Goal: Task Accomplishment & Management: Use online tool/utility

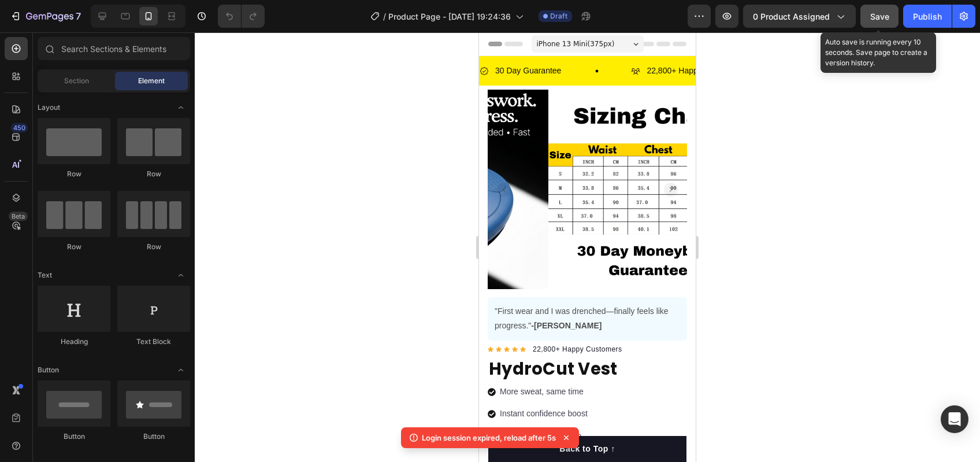
click at [895, 19] on button "Save" at bounding box center [880, 16] width 38 height 23
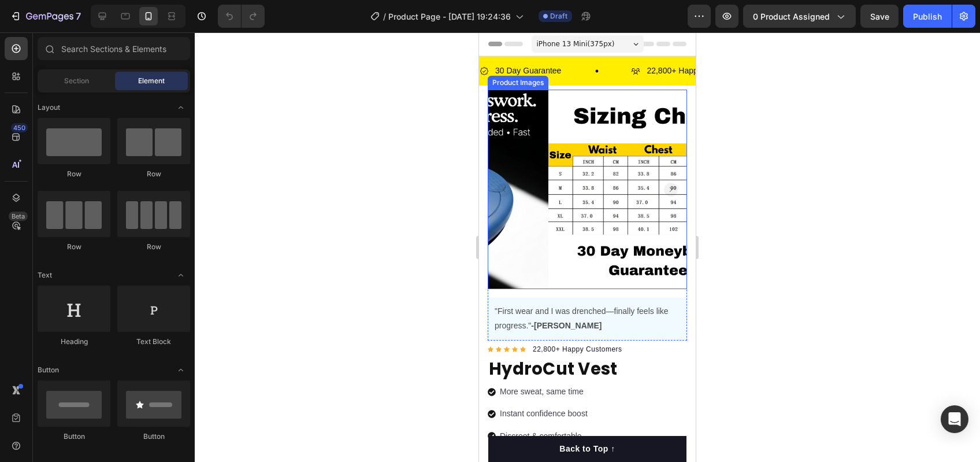
click at [507, 183] on rect "Carousel Back Arrow" at bounding box center [504, 190] width 14 height 14
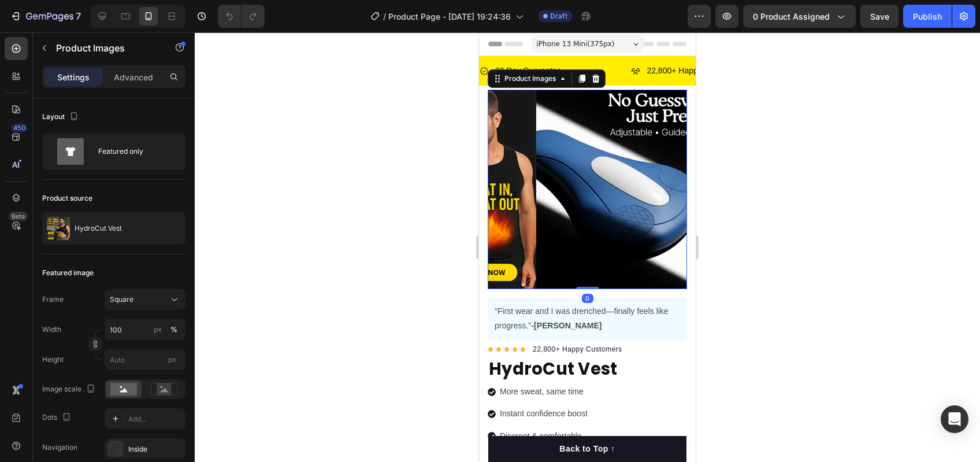
click at [507, 183] on rect "Carousel Back Arrow" at bounding box center [504, 190] width 14 height 14
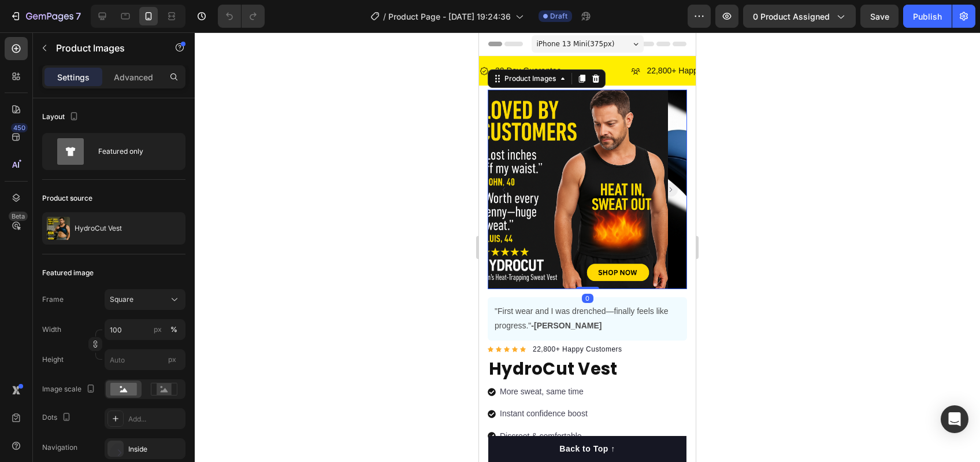
click at [507, 183] on rect "Carousel Back Arrow" at bounding box center [504, 190] width 14 height 14
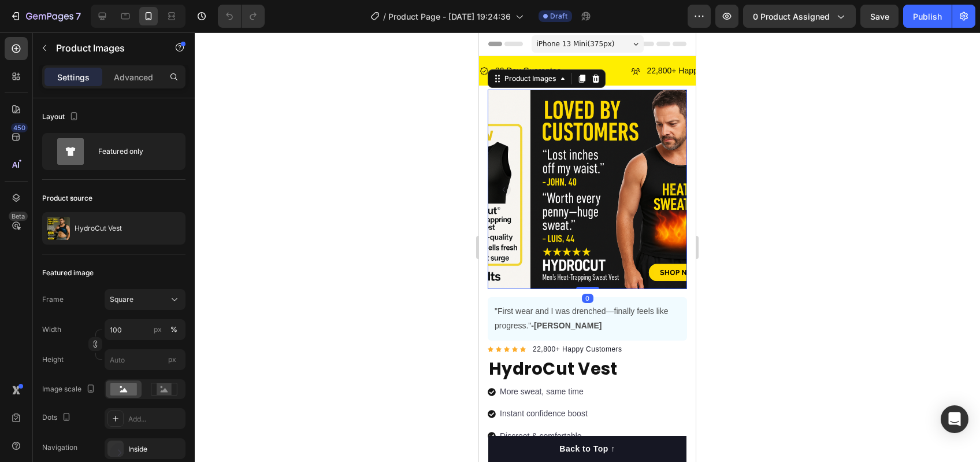
click at [507, 183] on rect "Carousel Back Arrow" at bounding box center [504, 190] width 14 height 14
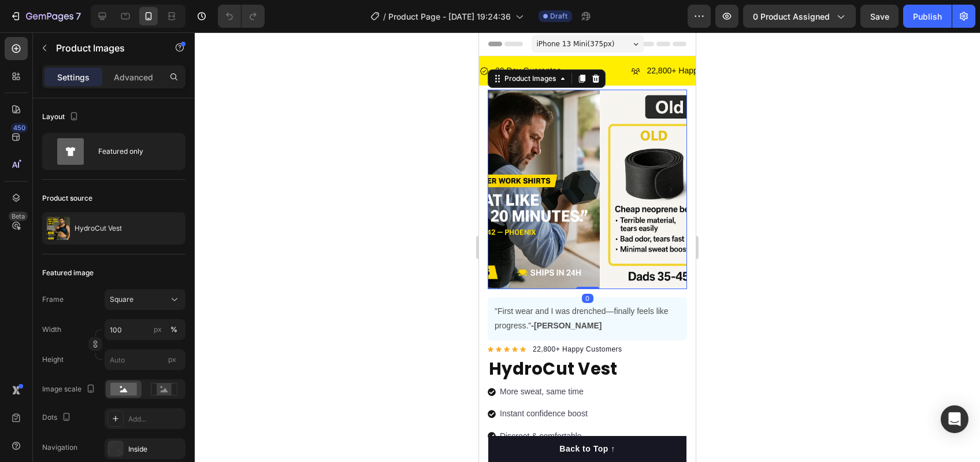
click at [507, 183] on rect "Carousel Back Arrow" at bounding box center [504, 190] width 14 height 14
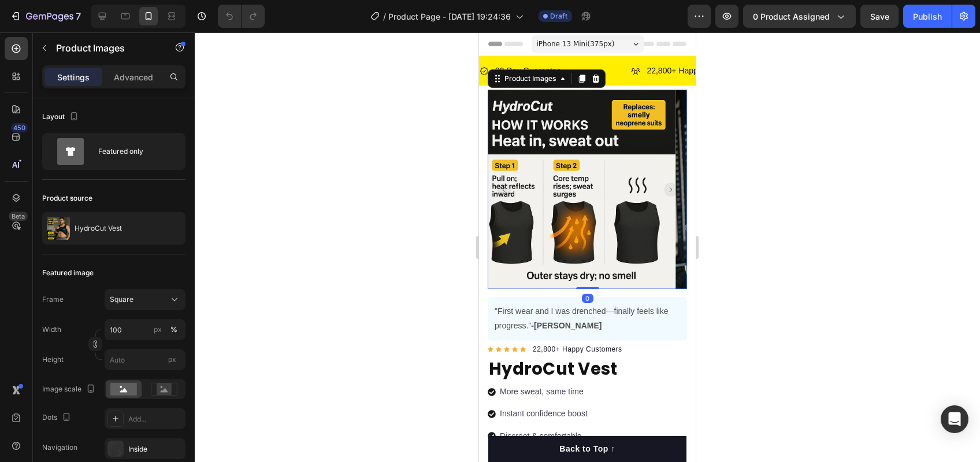
click at [507, 183] on rect "Carousel Back Arrow" at bounding box center [504, 190] width 14 height 14
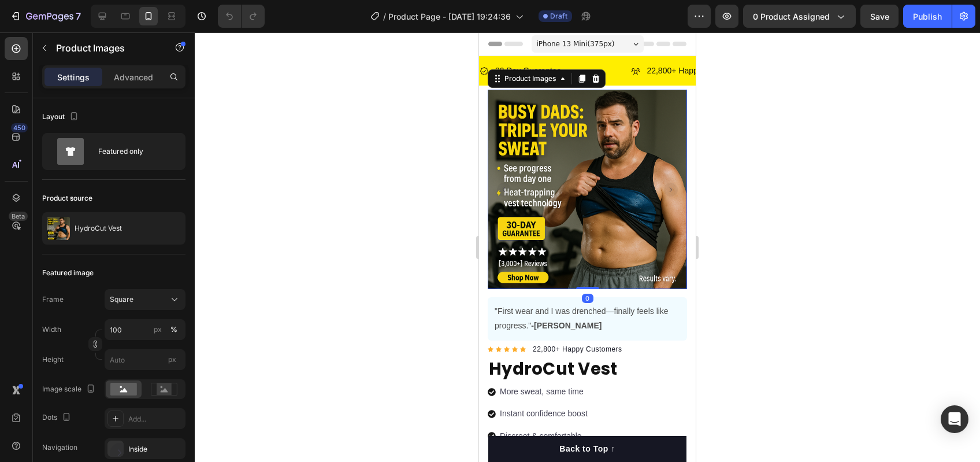
click at [507, 183] on rect "Carousel Back Arrow" at bounding box center [504, 190] width 14 height 14
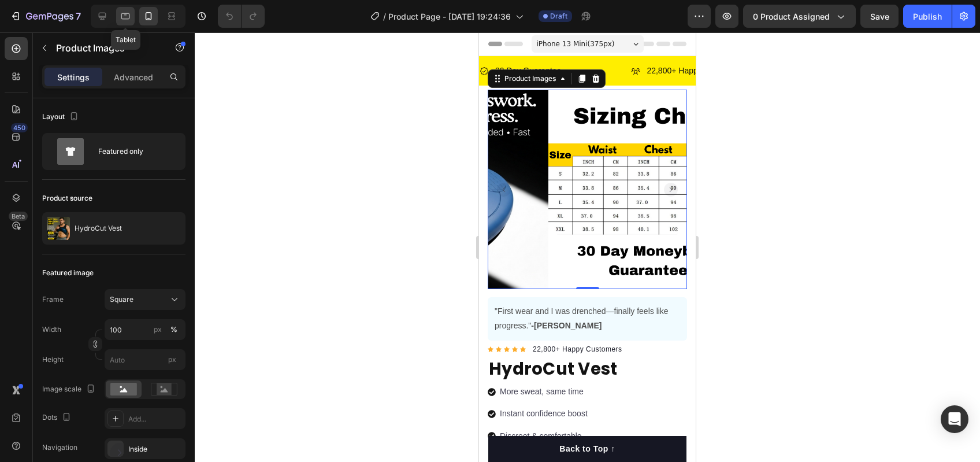
click at [125, 21] on icon at bounding box center [126, 16] width 12 height 12
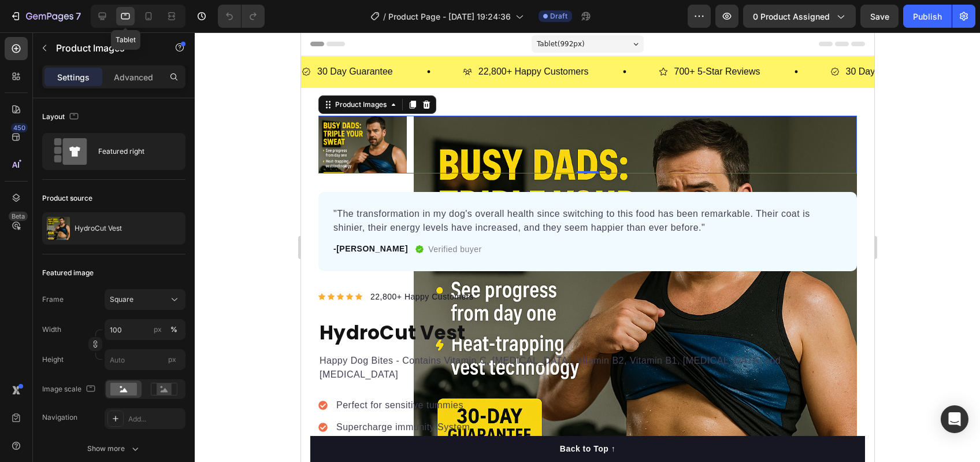
scroll to position [43, 0]
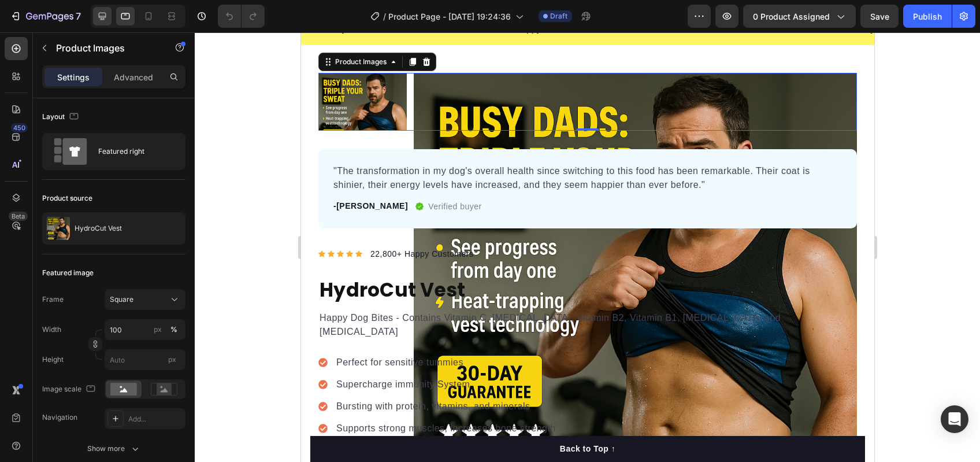
click at [92, 18] on div at bounding box center [138, 16] width 95 height 23
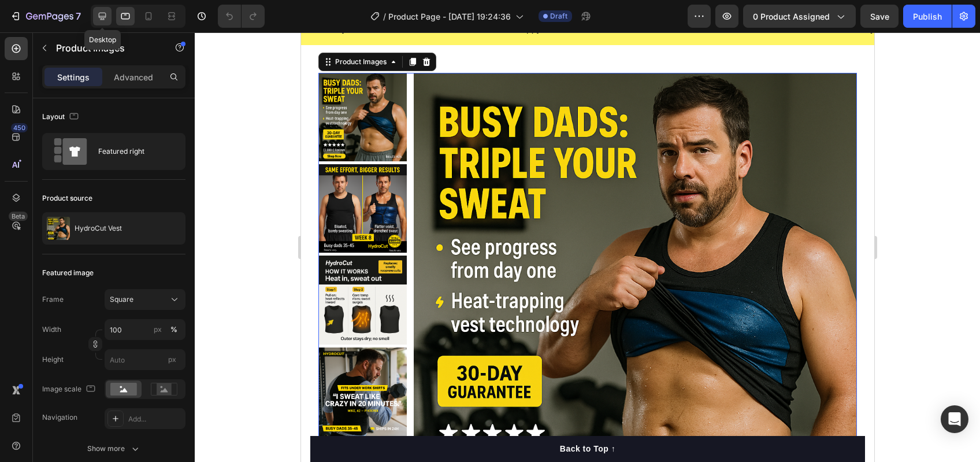
click at [109, 16] on div at bounding box center [102, 16] width 18 height 18
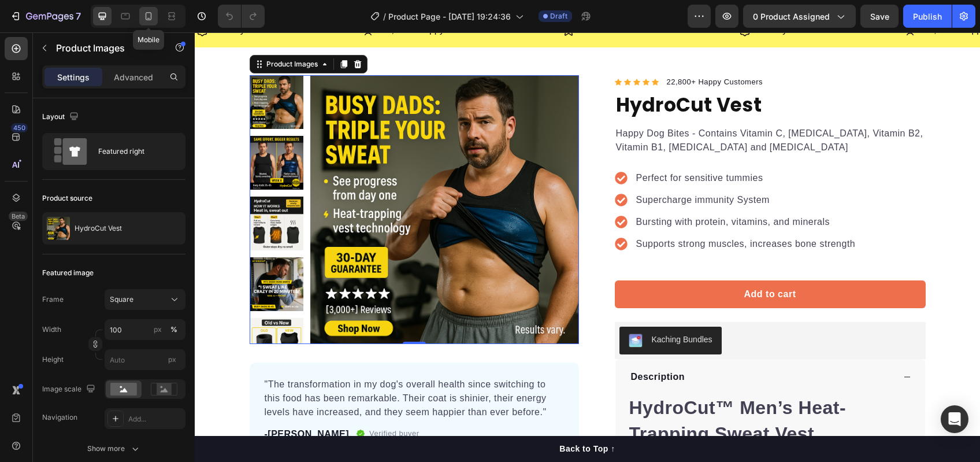
scroll to position [45, 0]
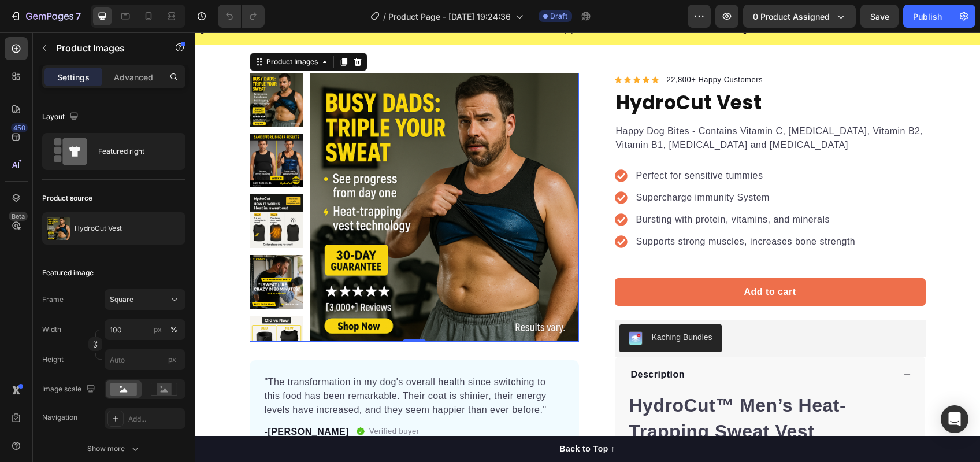
click at [325, 320] on img at bounding box center [444, 207] width 269 height 269
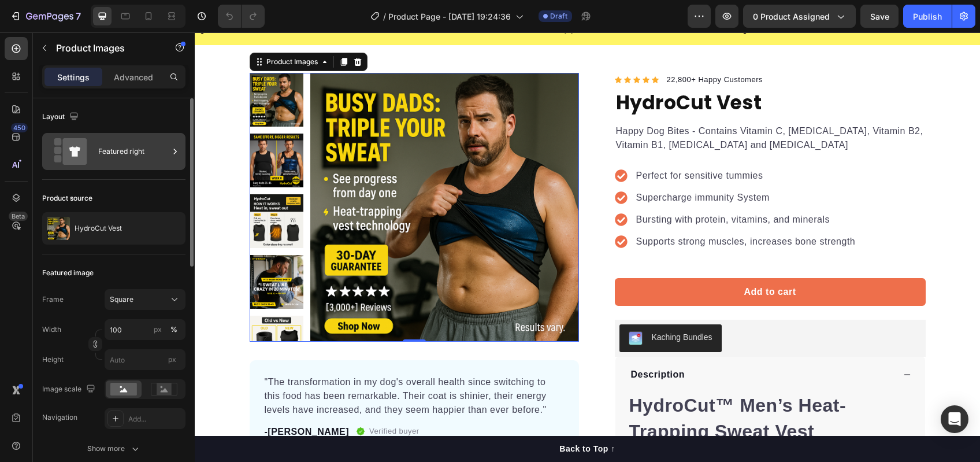
click at [98, 153] on div "Featured right" at bounding box center [133, 151] width 71 height 27
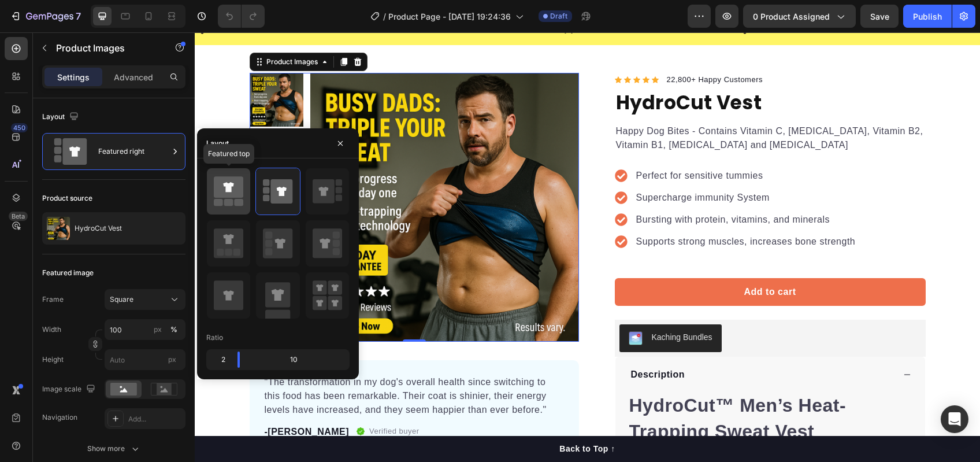
click at [210, 200] on div at bounding box center [228, 191] width 43 height 46
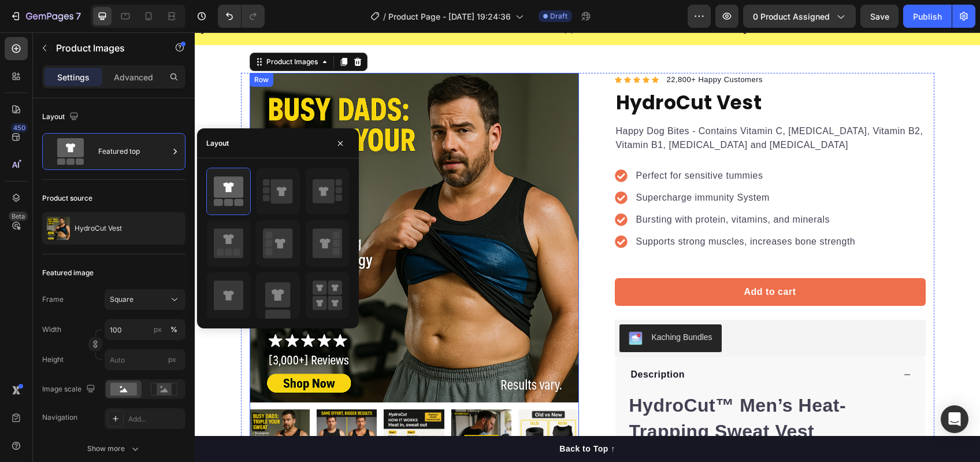
scroll to position [0, 0]
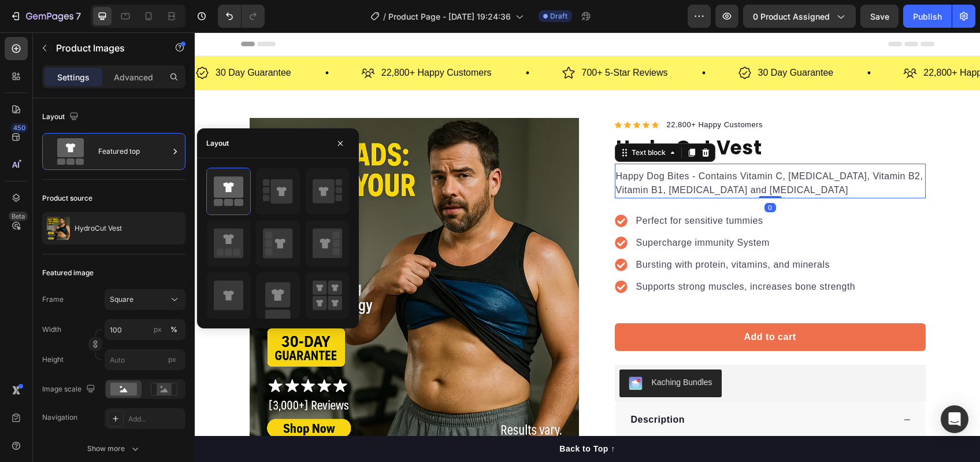
click at [660, 195] on p "Happy Dog Bites - Contains Vitamin C, [MEDICAL_DATA], [MEDICAL_DATA], [MEDICAL_…" at bounding box center [770, 183] width 309 height 28
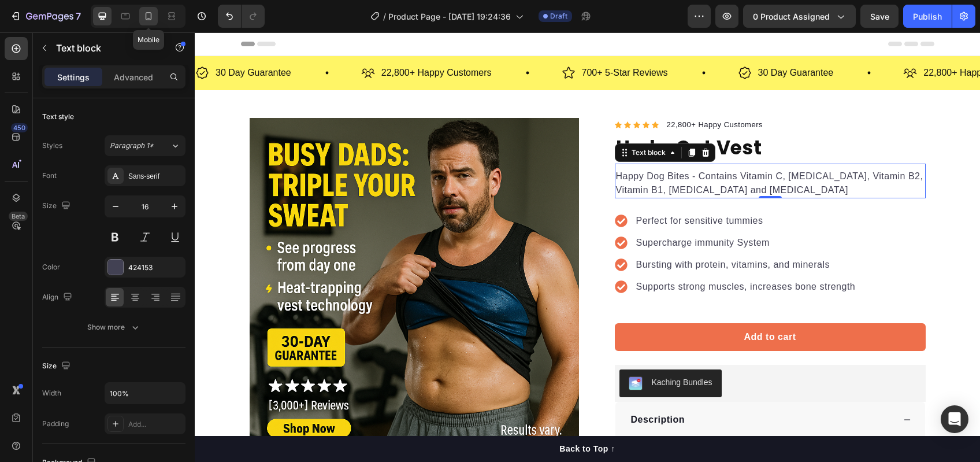
click at [143, 18] on icon at bounding box center [149, 16] width 12 height 12
type input "14"
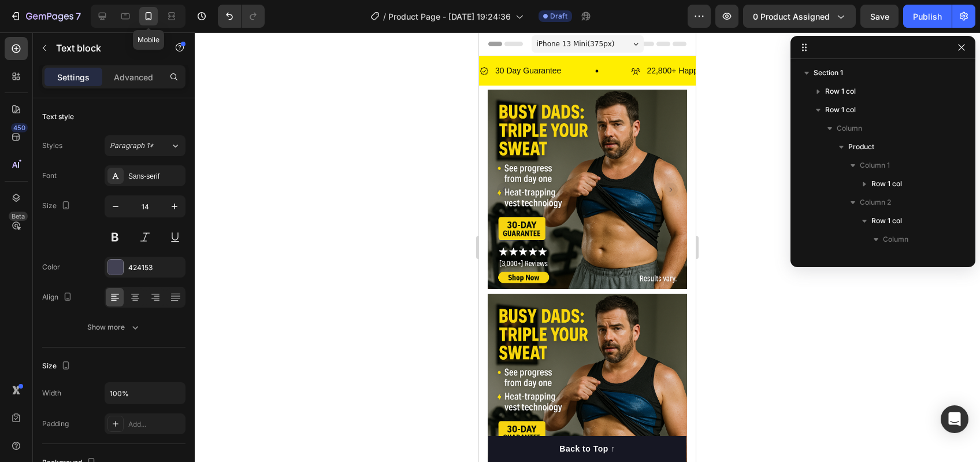
scroll to position [145, 0]
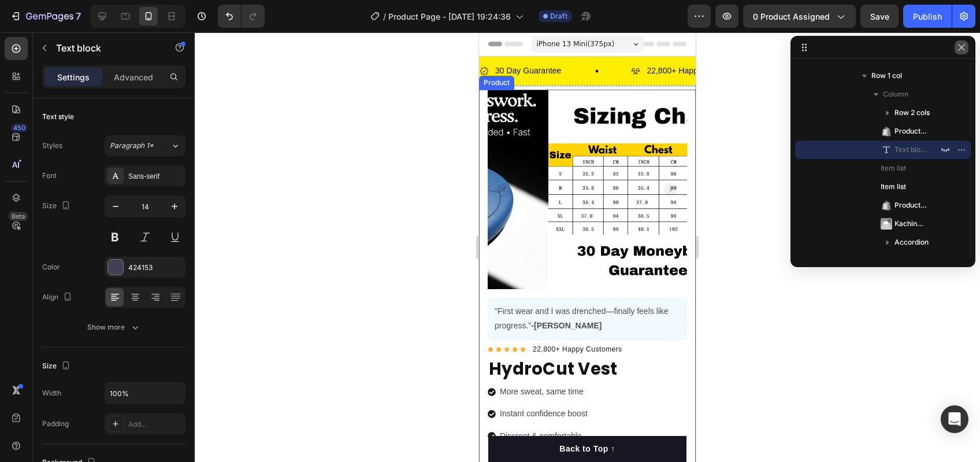
click at [957, 53] on button "button" at bounding box center [962, 47] width 14 height 14
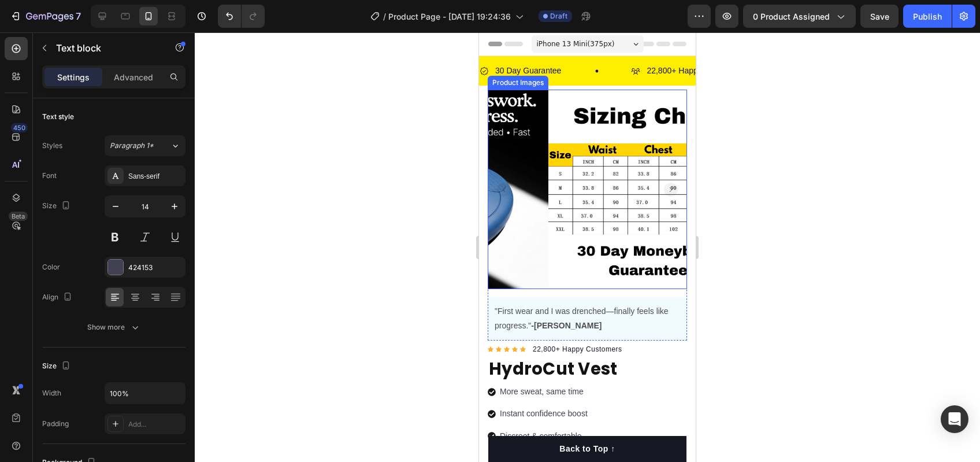
click at [501, 183] on rect "Carousel Back Arrow" at bounding box center [504, 190] width 14 height 14
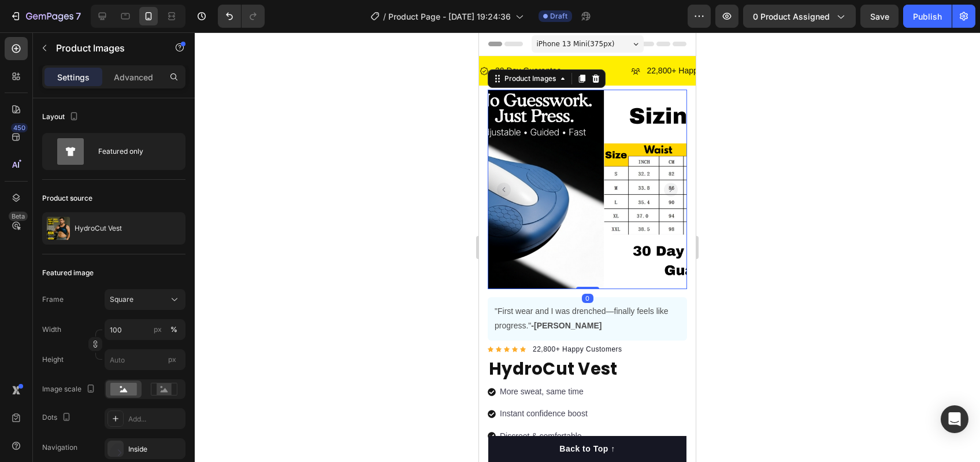
click at [501, 183] on rect "Carousel Back Arrow" at bounding box center [504, 190] width 14 height 14
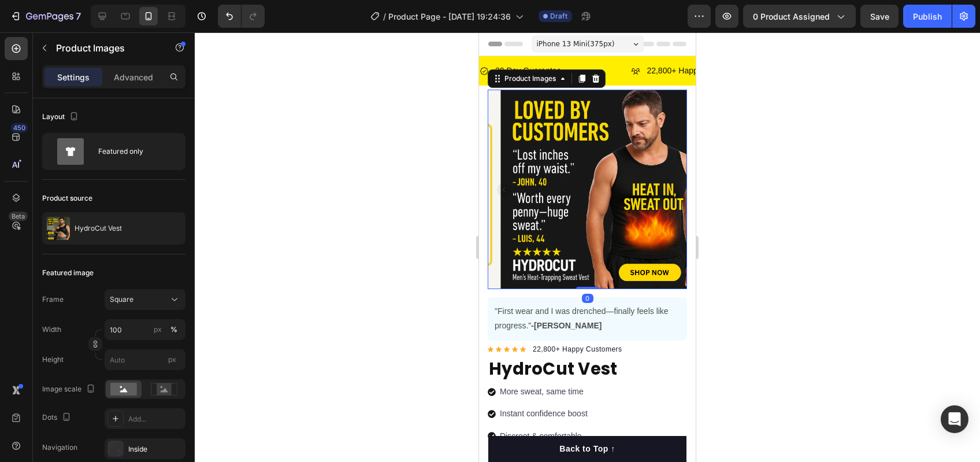
click at [501, 183] on rect "Carousel Back Arrow" at bounding box center [504, 190] width 14 height 14
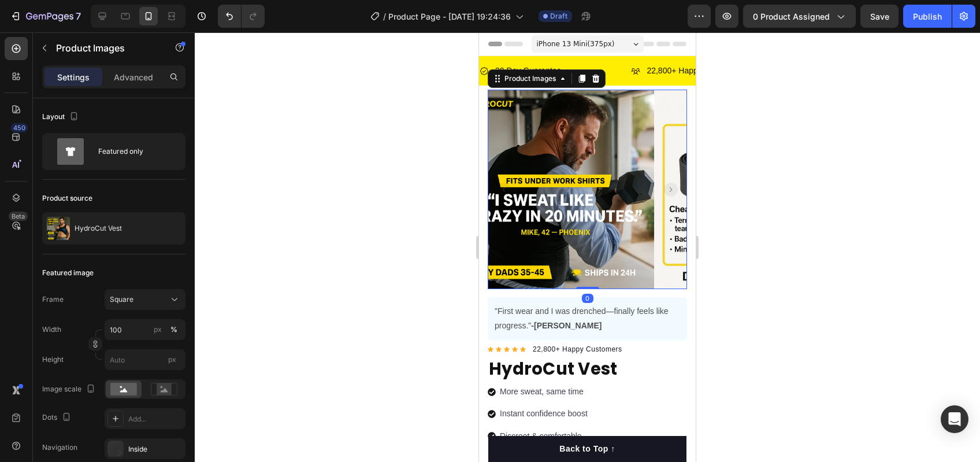
click at [501, 183] on rect "Carousel Back Arrow" at bounding box center [504, 190] width 14 height 14
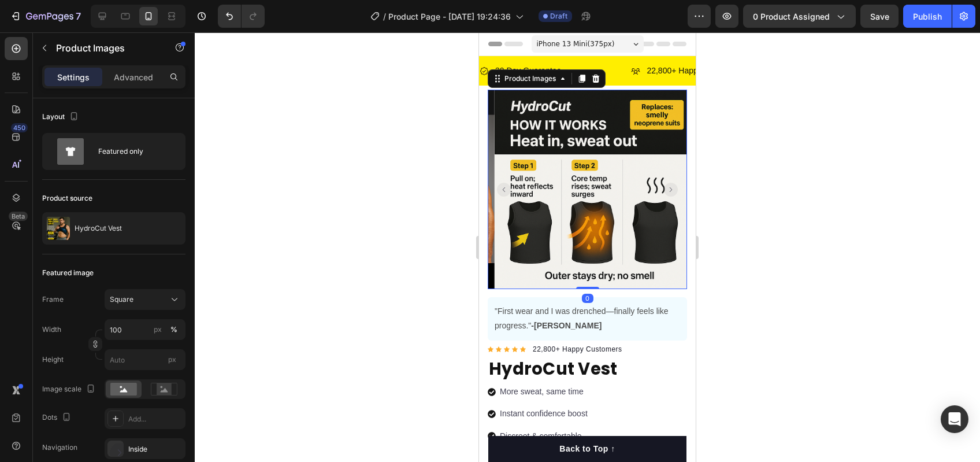
click at [501, 183] on rect "Carousel Back Arrow" at bounding box center [504, 190] width 14 height 14
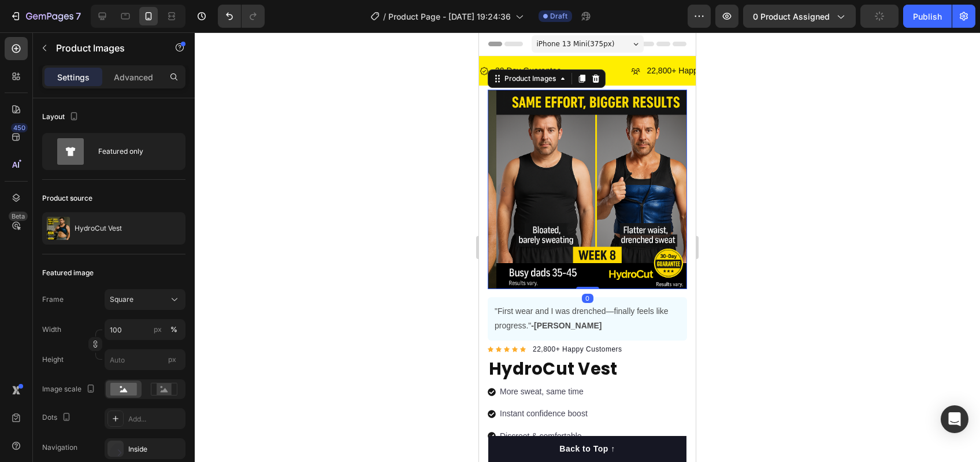
click at [501, 183] on rect "Carousel Back Arrow" at bounding box center [504, 190] width 14 height 14
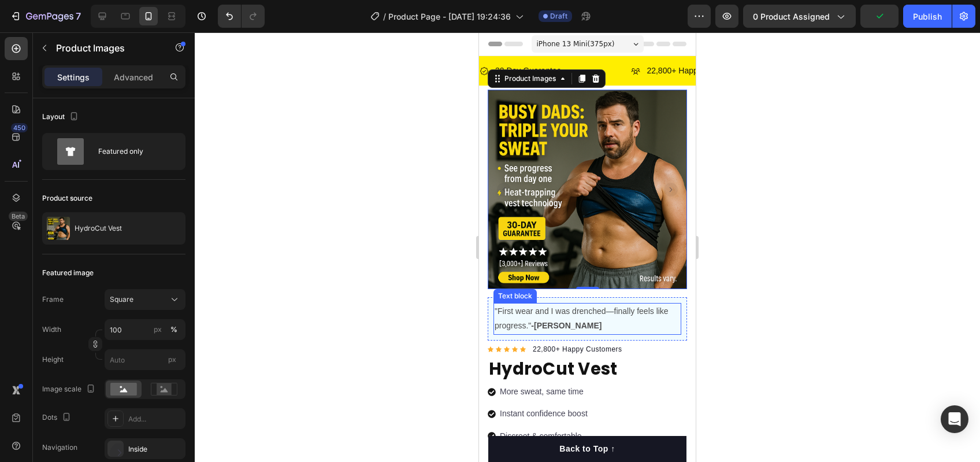
click at [551, 321] on strong "-[PERSON_NAME]" at bounding box center [566, 325] width 71 height 9
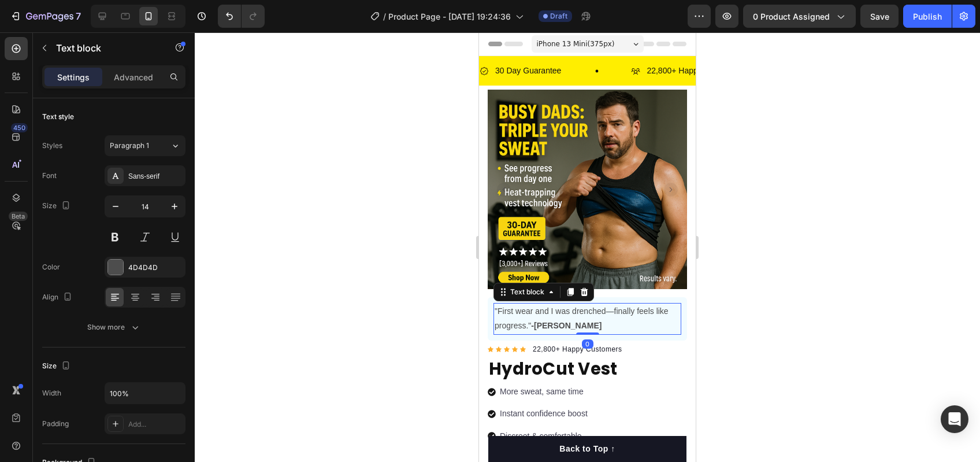
click at [551, 321] on strong "-[PERSON_NAME]" at bounding box center [566, 325] width 71 height 9
drag, startPoint x: 422, startPoint y: 261, endPoint x: 428, endPoint y: 261, distance: 6.4
click at [422, 261] on div at bounding box center [587, 246] width 785 height 429
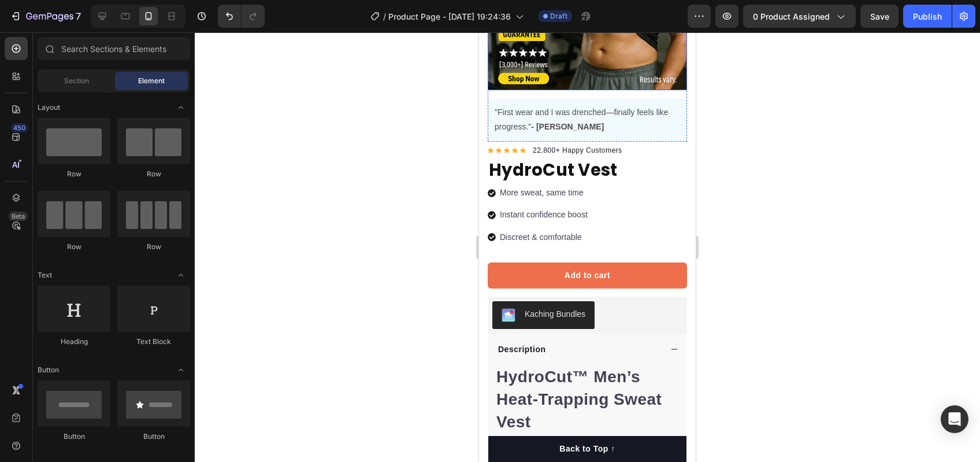
scroll to position [258, 0]
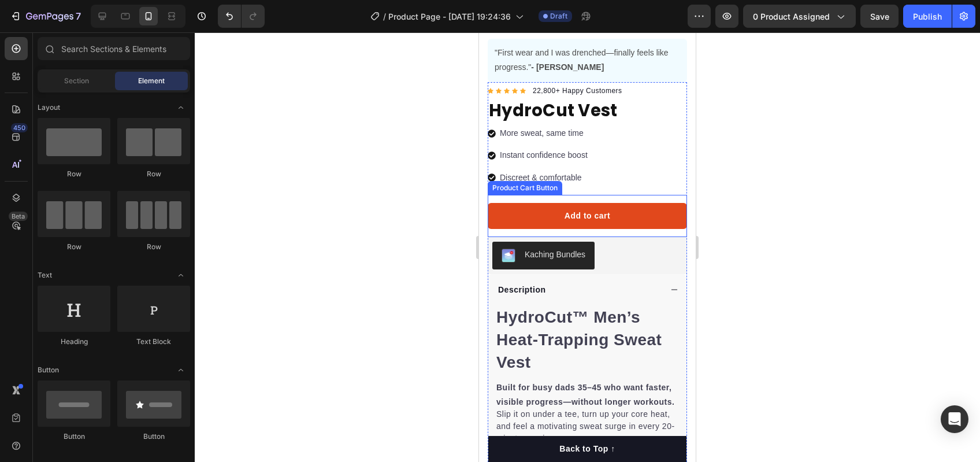
click at [603, 219] on button "Add to cart" at bounding box center [587, 216] width 199 height 26
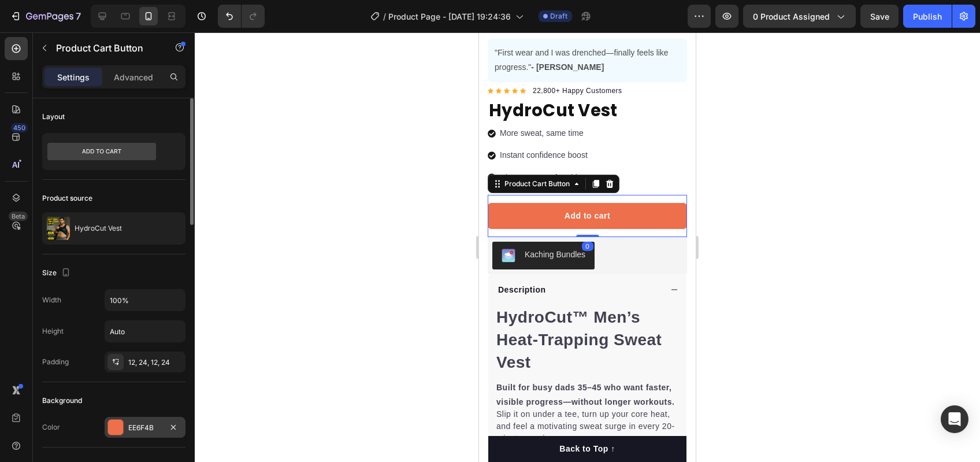
click at [125, 425] on div "EE6F4B" at bounding box center [145, 427] width 81 height 21
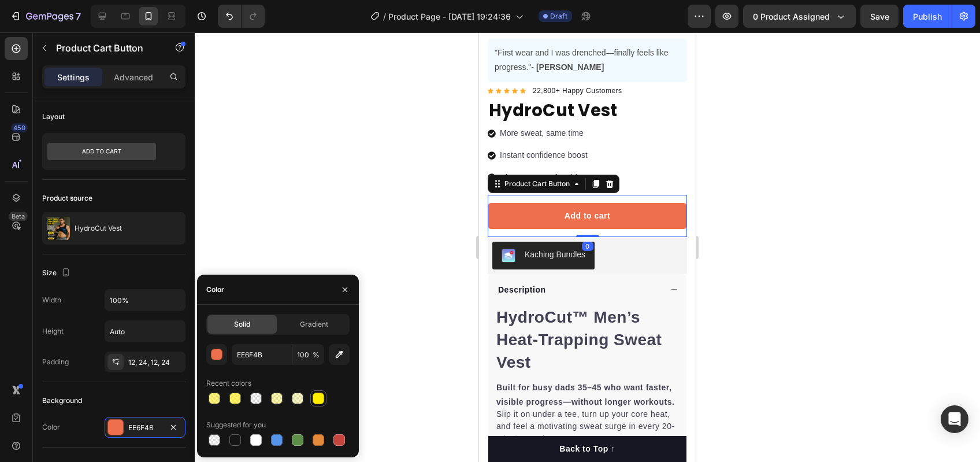
click at [317, 401] on div at bounding box center [319, 398] width 12 height 12
type input "FFEE00"
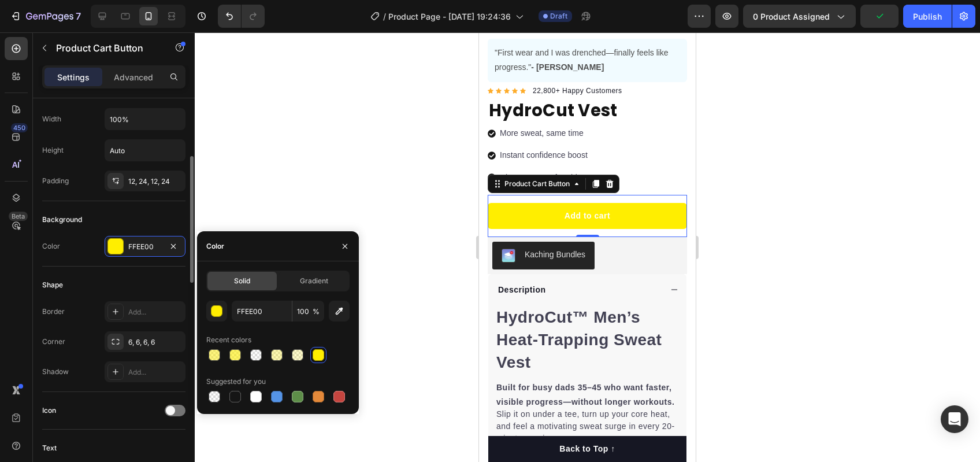
scroll to position [0, 0]
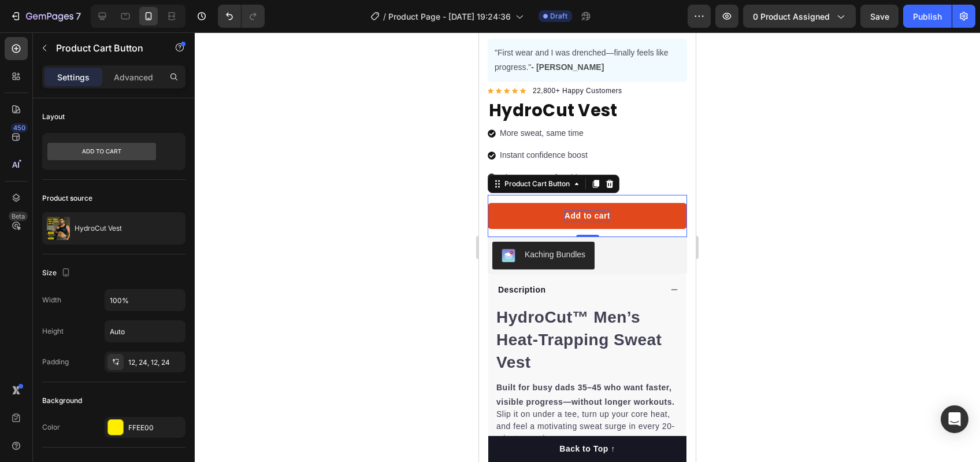
click at [570, 210] on div "Add to cart" at bounding box center [588, 216] width 46 height 12
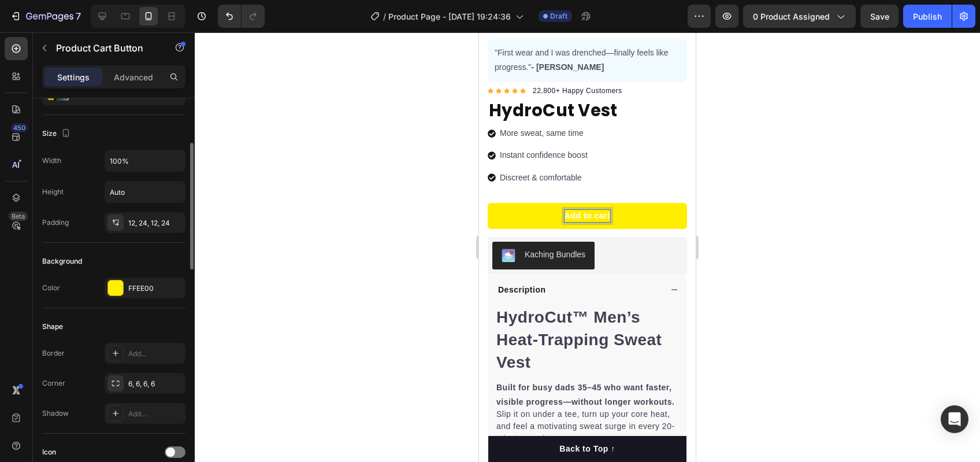
scroll to position [198, 0]
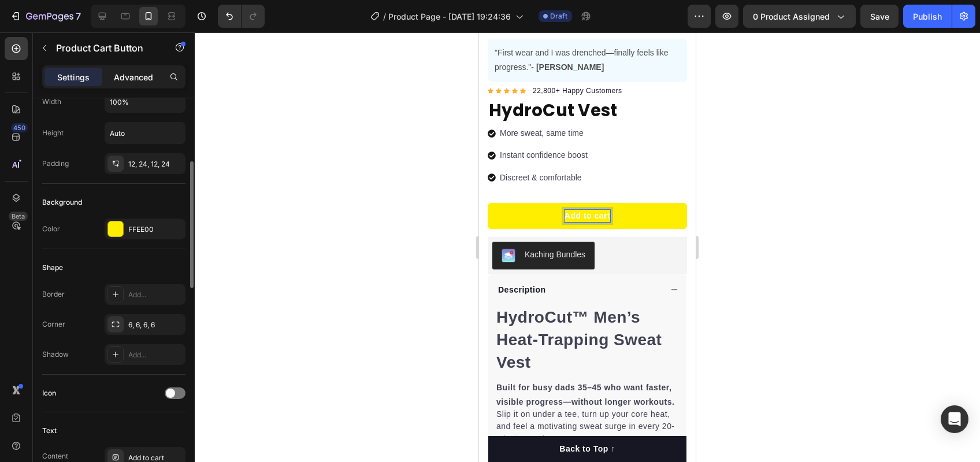
click at [129, 69] on div "Advanced" at bounding box center [134, 77] width 58 height 18
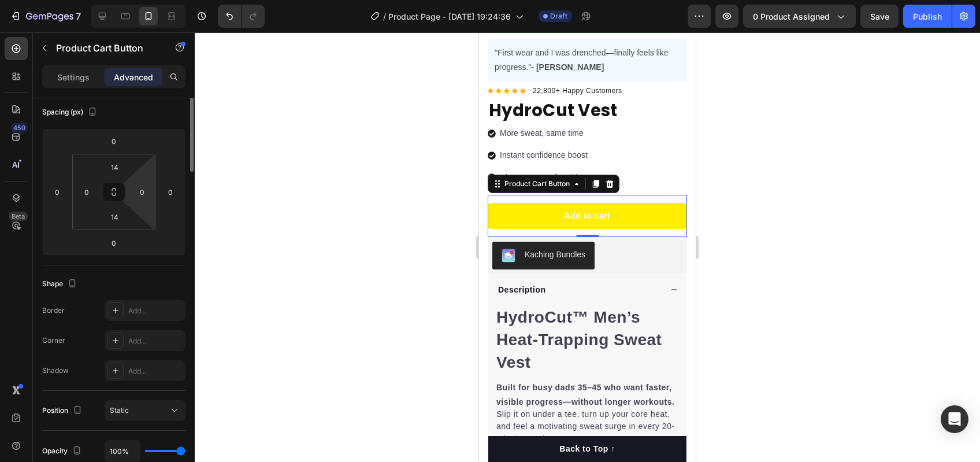
scroll to position [0, 0]
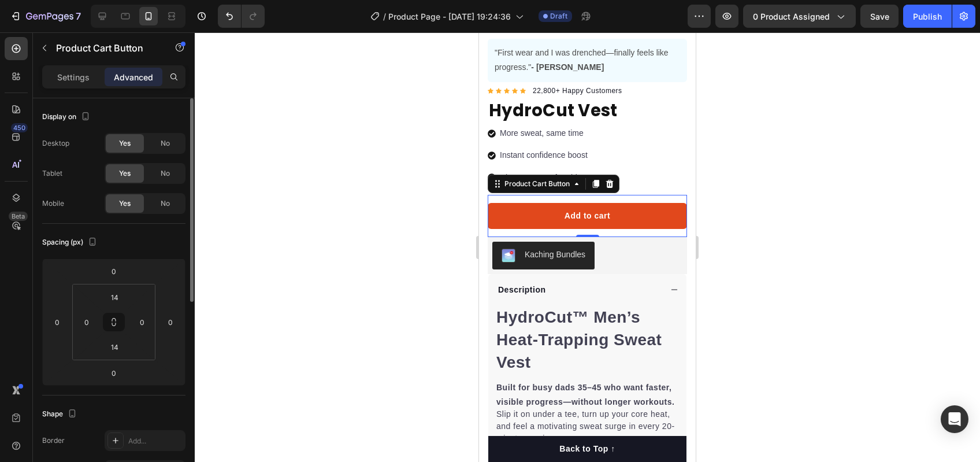
click at [547, 207] on button "Add to cart" at bounding box center [587, 216] width 199 height 26
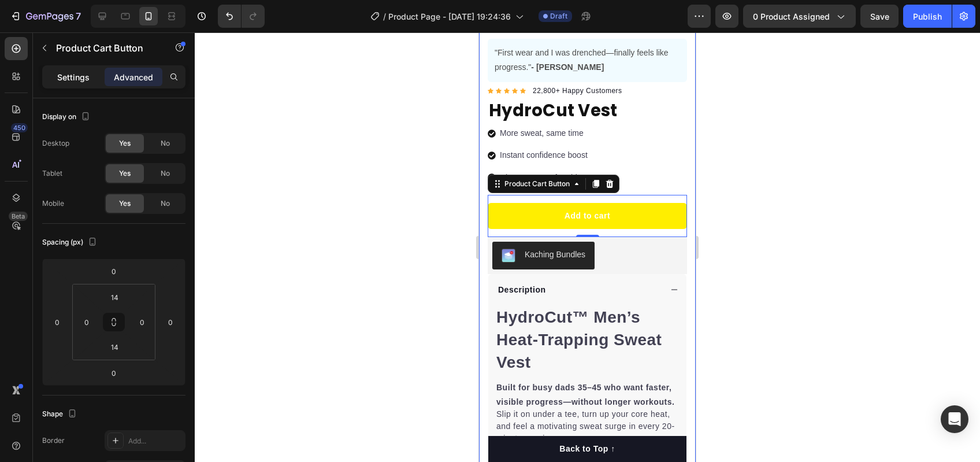
click at [84, 72] on p "Settings" at bounding box center [73, 77] width 32 height 12
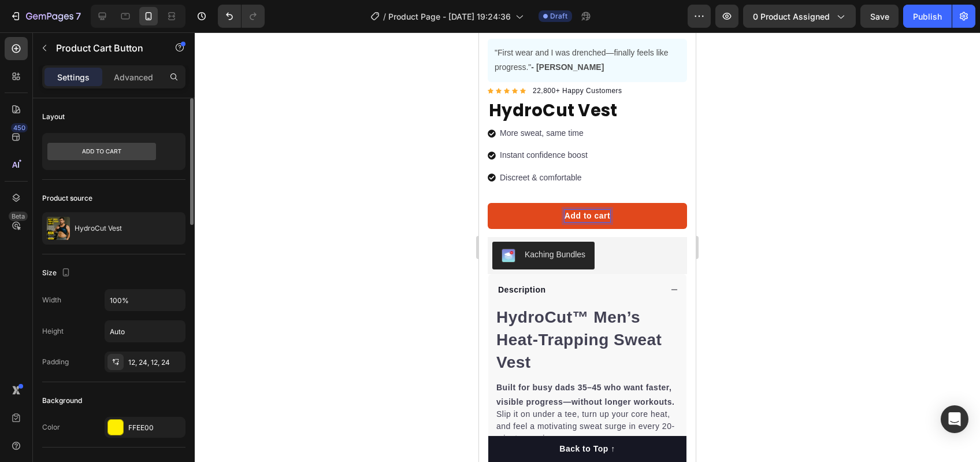
scroll to position [197, 0]
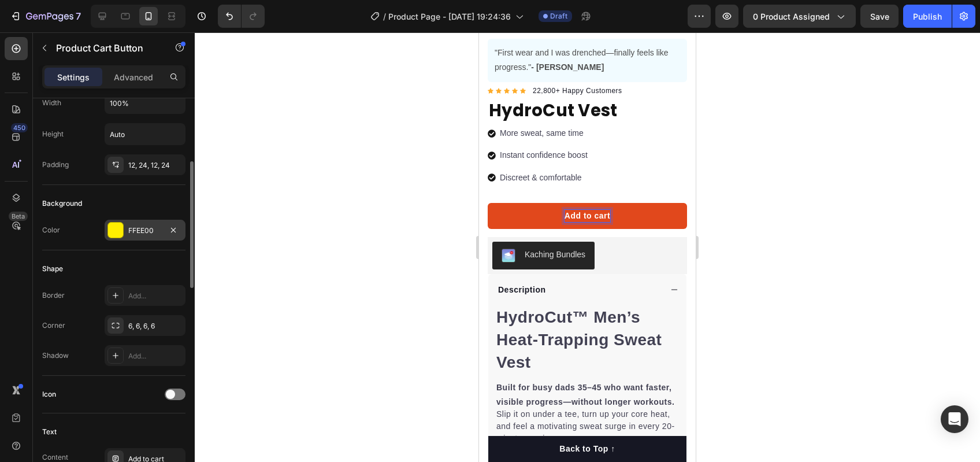
click at [114, 235] on div at bounding box center [115, 229] width 15 height 15
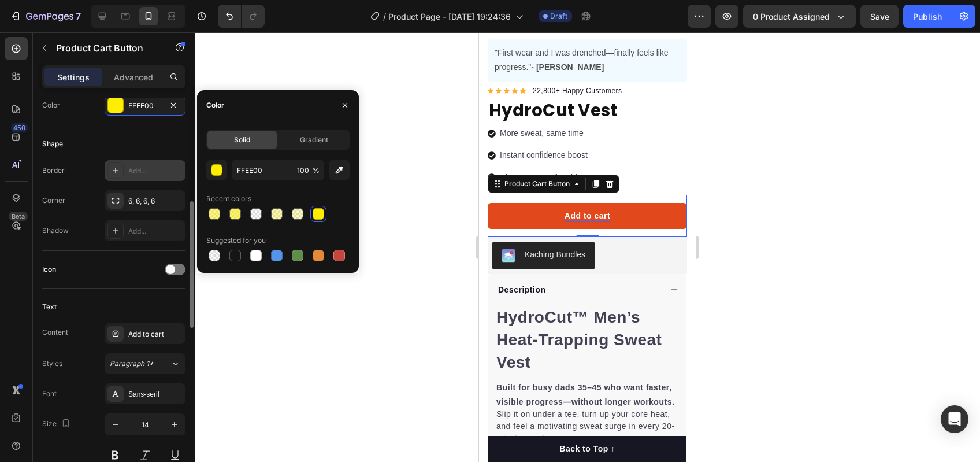
scroll to position [381, 0]
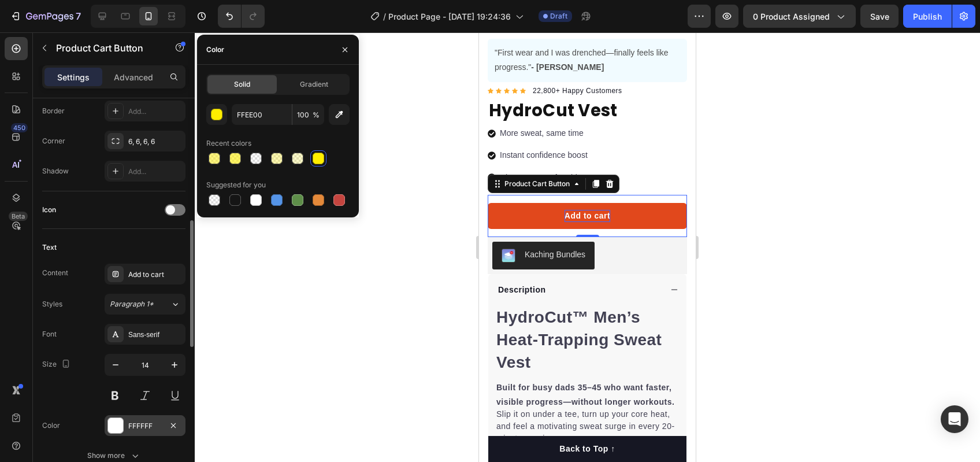
click at [127, 422] on div "FFFFFF" at bounding box center [145, 425] width 81 height 21
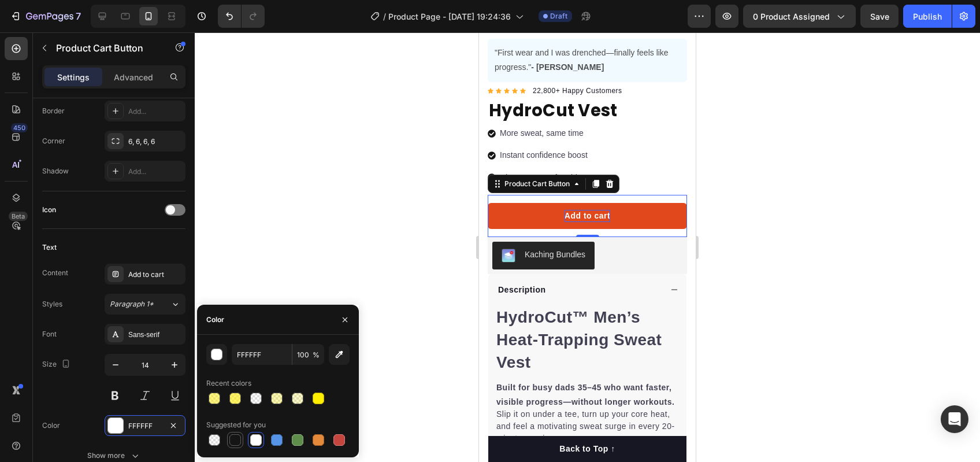
click at [234, 442] on div at bounding box center [235, 440] width 12 height 12
type input "151515"
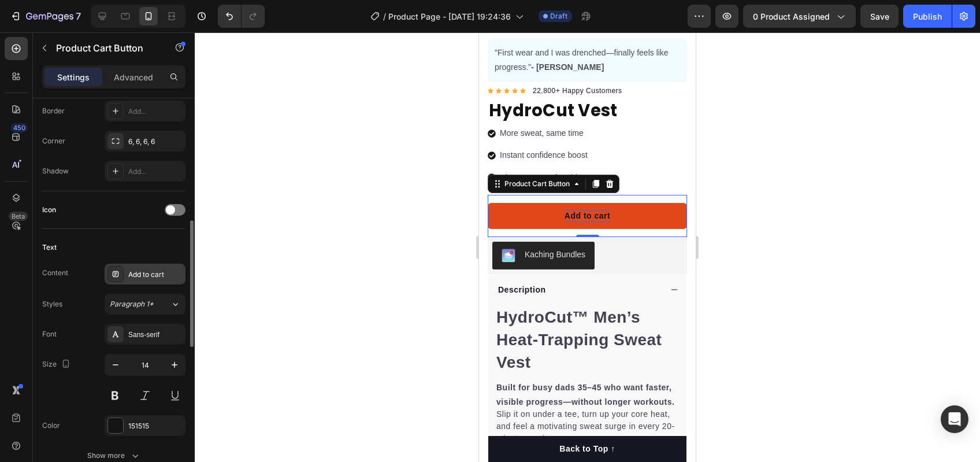
click at [144, 272] on div "Add to cart" at bounding box center [155, 274] width 54 height 10
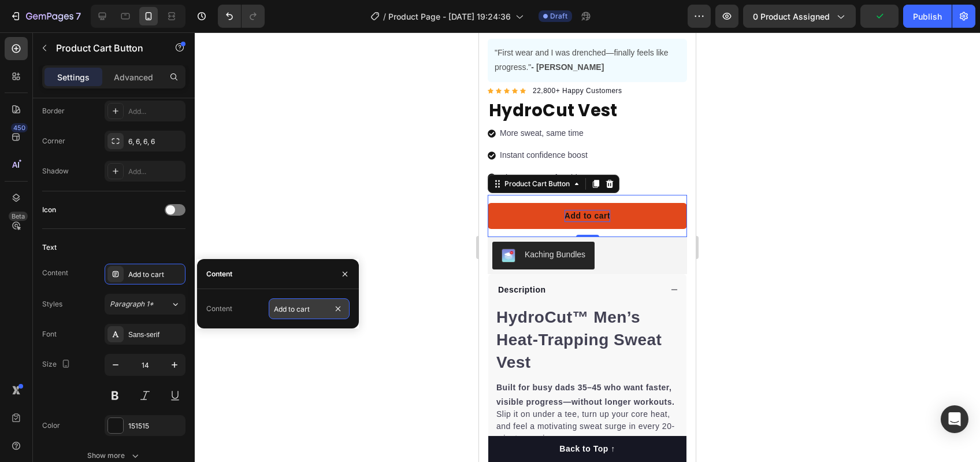
click at [290, 314] on input "Add to cart" at bounding box center [309, 308] width 81 height 21
type input "ADD TO CART"
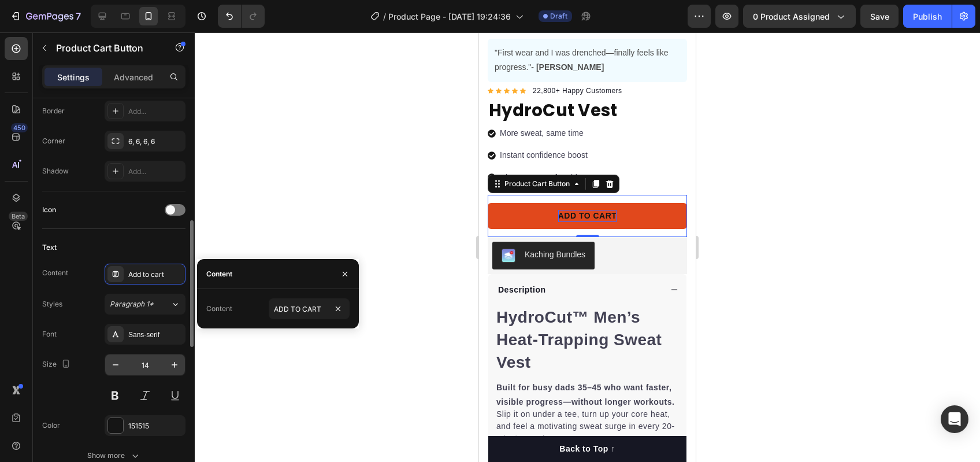
click at [146, 368] on input "14" at bounding box center [145, 364] width 38 height 21
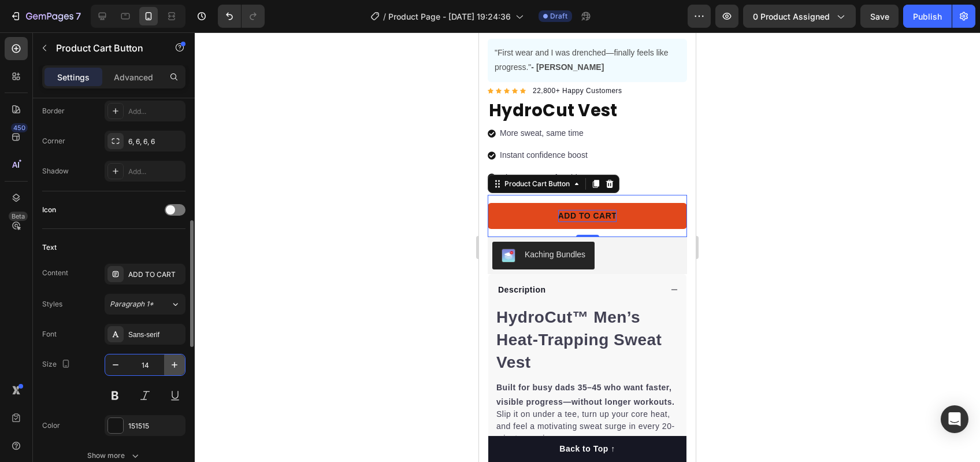
click at [178, 366] on icon "button" at bounding box center [175, 365] width 12 height 12
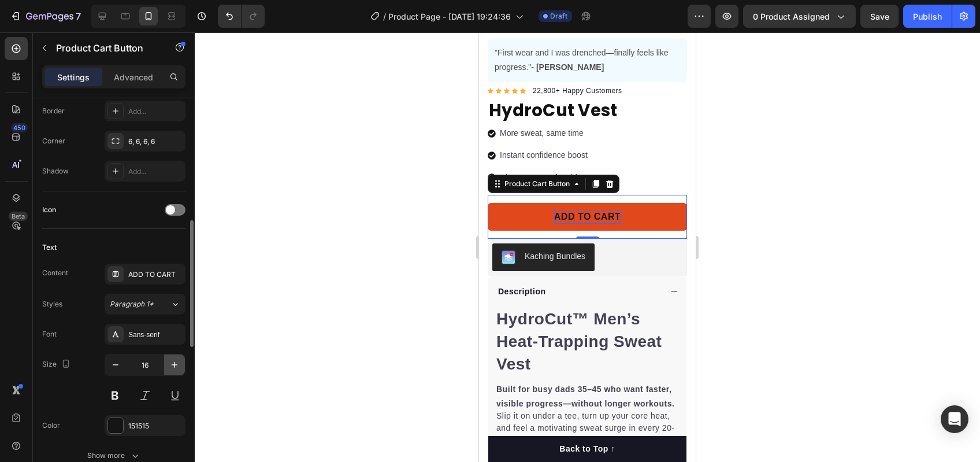
click at [178, 366] on icon "button" at bounding box center [175, 365] width 12 height 12
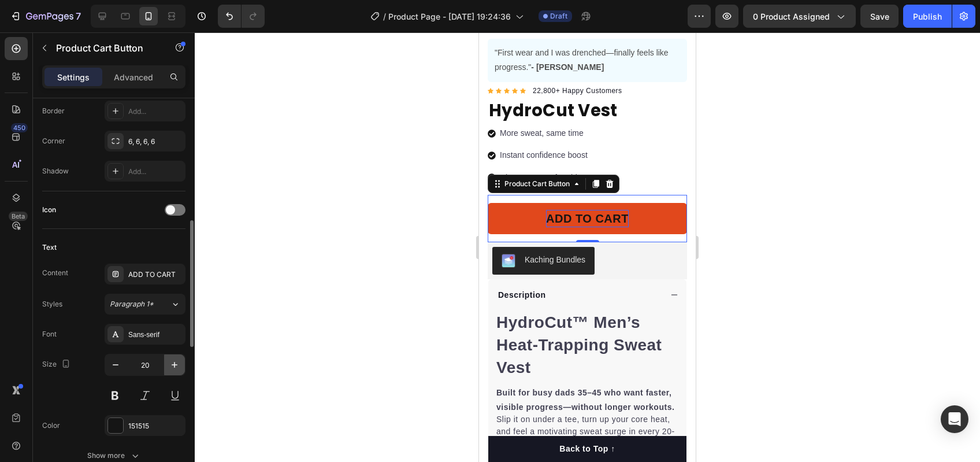
click at [175, 366] on icon "button" at bounding box center [175, 365] width 12 height 12
type input "21"
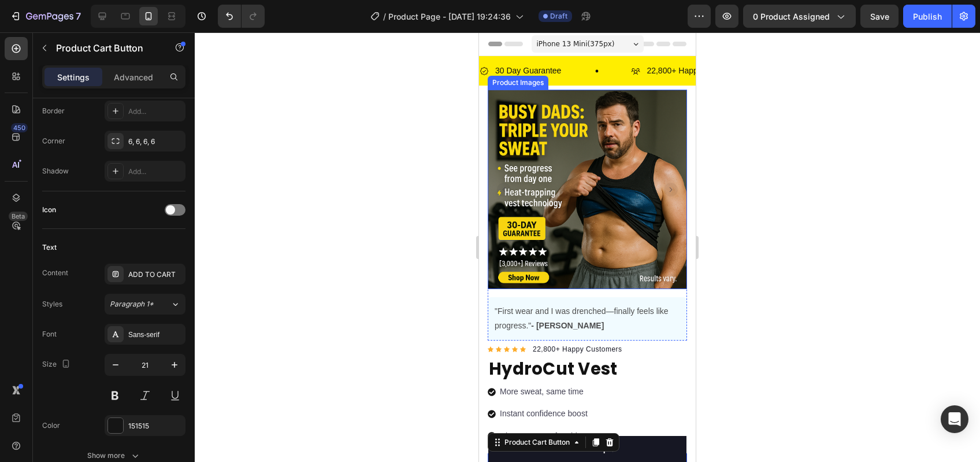
click at [764, 232] on div at bounding box center [587, 246] width 785 height 429
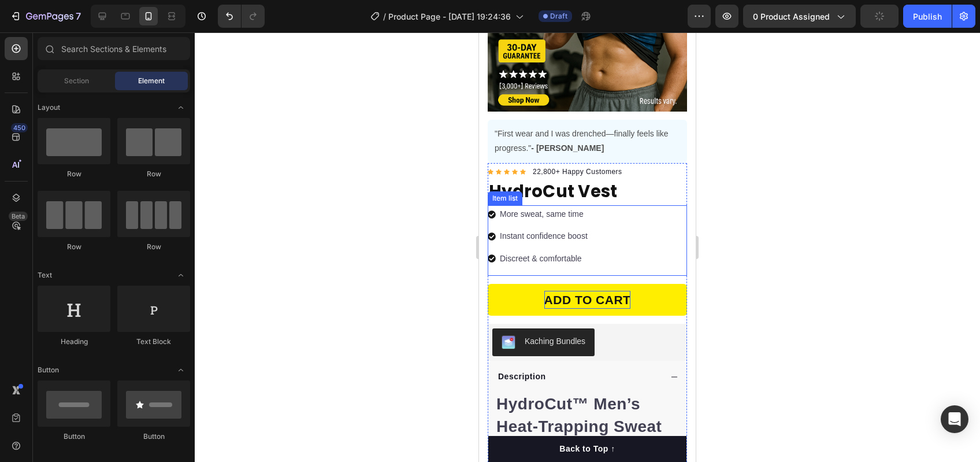
scroll to position [192, 0]
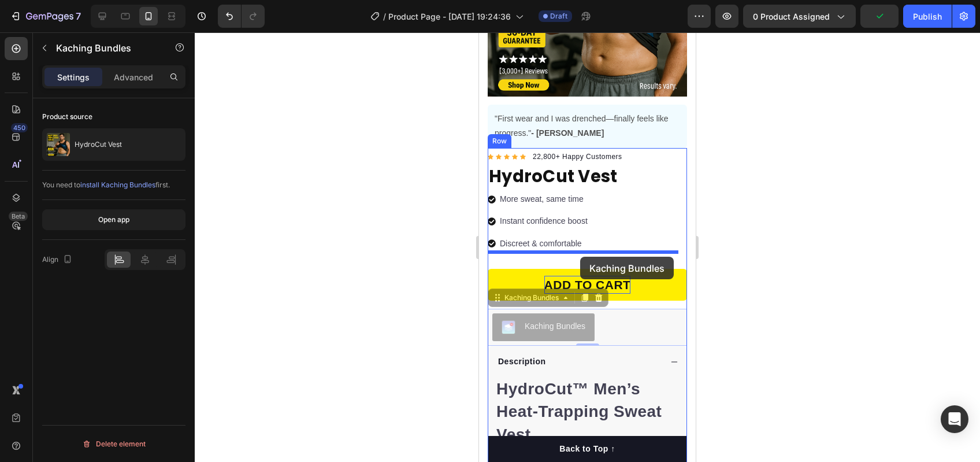
drag, startPoint x: 584, startPoint y: 311, endPoint x: 580, endPoint y: 256, distance: 55.6
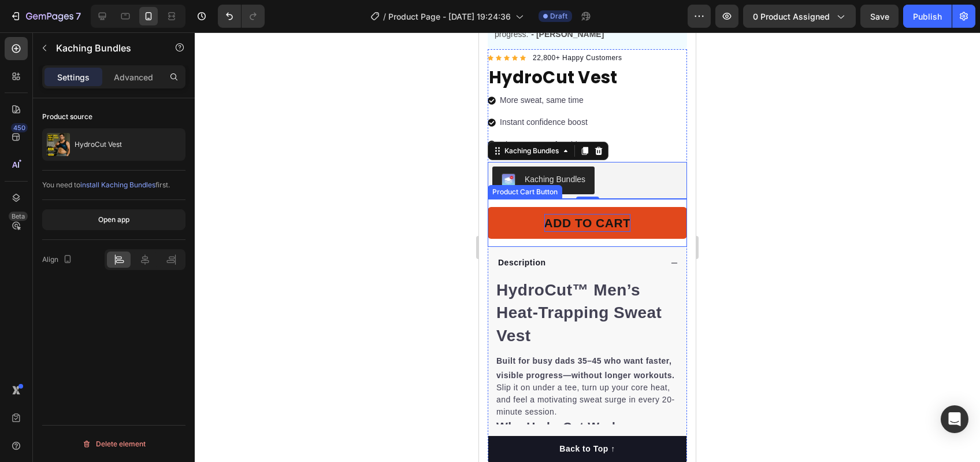
scroll to position [299, 0]
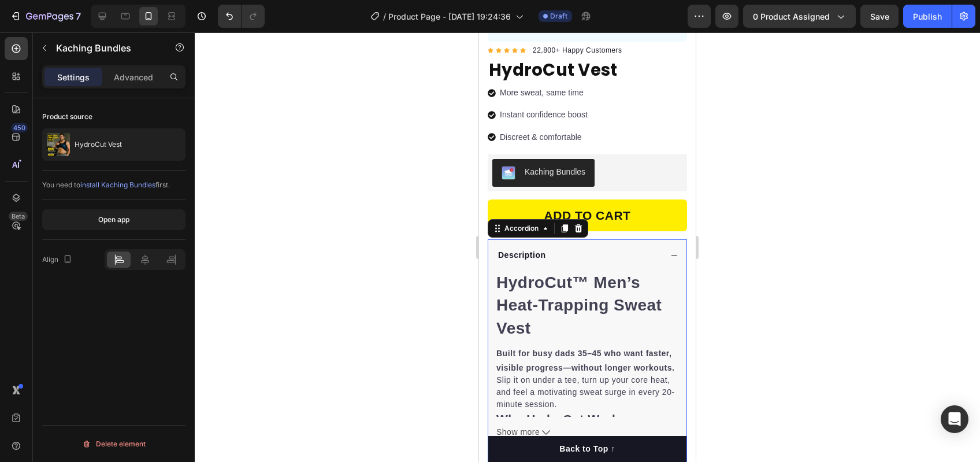
click at [658, 241] on div "Description" at bounding box center [587, 255] width 198 height 32
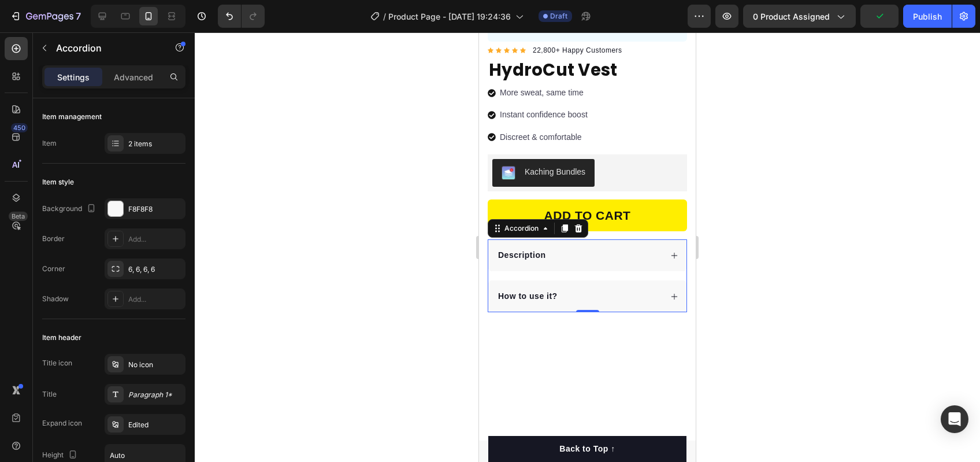
click at [659, 280] on div "How to use it?" at bounding box center [587, 296] width 198 height 32
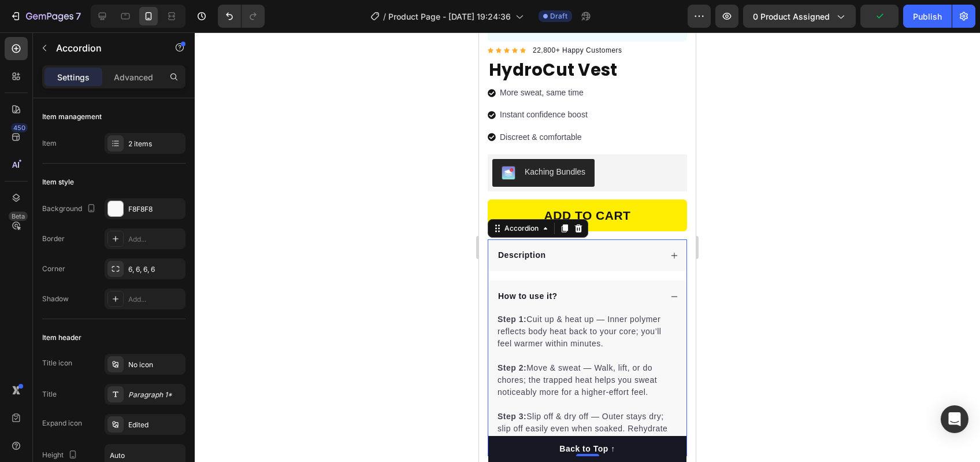
scroll to position [374, 0]
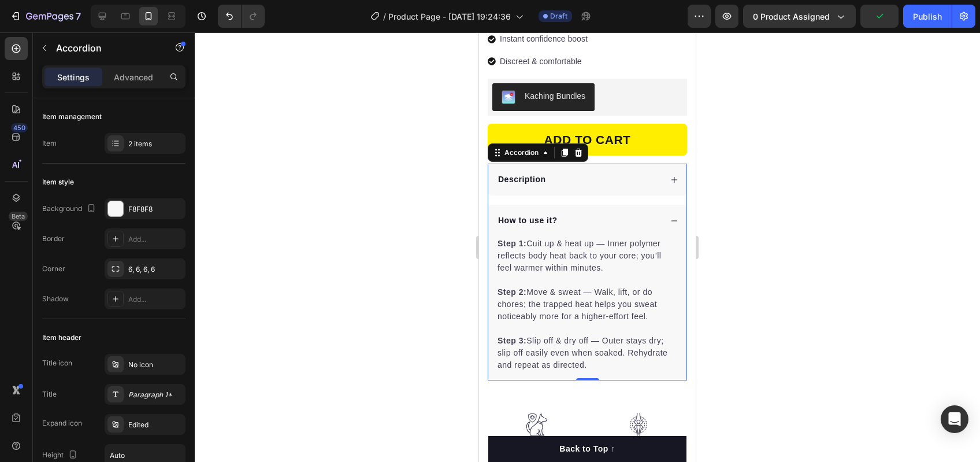
click at [636, 213] on div "How to use it?" at bounding box center [578, 221] width 165 height 16
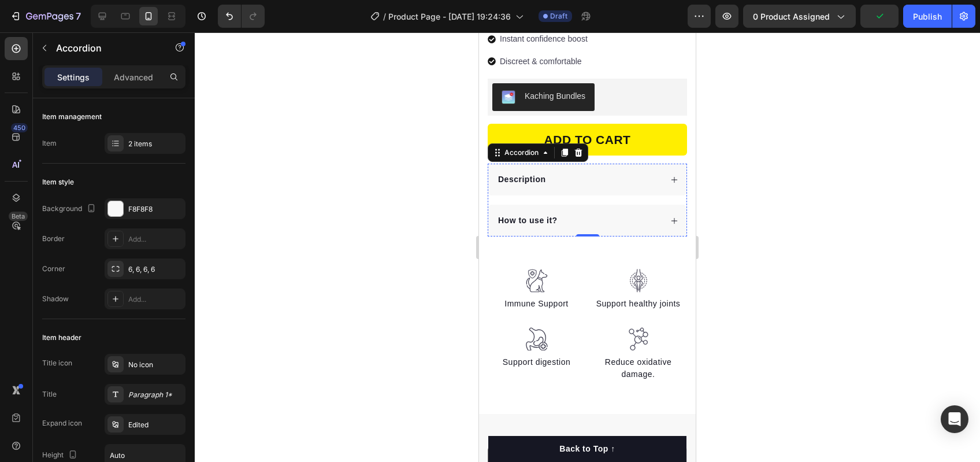
scroll to position [442, 0]
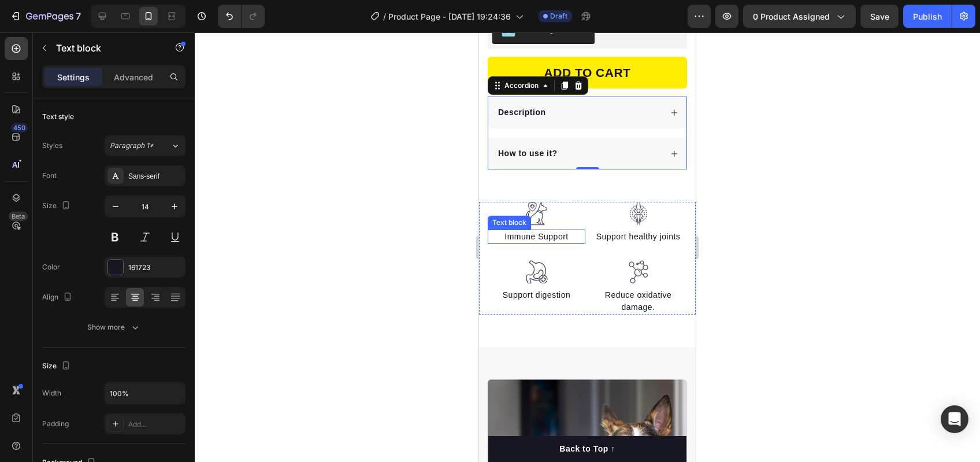
click at [557, 231] on p "Immune Support" at bounding box center [536, 237] width 95 height 12
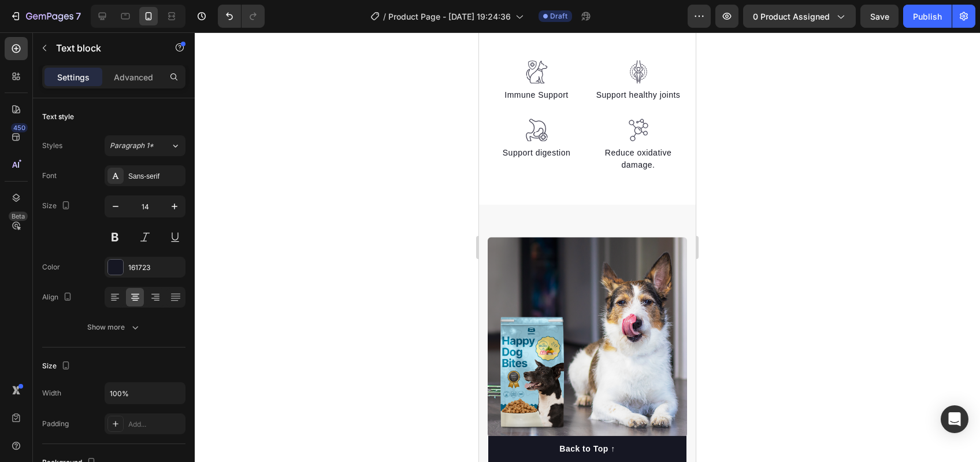
scroll to position [537, 0]
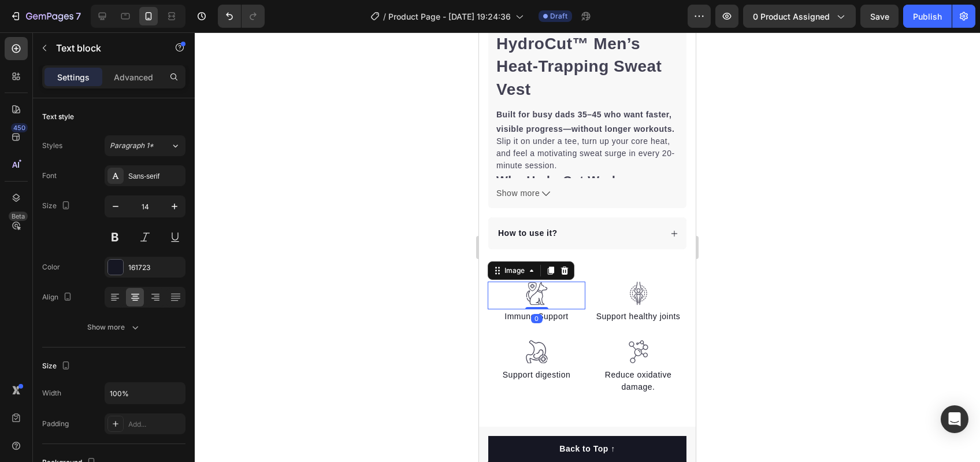
click at [580, 281] on div at bounding box center [537, 293] width 98 height 24
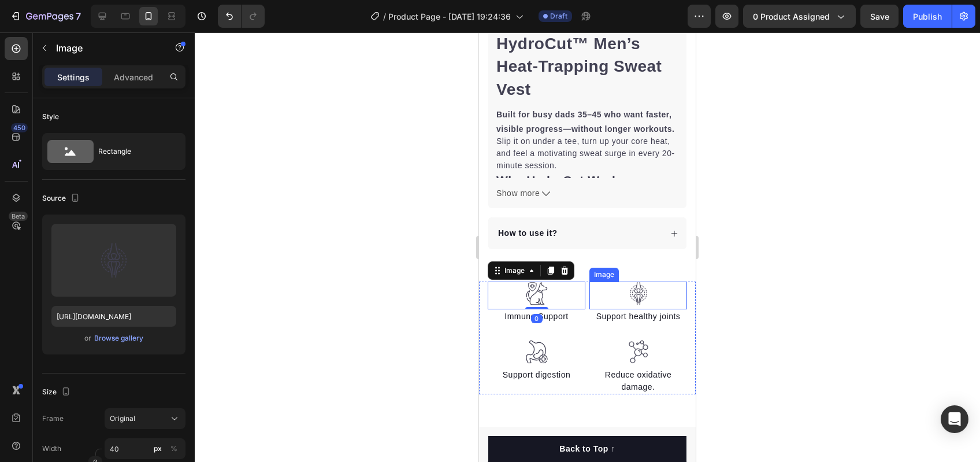
click at [592, 269] on div "Image" at bounding box center [604, 274] width 25 height 10
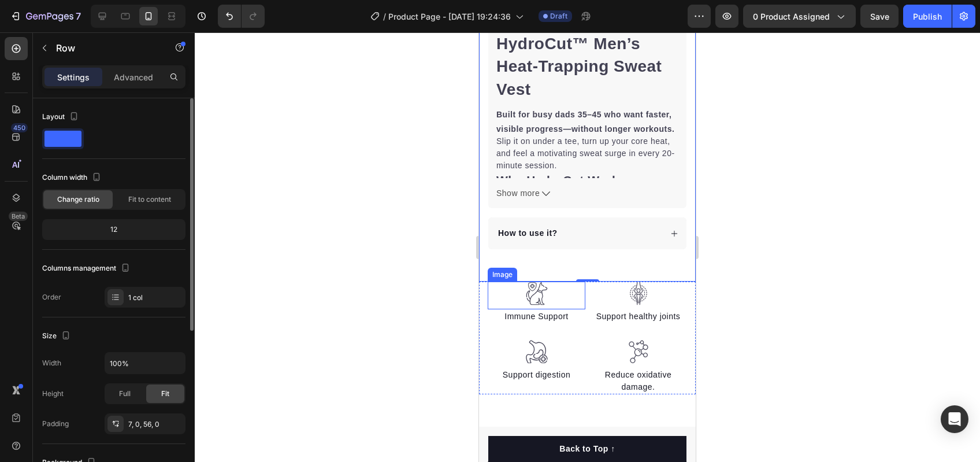
click at [580, 281] on div at bounding box center [537, 293] width 98 height 24
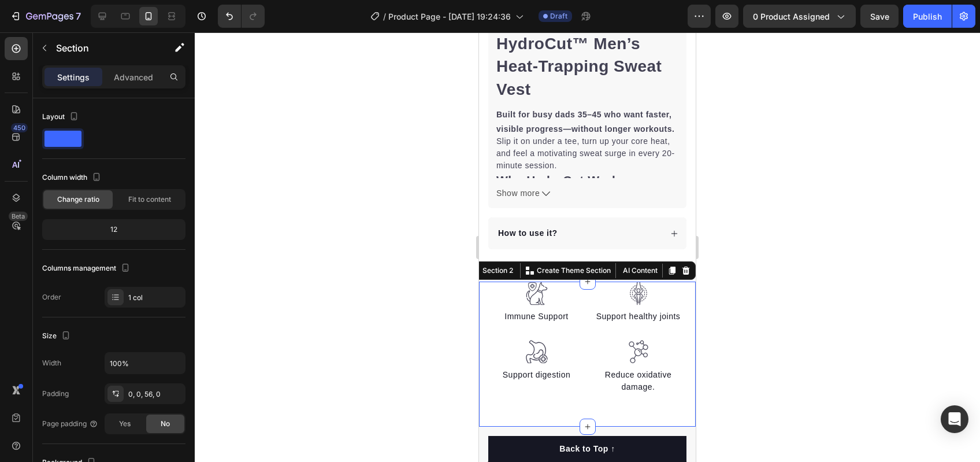
click at [582, 391] on div "Image Immune Support Text block Image Support digestion Text block Image Suppor…" at bounding box center [587, 353] width 217 height 144
click at [681, 266] on icon at bounding box center [685, 270] width 9 height 9
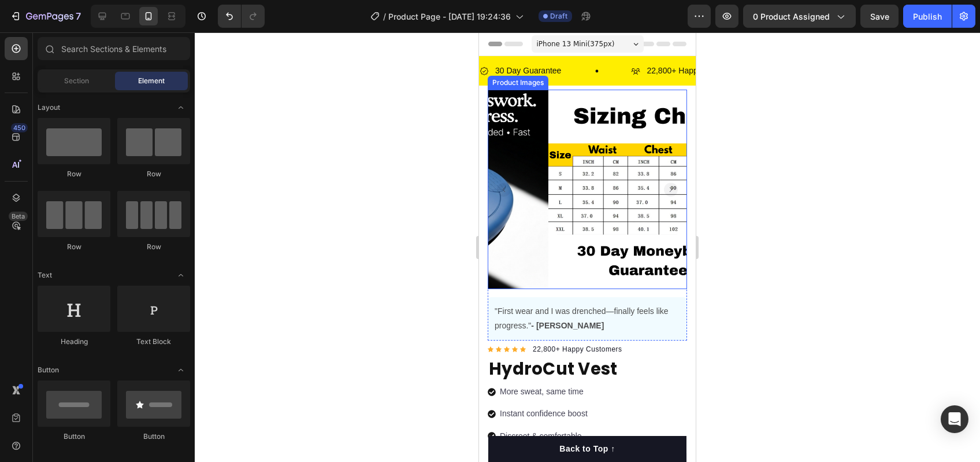
scroll to position [7, 0]
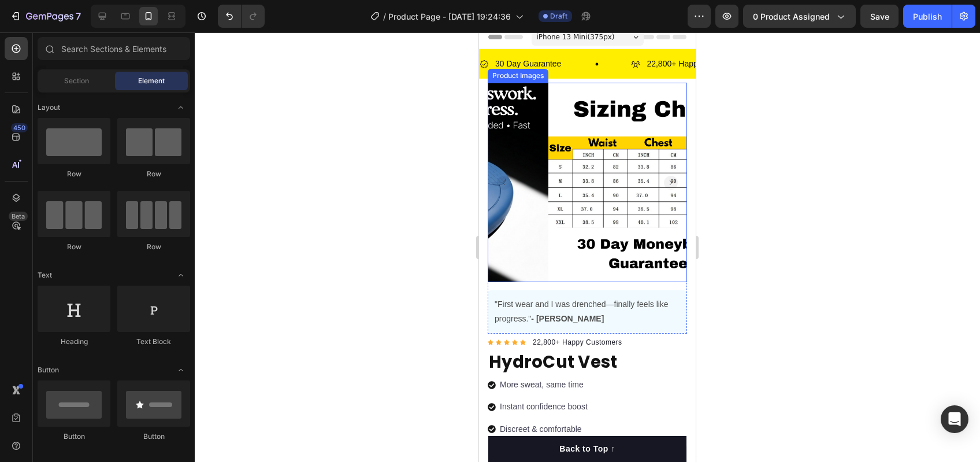
click at [502, 177] on rect "Carousel Back Arrow" at bounding box center [504, 183] width 14 height 14
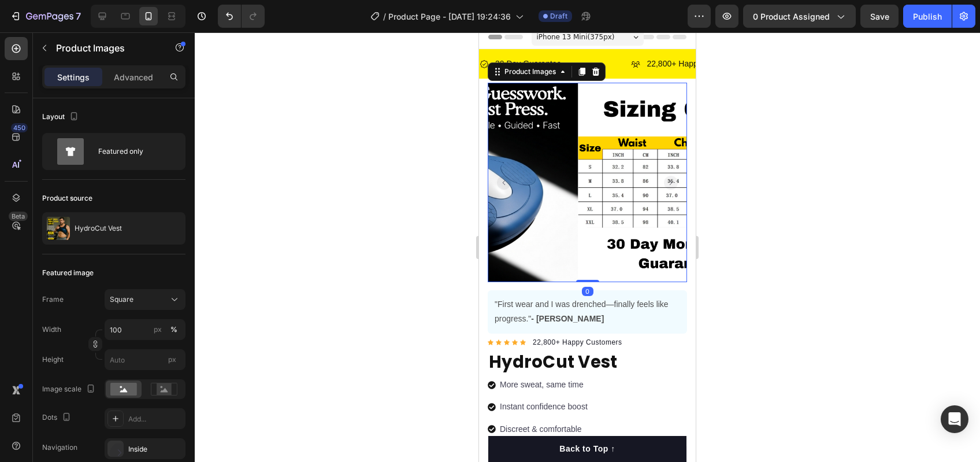
click at [502, 177] on rect "Carousel Back Arrow" at bounding box center [504, 183] width 14 height 14
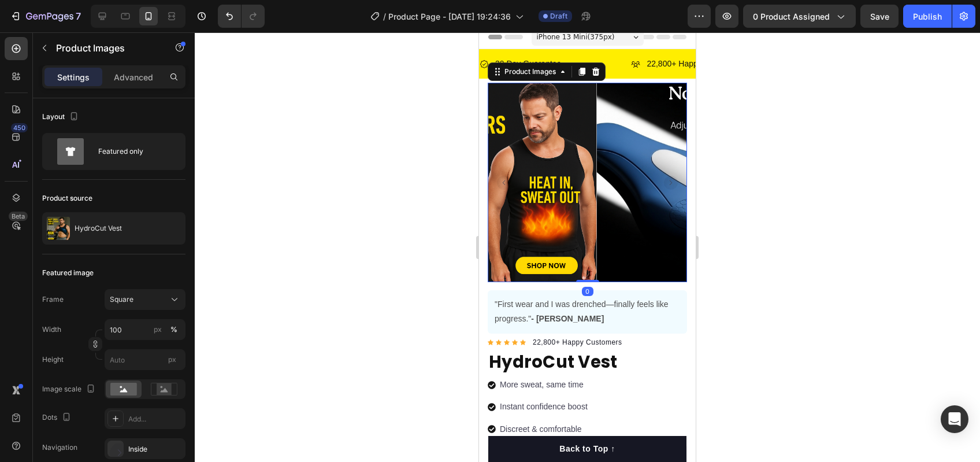
click at [502, 177] on rect "Carousel Back Arrow" at bounding box center [504, 183] width 14 height 14
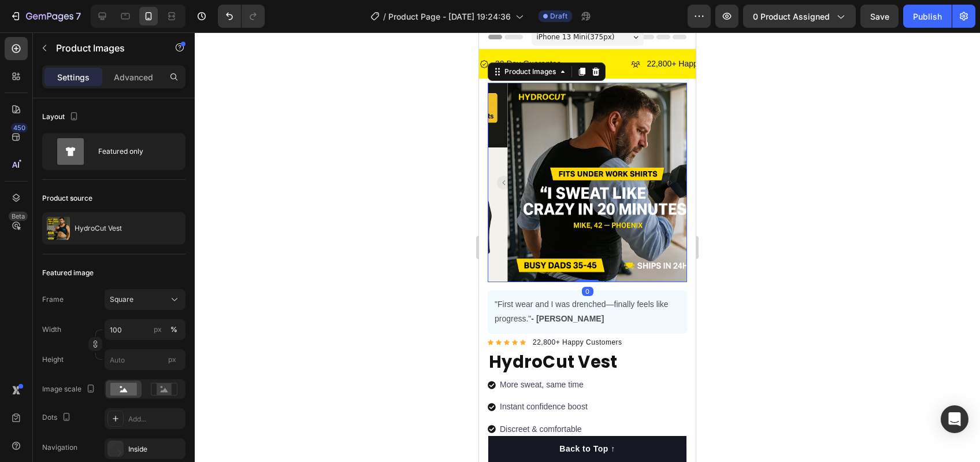
click at [502, 177] on rect "Carousel Back Arrow" at bounding box center [504, 183] width 14 height 14
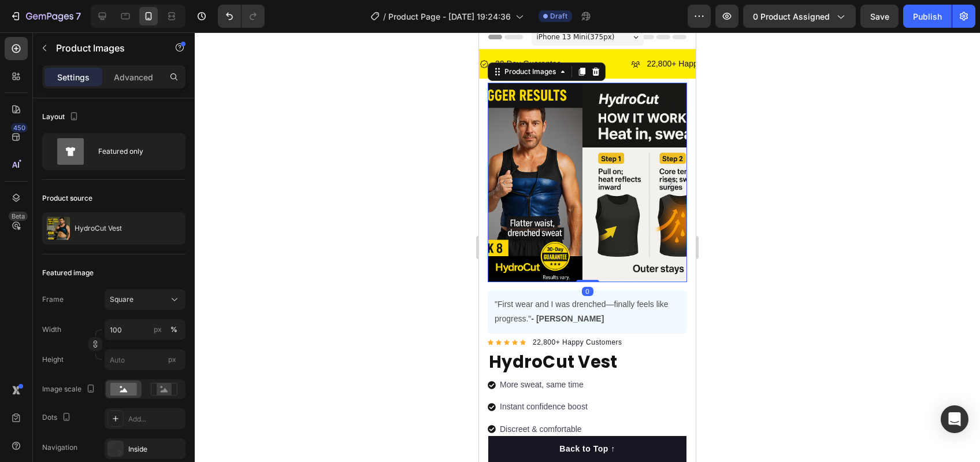
click at [502, 177] on rect "Carousel Back Arrow" at bounding box center [504, 183] width 14 height 14
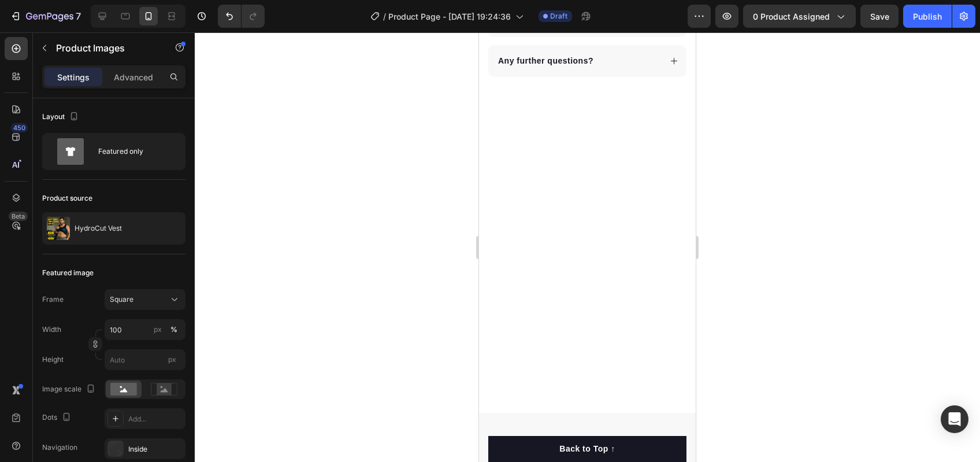
scroll to position [4575, 0]
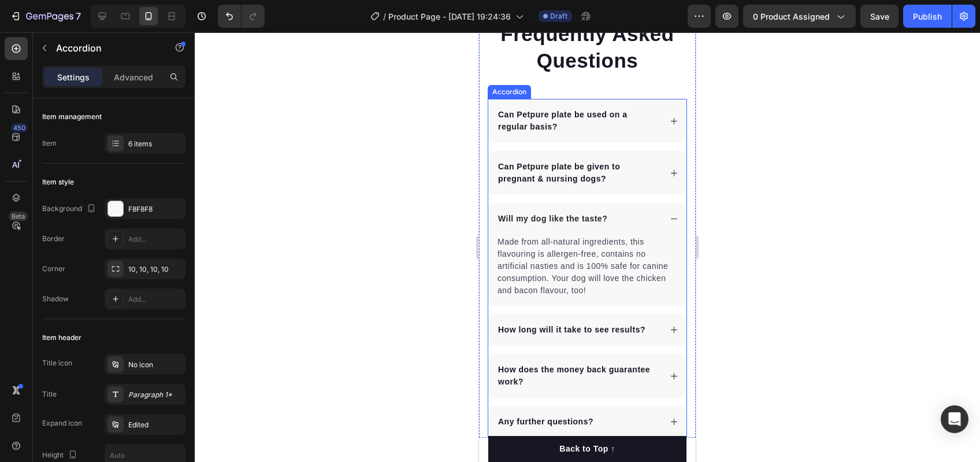
click at [670, 221] on icon at bounding box center [674, 218] width 9 height 9
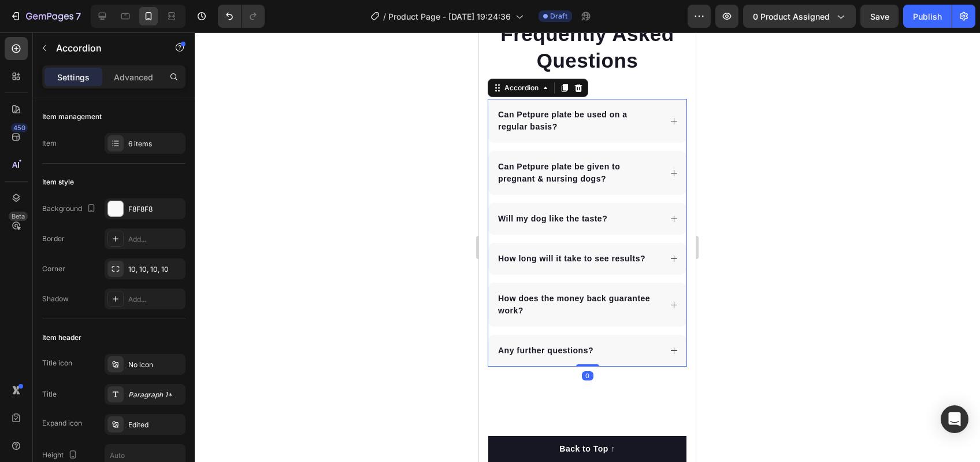
scroll to position [4546, 0]
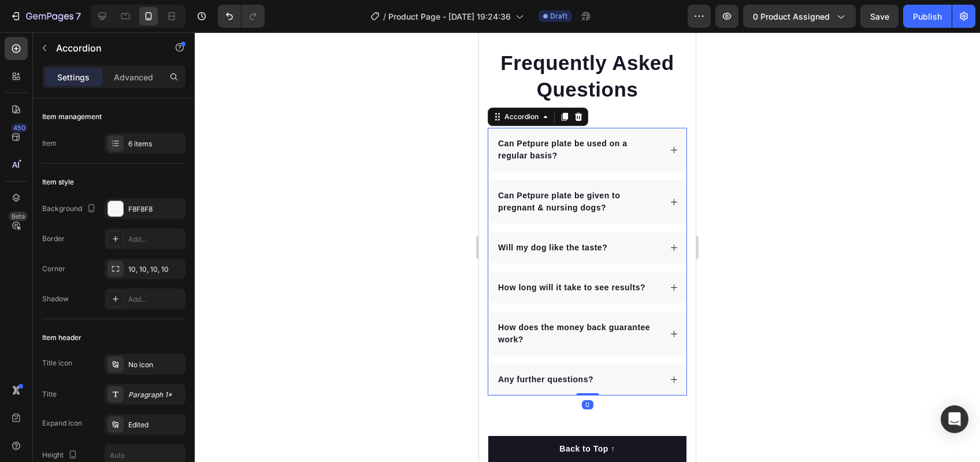
click at [829, 242] on div at bounding box center [587, 246] width 785 height 429
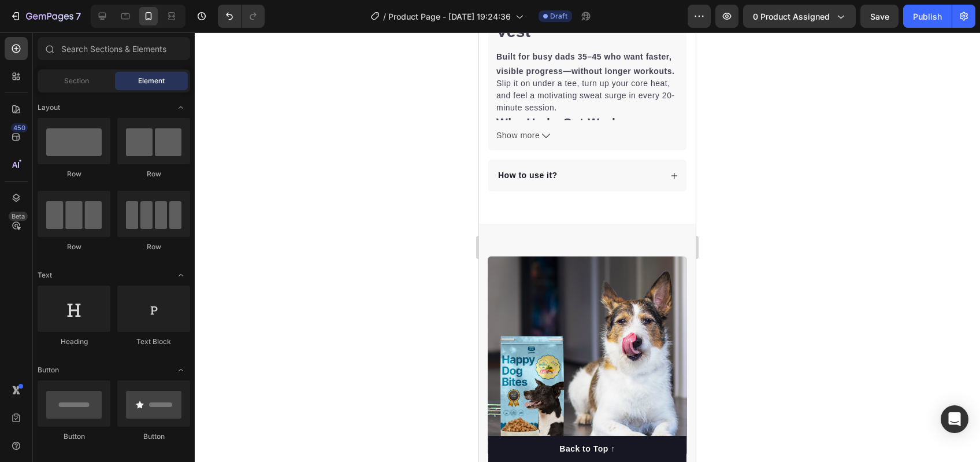
scroll to position [856, 0]
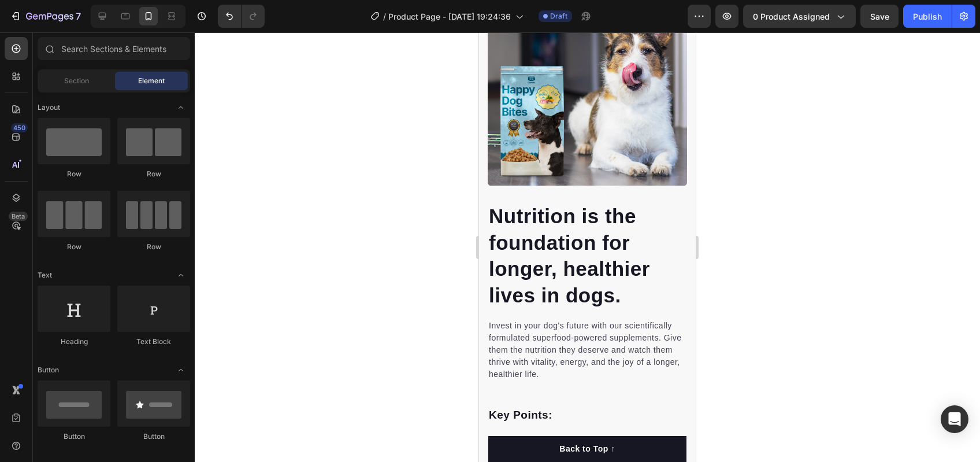
click at [542, 275] on p "Nutrition is the foundation for longer, healthier lives in dogs." at bounding box center [587, 255] width 197 height 105
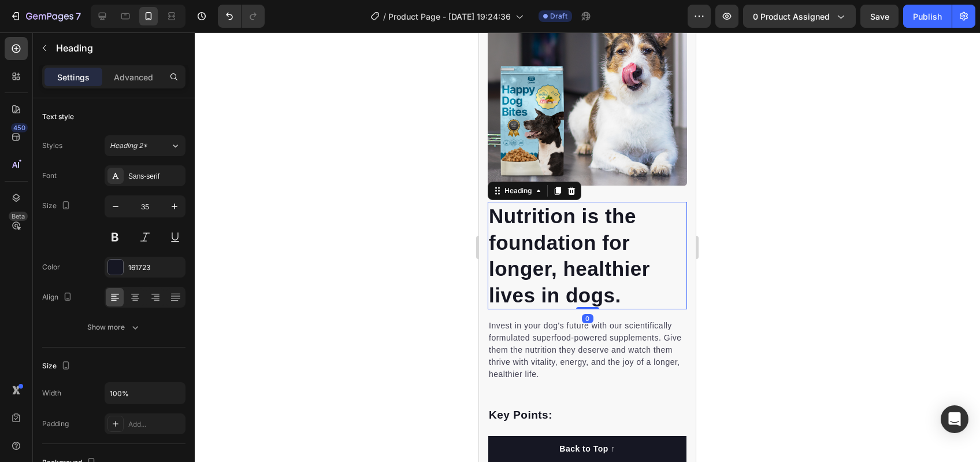
click at [542, 275] on p "Nutrition is the foundation for longer, healthier lives in dogs." at bounding box center [587, 255] width 197 height 105
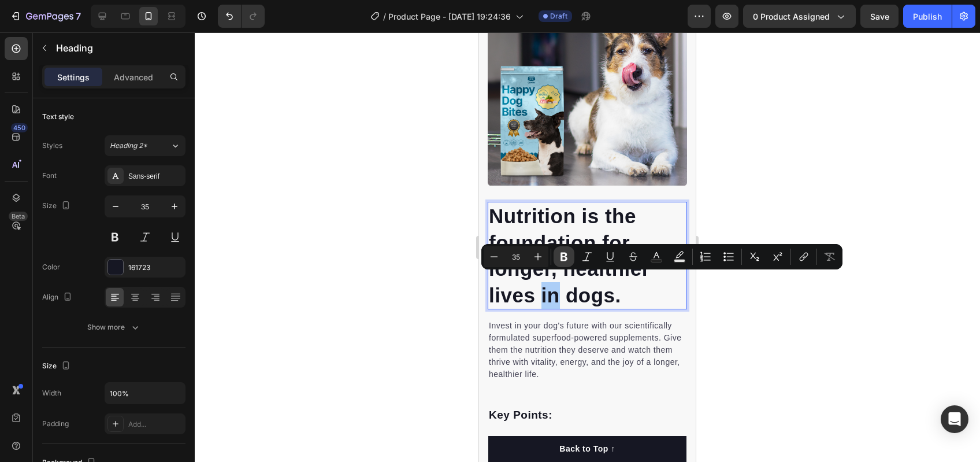
click at [555, 265] on button "Bold" at bounding box center [564, 256] width 21 height 21
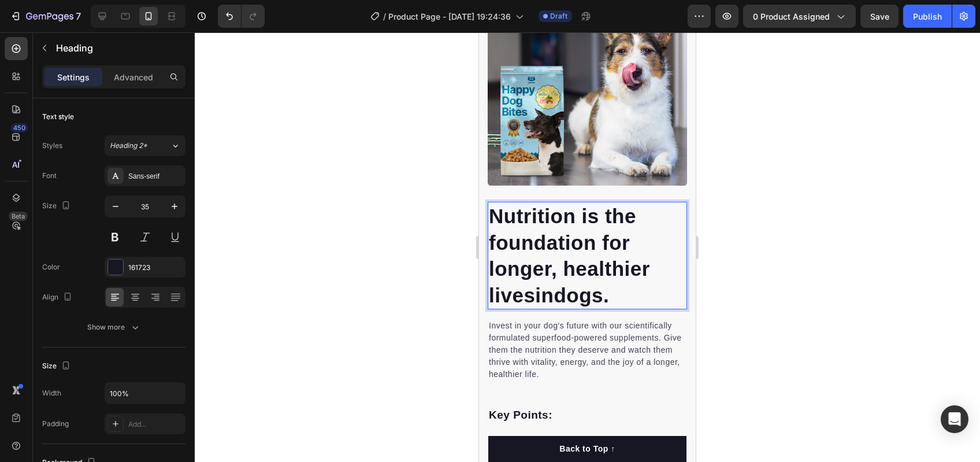
click at [566, 285] on p "Nutrition is the foundation for longer, healthier lives in dogs." at bounding box center [587, 255] width 197 height 105
click at [589, 225] on p "Nutrition is the foundation for longer, healthier lives in dogs." at bounding box center [587, 255] width 197 height 105
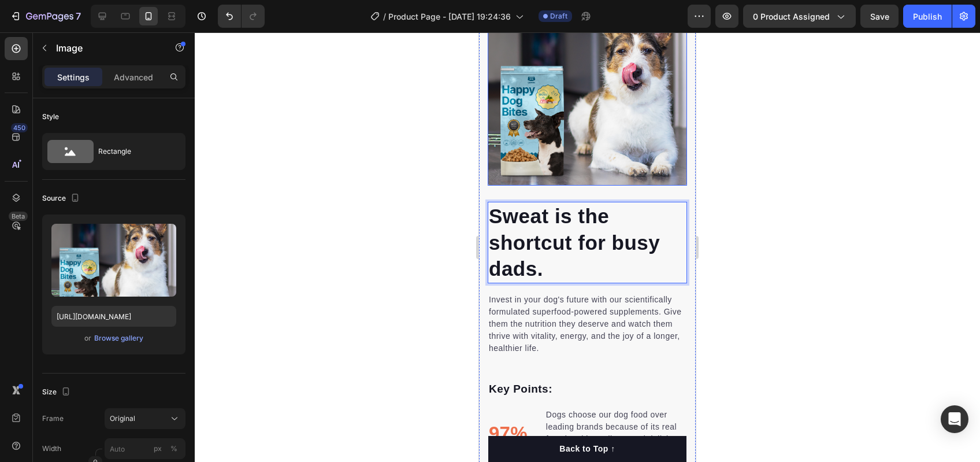
click at [576, 136] on img at bounding box center [587, 85] width 199 height 199
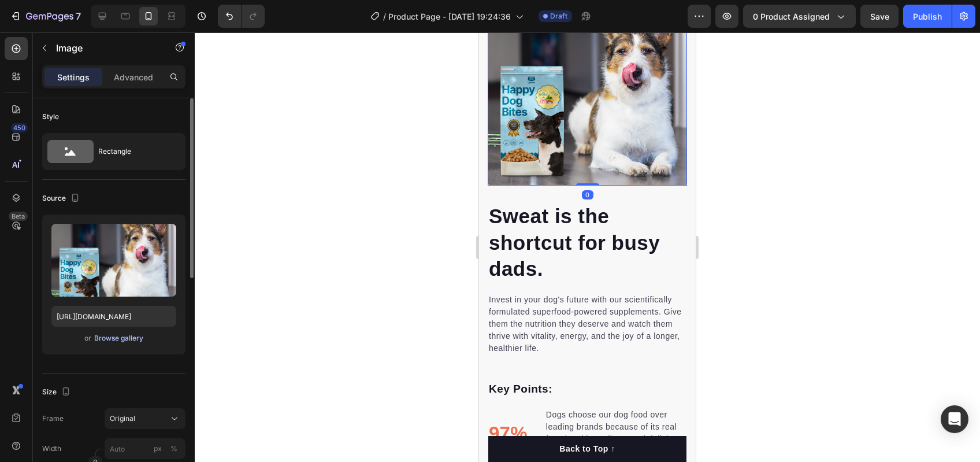
click at [105, 339] on div "Browse gallery" at bounding box center [118, 338] width 49 height 10
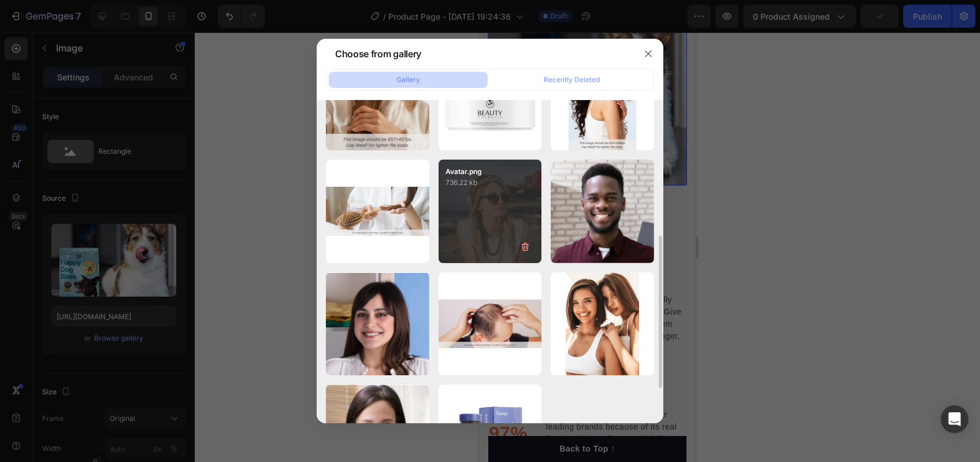
scroll to position [0, 0]
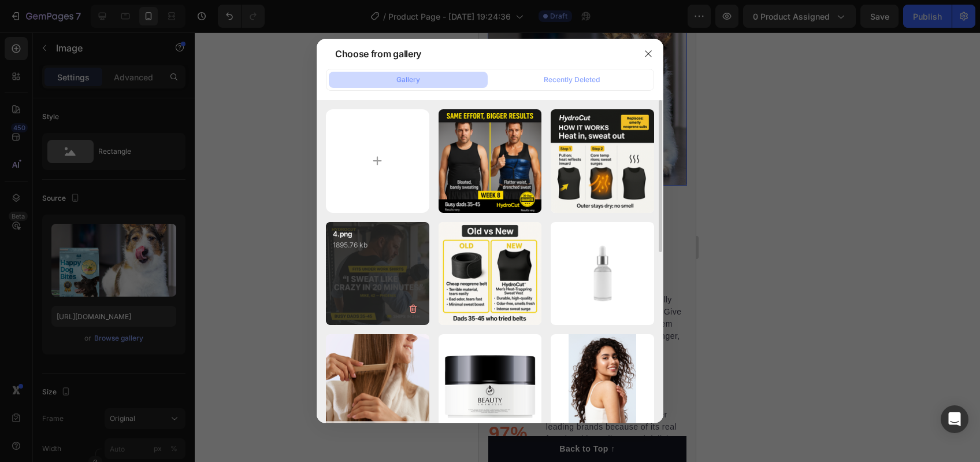
click at [394, 237] on p "4.png" at bounding box center [378, 234] width 90 height 10
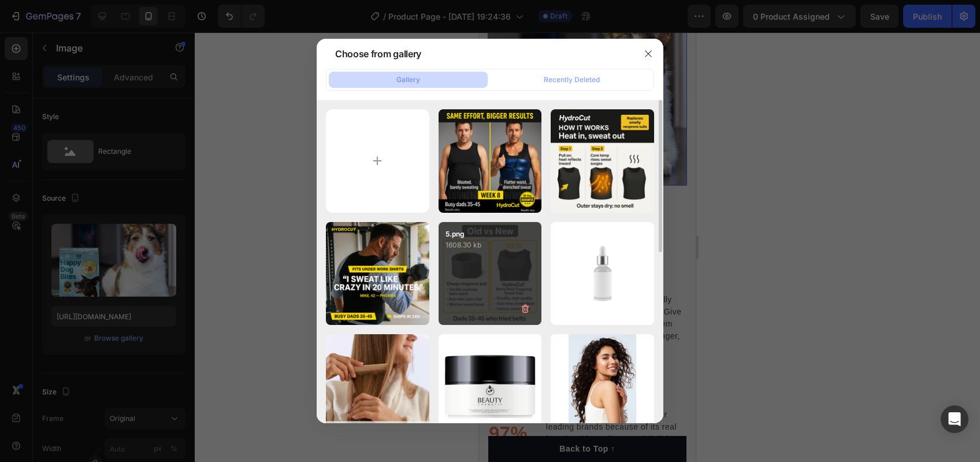
type input "https://cdn.shopify.com/s/files/1/0724/8953/3592/files/gempages_581550177500791…"
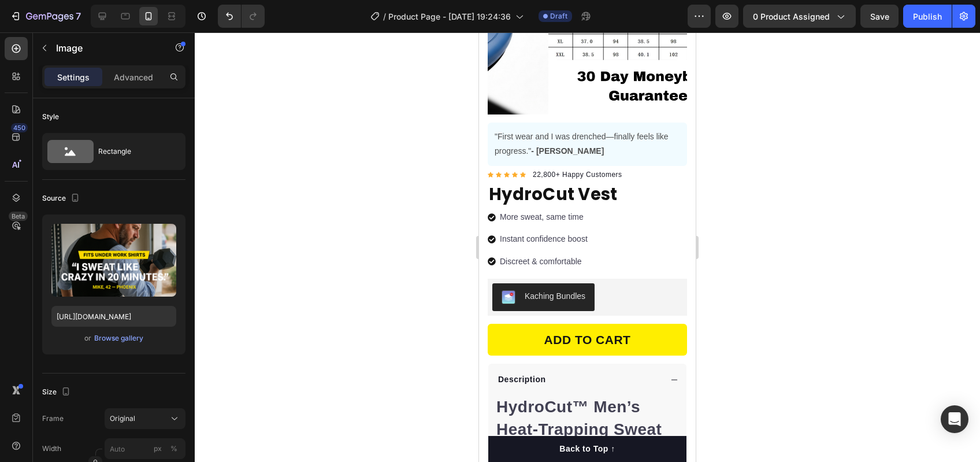
scroll to position [369, 0]
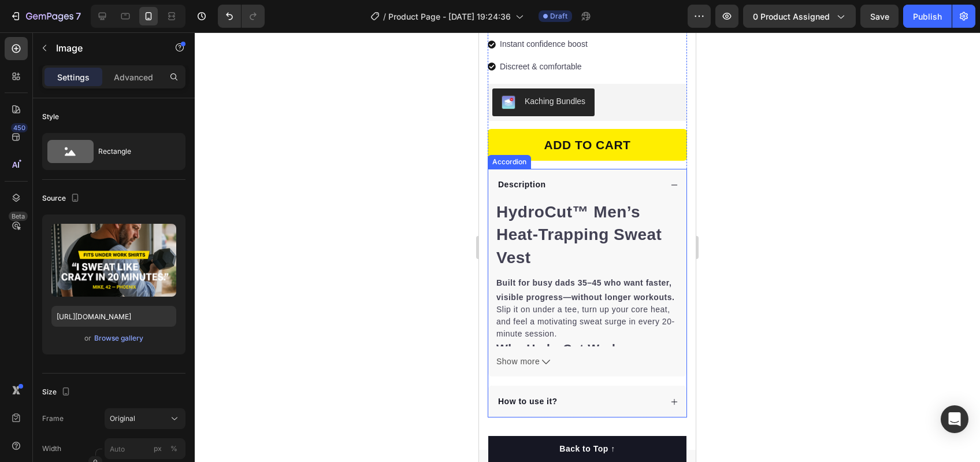
click at [581, 182] on div "Description" at bounding box center [578, 185] width 165 height 16
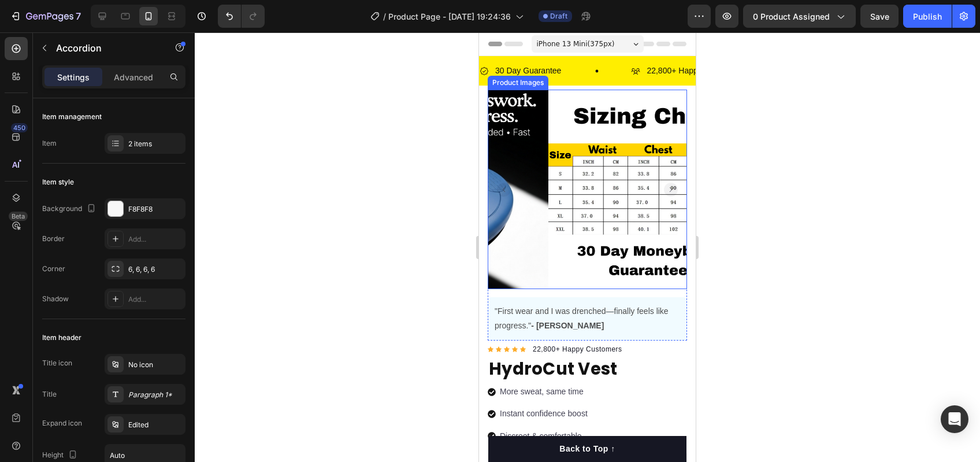
scroll to position [79, 0]
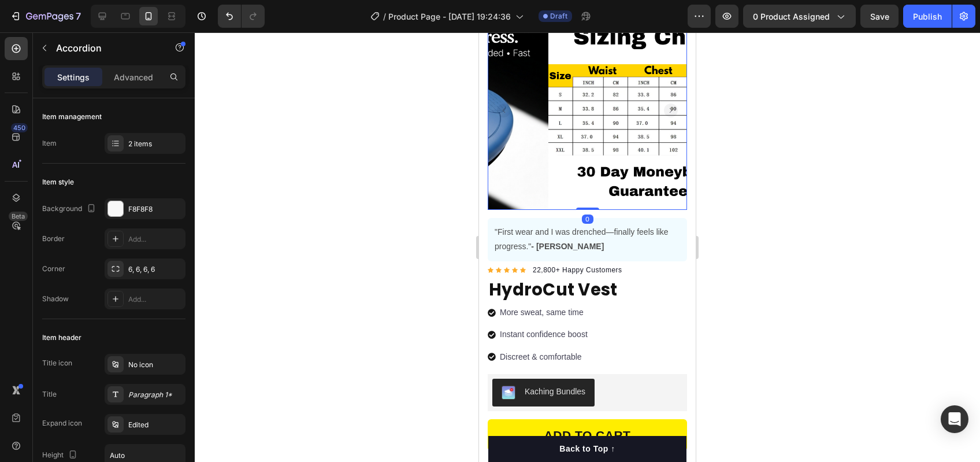
click at [505, 105] on rect "Carousel Back Arrow" at bounding box center [504, 110] width 14 height 14
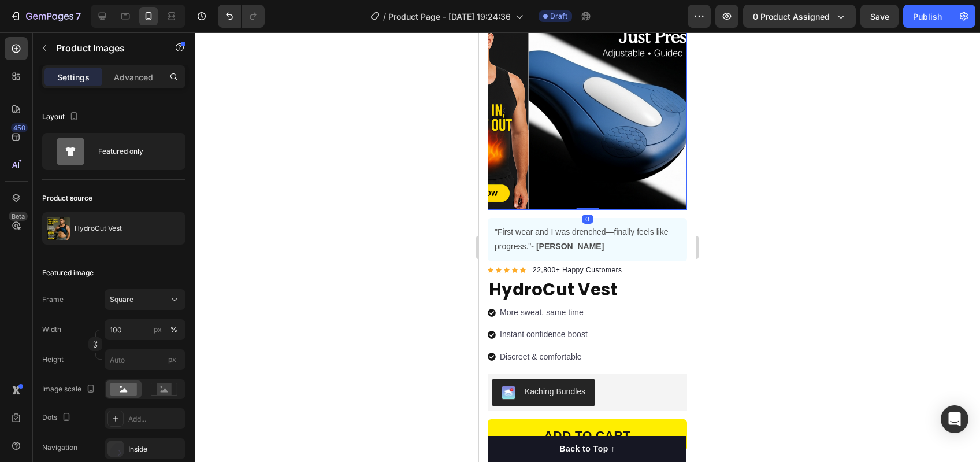
click at [505, 105] on rect "Carousel Back Arrow" at bounding box center [504, 110] width 14 height 14
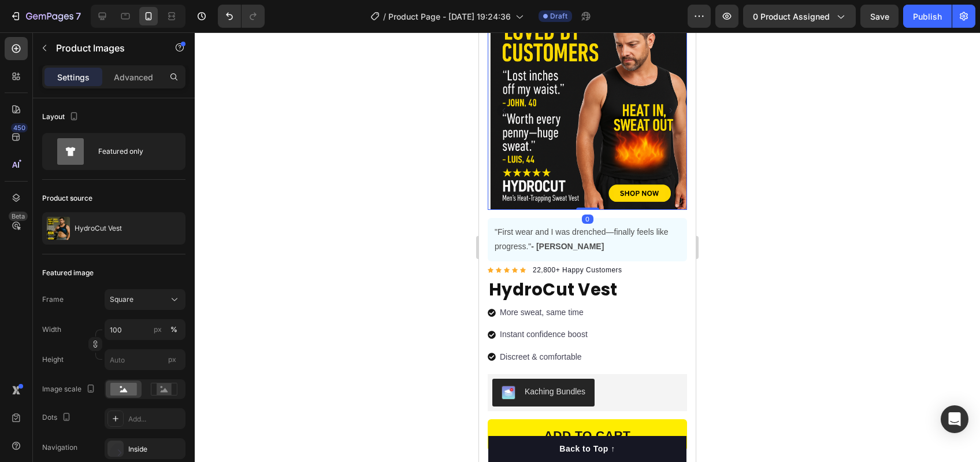
click at [505, 105] on rect "Carousel Back Arrow" at bounding box center [504, 110] width 14 height 14
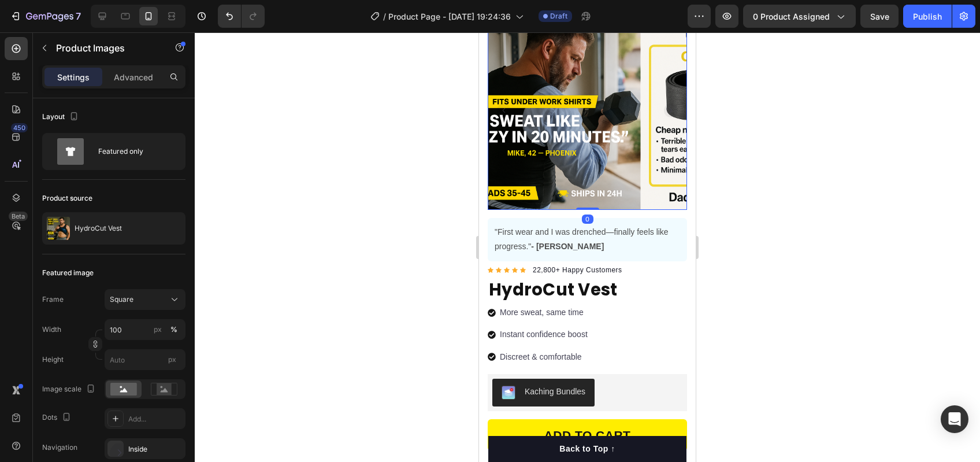
click at [505, 105] on rect "Carousel Back Arrow" at bounding box center [504, 110] width 14 height 14
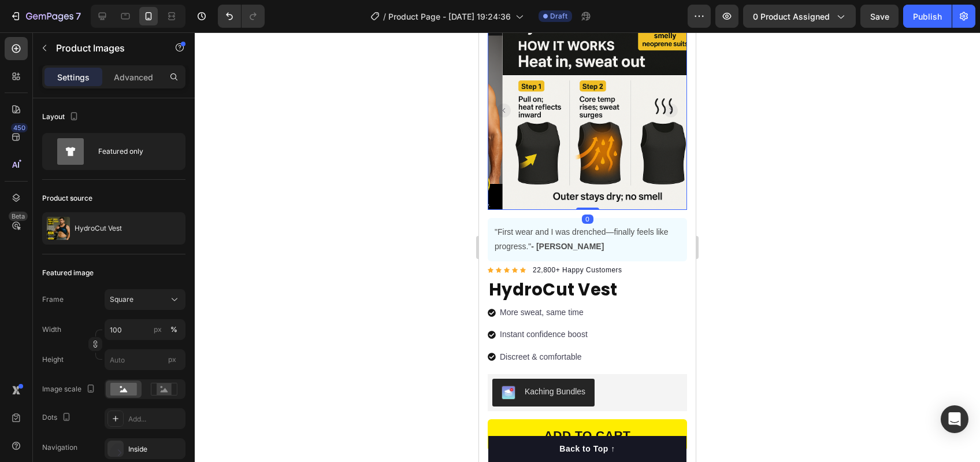
click at [505, 105] on rect "Carousel Back Arrow" at bounding box center [504, 110] width 14 height 14
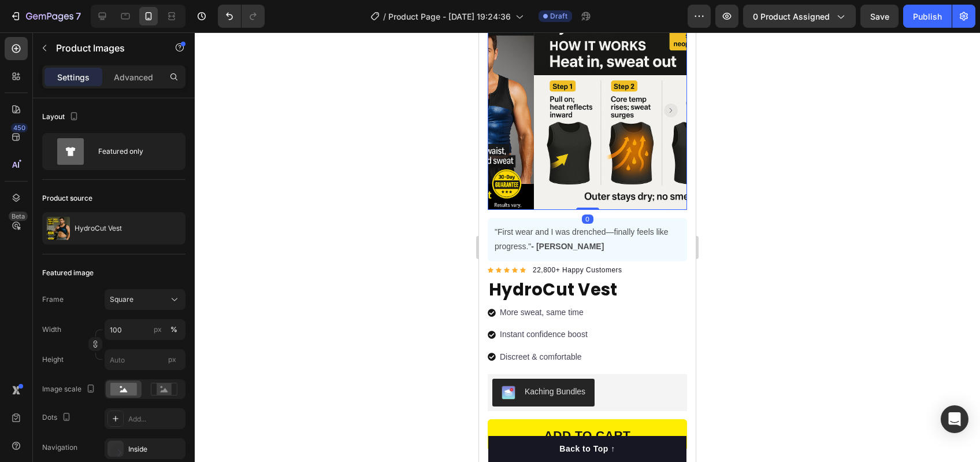
click at [505, 105] on rect "Carousel Back Arrow" at bounding box center [504, 110] width 14 height 14
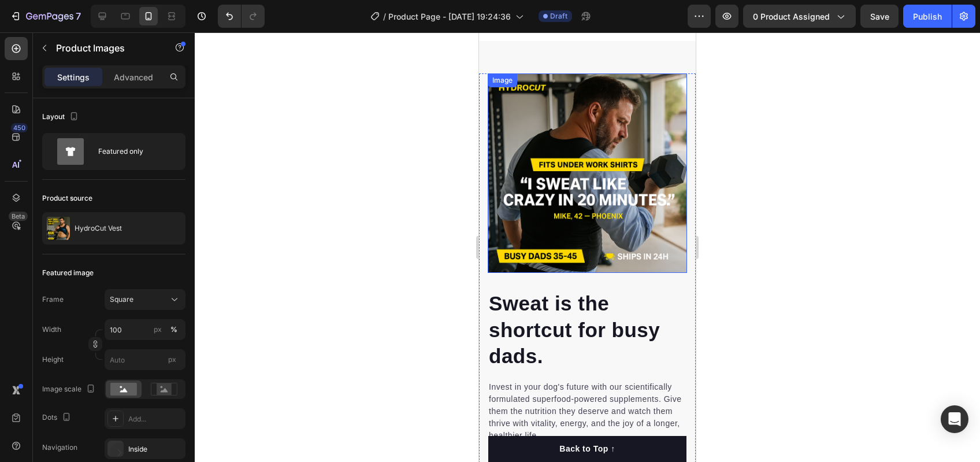
scroll to position [727, 0]
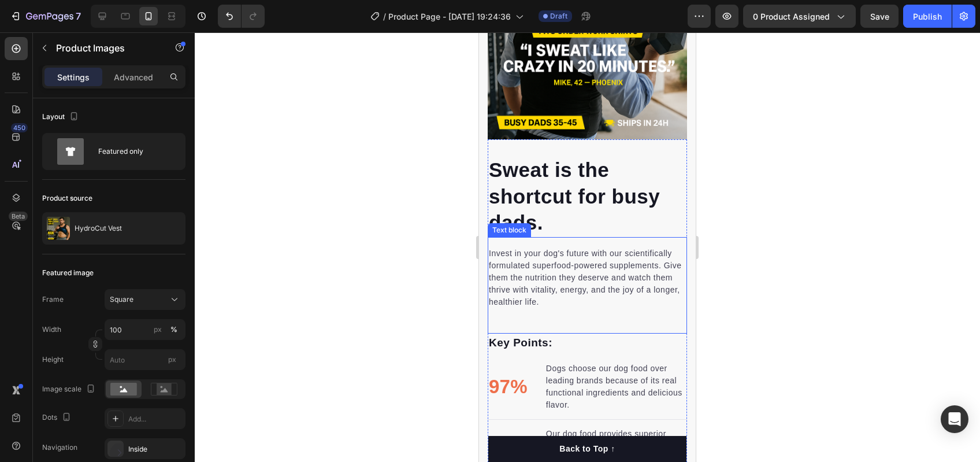
click at [587, 265] on p "Invest in your dog's future with our scientifically formulated superfood-powere…" at bounding box center [587, 277] width 197 height 61
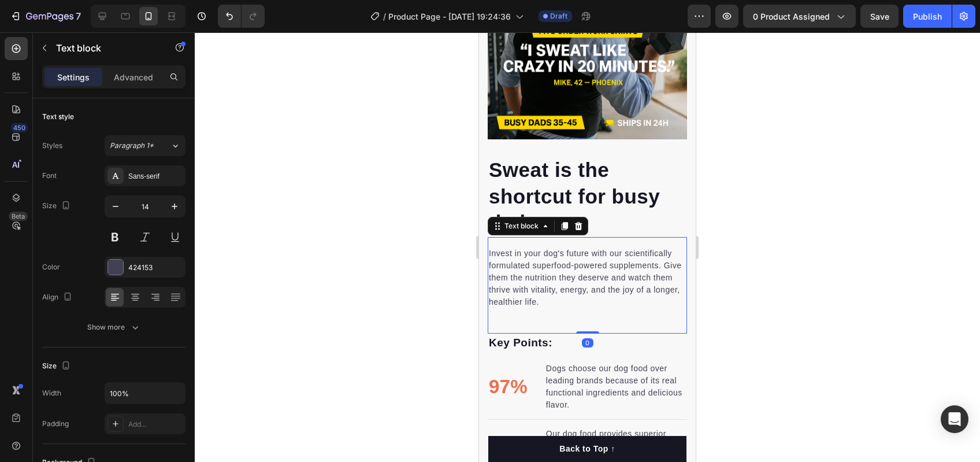
click at [587, 265] on p "Invest in your dog's future with our scientifically formulated superfood-powere…" at bounding box center [587, 277] width 197 height 61
click at [585, 266] on p "Invest in your dog's future with our scientifically formulated superfood-powere…" at bounding box center [587, 277] width 197 height 61
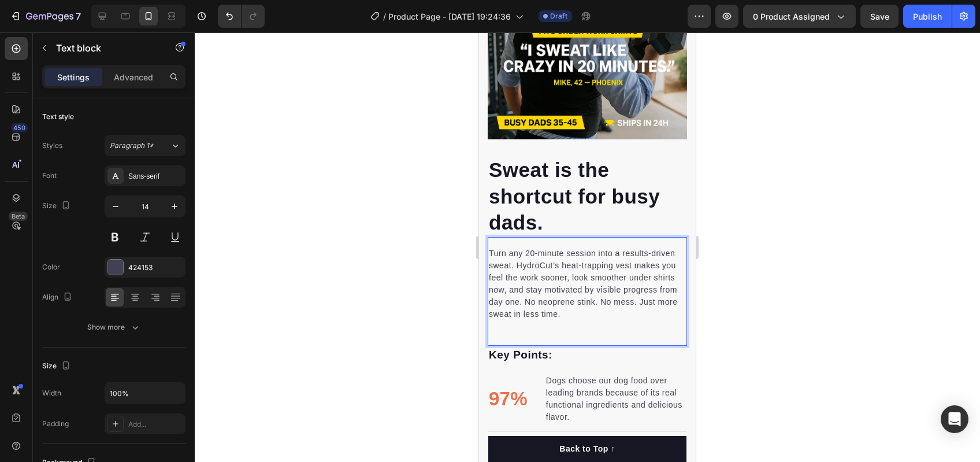
scroll to position [867, 0]
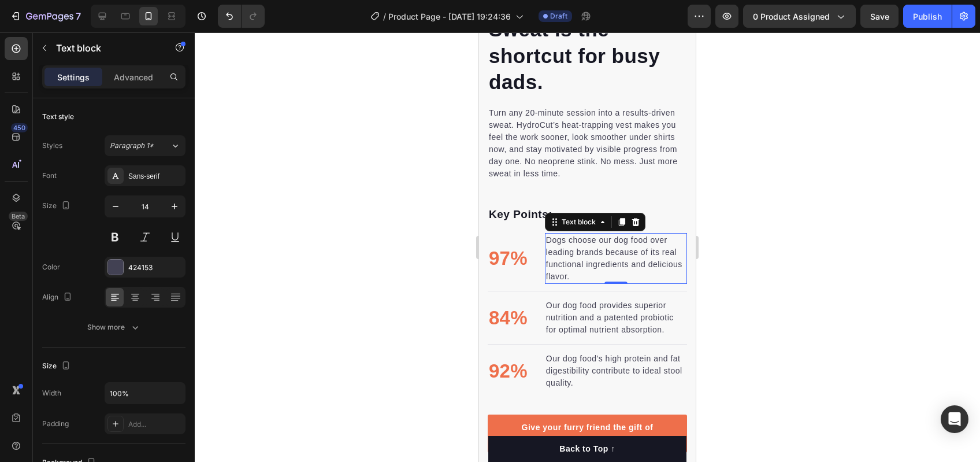
click at [569, 251] on p "Dogs choose our dog food over leading brands because of its real functional ing…" at bounding box center [616, 258] width 140 height 49
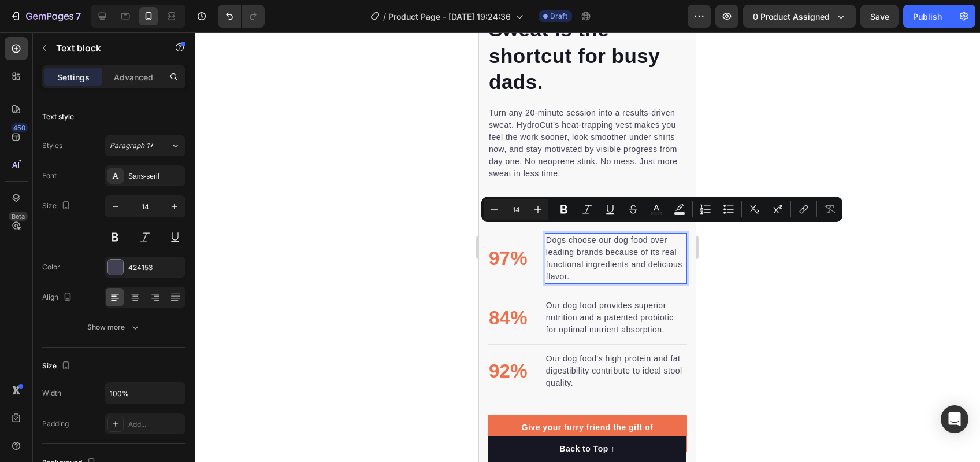
scroll to position [870, 0]
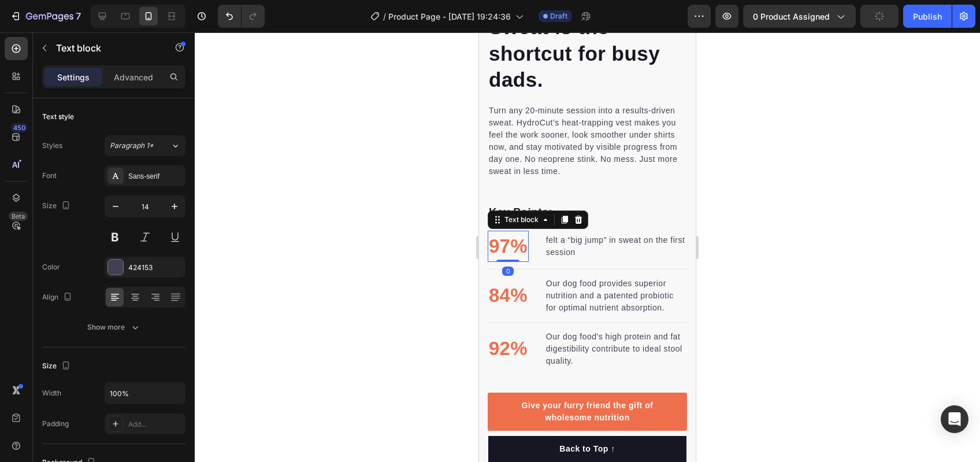
click at [502, 238] on p "97%" at bounding box center [508, 246] width 39 height 29
click at [509, 239] on p "97%" at bounding box center [508, 246] width 39 height 29
click at [586, 287] on p "Our dog food provides superior nutrition and a patented probiotic for optimal n…" at bounding box center [616, 295] width 140 height 36
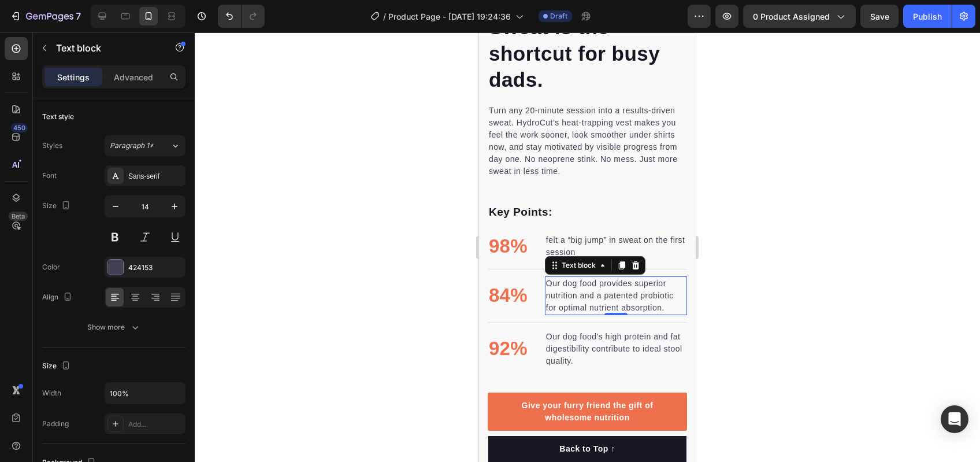
click at [586, 287] on p "Our dog food provides superior nutrition and a patented probiotic for optimal n…" at bounding box center [616, 295] width 140 height 36
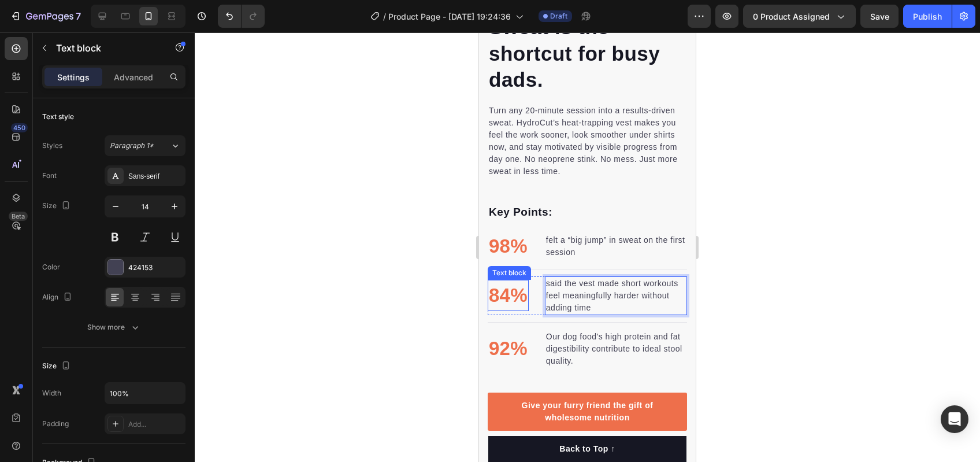
click at [506, 284] on p "84%" at bounding box center [508, 295] width 39 height 29
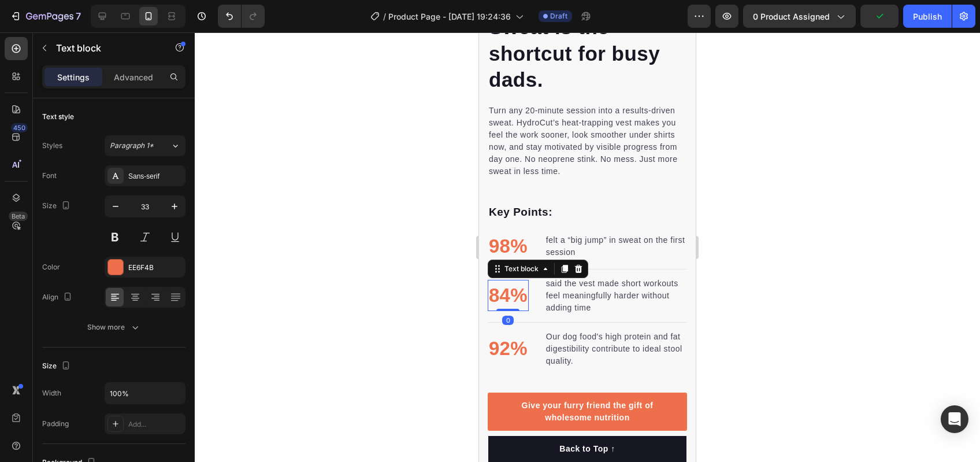
click at [506, 284] on p "84%" at bounding box center [508, 295] width 39 height 29
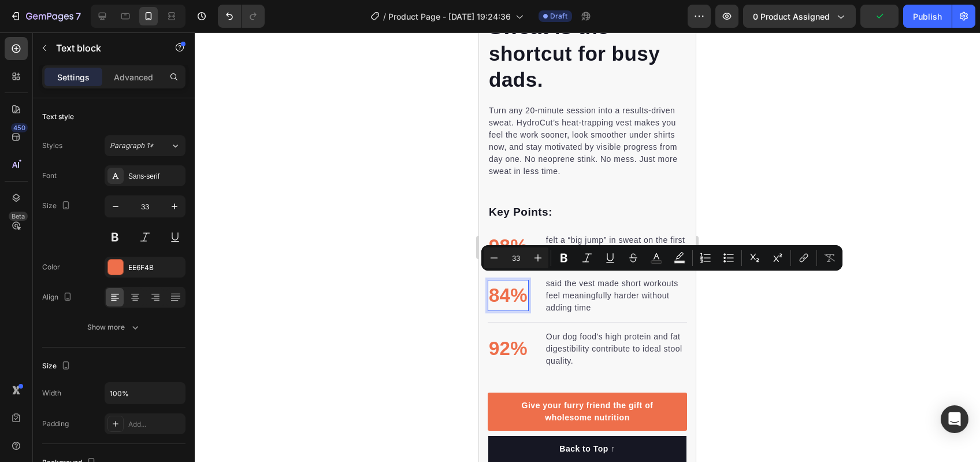
click at [503, 285] on p "84%" at bounding box center [508, 295] width 39 height 29
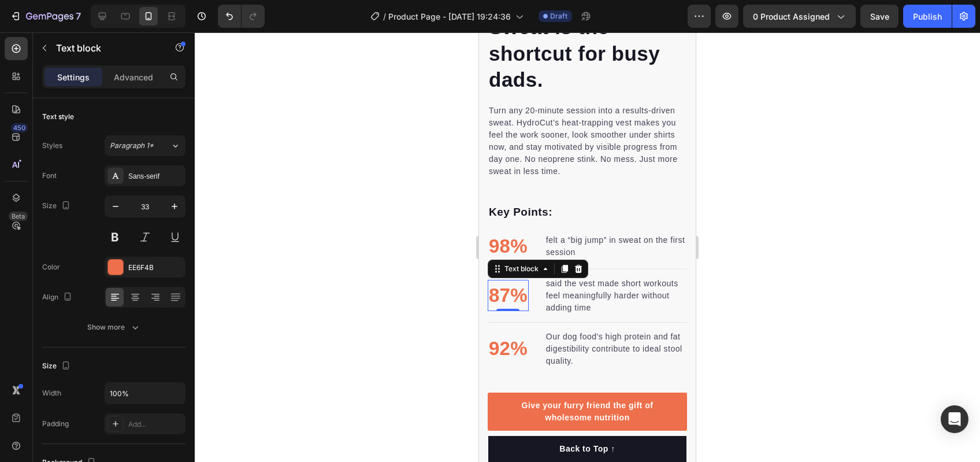
click at [631, 332] on p "Our dog food's high protein and fat digestibility contribute to ideal stool qua…" at bounding box center [616, 349] width 140 height 36
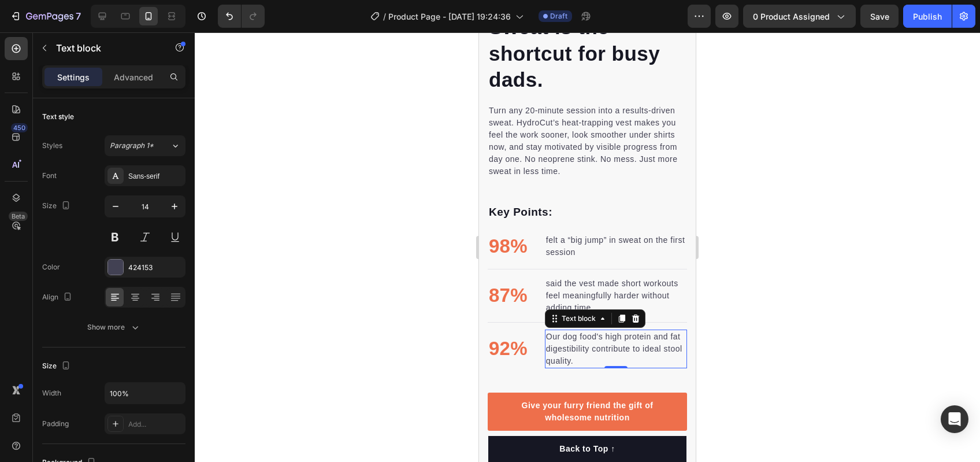
click at [631, 332] on p "Our dog food's high protein and fat digestibility contribute to ideal stool qua…" at bounding box center [616, 349] width 140 height 36
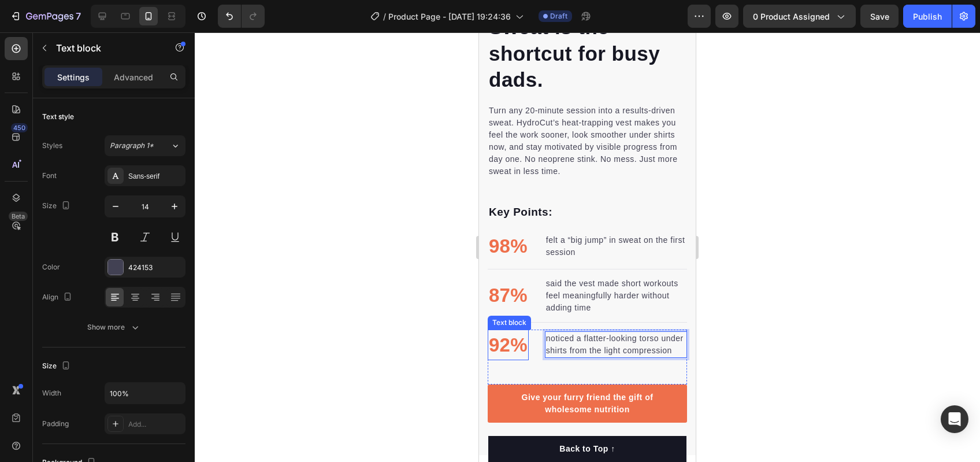
click at [513, 345] on p "92%" at bounding box center [508, 345] width 39 height 29
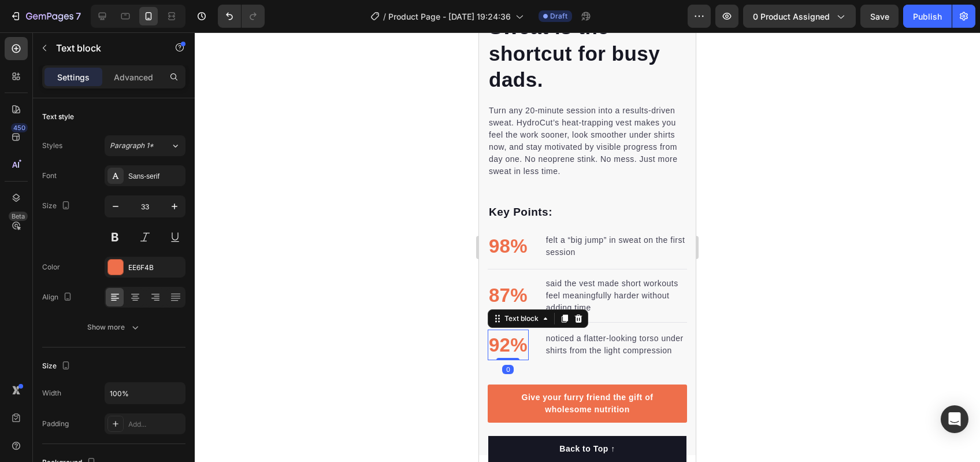
click at [513, 345] on p "92%" at bounding box center [508, 345] width 39 height 29
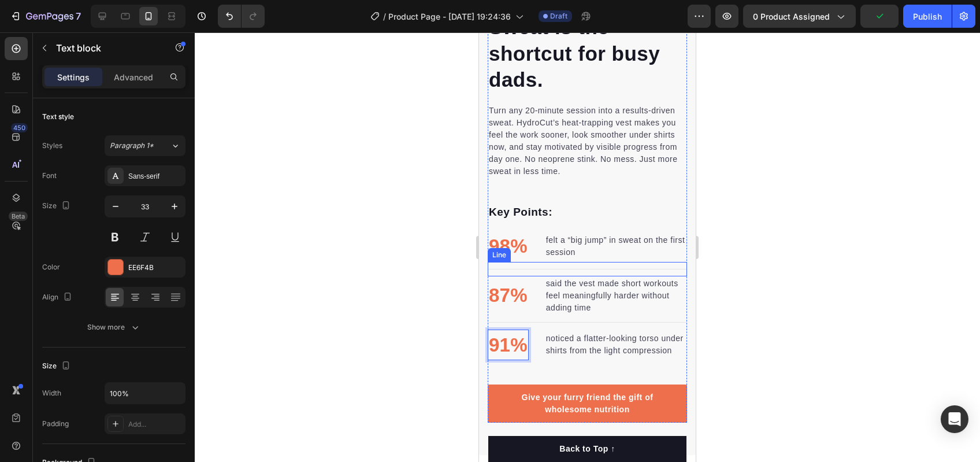
scroll to position [996, 0]
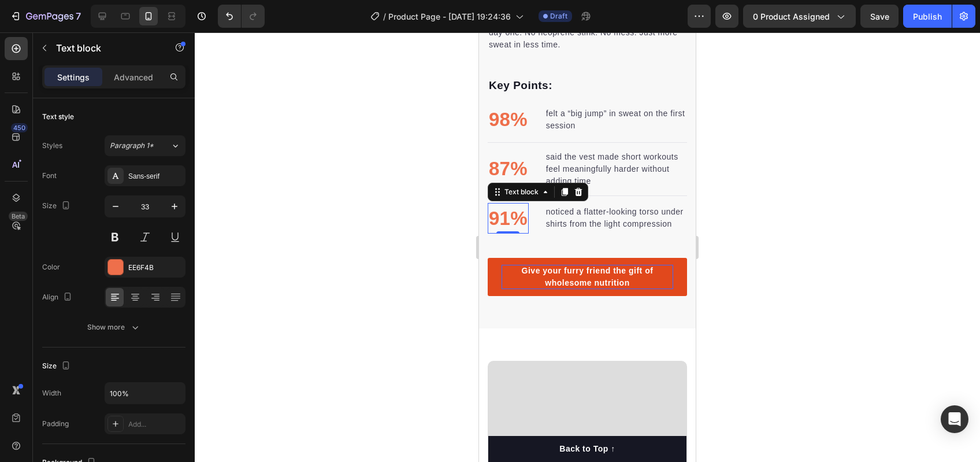
click at [595, 283] on div "Give your furry friend the gift of wholesome nutrition" at bounding box center [588, 277] width 172 height 24
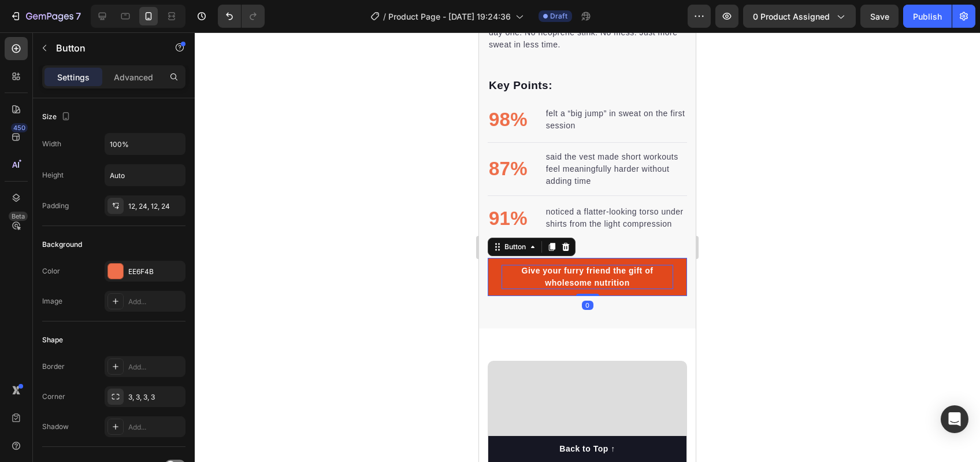
click at [595, 283] on div "Give your furry friend the gift of wholesome nutrition" at bounding box center [588, 277] width 172 height 24
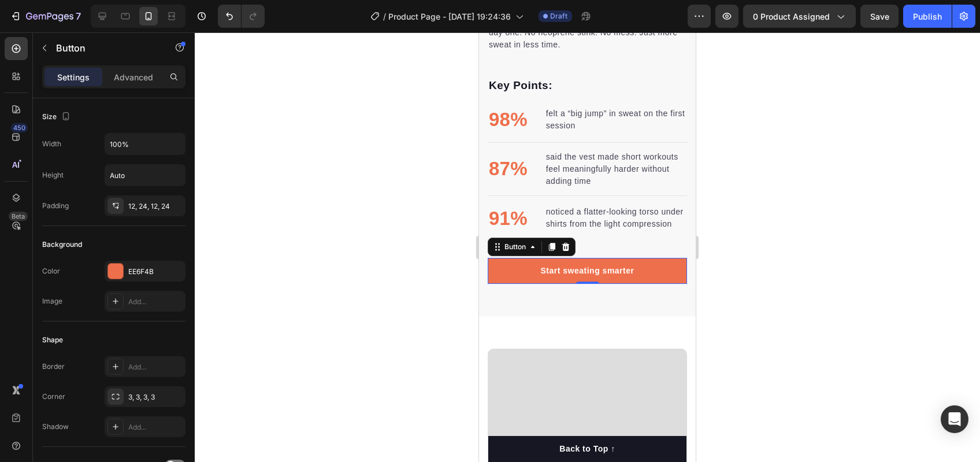
click at [715, 259] on div at bounding box center [587, 246] width 785 height 429
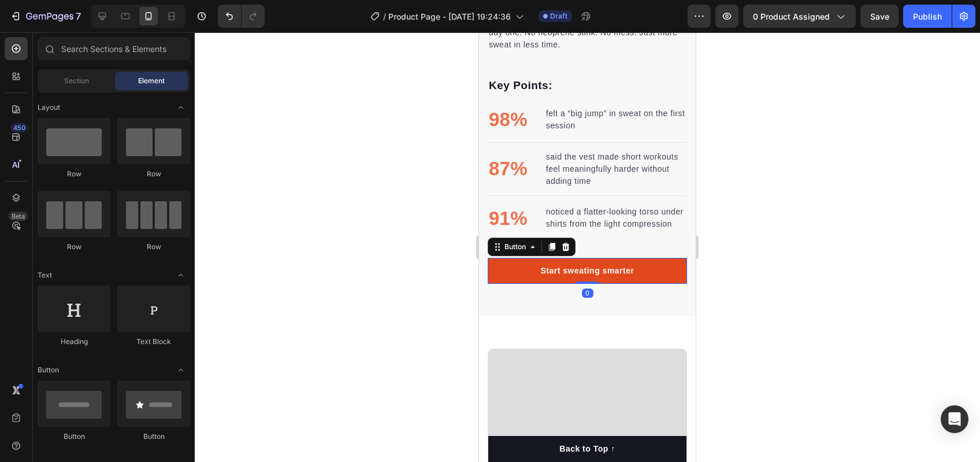
click at [672, 275] on link "Start sweating smarter" at bounding box center [587, 271] width 199 height 26
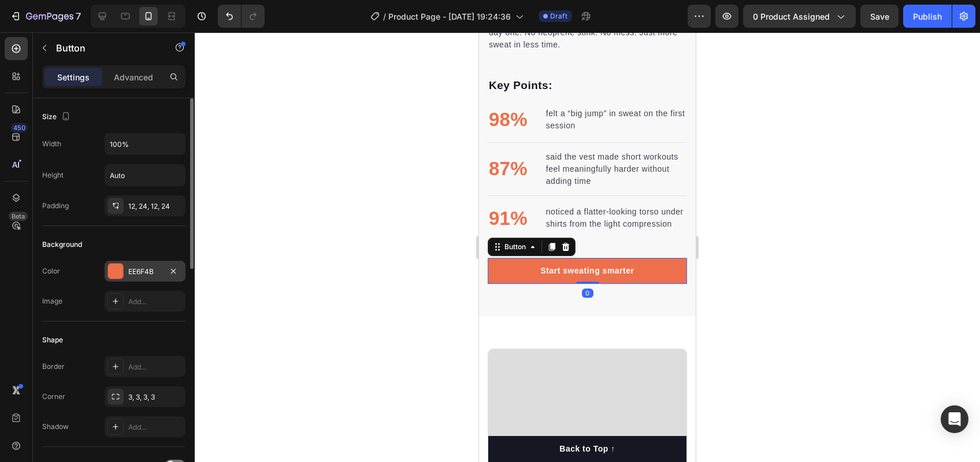
click at [154, 267] on div "EE6F4B" at bounding box center [145, 271] width 34 height 10
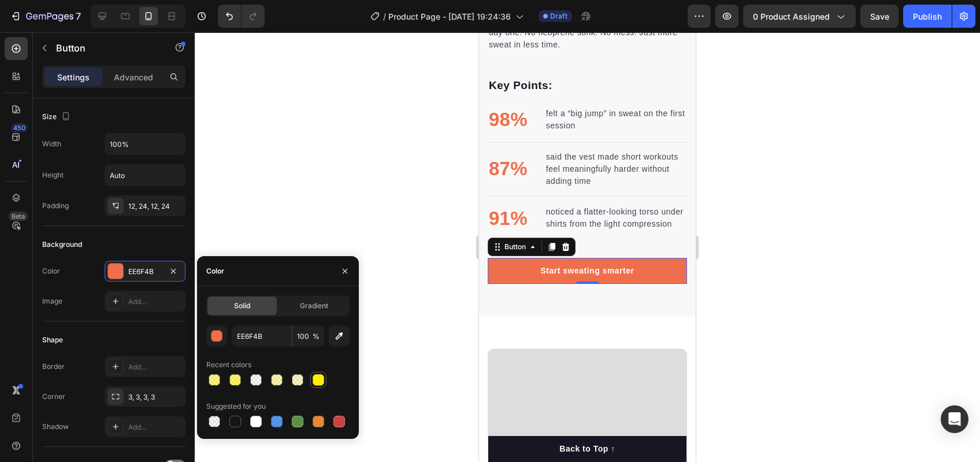
click at [323, 379] on div at bounding box center [319, 380] width 12 height 12
type input "FFEE00"
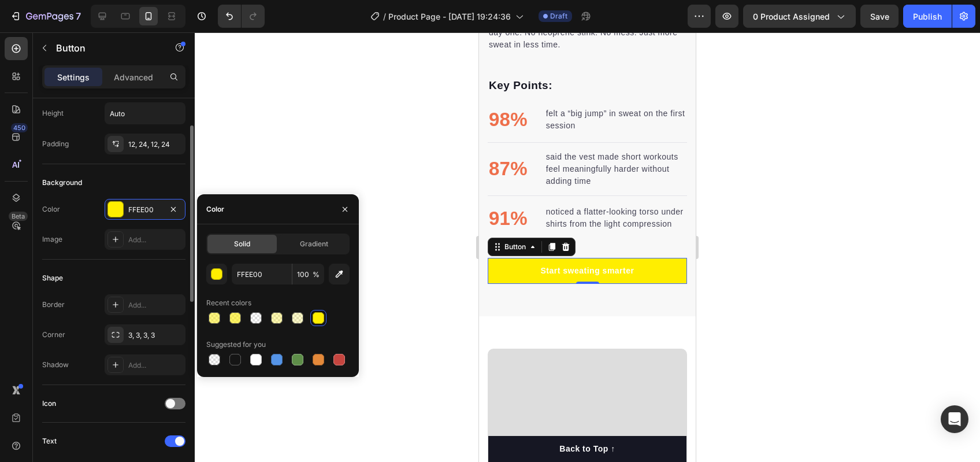
scroll to position [201, 0]
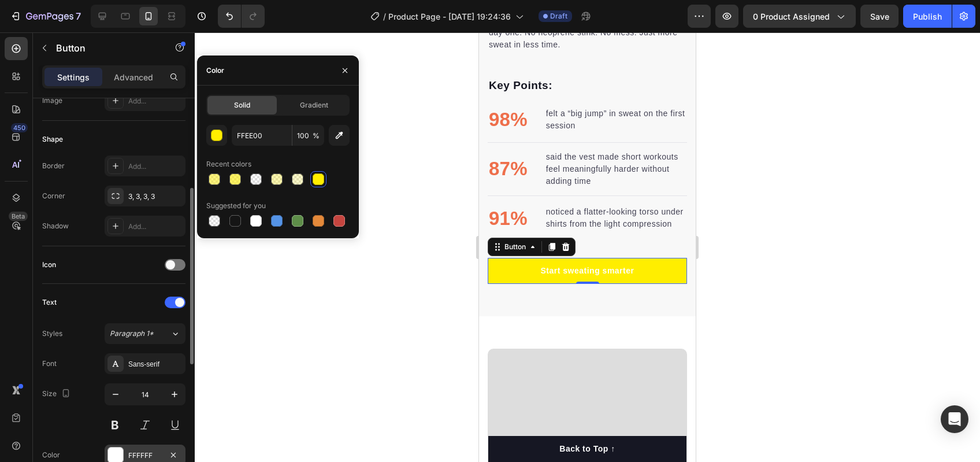
click at [112, 458] on div at bounding box center [115, 454] width 15 height 15
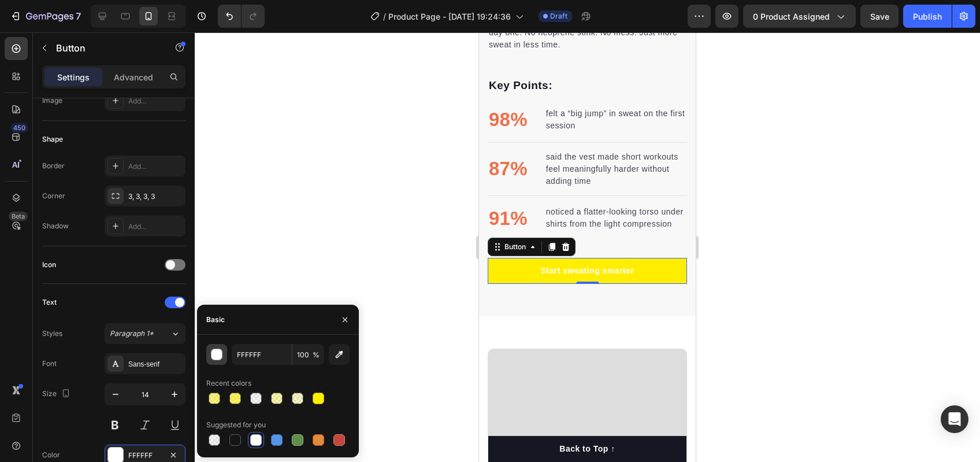
click at [218, 356] on div "button" at bounding box center [218, 355] width 12 height 12
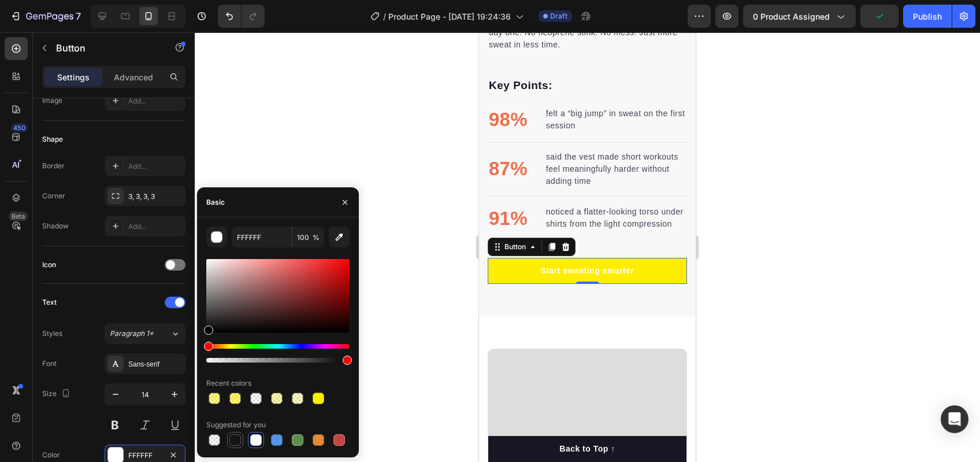
click at [236, 438] on div at bounding box center [235, 440] width 12 height 12
type input "151515"
click at [172, 394] on icon "button" at bounding box center [175, 394] width 6 height 6
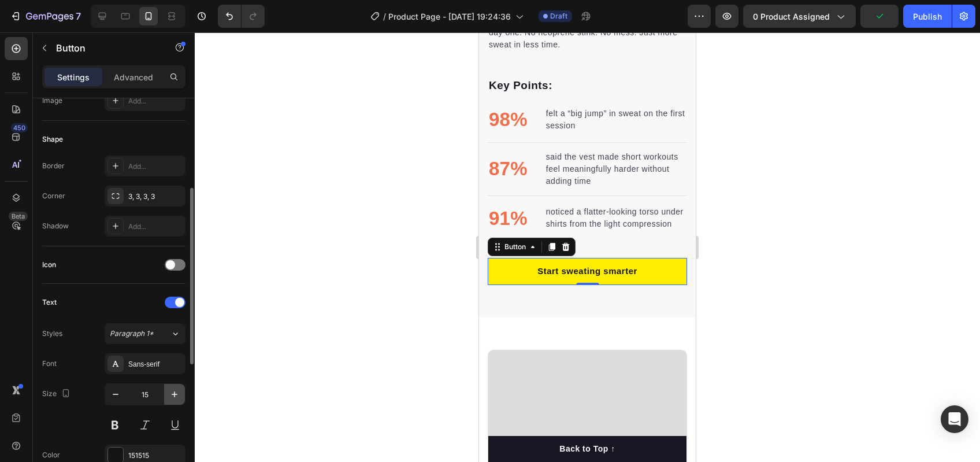
click at [172, 394] on icon "button" at bounding box center [175, 394] width 6 height 6
type input "18"
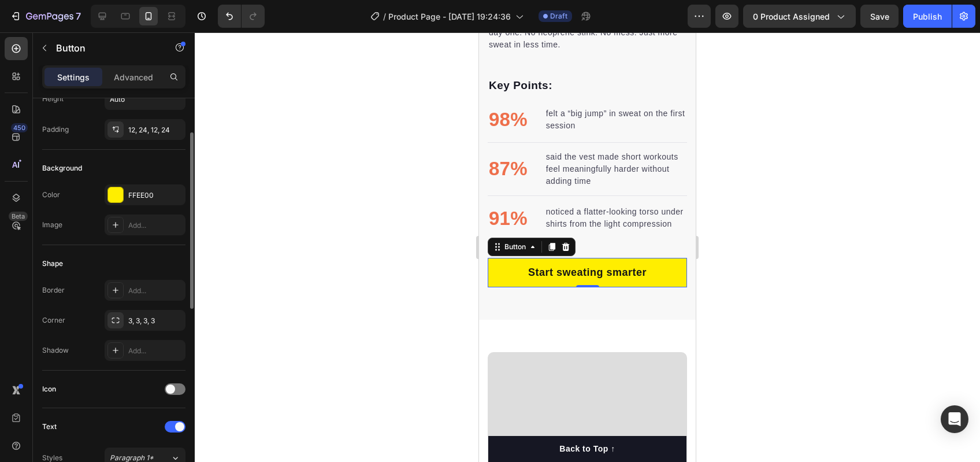
scroll to position [0, 0]
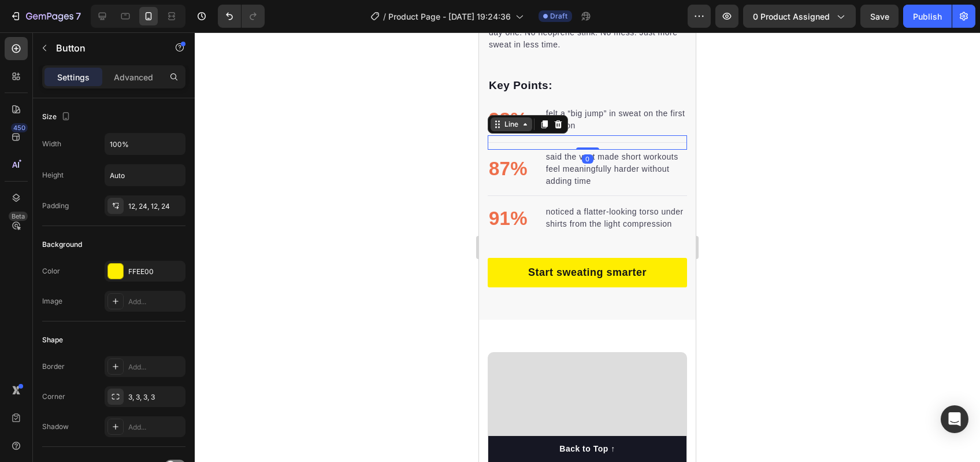
click at [506, 123] on div "Line" at bounding box center [528, 124] width 80 height 18
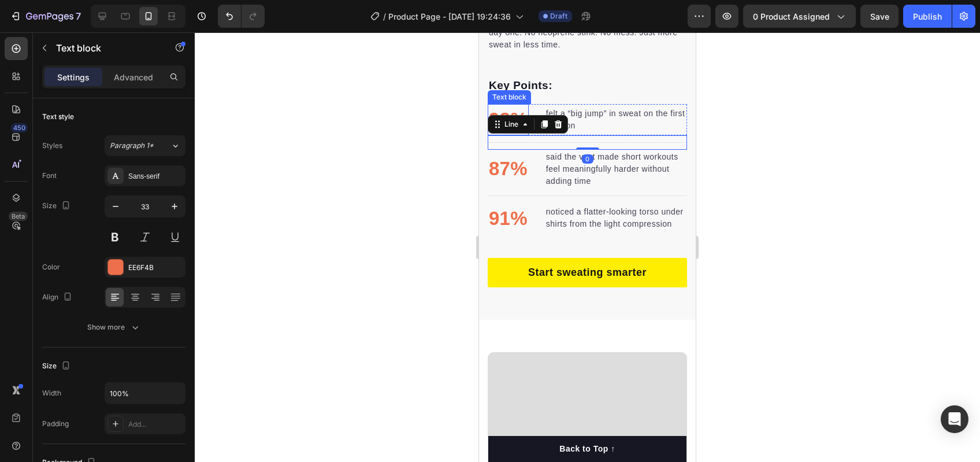
click at [499, 93] on div "Text block" at bounding box center [509, 97] width 43 height 14
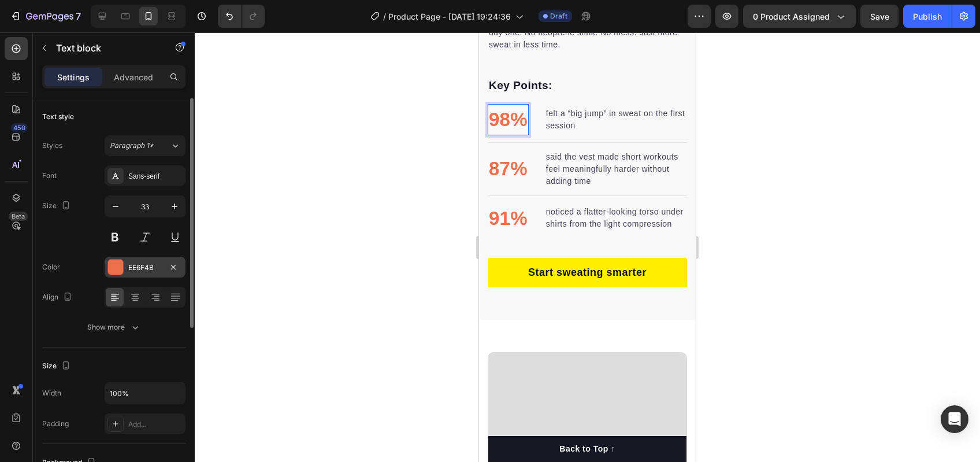
click at [155, 258] on div "EE6F4B" at bounding box center [145, 267] width 81 height 21
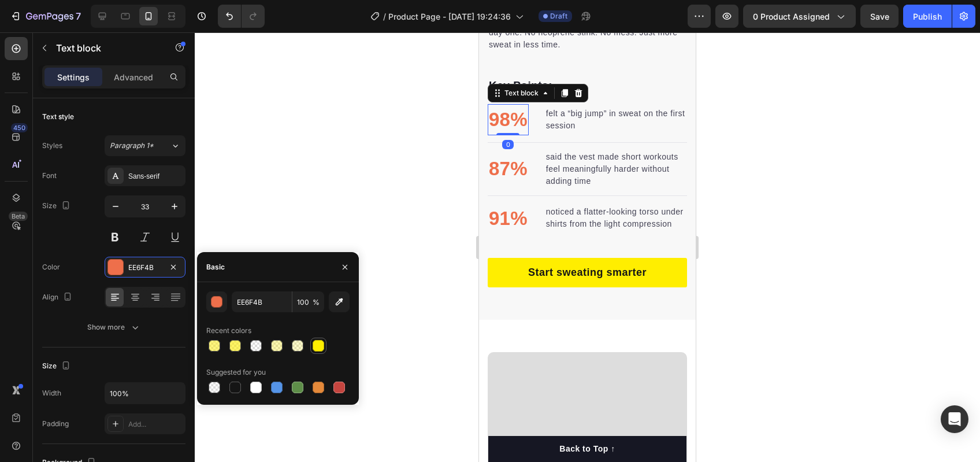
click at [317, 347] on div at bounding box center [319, 346] width 12 height 12
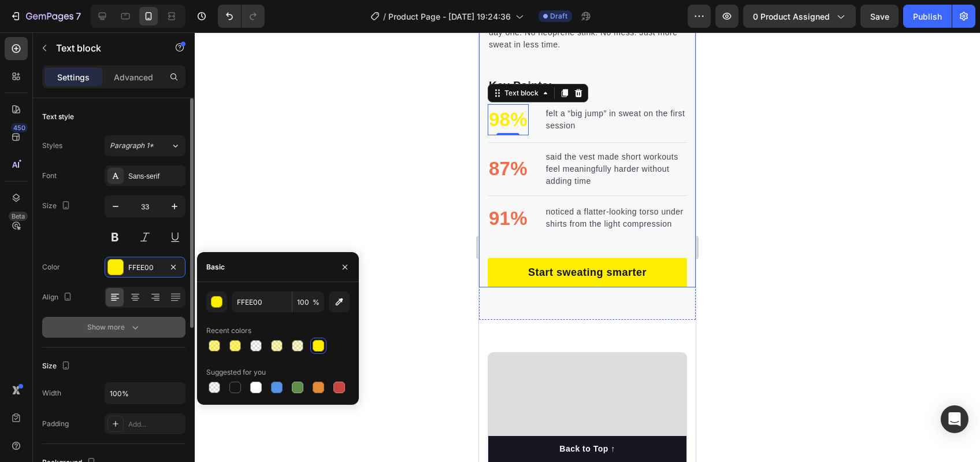
click at [139, 328] on icon "button" at bounding box center [135, 327] width 12 height 12
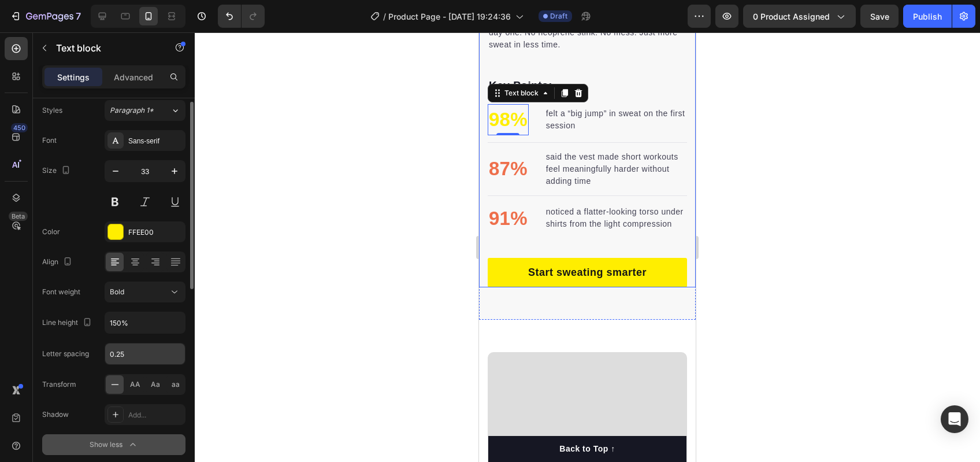
scroll to position [27, 0]
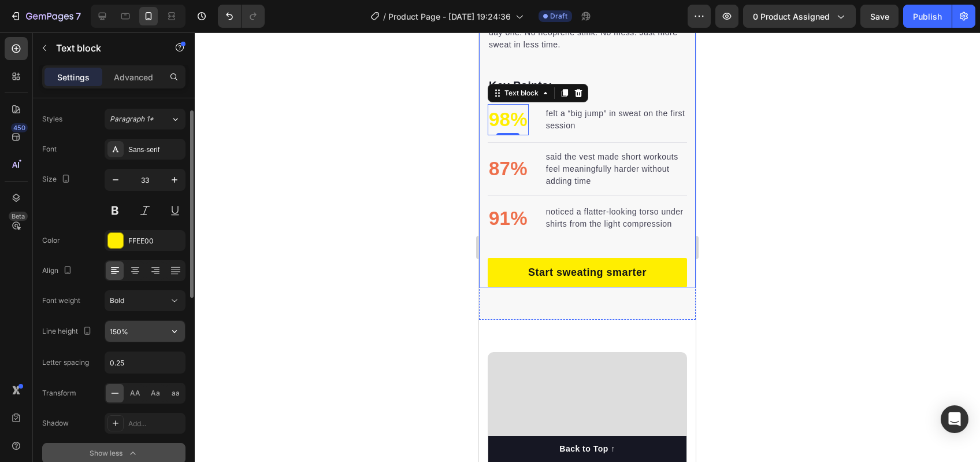
click at [146, 325] on input "150%" at bounding box center [145, 331] width 80 height 21
click at [118, 240] on div at bounding box center [115, 240] width 15 height 15
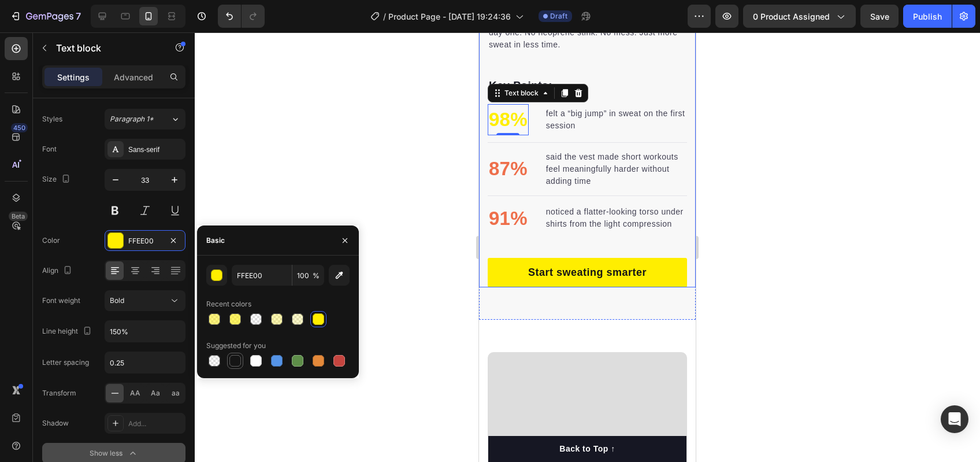
click at [236, 361] on div at bounding box center [235, 361] width 12 height 12
type input "151515"
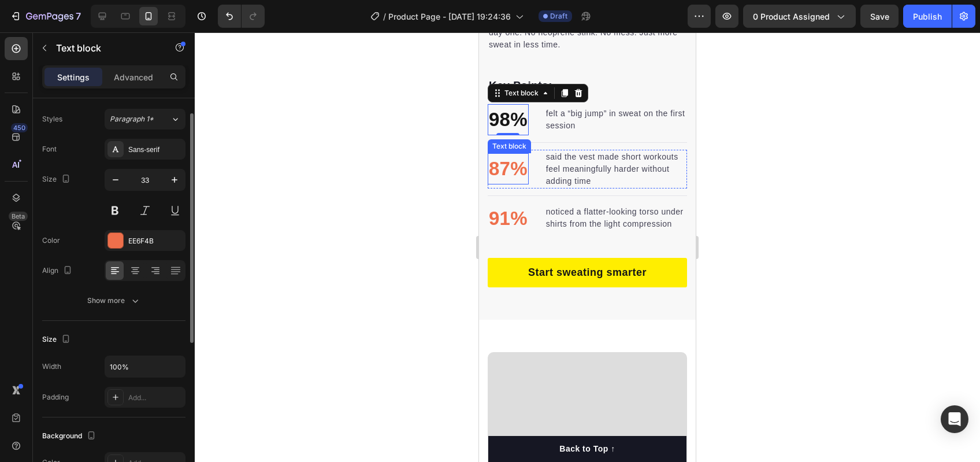
click at [498, 164] on p "87%" at bounding box center [508, 168] width 39 height 29
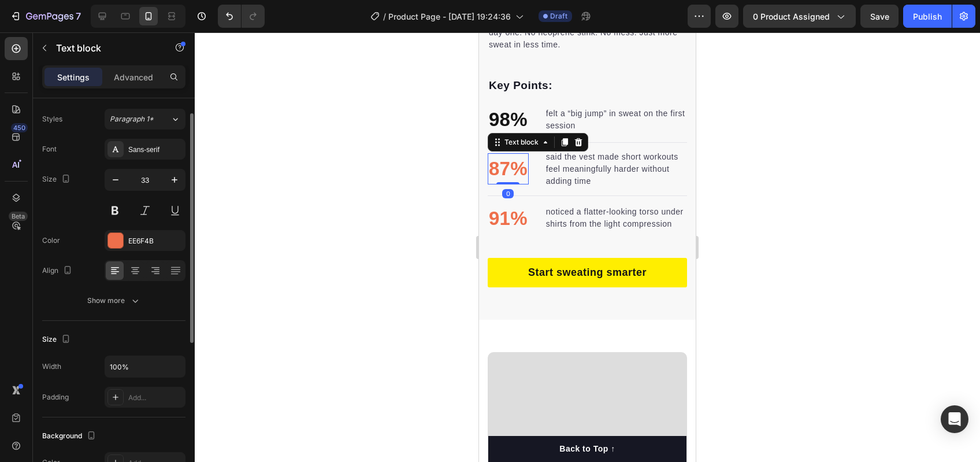
click at [141, 221] on div "Font Sans-serif Size 33 Color EE6F4B Align Show more" at bounding box center [113, 225] width 143 height 172
click at [143, 238] on div "EE6F4B" at bounding box center [145, 241] width 34 height 10
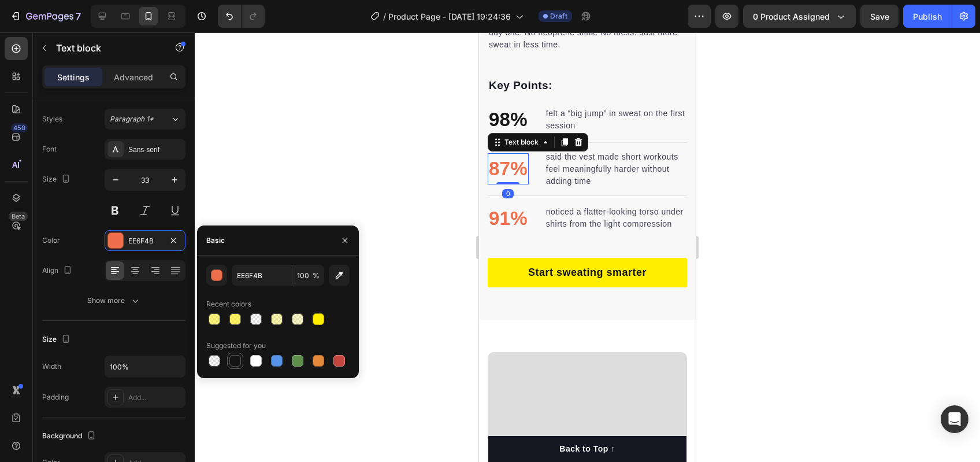
click at [234, 363] on div at bounding box center [235, 361] width 12 height 12
type input "151515"
drag, startPoint x: 521, startPoint y: 203, endPoint x: 511, endPoint y: 205, distance: 10.1
click at [521, 204] on p "91%" at bounding box center [508, 218] width 39 height 29
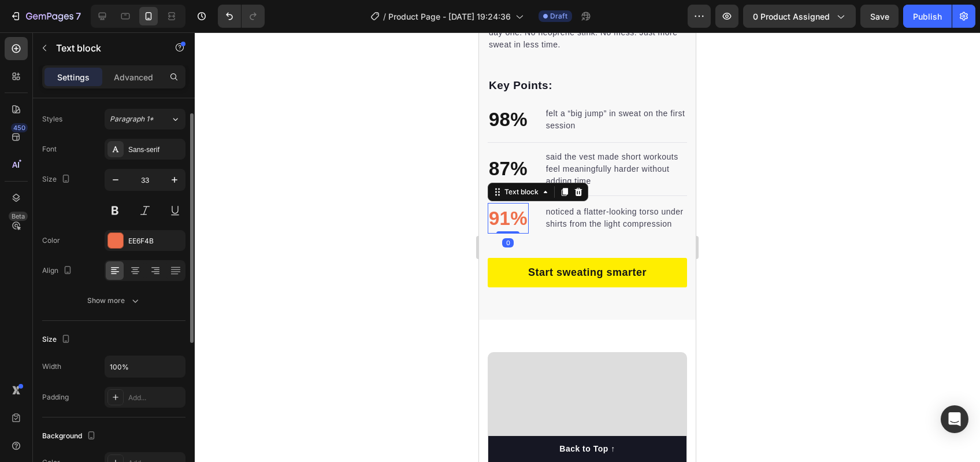
click at [117, 225] on div "Font Sans-serif Size 33 Color EE6F4B Align Show more" at bounding box center [113, 225] width 143 height 172
click at [121, 233] on div at bounding box center [115, 240] width 15 height 15
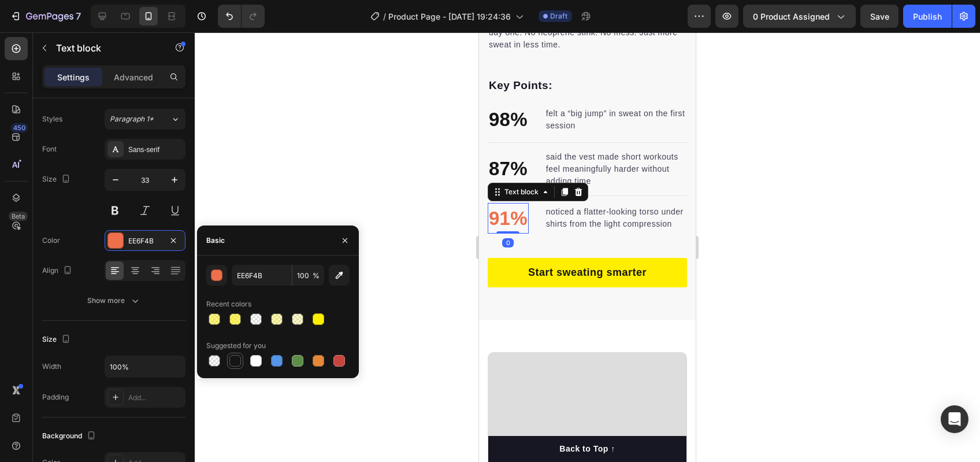
click at [242, 358] on div at bounding box center [235, 361] width 16 height 16
type input "151515"
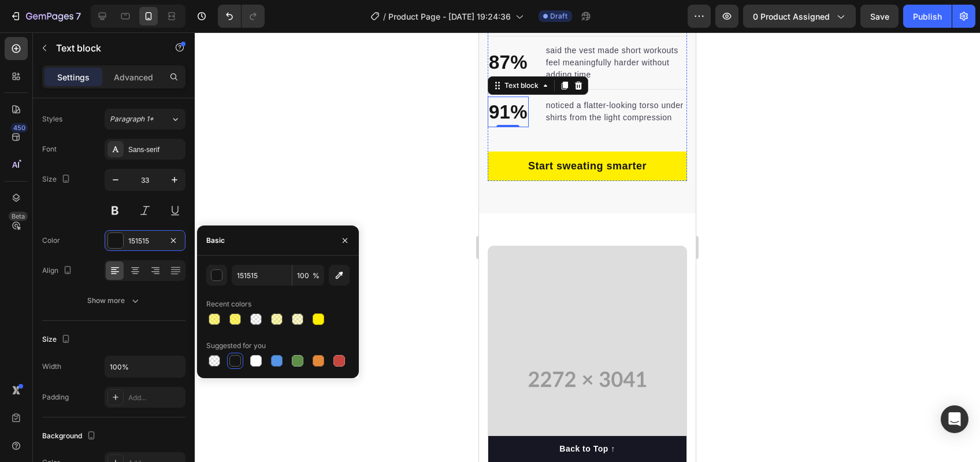
scroll to position [1501, 0]
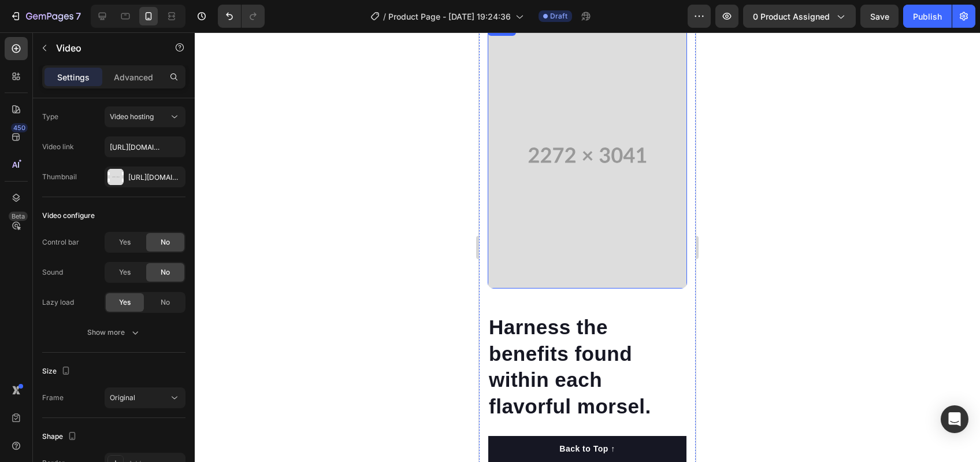
click at [595, 240] on video at bounding box center [587, 155] width 199 height 267
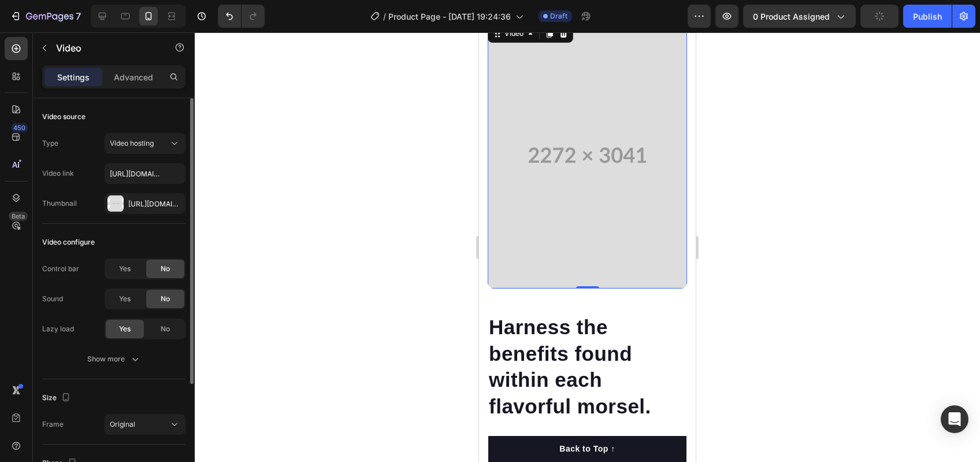
scroll to position [1421, 0]
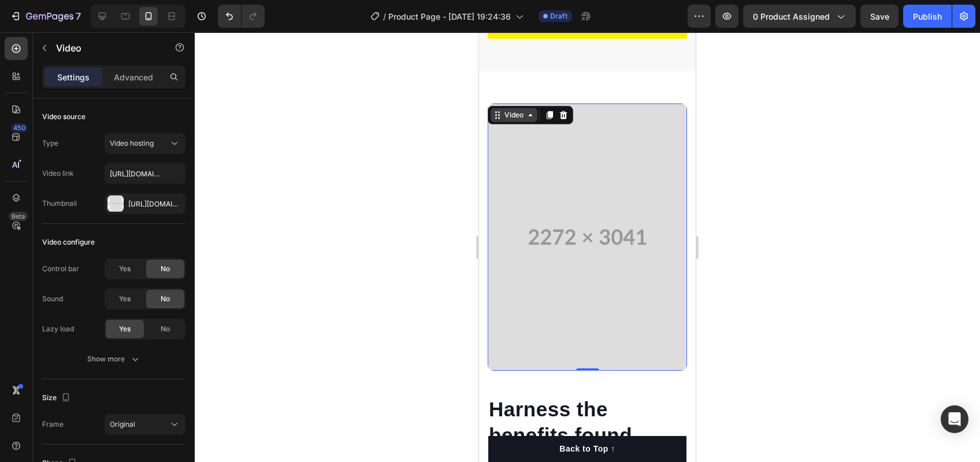
click at [524, 117] on div "Video" at bounding box center [514, 115] width 24 height 10
click at [550, 112] on icon at bounding box center [550, 115] width 6 height 8
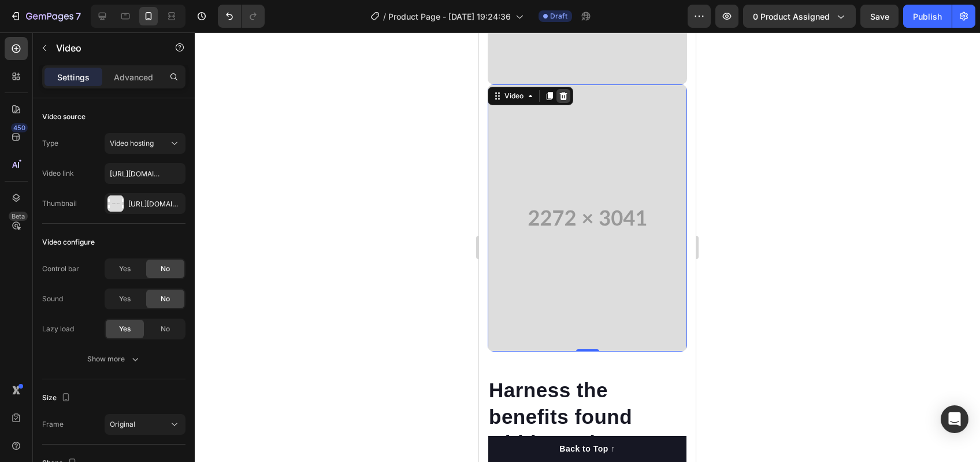
click at [560, 91] on div at bounding box center [564, 96] width 14 height 14
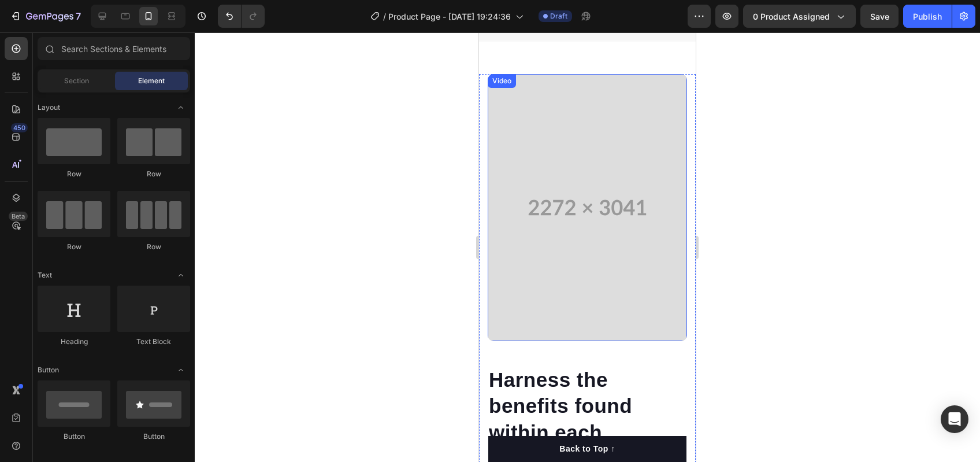
scroll to position [1264, 0]
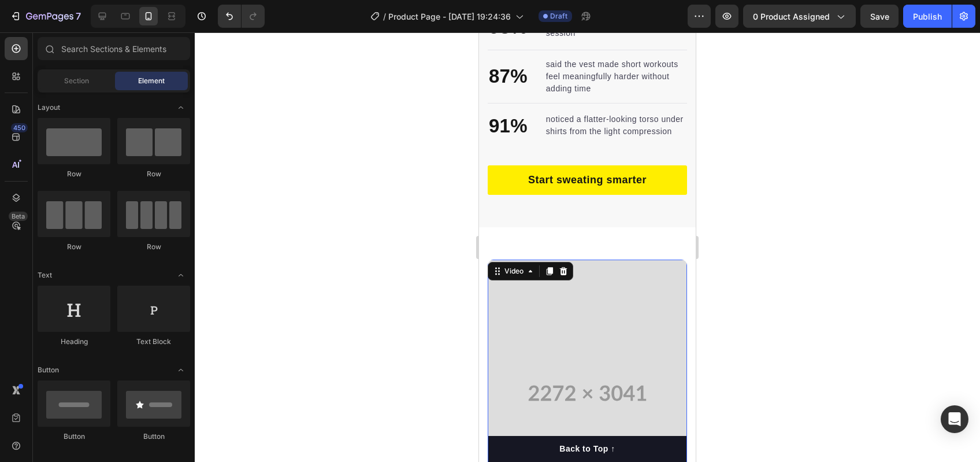
click at [555, 266] on div "Video 0" at bounding box center [587, 392] width 199 height 267
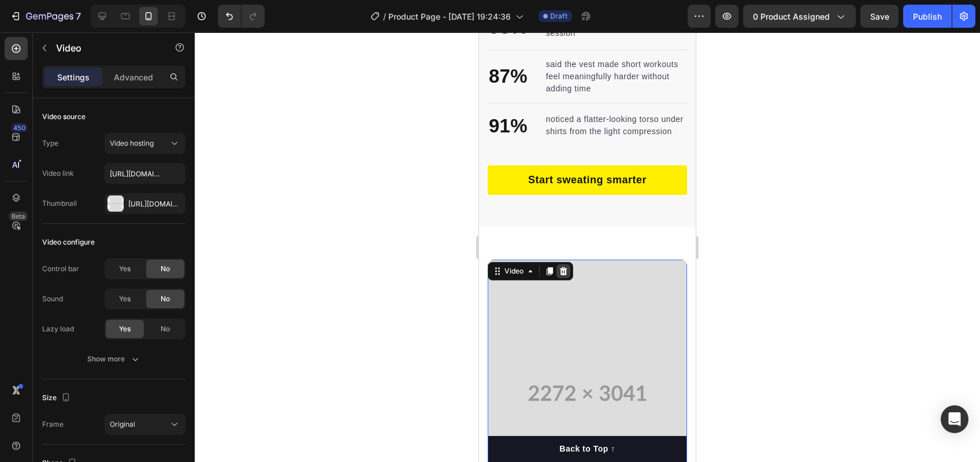
click at [562, 268] on icon at bounding box center [564, 271] width 8 height 8
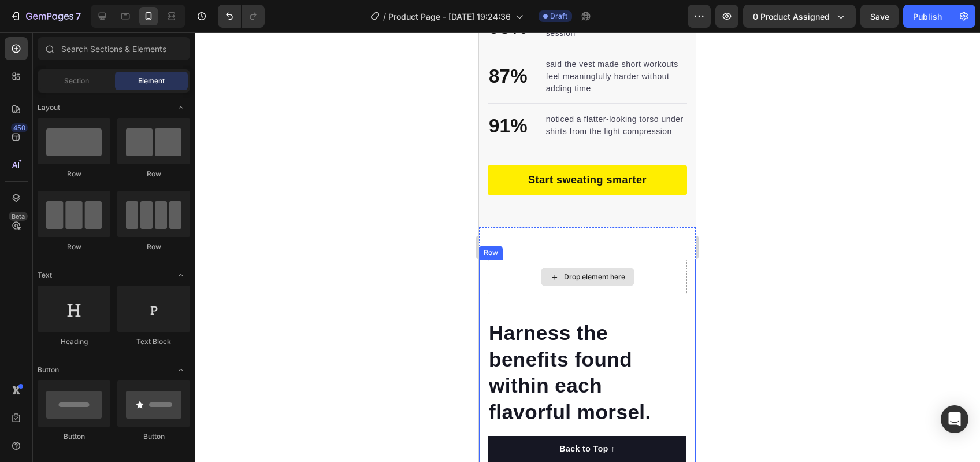
click at [578, 276] on div "Drop element here" at bounding box center [594, 276] width 61 height 9
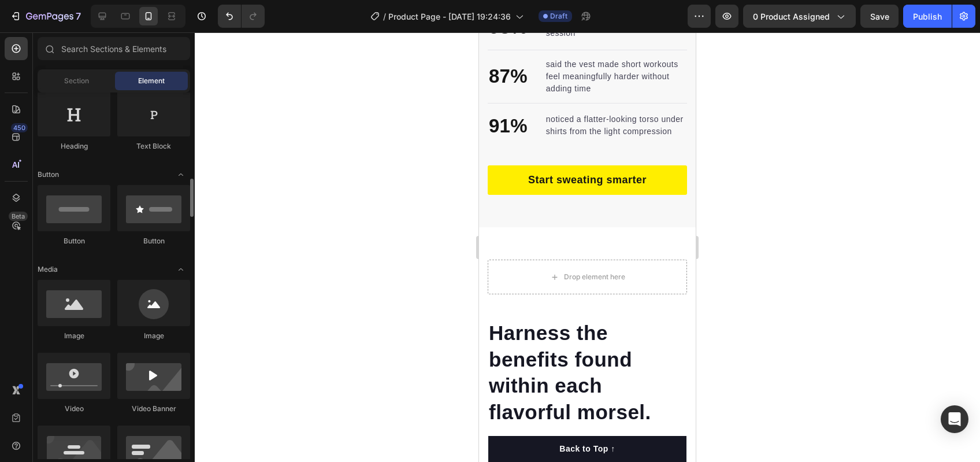
scroll to position [255, 0]
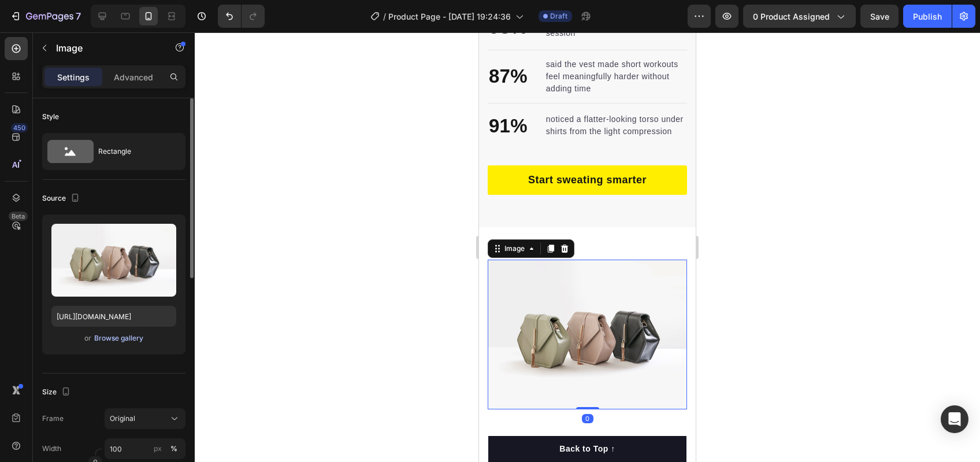
click at [121, 343] on div "Browse gallery" at bounding box center [118, 338] width 49 height 10
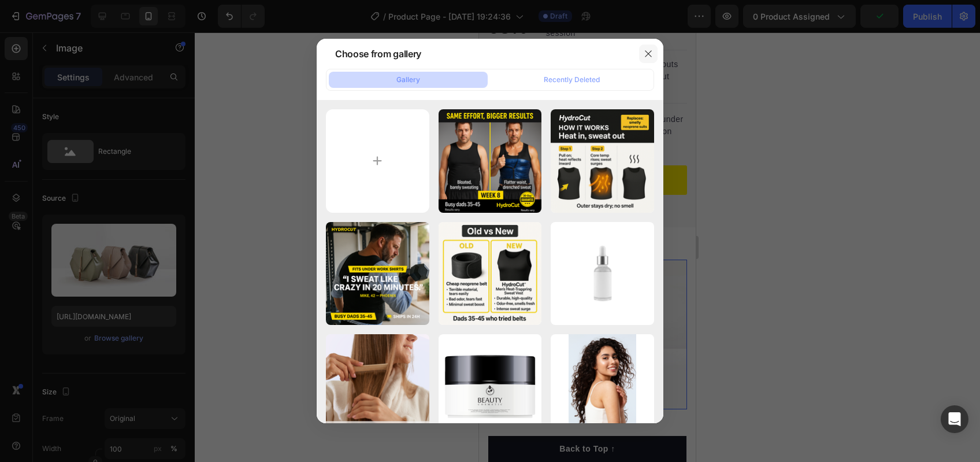
click at [643, 50] on button "button" at bounding box center [648, 53] width 18 height 18
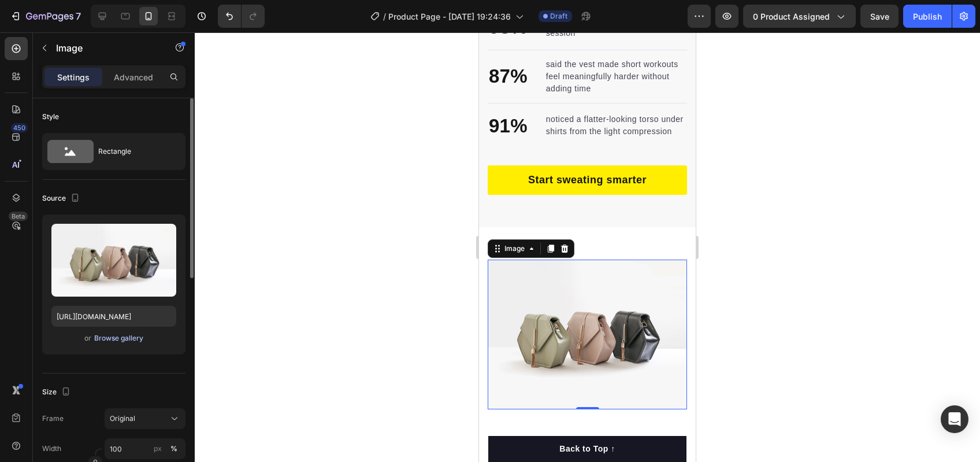
click at [106, 339] on div "Browse gallery" at bounding box center [118, 338] width 49 height 10
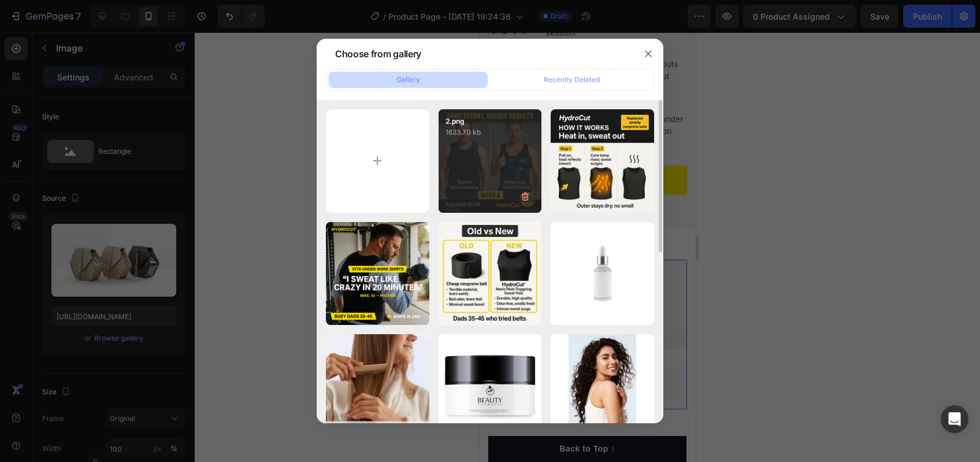
click at [509, 175] on div "2.png 1633.70 kb" at bounding box center [490, 160] width 103 height 103
type input "https://cdn.shopify.com/s/files/1/0724/8953/3592/files/gempages_581550177500791…"
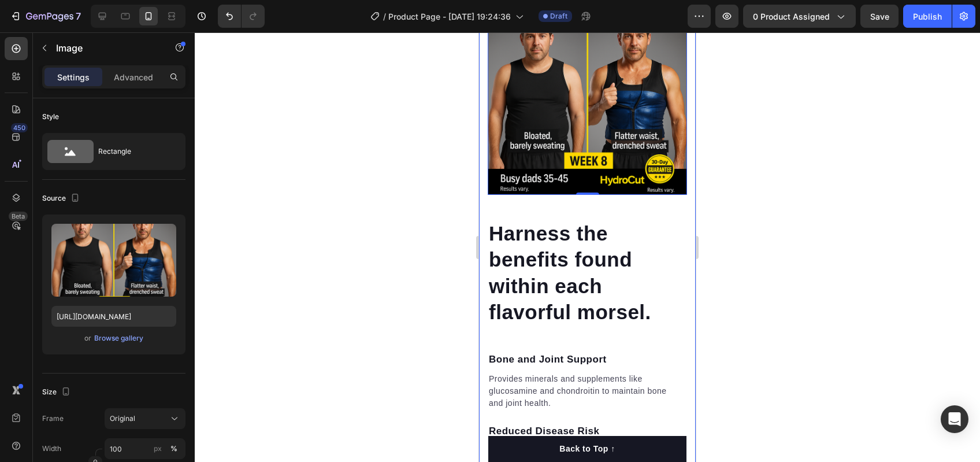
scroll to position [1592, 0]
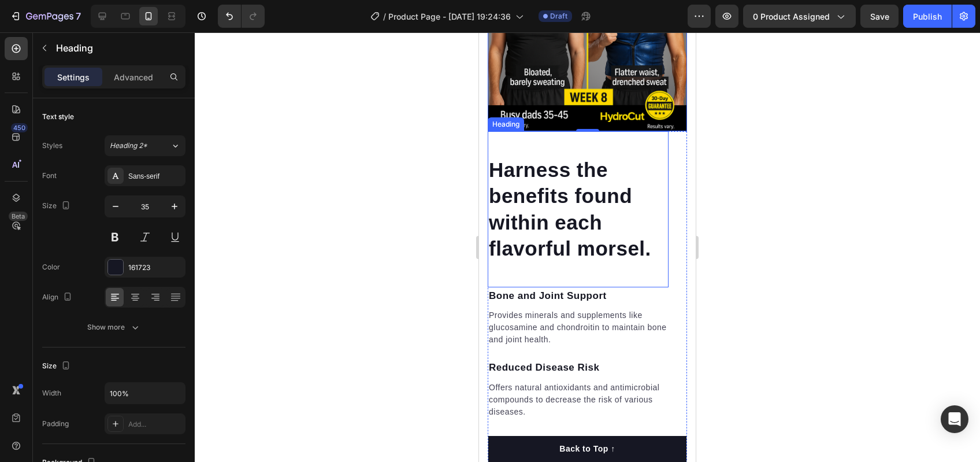
click at [559, 188] on p "Harness the benefits found within each flavorful morsel." at bounding box center [578, 209] width 179 height 105
click at [571, 189] on p "Harness the benefits found within each flavorful morsel." at bounding box center [578, 209] width 179 height 105
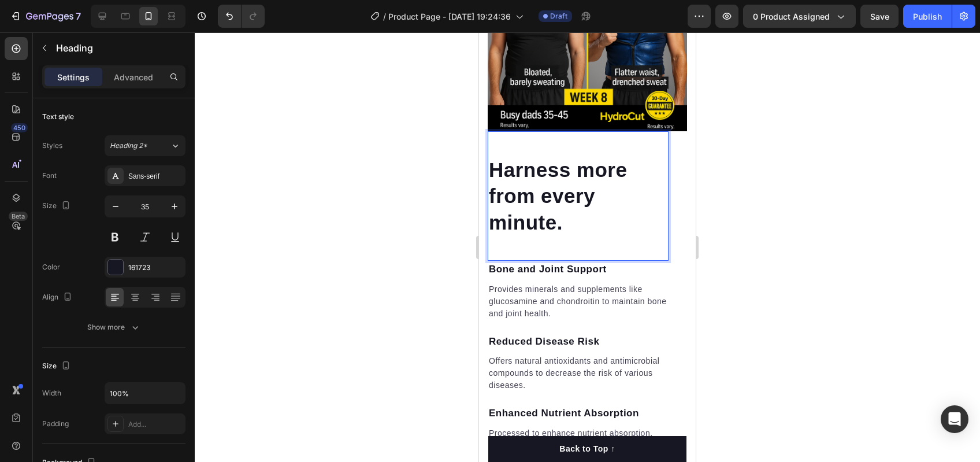
click at [570, 262] on p "Bone and Joint Support" at bounding box center [578, 269] width 179 height 15
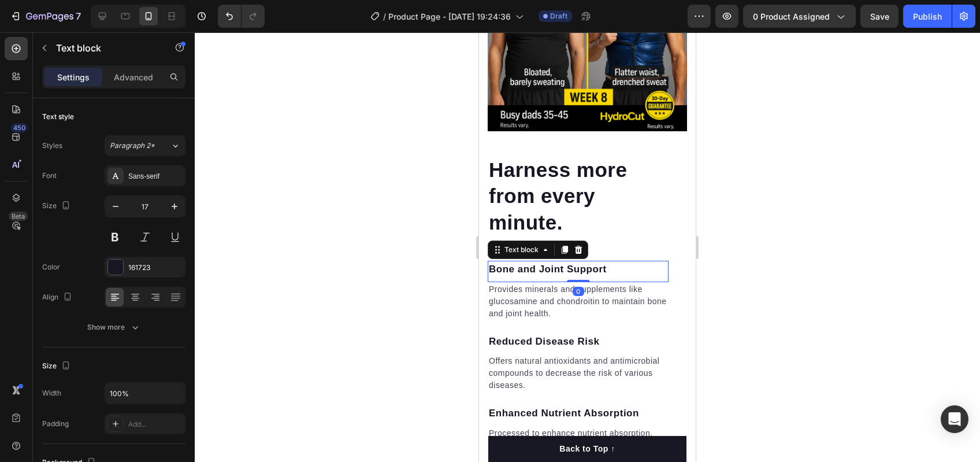
click at [570, 262] on p "Bone and Joint Support" at bounding box center [578, 269] width 179 height 15
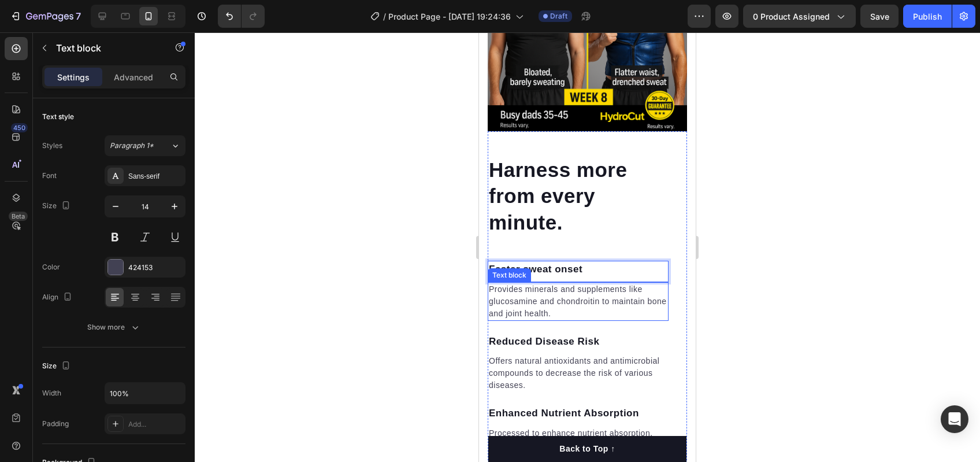
click at [508, 292] on p "Provides minerals and supplements like glucosamine and chondroitin to maintain …" at bounding box center [578, 301] width 179 height 36
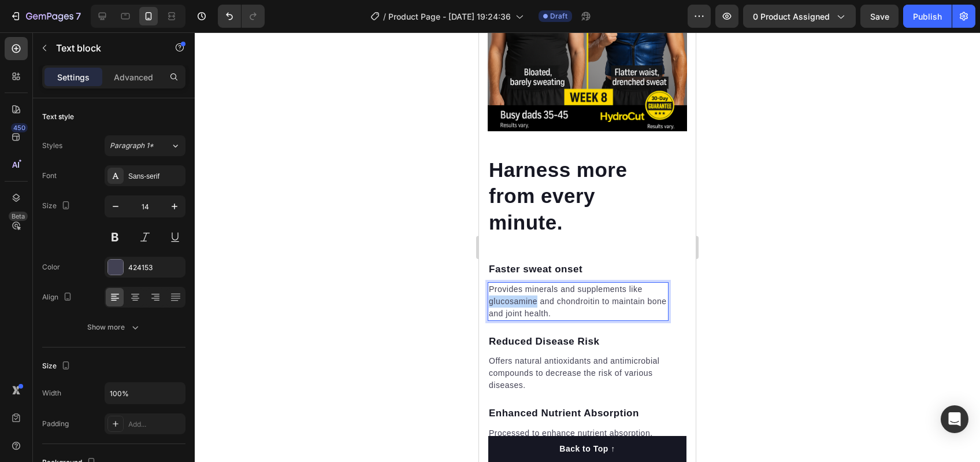
click at [508, 292] on p "Provides minerals and supplements like glucosamine and chondroitin to maintain …" at bounding box center [578, 301] width 179 height 36
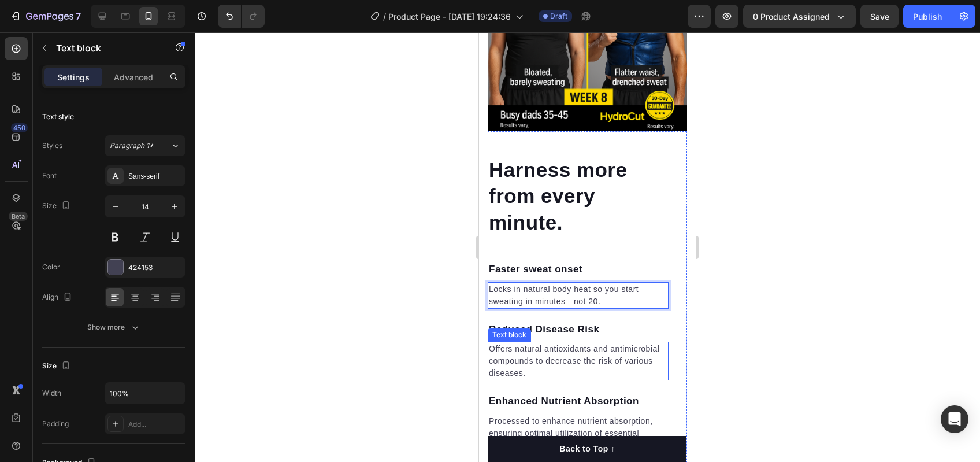
click at [495, 329] on div "Text block" at bounding box center [509, 334] width 39 height 10
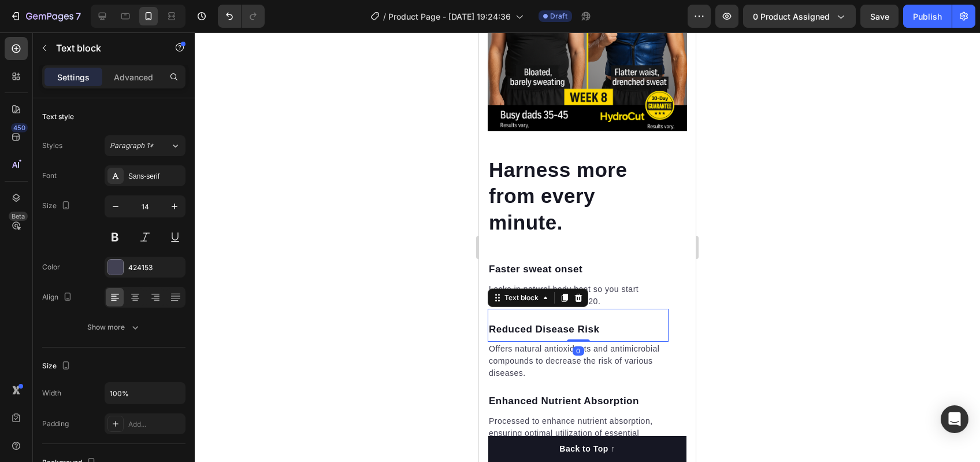
click at [537, 324] on p "Reduced Disease Risk" at bounding box center [578, 329] width 179 height 15
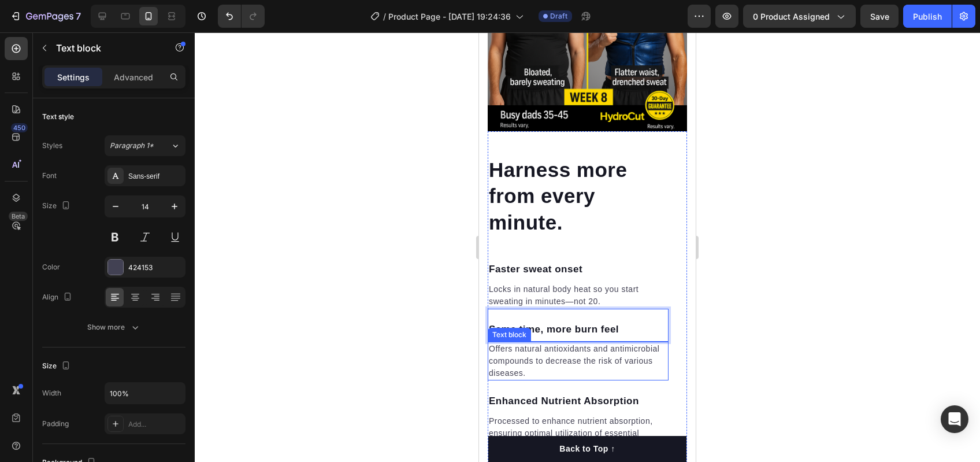
click at [543, 346] on p "Offers natural antioxidants and antimicrobial compounds to decrease the risk of…" at bounding box center [578, 361] width 179 height 36
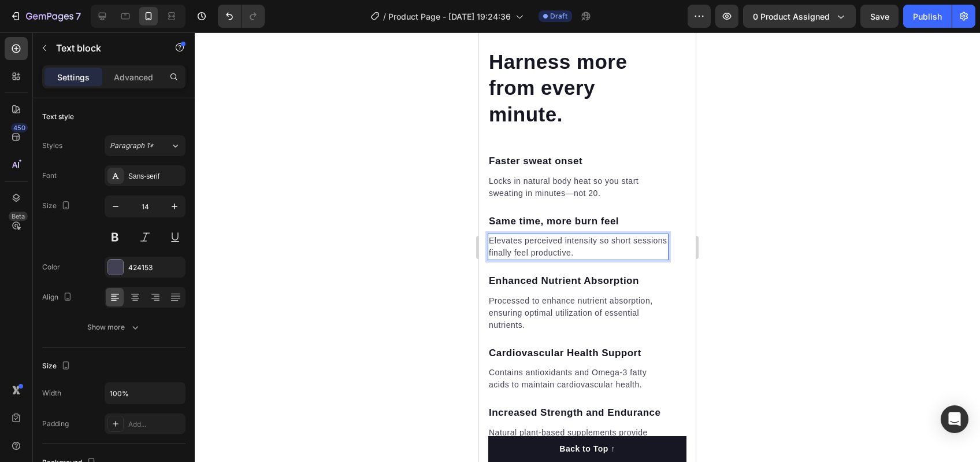
scroll to position [1759, 0]
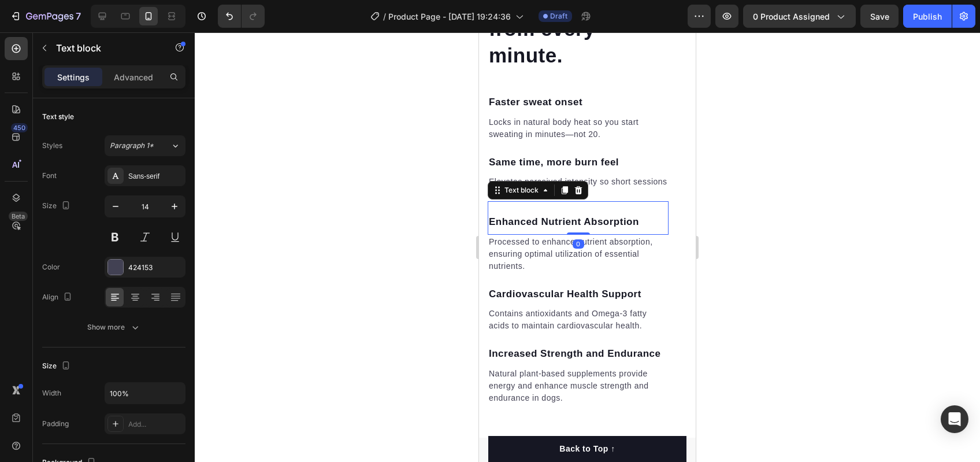
click at [549, 214] on p "Enhanced Nutrient Absorption" at bounding box center [578, 221] width 179 height 15
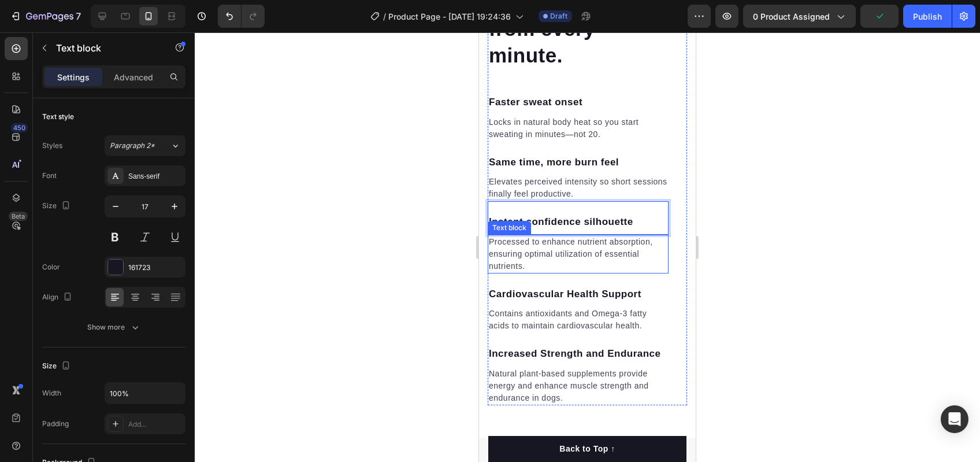
click at [537, 238] on p "Processed to enhance nutrient absorption, ensuring optimal utilization of essen…" at bounding box center [578, 254] width 179 height 36
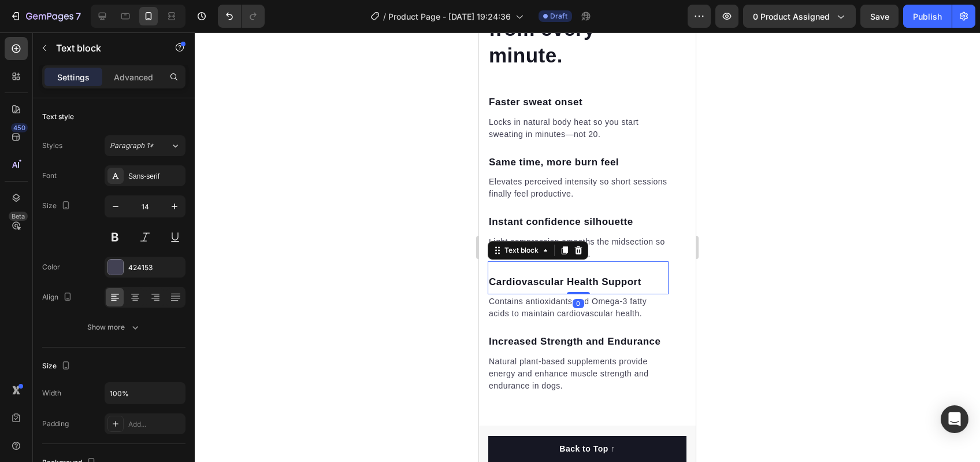
click at [561, 275] on p "Cardiovascular Health Support" at bounding box center [578, 282] width 179 height 15
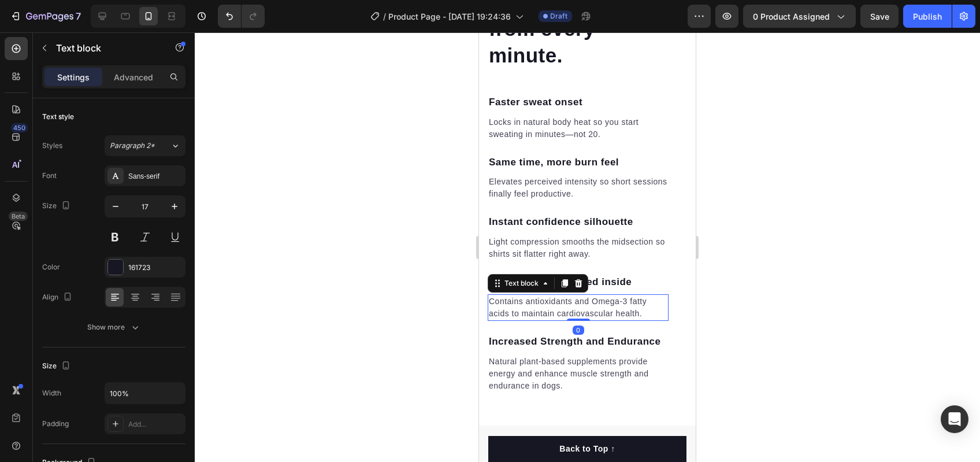
click at [547, 298] on p "Contains antioxidants and Omega-3 fatty acids to maintain cardiovascular health." at bounding box center [578, 307] width 179 height 24
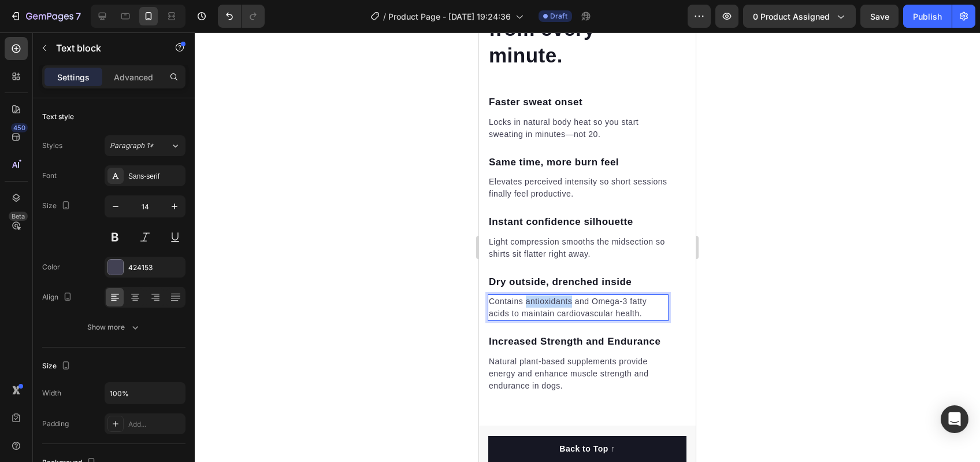
click at [547, 298] on p "Contains antioxidants and Omega-3 fatty acids to maintain cardiovascular health." at bounding box center [578, 307] width 179 height 24
click at [560, 345] on p "Increased Strength and Endurance" at bounding box center [578, 341] width 179 height 15
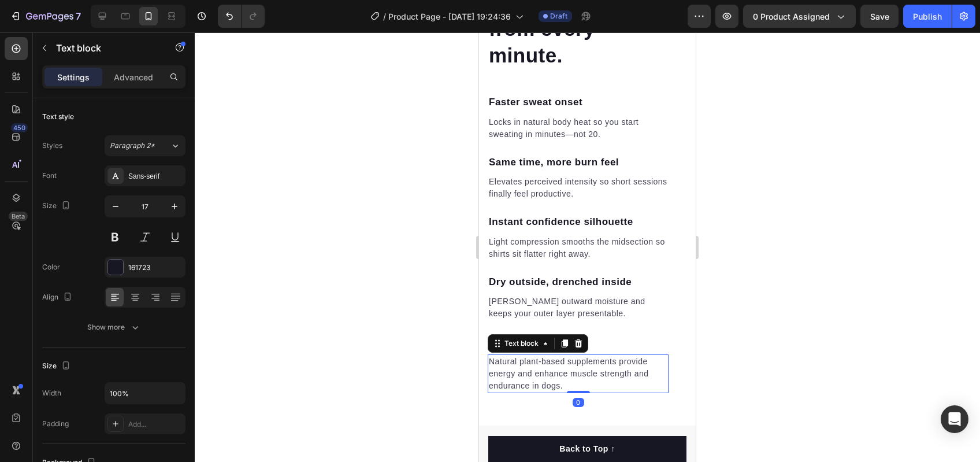
click at [495, 355] on p "Natural plant-based supplements provide energy and enhance muscle strength and …" at bounding box center [578, 373] width 179 height 36
click at [508, 356] on p "Natural plant-based supplements provide energy and enhance muscle strength and …" at bounding box center [578, 373] width 179 height 36
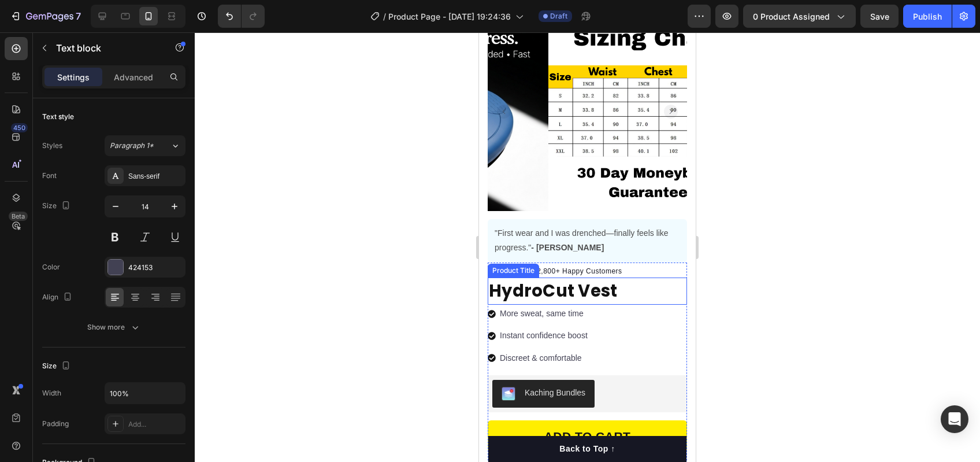
scroll to position [138, 0]
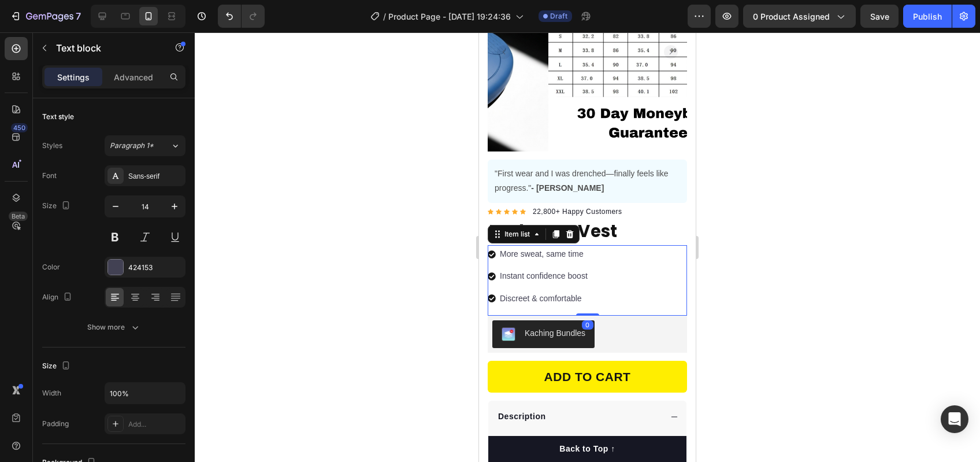
click at [518, 253] on div "More sweat, same time" at bounding box center [543, 254] width 91 height 18
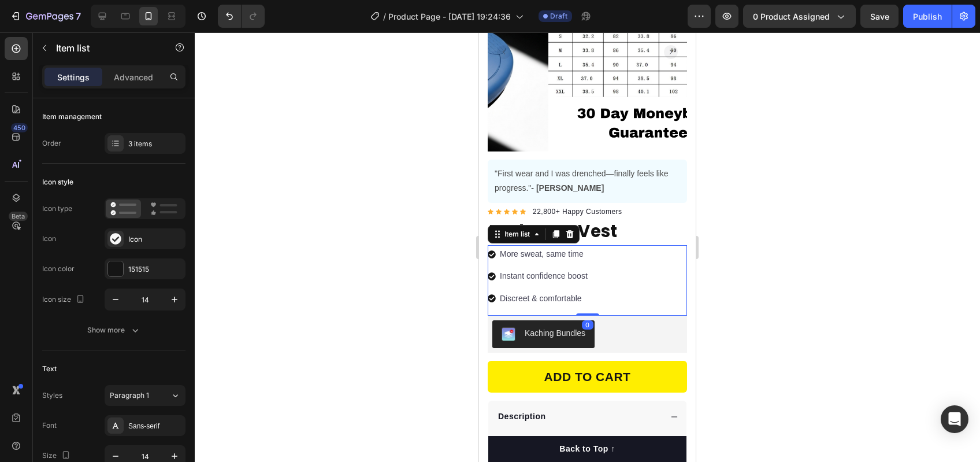
click at [517, 248] on p "More sweat, same time" at bounding box center [544, 254] width 88 height 14
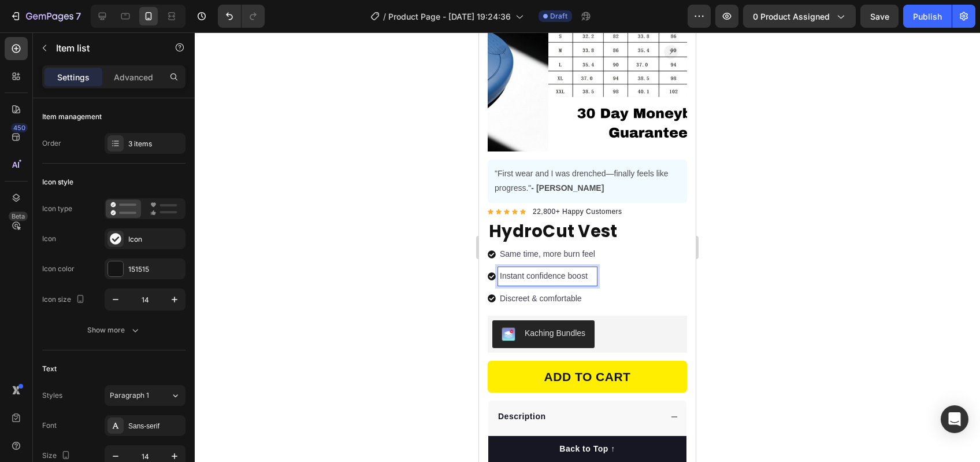
click at [550, 276] on div "Instant confidence boost" at bounding box center [547, 276] width 99 height 18
click at [543, 269] on p "Instant confidence boost" at bounding box center [547, 276] width 95 height 14
click at [516, 291] on p "Discreet & comfortable" at bounding box center [551, 298] width 102 height 14
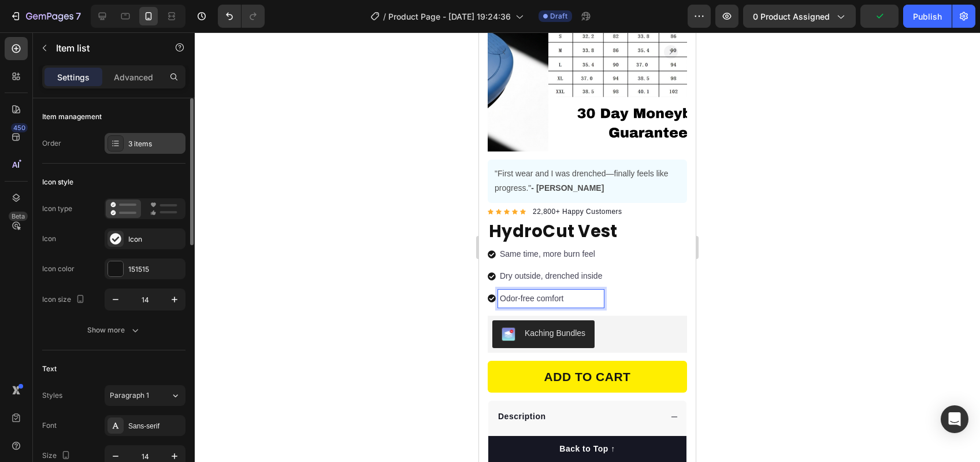
click at [131, 143] on div "3 items" at bounding box center [155, 144] width 54 height 10
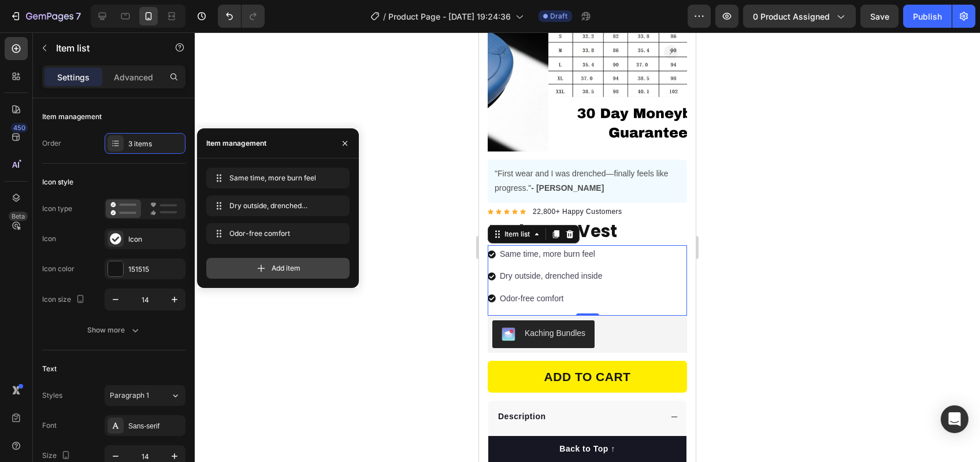
click at [267, 271] on div "Add item" at bounding box center [277, 268] width 143 height 21
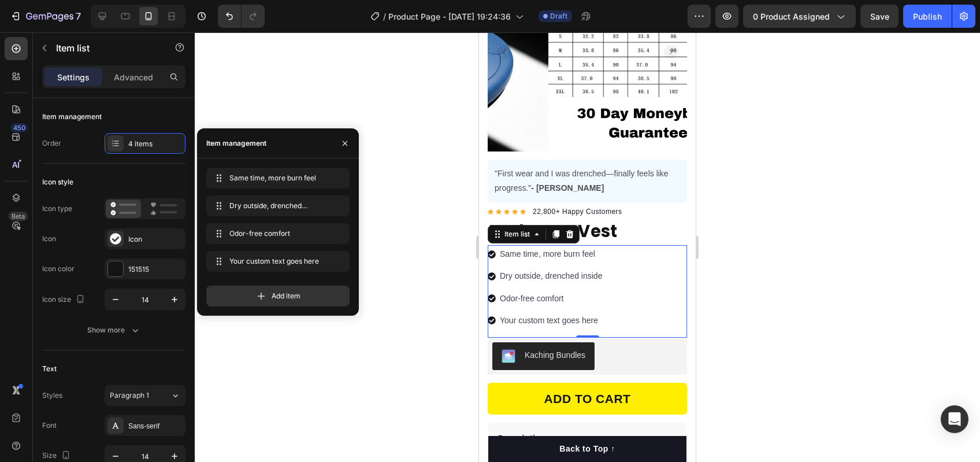
click at [565, 313] on div "Your custom text goes here" at bounding box center [551, 320] width 106 height 18
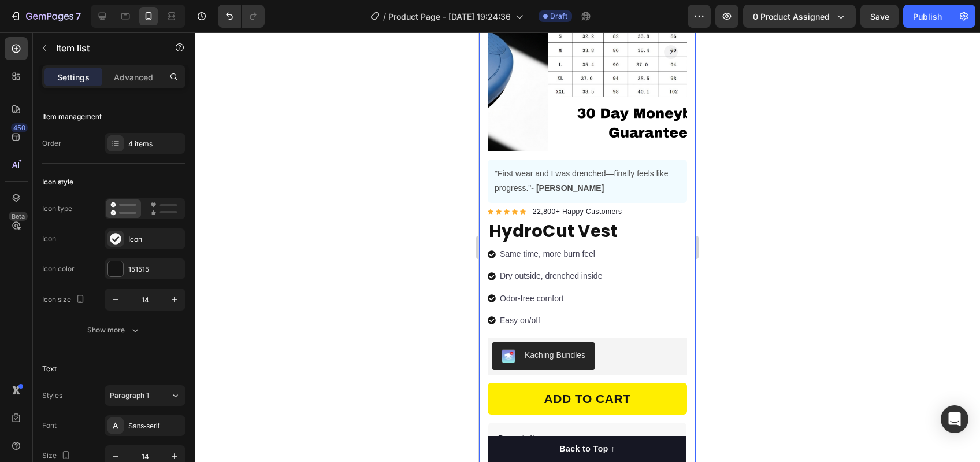
drag, startPoint x: 449, startPoint y: 234, endPoint x: 34, endPoint y: 195, distance: 416.8
click at [449, 234] on div at bounding box center [587, 246] width 785 height 429
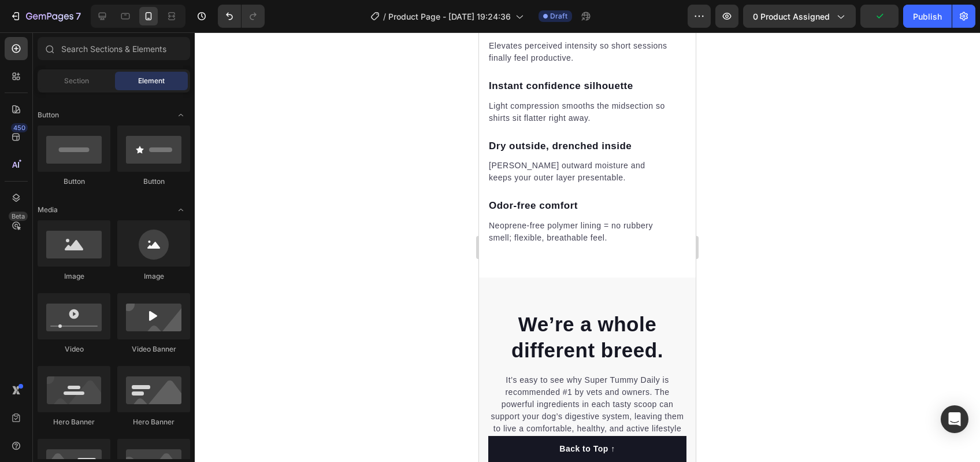
scroll to position [2057, 0]
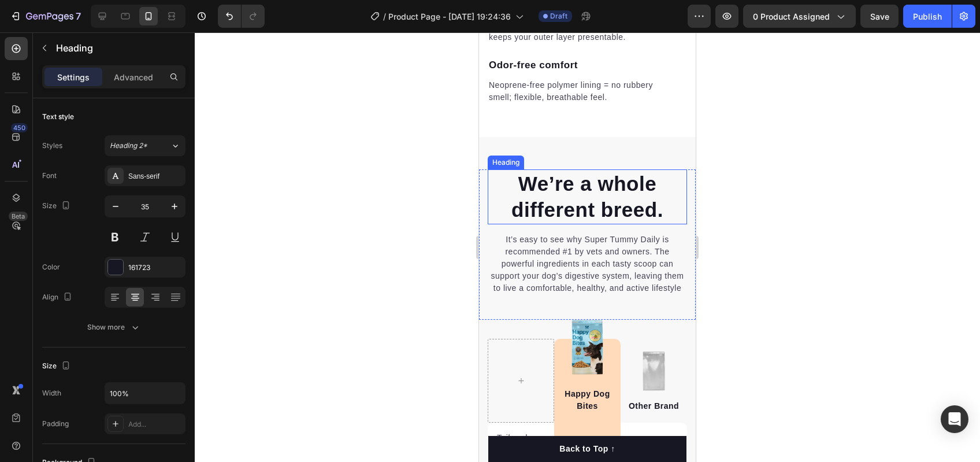
click at [575, 177] on p "We’re a whole different breed." at bounding box center [587, 196] width 197 height 53
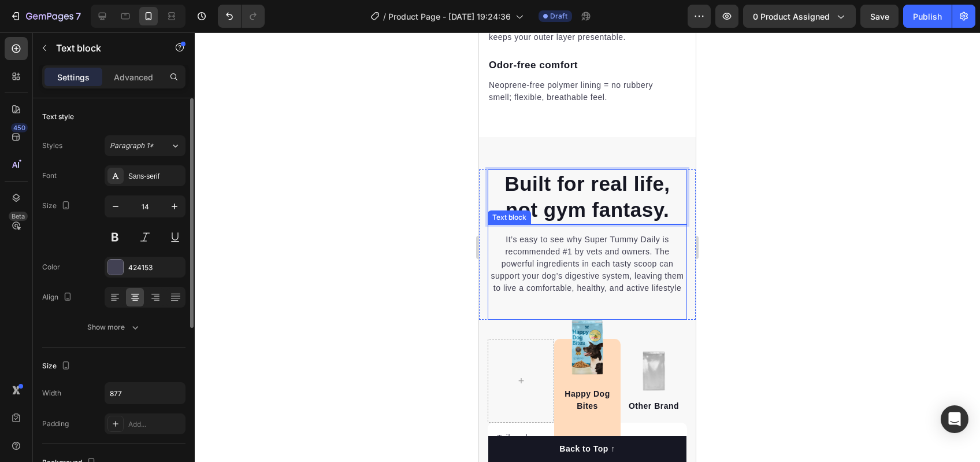
click at [596, 256] on p "It’s easy to see why Super Tummy Daily is recommended #1 by vets and owners. Th…" at bounding box center [587, 263] width 197 height 61
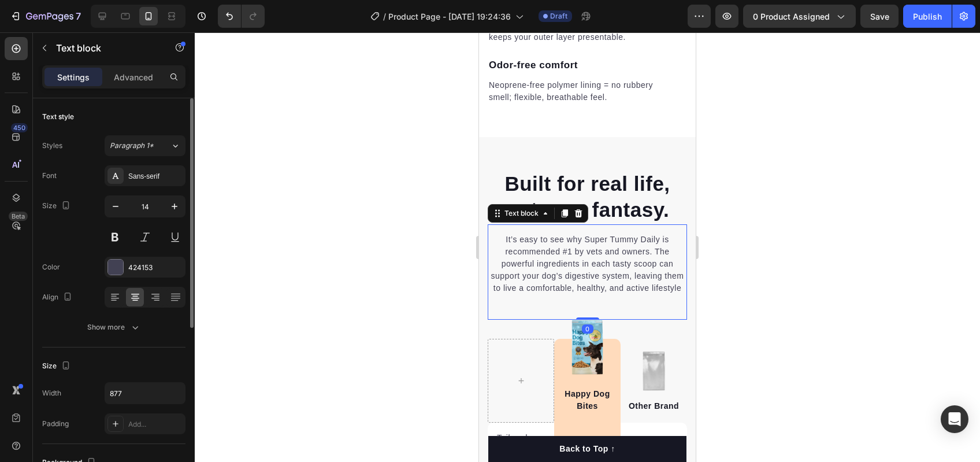
click at [596, 256] on p "It’s easy to see why Super Tummy Daily is recommended #1 by vets and owners. Th…" at bounding box center [587, 263] width 197 height 61
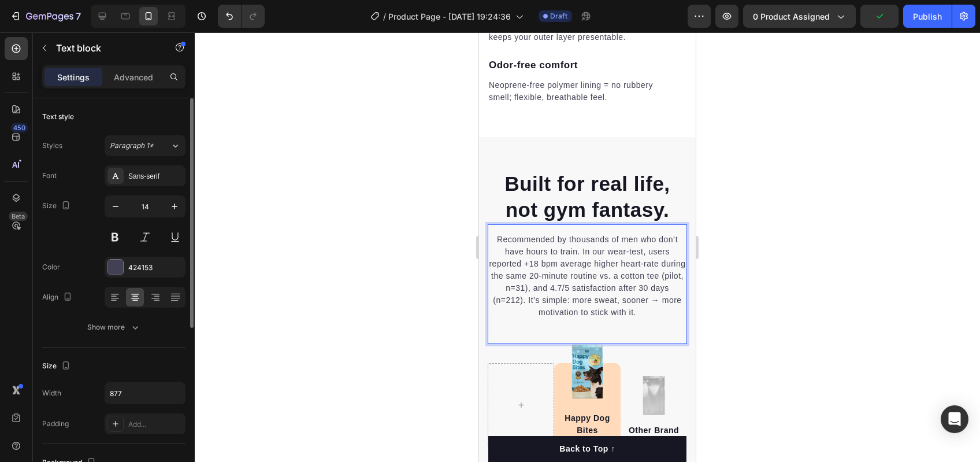
click at [572, 261] on p "Recommended by thousands of men who don’t have hours to train. In our wear-test…" at bounding box center [587, 275] width 197 height 85
click at [582, 274] on p "Recommended by thousands of men who don’t have hours to train. In our wear-test…" at bounding box center [587, 275] width 197 height 85
click at [555, 282] on p "Recommended by thousands of men who don’t have hours to train. In our wear-test…" at bounding box center [587, 275] width 197 height 85
click at [559, 281] on p "Recommended by thousands of men who don’t have hours to train. In our wear-test…" at bounding box center [587, 275] width 197 height 85
click at [561, 282] on p "Recommended by thousands of men who don’t have hours to train. In our wear-test…" at bounding box center [587, 275] width 197 height 85
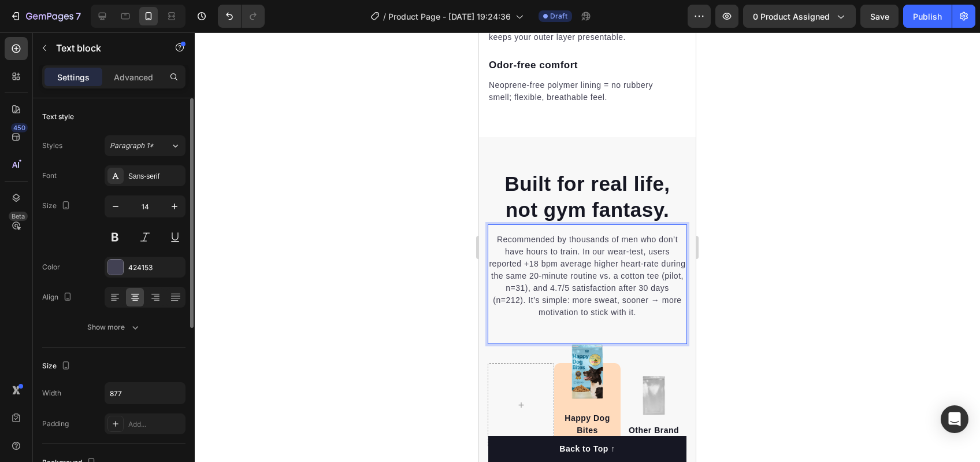
click at [551, 290] on p "Recommended by thousands of men who don’t have hours to train. In our wear-test…" at bounding box center [587, 275] width 197 height 85
click at [550, 292] on p "Recommended by thousands of men who don’t have hours to train. In our wear-test…" at bounding box center [587, 275] width 197 height 85
drag, startPoint x: 542, startPoint y: 294, endPoint x: 518, endPoint y: 294, distance: 23.7
click at [518, 294] on p "Recommended by thousands of men who don’t have hours to train. In our wear-test…" at bounding box center [587, 275] width 197 height 85
click at [558, 279] on p "Recommended by thousands of men who don’t have hours to train. In our wear-test…" at bounding box center [587, 275] width 197 height 85
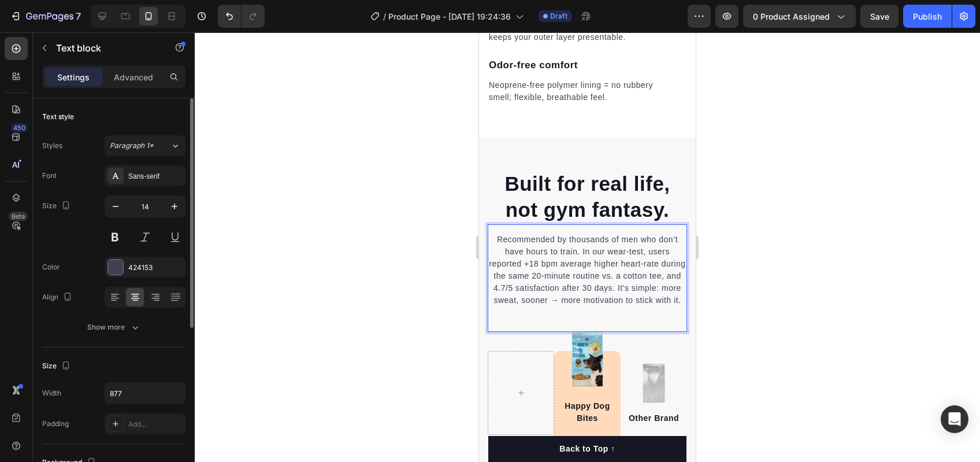
click at [599, 275] on p "Recommended by thousands of men who don’t have hours to train. In our wear-test…" at bounding box center [587, 269] width 197 height 73
click at [602, 300] on p "Recommended by thousands of men who don’t have hours to train. In our wear-test…" at bounding box center [587, 269] width 197 height 73
click at [609, 295] on p "Recommended by thousands of men who don’t have hours to train. In our wear-test…" at bounding box center [587, 269] width 197 height 73
click at [628, 307] on div "Recommended by thousands of men who don’t have hours to train. In our wear-test…" at bounding box center [587, 269] width 199 height 75
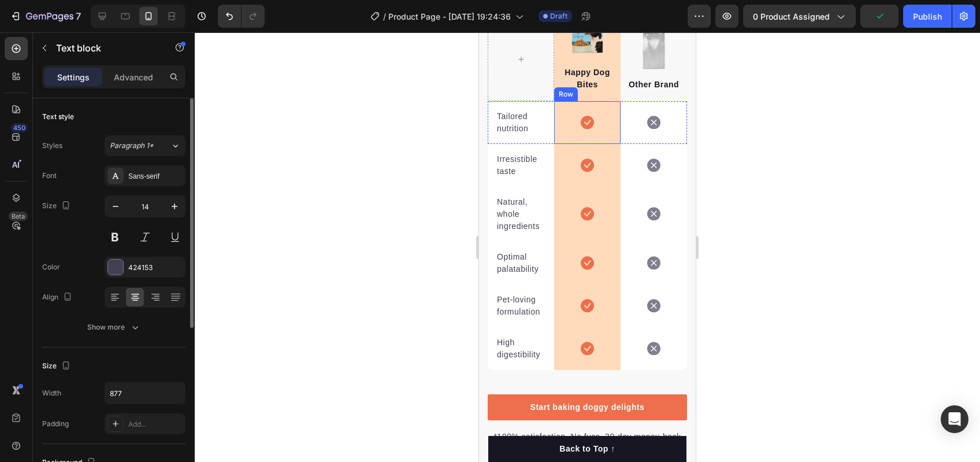
scroll to position [2361, 0]
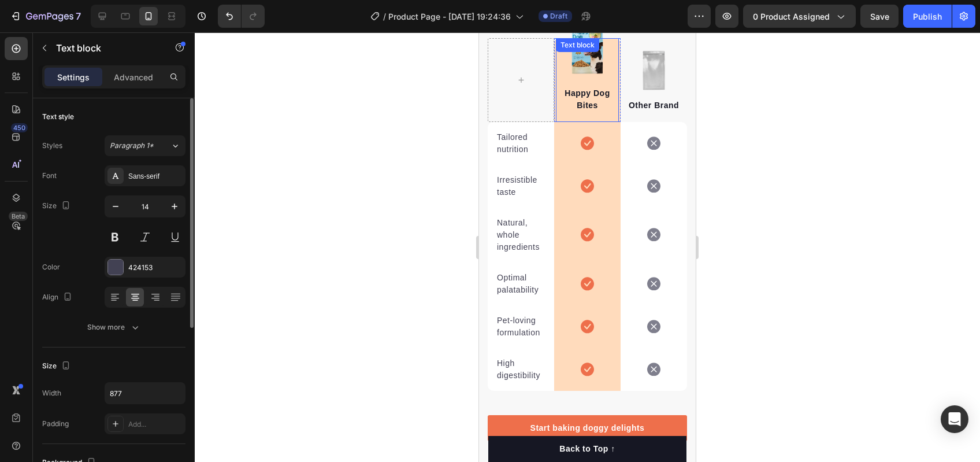
click at [585, 75] on div "Happy Dog Bites Text block" at bounding box center [587, 80] width 63 height 84
click at [591, 83] on div "Happy Dog Bites Text block 0" at bounding box center [587, 80] width 63 height 84
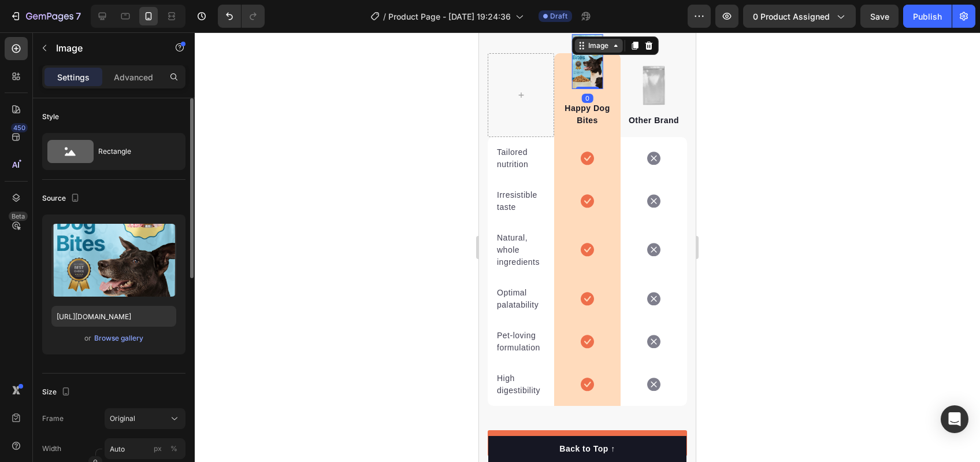
click at [588, 51] on div "Image" at bounding box center [598, 45] width 25 height 10
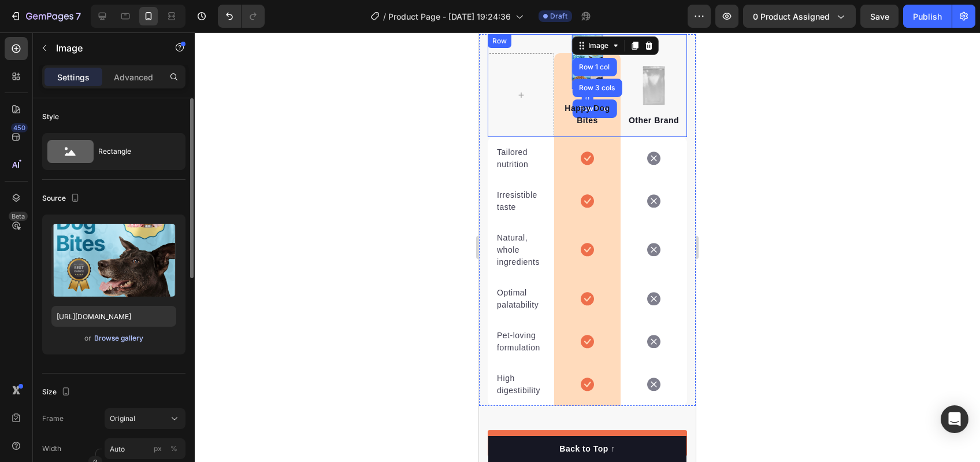
click at [139, 336] on div "Browse gallery" at bounding box center [118, 338] width 49 height 10
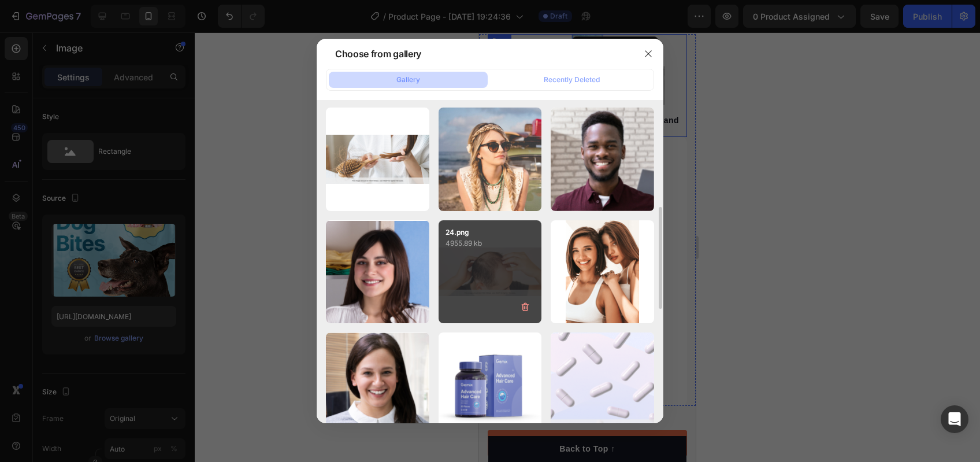
scroll to position [0, 0]
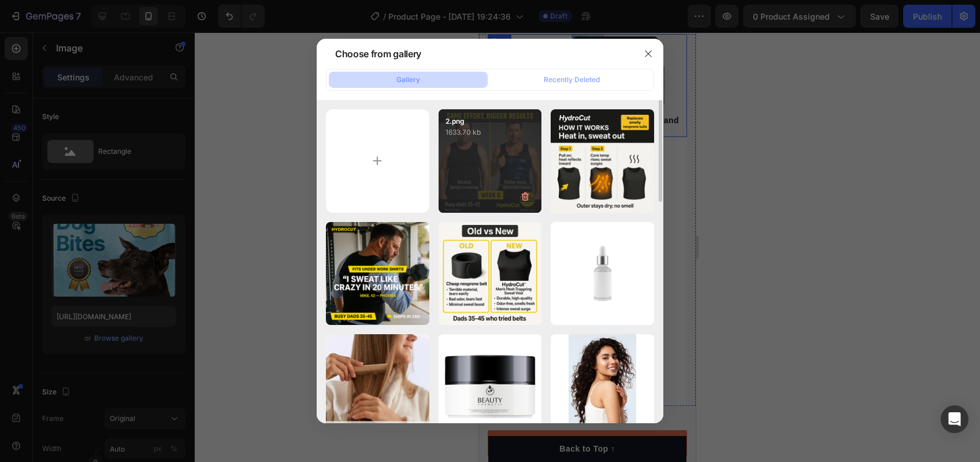
click at [439, 109] on div "2.png 1633.70 kb" at bounding box center [490, 123] width 103 height 29
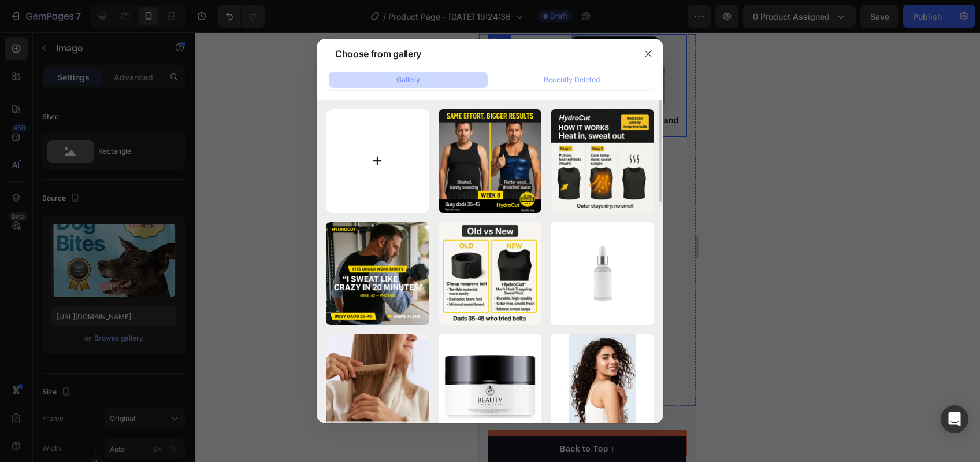
type input "https://cdn.shopify.com/s/files/1/0724/8953/3592/files/gempages_581550177500791…"
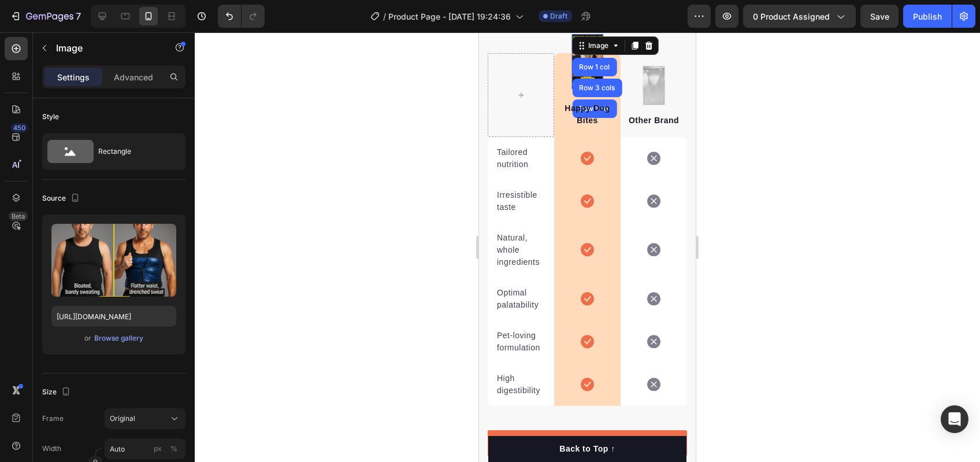
click at [648, 50] on icon at bounding box center [649, 46] width 8 height 8
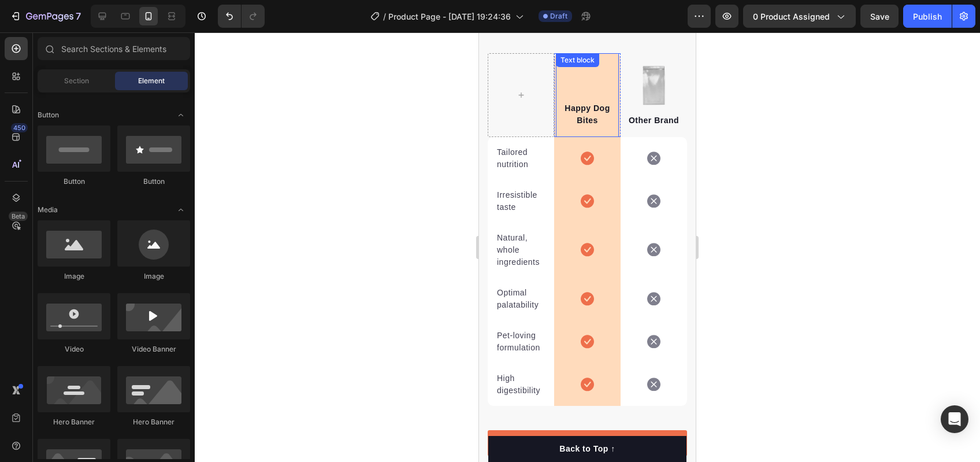
click at [580, 87] on div "Happy Dog Bites Text block" at bounding box center [587, 95] width 63 height 84
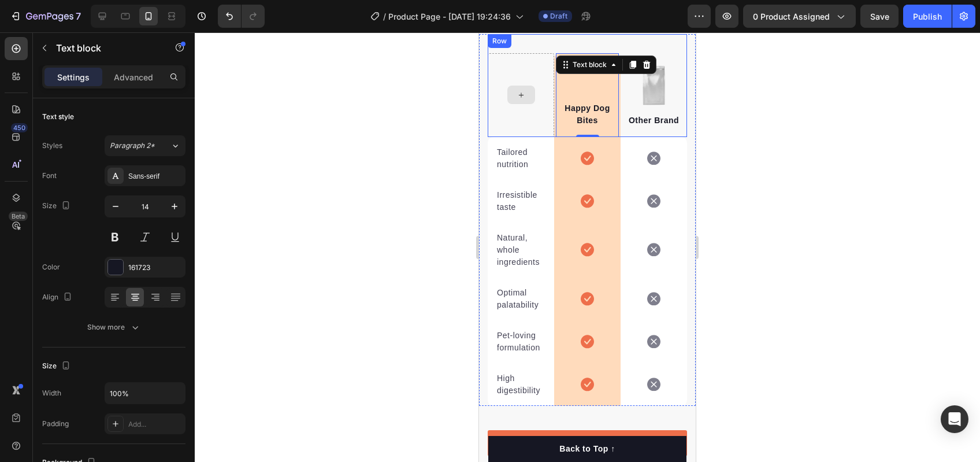
click at [540, 94] on div at bounding box center [521, 95] width 66 height 84
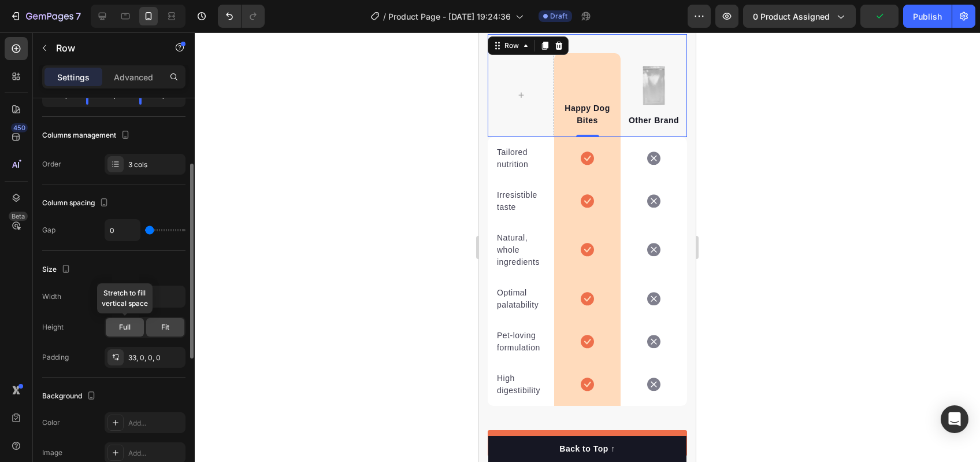
scroll to position [148, 0]
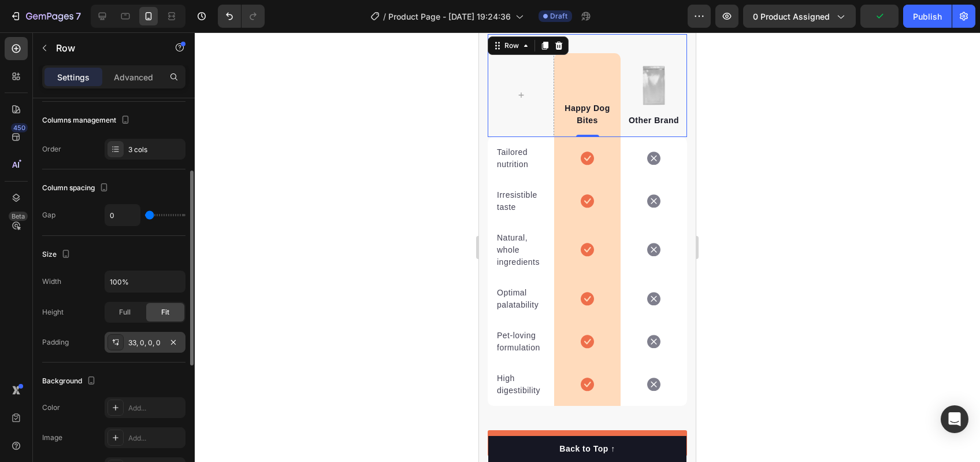
click at [139, 344] on div "33, 0, 0, 0" at bounding box center [145, 343] width 34 height 10
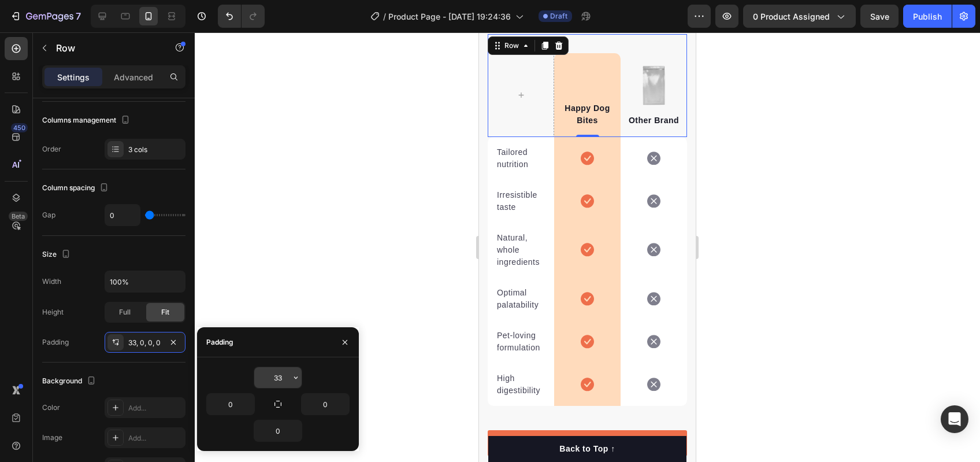
click at [271, 375] on input "33" at bounding box center [277, 377] width 47 height 21
type input "0"
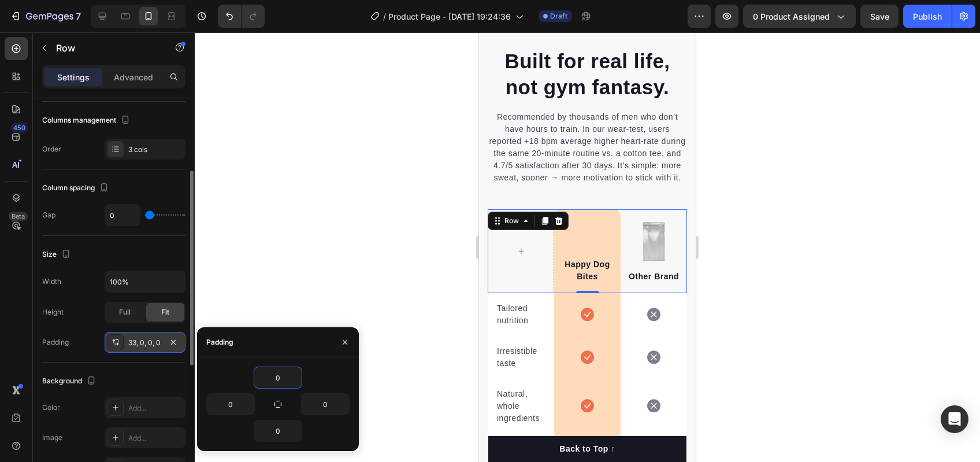
scroll to position [155, 0]
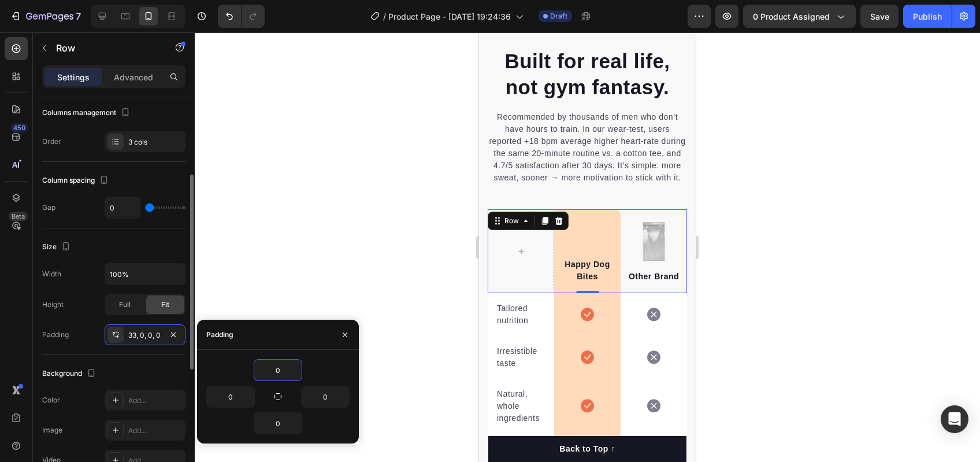
click at [151, 359] on div "Background The changes might be hidden by the video. Color Add... Image Add... …" at bounding box center [113, 417] width 143 height 125
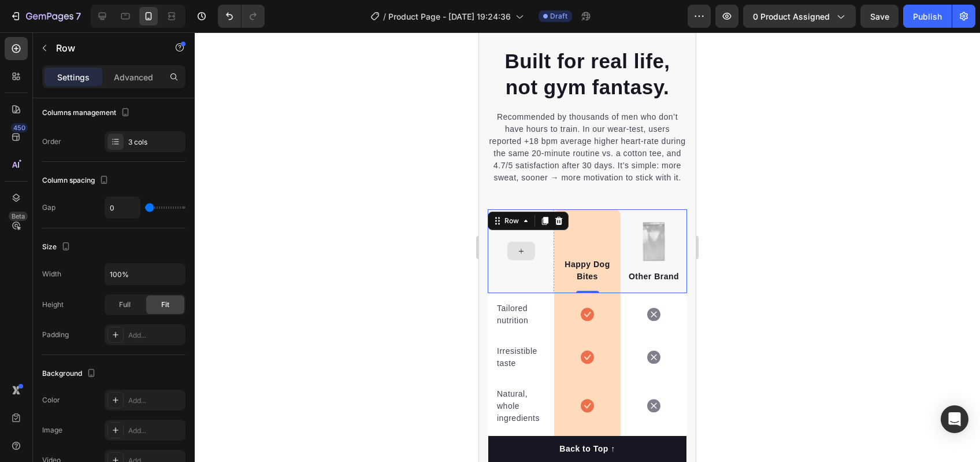
click at [547, 269] on div at bounding box center [521, 251] width 66 height 84
click at [656, 246] on img at bounding box center [654, 241] width 24 height 40
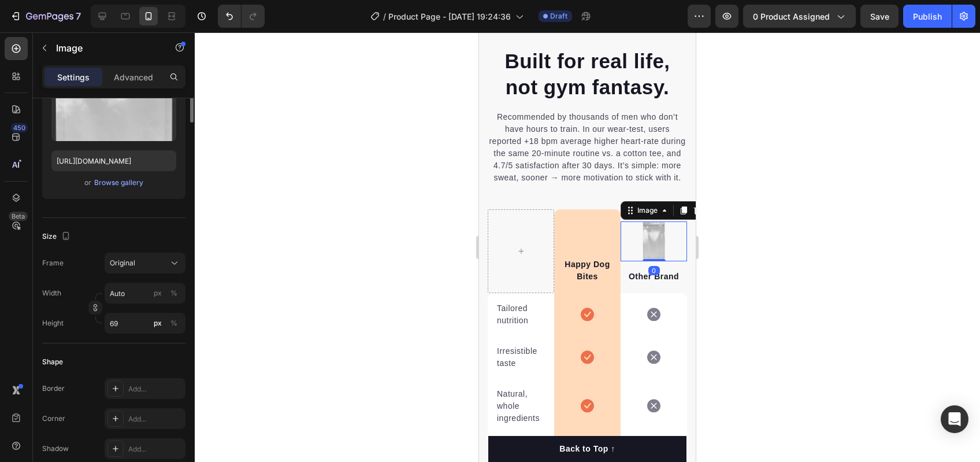
scroll to position [0, 0]
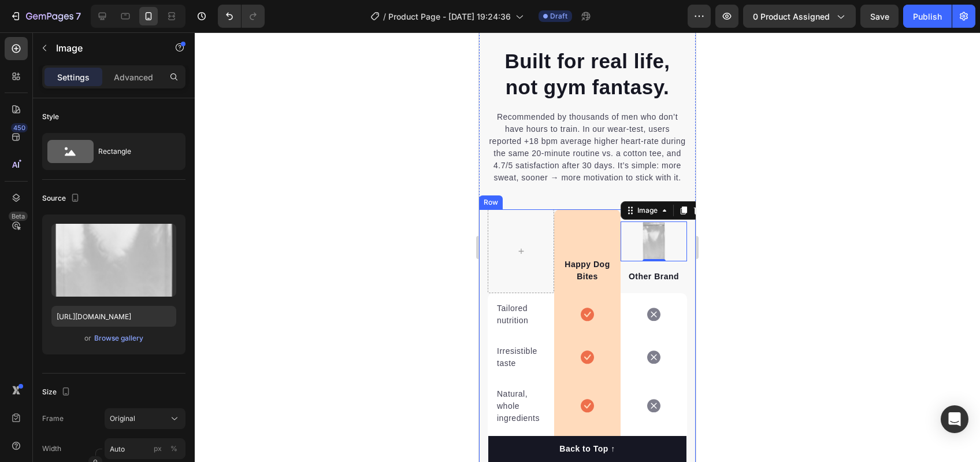
click at [643, 239] on img at bounding box center [654, 241] width 24 height 40
click at [660, 215] on icon at bounding box center [664, 210] width 9 height 9
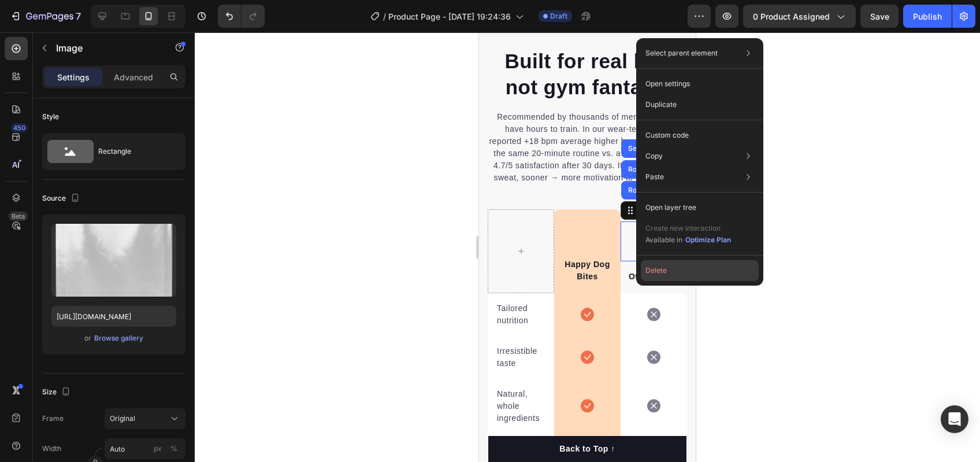
click at [652, 272] on button "Delete" at bounding box center [700, 270] width 118 height 21
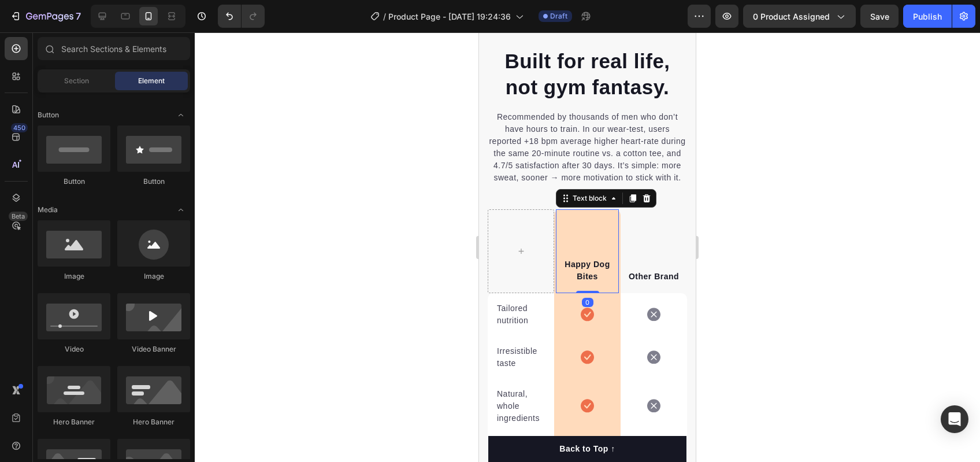
click at [561, 257] on div "Happy Dog Bites Text block 0" at bounding box center [587, 251] width 63 height 84
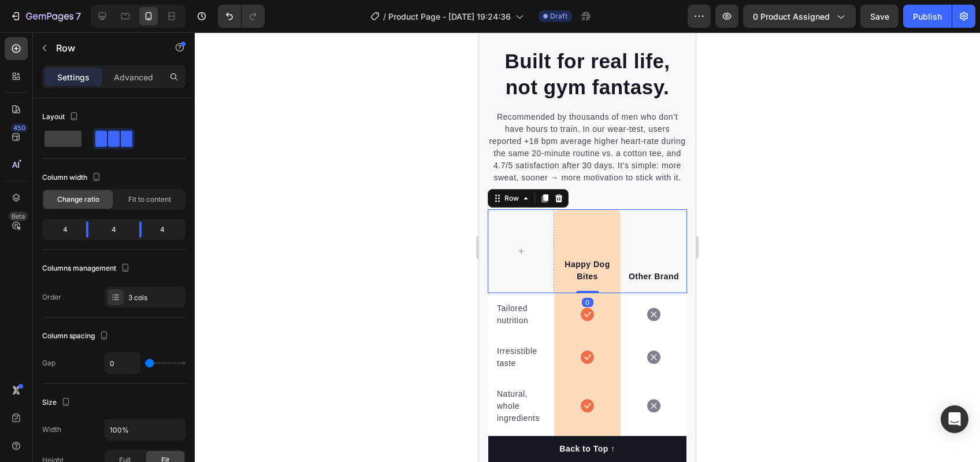
click at [633, 251] on div "Other Brand Text block" at bounding box center [654, 251] width 66 height 84
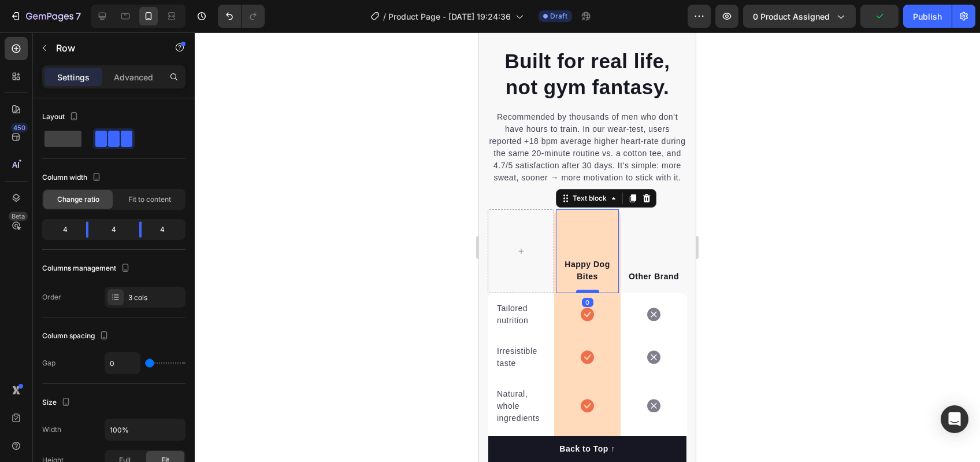
click at [587, 293] on div "Happy Dog Bites Text block 0" at bounding box center [587, 251] width 63 height 84
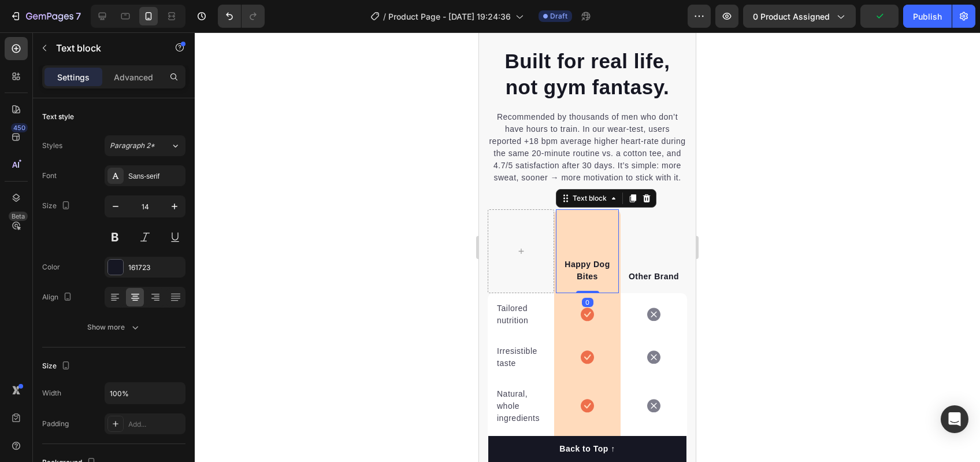
click at [585, 283] on div "Happy Dog Bites Text block 0" at bounding box center [587, 251] width 63 height 84
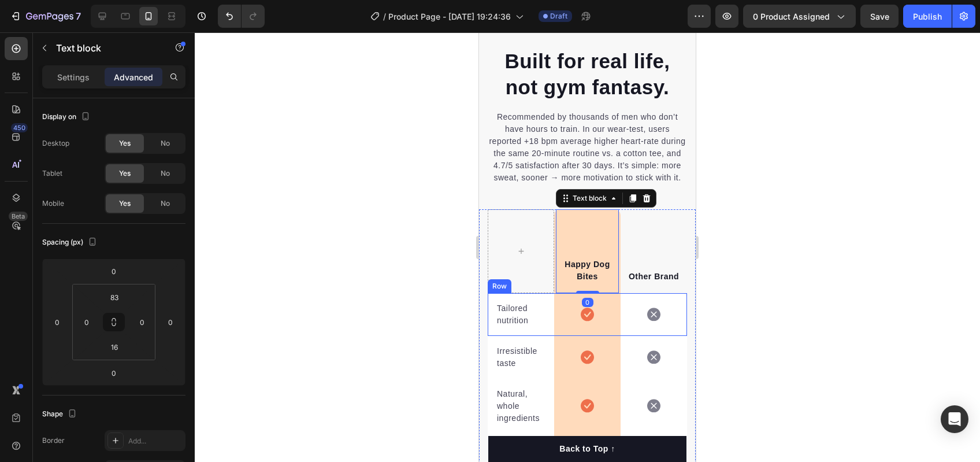
click at [624, 283] on p "Other Brand" at bounding box center [654, 276] width 61 height 12
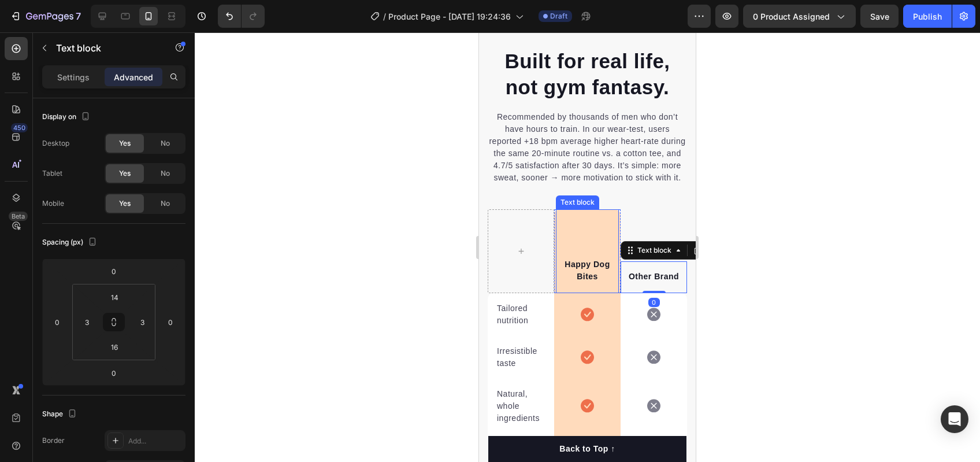
click at [585, 256] on div "Happy Dog Bites Text block" at bounding box center [587, 251] width 63 height 84
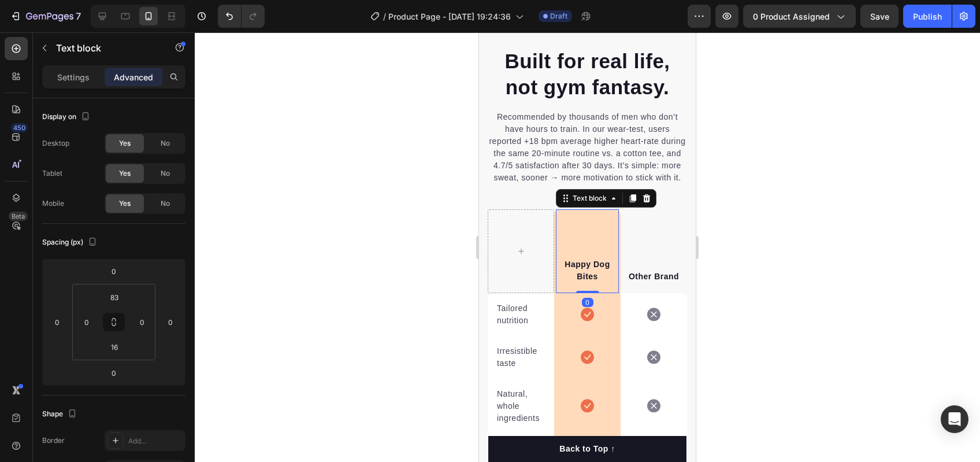
click at [547, 262] on div at bounding box center [521, 251] width 66 height 84
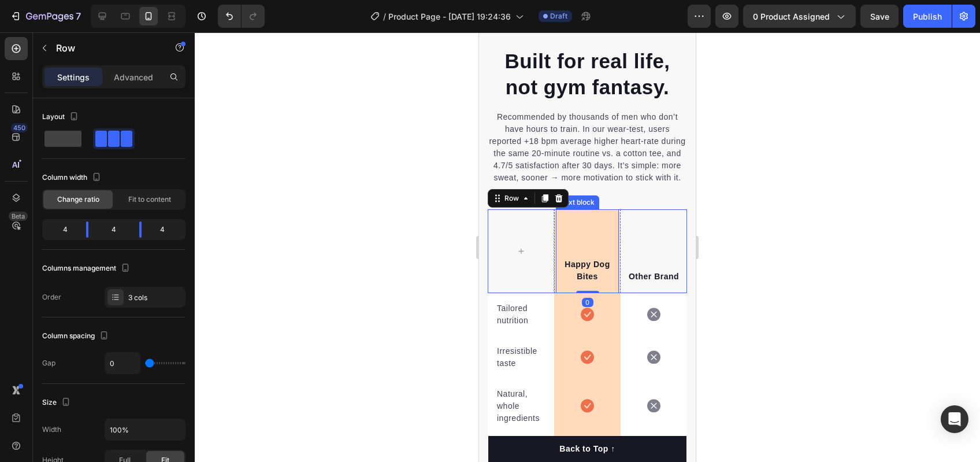
click at [565, 284] on div "Happy Dog Bites" at bounding box center [587, 270] width 63 height 27
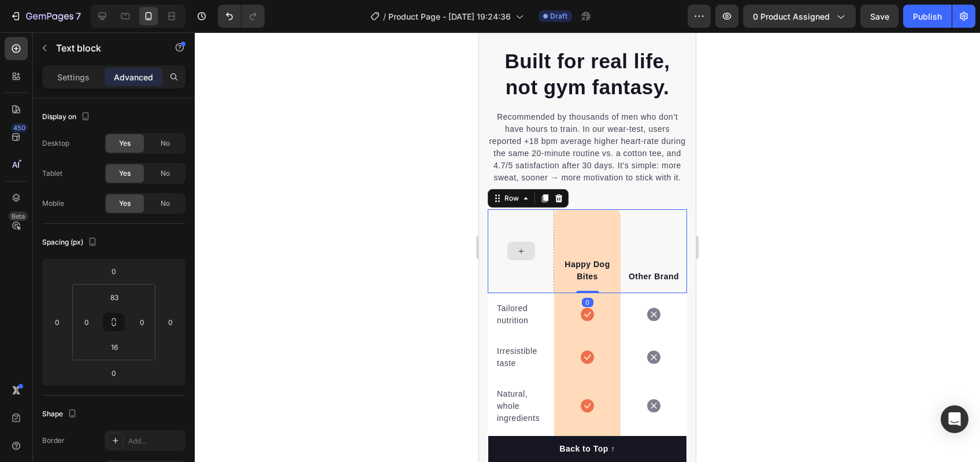
click at [537, 288] on div at bounding box center [521, 251] width 66 height 84
click at [569, 283] on p "Happy Dog Bites" at bounding box center [587, 270] width 61 height 24
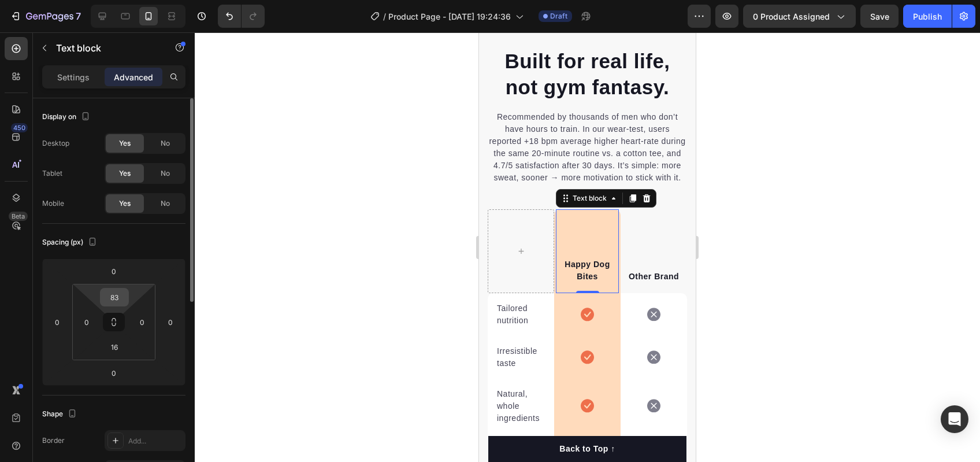
click at [122, 295] on input "83" at bounding box center [114, 296] width 23 height 17
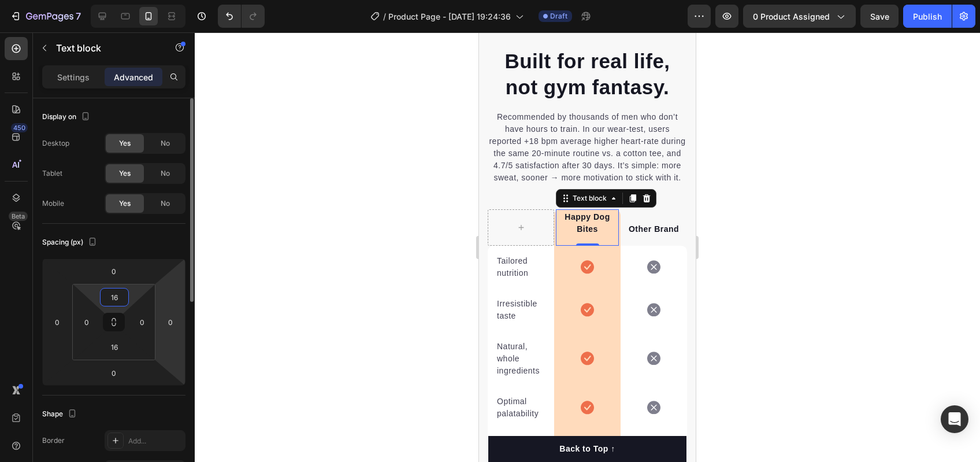
type input "16"
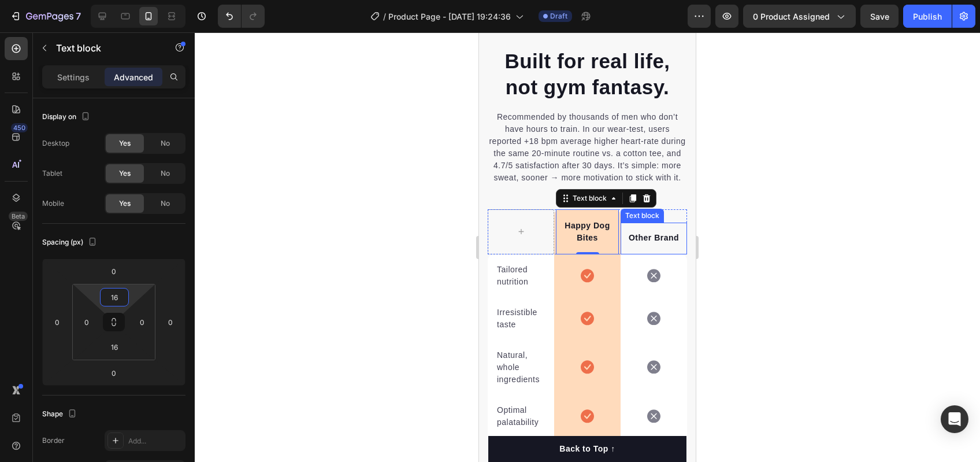
click at [637, 245] on div "Other Brand" at bounding box center [653, 238] width 63 height 14
click at [587, 244] on p "Happy Dog Bites" at bounding box center [587, 232] width 61 height 24
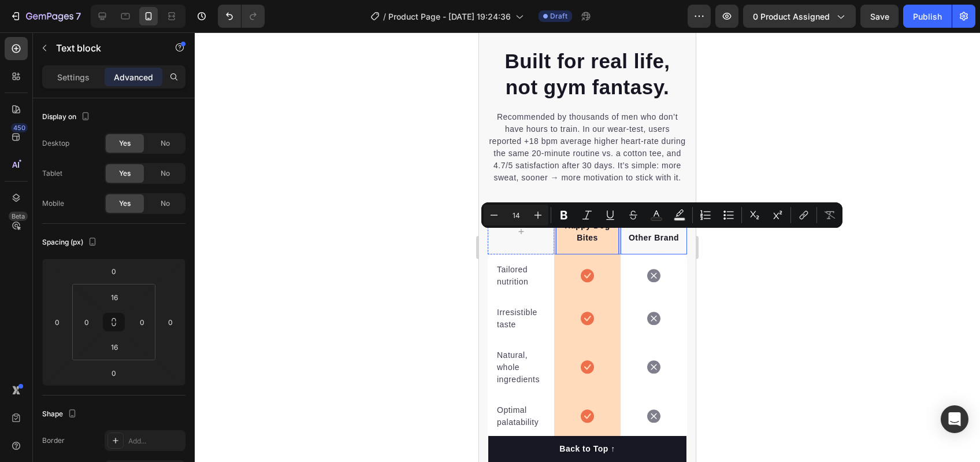
scroll to position [2172, 0]
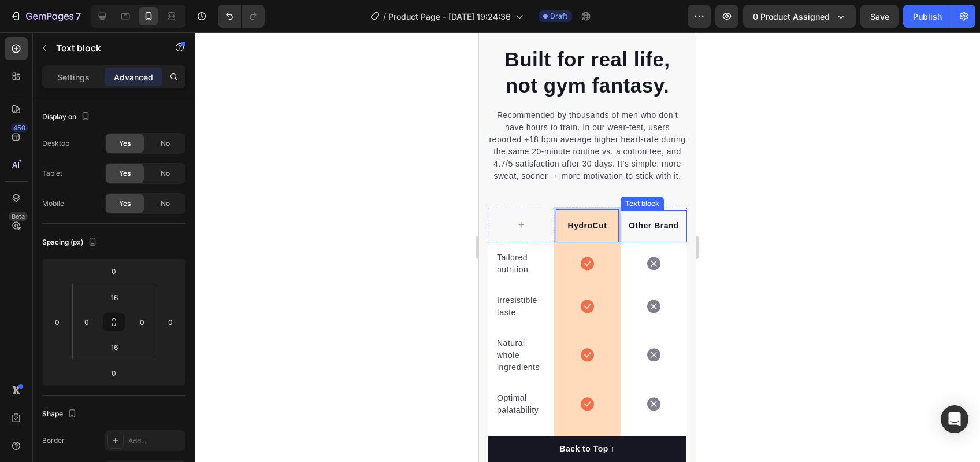
click at [663, 232] on p "Other Brand" at bounding box center [654, 226] width 61 height 12
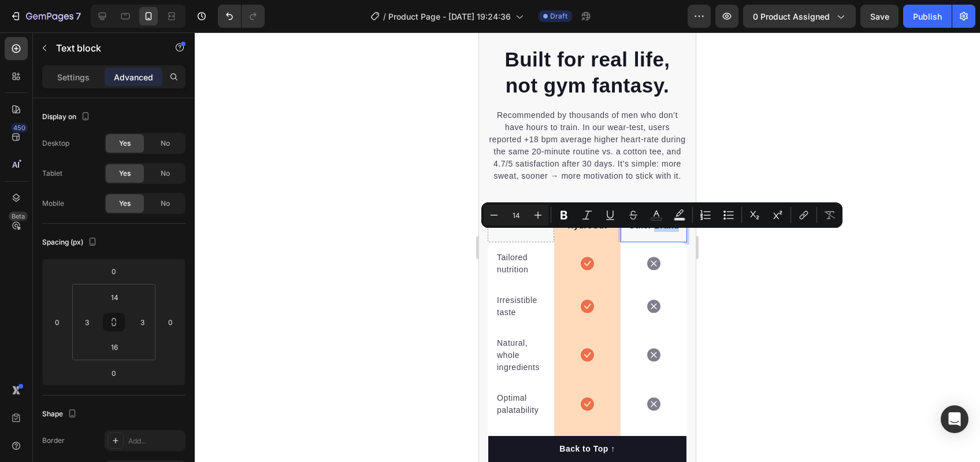
click at [671, 232] on p "Other Brand" at bounding box center [654, 226] width 61 height 12
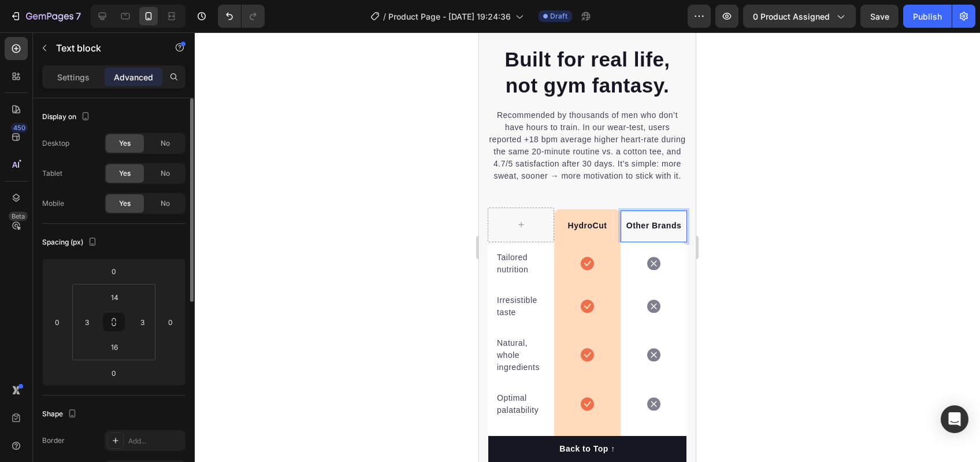
scroll to position [7, 0]
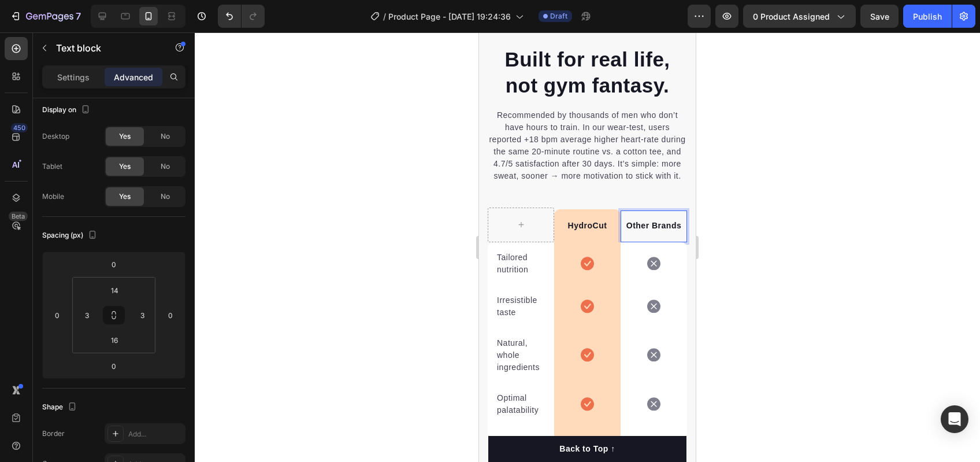
click at [632, 232] on p "Other Brands" at bounding box center [654, 226] width 61 height 12
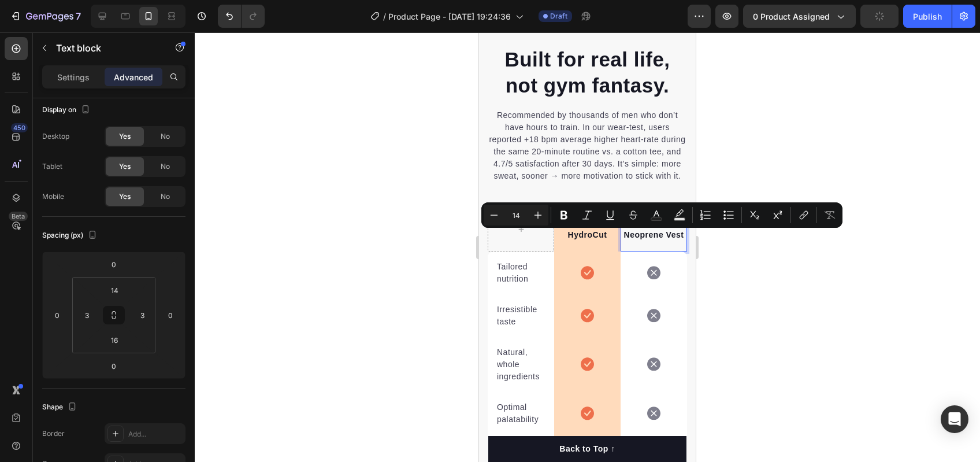
scroll to position [2169, 0]
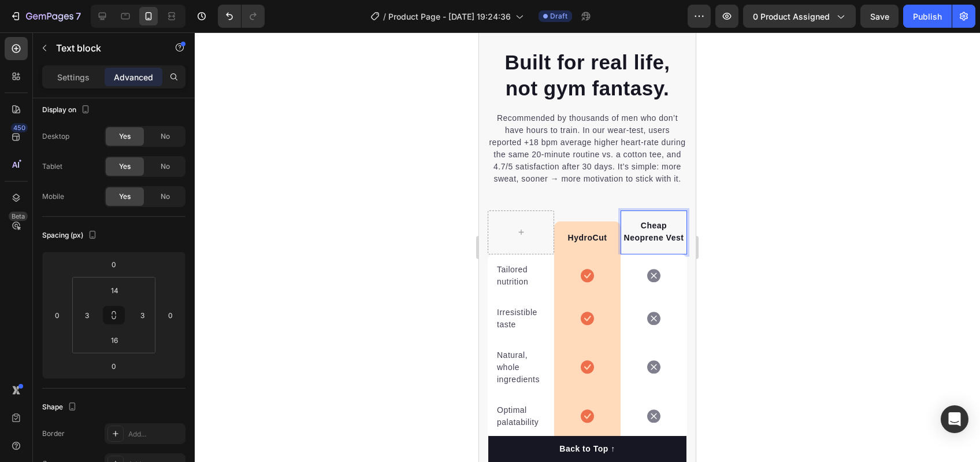
click at [667, 254] on div "Cheap Neoprene Vest Text block 0" at bounding box center [654, 232] width 66 height 44
click at [657, 244] on p "Cheap Neoprene Vest" at bounding box center [654, 232] width 61 height 24
click at [637, 242] on strong "Cheap Neoprene Vest" at bounding box center [654, 231] width 60 height 21
click at [591, 251] on div "HydroCut Text block" at bounding box center [587, 237] width 63 height 33
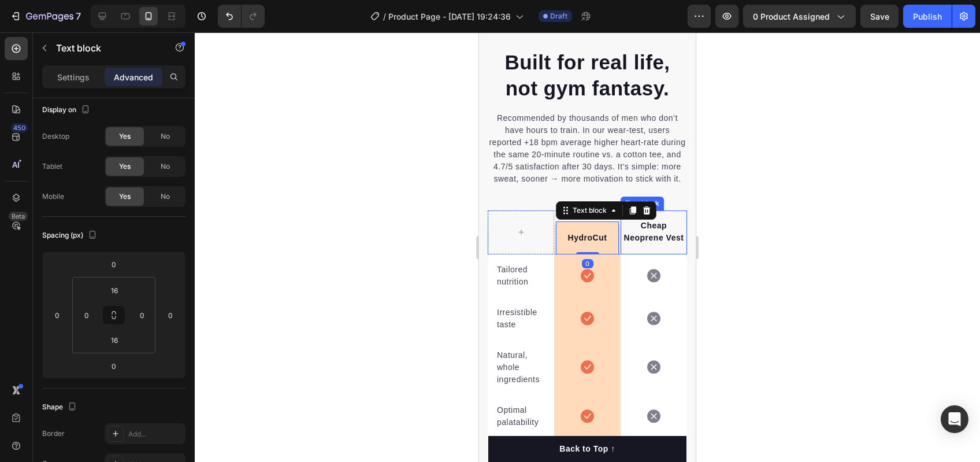
click at [745, 272] on div at bounding box center [587, 246] width 785 height 429
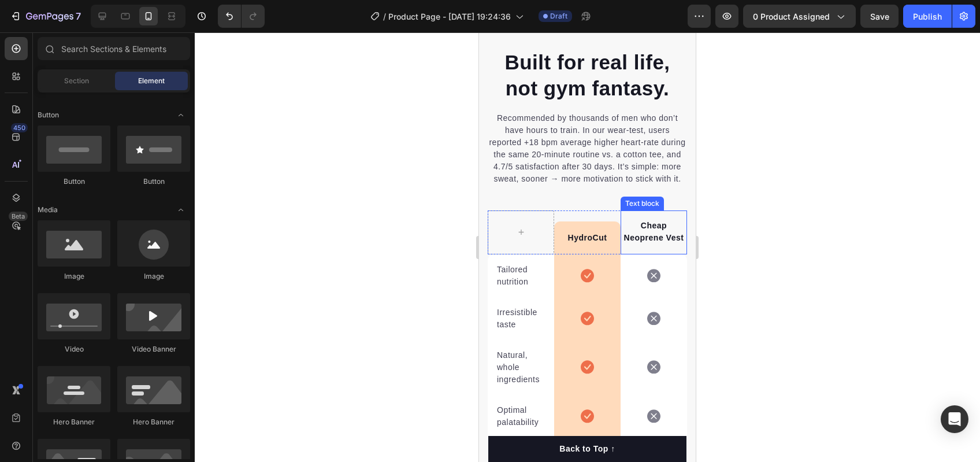
scroll to position [2283, 0]
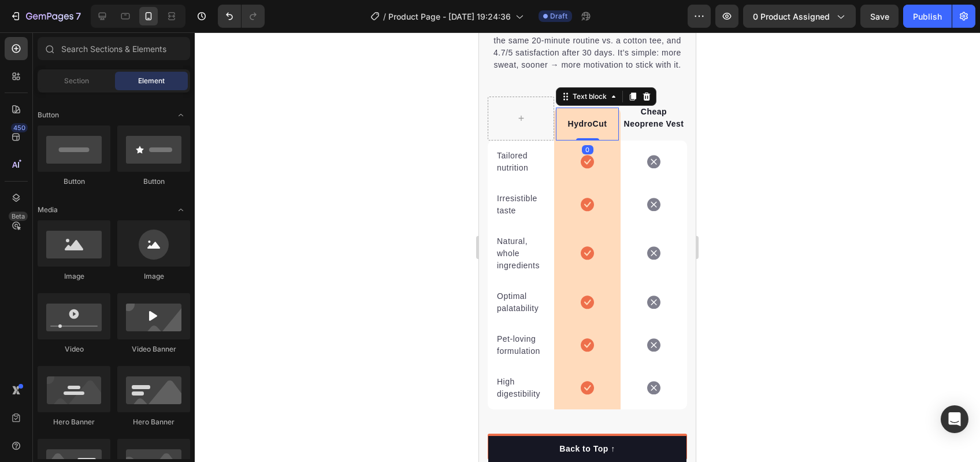
click at [576, 138] on div "HydroCut Text block 0" at bounding box center [587, 123] width 63 height 33
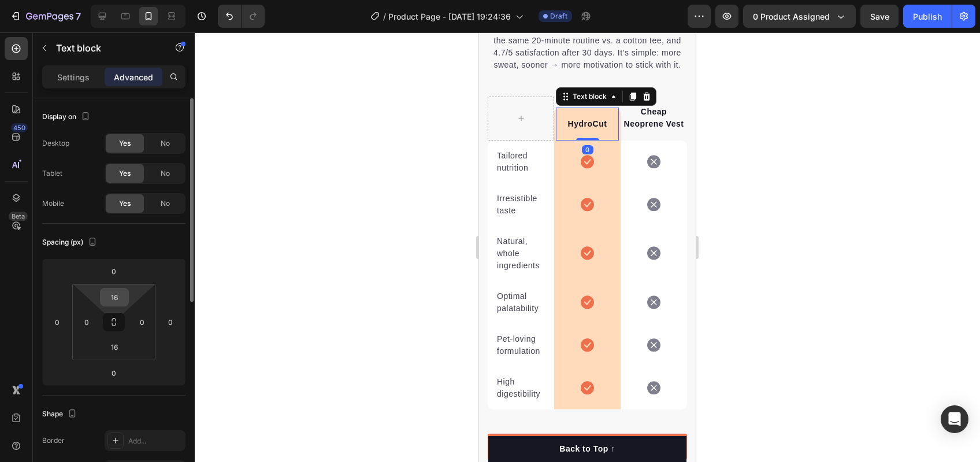
click at [127, 303] on div "16" at bounding box center [114, 297] width 29 height 18
click at [110, 291] on input "16" at bounding box center [114, 296] width 23 height 17
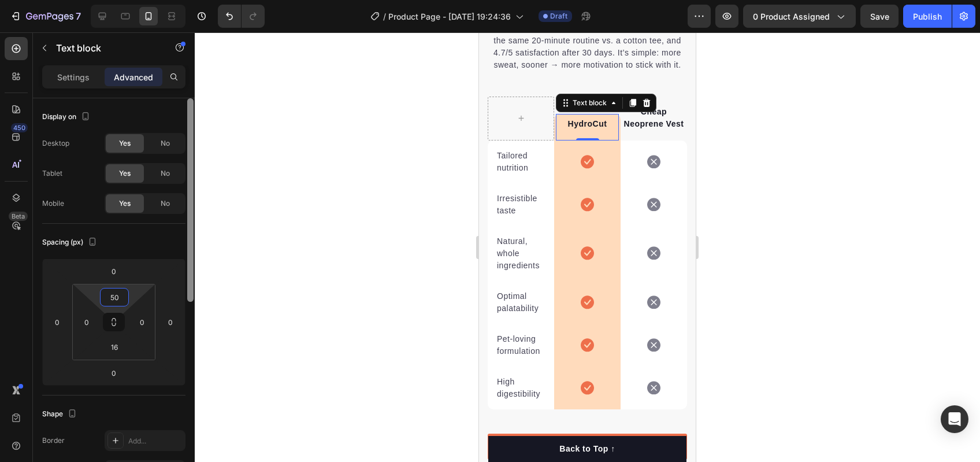
type input "50"
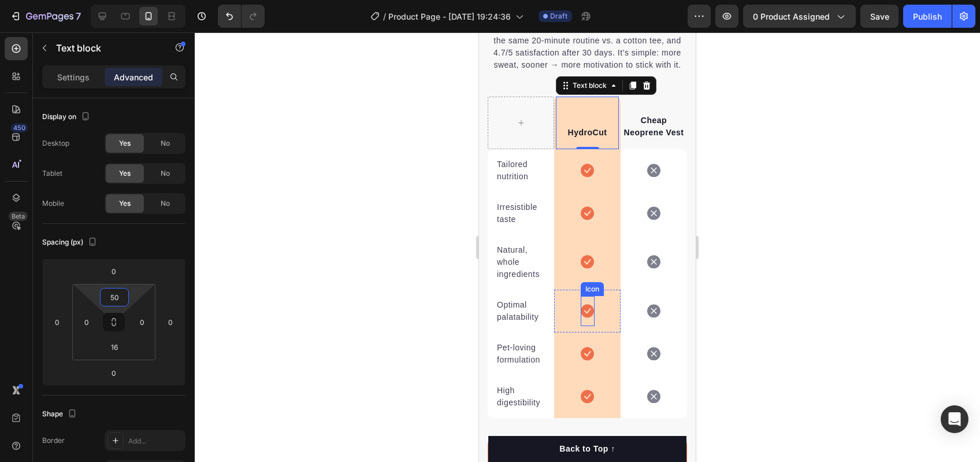
click at [756, 343] on div at bounding box center [587, 246] width 785 height 429
click at [584, 139] on p "HydroCut" at bounding box center [587, 133] width 61 height 12
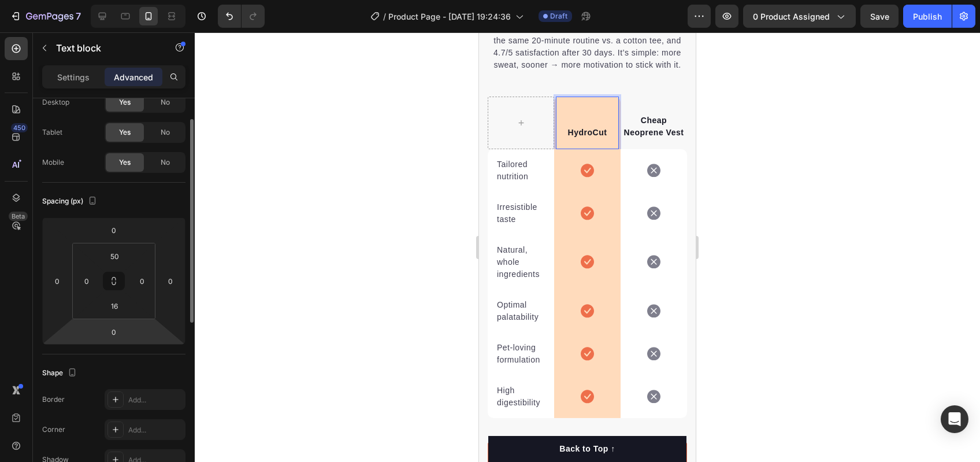
scroll to position [243, 0]
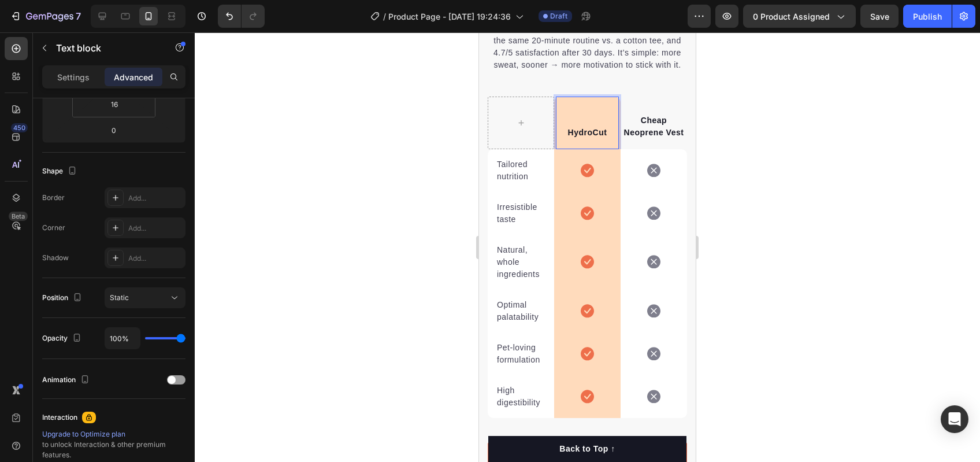
click at [608, 139] on p "HydroCut" at bounding box center [587, 133] width 61 height 12
click at [655, 139] on p "Cheap Neoprene Vest" at bounding box center [654, 126] width 61 height 24
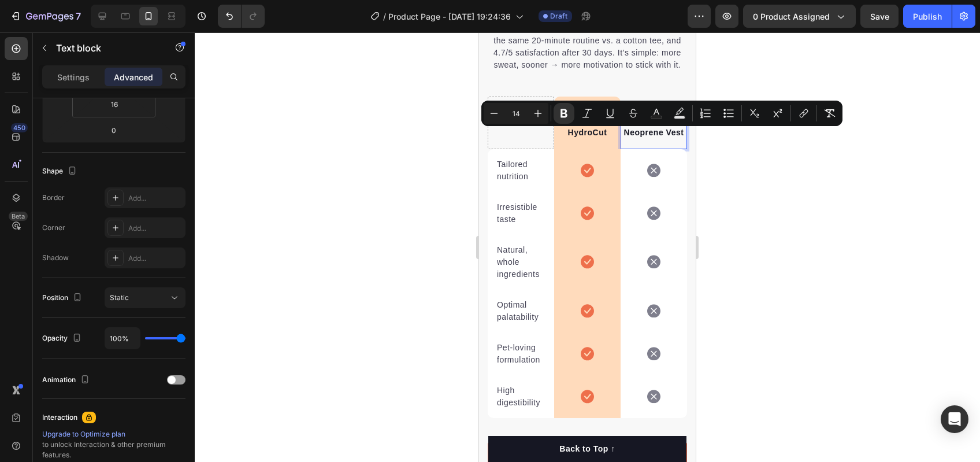
click at [636, 136] on strong "Cheap Neoprene Vest" at bounding box center [654, 126] width 60 height 21
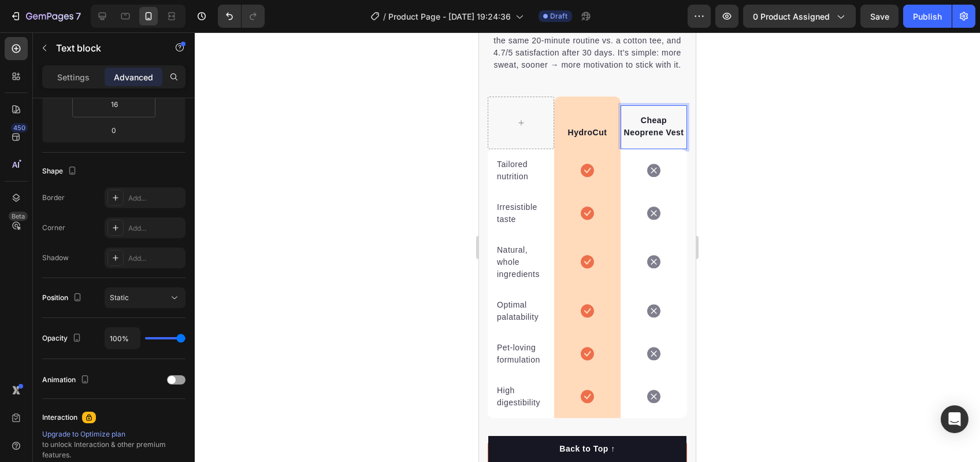
click at [647, 139] on p "Cheap Neoprene Vest" at bounding box center [654, 126] width 61 height 24
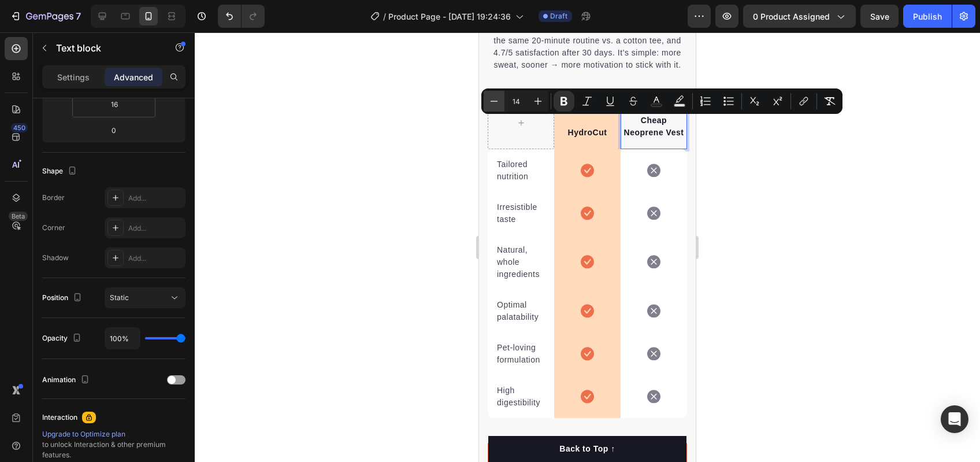
click at [499, 103] on icon "Editor contextual toolbar" at bounding box center [494, 101] width 12 height 12
type input "14"
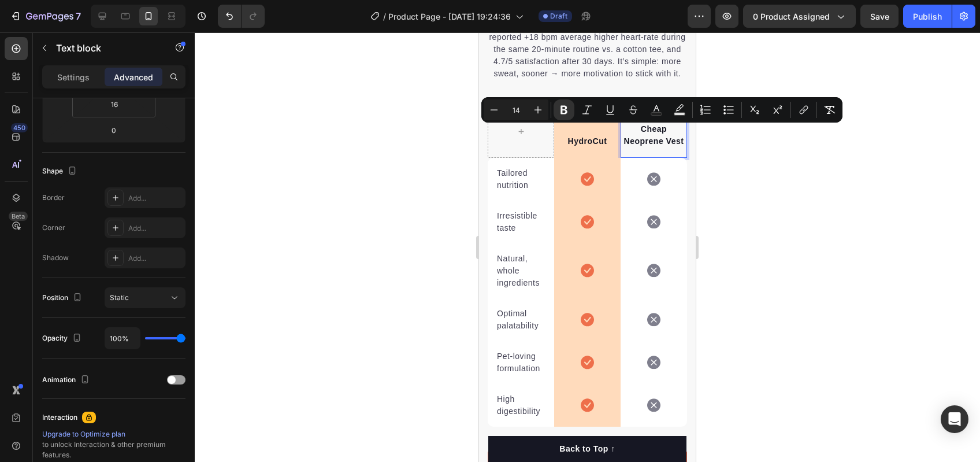
click at [711, 172] on div at bounding box center [587, 246] width 785 height 429
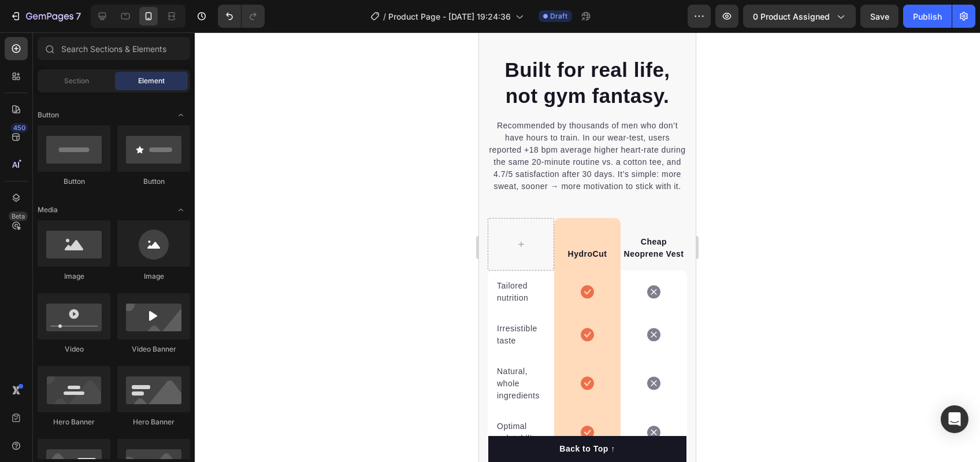
scroll to position [2243, 0]
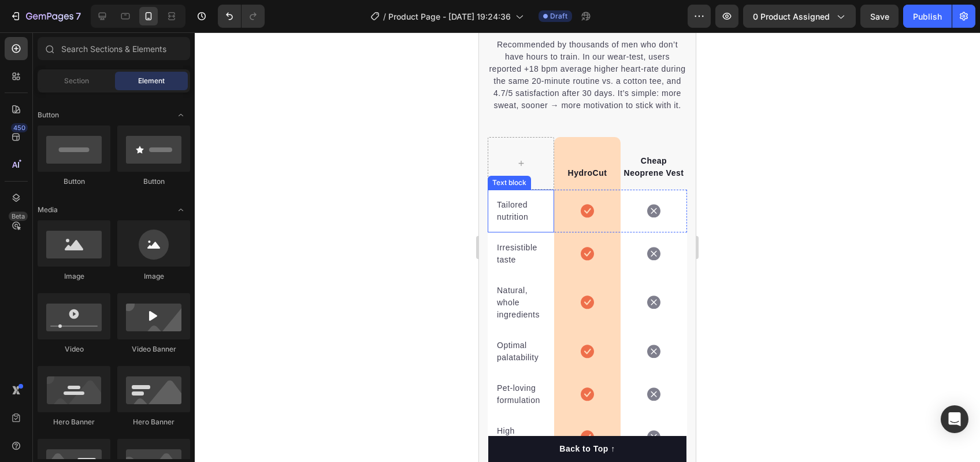
click at [521, 223] on p "Tailored nutrition" at bounding box center [521, 211] width 48 height 24
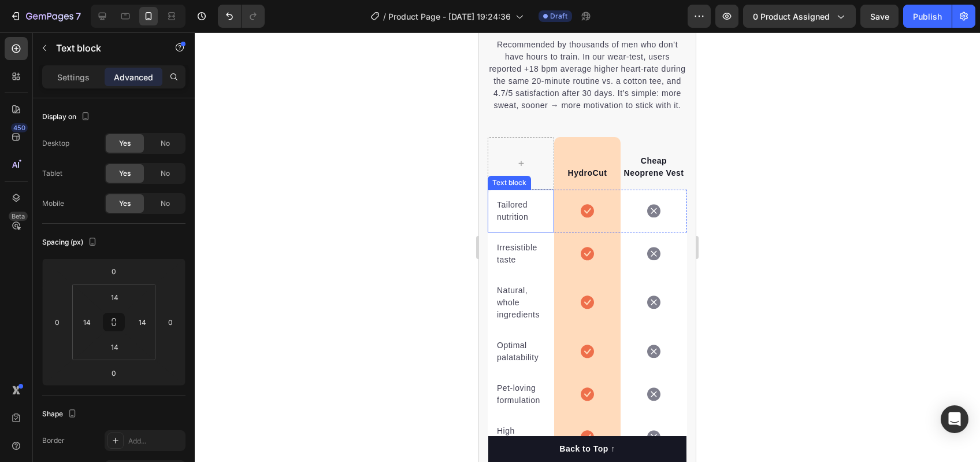
click at [521, 223] on p "Tailored nutrition" at bounding box center [521, 211] width 48 height 24
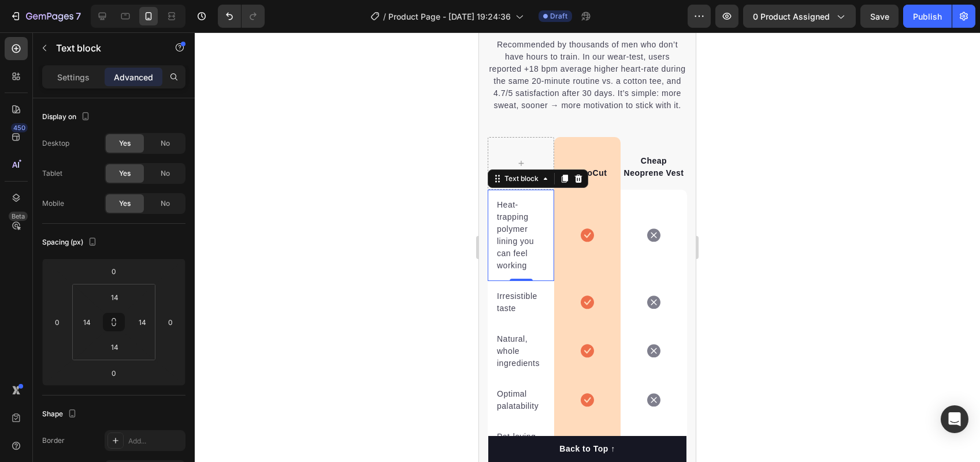
click at [518, 314] on p "Irresistible taste" at bounding box center [521, 302] width 48 height 24
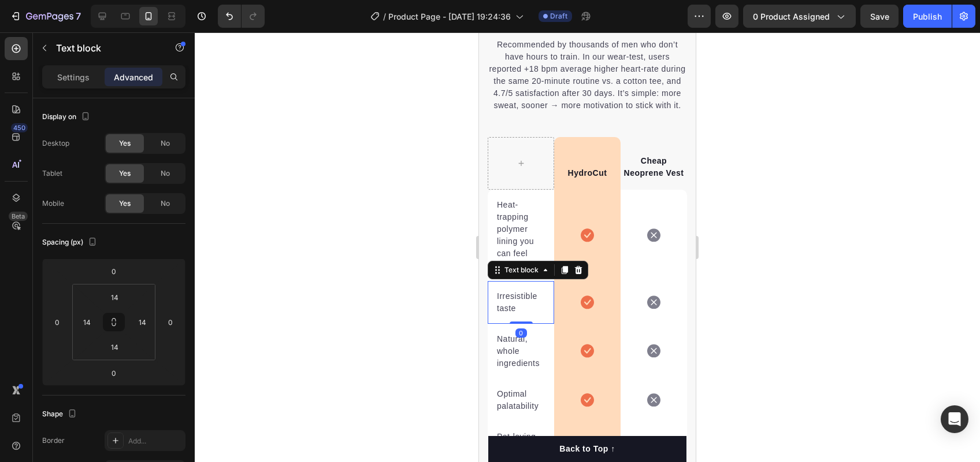
scroll to position [243, 0]
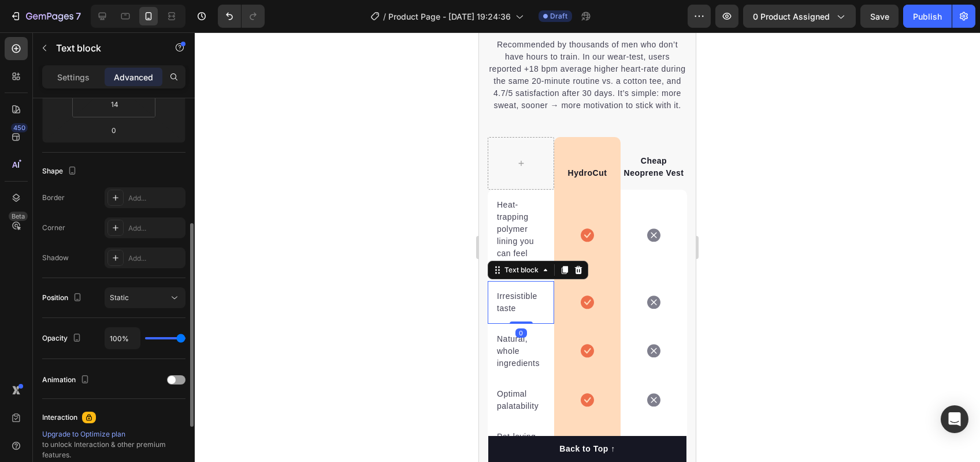
click at [518, 314] on p "Irresistible taste" at bounding box center [521, 302] width 48 height 24
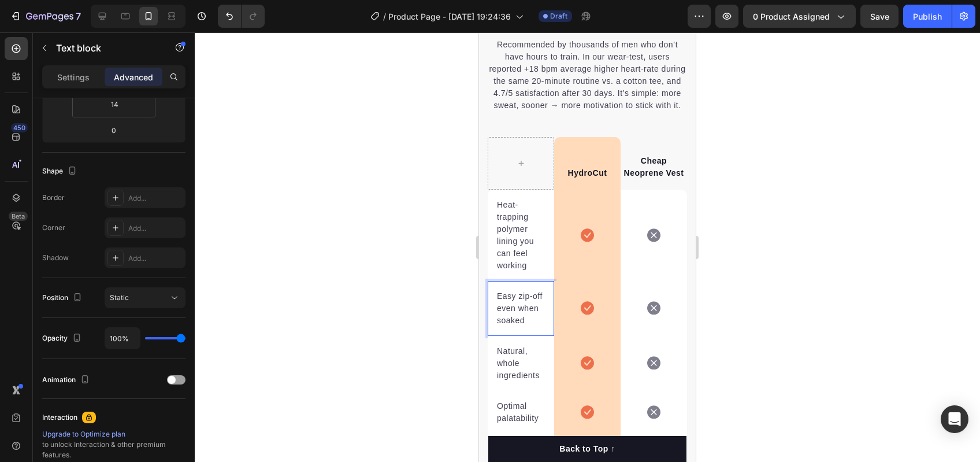
click at [525, 313] on p "Easy zip-off even when soaked" at bounding box center [521, 308] width 48 height 36
click at [513, 381] on p "Natural, whole ingredients" at bounding box center [521, 363] width 48 height 36
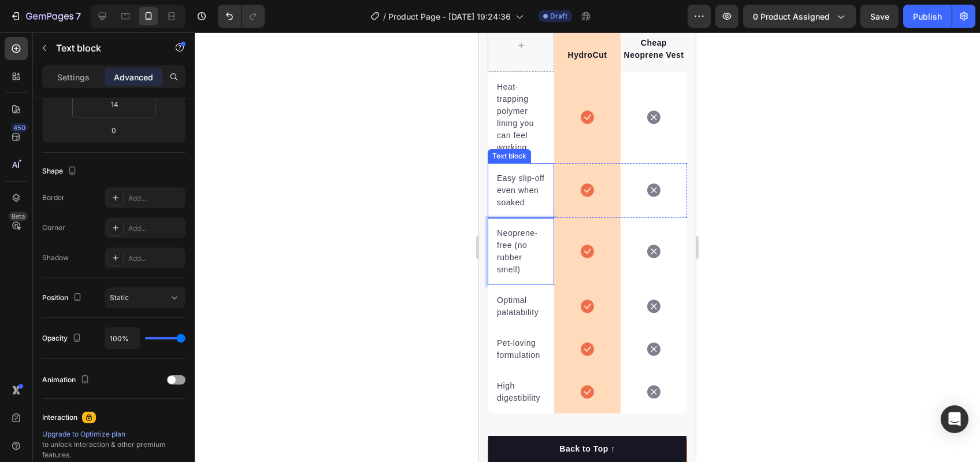
scroll to position [2420, 0]
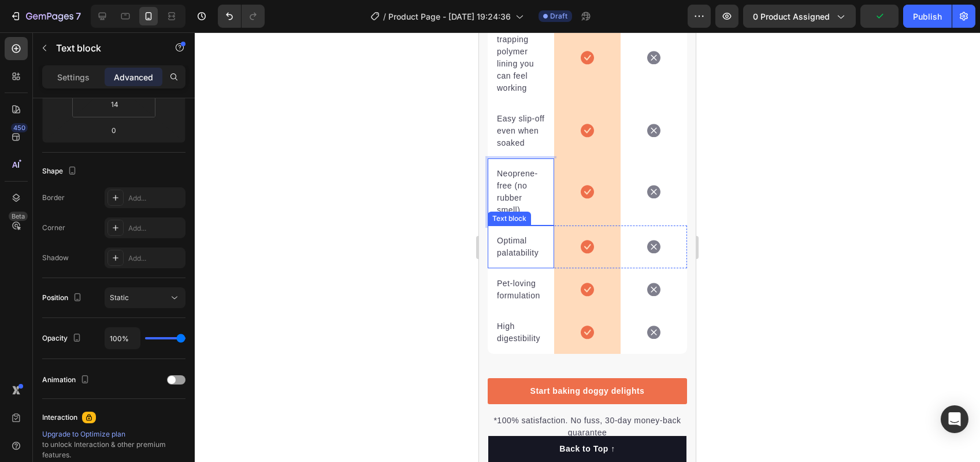
click at [514, 259] on p "Optimal palatability" at bounding box center [521, 247] width 48 height 24
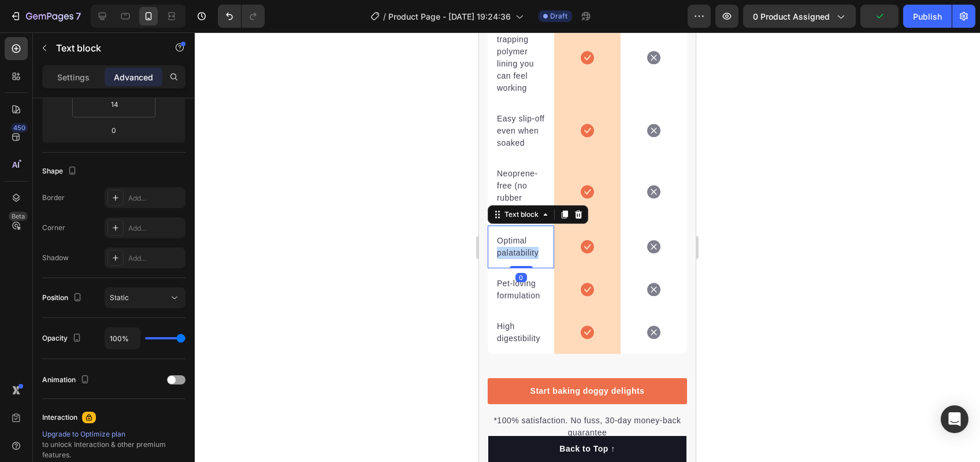
click at [514, 259] on p "Optimal palatability" at bounding box center [521, 247] width 48 height 24
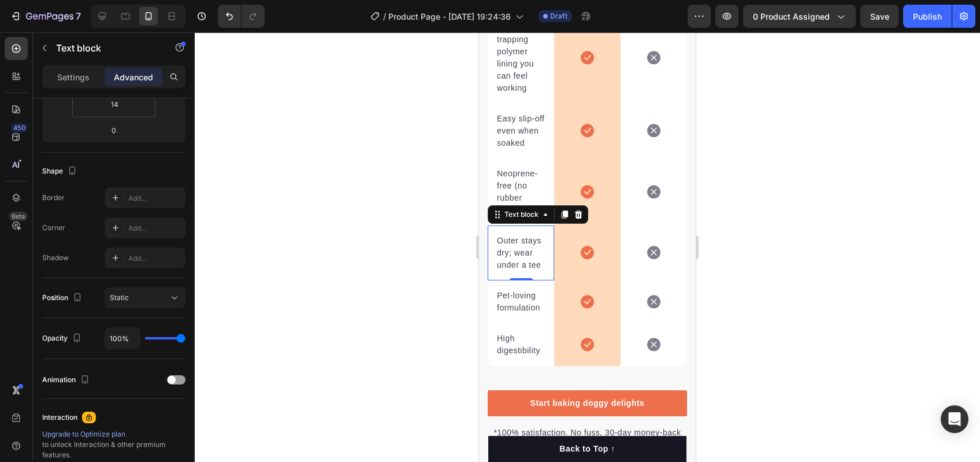
click at [503, 314] on p "Pet-loving formulation" at bounding box center [521, 302] width 48 height 24
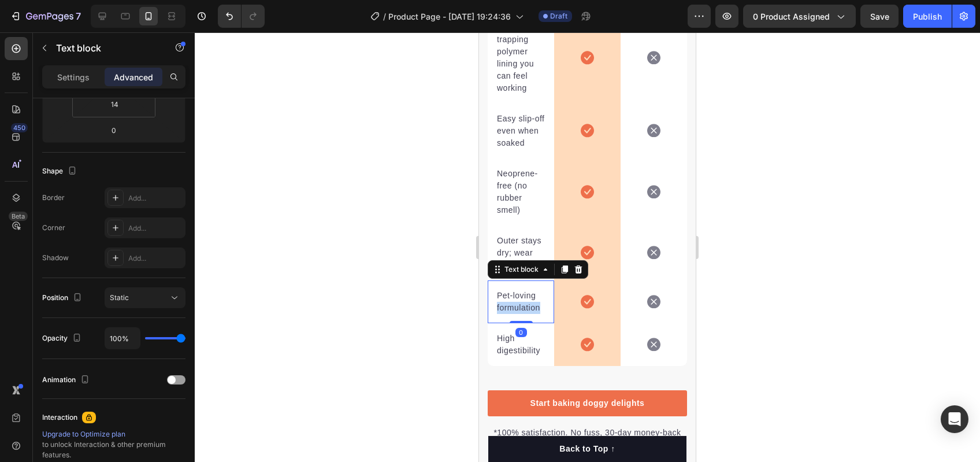
click at [503, 314] on p "Pet-loving formulation" at bounding box center [521, 302] width 48 height 24
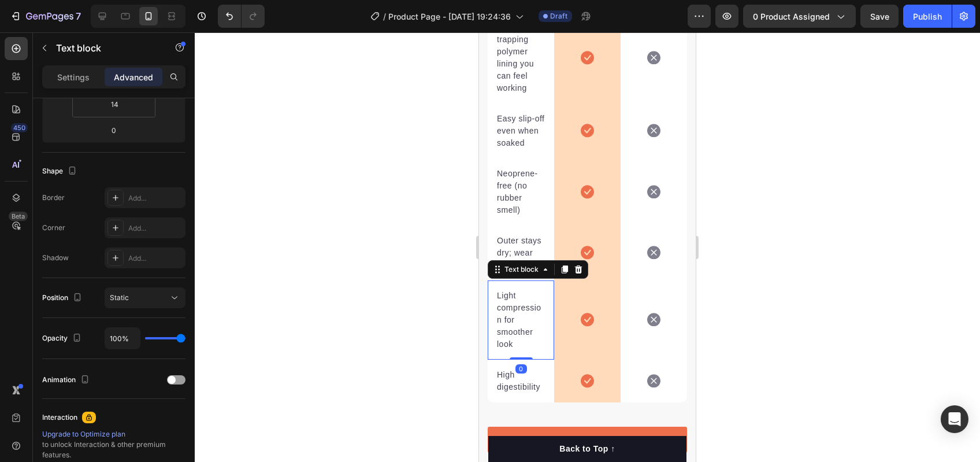
click at [550, 330] on div "Light compression for smoother look Text block 0" at bounding box center [521, 319] width 66 height 79
click at [514, 346] on p "Light compression for smoother look" at bounding box center [521, 320] width 48 height 61
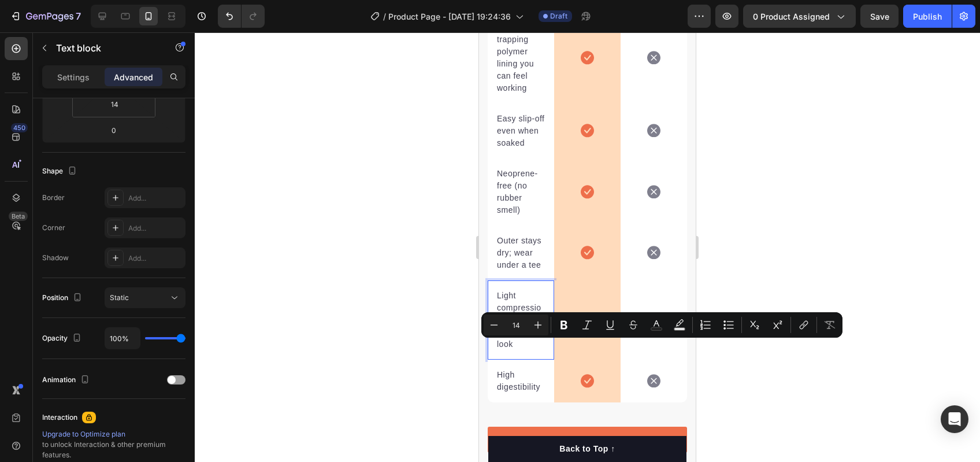
click at [503, 346] on p "Light compression for smoother look" at bounding box center [521, 320] width 48 height 61
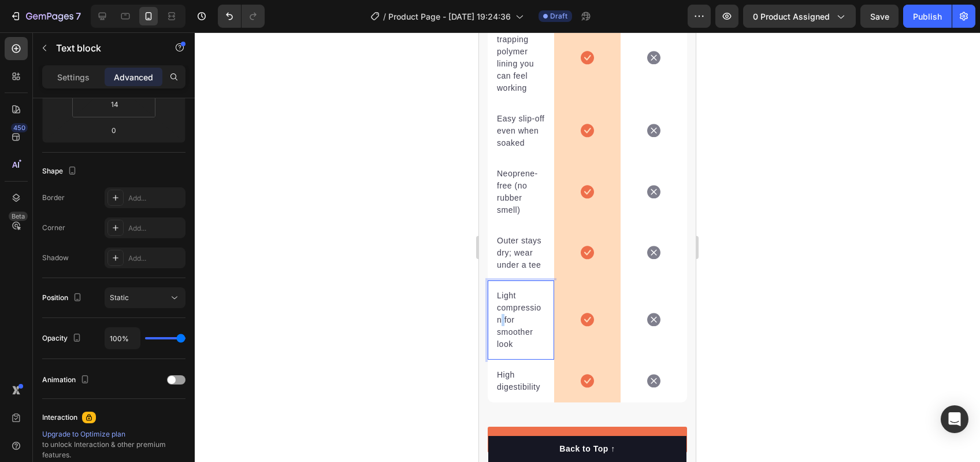
click at [503, 346] on p "Light compression for smoother look" at bounding box center [521, 320] width 48 height 61
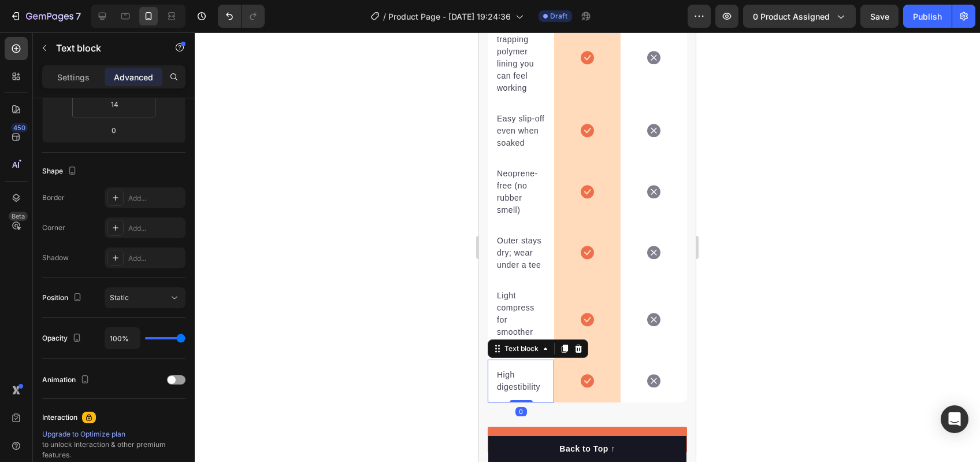
click at [520, 393] on p "High digestibility" at bounding box center [521, 381] width 48 height 24
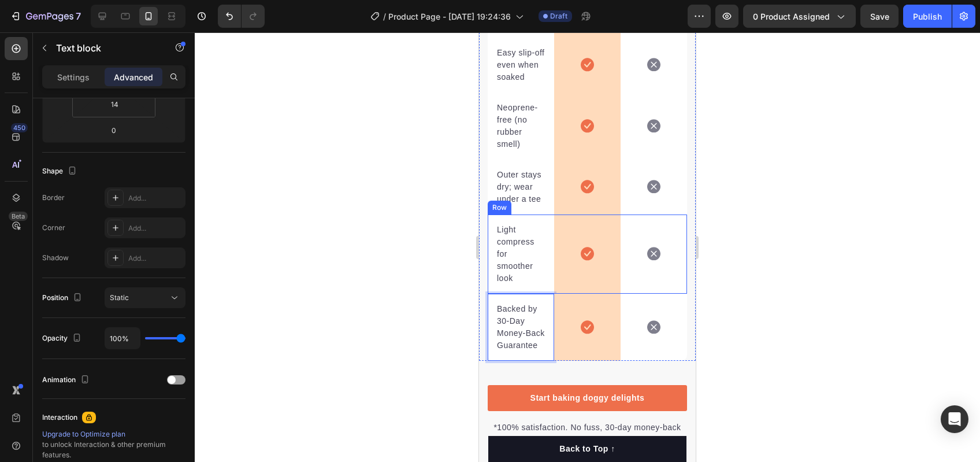
scroll to position [2287, 0]
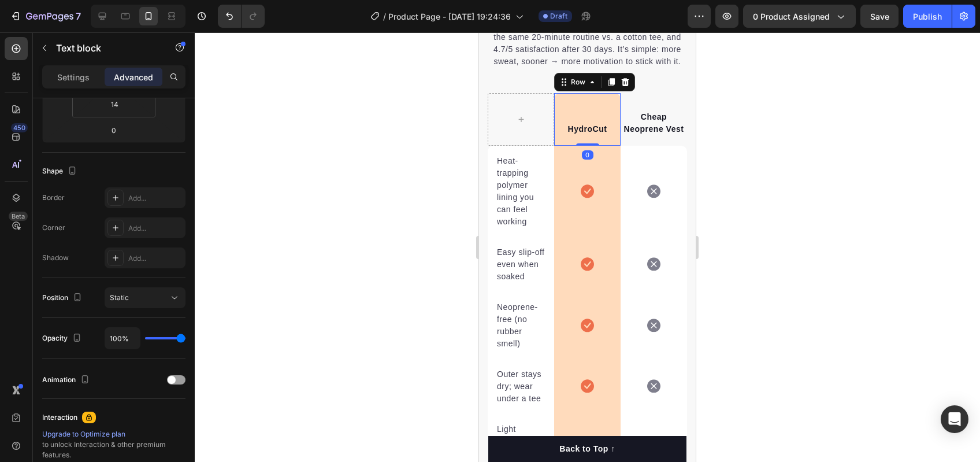
click at [613, 146] on div "HydroCut Text block Row 0" at bounding box center [587, 119] width 66 height 53
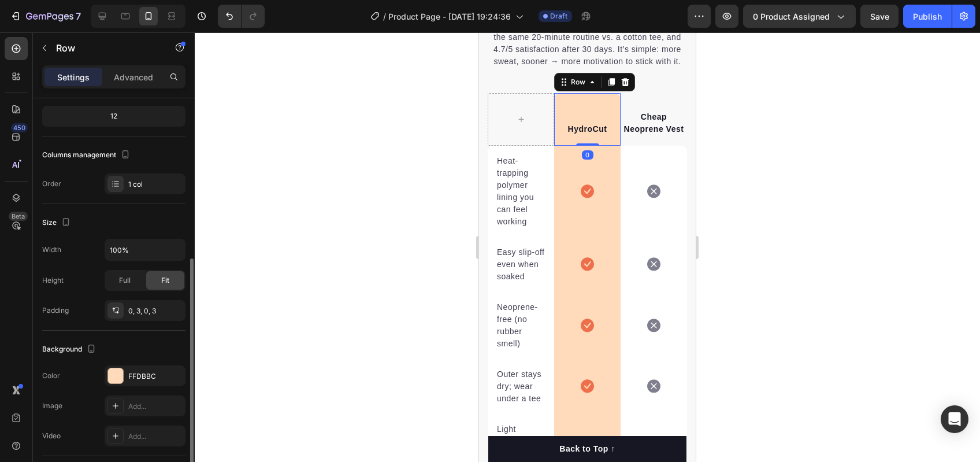
scroll to position [279, 0]
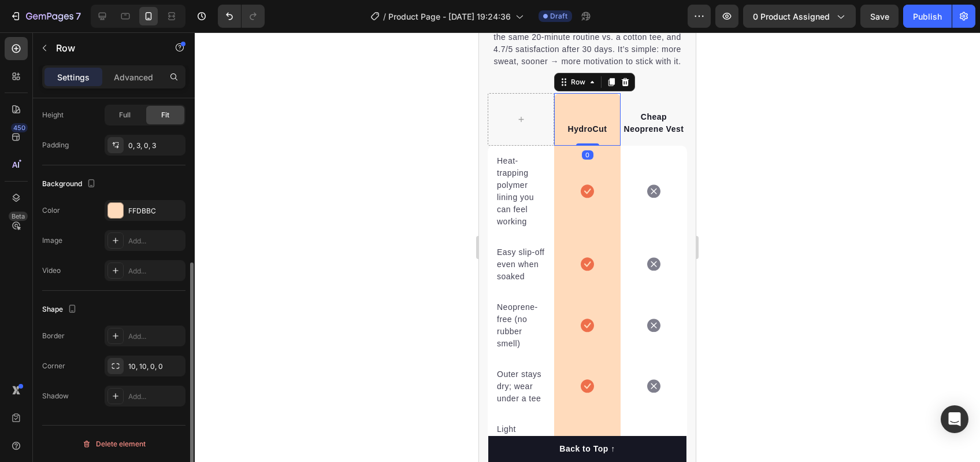
drag, startPoint x: 121, startPoint y: 207, endPoint x: 179, endPoint y: 221, distance: 59.4
click at [121, 206] on div at bounding box center [115, 210] width 15 height 15
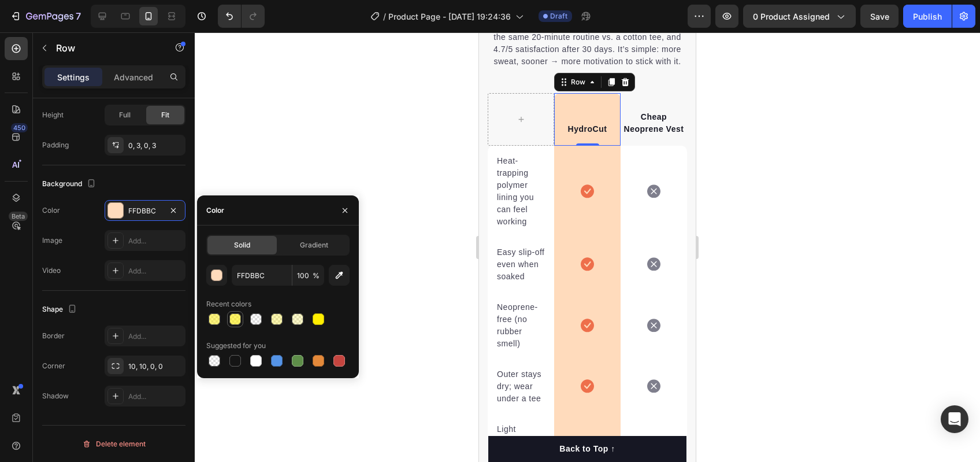
click at [232, 317] on div at bounding box center [235, 319] width 12 height 12
type input "FFEE00"
type input "60"
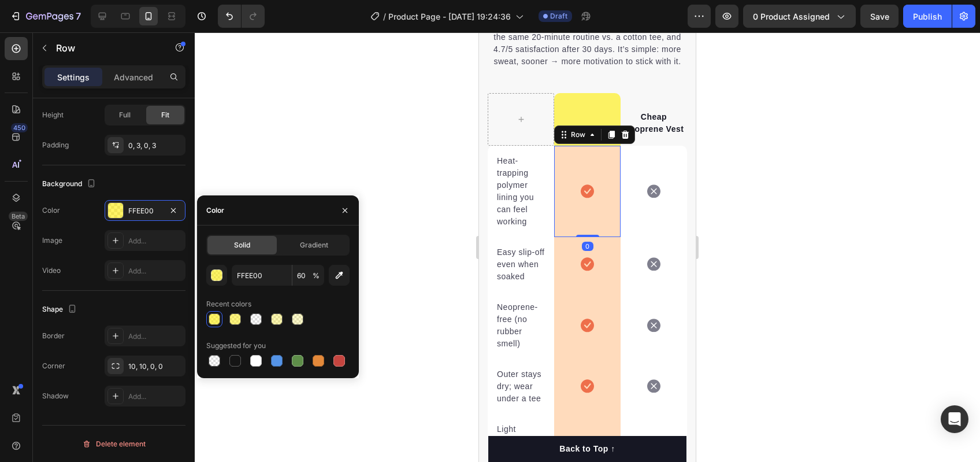
click at [565, 186] on div "Icon Row 0" at bounding box center [587, 191] width 66 height 91
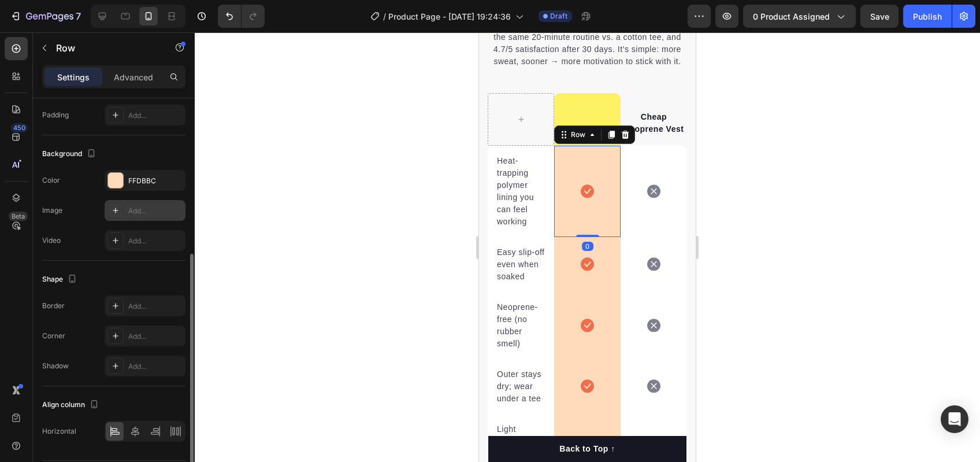
click at [129, 181] on div "FFDBBC" at bounding box center [155, 181] width 54 height 10
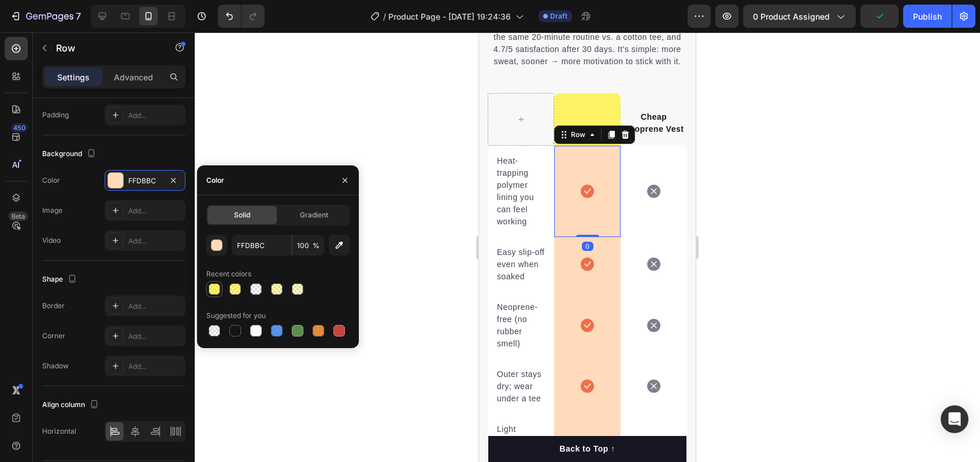
click at [218, 287] on div at bounding box center [215, 289] width 12 height 12
type input "FFEE00"
type input "60"
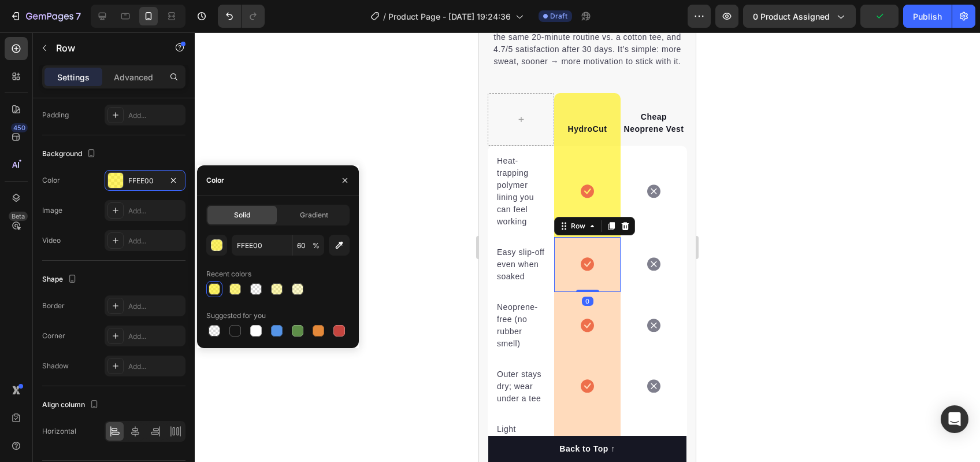
click at [566, 277] on div "Icon Row 0" at bounding box center [587, 264] width 66 height 55
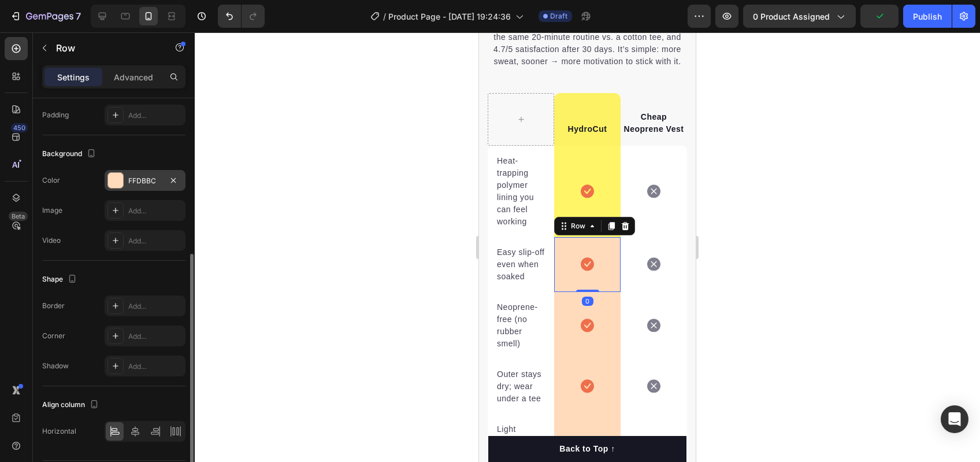
click at [162, 188] on div "FFDBBC" at bounding box center [145, 180] width 81 height 21
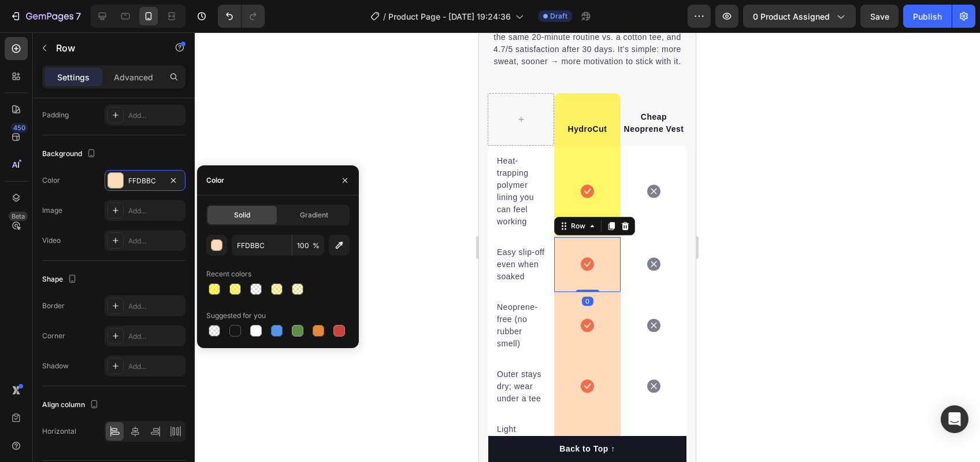
click at [209, 291] on div at bounding box center [215, 289] width 12 height 12
type input "FFEE00"
type input "60"
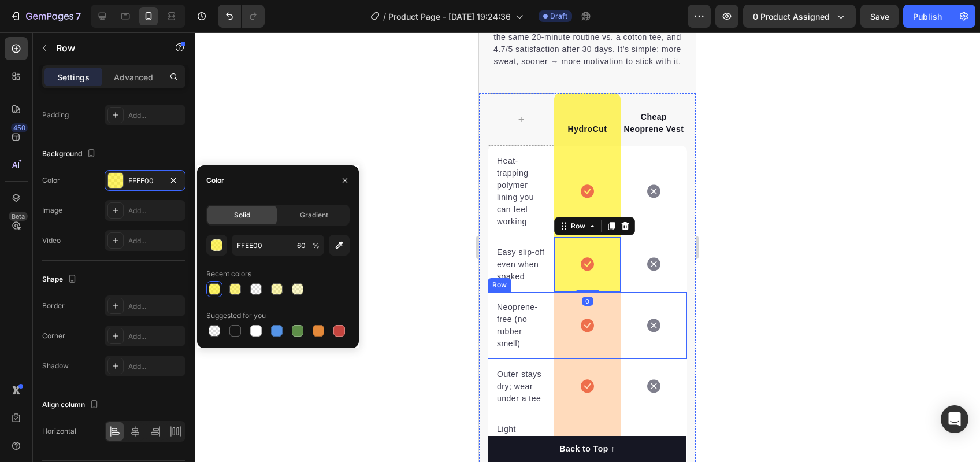
click at [611, 350] on div "Icon Row" at bounding box center [587, 325] width 66 height 67
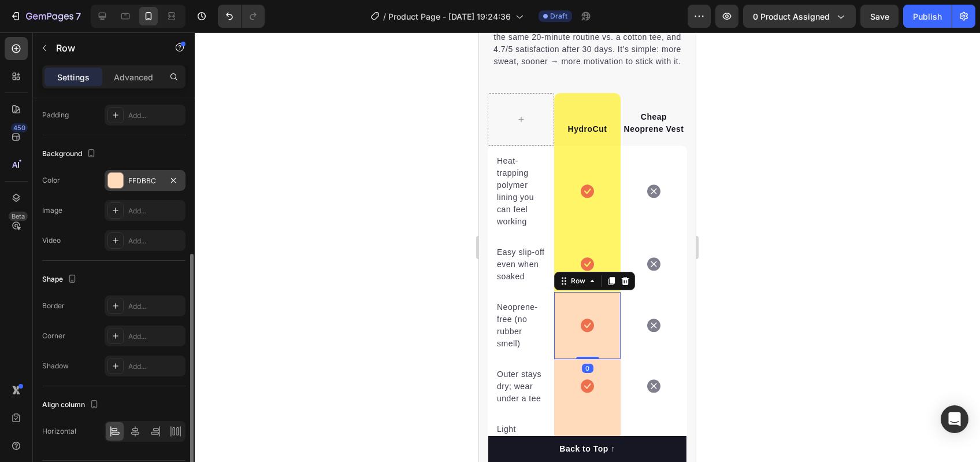
click at [116, 173] on div at bounding box center [115, 180] width 15 height 15
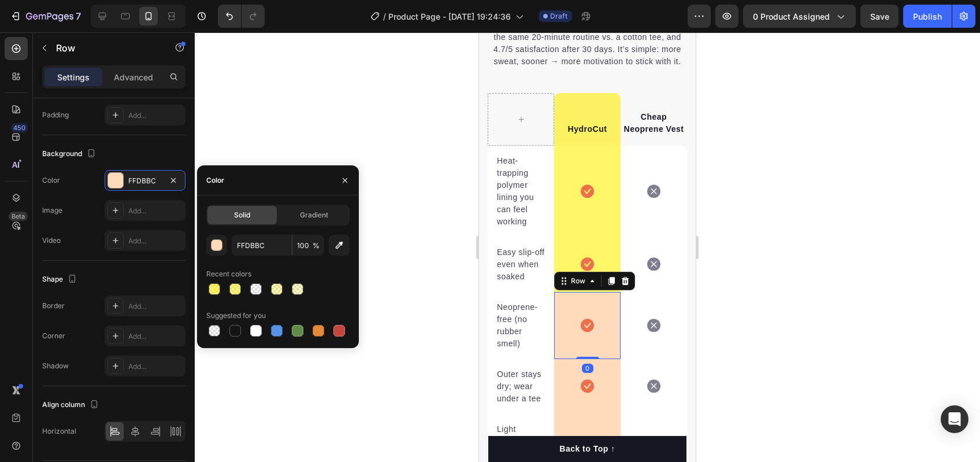
click at [206, 298] on div "FFDBBC 100 % Recent colors Suggested for you" at bounding box center [277, 287] width 143 height 104
click at [206, 287] on div at bounding box center [214, 289] width 16 height 16
type input "FFEE00"
type input "60"
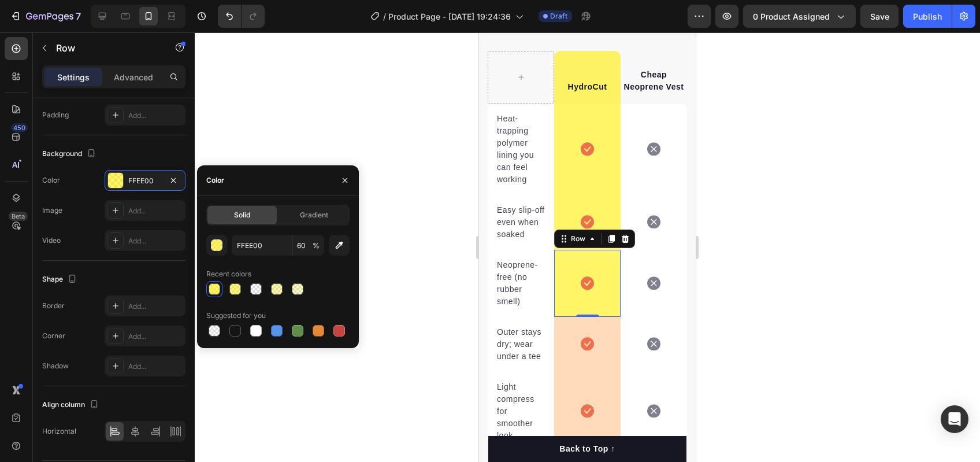
scroll to position [2447, 0]
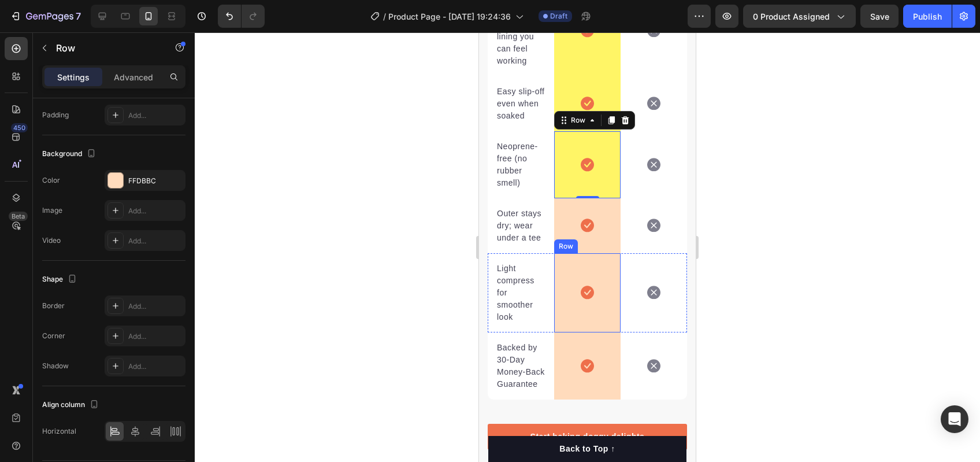
click at [569, 329] on div "Icon Row" at bounding box center [587, 292] width 66 height 79
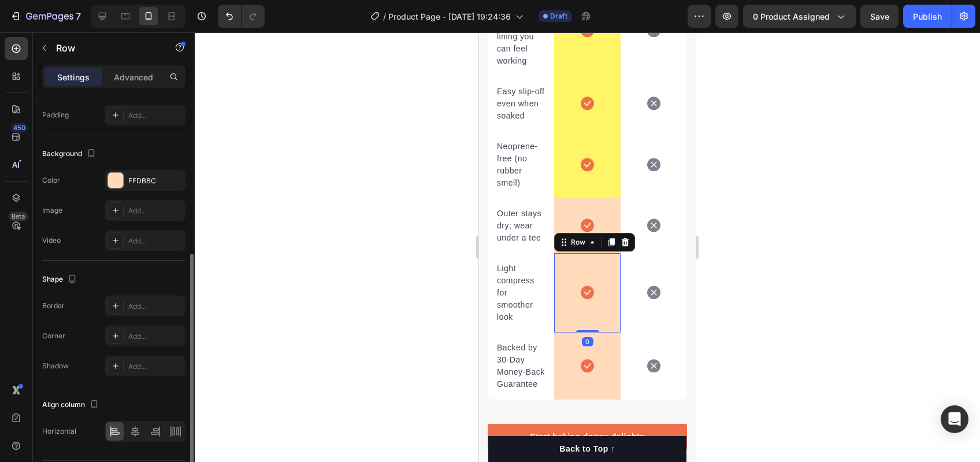
drag, startPoint x: 110, startPoint y: 168, endPoint x: 130, endPoint y: 198, distance: 35.4
click at [110, 168] on div "Background The changes might be hidden by the video. Color FFDBBC Image Add... …" at bounding box center [113, 197] width 143 height 125
drag, startPoint x: 117, startPoint y: 181, endPoint x: 195, endPoint y: 272, distance: 120.1
click at [118, 182] on div at bounding box center [115, 180] width 15 height 15
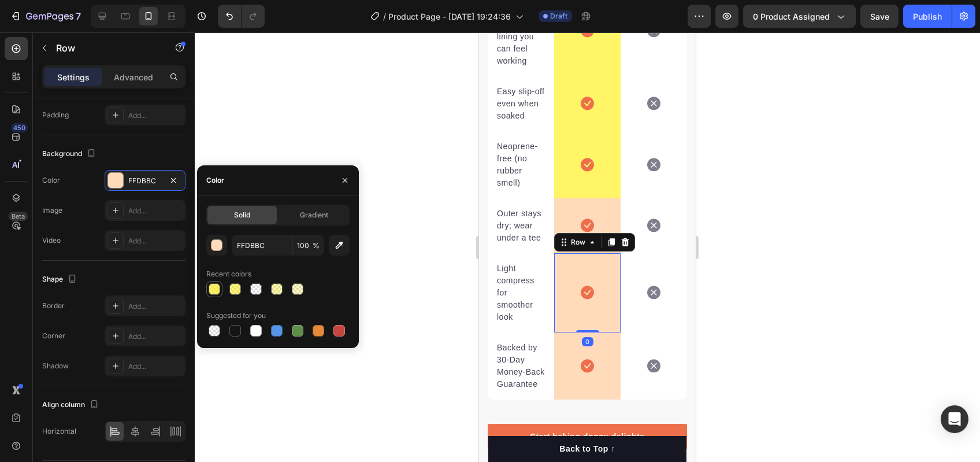
click at [217, 289] on div at bounding box center [215, 289] width 12 height 12
type input "FFEE00"
type input "60"
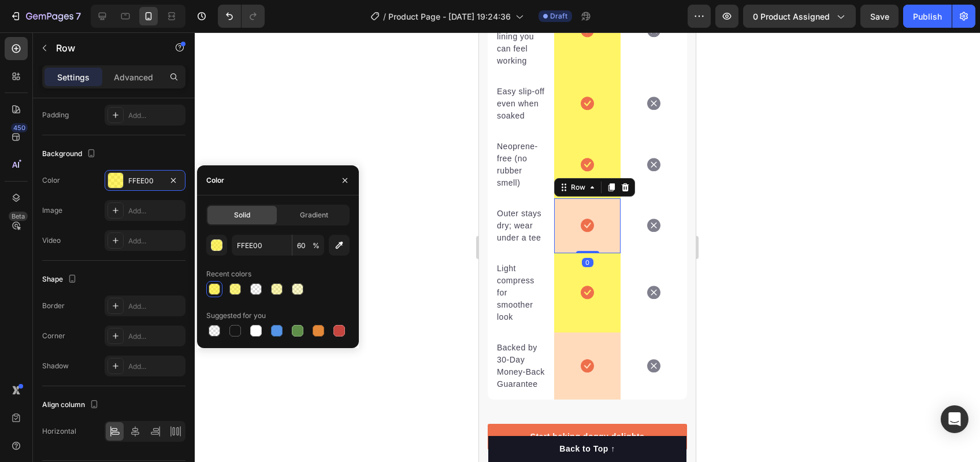
click at [569, 240] on div "Icon Row 0" at bounding box center [587, 225] width 66 height 55
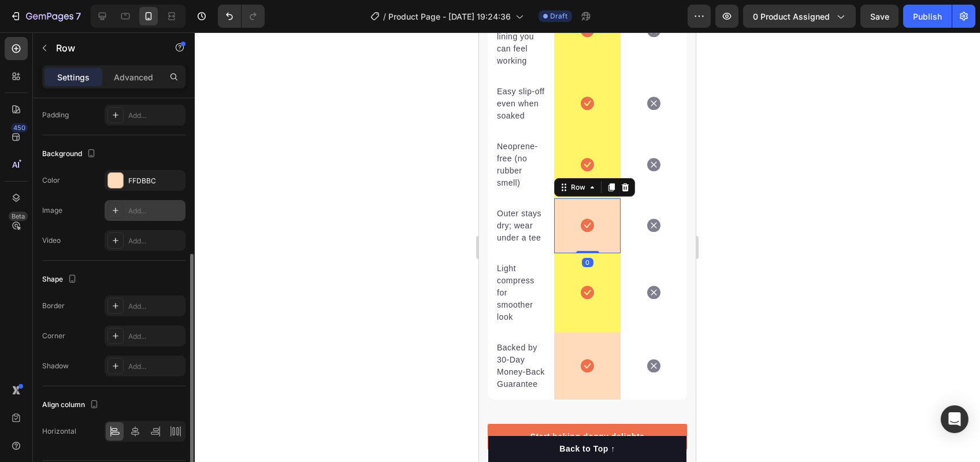
drag, startPoint x: 146, startPoint y: 181, endPoint x: 173, endPoint y: 203, distance: 34.9
click at [146, 180] on div "FFDBBC" at bounding box center [155, 181] width 54 height 10
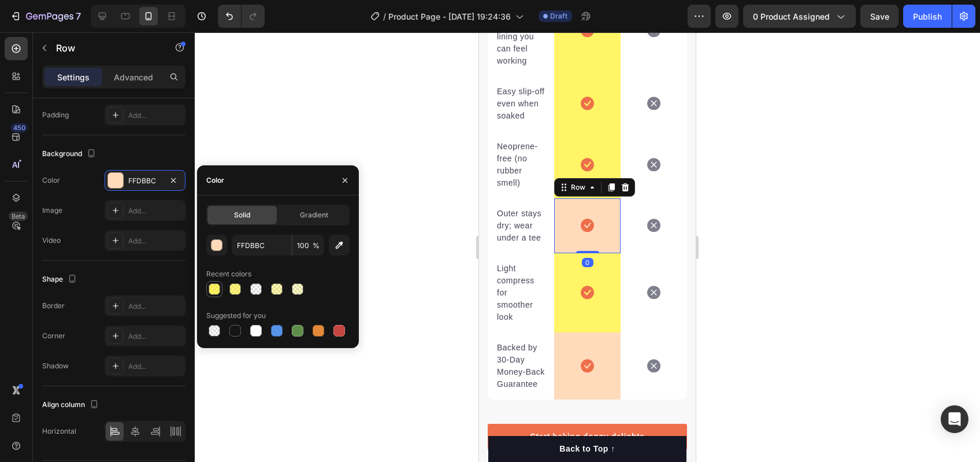
click at [220, 283] on div at bounding box center [214, 289] width 14 height 14
type input "FFEE00"
type input "60"
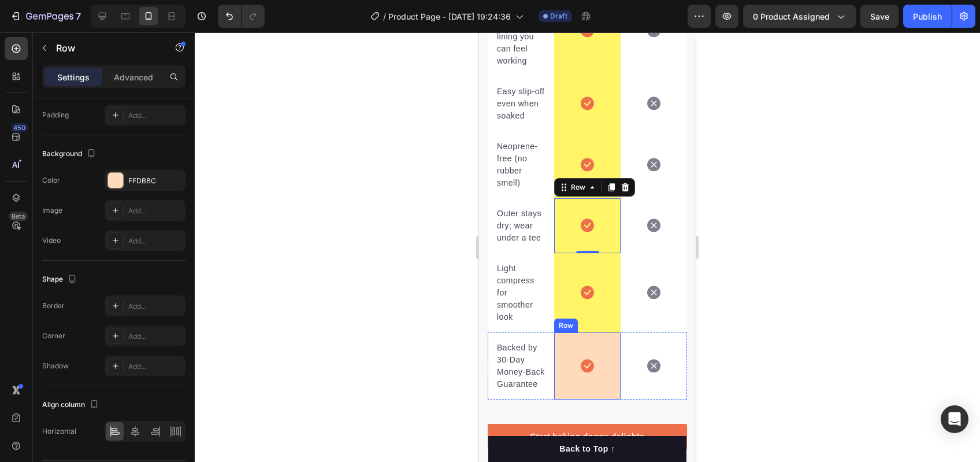
drag, startPoint x: 572, startPoint y: 378, endPoint x: 545, endPoint y: 353, distance: 36.4
click at [572, 378] on div "Icon Row" at bounding box center [587, 365] width 66 height 67
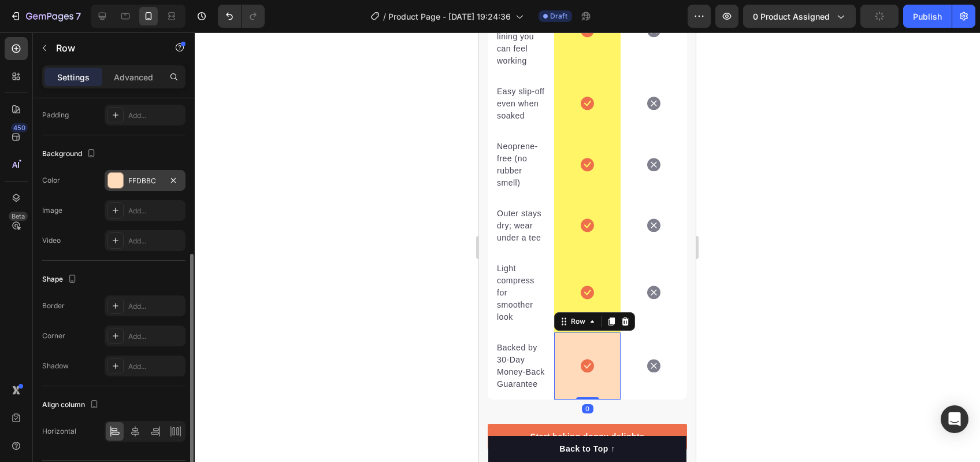
click at [115, 180] on div at bounding box center [115, 180] width 15 height 15
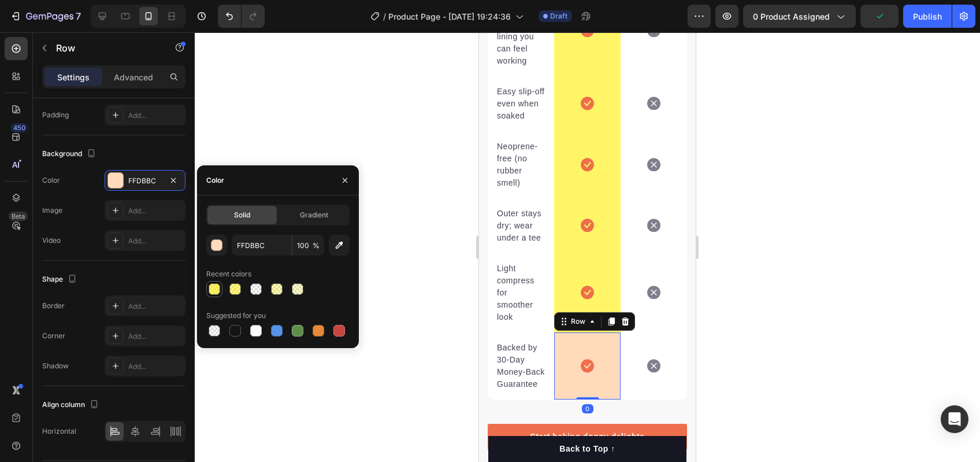
click at [215, 283] on div at bounding box center [215, 289] width 12 height 12
type input "FFEE00"
type input "60"
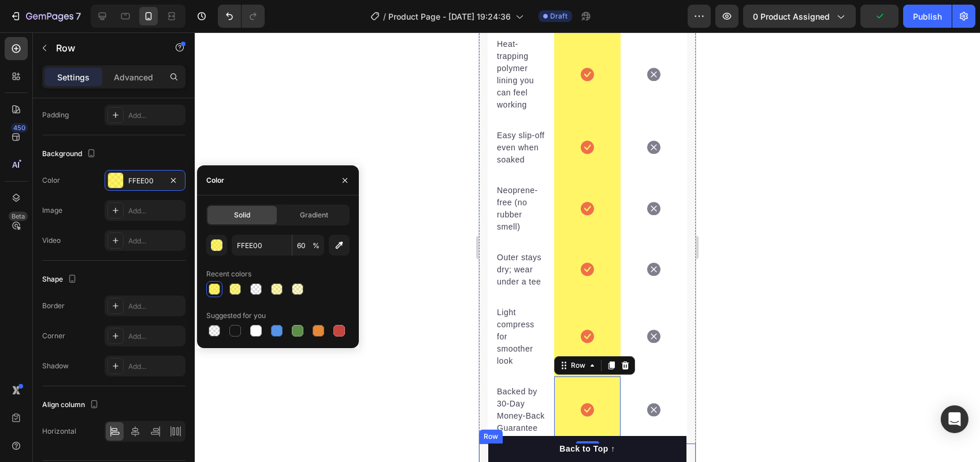
scroll to position [2344, 0]
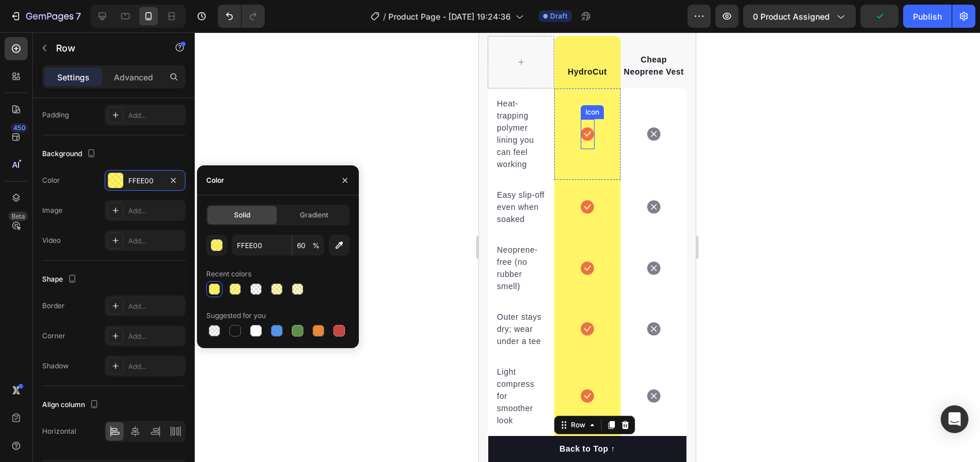
click at [581, 140] on icon at bounding box center [587, 133] width 13 height 13
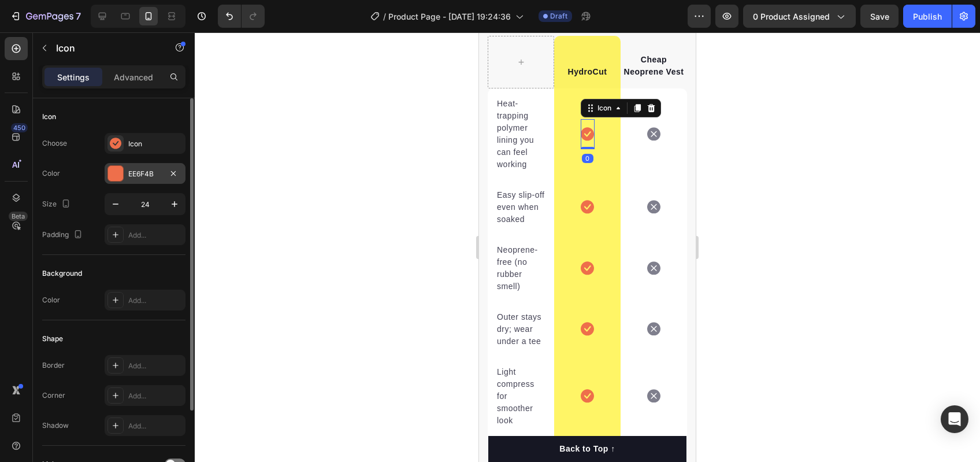
click at [117, 168] on div at bounding box center [115, 173] width 15 height 15
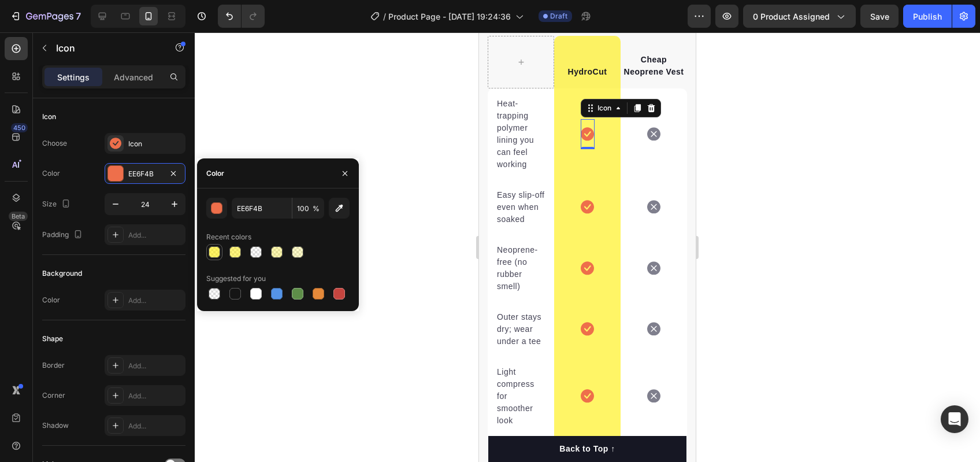
click at [214, 249] on div at bounding box center [215, 252] width 12 height 12
type input "FFEE00"
click at [298, 211] on input "60" at bounding box center [308, 208] width 32 height 21
type input "100"
click at [328, 238] on div "Recent colors" at bounding box center [277, 237] width 143 height 18
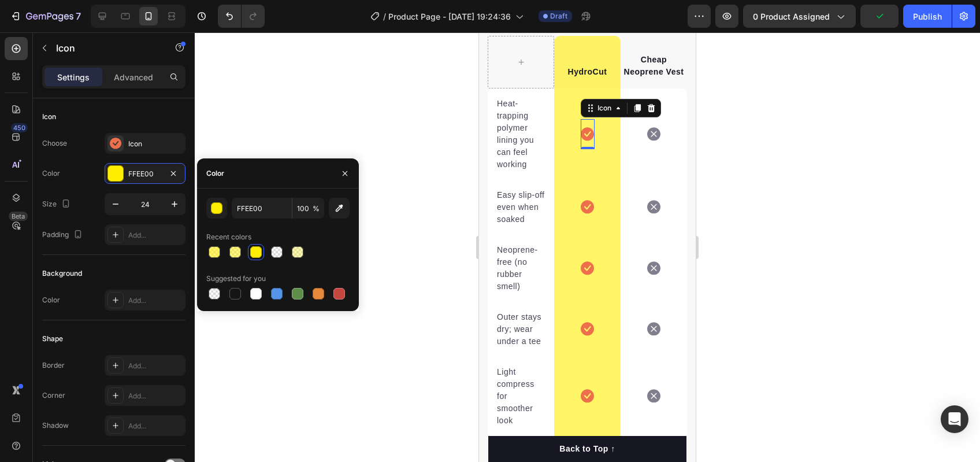
click at [372, 244] on div at bounding box center [587, 246] width 785 height 429
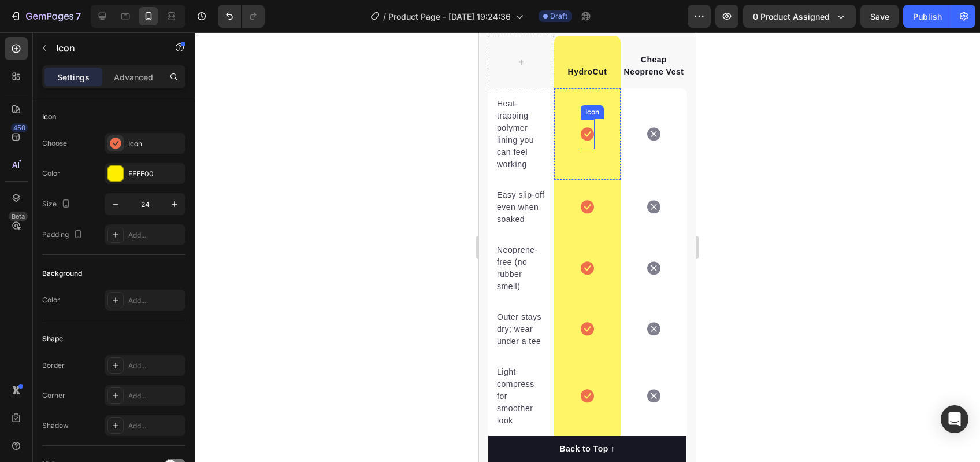
click at [581, 142] on div "Icon" at bounding box center [588, 134] width 14 height 30
click at [581, 141] on icon at bounding box center [587, 134] width 13 height 14
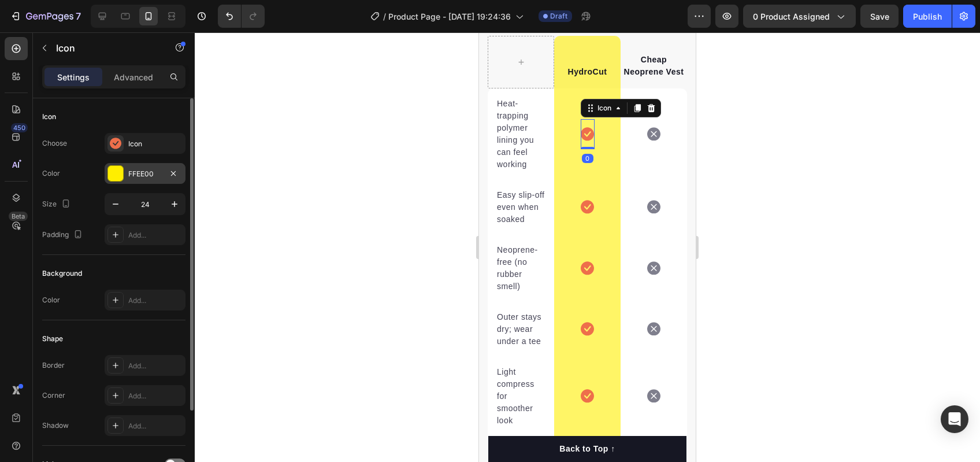
click at [135, 171] on div "FFEE00" at bounding box center [145, 174] width 34 height 10
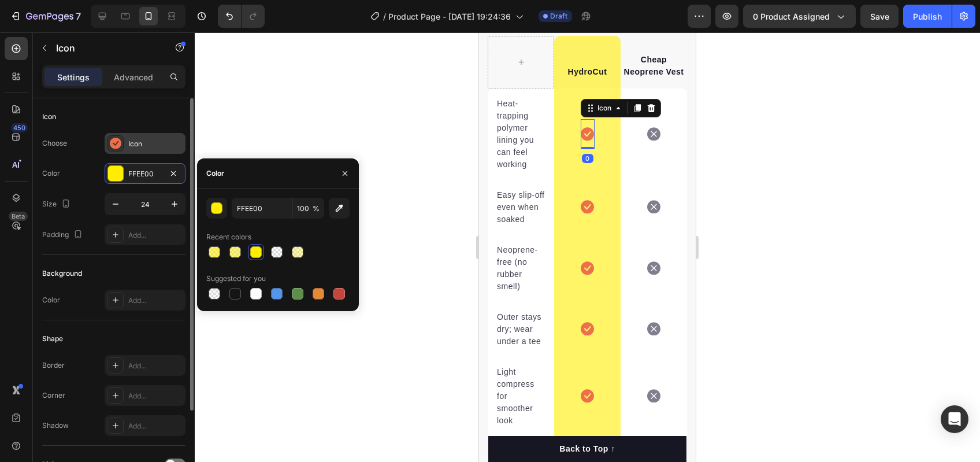
click at [109, 140] on div at bounding box center [115, 143] width 16 height 16
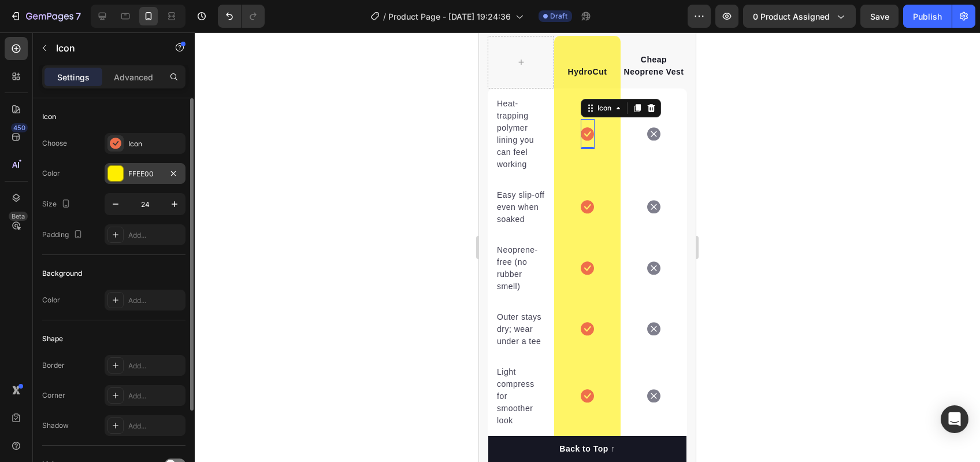
click at [129, 167] on div "FFEE00" at bounding box center [145, 173] width 81 height 21
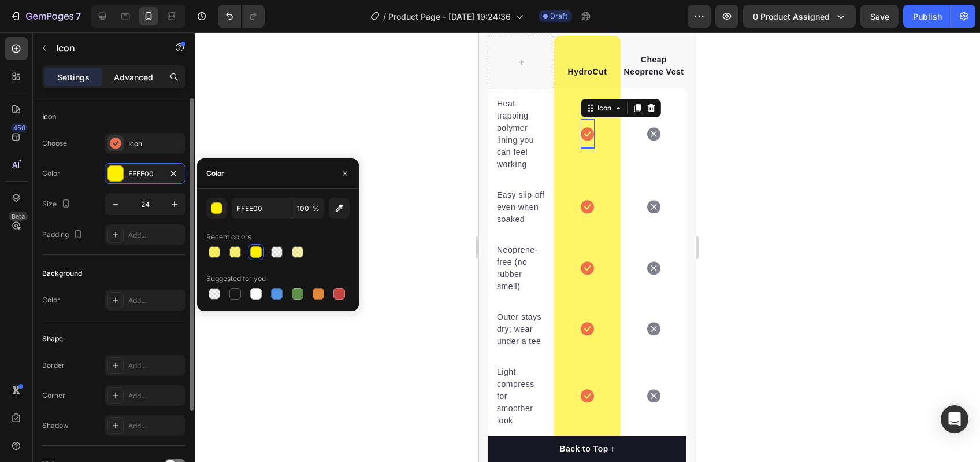
click at [136, 81] on p "Advanced" at bounding box center [133, 77] width 39 height 12
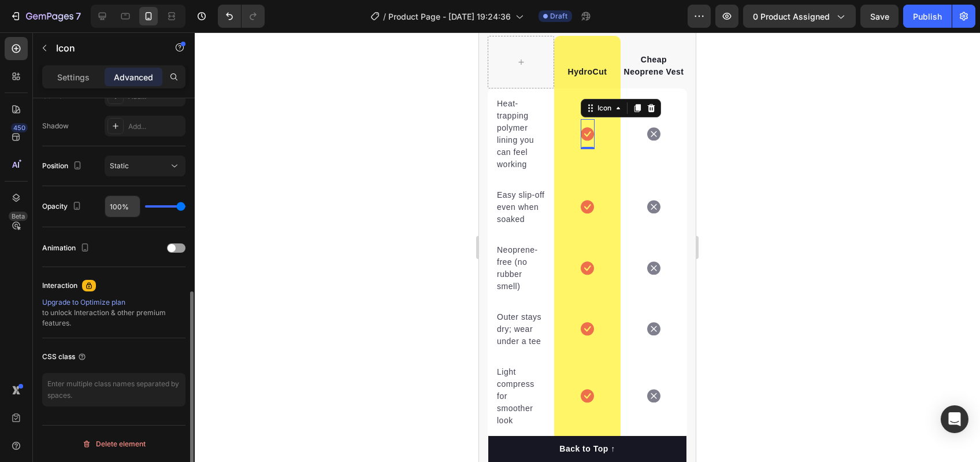
scroll to position [57, 0]
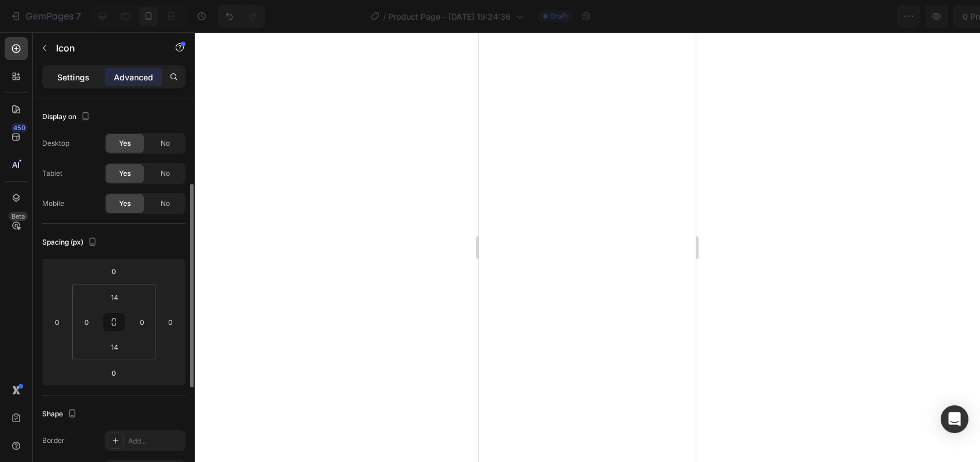
click at [69, 73] on p "Settings" at bounding box center [73, 77] width 32 height 12
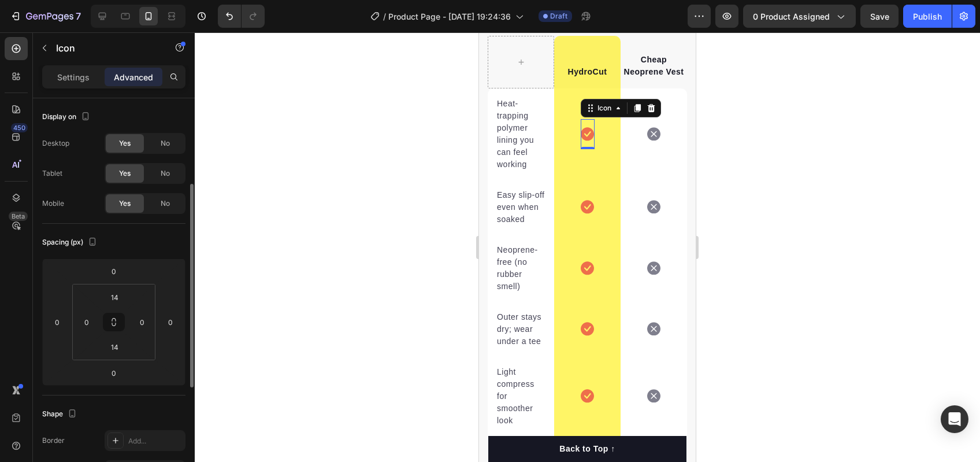
scroll to position [57, 0]
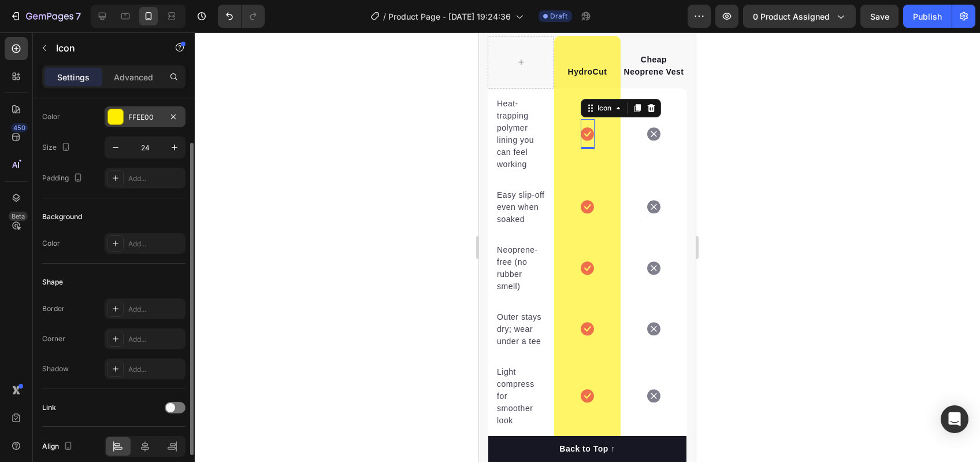
click at [119, 114] on div at bounding box center [115, 116] width 15 height 15
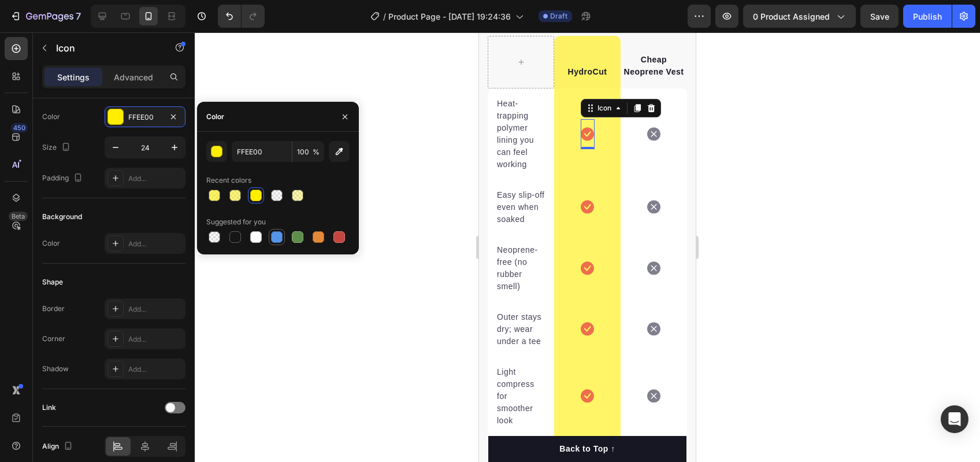
click at [274, 238] on div at bounding box center [277, 237] width 12 height 12
type input "5594E7"
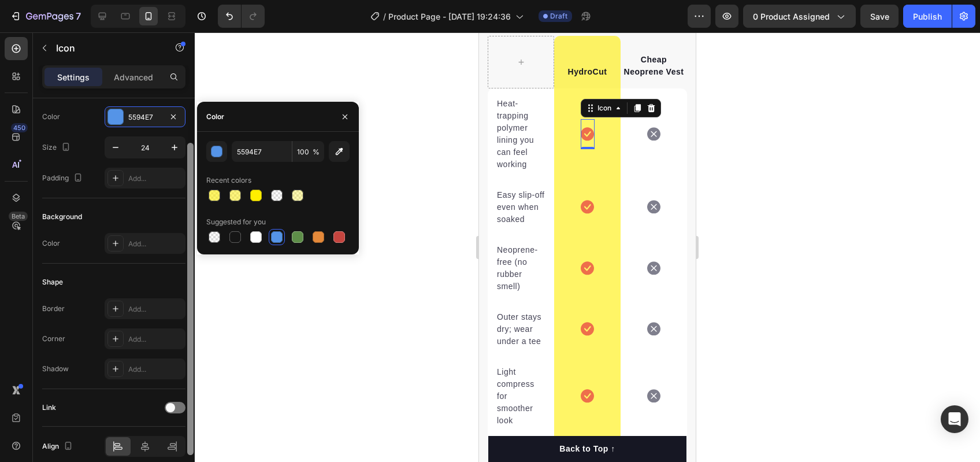
scroll to position [56, 0]
click at [191, 187] on div at bounding box center [190, 299] width 6 height 312
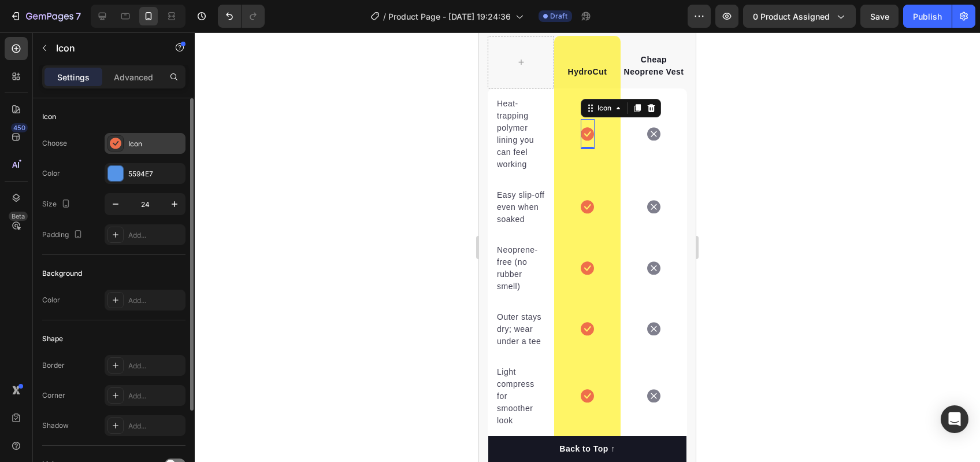
click at [125, 137] on div "Icon" at bounding box center [145, 143] width 81 height 21
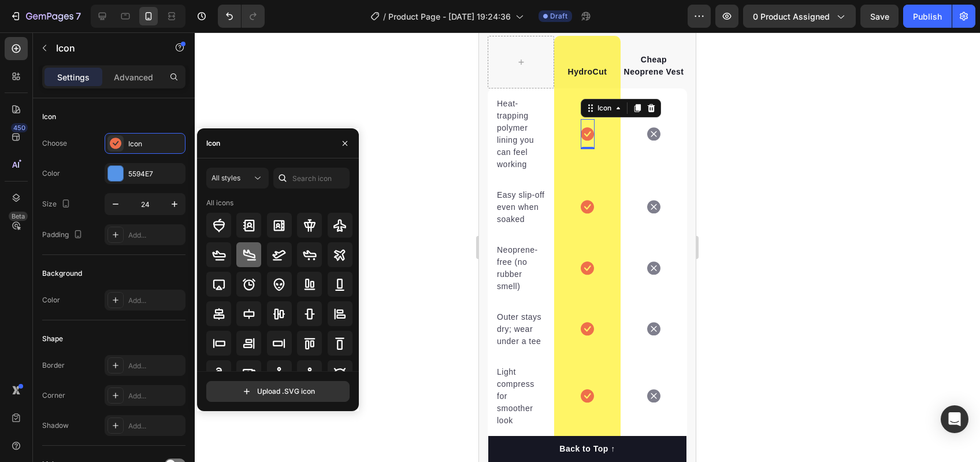
click at [240, 253] on div at bounding box center [248, 254] width 25 height 25
click at [234, 143] on div "Icon" at bounding box center [278, 143] width 162 height 30
click at [305, 181] on input "text" at bounding box center [311, 178] width 76 height 21
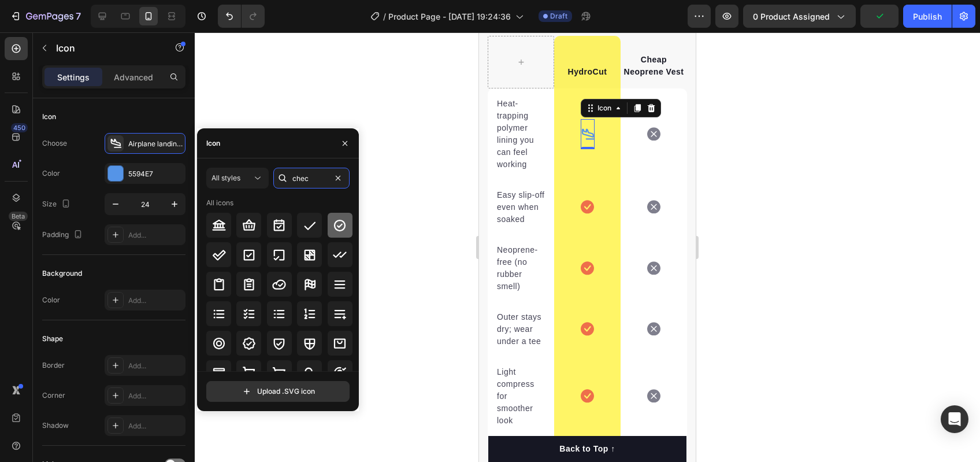
type input "chec"
click at [336, 228] on icon at bounding box center [340, 225] width 14 height 14
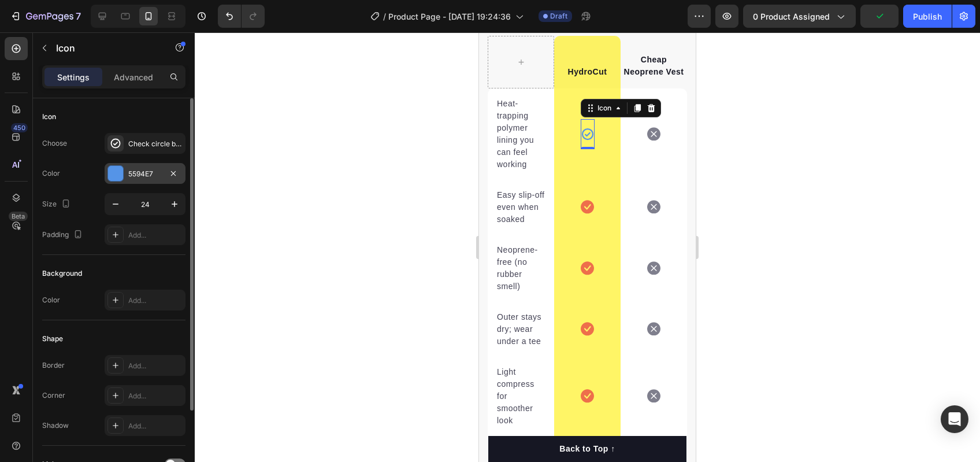
click at [144, 180] on div "5594E7" at bounding box center [145, 173] width 81 height 21
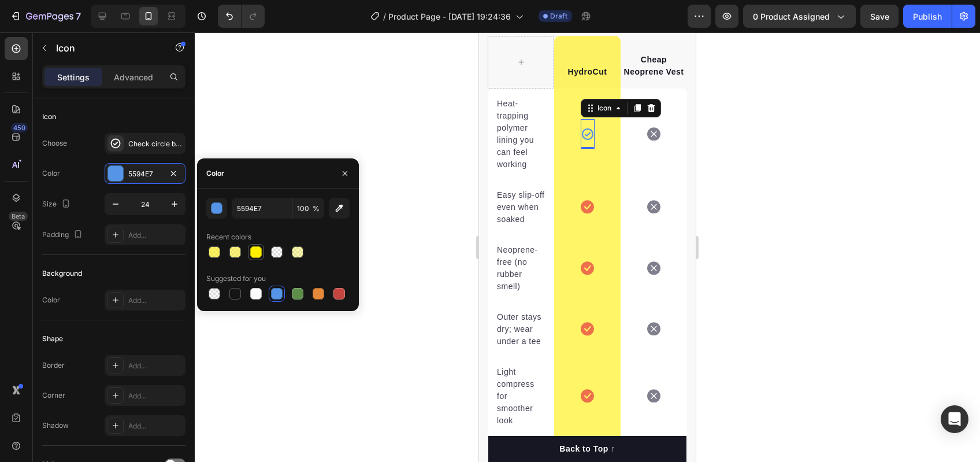
click at [259, 255] on div at bounding box center [256, 252] width 12 height 12
click at [228, 296] on div at bounding box center [235, 294] width 14 height 14
type input "151515"
drag, startPoint x: 590, startPoint y: 227, endPoint x: 580, endPoint y: 229, distance: 10.8
click at [590, 227] on div "Icon Row" at bounding box center [587, 207] width 66 height 55
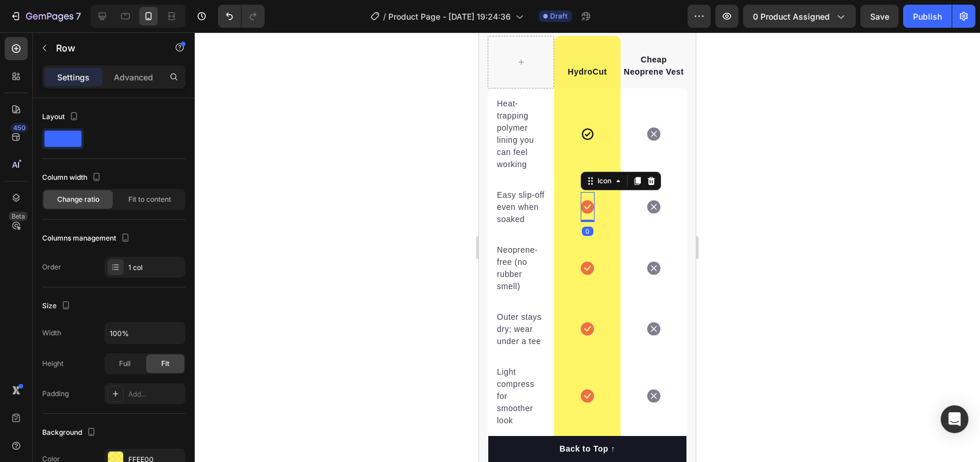
click at [581, 214] on icon at bounding box center [587, 207] width 13 height 13
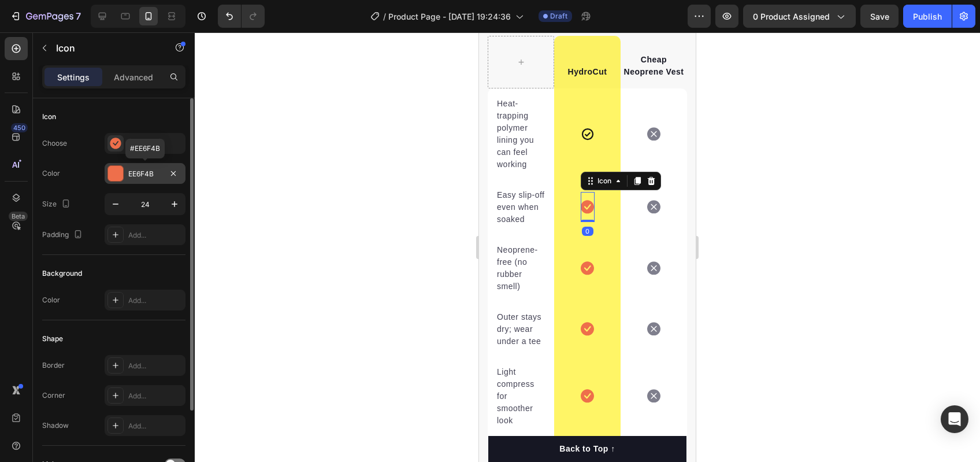
click at [139, 170] on div "EE6F4B" at bounding box center [145, 174] width 34 height 10
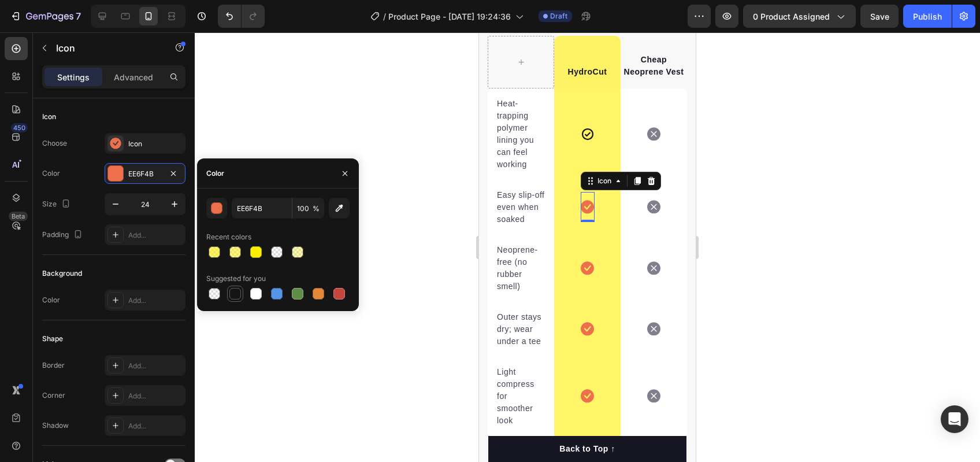
click at [240, 290] on div at bounding box center [235, 294] width 12 height 12
type input "151515"
click at [272, 169] on div "Color" at bounding box center [278, 173] width 162 height 30
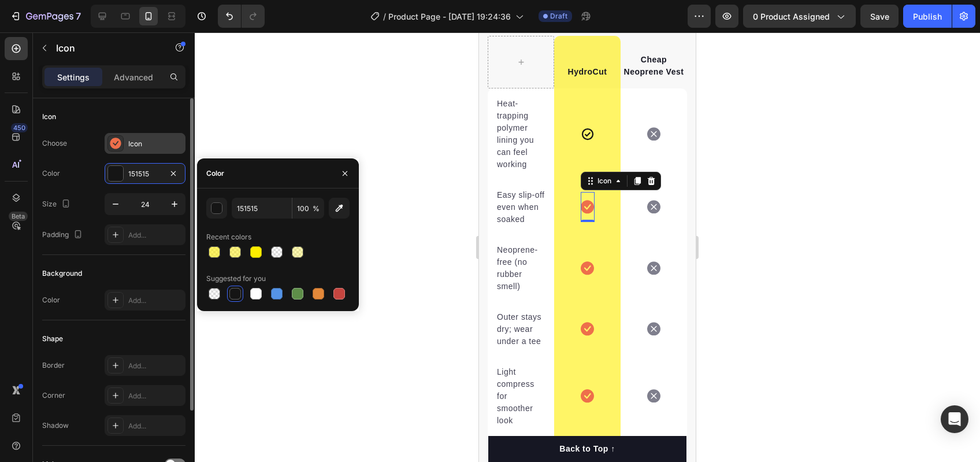
click at [138, 139] on div "Icon" at bounding box center [155, 144] width 54 height 10
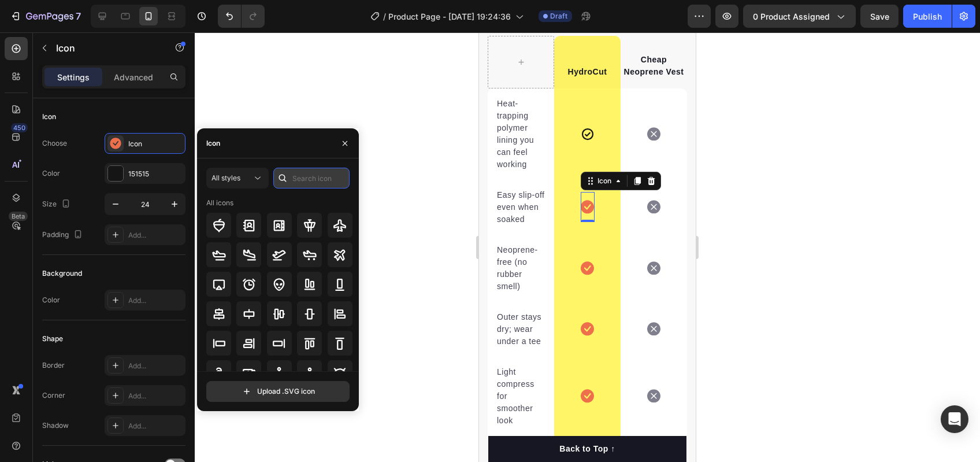
click at [310, 177] on input "text" at bounding box center [311, 178] width 76 height 21
type input "chec"
click at [338, 225] on icon at bounding box center [340, 225] width 12 height 12
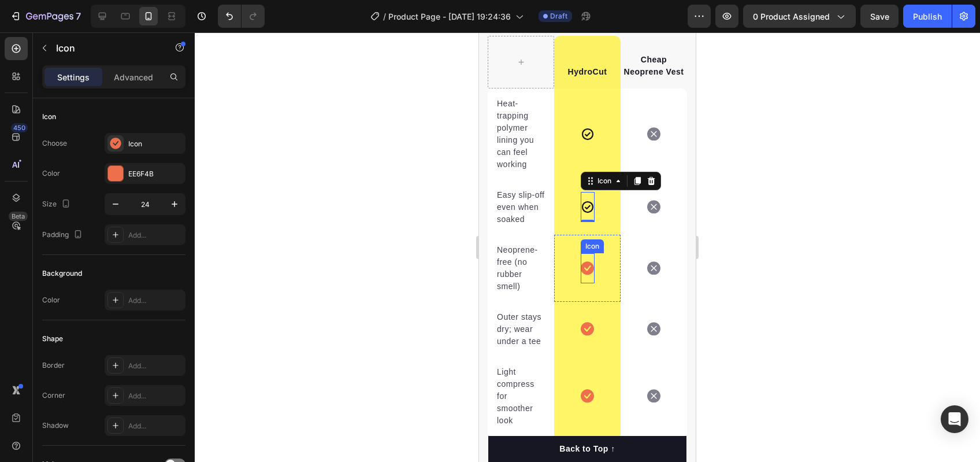
click at [581, 275] on icon at bounding box center [587, 267] width 13 height 13
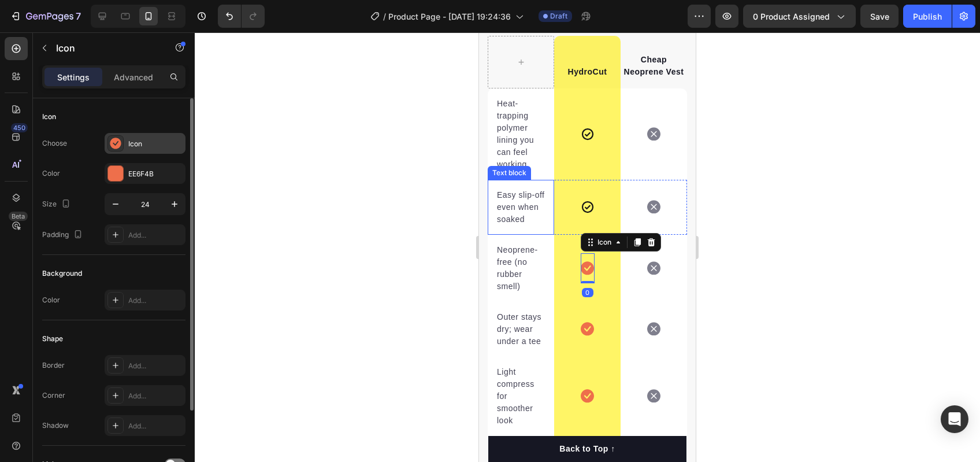
click at [125, 153] on div "Icon" at bounding box center [145, 143] width 81 height 21
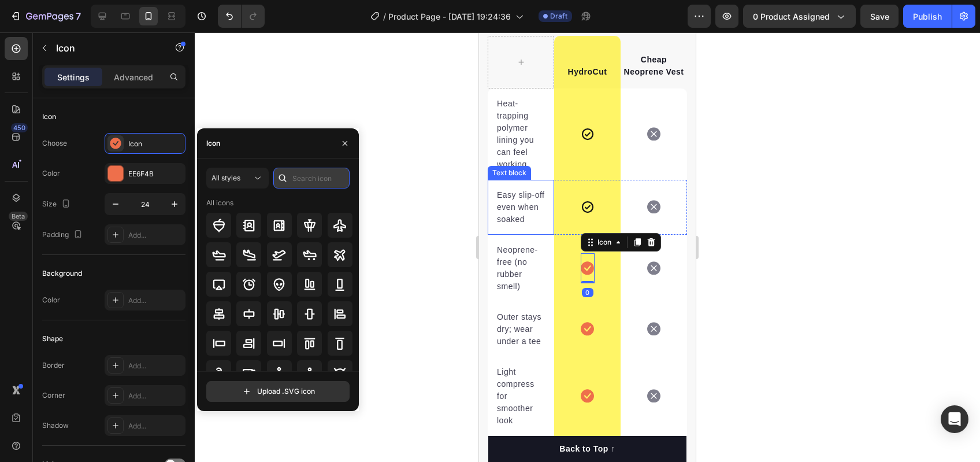
click at [305, 184] on input "text" at bounding box center [311, 178] width 76 height 21
type input "chec"
click at [335, 225] on icon at bounding box center [340, 225] width 12 height 12
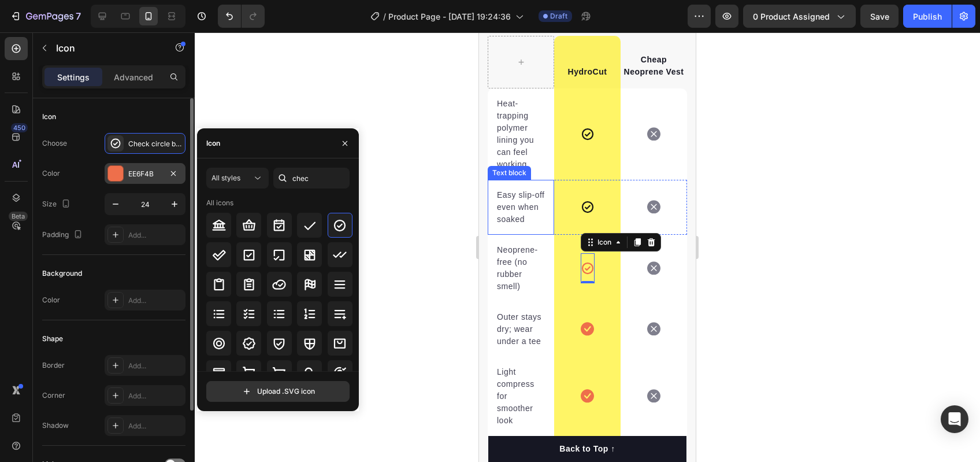
click at [160, 175] on div "EE6F4B" at bounding box center [145, 174] width 34 height 10
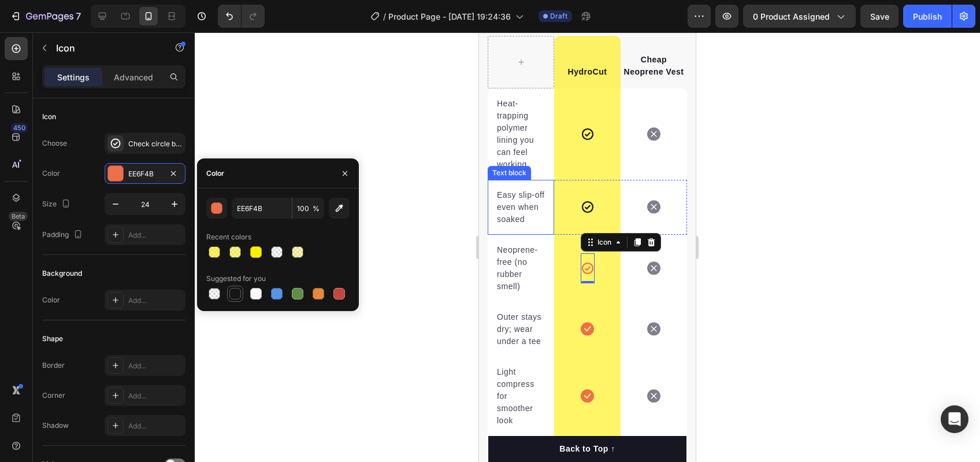
click at [238, 296] on div at bounding box center [235, 294] width 12 height 12
type input "151515"
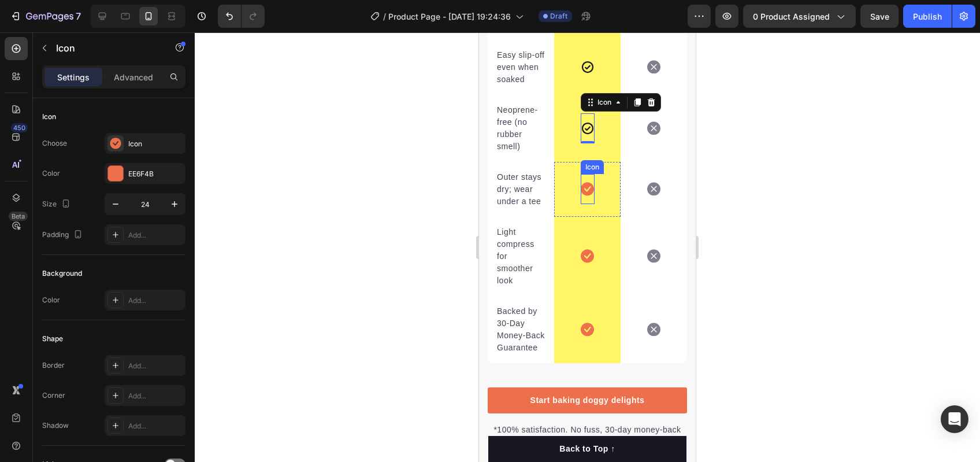
click at [583, 196] on icon at bounding box center [587, 189] width 13 height 13
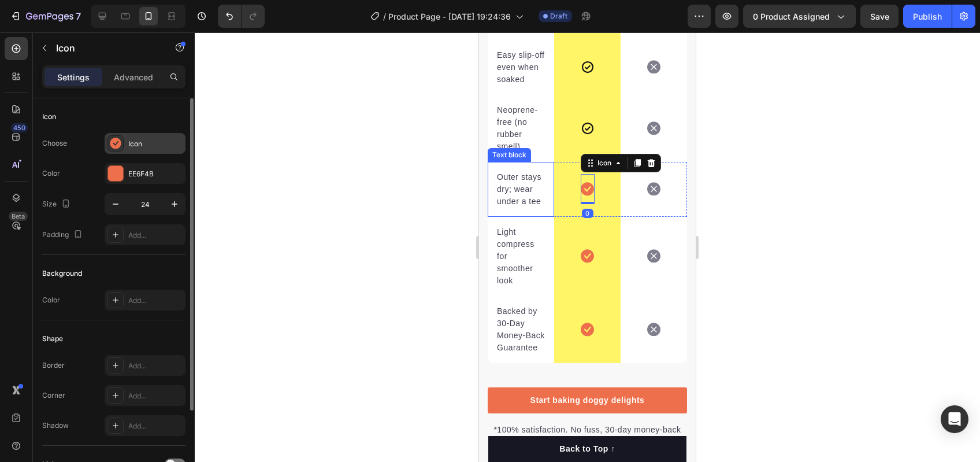
click at [128, 150] on div "Icon" at bounding box center [145, 143] width 81 height 21
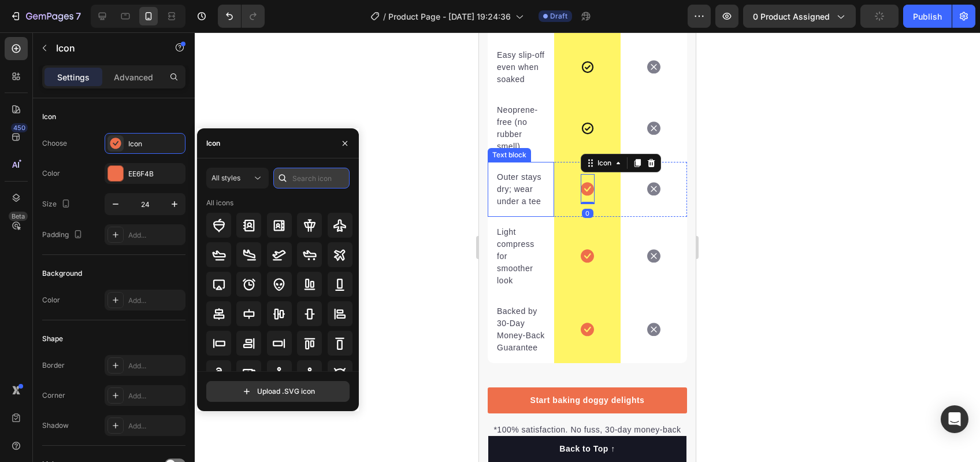
click at [296, 181] on input "text" at bounding box center [311, 178] width 76 height 21
type input "check"
drag, startPoint x: 334, startPoint y: 229, endPoint x: 209, endPoint y: 196, distance: 129.8
click at [334, 229] on icon at bounding box center [340, 225] width 12 height 12
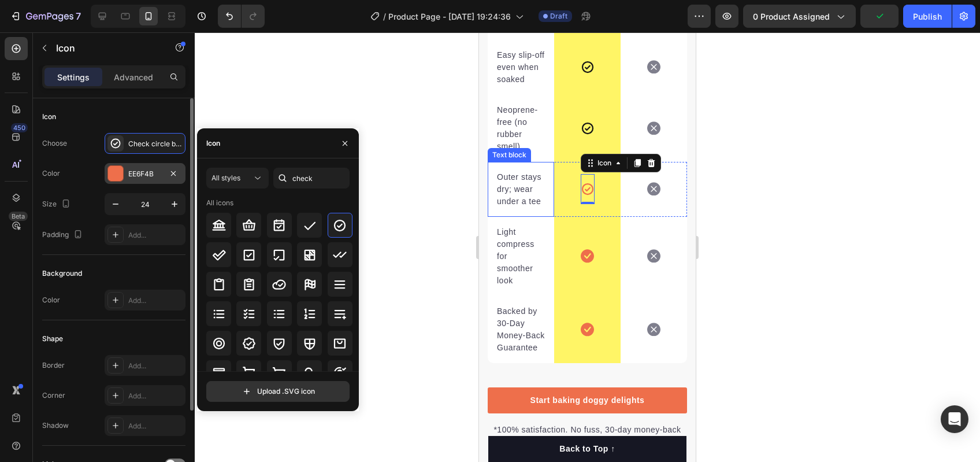
click at [135, 175] on div "EE6F4B" at bounding box center [145, 174] width 34 height 10
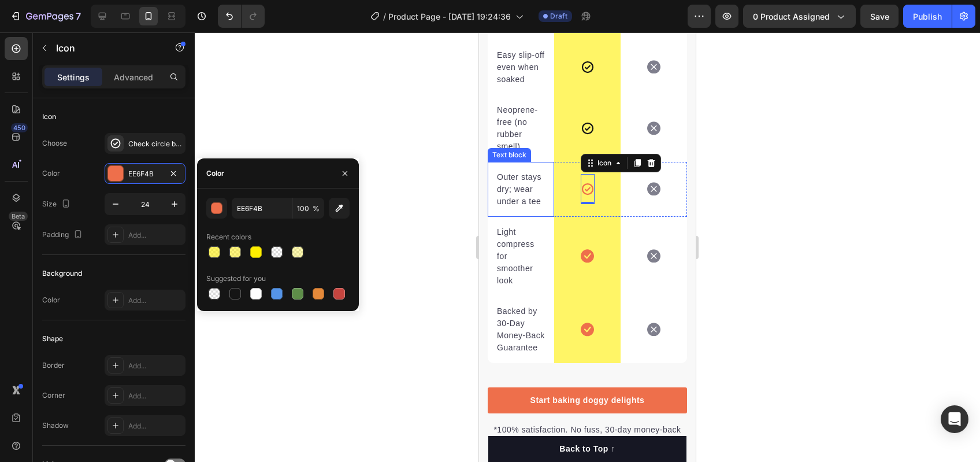
click at [239, 287] on div at bounding box center [235, 294] width 14 height 14
type input "151515"
click at [581, 263] on span at bounding box center [588, 256] width 14 height 14
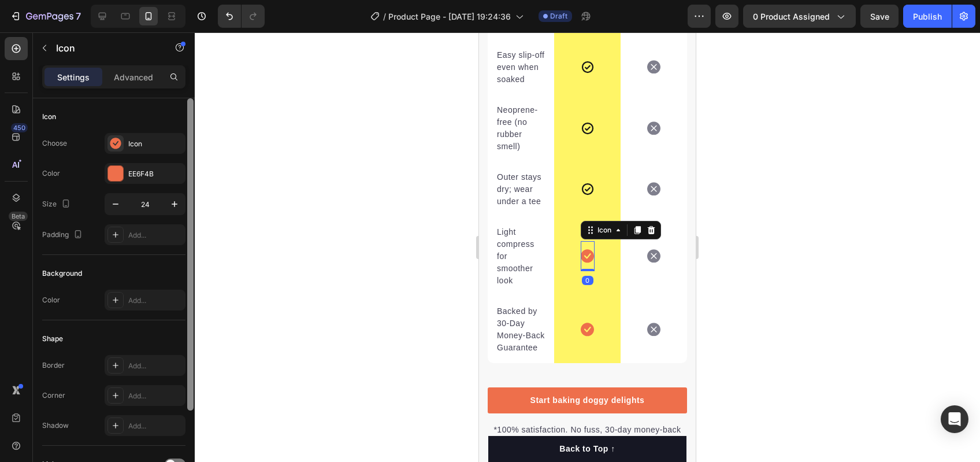
click at [138, 139] on div "Icon" at bounding box center [155, 144] width 54 height 10
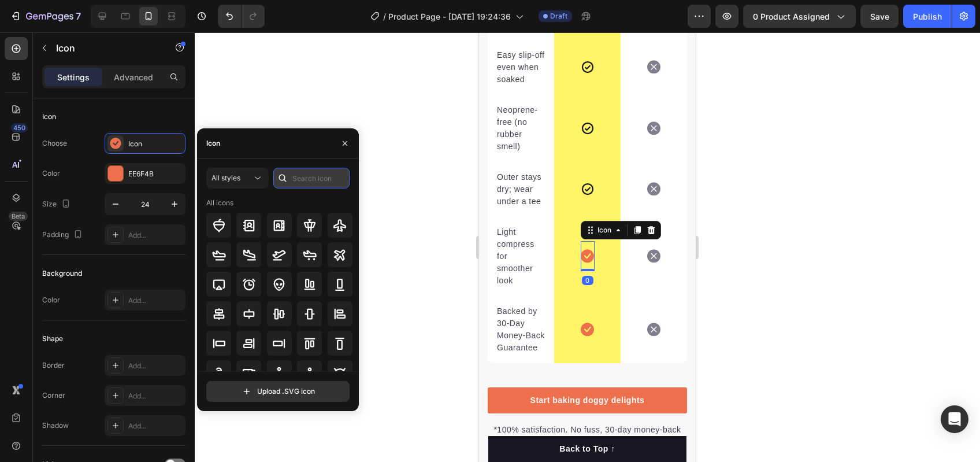
click at [309, 172] on input "text" at bounding box center [311, 178] width 76 height 21
type input "check"
click at [344, 236] on div at bounding box center [340, 225] width 25 height 25
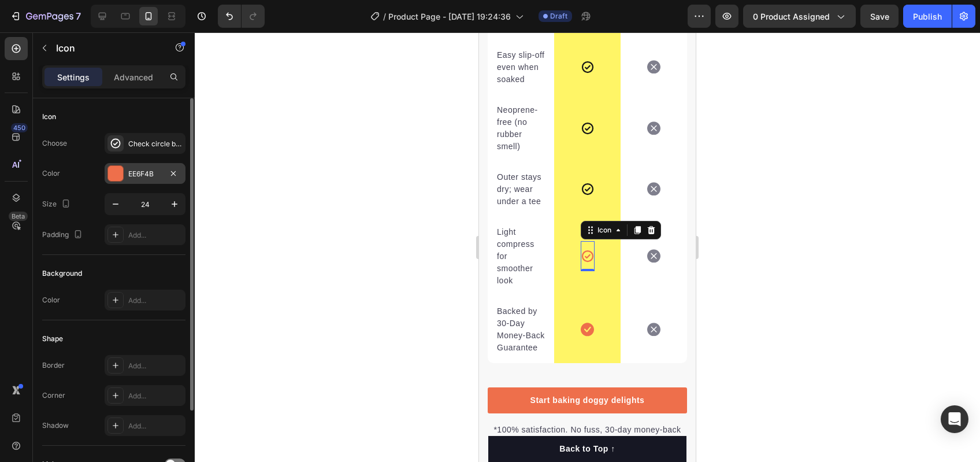
click at [127, 176] on div "EE6F4B" at bounding box center [145, 173] width 81 height 21
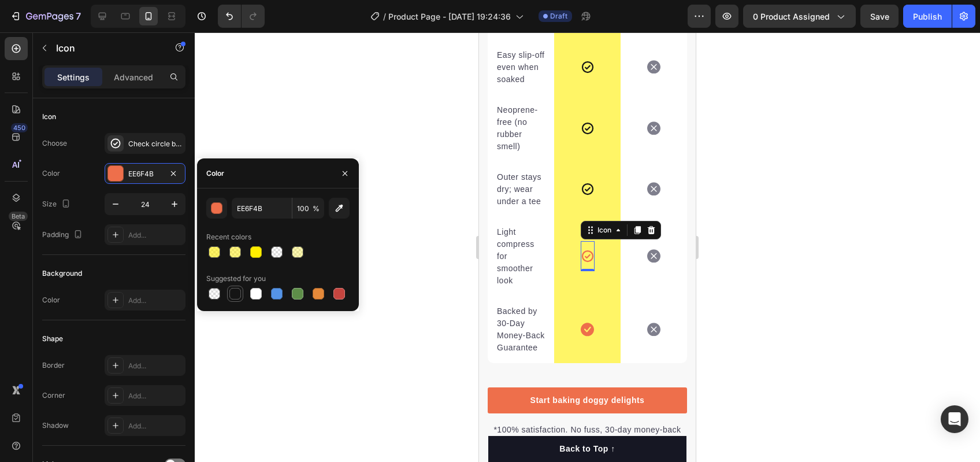
click at [240, 290] on div at bounding box center [235, 294] width 12 height 12
type input "151515"
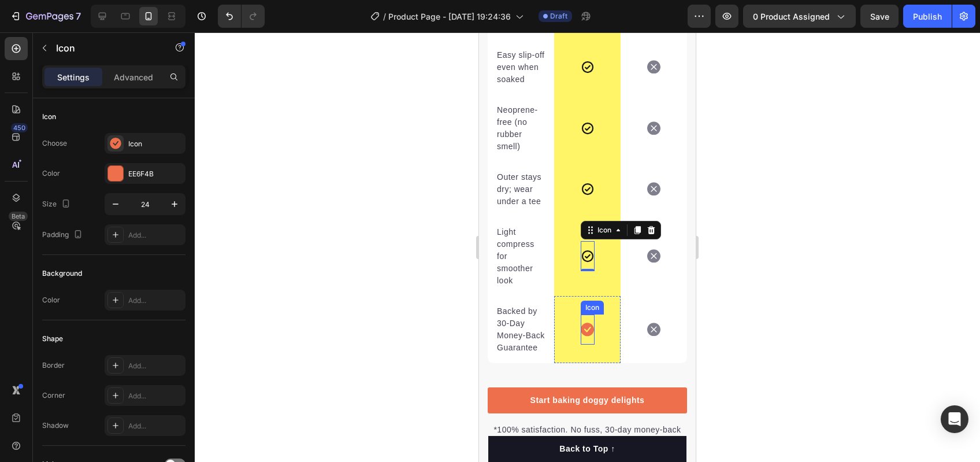
click at [584, 336] on icon at bounding box center [587, 328] width 13 height 13
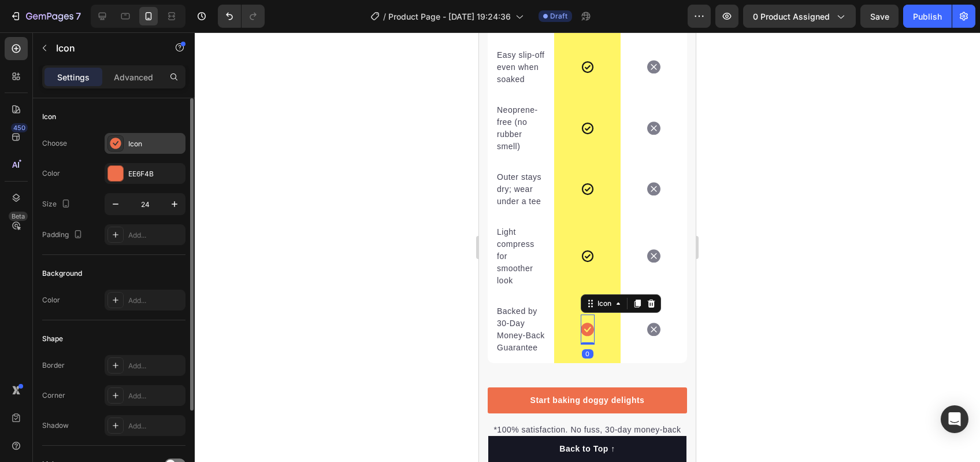
click at [138, 146] on div "Icon" at bounding box center [155, 144] width 54 height 10
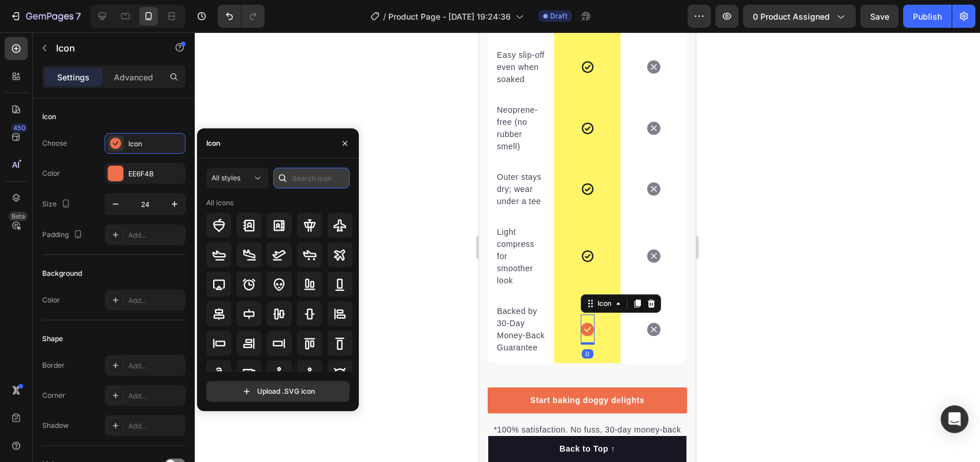
click at [320, 183] on input "text" at bounding box center [311, 178] width 76 height 21
type input "check"
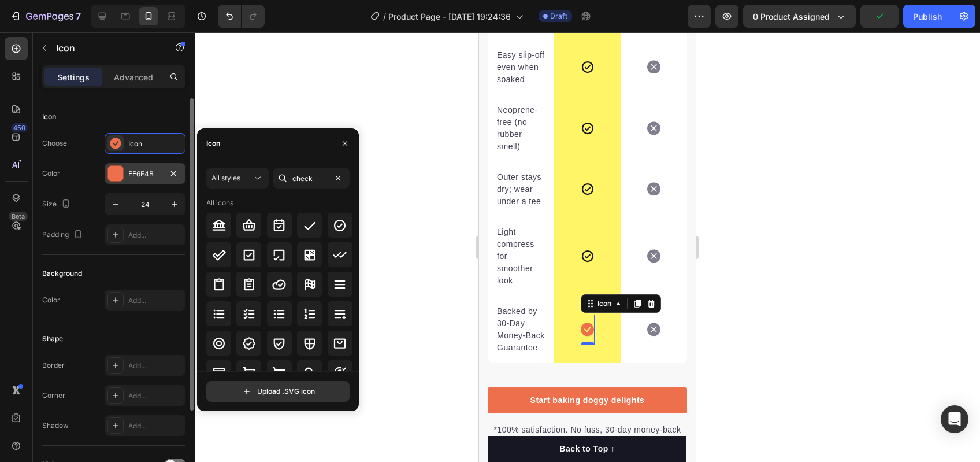
drag, startPoint x: 334, startPoint y: 223, endPoint x: 185, endPoint y: 174, distance: 157.0
click at [334, 223] on icon at bounding box center [340, 225] width 14 height 14
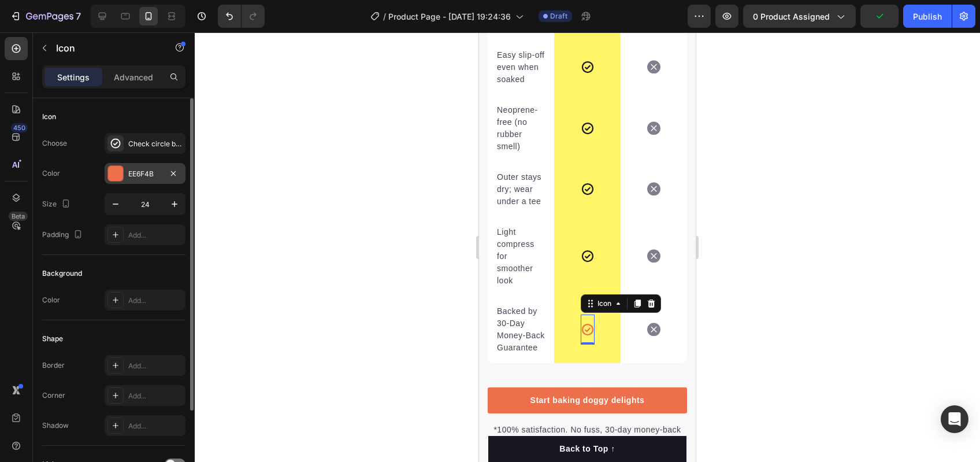
click at [131, 166] on div "EE6F4B" at bounding box center [145, 173] width 81 height 21
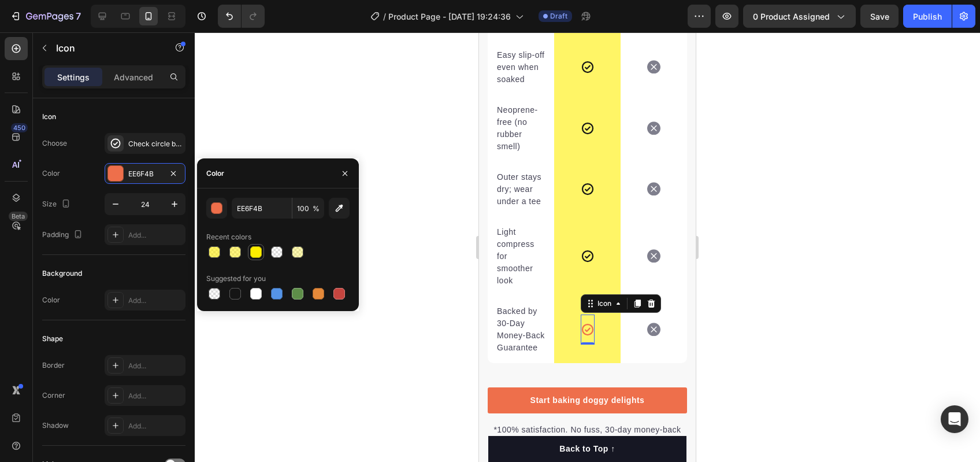
click at [263, 249] on div at bounding box center [256, 252] width 16 height 16
click at [233, 294] on div at bounding box center [235, 294] width 12 height 12
type input "151515"
click at [395, 266] on div at bounding box center [587, 246] width 785 height 429
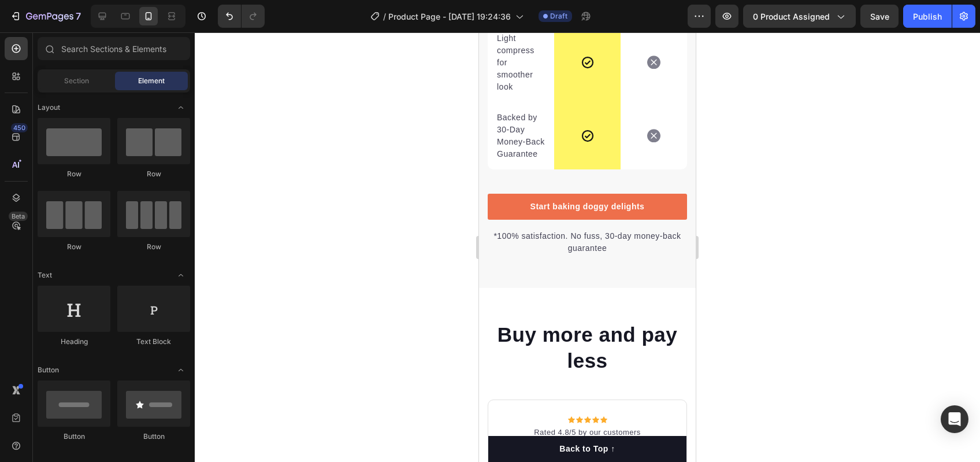
scroll to position [2748, 0]
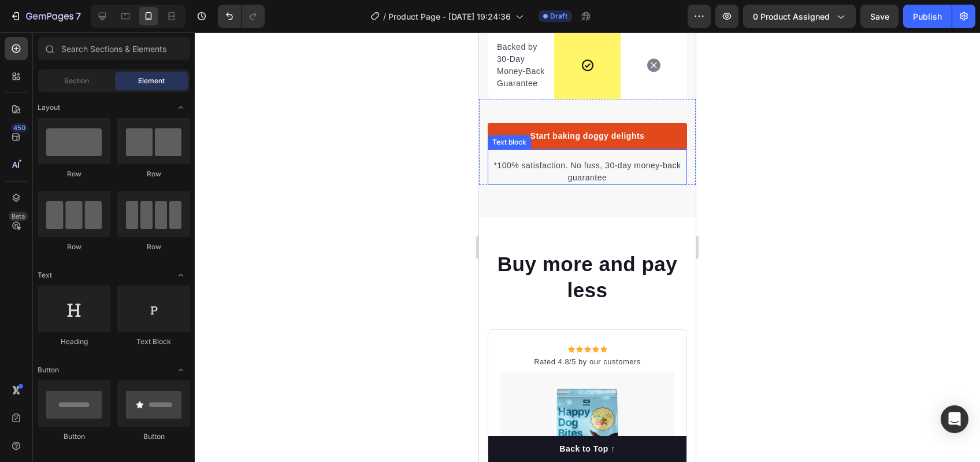
click at [581, 149] on link "Start baking doggy delights" at bounding box center [587, 136] width 199 height 26
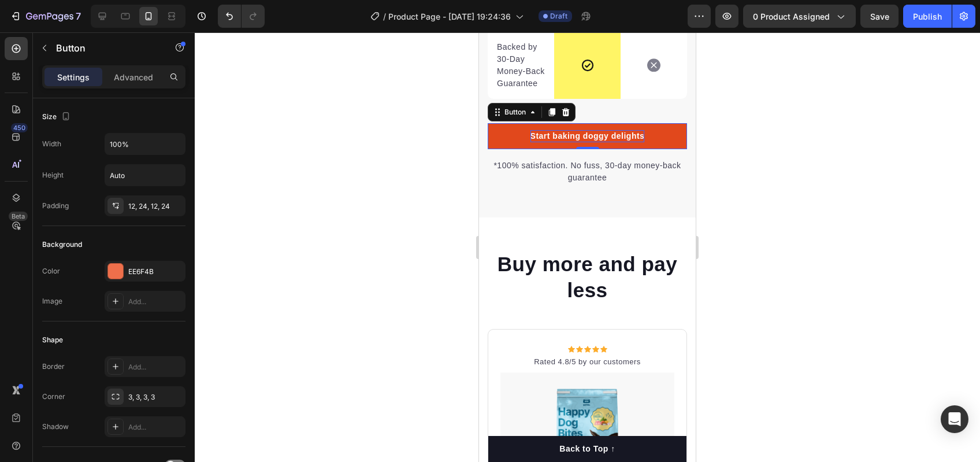
click at [565, 142] on div "Start baking doggy delights" at bounding box center [588, 136] width 114 height 12
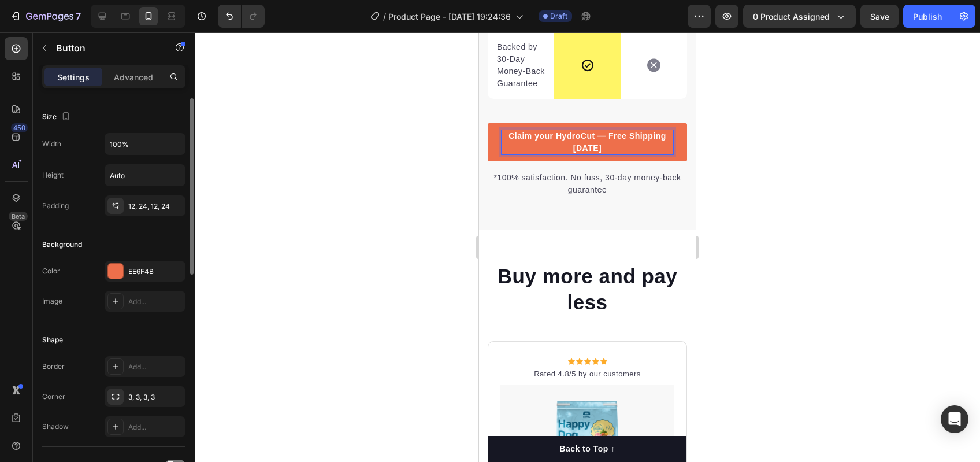
click at [117, 290] on div "Color EE6F4B Image Add..." at bounding box center [113, 286] width 143 height 51
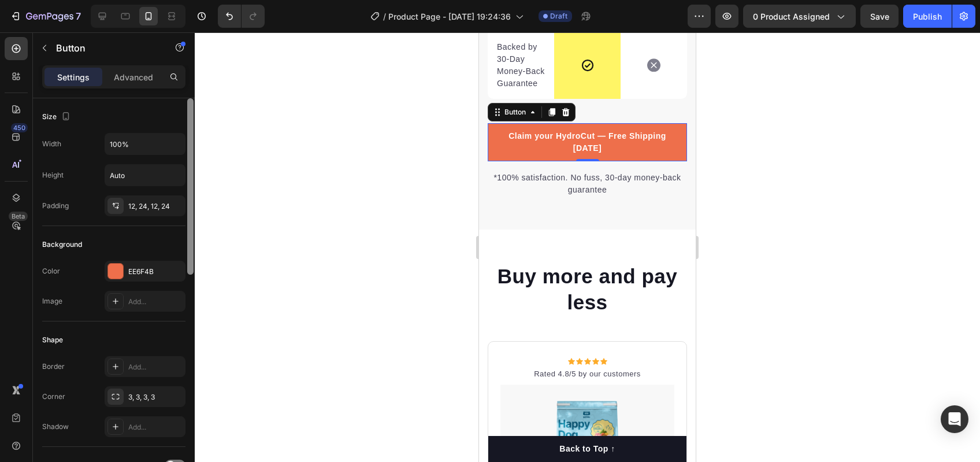
drag, startPoint x: 124, startPoint y: 281, endPoint x: 190, endPoint y: 287, distance: 65.6
click at [124, 281] on div "EE6F4B" at bounding box center [145, 271] width 81 height 21
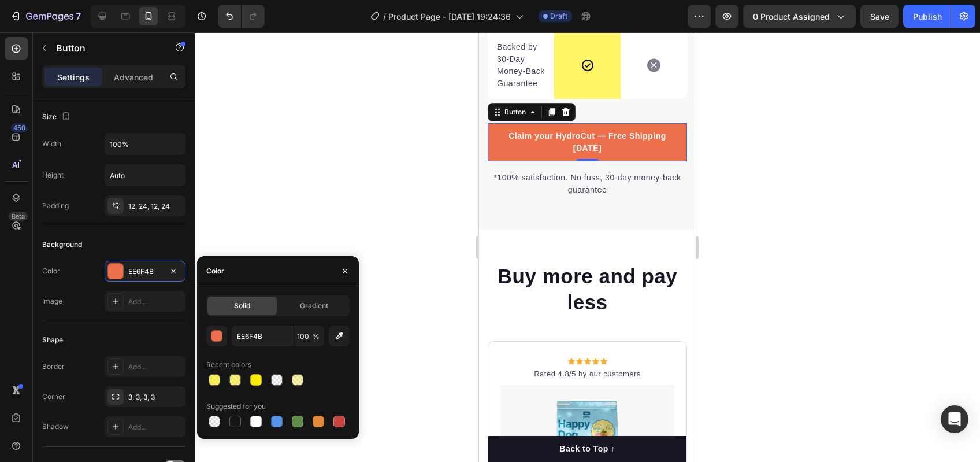
click at [256, 390] on div "EE6F4B 100 % Recent colors Suggested for you" at bounding box center [277, 377] width 143 height 104
click at [254, 383] on div at bounding box center [256, 380] width 12 height 12
type input "FFEE00"
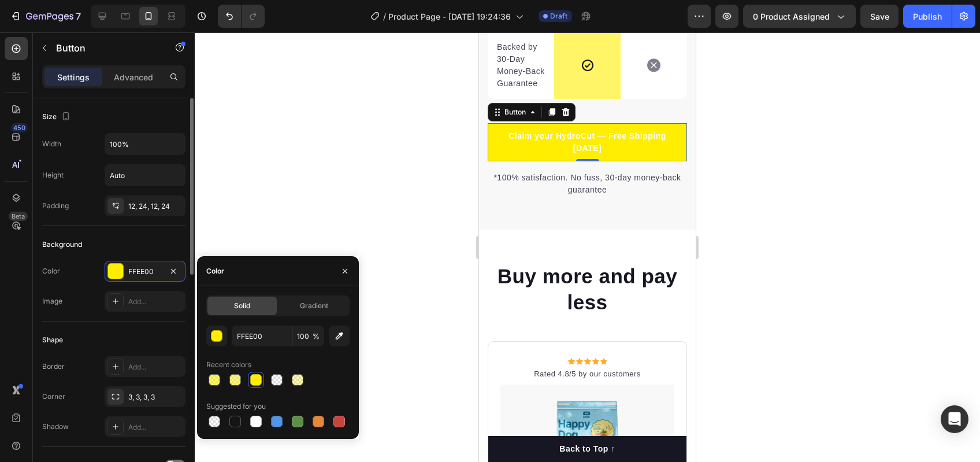
scroll to position [357, 0]
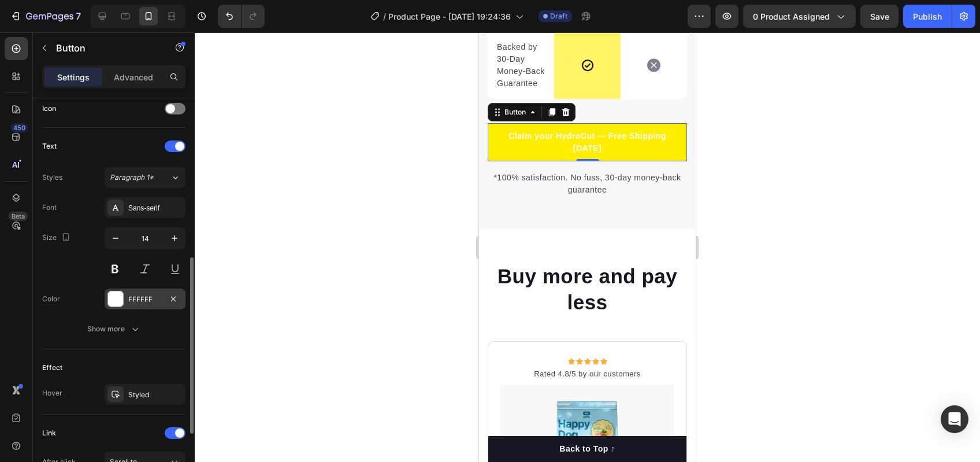
click at [119, 307] on div "FFFFFF" at bounding box center [145, 298] width 81 height 21
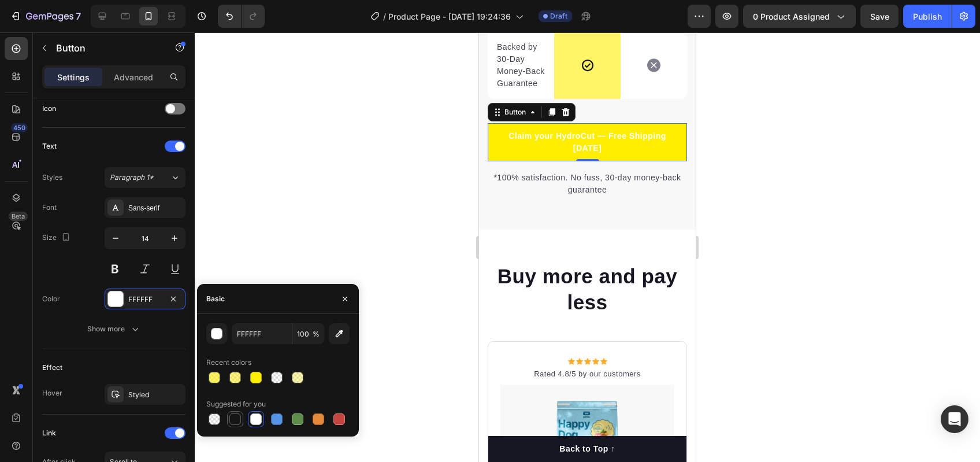
click at [242, 421] on div at bounding box center [235, 419] width 14 height 14
type input "151515"
click at [420, 163] on div at bounding box center [587, 246] width 785 height 429
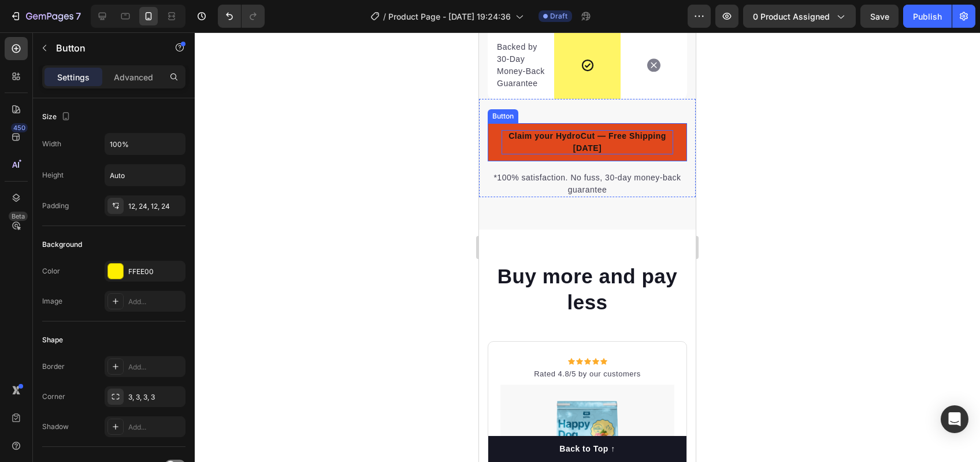
click at [509, 154] on p "Claim your HydroCut — Free Shipping [DATE]" at bounding box center [588, 142] width 172 height 24
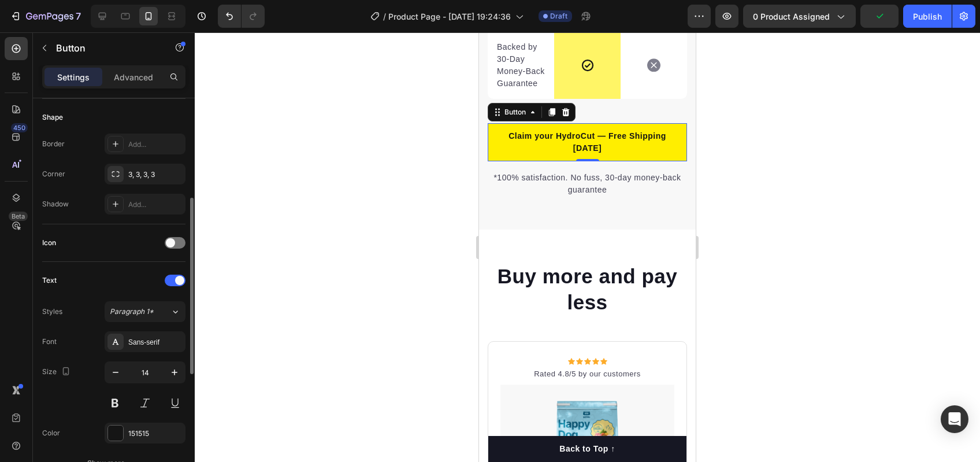
scroll to position [238, 0]
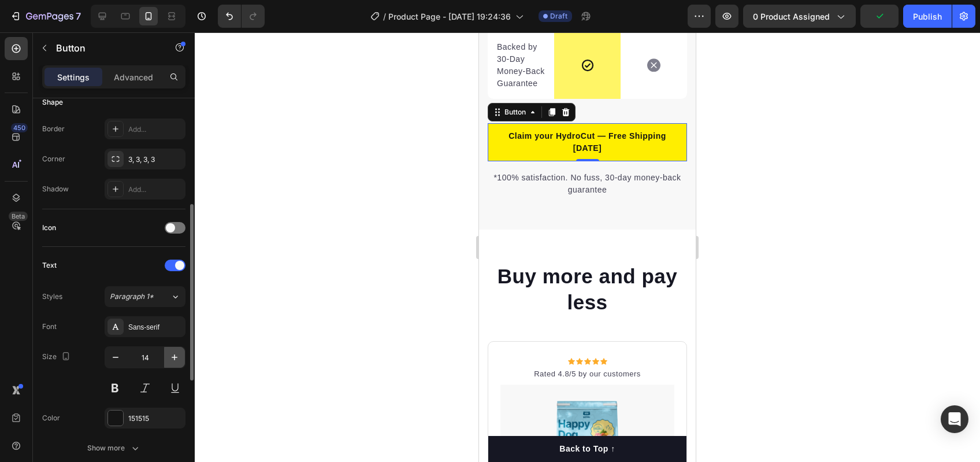
click at [167, 359] on button "button" at bounding box center [174, 357] width 21 height 21
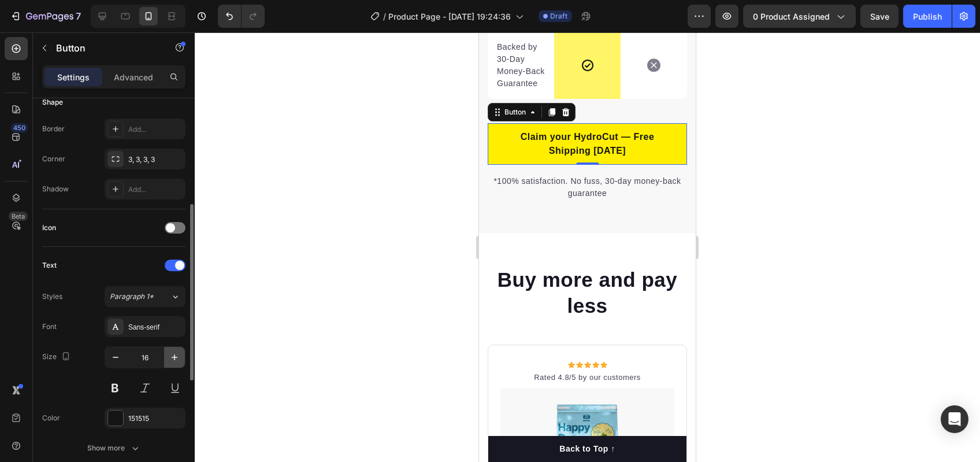
click at [170, 358] on icon "button" at bounding box center [175, 357] width 12 height 12
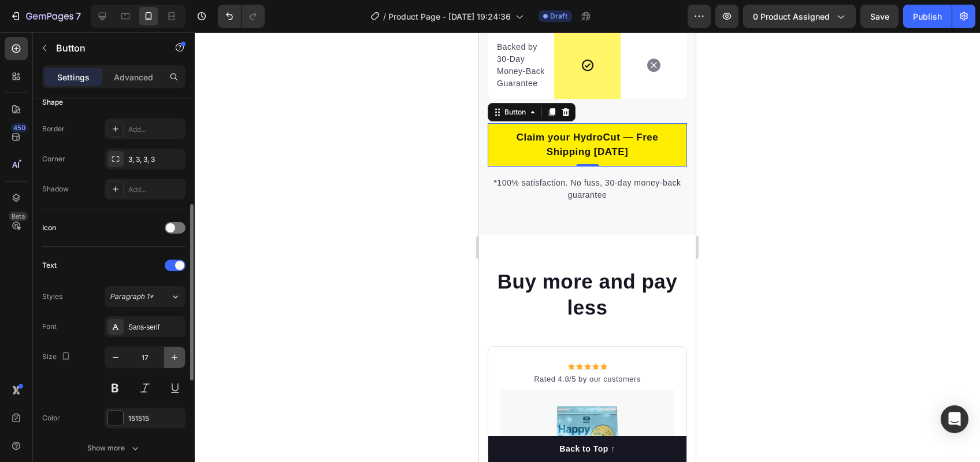
click at [170, 358] on icon "button" at bounding box center [175, 357] width 12 height 12
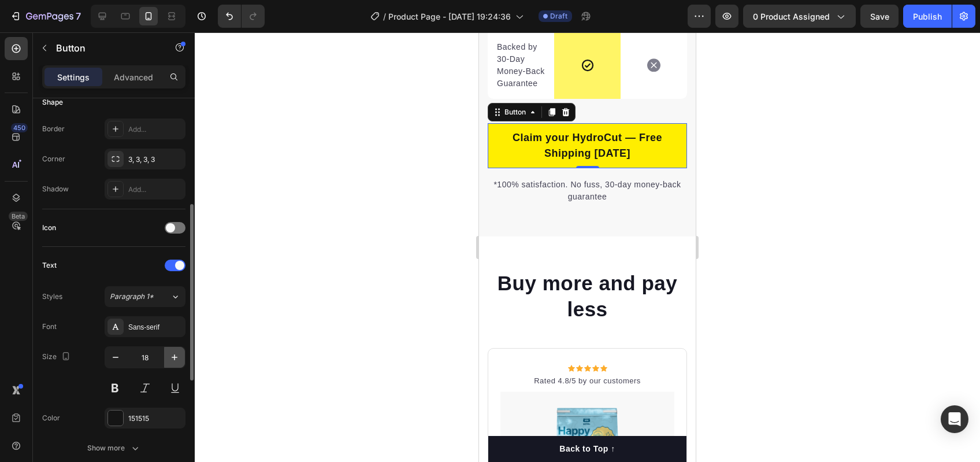
click at [172, 360] on icon "button" at bounding box center [175, 357] width 12 height 12
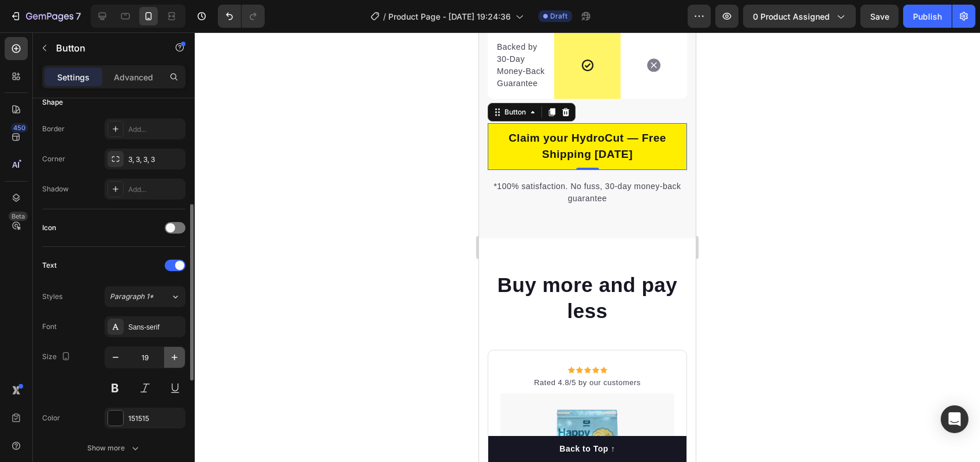
click at [172, 360] on icon "button" at bounding box center [175, 357] width 12 height 12
type input "20"
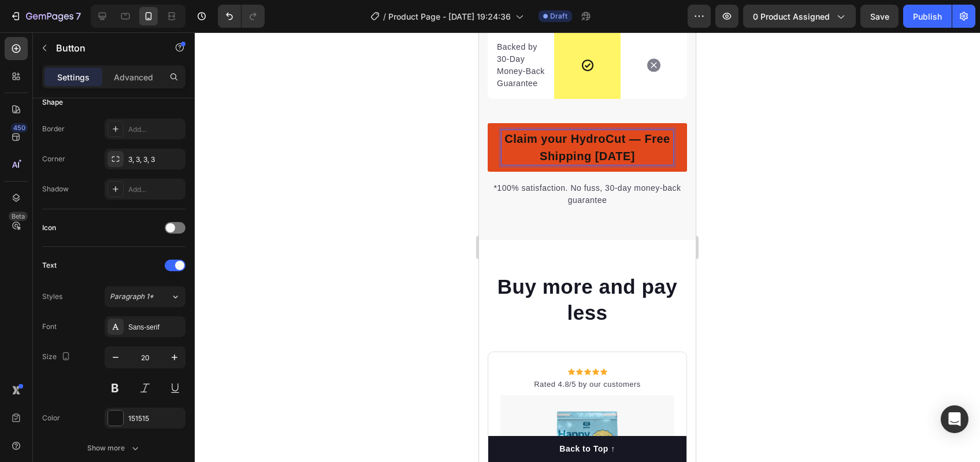
click at [643, 165] on p "Claim your HydroCut — Free Shipping [DATE]" at bounding box center [588, 147] width 172 height 35
click at [647, 165] on p "Claim your HydroCut — Free Shipping [DATE]" at bounding box center [588, 147] width 172 height 35
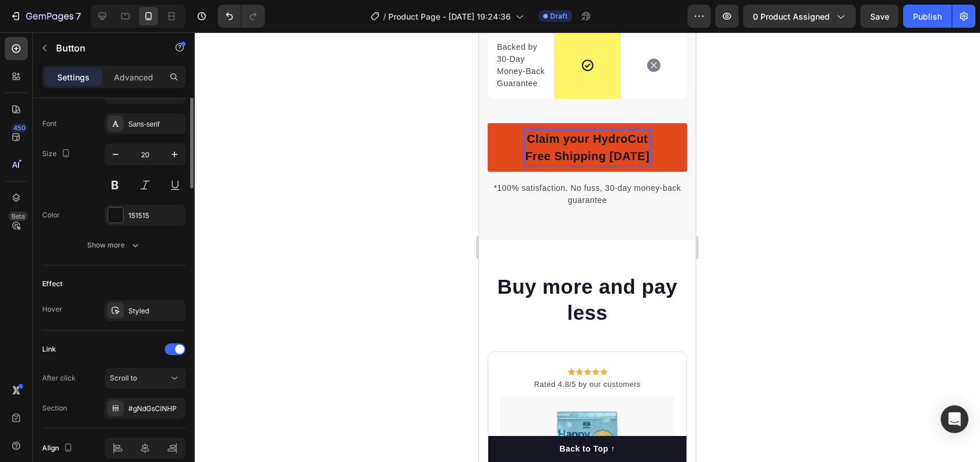
scroll to position [492, 0]
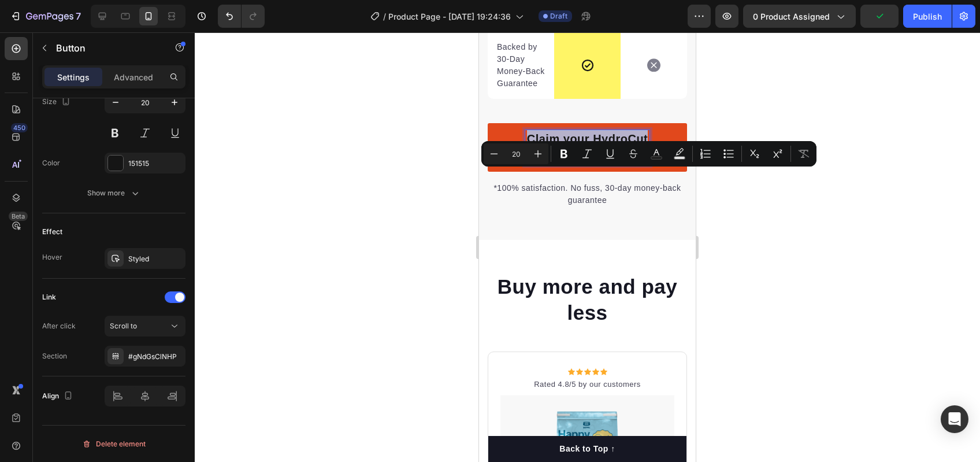
drag, startPoint x: 642, startPoint y: 181, endPoint x: 470, endPoint y: 174, distance: 171.8
click at [458, 212] on div at bounding box center [587, 246] width 785 height 429
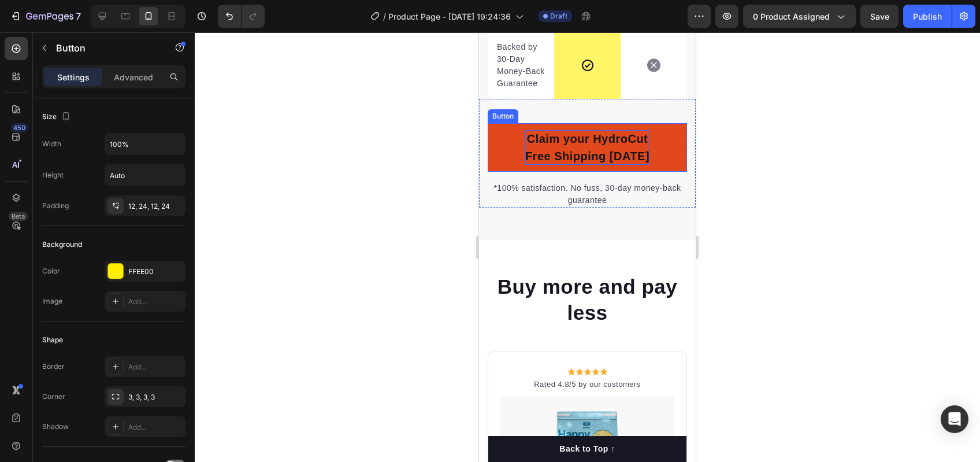
click at [598, 165] on p "Claim your HydroCut Free Shipping [DATE]" at bounding box center [587, 147] width 124 height 35
click at [659, 172] on link "Claim your HydroCut Free Shipping [DATE]" at bounding box center [587, 147] width 199 height 49
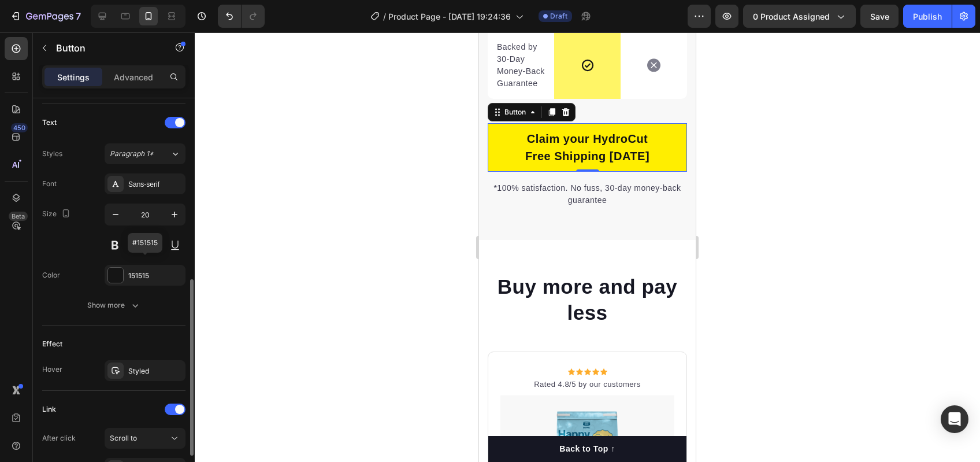
scroll to position [403, 0]
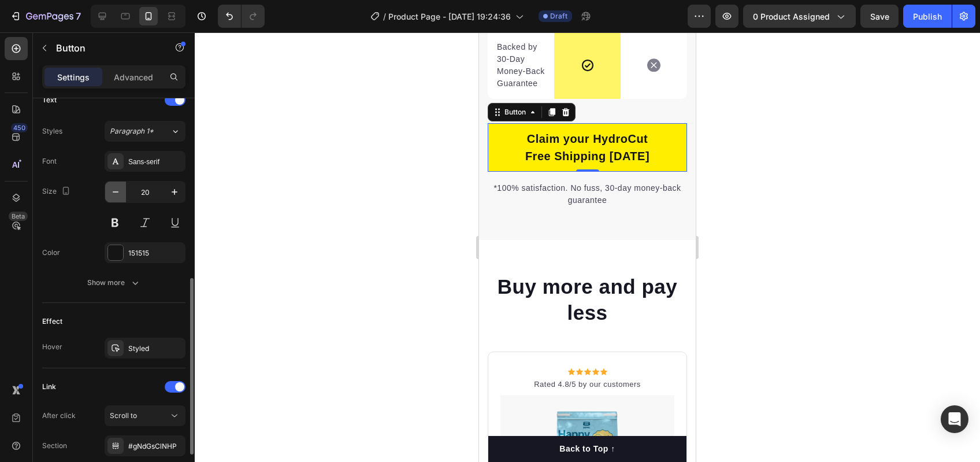
click at [114, 184] on button "button" at bounding box center [115, 191] width 21 height 21
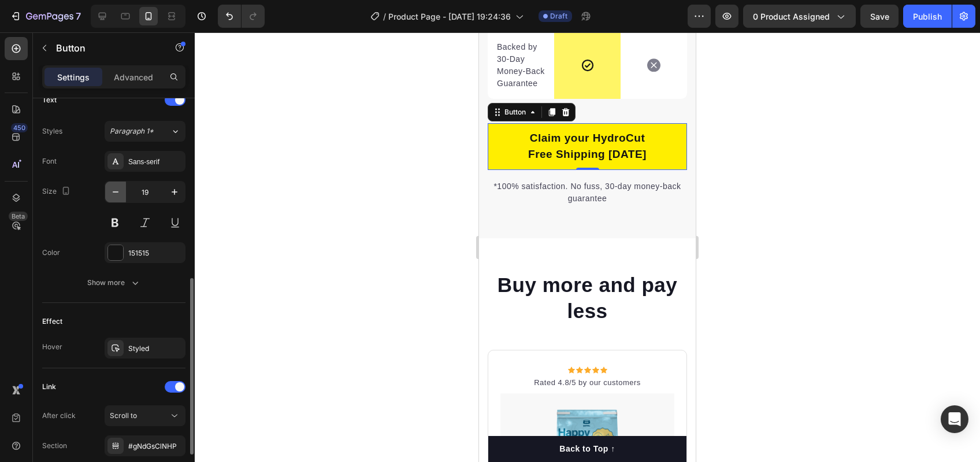
click at [114, 184] on button "button" at bounding box center [115, 191] width 21 height 21
type input "18"
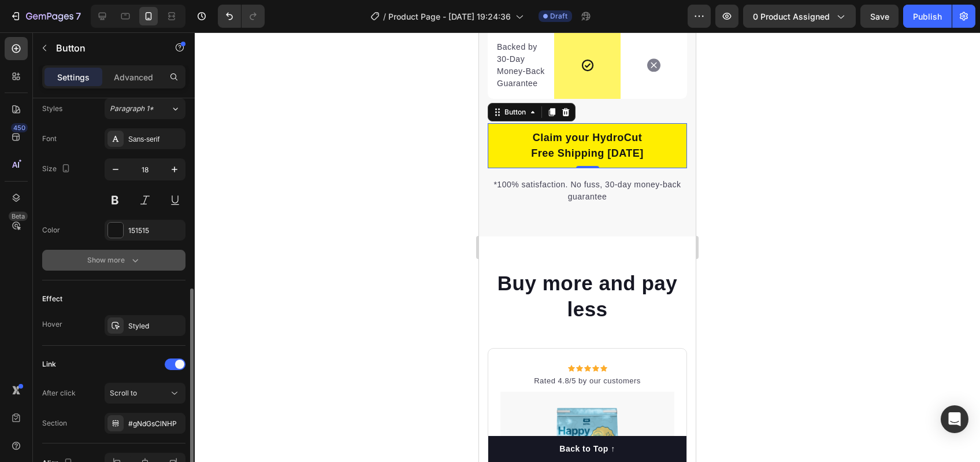
scroll to position [492, 0]
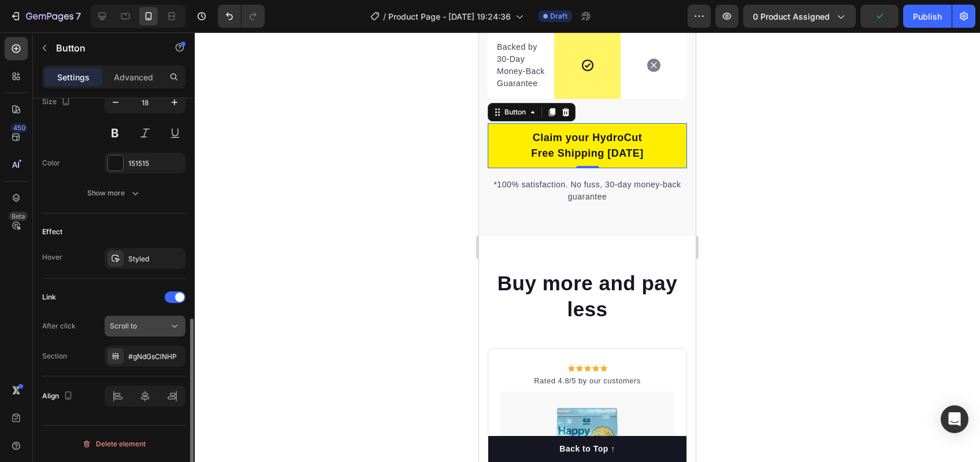
click at [144, 334] on button "Scroll to" at bounding box center [145, 326] width 81 height 21
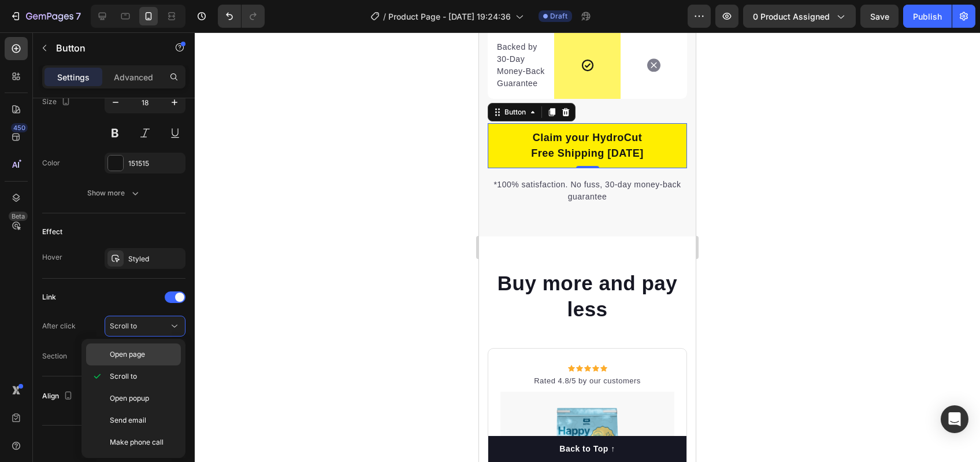
click at [144, 359] on span "Open page" at bounding box center [127, 354] width 35 height 10
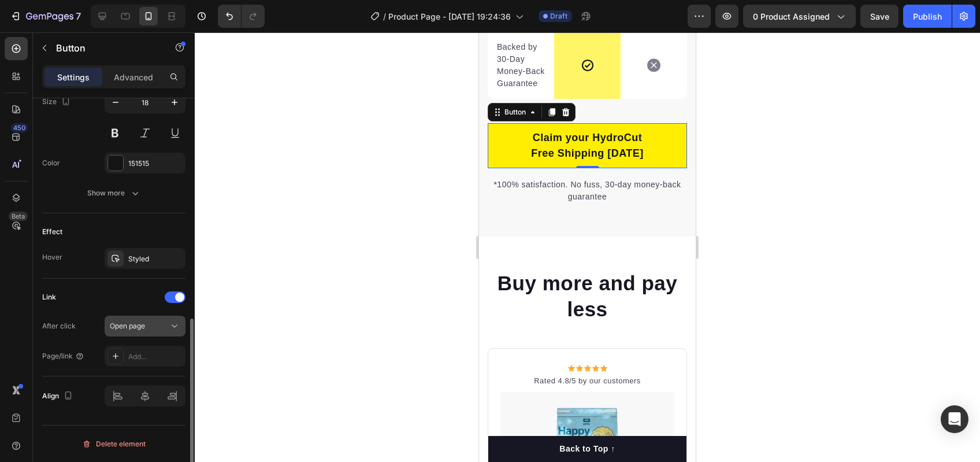
click at [137, 325] on span "Open page" at bounding box center [127, 325] width 35 height 9
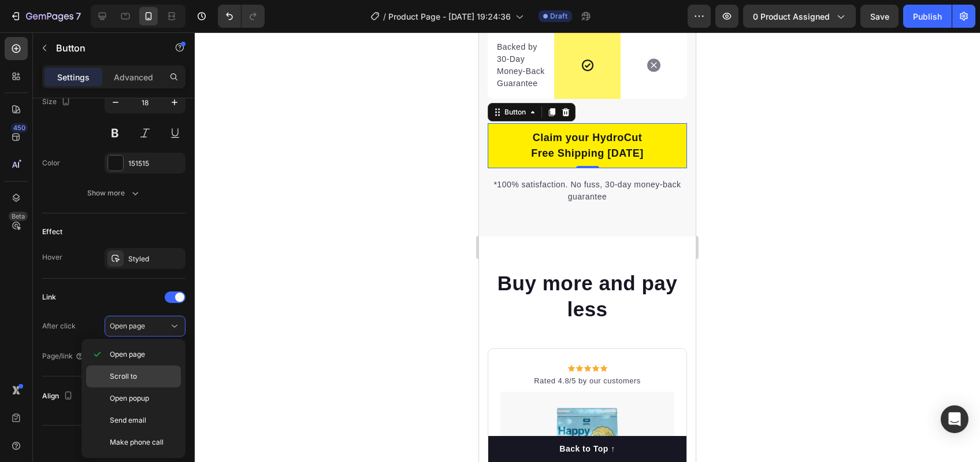
click at [141, 374] on p "Scroll to" at bounding box center [143, 376] width 66 height 10
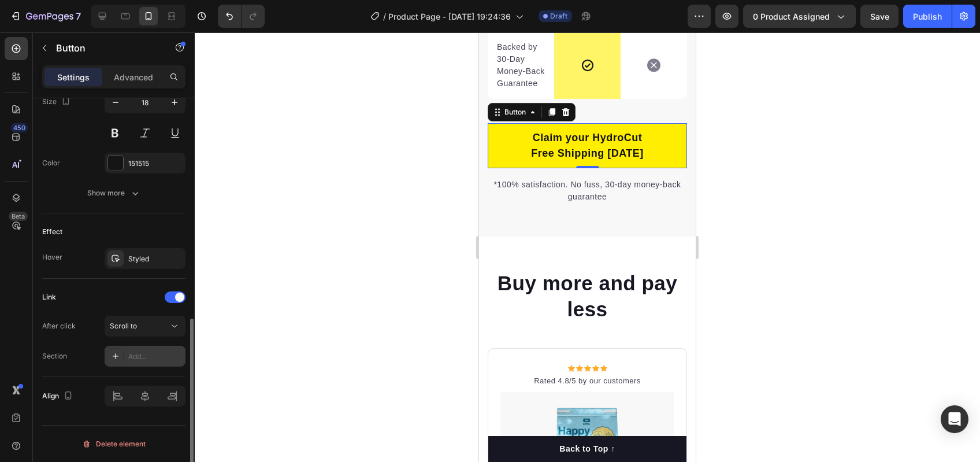
click at [147, 356] on div "Add..." at bounding box center [155, 356] width 54 height 10
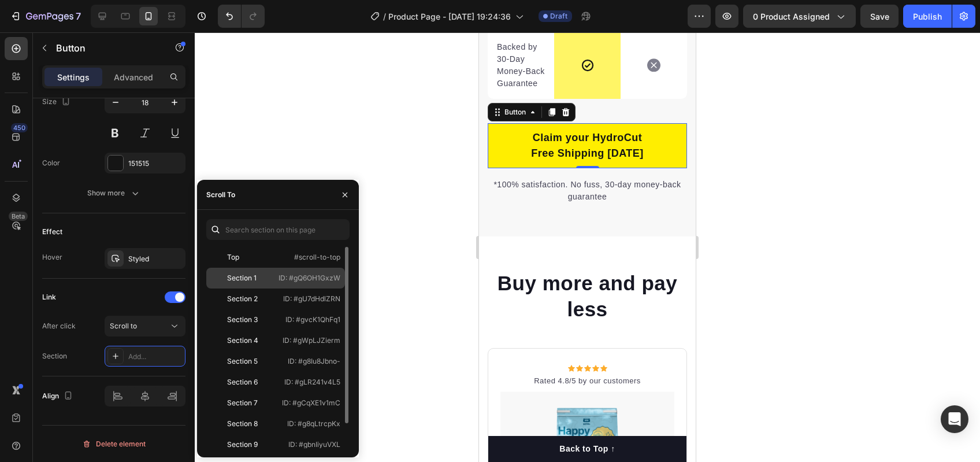
click at [275, 288] on div "Section 1 ID: #gQ6OH1GxzW" at bounding box center [275, 298] width 139 height 21
click at [282, 277] on p "ID: #gQ6OH1GxzW" at bounding box center [310, 278] width 62 height 10
click at [262, 258] on div "Top" at bounding box center [244, 257] width 67 height 10
click at [262, 258] on div "Top" at bounding box center [244, 257] width 67 height 12
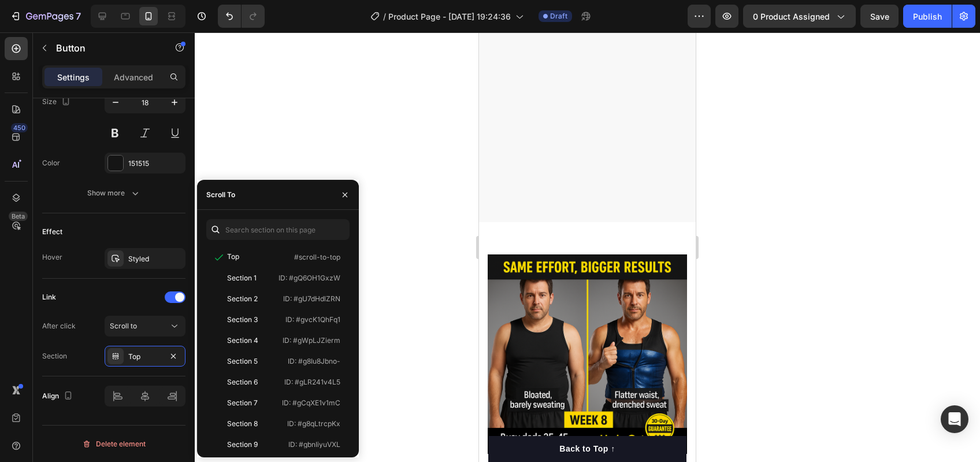
scroll to position [1232, 0]
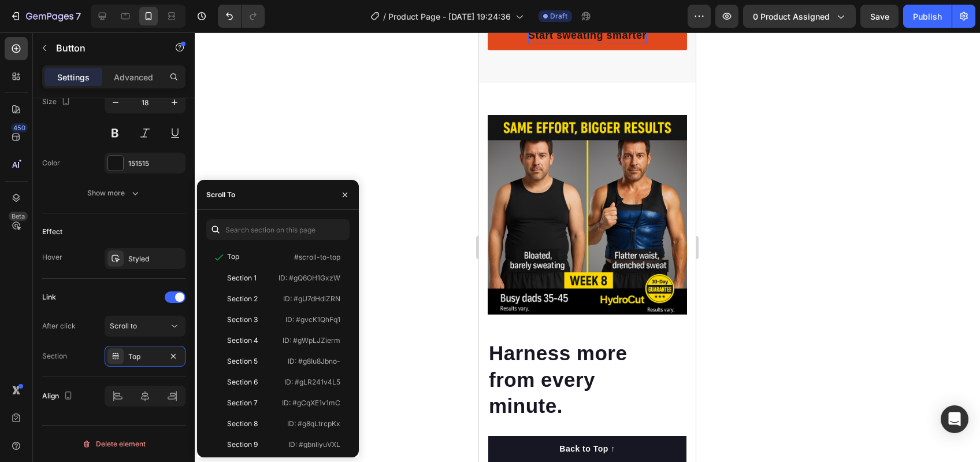
click at [596, 43] on p "Start sweating smarter" at bounding box center [587, 36] width 118 height 16
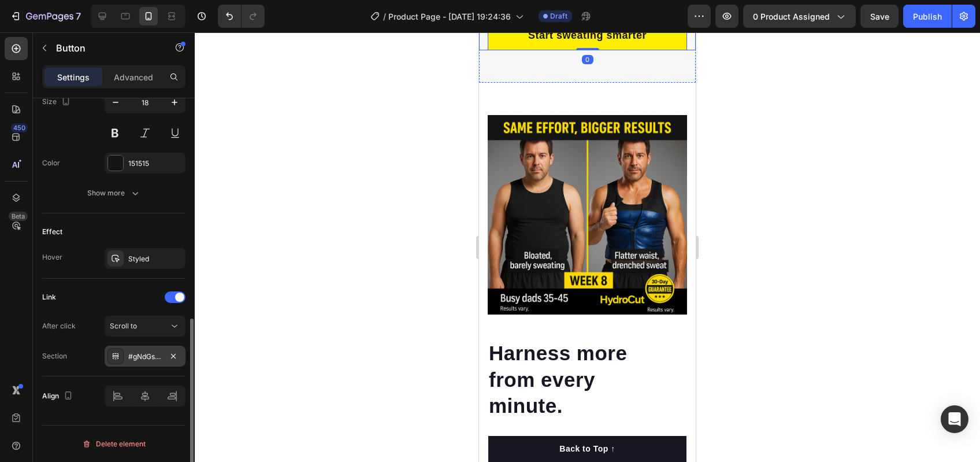
click at [130, 362] on div "#gNdGsClNHP" at bounding box center [145, 356] width 81 height 21
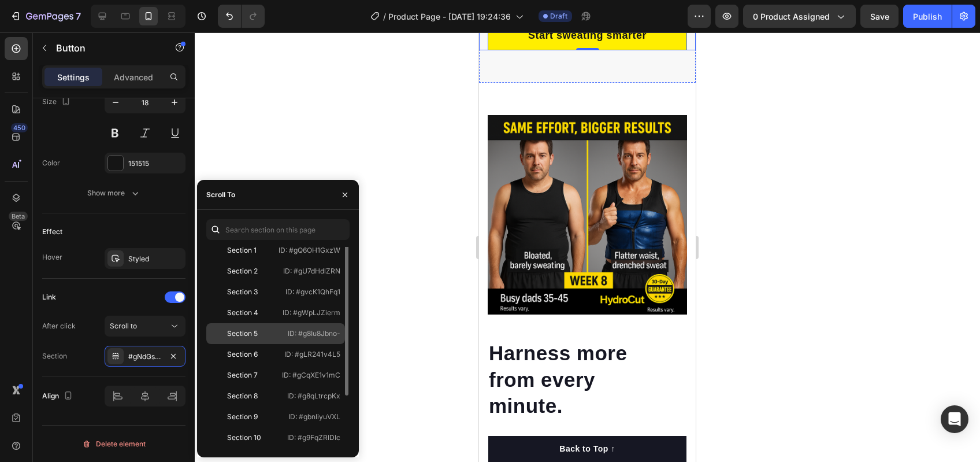
scroll to position [0, 0]
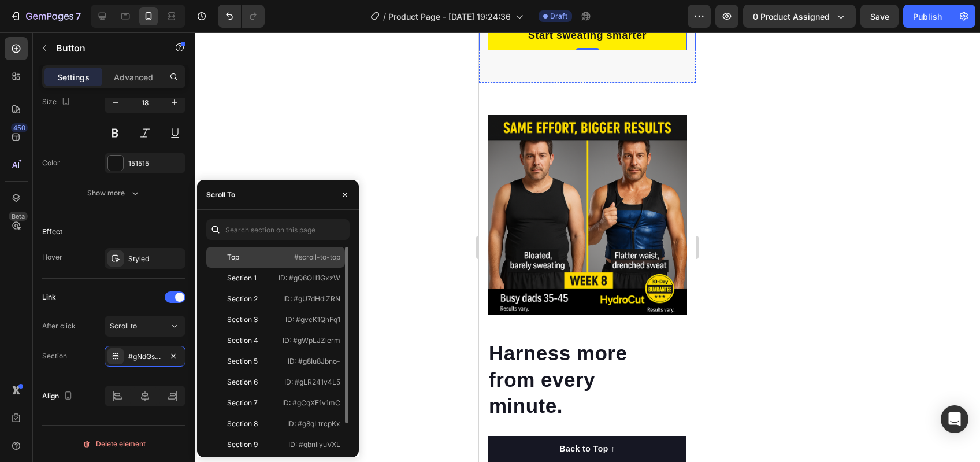
click at [279, 268] on div "Top #scroll-to-top" at bounding box center [275, 278] width 139 height 21
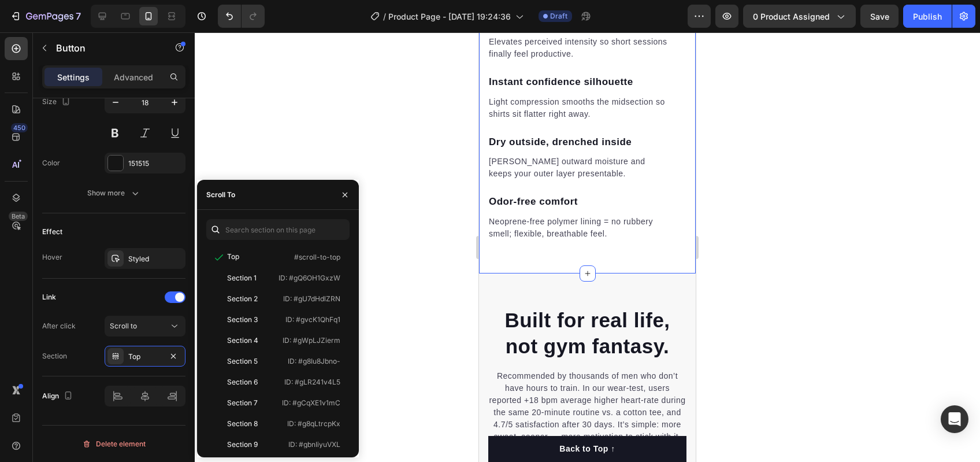
scroll to position [1935, 0]
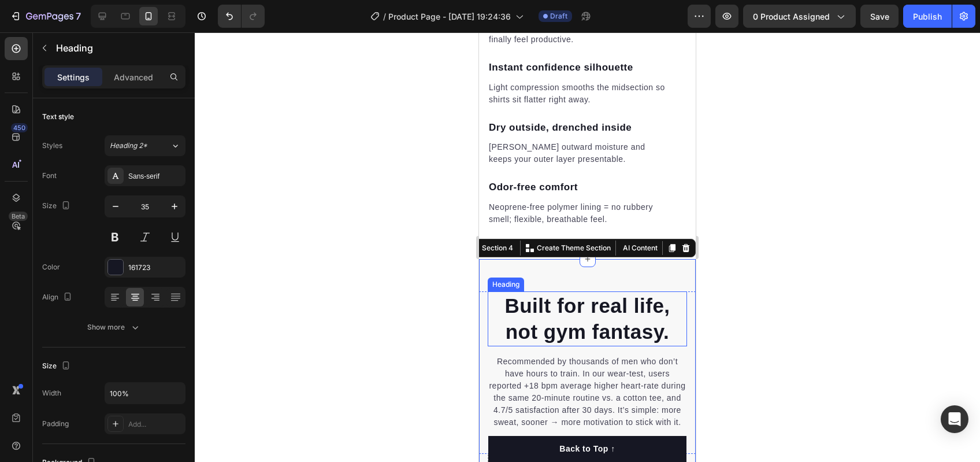
drag, startPoint x: 581, startPoint y: 285, endPoint x: 578, endPoint y: 292, distance: 6.8
click at [580, 291] on h2 "Built for real life, not gym fantasy." at bounding box center [587, 318] width 199 height 55
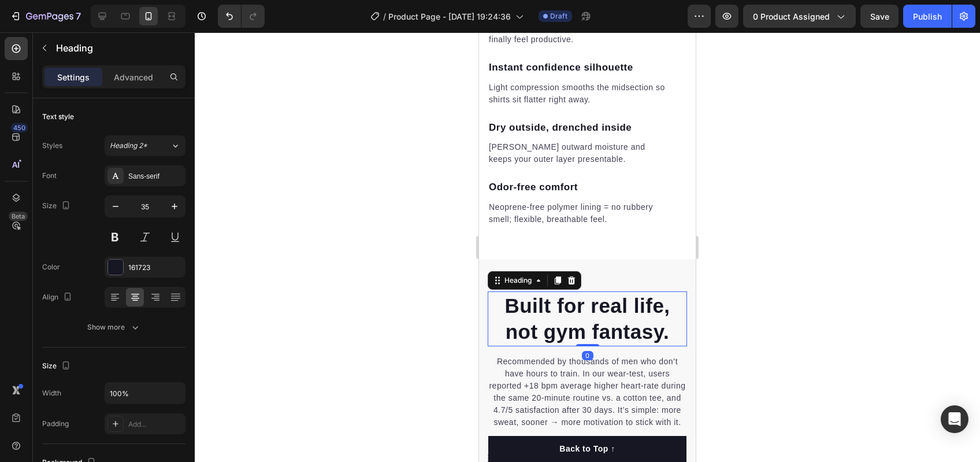
click at [576, 291] on h2 "Built for real life, not gym fantasy." at bounding box center [587, 318] width 199 height 55
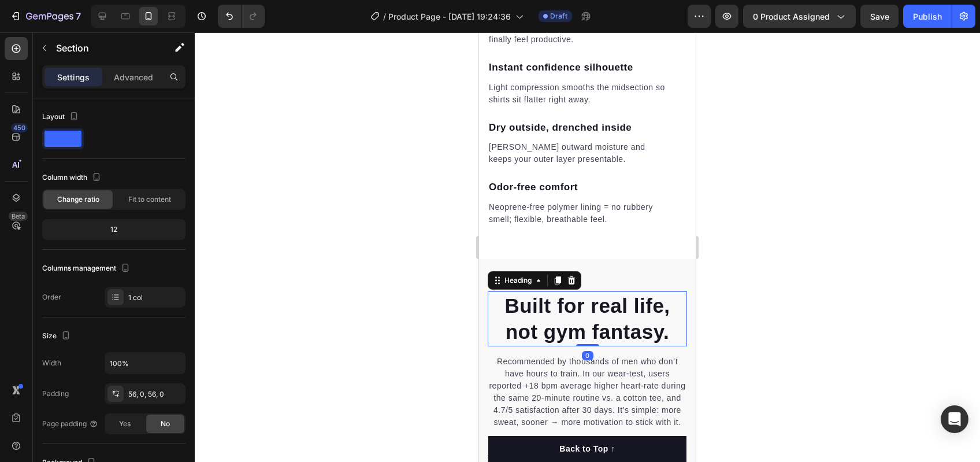
click at [578, 292] on p "Built for real life, not gym fantasy." at bounding box center [587, 318] width 197 height 53
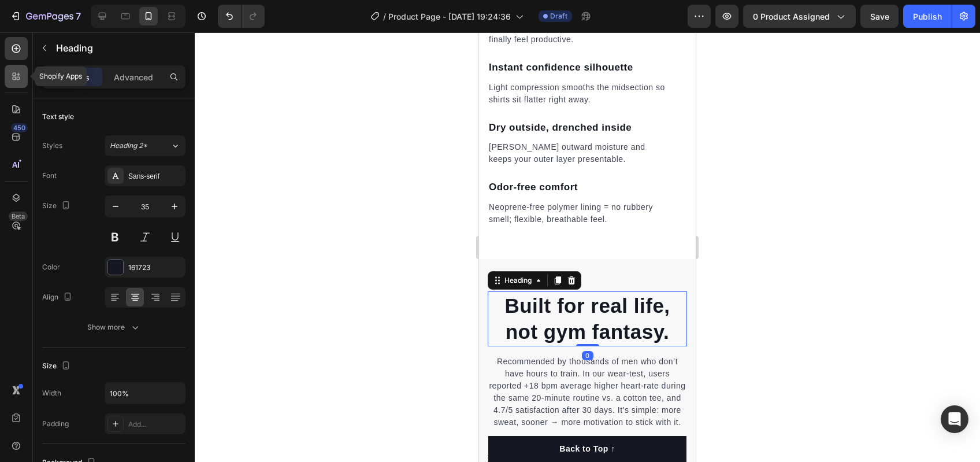
click at [23, 76] on div at bounding box center [16, 76] width 23 height 23
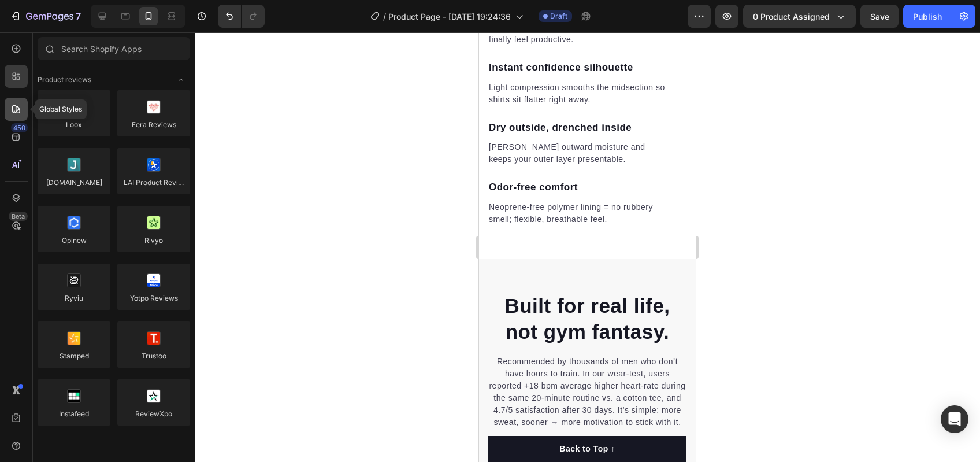
click at [5, 105] on div at bounding box center [16, 109] width 23 height 23
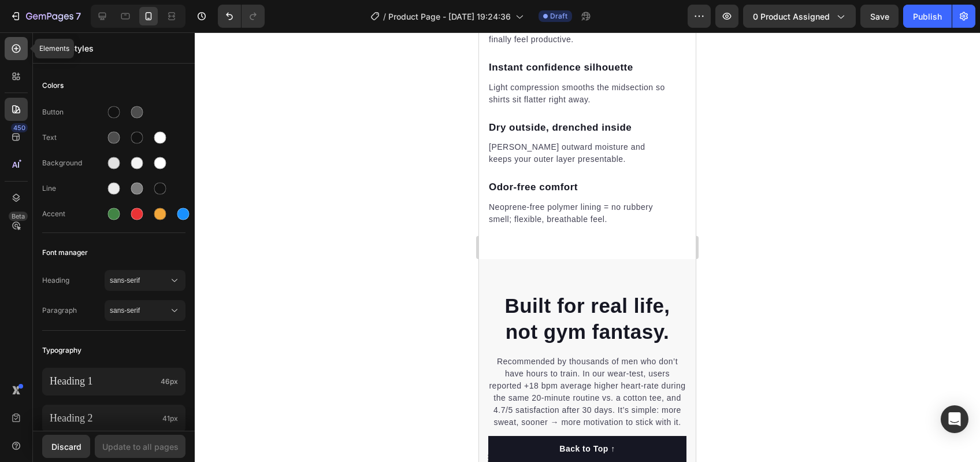
click at [13, 50] on icon at bounding box center [16, 48] width 9 height 9
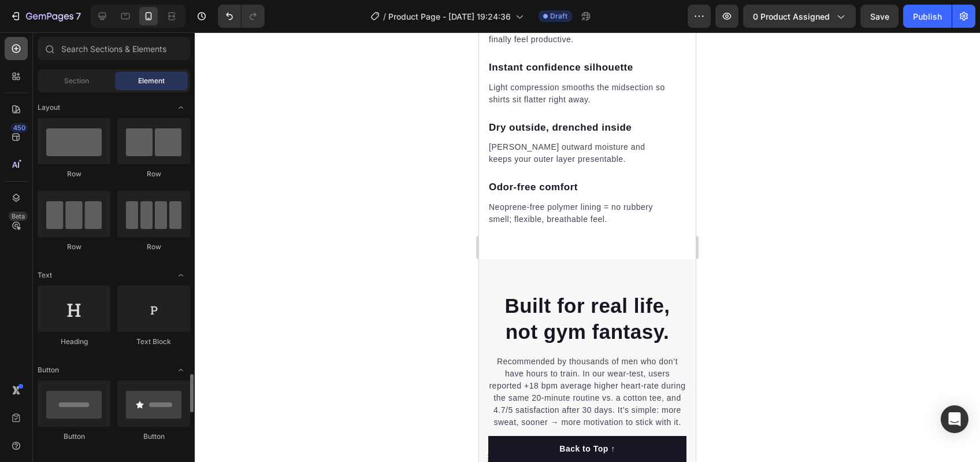
scroll to position [255, 0]
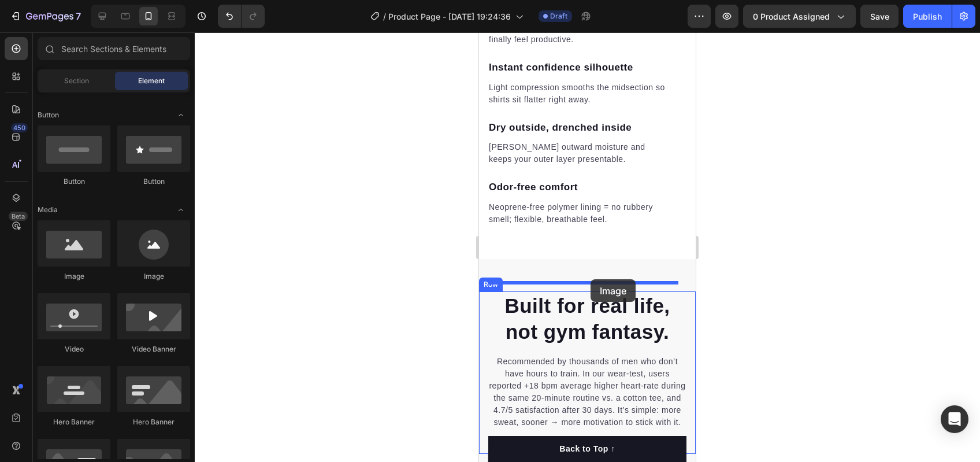
drag, startPoint x: 555, startPoint y: 263, endPoint x: 591, endPoint y: 279, distance: 38.8
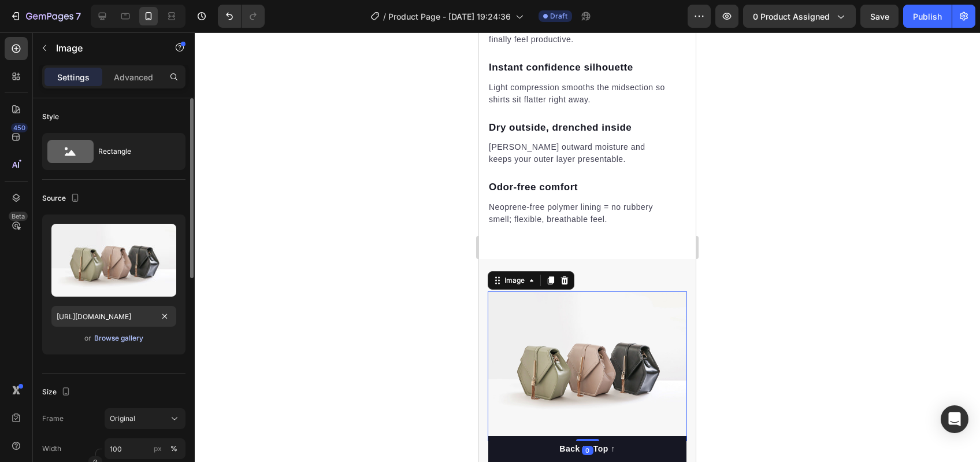
click at [121, 336] on div "Browse gallery" at bounding box center [118, 338] width 49 height 10
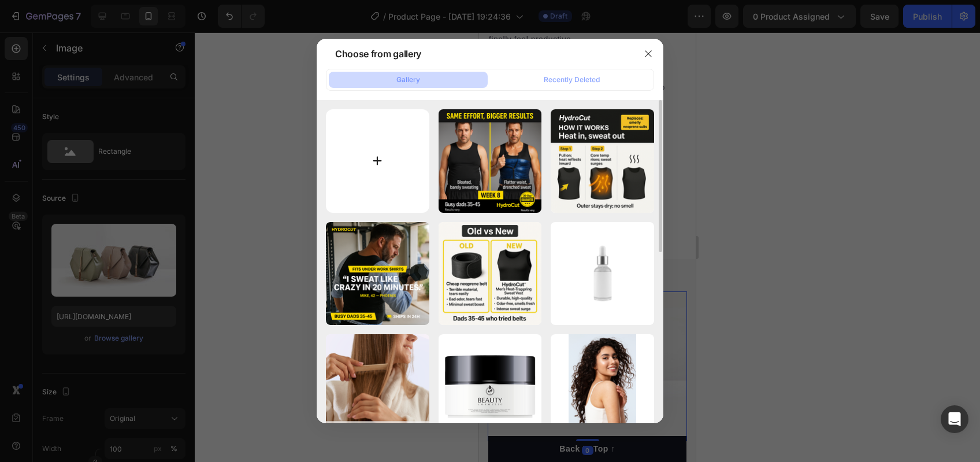
click at [384, 151] on input "file" at bounding box center [377, 160] width 103 height 103
type input "C:\fakepath\6.png"
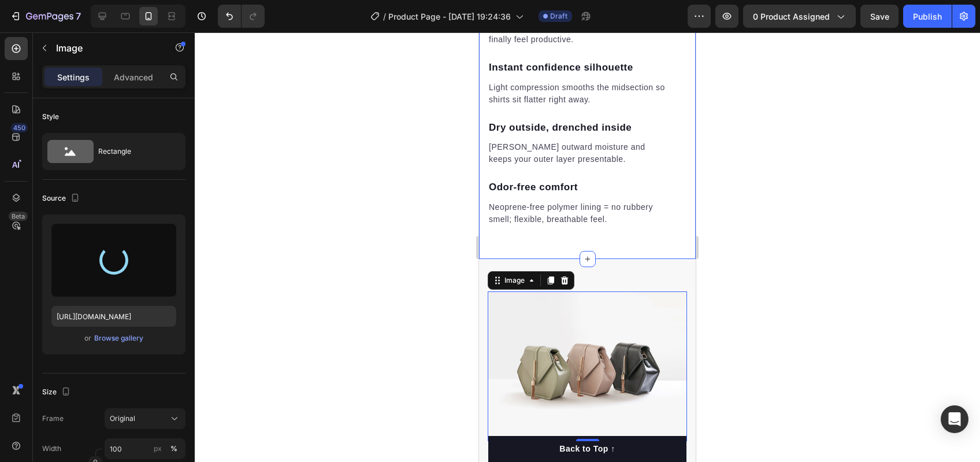
scroll to position [2137, 0]
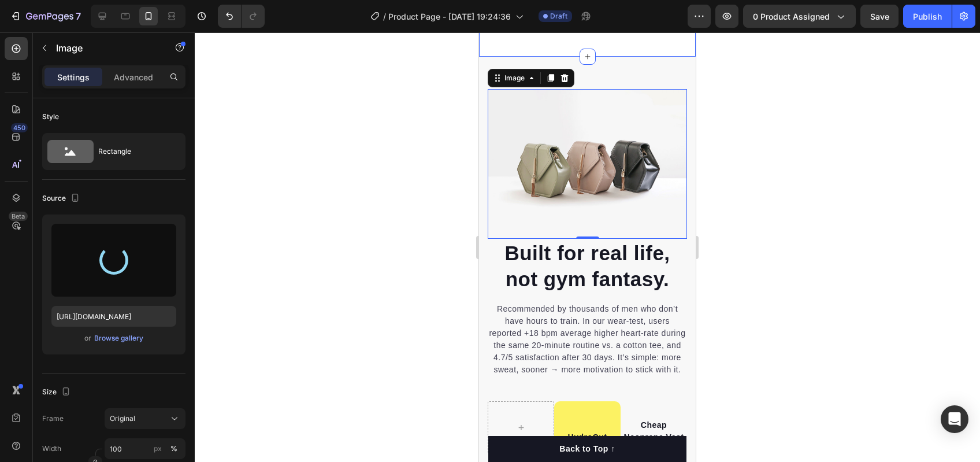
type input "[URL][DOMAIN_NAME]"
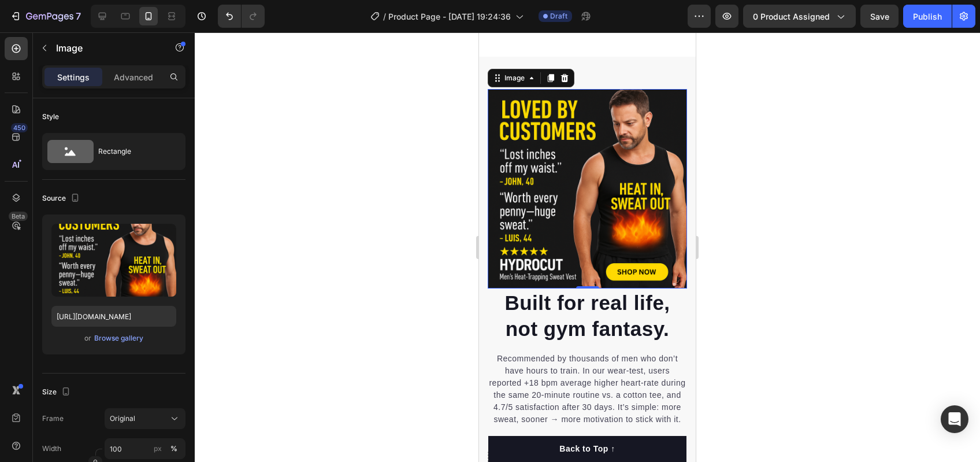
click at [719, 146] on div at bounding box center [587, 246] width 785 height 429
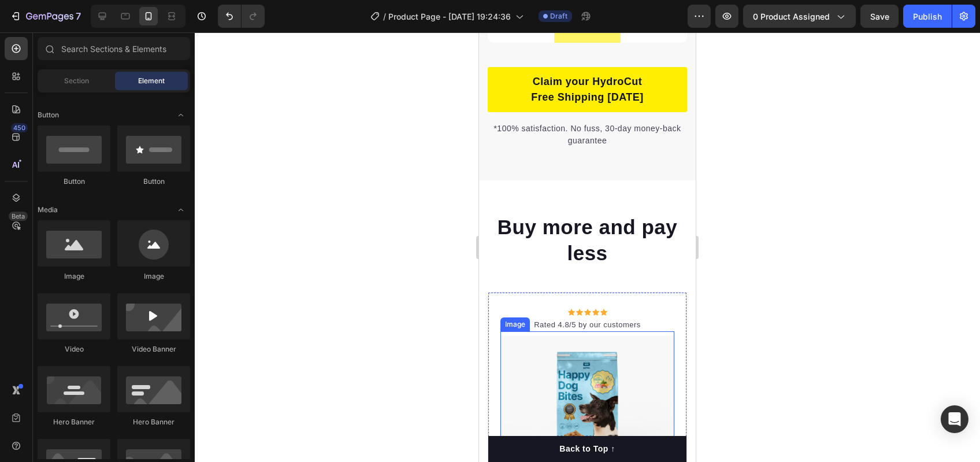
scroll to position [2944, 0]
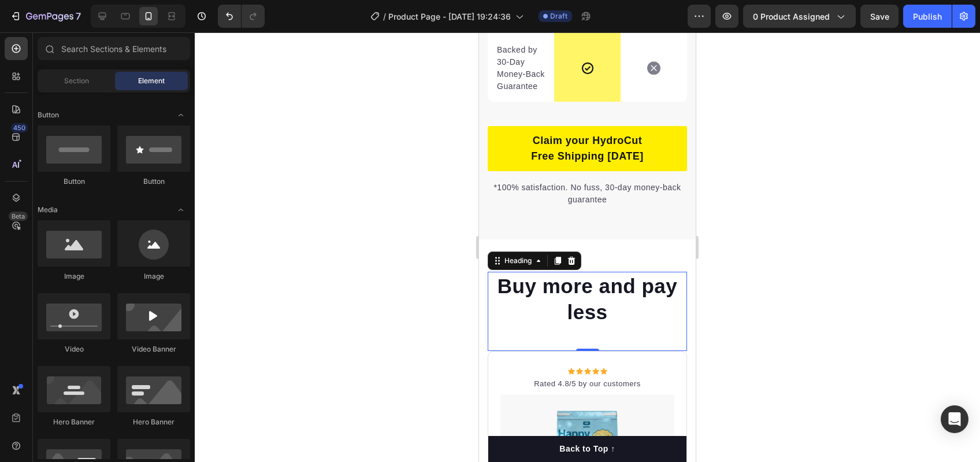
click at [627, 310] on p "Buy more and pay less" at bounding box center [587, 299] width 197 height 53
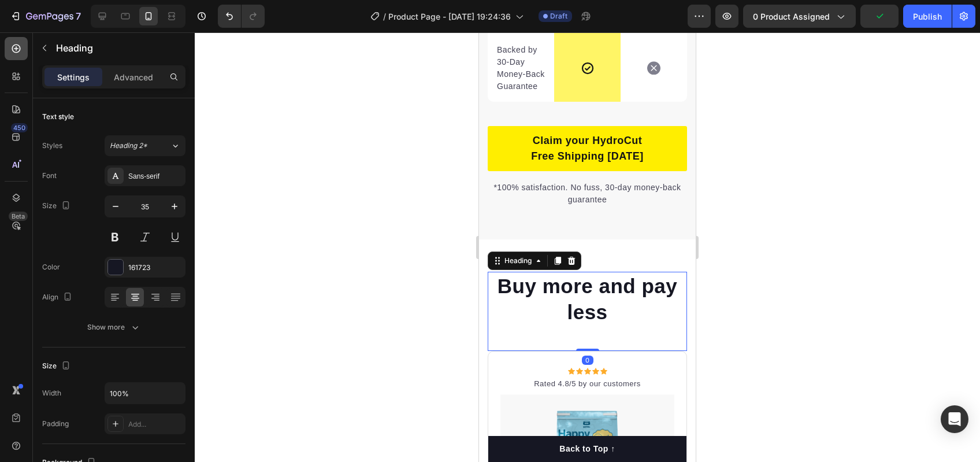
click at [16, 54] on div at bounding box center [16, 48] width 23 height 23
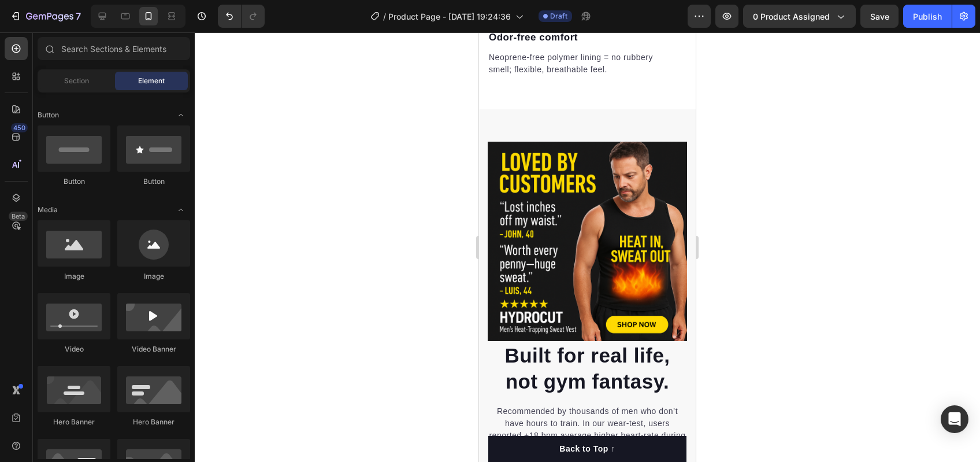
scroll to position [2025, 0]
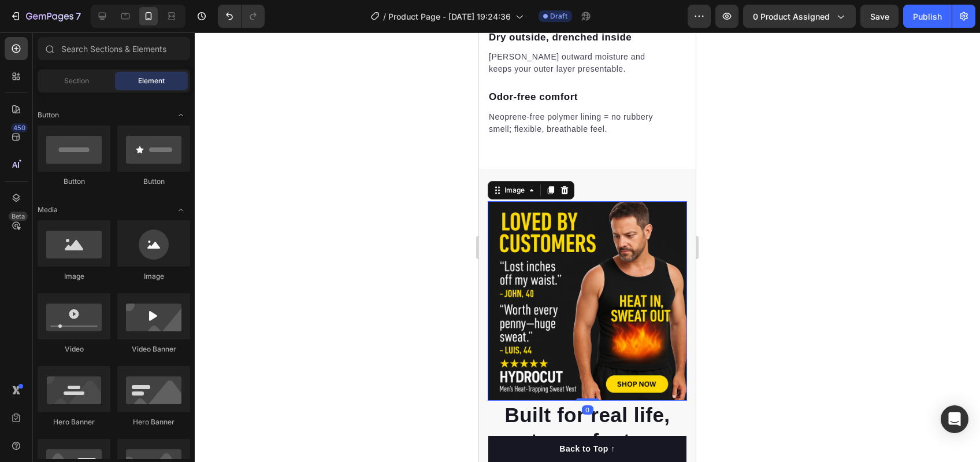
click at [597, 217] on img at bounding box center [587, 300] width 199 height 199
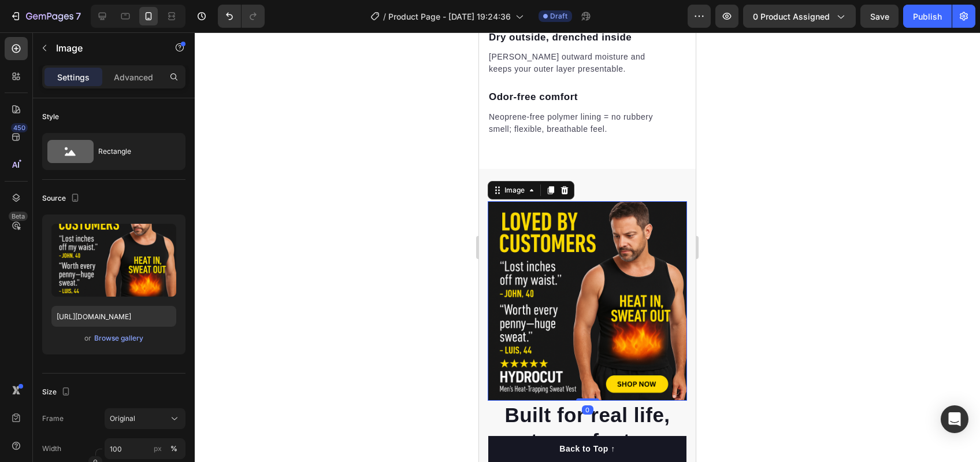
scroll to position [2284, 0]
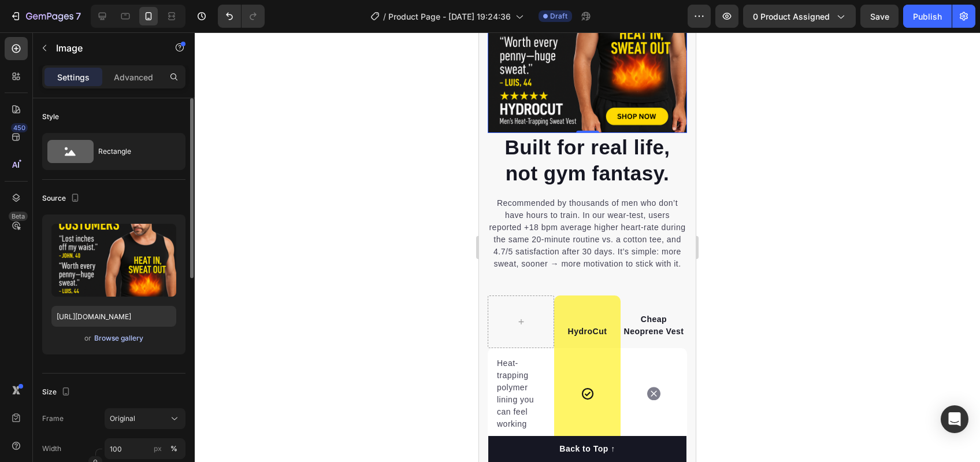
click at [127, 336] on div "Browse gallery" at bounding box center [118, 338] width 49 height 10
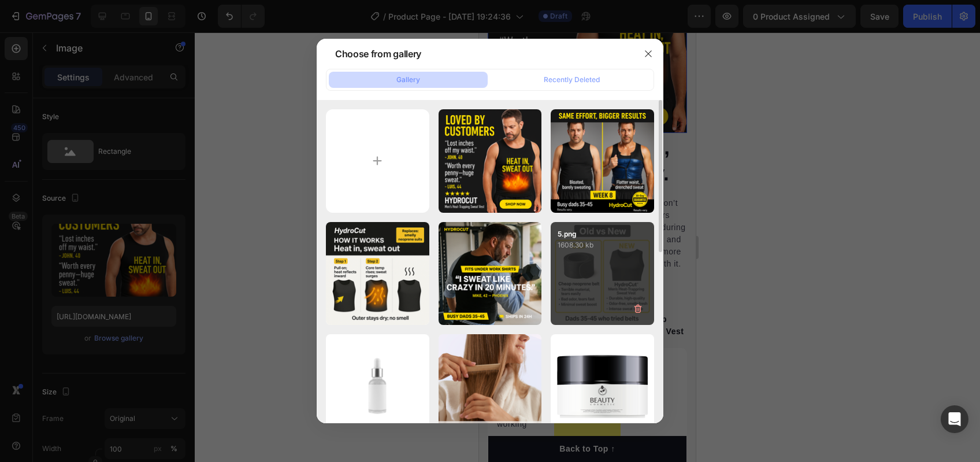
click at [624, 264] on div "5.png 1608.30 kb" at bounding box center [602, 273] width 103 height 103
type input "[URL][DOMAIN_NAME]"
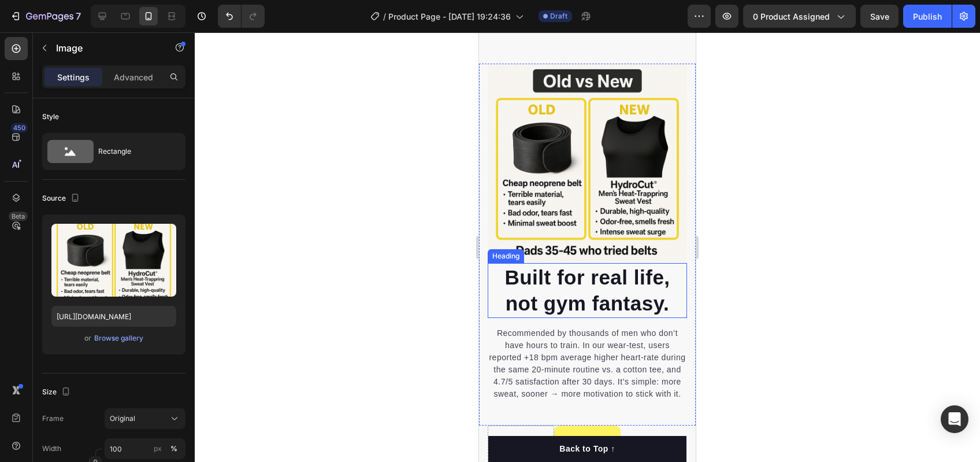
scroll to position [2161, 0]
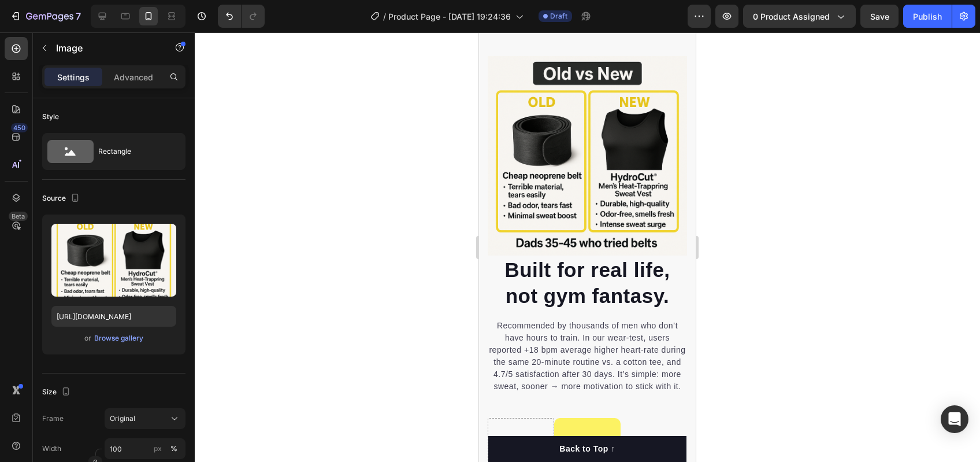
click at [740, 280] on div at bounding box center [587, 246] width 785 height 429
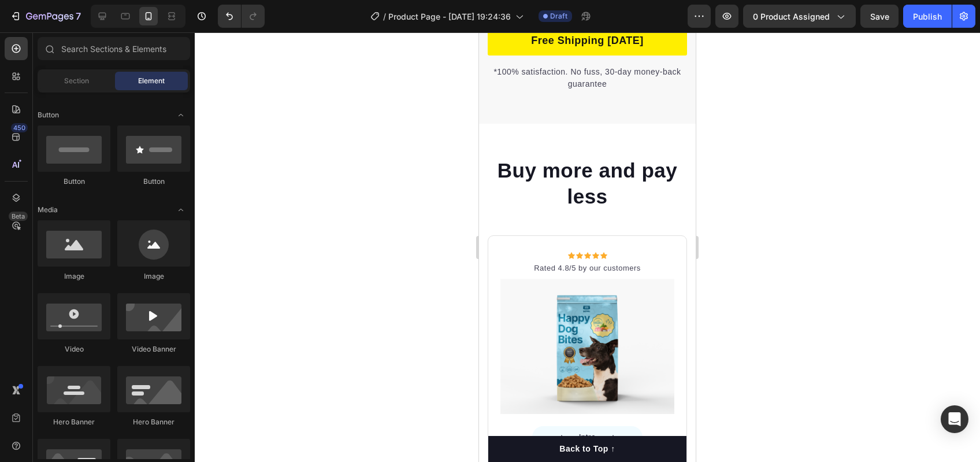
scroll to position [3109, 0]
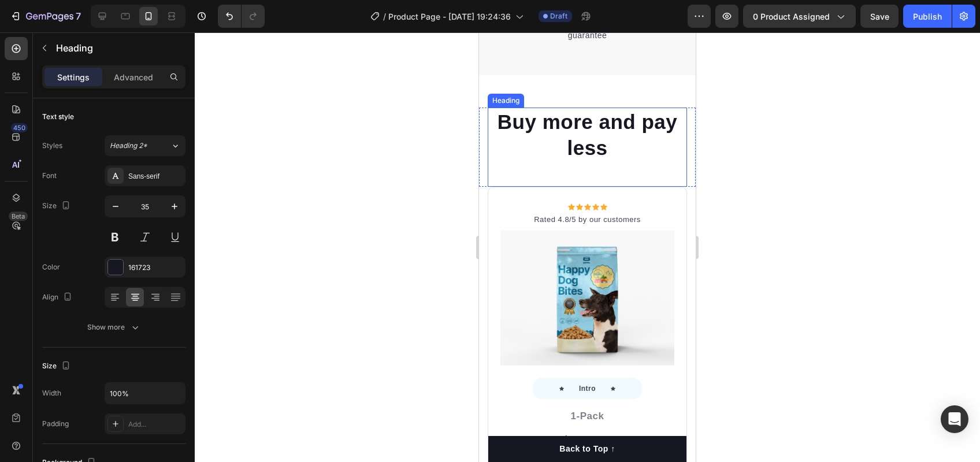
click at [558, 161] on p "Buy more and pay less" at bounding box center [587, 135] width 197 height 53
click at [561, 161] on p "Buy more and pay less" at bounding box center [587, 135] width 197 height 53
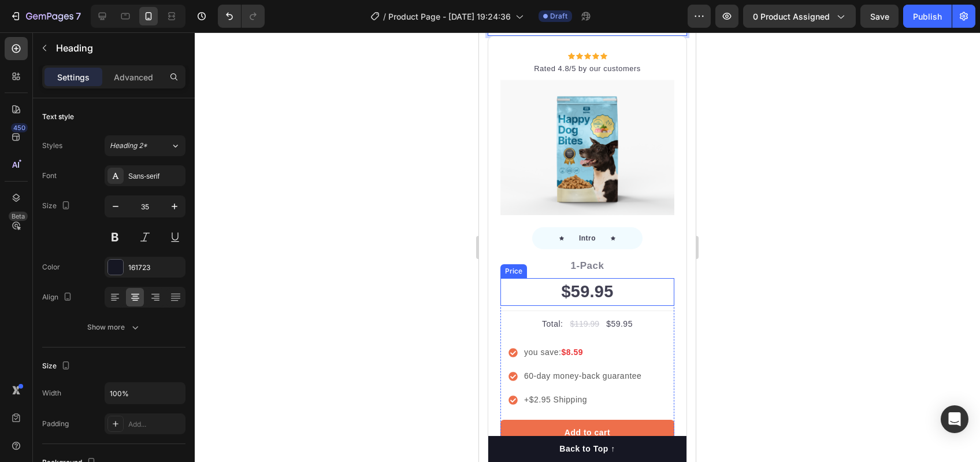
scroll to position [3012, 0]
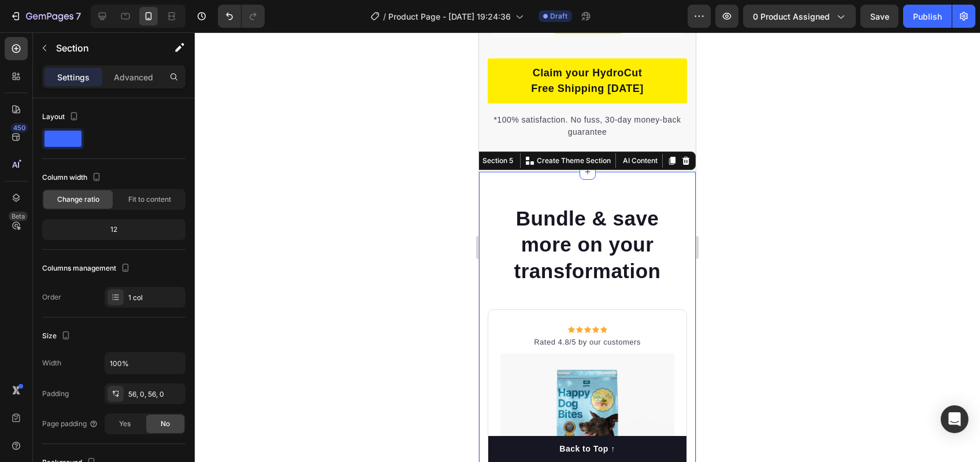
click at [683, 165] on icon at bounding box center [687, 161] width 8 height 8
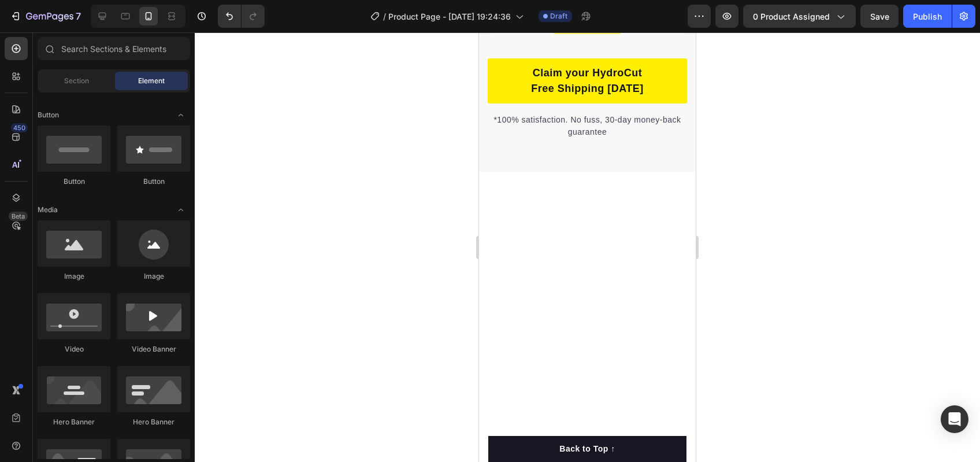
click at [601, 227] on div at bounding box center [587, 382] width 217 height 420
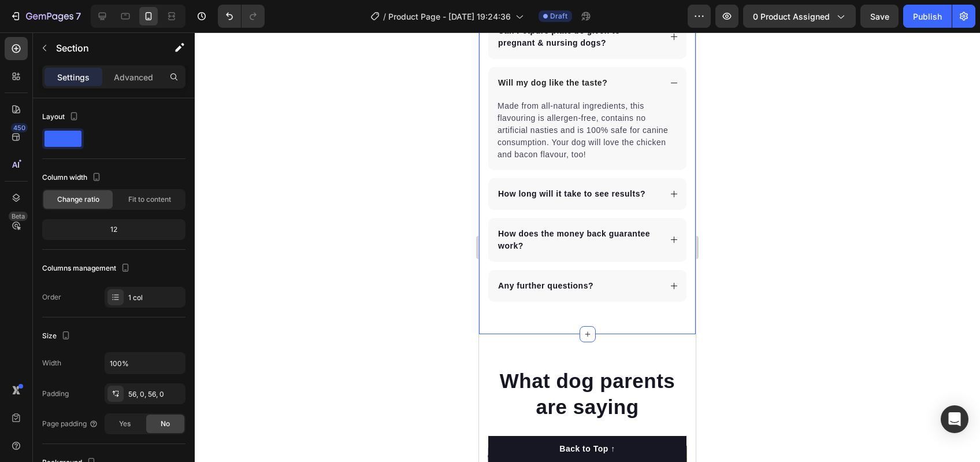
scroll to position [3500, 0]
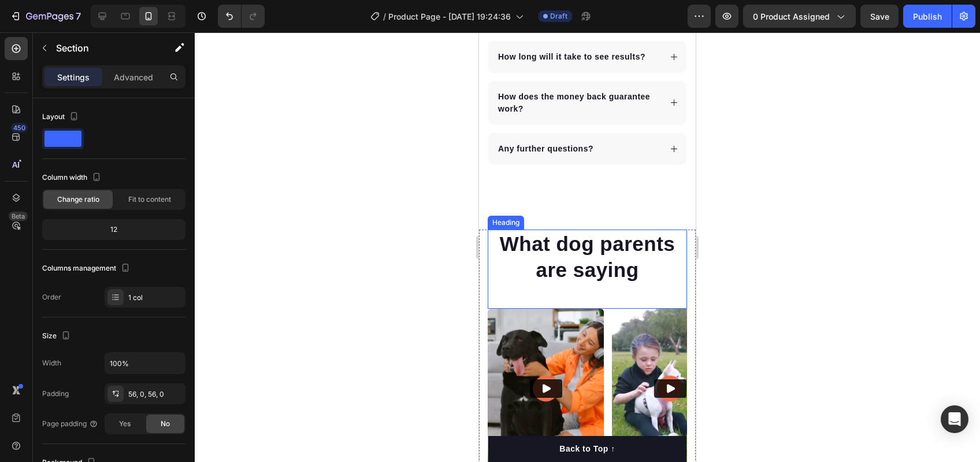
click at [598, 235] on h2 "What dog parents are saying" at bounding box center [587, 256] width 199 height 55
click at [639, 225] on div "What dog parents are saying Heading 0 Video Video Video Video Video Carousel Ro…" at bounding box center [587, 359] width 217 height 324
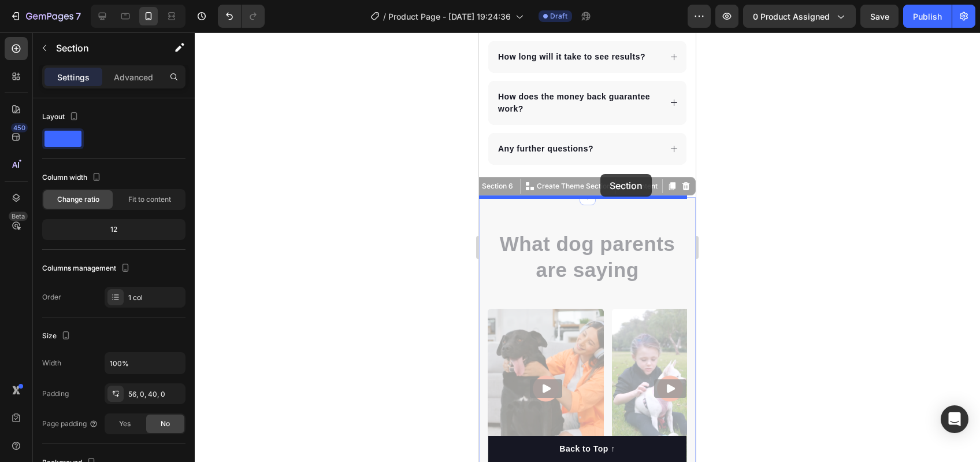
drag, startPoint x: 595, startPoint y: 218, endPoint x: 591, endPoint y: 207, distance: 11.7
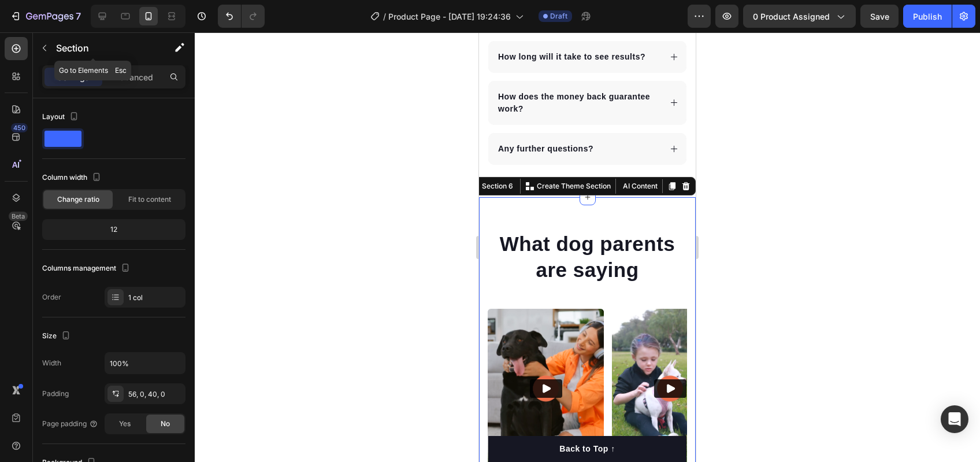
click at [34, 47] on div "Section" at bounding box center [93, 48] width 120 height 30
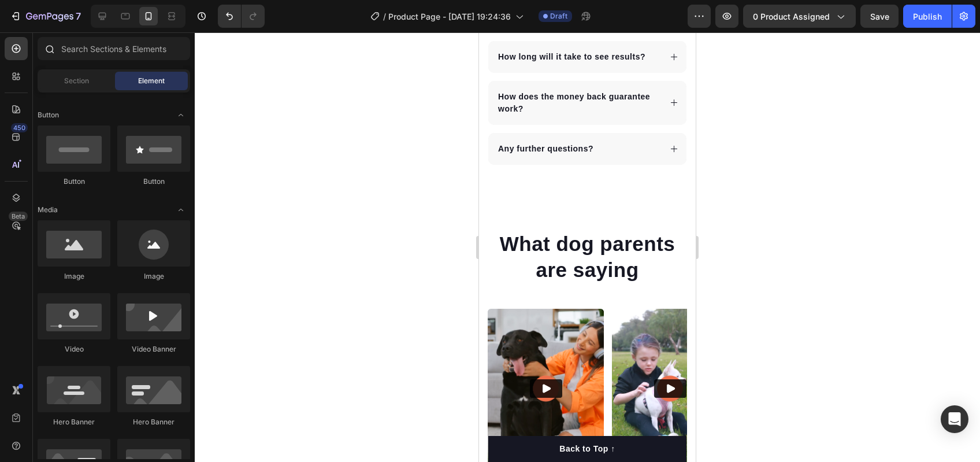
click at [41, 46] on div at bounding box center [49, 48] width 23 height 23
click at [99, 83] on div "Section" at bounding box center [76, 81] width 73 height 18
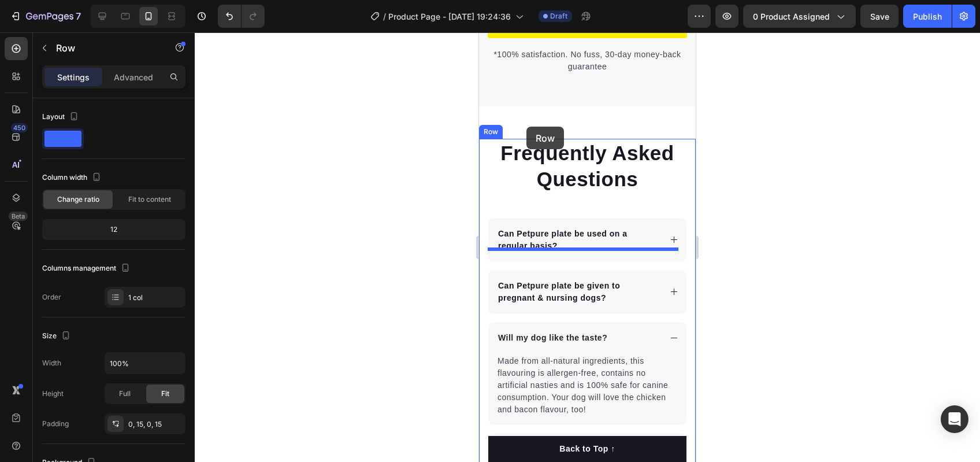
scroll to position [3018, 0]
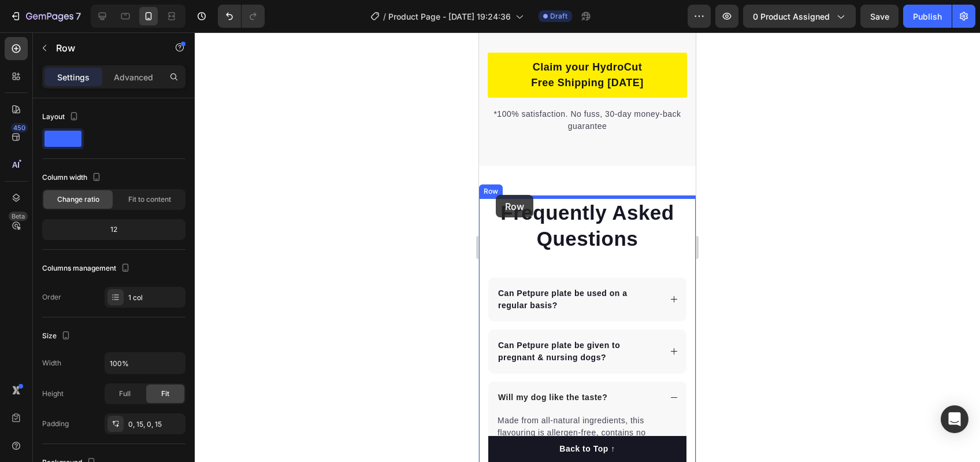
drag, startPoint x: 481, startPoint y: 233, endPoint x: 499, endPoint y: 199, distance: 38.3
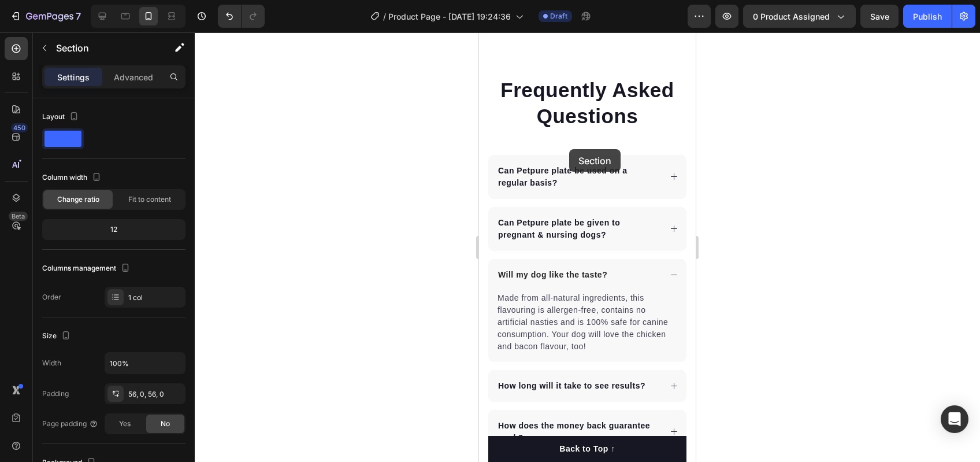
scroll to position [3359, 0]
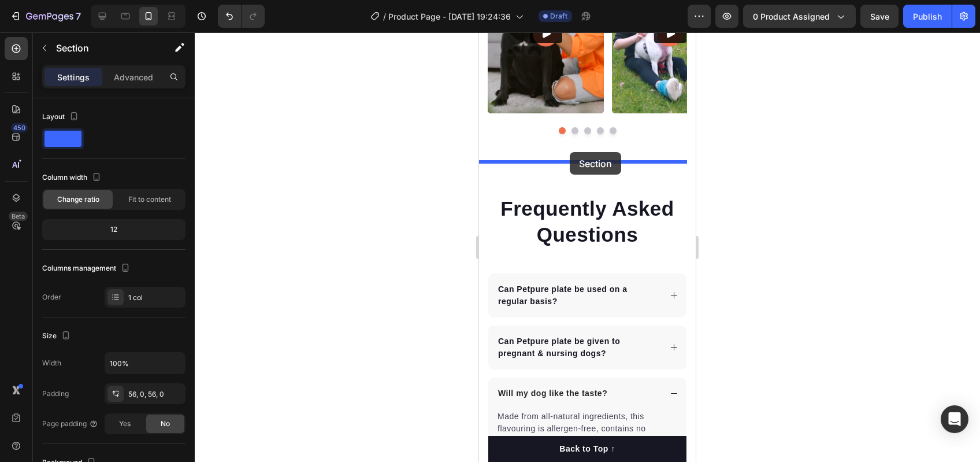
drag, startPoint x: 506, startPoint y: 195, endPoint x: 570, endPoint y: 152, distance: 77.1
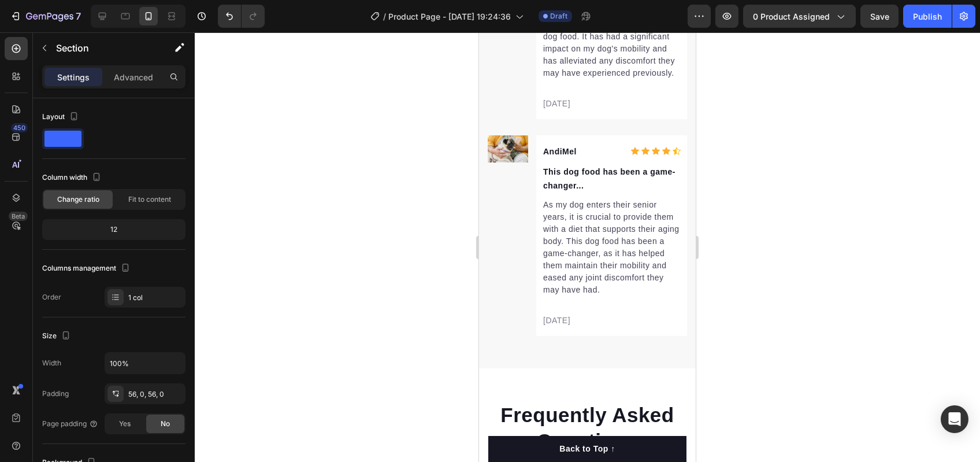
scroll to position [4107, 0]
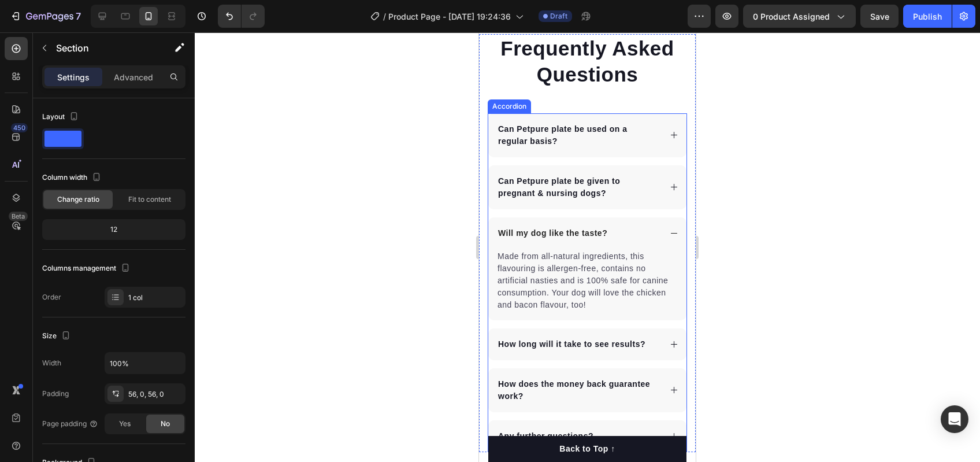
click at [552, 147] on p "Can Petpure plate be used on a regular basis?" at bounding box center [578, 135] width 161 height 24
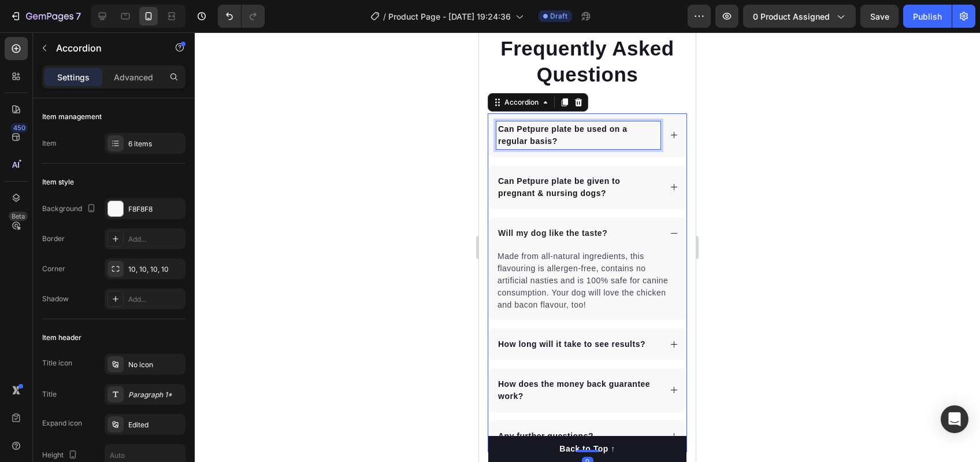
click at [548, 141] on p "Can Petpure plate be used on a regular basis?" at bounding box center [578, 135] width 161 height 24
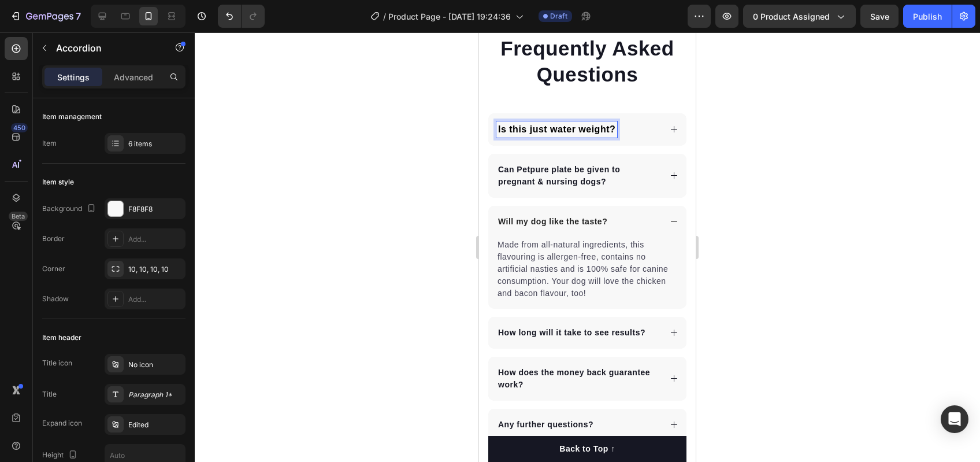
click at [659, 134] on div "Is this just water weight?" at bounding box center [587, 129] width 198 height 32
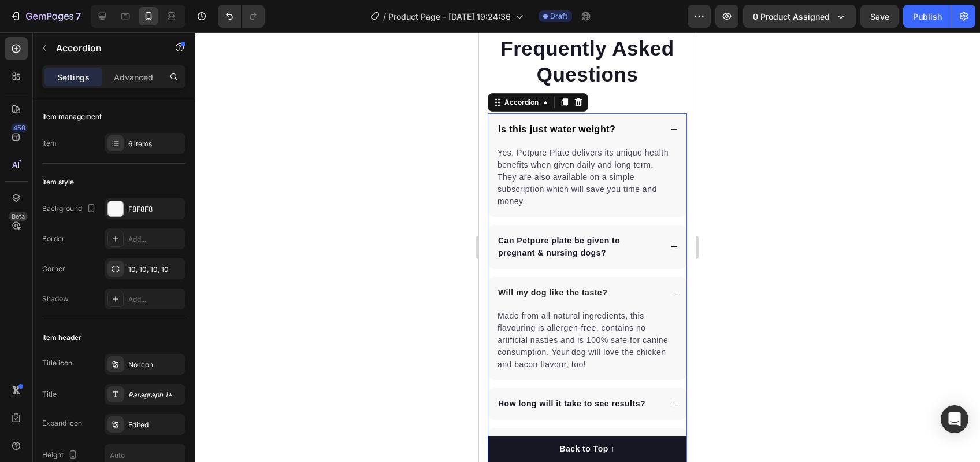
click at [518, 190] on p "Yes, Petpure Plate delivers its unique health benefits when given daily and lon…" at bounding box center [588, 177] width 180 height 61
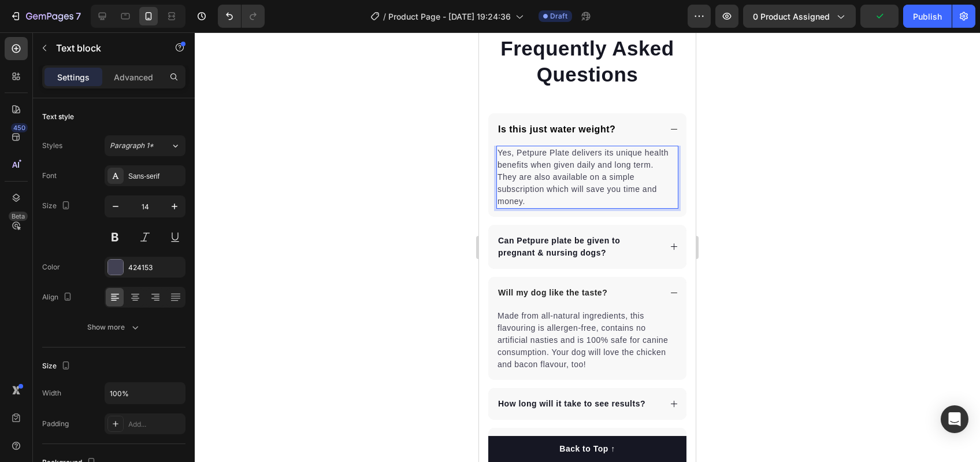
click at [525, 189] on p "Yes, Petpure Plate delivers its unique health benefits when given daily and lon…" at bounding box center [588, 177] width 180 height 61
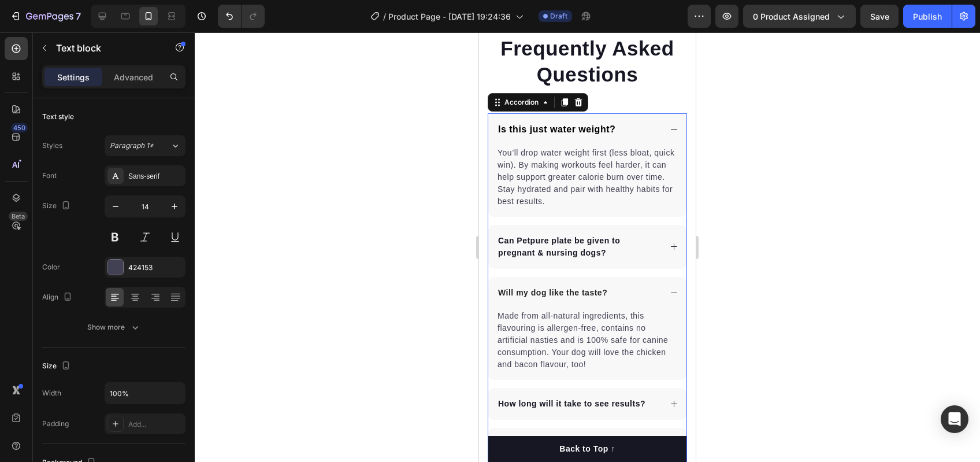
click at [580, 250] on p "Can Petpure plate be given to pregnant & nursing dogs?" at bounding box center [578, 247] width 161 height 24
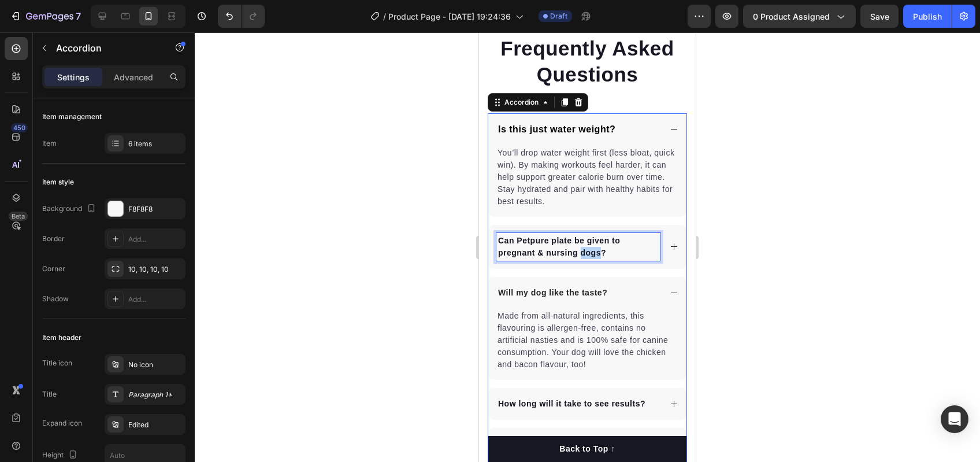
click at [587, 251] on p "Can Petpure plate be given to pregnant & nursing dogs?" at bounding box center [578, 247] width 161 height 24
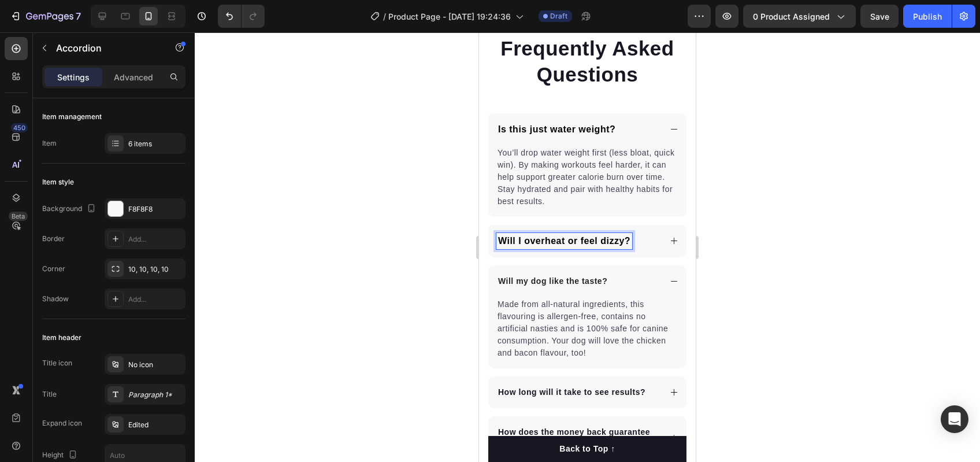
click at [670, 240] on div "Will I overheat or feel dizzy?" at bounding box center [587, 241] width 198 height 32
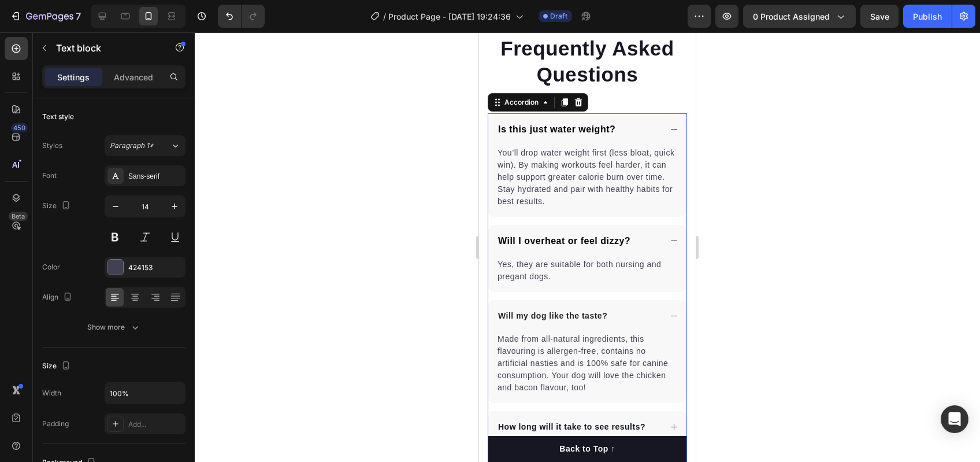
click at [592, 275] on p "Yes, they are suitable for both nursing and pregant dogs." at bounding box center [588, 270] width 180 height 24
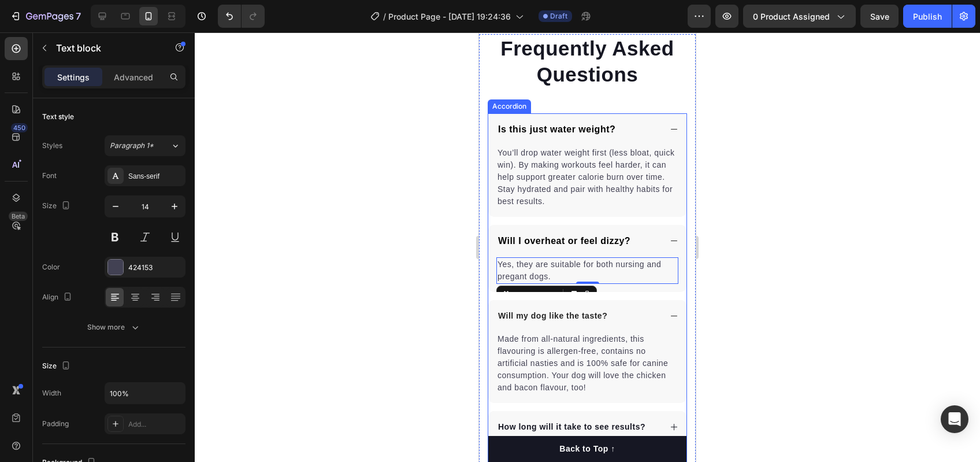
click at [585, 266] on p "Yes, they are suitable for both nursing and pregant dogs." at bounding box center [588, 270] width 180 height 24
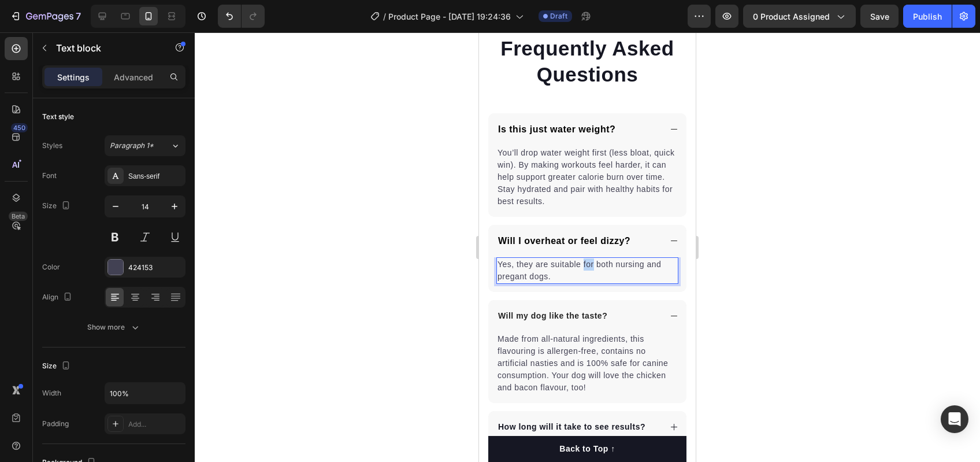
click at [585, 266] on p "Yes, they are suitable for both nursing and pregant dogs." at bounding box center [588, 270] width 180 height 24
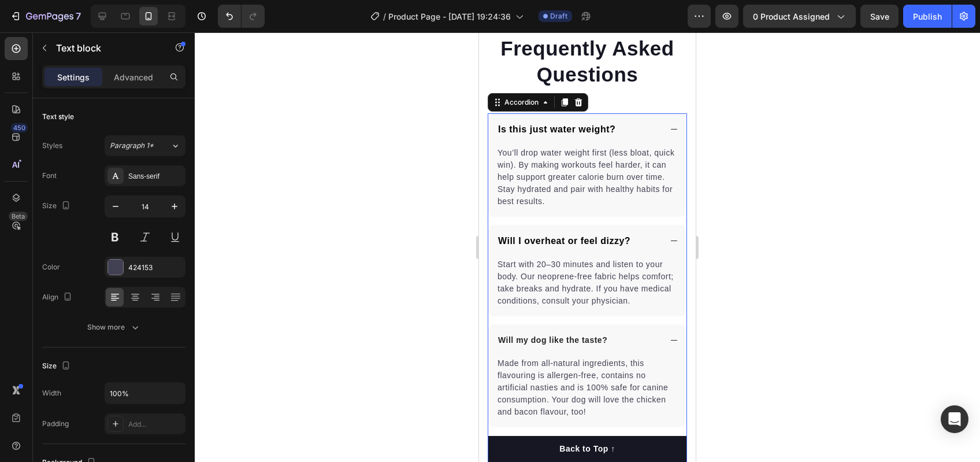
click at [568, 348] on div "Will my dog like the taste?" at bounding box center [552, 340] width 113 height 16
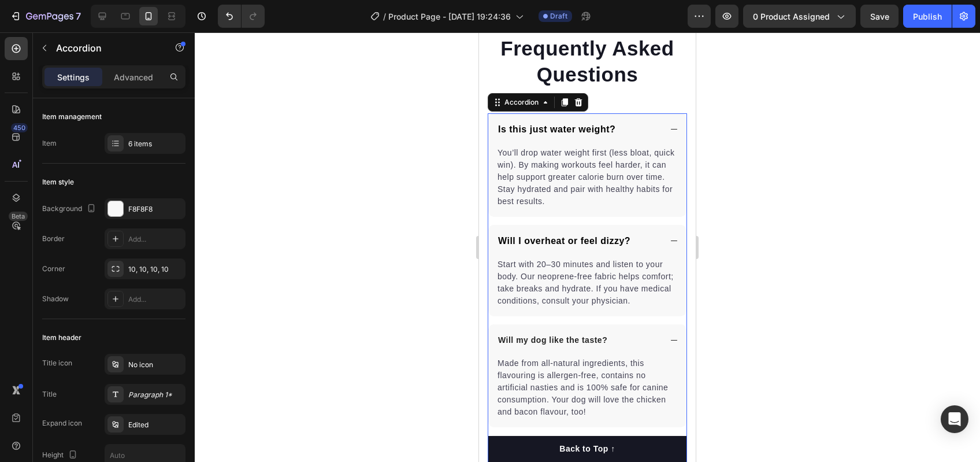
click at [568, 348] on div "Will my dog like the taste?" at bounding box center [552, 340] width 113 height 16
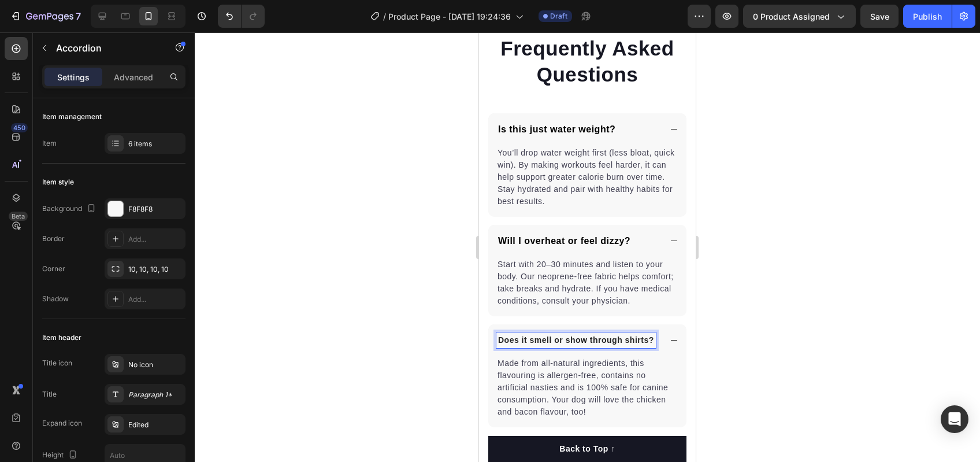
click at [670, 132] on icon at bounding box center [674, 129] width 9 height 9
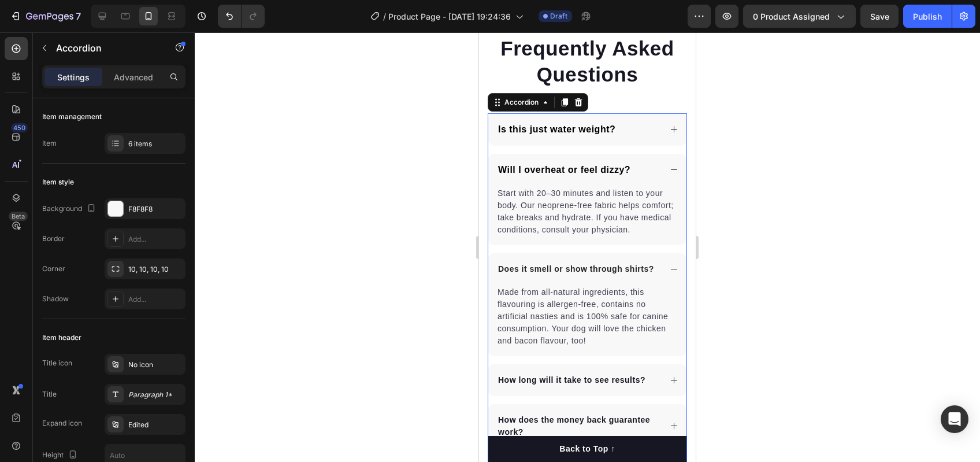
click at [663, 174] on div "Will I overheat or feel dizzy?" at bounding box center [587, 170] width 198 height 32
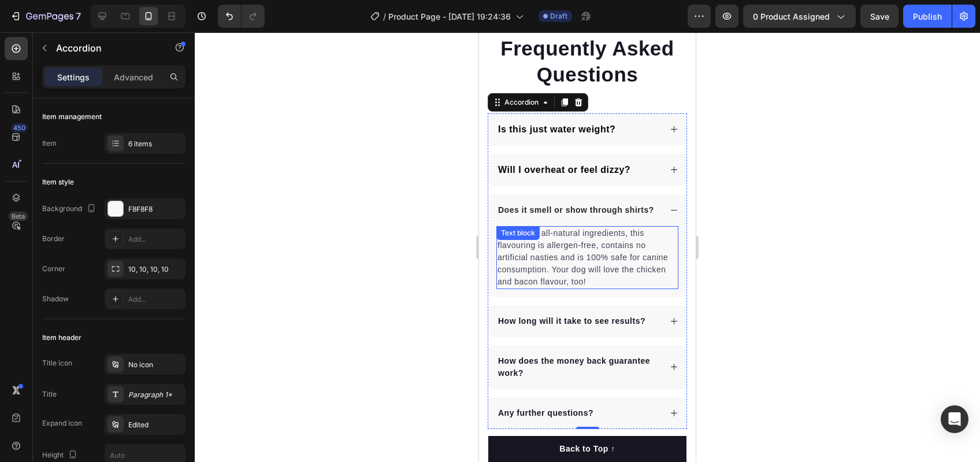
click at [546, 266] on p "Made from all-natural ingredients, this flavouring is allergen-free, contains n…" at bounding box center [588, 257] width 180 height 61
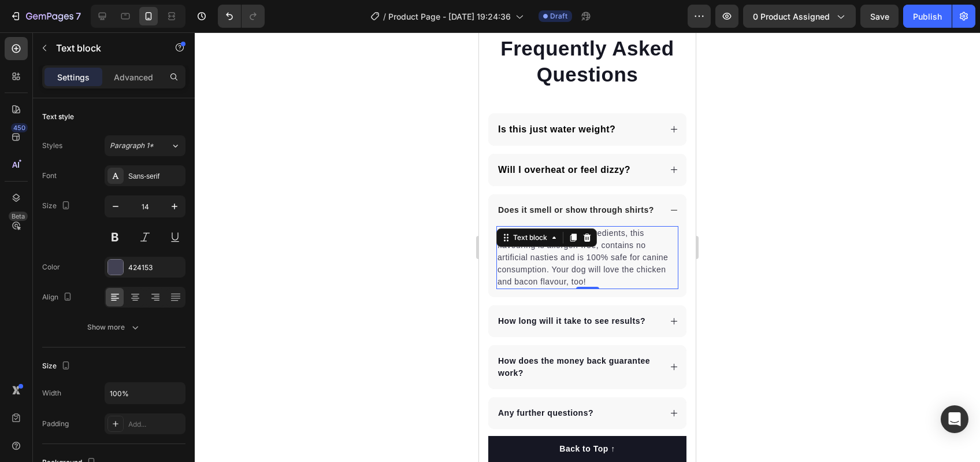
click at [563, 269] on p "Made from all-natural ingredients, this flavouring is allergen-free, contains n…" at bounding box center [588, 257] width 180 height 61
click at [574, 270] on p "Made from all-natural ingredients, this flavouring is allergen-free, contains n…" at bounding box center [588, 257] width 180 height 61
click at [584, 273] on p "Made from all-natural ingredients, this flavouring is allergen-free, contains n…" at bounding box center [588, 257] width 180 height 61
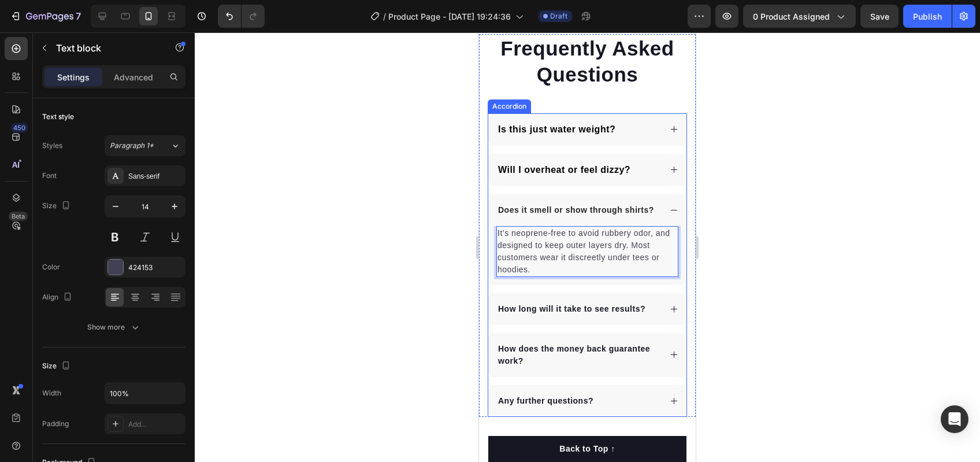
click at [543, 205] on p "Does it smell or show through shirts?" at bounding box center [576, 210] width 156 height 12
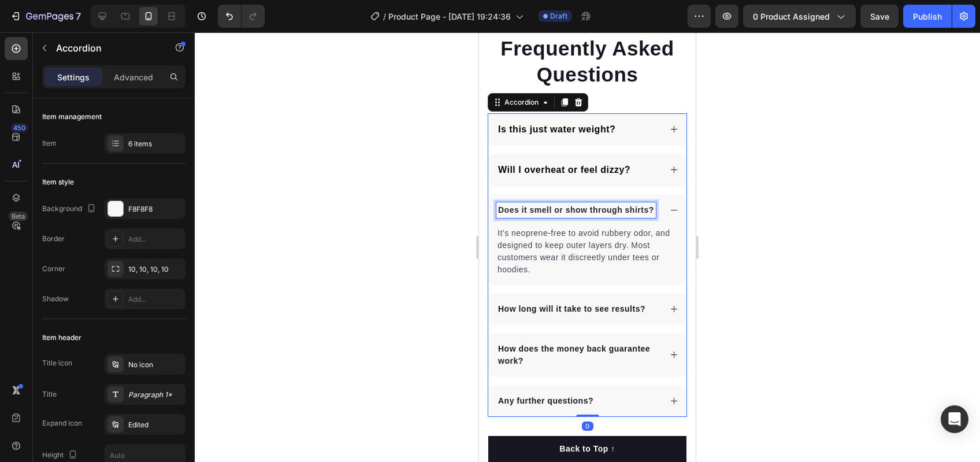
click at [548, 210] on p "Does it smell or show through shirts?" at bounding box center [576, 210] width 156 height 12
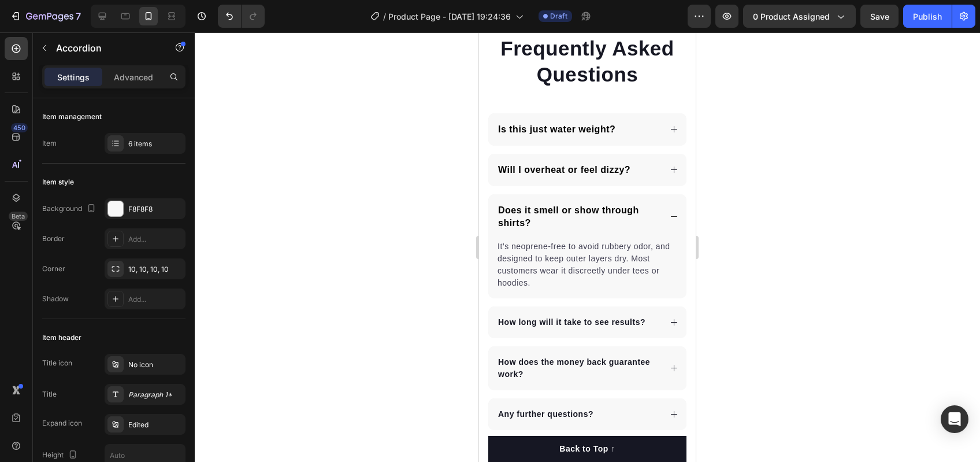
click at [670, 214] on icon at bounding box center [674, 216] width 9 height 9
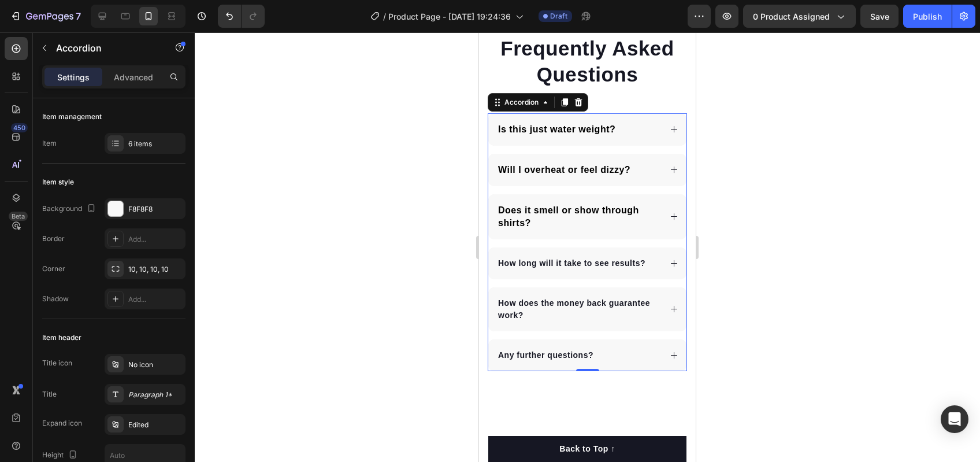
click at [554, 258] on p "How long will it take to see results?" at bounding box center [571, 263] width 147 height 12
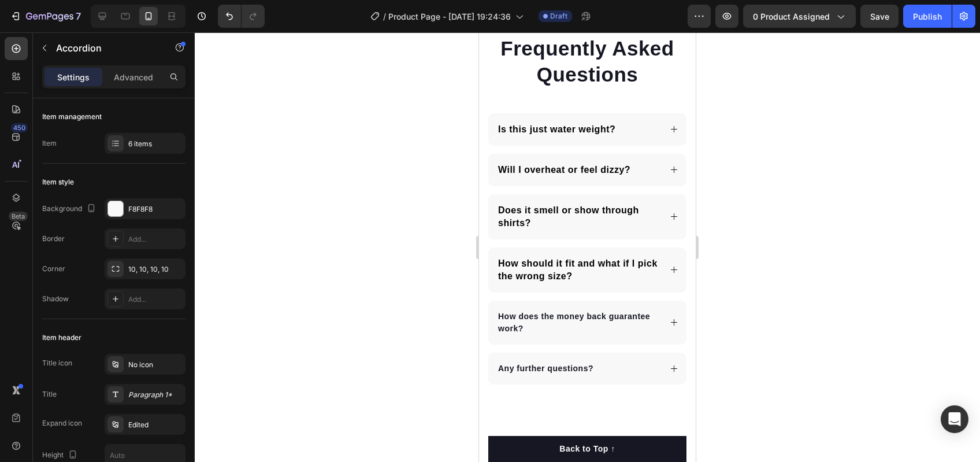
click at [655, 268] on div "How should it fit and what if I pick the wrong size?" at bounding box center [587, 269] width 198 height 45
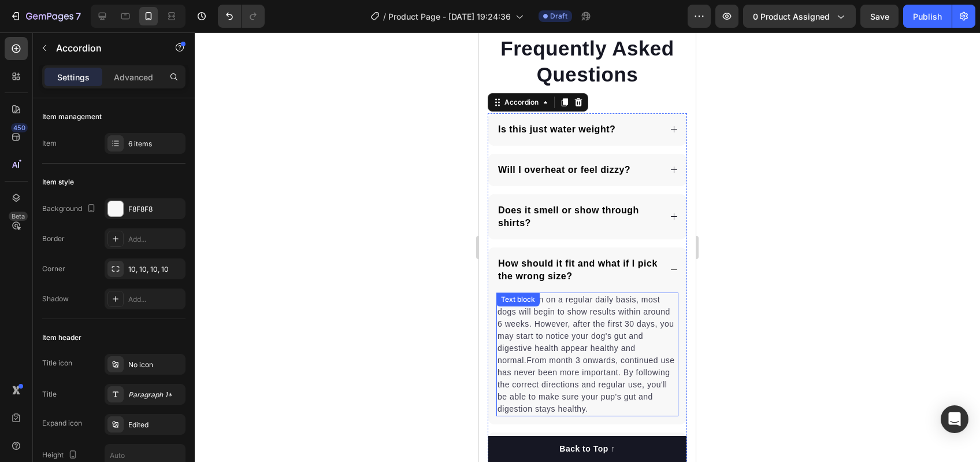
click at [616, 305] on p "When taken on a regular daily basis, most dogs will begin to show results withi…" at bounding box center [588, 354] width 180 height 121
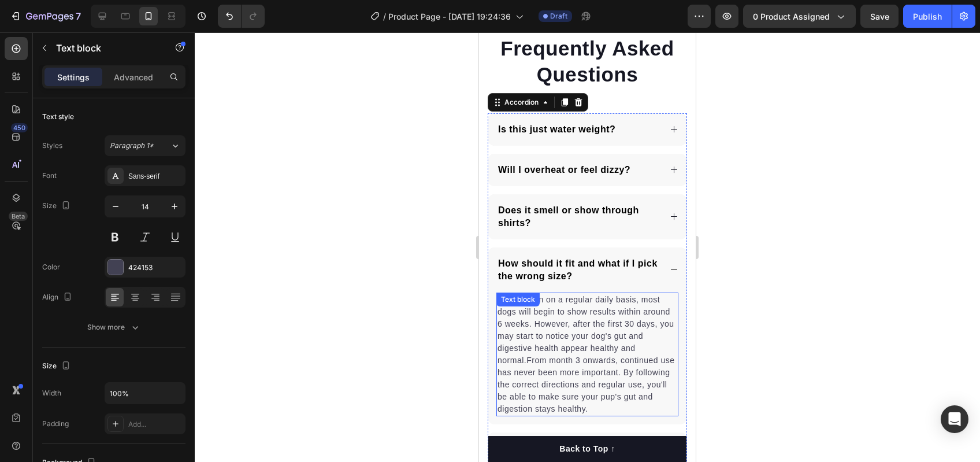
click at [616, 305] on p "When taken on a regular daily basis, most dogs will begin to show results withi…" at bounding box center [588, 354] width 180 height 121
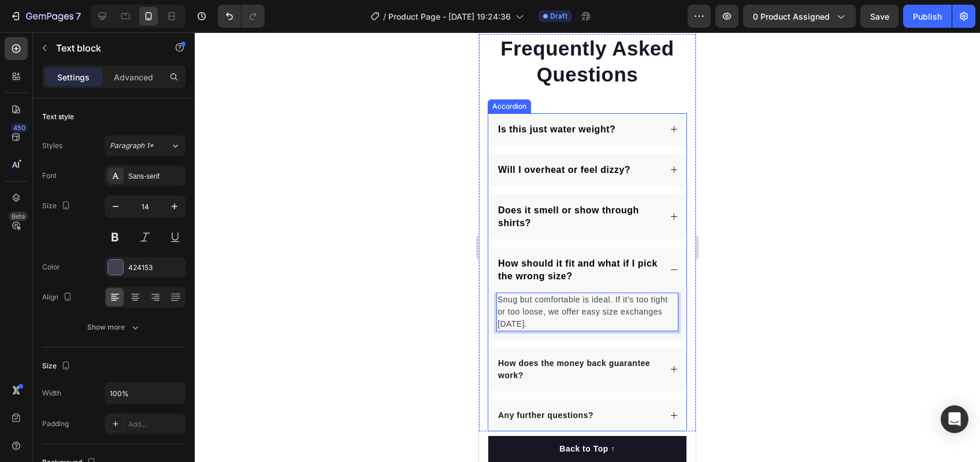
click at [657, 273] on div "How should it fit and what if I pick the wrong size?" at bounding box center [587, 269] width 198 height 45
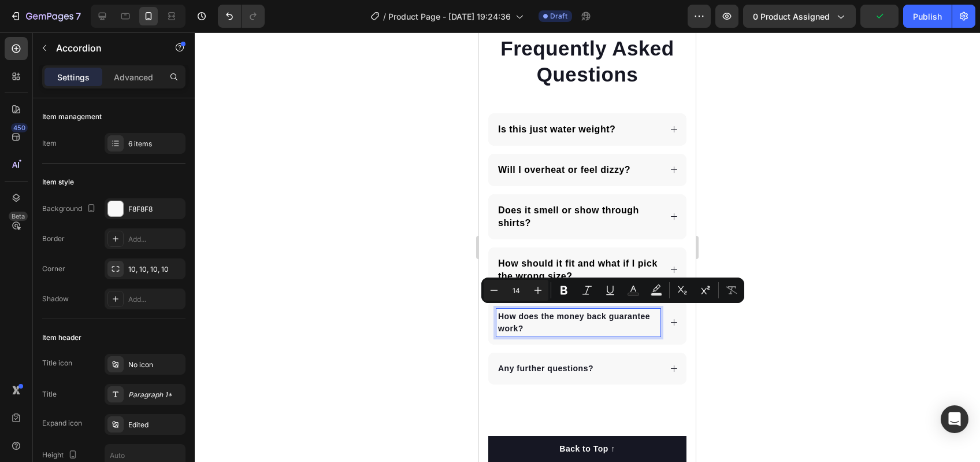
click at [565, 321] on p "How does the money back guarantee work?" at bounding box center [578, 322] width 161 height 24
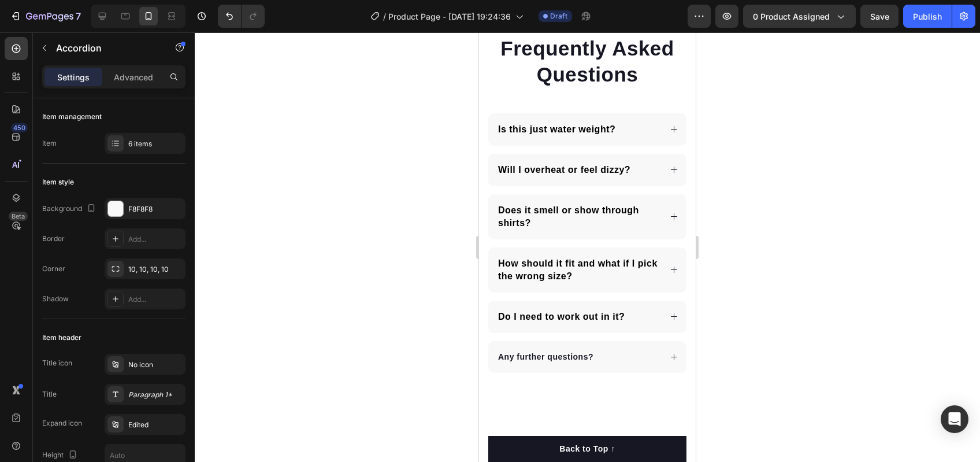
click at [661, 318] on div "Do I need to work out in it?" at bounding box center [587, 317] width 198 height 32
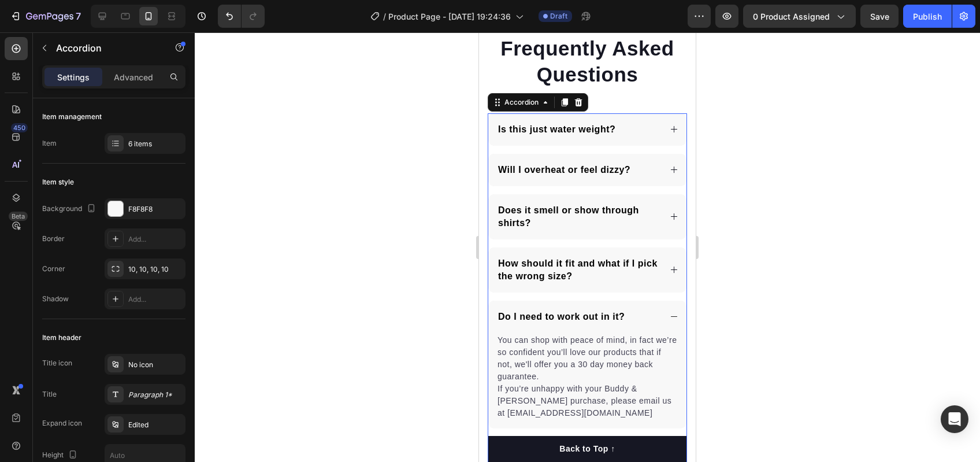
click at [527, 344] on div "You can shop with peace of mind, in fact we’re so confident you’ll love our pro…" at bounding box center [587, 376] width 182 height 87
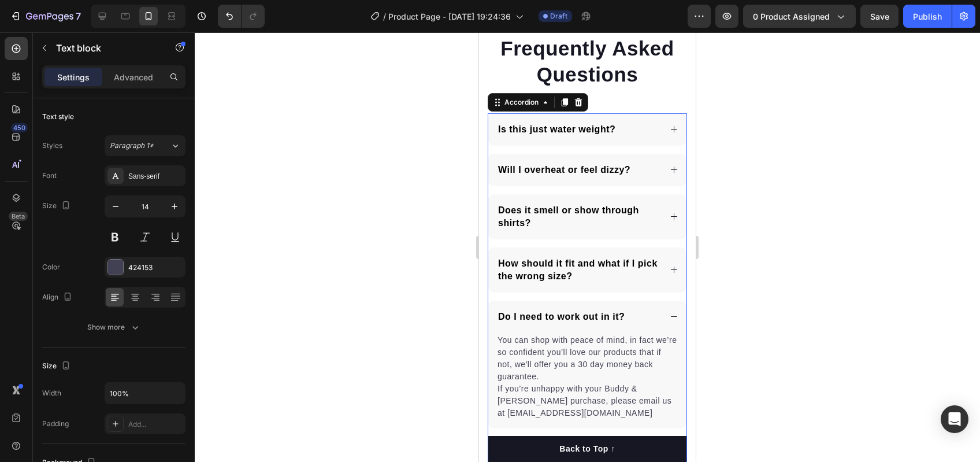
click at [527, 331] on div "Text block" at bounding box center [518, 326] width 39 height 10
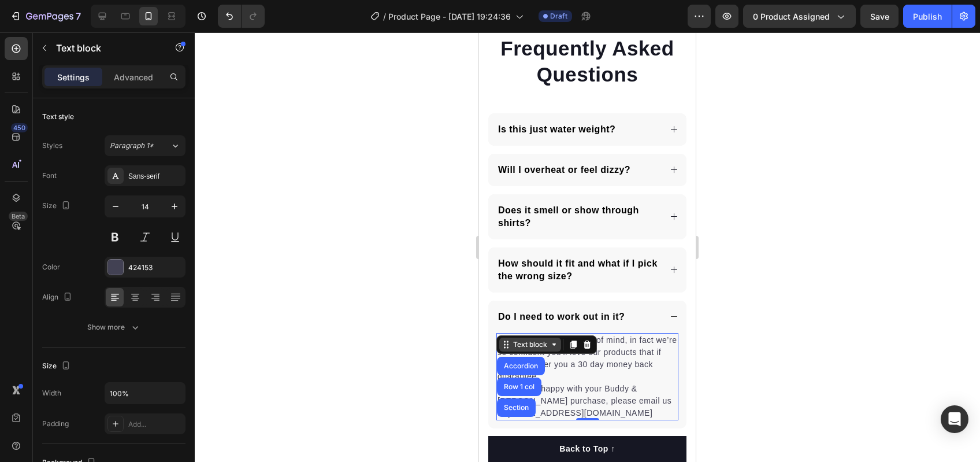
click at [527, 344] on div "Text block" at bounding box center [530, 344] width 39 height 10
click at [555, 365] on p "You can shop with peace of mind, in fact we’re so confident you’ll love our pro…" at bounding box center [588, 376] width 180 height 85
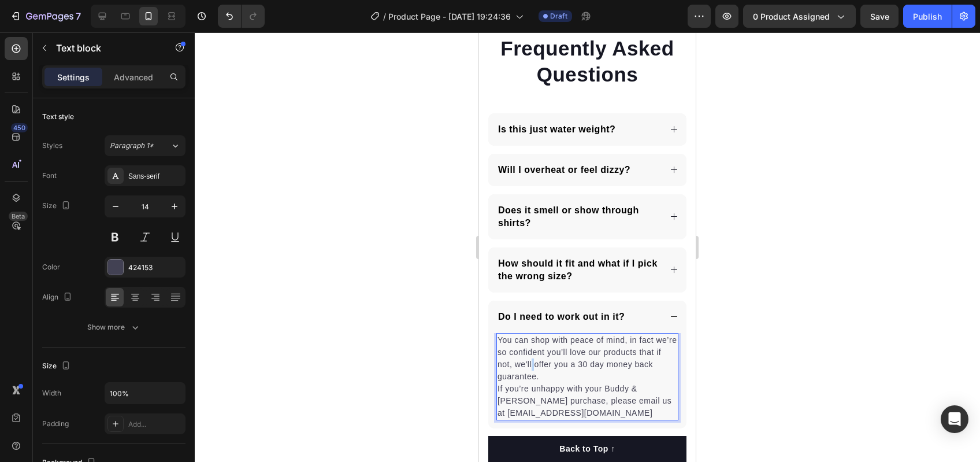
click at [555, 365] on p "You can shop with peace of mind, in fact we’re so confident you’ll love our pro…" at bounding box center [588, 376] width 180 height 85
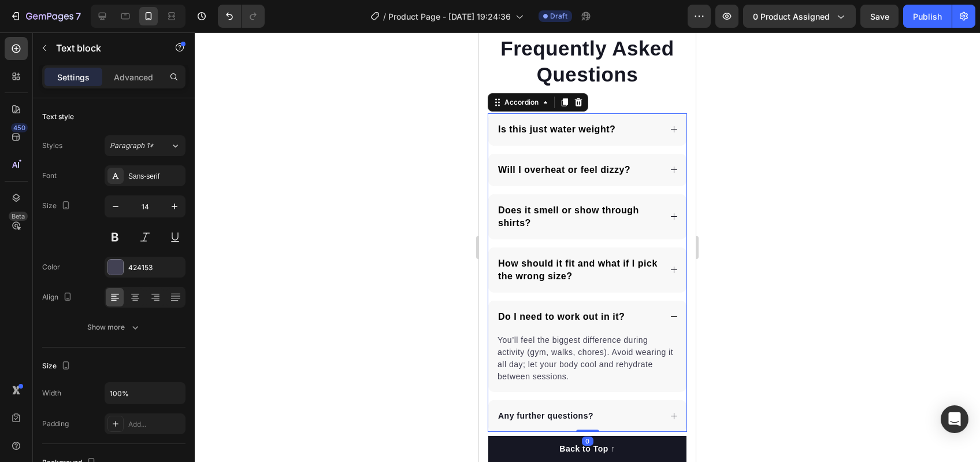
click at [666, 318] on div "Do I need to work out in it?" at bounding box center [587, 317] width 198 height 32
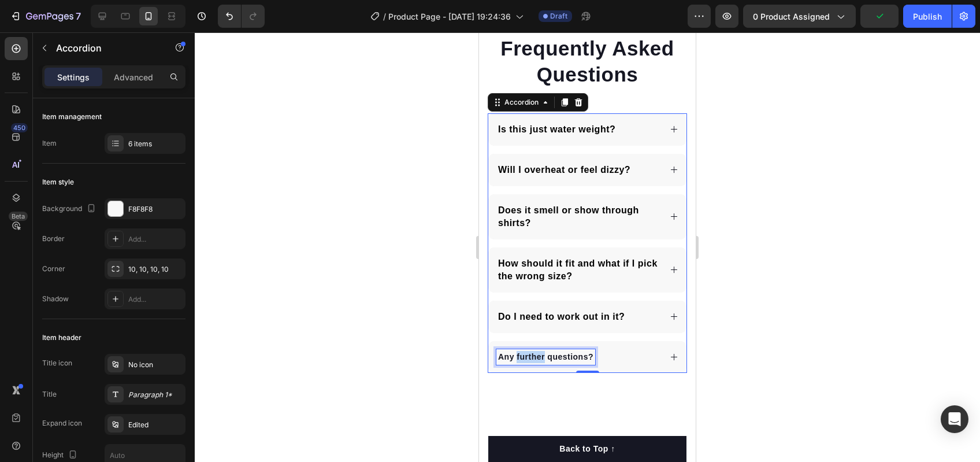
click at [542, 351] on p "Any further questions?" at bounding box center [545, 357] width 95 height 12
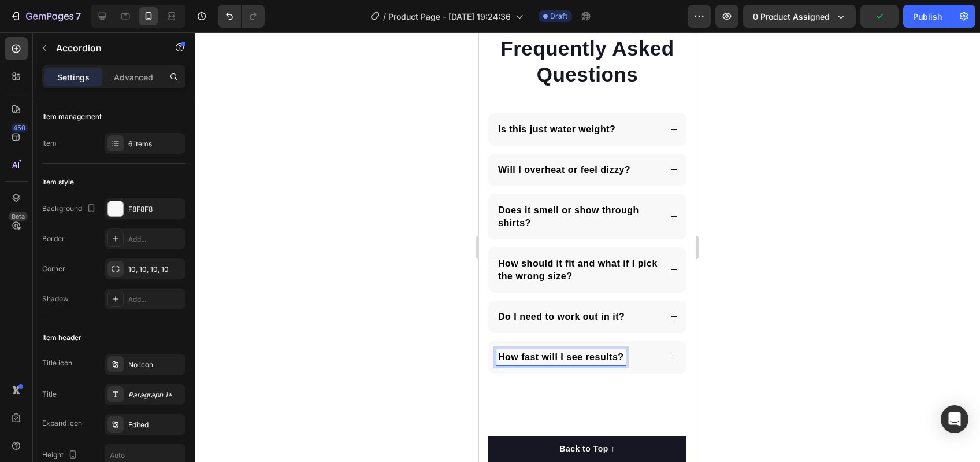
click at [671, 354] on icon at bounding box center [674, 357] width 6 height 6
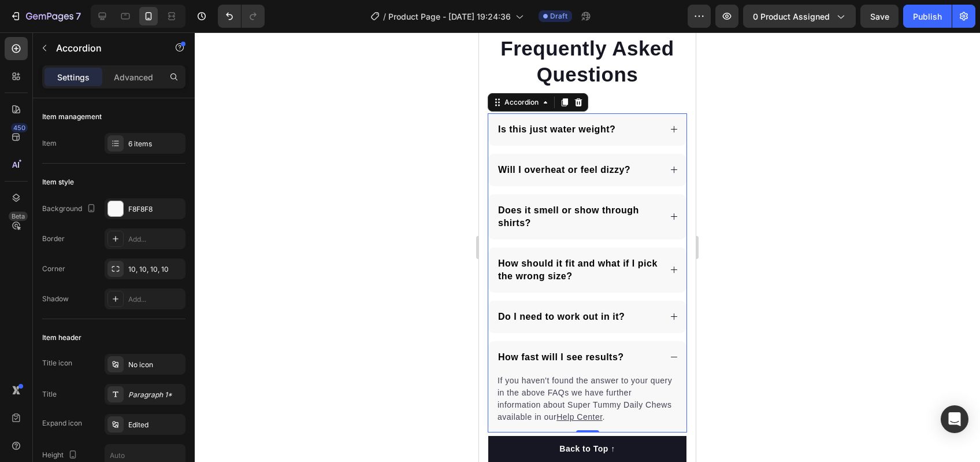
click at [590, 382] on p "If you haven't found the answer to your query in the above FAQs we have further…" at bounding box center [588, 398] width 180 height 49
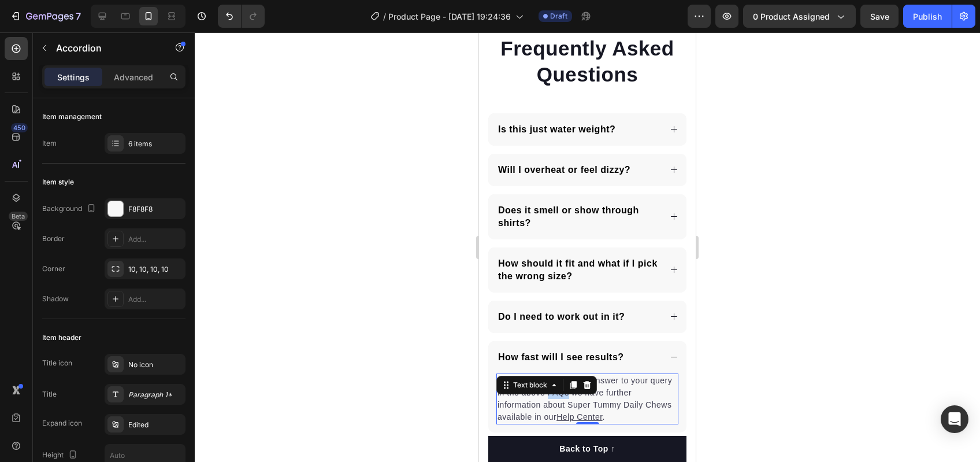
click at [590, 382] on p "If you haven't found the answer to your query in the above FAQs we have further…" at bounding box center [588, 398] width 180 height 49
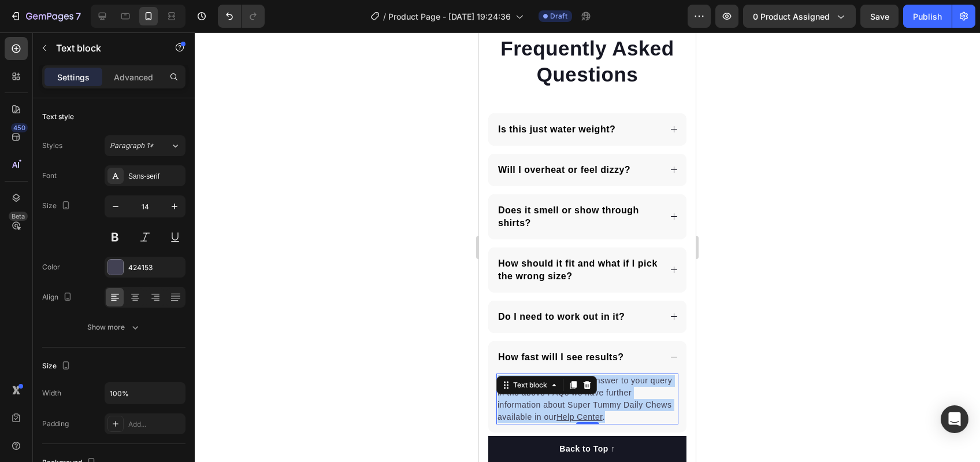
click at [590, 382] on p "If you haven't found the answer to your query in the above FAQs we have further…" at bounding box center [588, 398] width 180 height 49
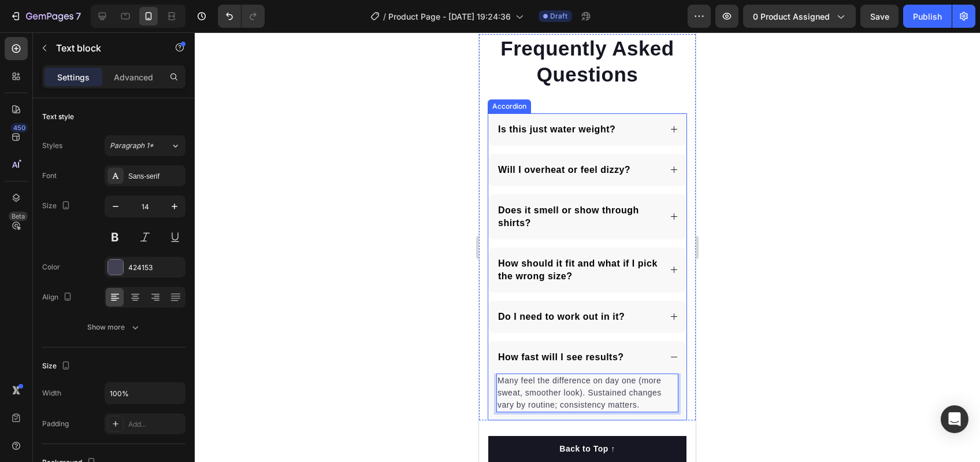
scroll to position [4122, 0]
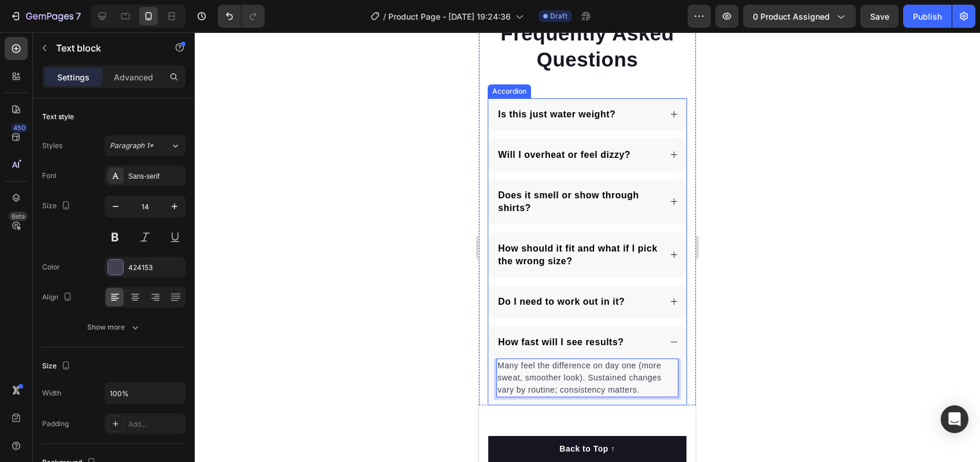
click at [636, 351] on div "How fast will I see results?" at bounding box center [587, 342] width 198 height 32
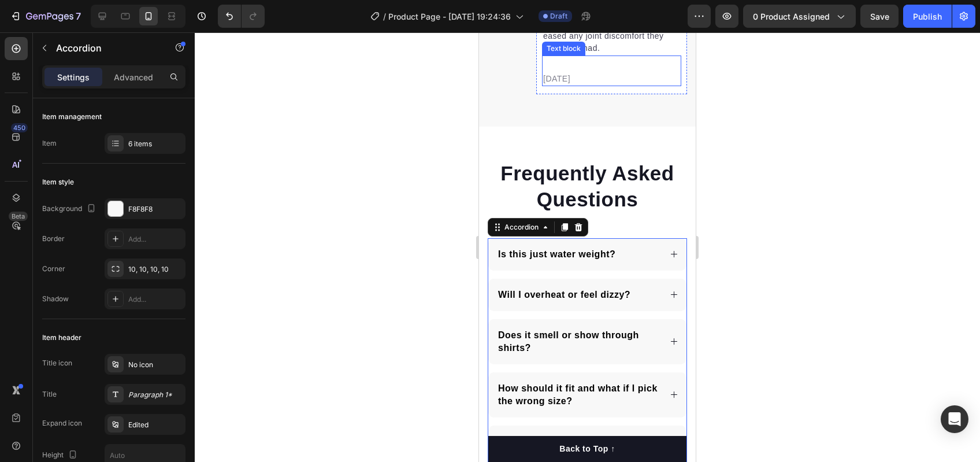
scroll to position [4208, 0]
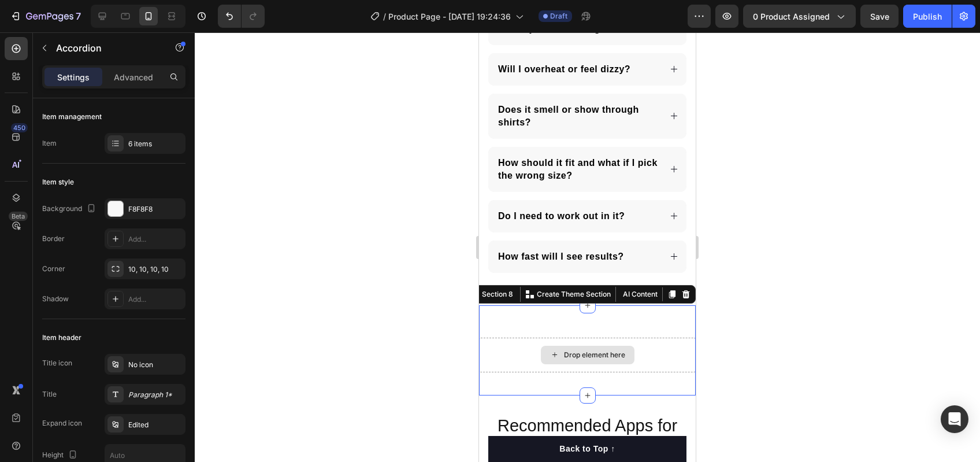
click at [574, 338] on div "Drop element here" at bounding box center [587, 355] width 217 height 35
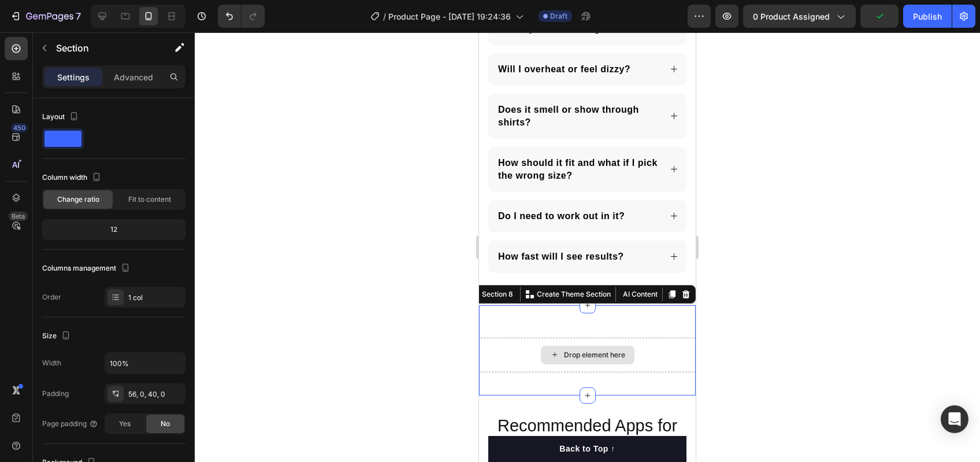
click at [573, 350] on div "Drop element here" at bounding box center [594, 354] width 61 height 9
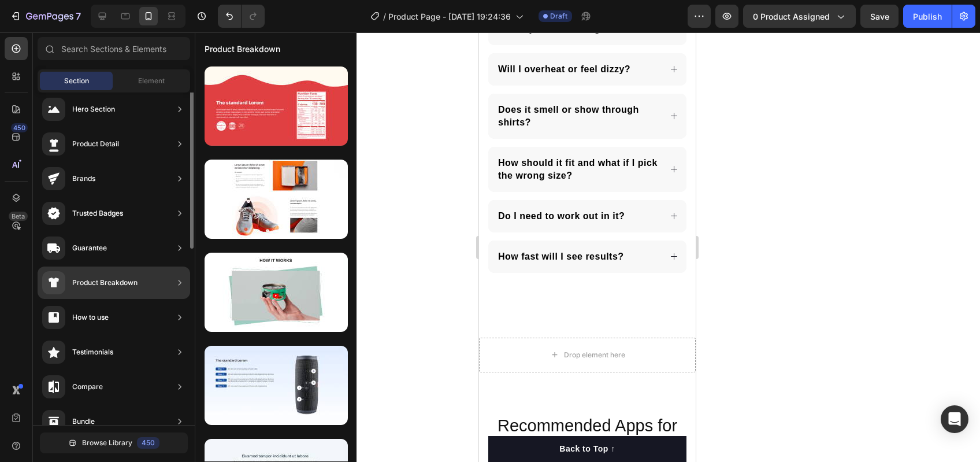
scroll to position [0, 0]
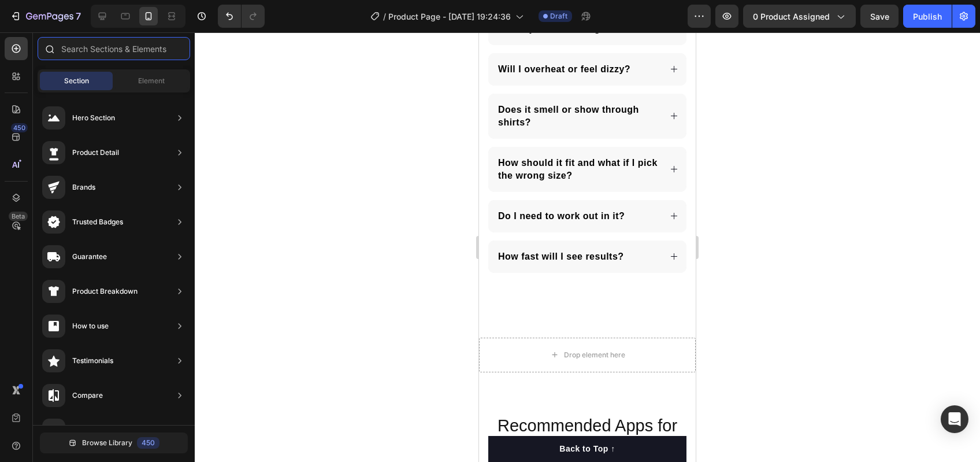
click at [123, 48] on input "text" at bounding box center [114, 48] width 153 height 23
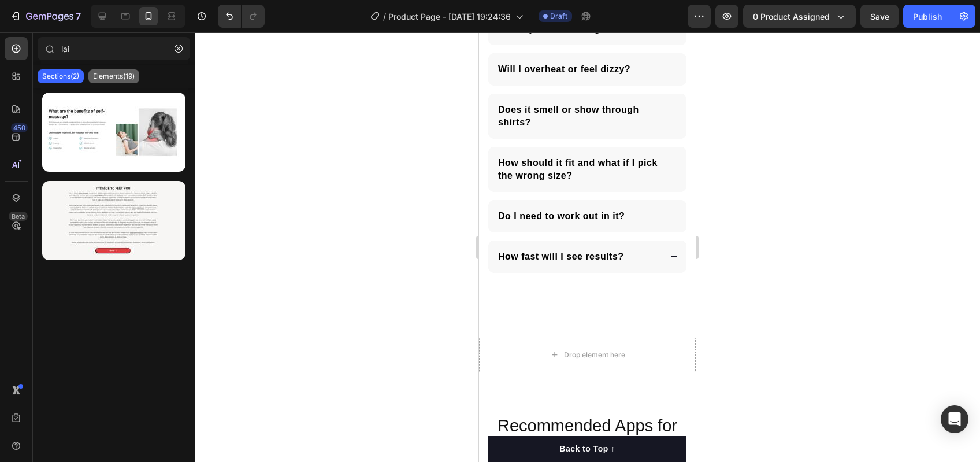
click at [122, 70] on div "Elements(19)" at bounding box center [113, 76] width 51 height 14
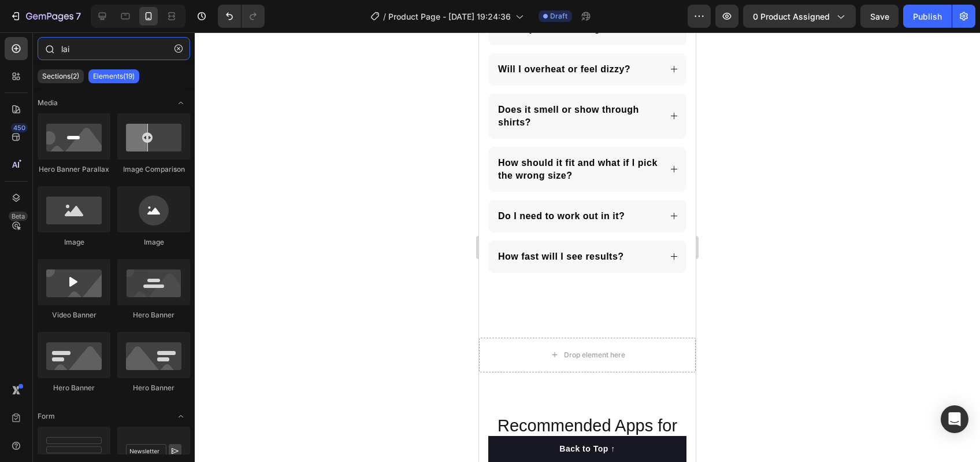
click at [103, 53] on input "lai" at bounding box center [114, 48] width 153 height 23
type input "l"
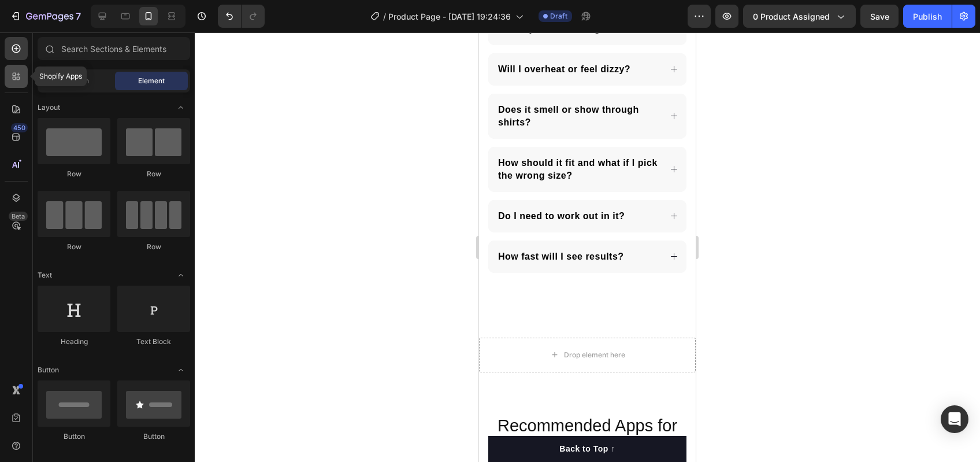
click at [13, 80] on icon at bounding box center [16, 77] width 12 height 12
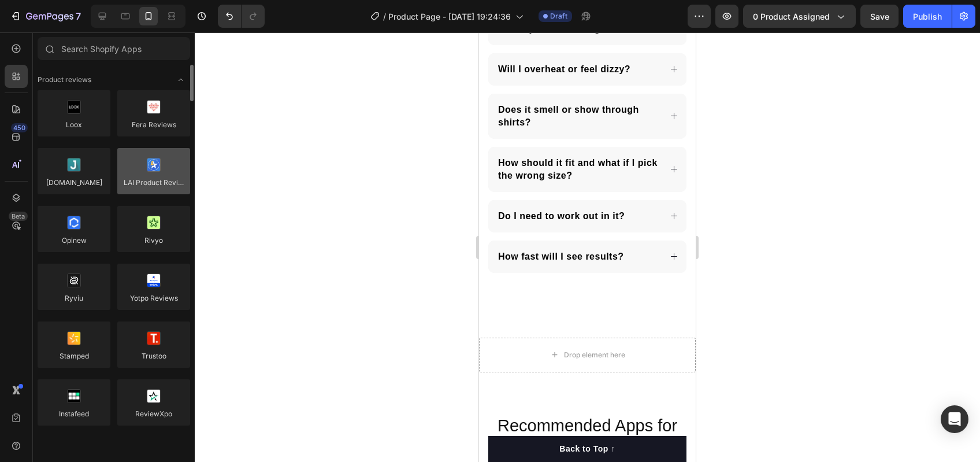
click at [169, 181] on div at bounding box center [153, 171] width 73 height 46
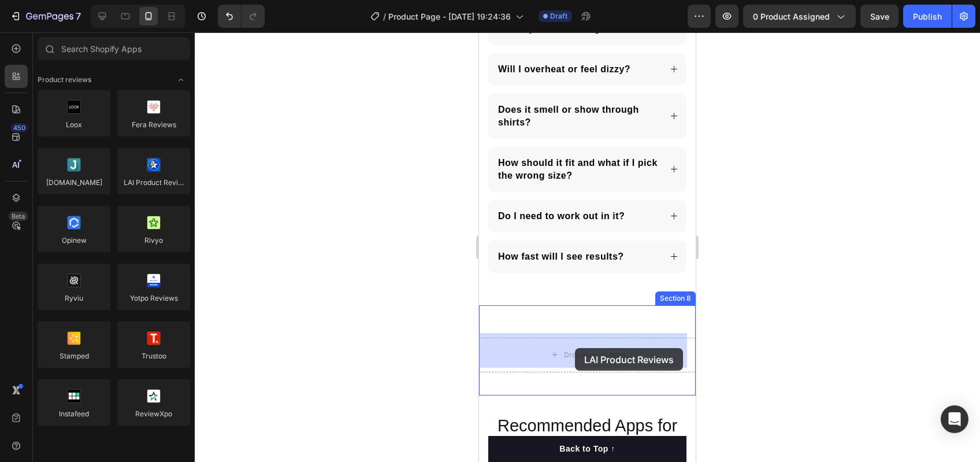
drag, startPoint x: 649, startPoint y: 202, endPoint x: 575, endPoint y: 348, distance: 163.9
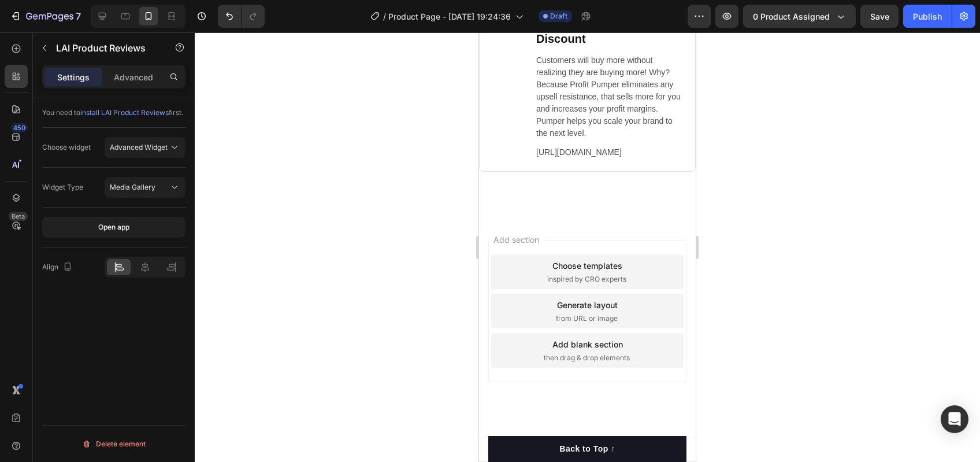
scroll to position [4961, 0]
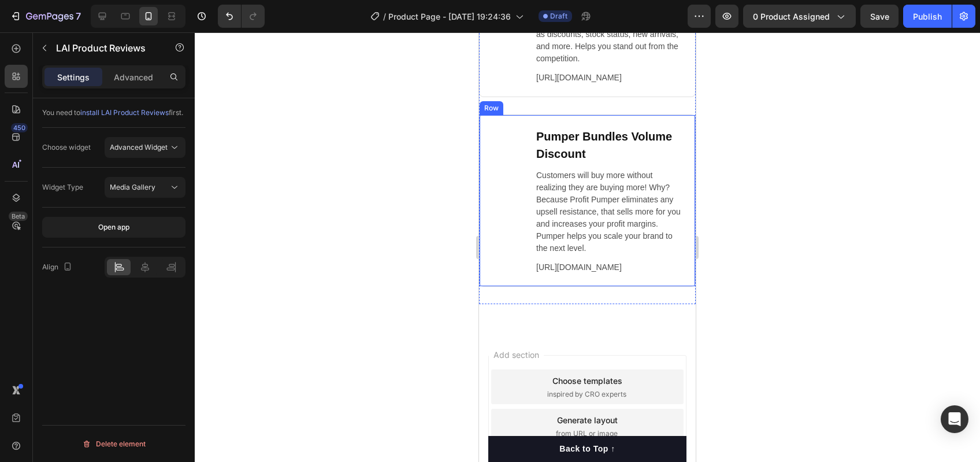
click at [494, 287] on div "Image Pumper Bundles Volume Discount Heading Customers will buy more without re…" at bounding box center [587, 200] width 217 height 172
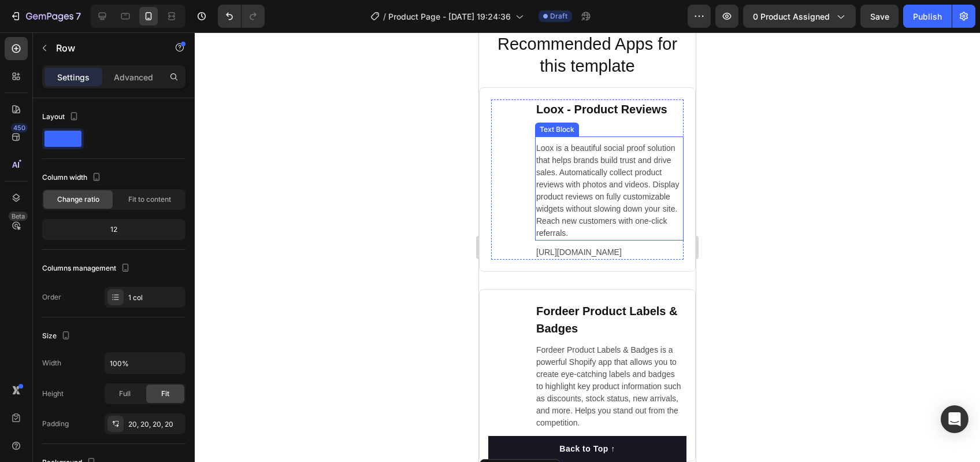
scroll to position [4583, 0]
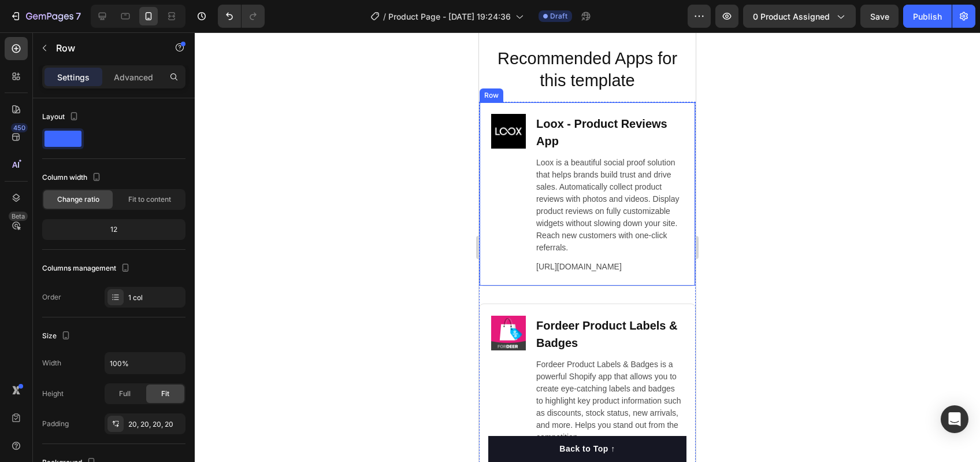
click at [676, 102] on div "Image Loox ‑ Product Reviews App Heading Loox is a beautiful social proof solut…" at bounding box center [587, 194] width 217 height 184
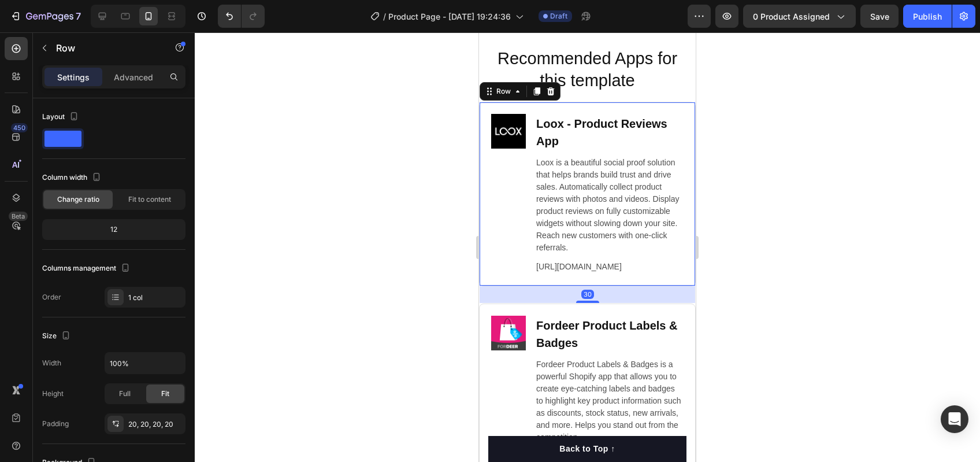
drag, startPoint x: 550, startPoint y: 88, endPoint x: 584, endPoint y: 99, distance: 35.3
click at [550, 88] on icon at bounding box center [551, 91] width 8 height 8
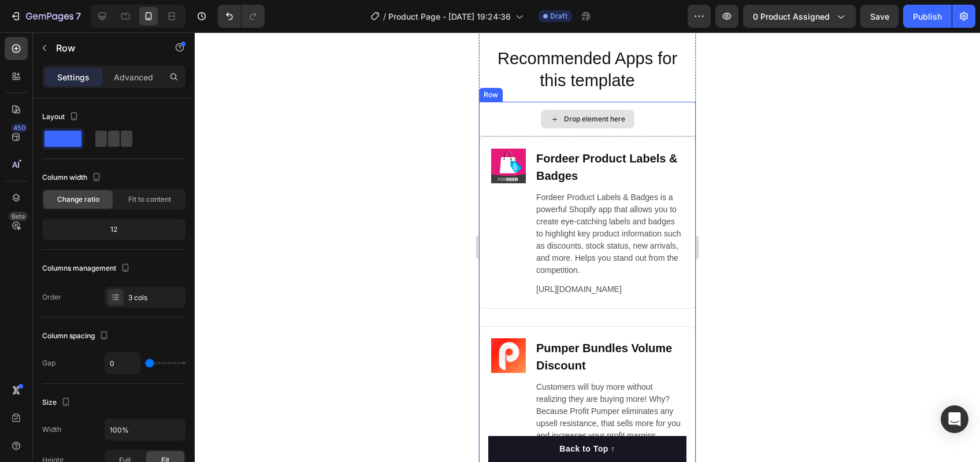
click at [670, 119] on div "Drop element here" at bounding box center [587, 119] width 217 height 35
click at [552, 95] on icon at bounding box center [550, 90] width 9 height 9
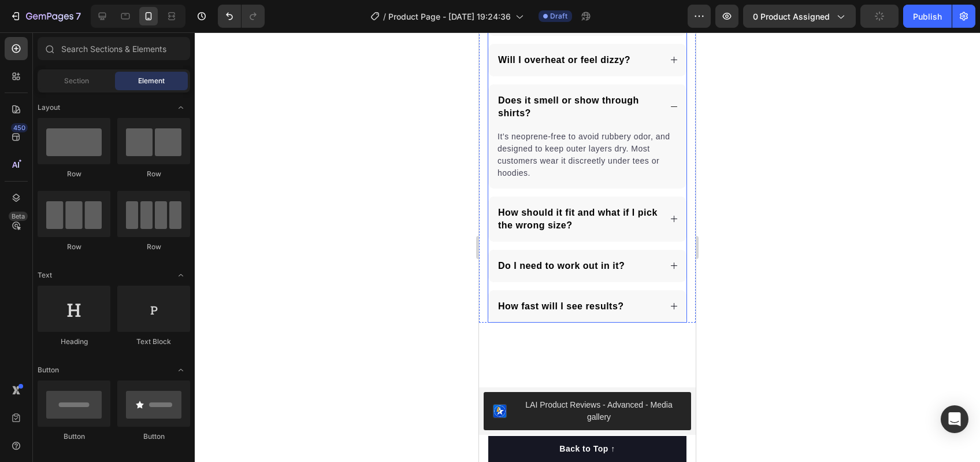
scroll to position [4521, 0]
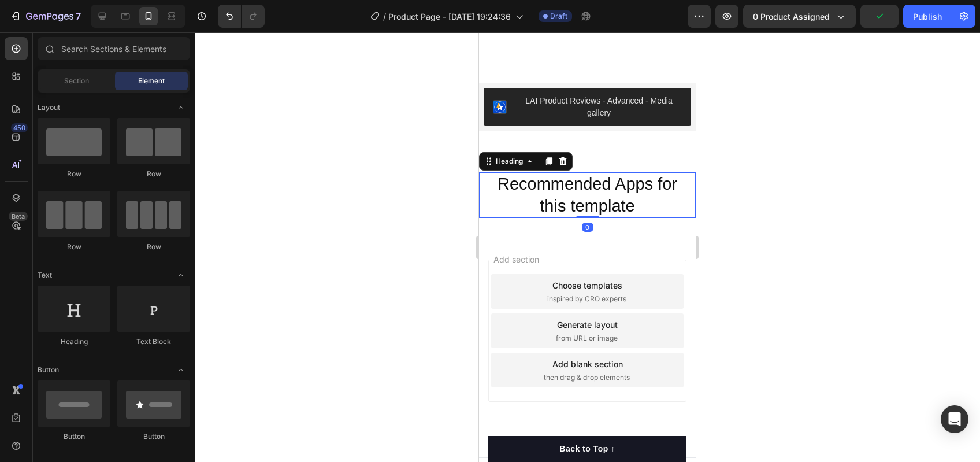
click at [665, 212] on h2 "Recommended Apps for this template" at bounding box center [588, 195] width 194 height 46
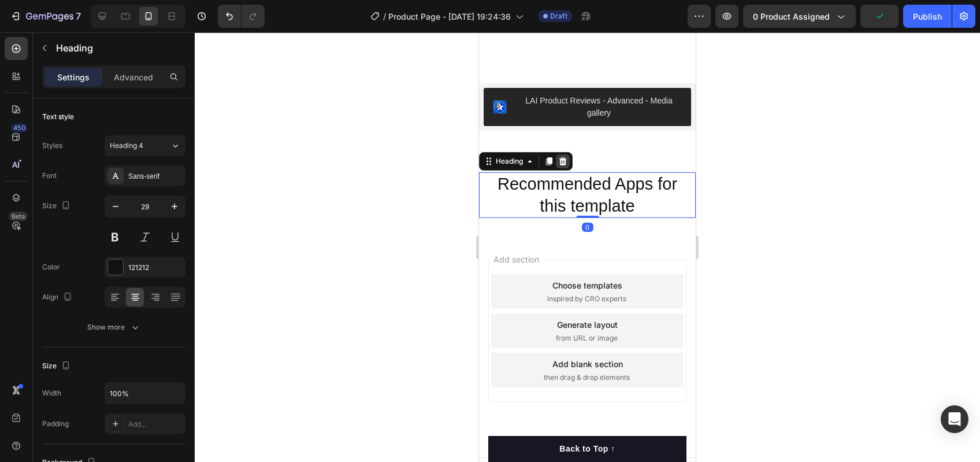
click at [563, 163] on div at bounding box center [563, 161] width 14 height 14
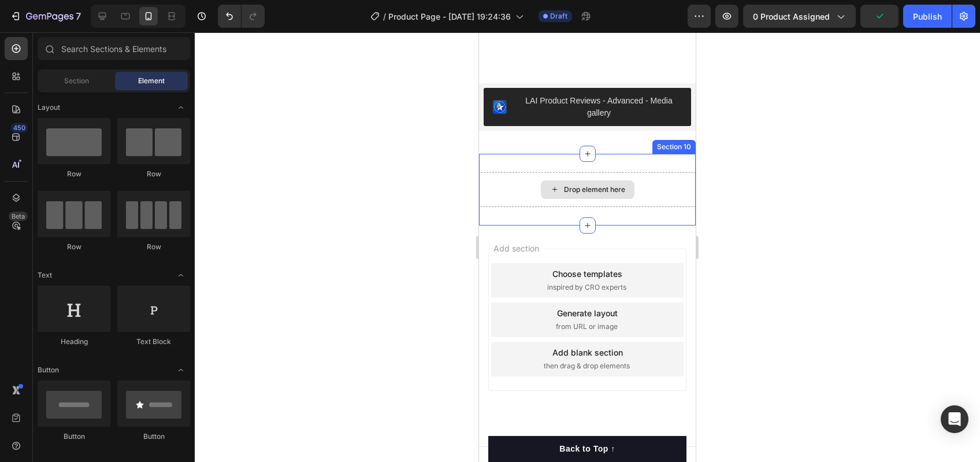
drag, startPoint x: 574, startPoint y: 166, endPoint x: 613, endPoint y: 176, distance: 39.4
click at [613, 180] on div "Drop element here" at bounding box center [588, 189] width 94 height 18
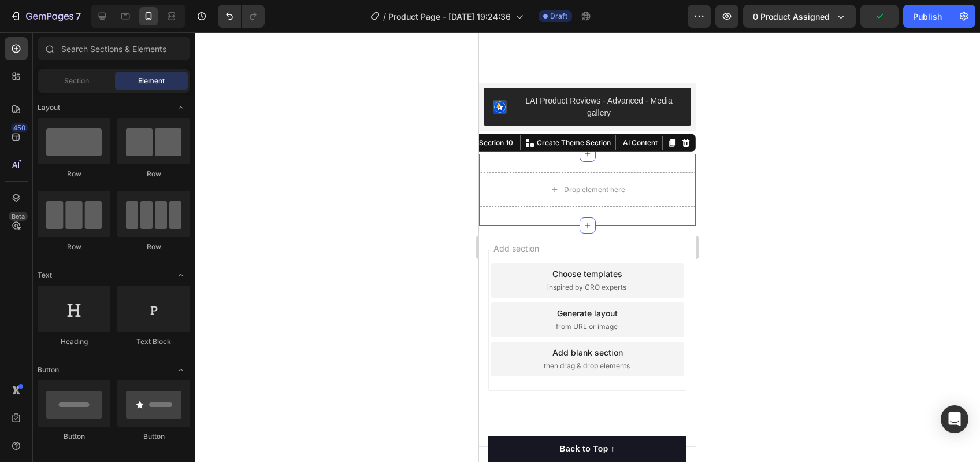
click at [664, 159] on div "Drop element here Section 10 You can create reusable sections Create Theme Sect…" at bounding box center [587, 190] width 217 height 72
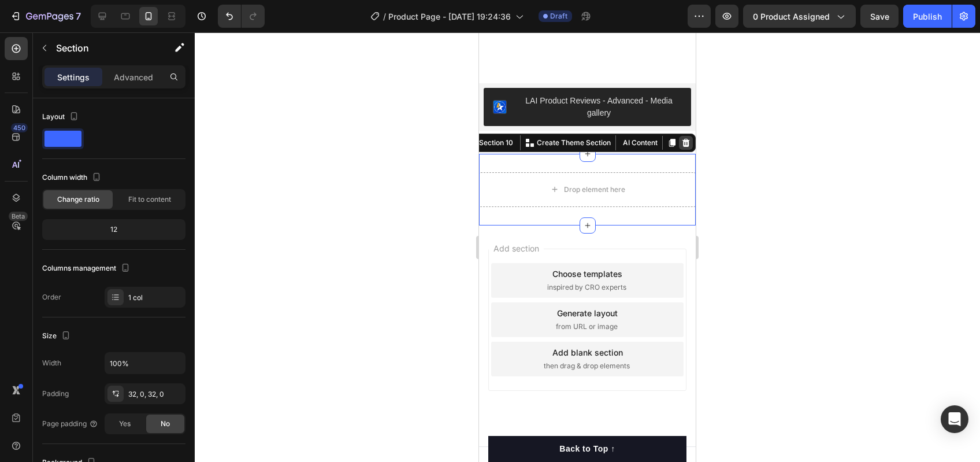
click at [683, 139] on icon at bounding box center [687, 143] width 8 height 8
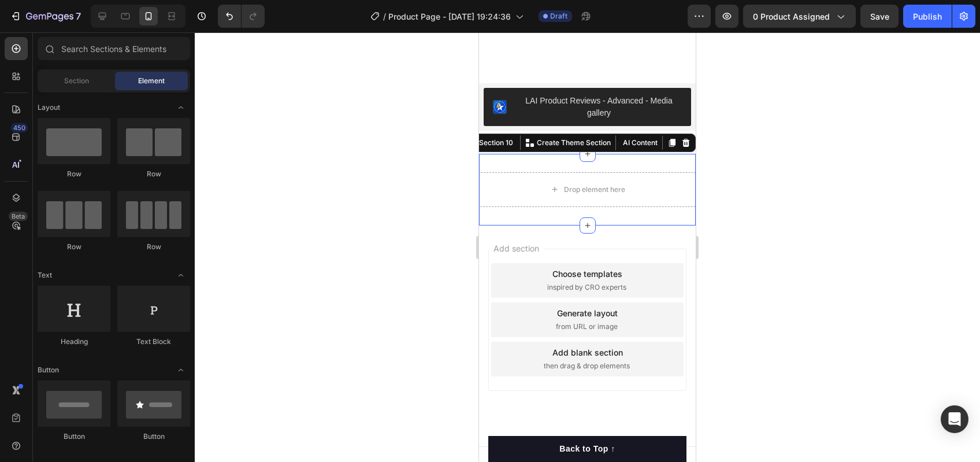
scroll to position [4453, 0]
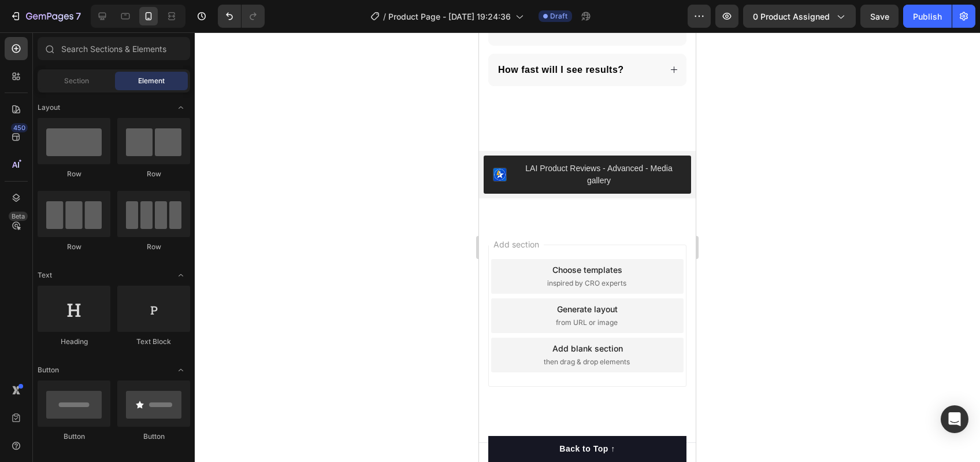
click at [637, 238] on div "Add section Choose templates inspired by CRO experts Generate layout from URL o…" at bounding box center [587, 331] width 217 height 221
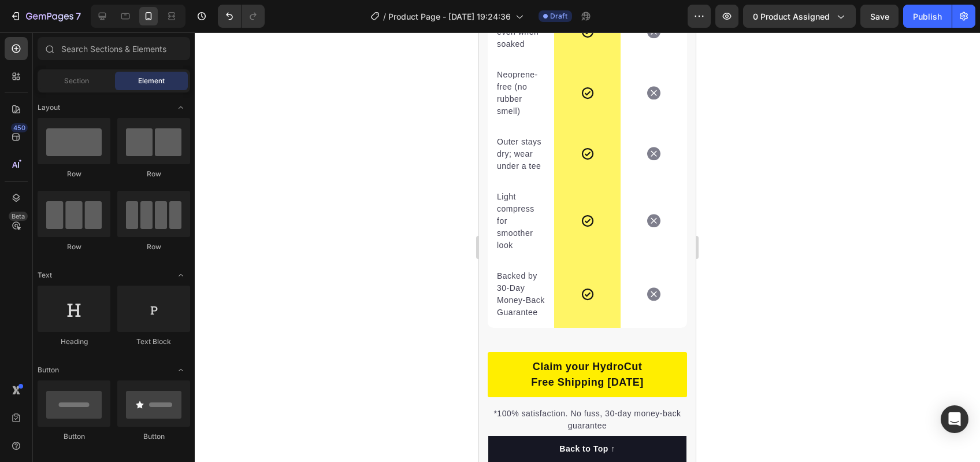
scroll to position [2540, 0]
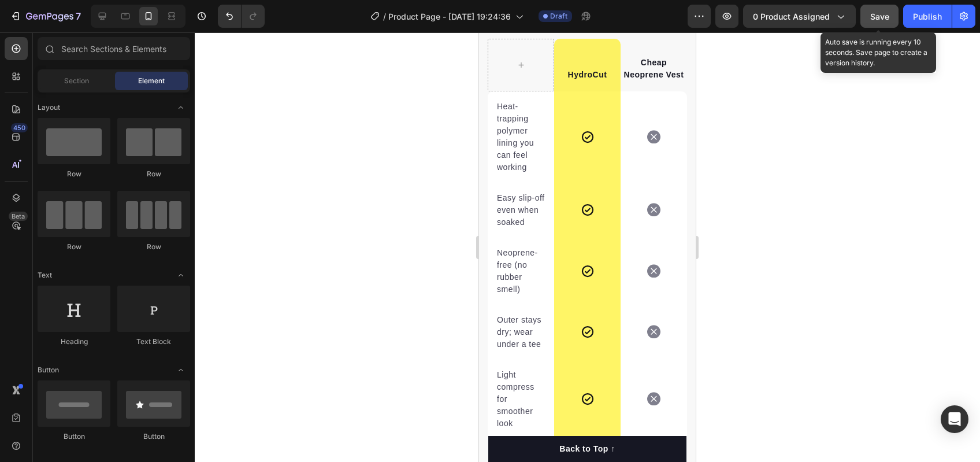
click at [874, 16] on span "Save" at bounding box center [879, 17] width 19 height 10
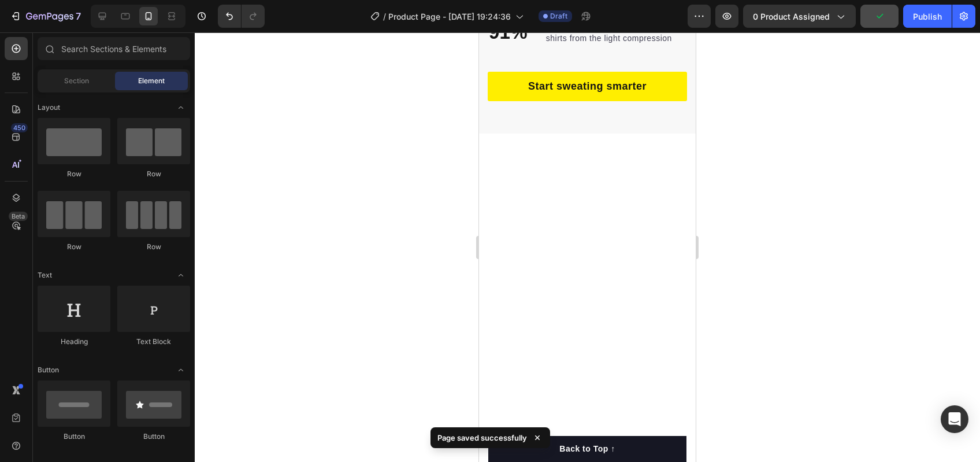
scroll to position [0, 0]
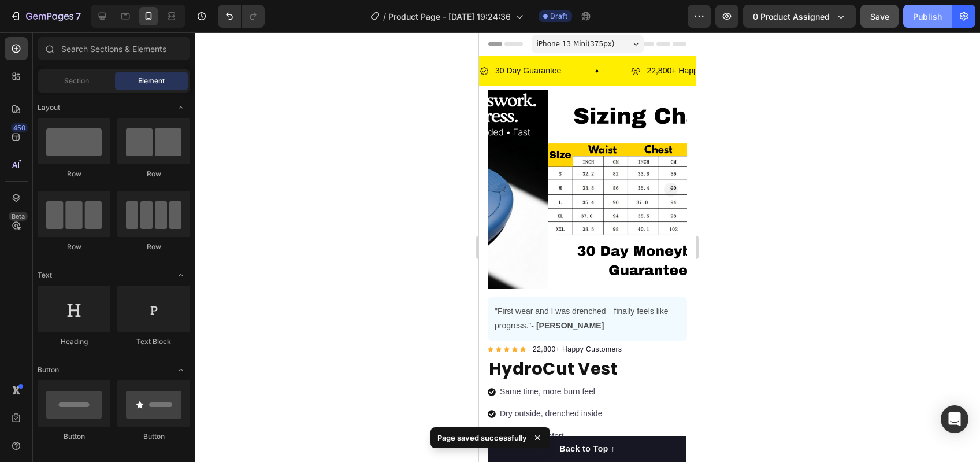
click at [913, 17] on button "Publish" at bounding box center [927, 16] width 49 height 23
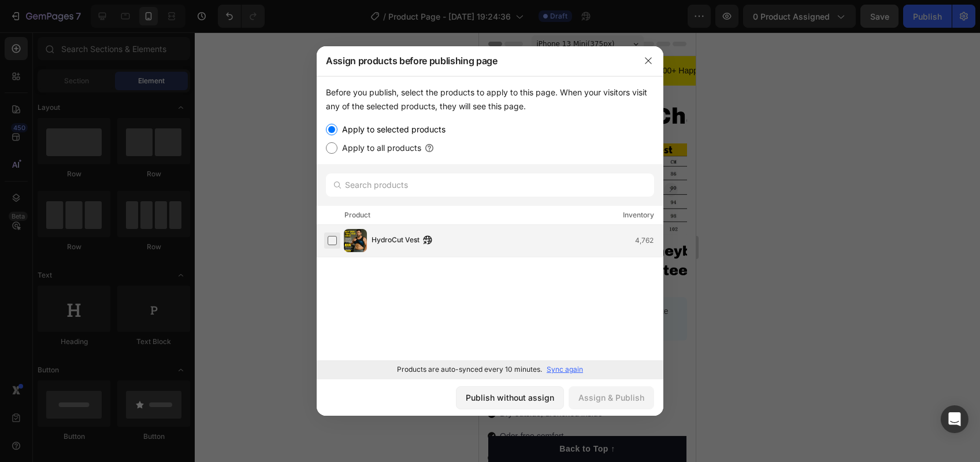
click at [337, 243] on label at bounding box center [332, 240] width 9 height 9
click at [618, 403] on button "Assign & Publish" at bounding box center [612, 397] width 86 height 23
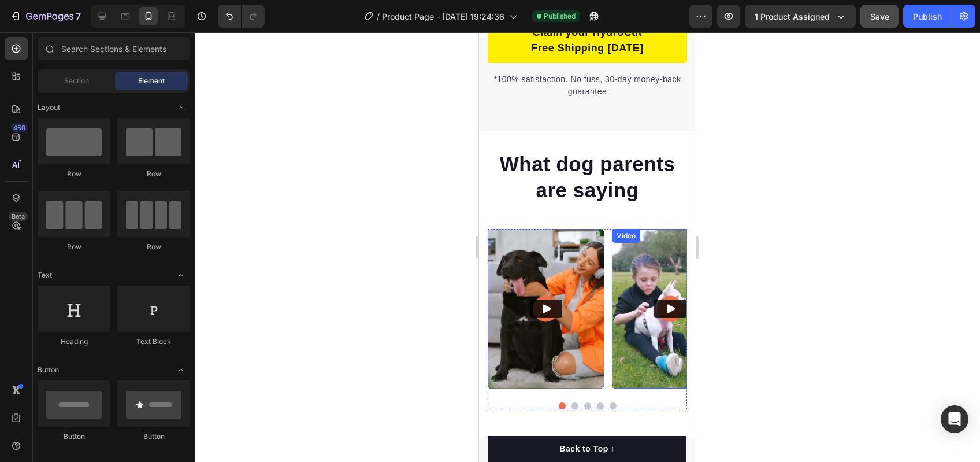
scroll to position [3046, 0]
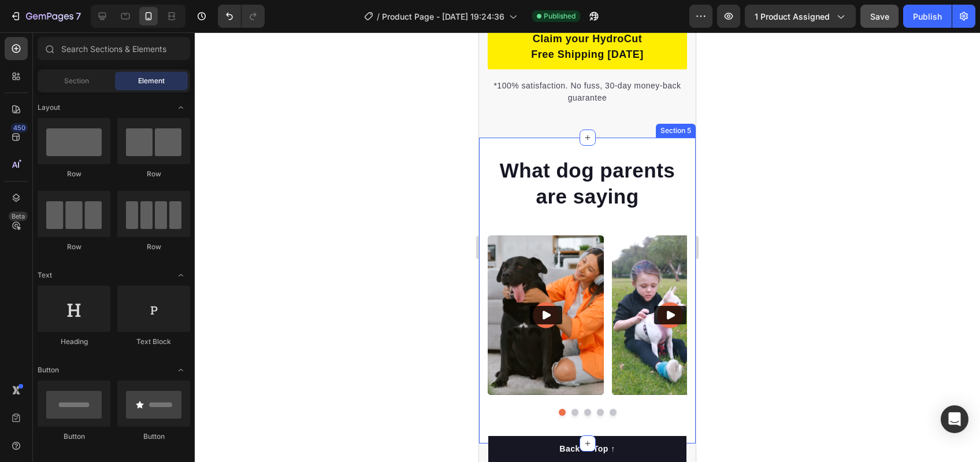
click at [635, 176] on div "What dog parents are saying Heading Video Video Video Video Video Carousel Row …" at bounding box center [587, 291] width 217 height 306
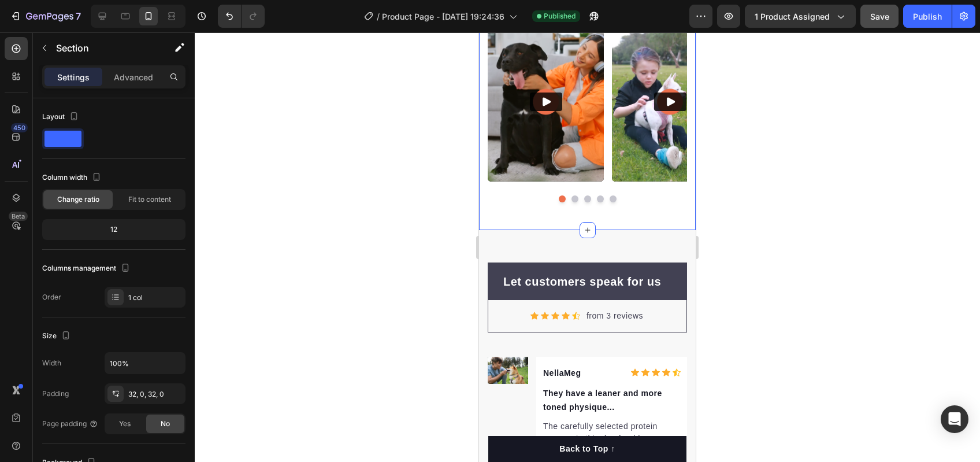
scroll to position [3374, 0]
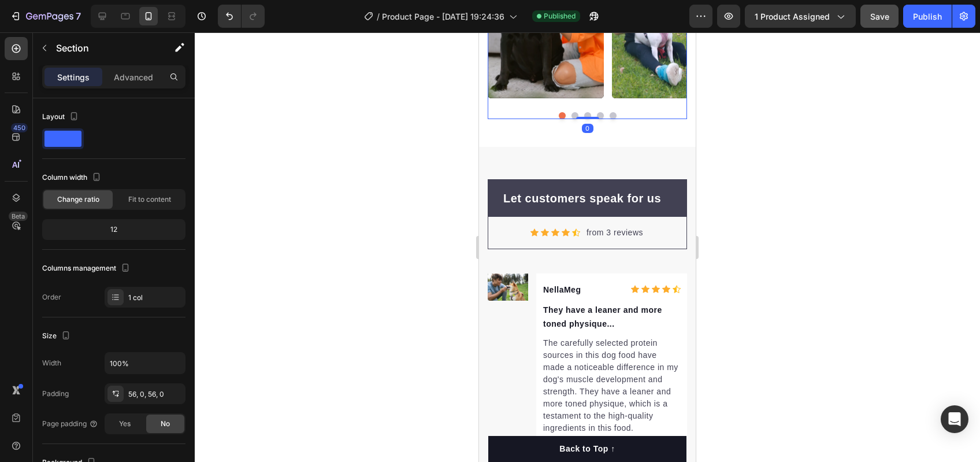
click at [632, 113] on div at bounding box center [587, 115] width 199 height 7
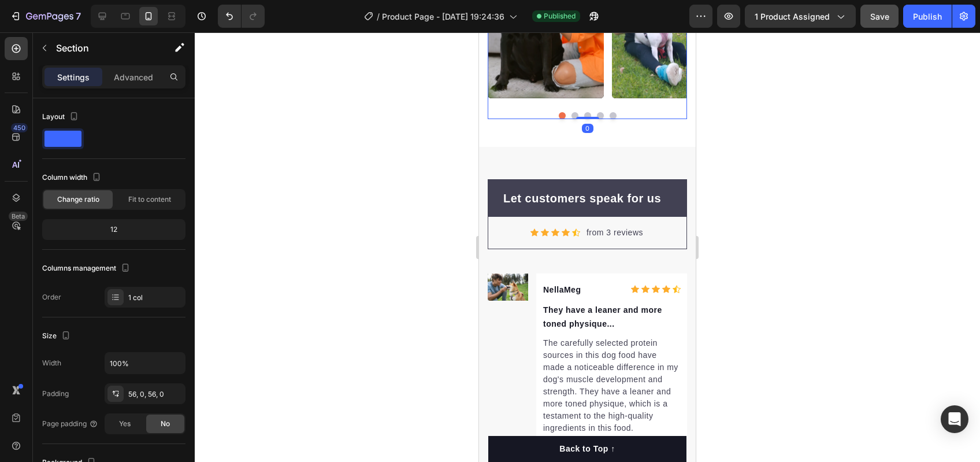
click at [626, 116] on div at bounding box center [587, 115] width 199 height 7
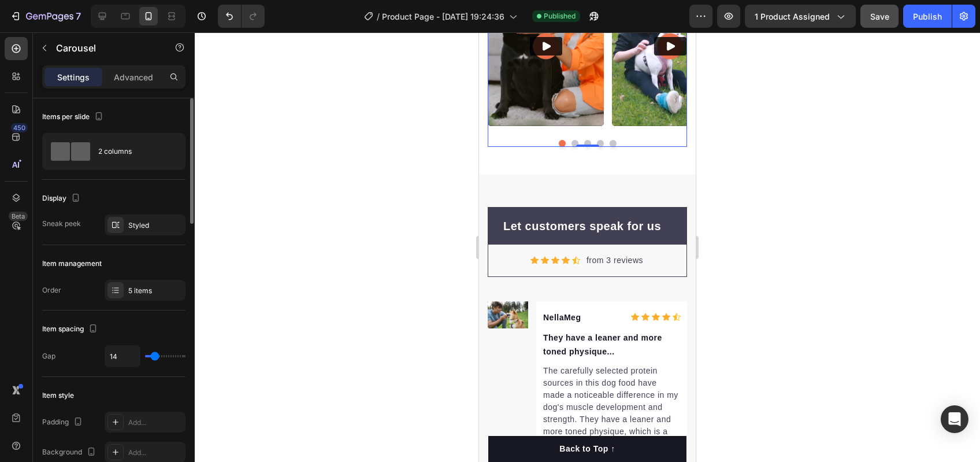
scroll to position [3391, 0]
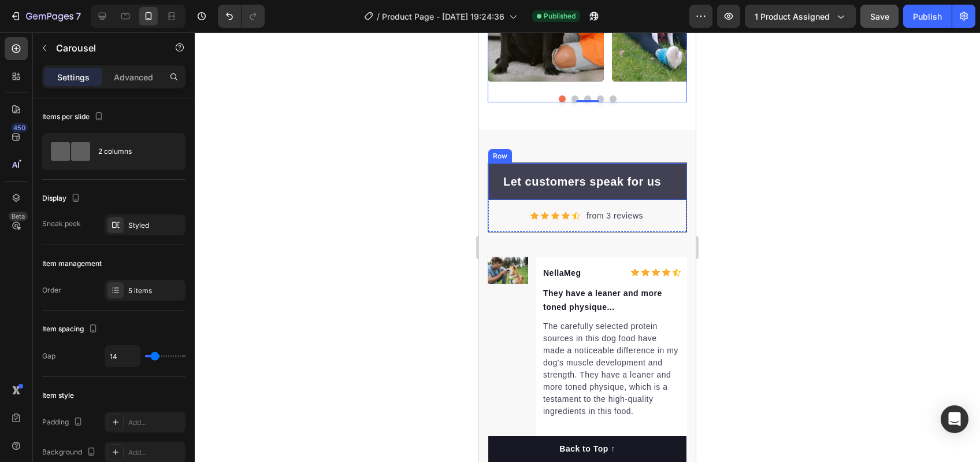
click at [598, 192] on div "Let customers speak for us Text block Row" at bounding box center [587, 181] width 198 height 37
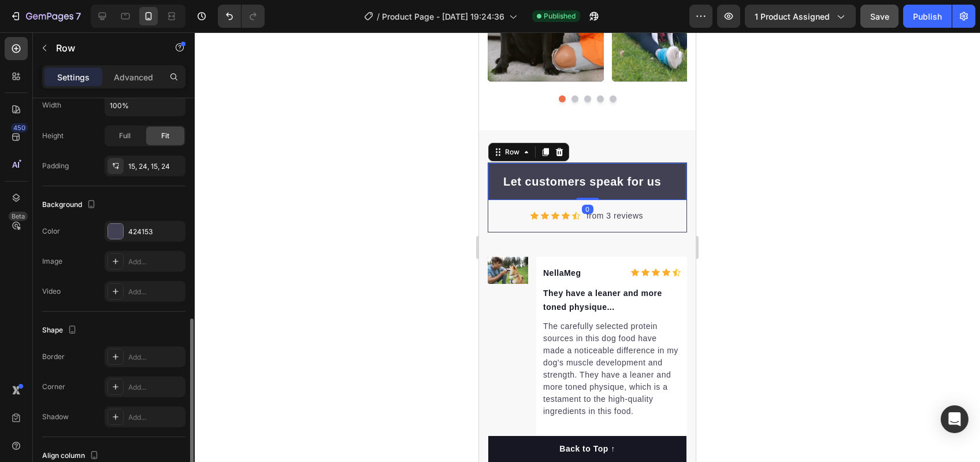
scroll to position [287, 0]
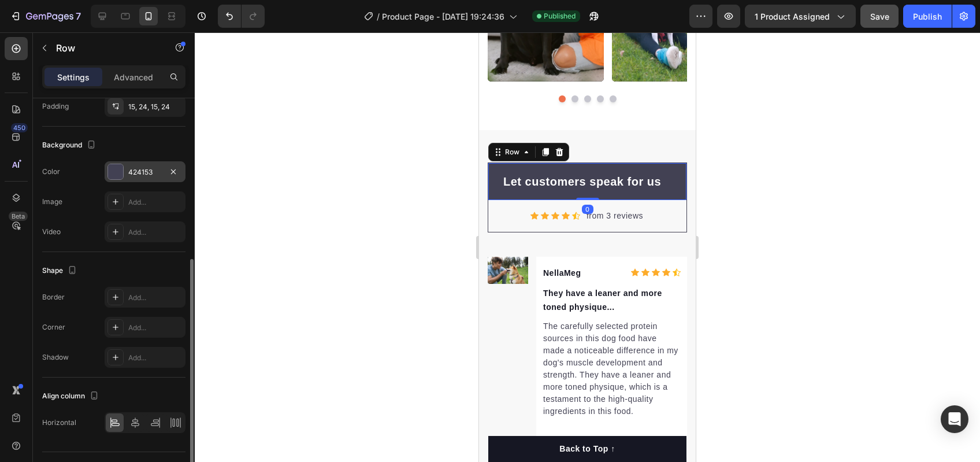
click at [125, 175] on div "424153" at bounding box center [145, 171] width 81 height 21
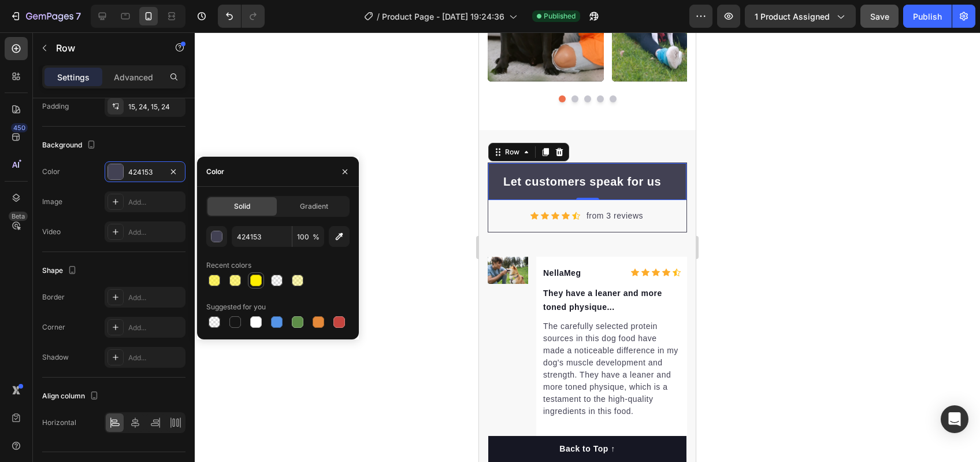
click at [255, 281] on div at bounding box center [256, 281] width 12 height 12
type input "FFEE00"
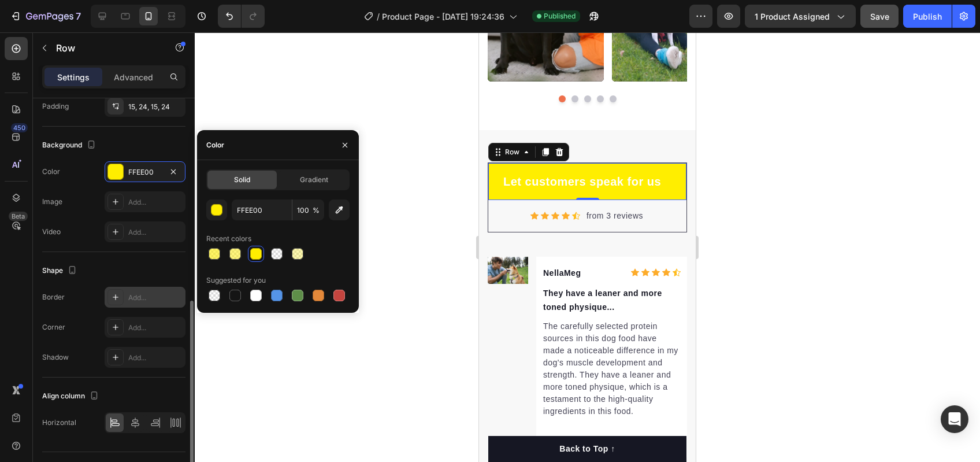
scroll to position [314, 0]
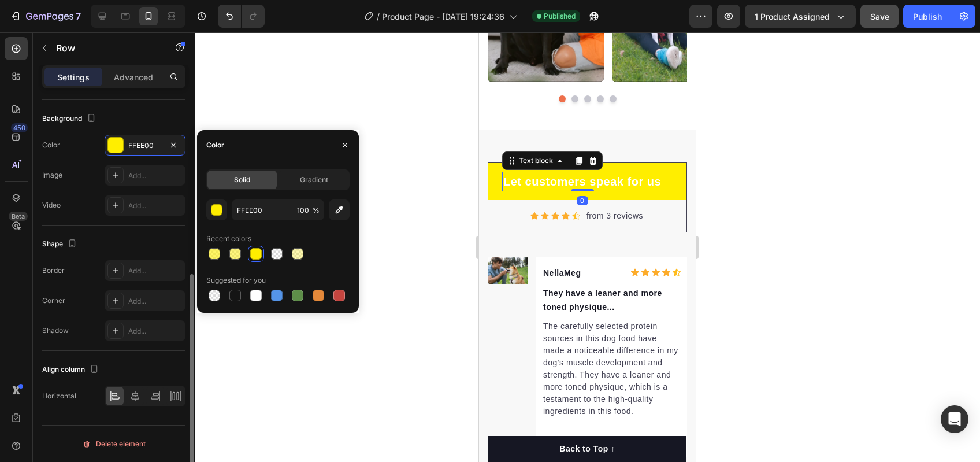
click at [550, 176] on p "Let customers speak for us" at bounding box center [582, 181] width 158 height 17
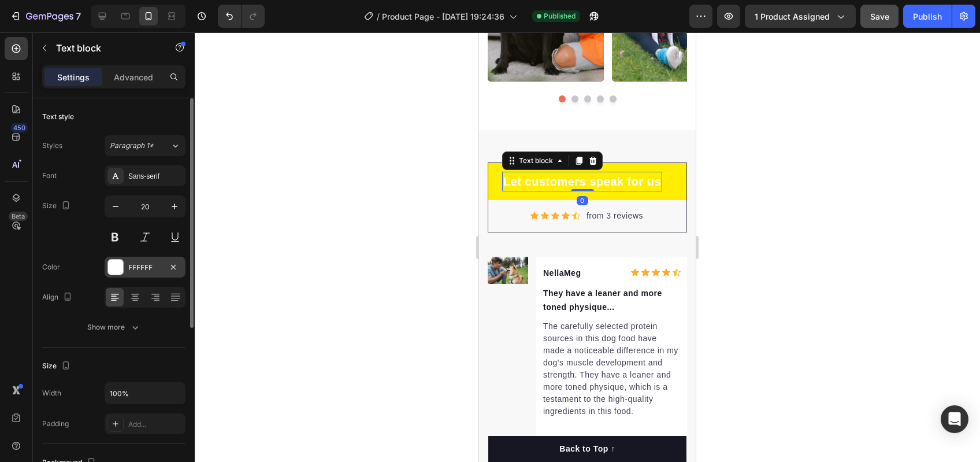
click at [119, 262] on div at bounding box center [115, 266] width 15 height 15
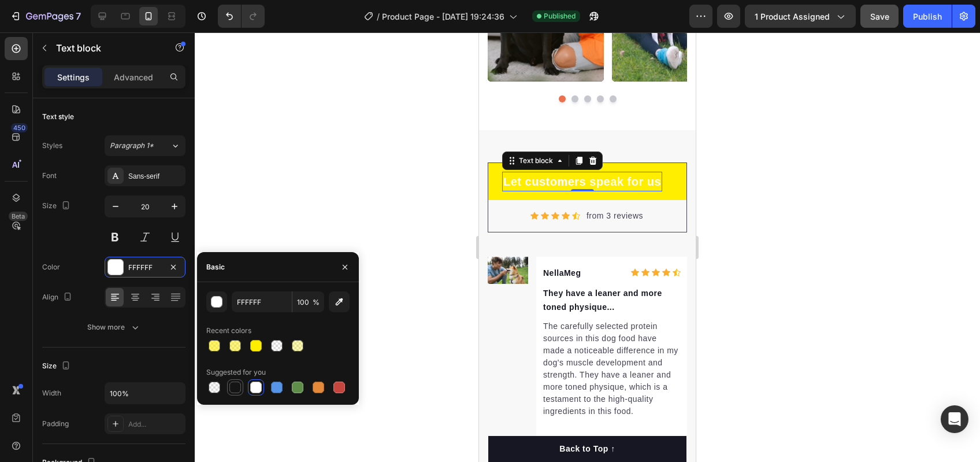
drag, startPoint x: 231, startPoint y: 390, endPoint x: 230, endPoint y: 382, distance: 7.5
click at [231, 389] on div at bounding box center [235, 387] width 12 height 12
type input "151515"
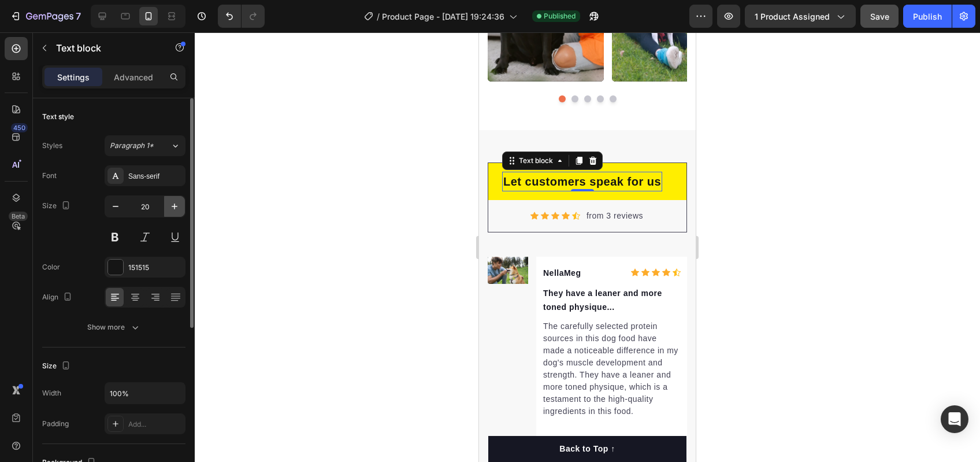
click at [173, 206] on icon "button" at bounding box center [175, 206] width 6 height 6
type input "21"
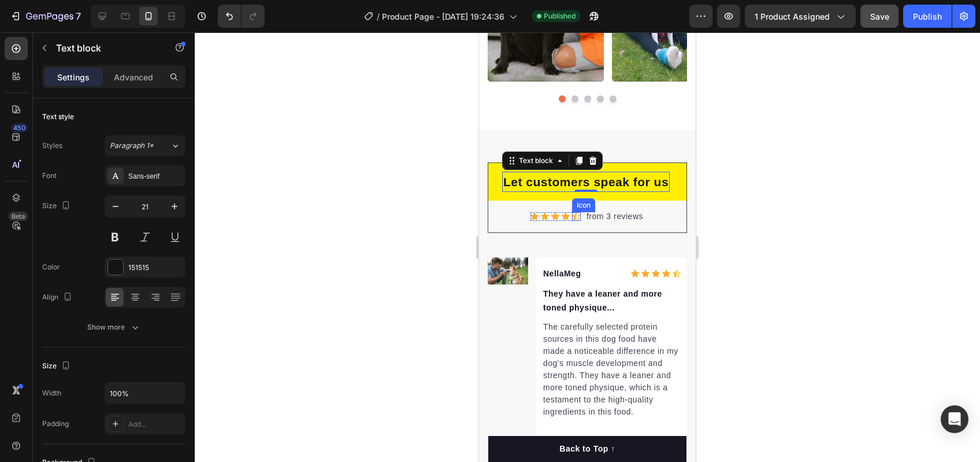
click at [613, 209] on div "from 3 reviews Text block" at bounding box center [614, 216] width 59 height 14
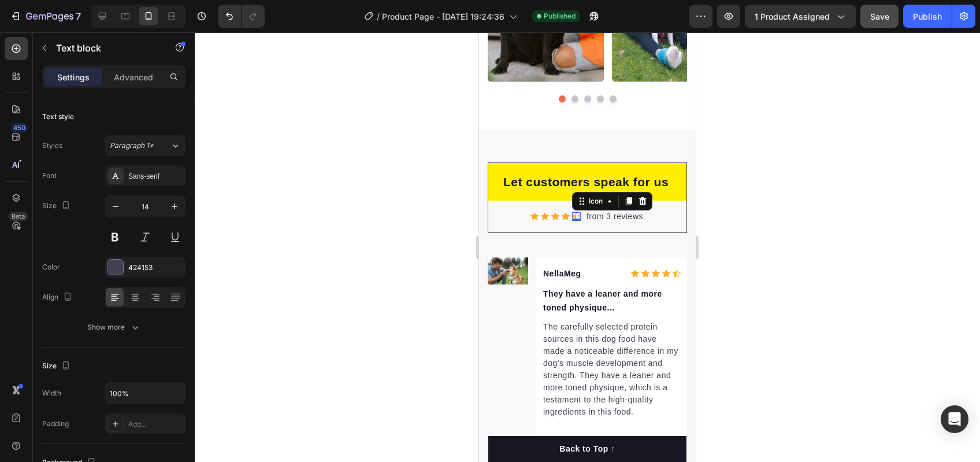
click at [572, 218] on div "Icon 0" at bounding box center [576, 216] width 9 height 9
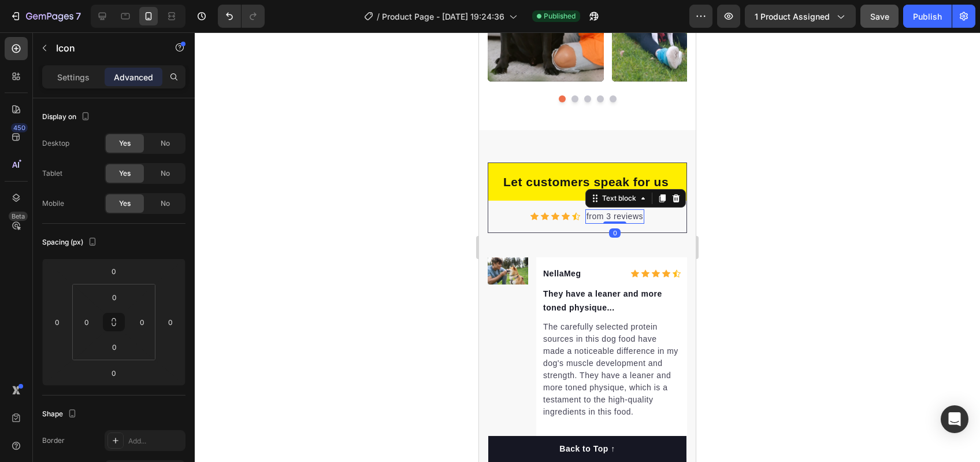
click at [613, 219] on p "from 3 reviews" at bounding box center [615, 216] width 57 height 12
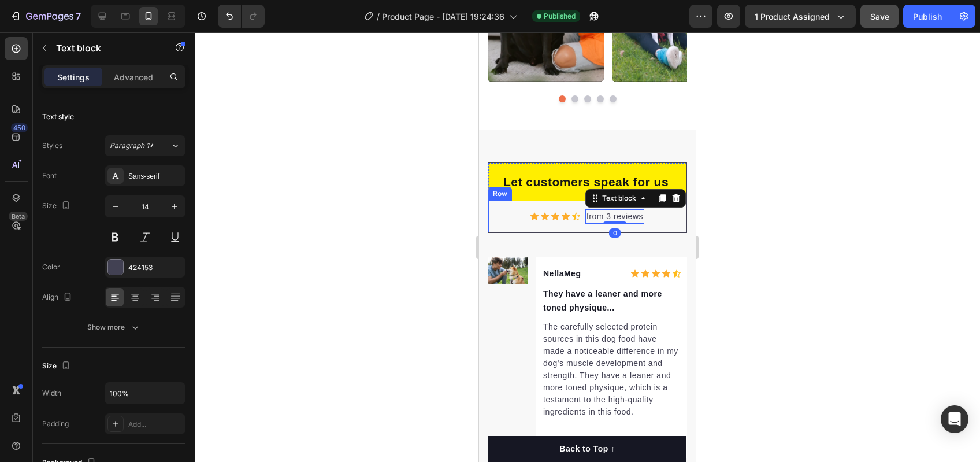
click at [670, 210] on div "Icon Icon Icon Icon Icon Icon List Hoz from 3 reviews Text block 0 Row" at bounding box center [587, 217] width 198 height 32
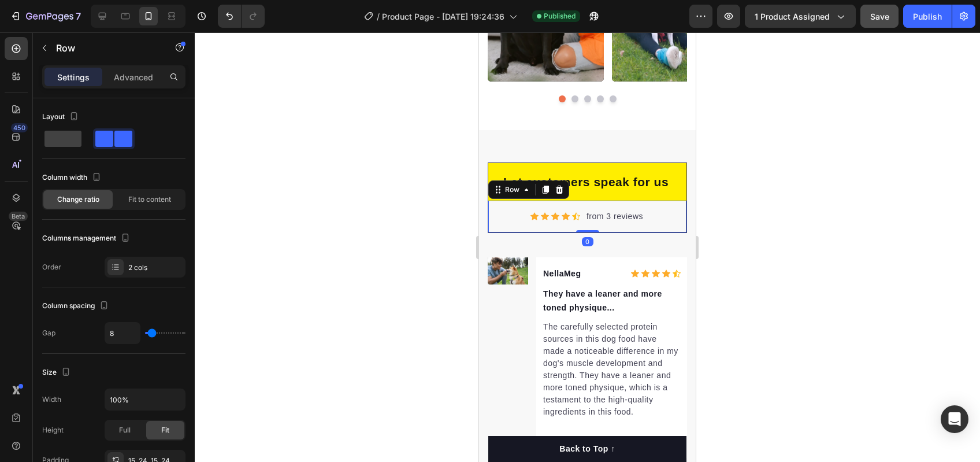
click at [660, 214] on div "Icon Icon Icon Icon Icon Icon List Hoz from 3 reviews Text block Row 0" at bounding box center [587, 217] width 198 height 32
click at [555, 190] on icon at bounding box center [559, 189] width 9 height 9
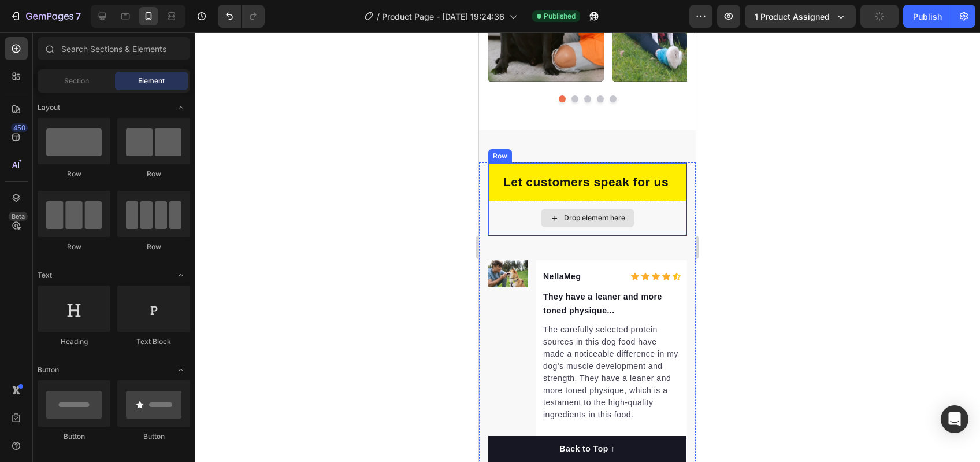
click at [580, 217] on div "Drop element here" at bounding box center [594, 217] width 61 height 9
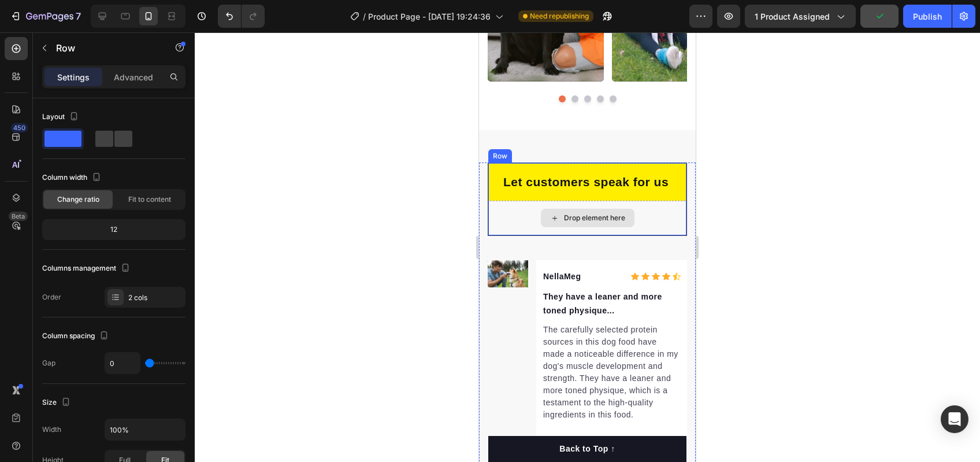
click at [650, 204] on div "Drop element here" at bounding box center [587, 218] width 198 height 35
click at [562, 156] on icon at bounding box center [559, 151] width 9 height 9
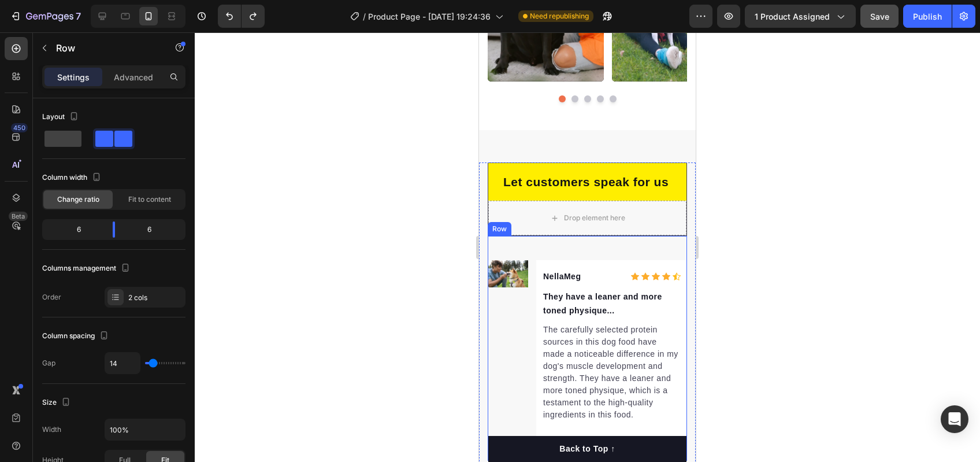
click at [634, 236] on div "Image NellaMeg Text block Icon Icon Icon Icon Icon Icon List Hoz Row They have …" at bounding box center [587, 348] width 199 height 225
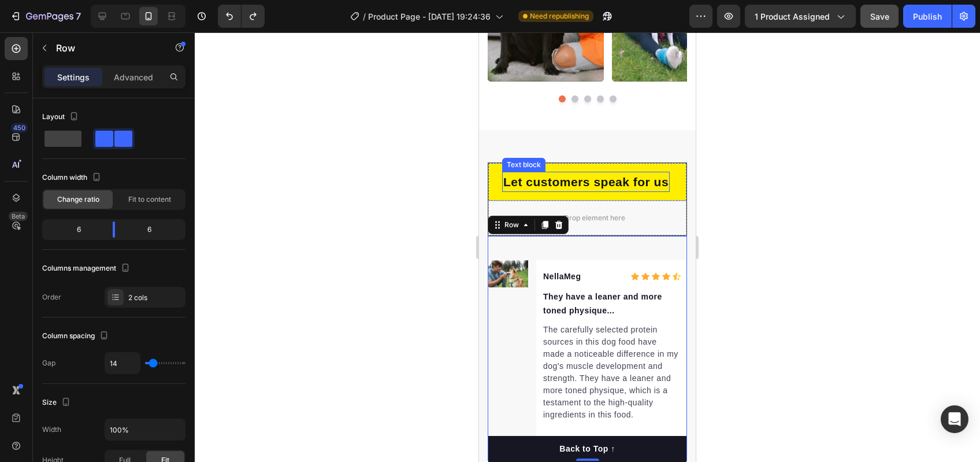
click at [644, 187] on p "Let customers speak for us" at bounding box center [585, 182] width 165 height 18
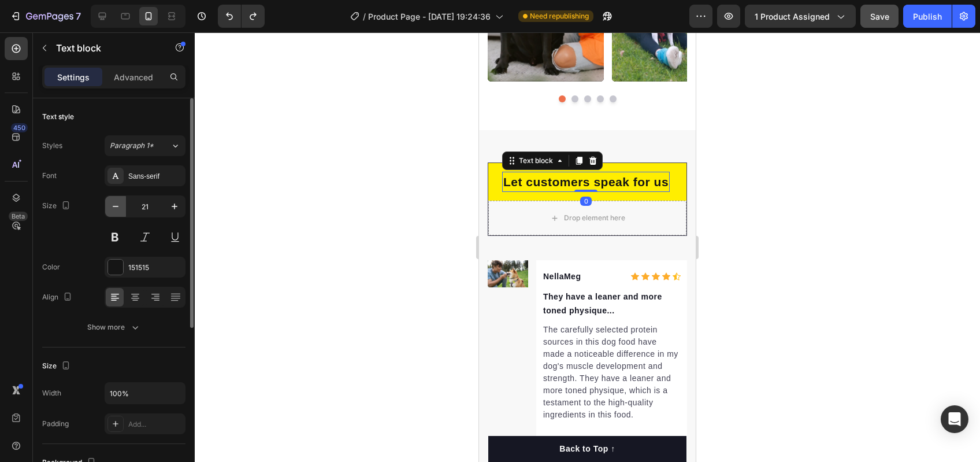
click at [118, 205] on icon "button" at bounding box center [116, 207] width 12 height 12
type input "20"
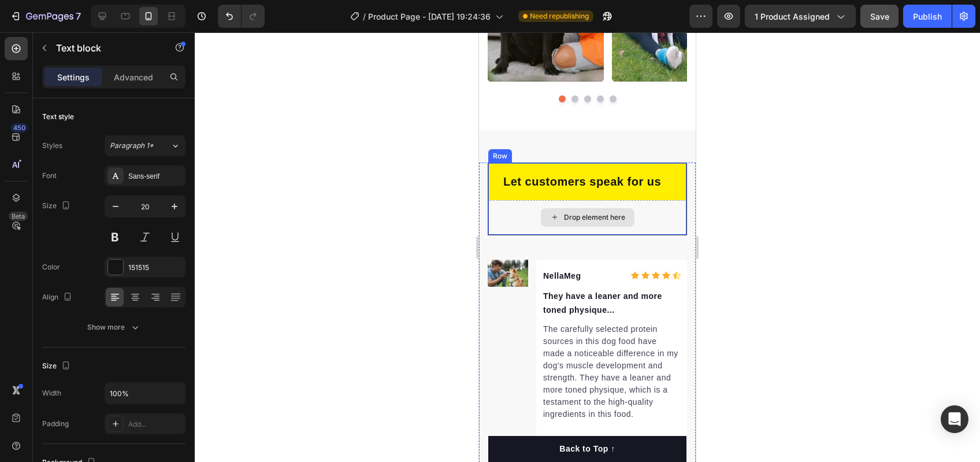
click at [541, 211] on div "Drop element here" at bounding box center [588, 217] width 94 height 18
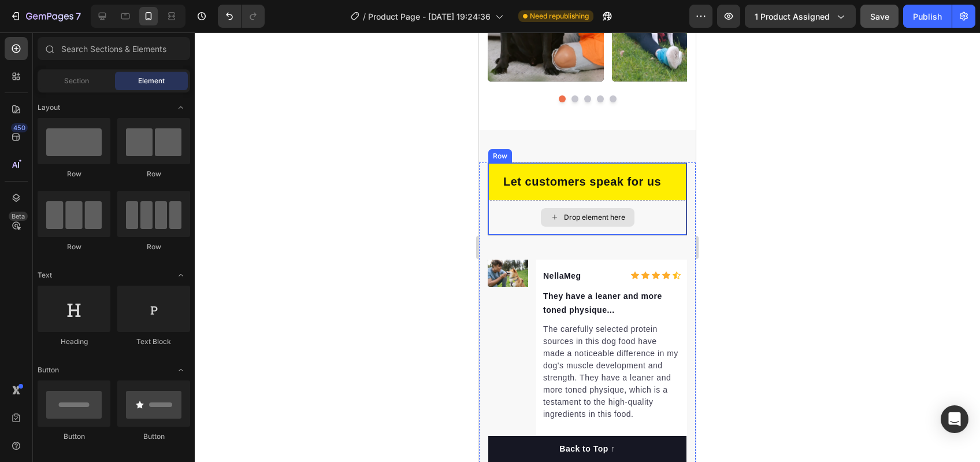
click at [517, 230] on div "Drop element here" at bounding box center [587, 217] width 198 height 35
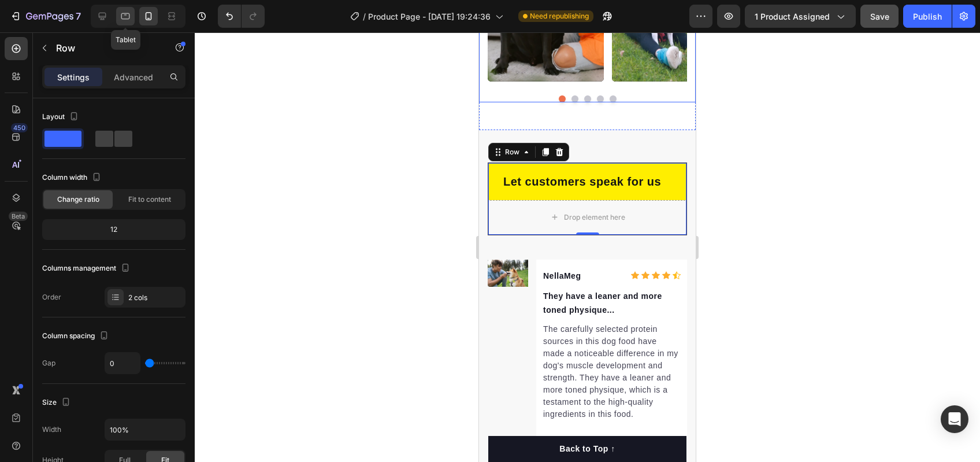
click at [131, 17] on icon at bounding box center [126, 16] width 12 height 12
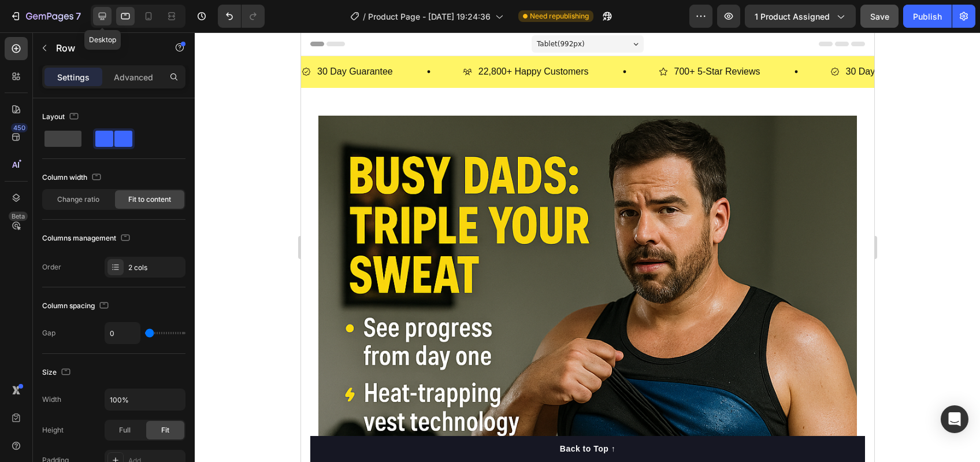
click at [97, 23] on div at bounding box center [102, 16] width 18 height 18
type input "Auto"
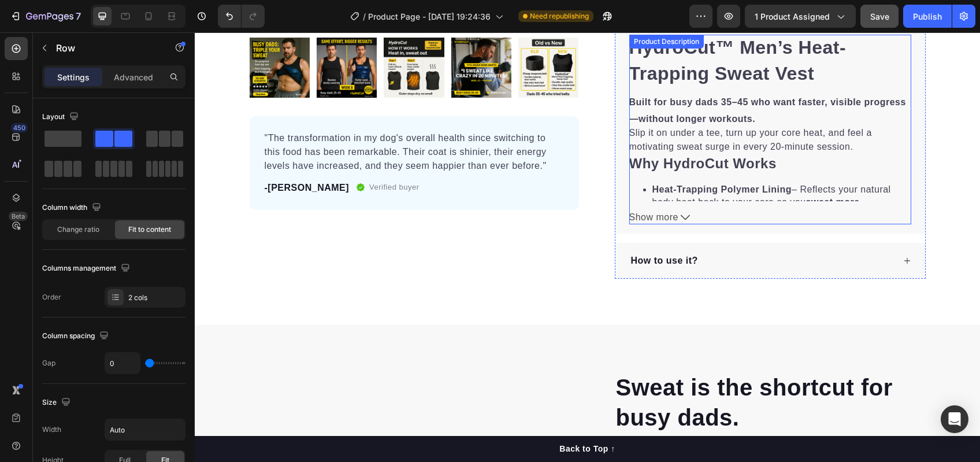
scroll to position [254, 0]
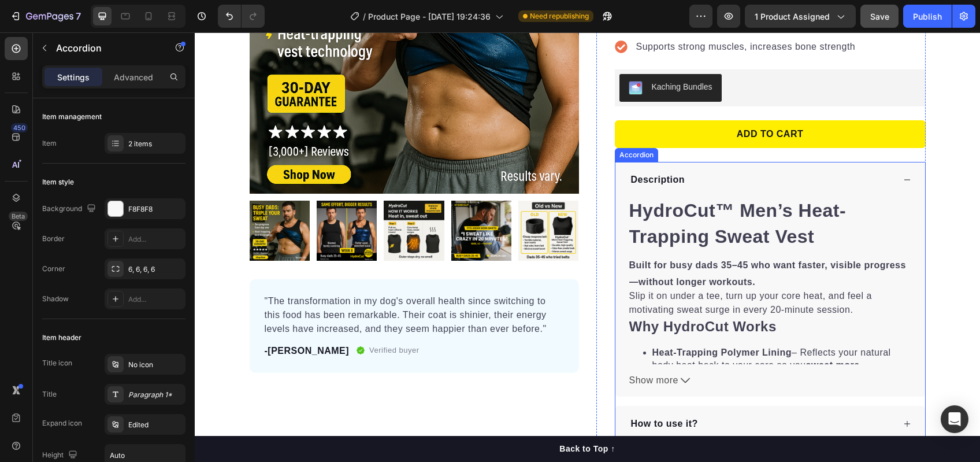
click at [903, 176] on icon at bounding box center [907, 180] width 8 height 8
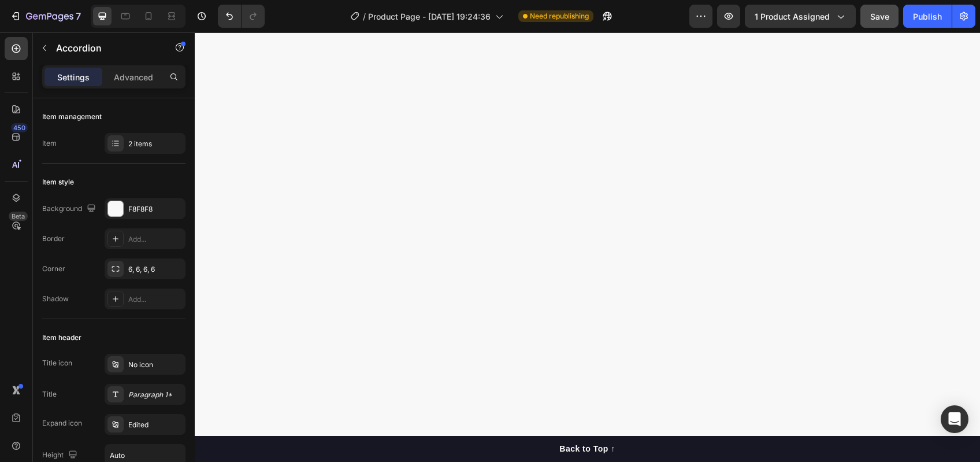
scroll to position [0, 0]
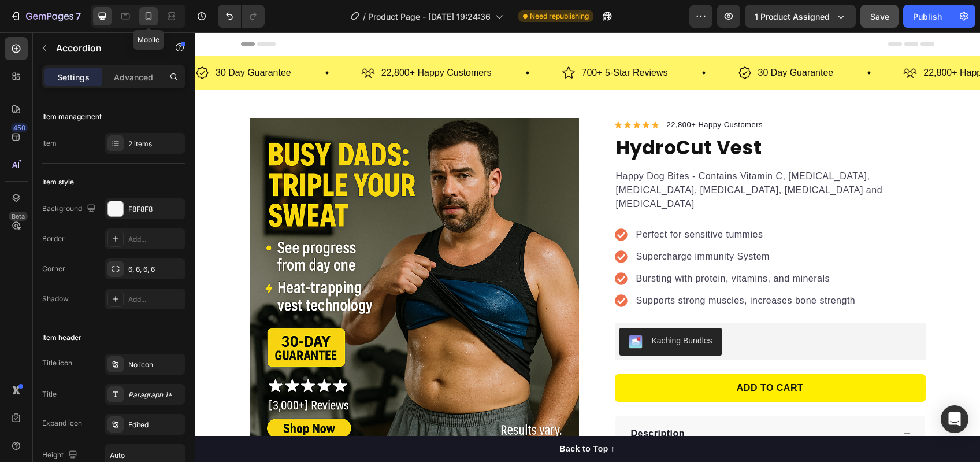
click at [150, 13] on icon at bounding box center [149, 16] width 12 height 12
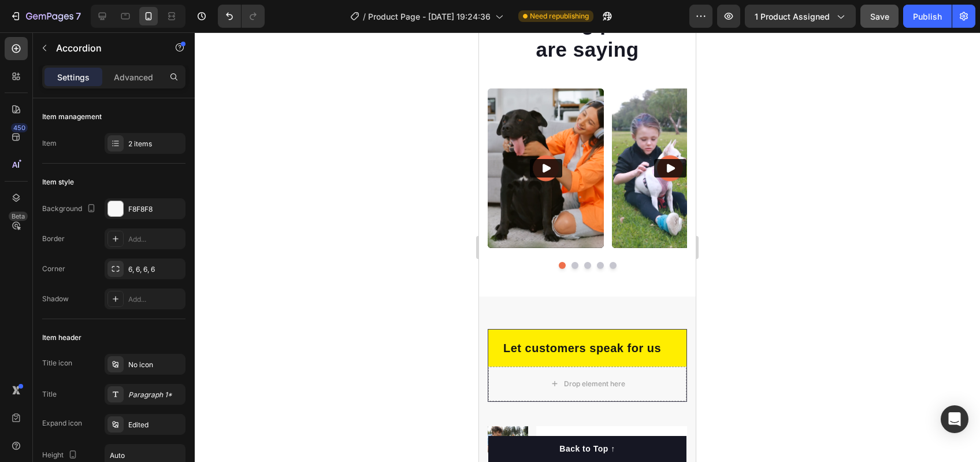
scroll to position [3095, 0]
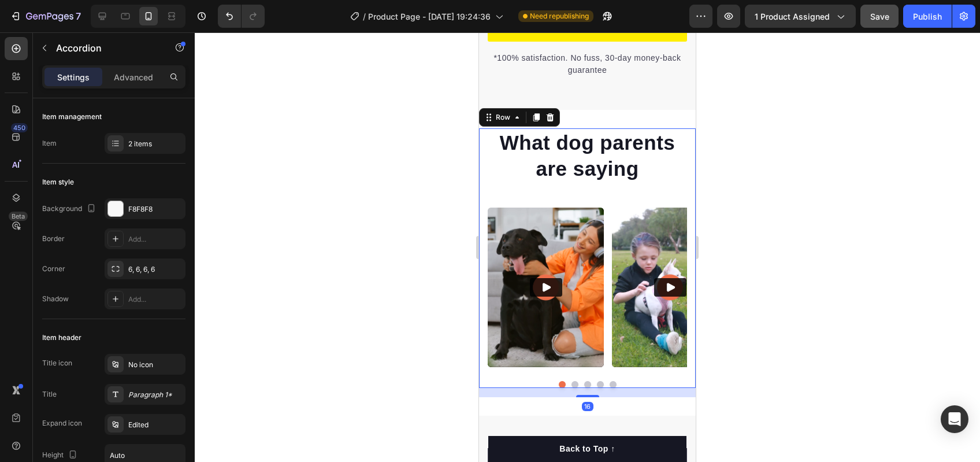
click at [681, 180] on div "What dog parents are saying Heading Video Video Video Video Video Carousel Row …" at bounding box center [587, 257] width 217 height 259
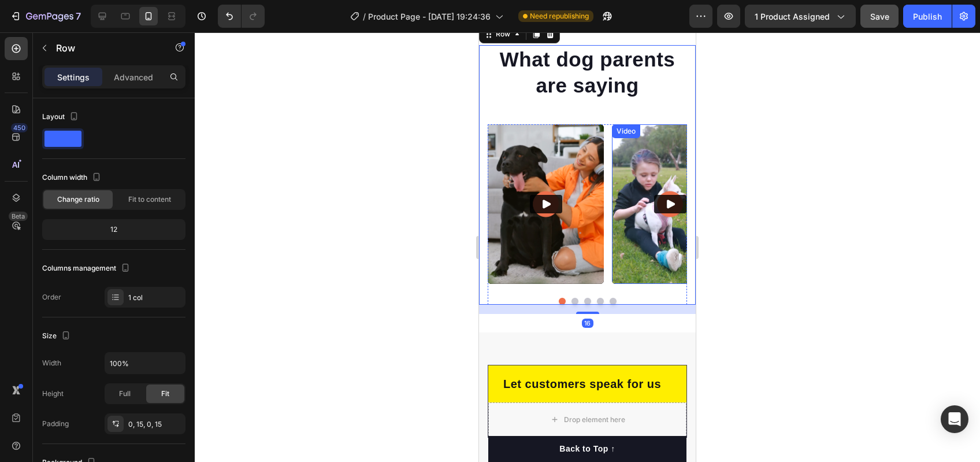
scroll to position [3070, 0]
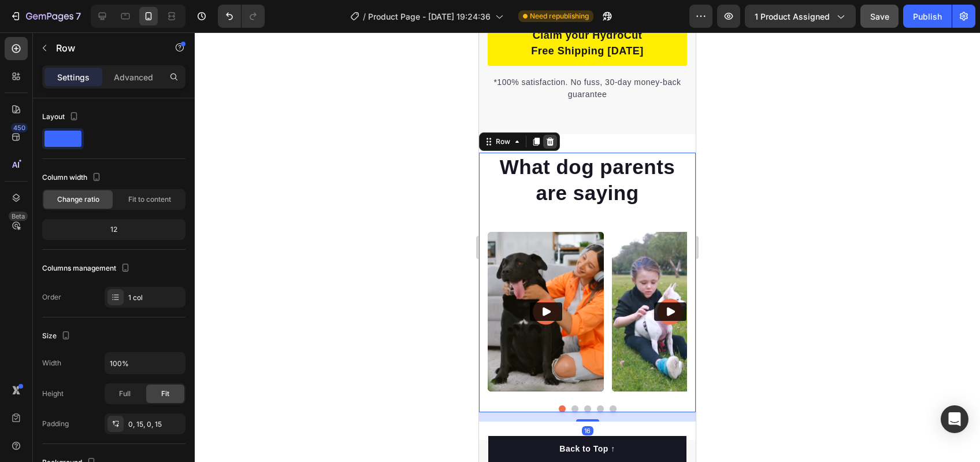
click at [555, 149] on div at bounding box center [550, 142] width 14 height 14
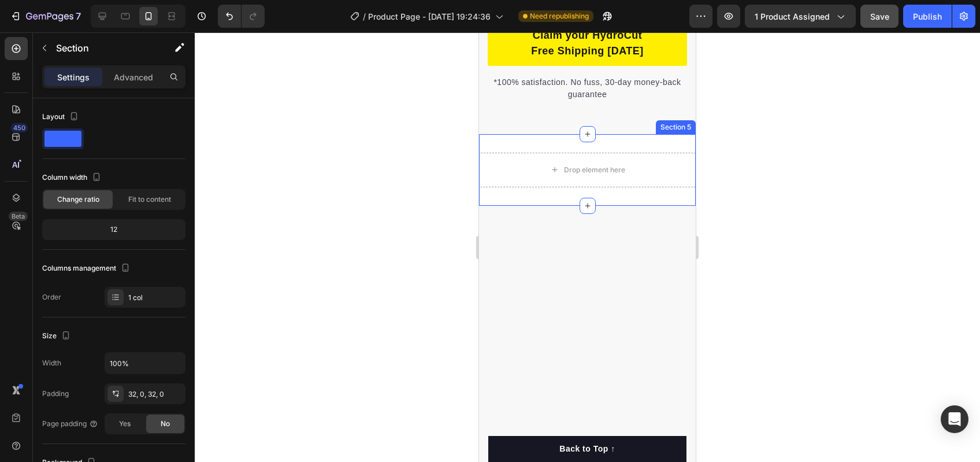
click at [611, 165] on div "Drop element here Section 5" at bounding box center [587, 170] width 217 height 72
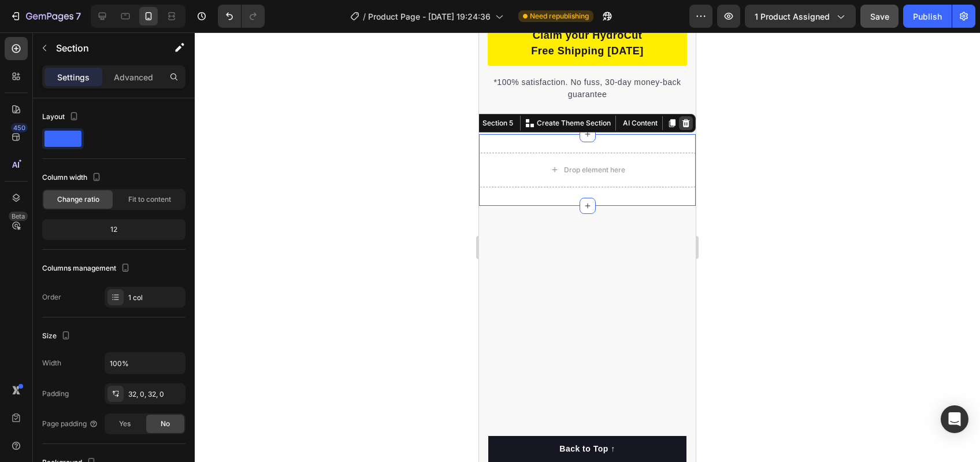
click at [683, 127] on icon at bounding box center [687, 123] width 8 height 8
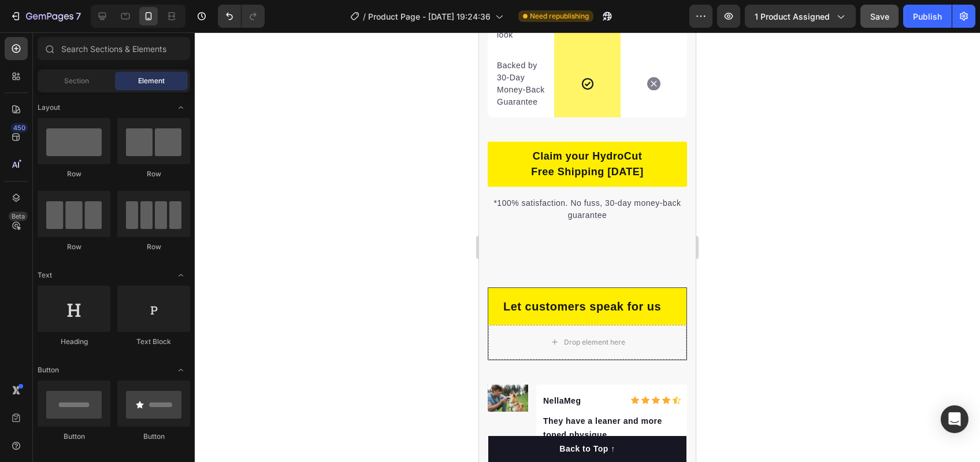
scroll to position [3027, 0]
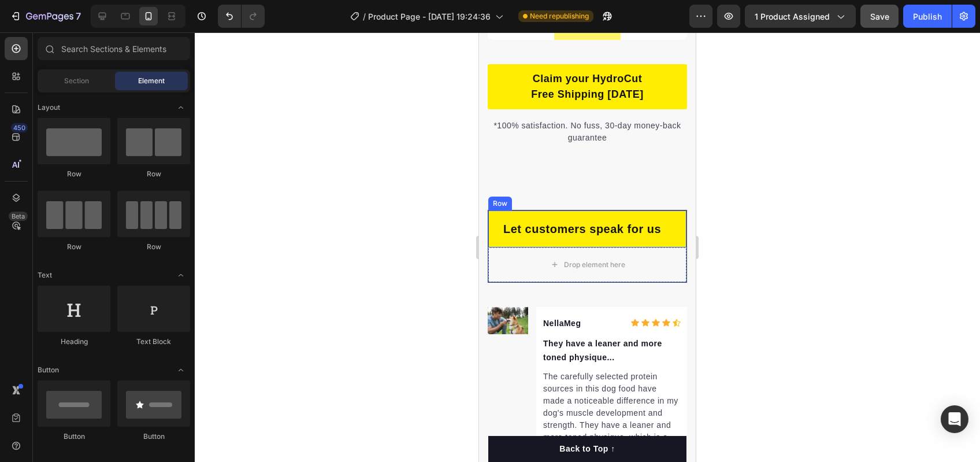
click at [648, 246] on div "Let customers speak for us Text block Row" at bounding box center [587, 228] width 198 height 37
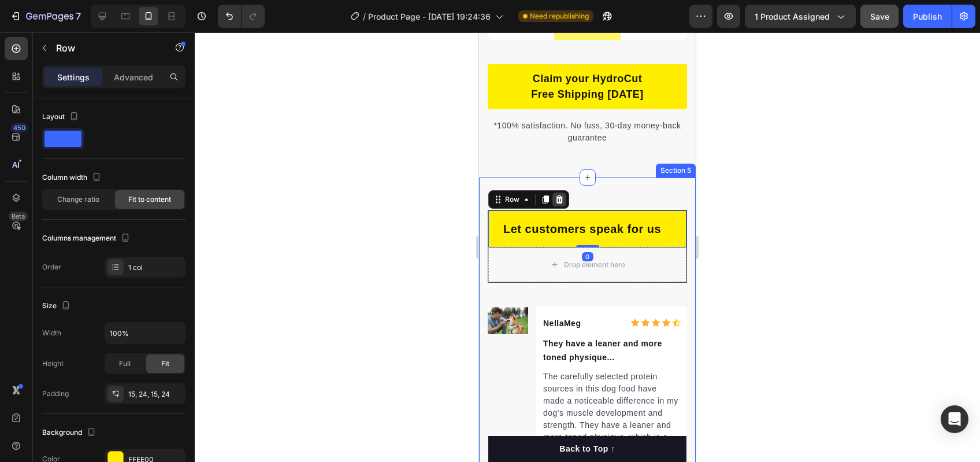
click at [566, 206] on div at bounding box center [559, 199] width 14 height 14
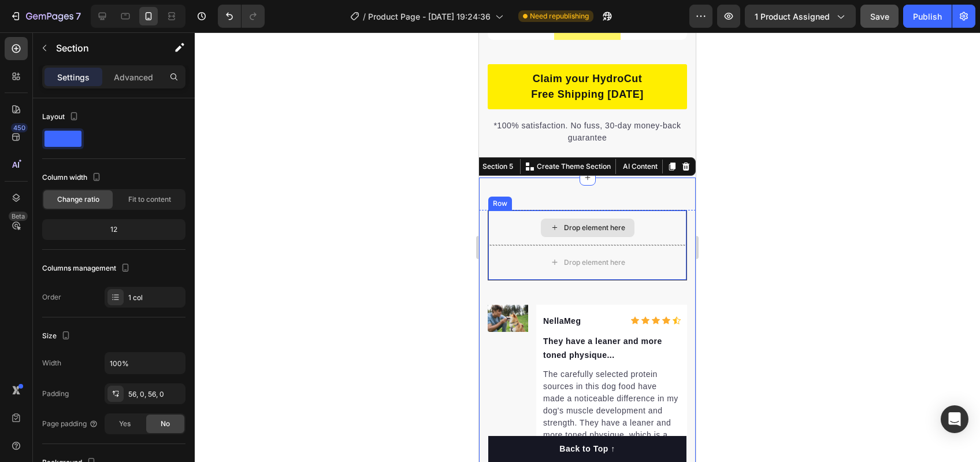
click at [592, 245] on div "Drop element here" at bounding box center [587, 227] width 198 height 35
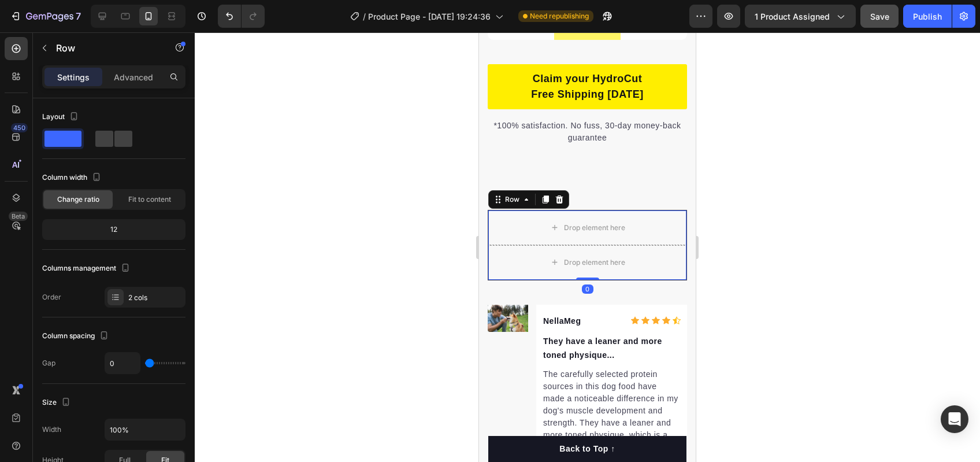
click at [560, 204] on icon at bounding box center [559, 199] width 9 height 9
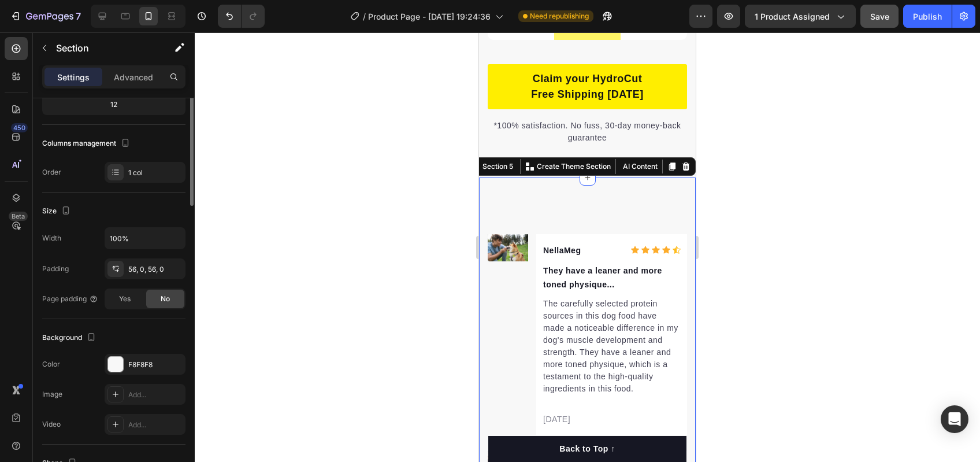
scroll to position [279, 0]
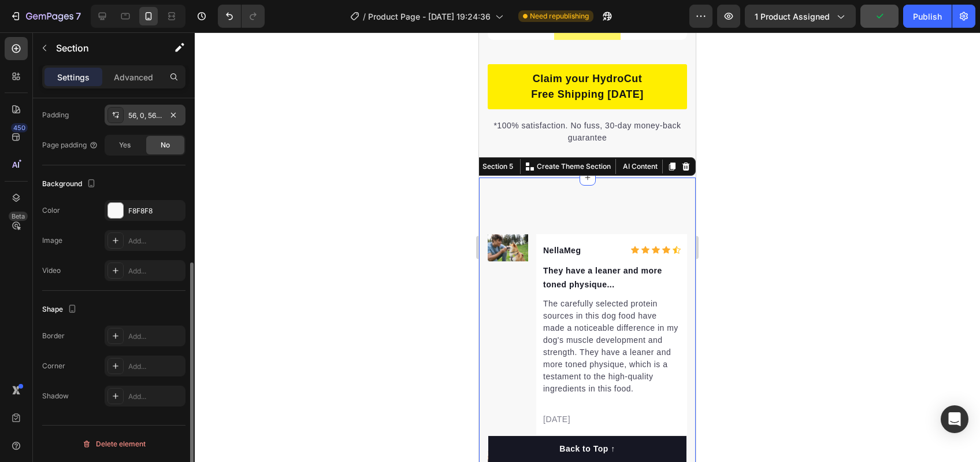
click at [135, 114] on div "56, 0, 56, 0" at bounding box center [145, 115] width 34 height 10
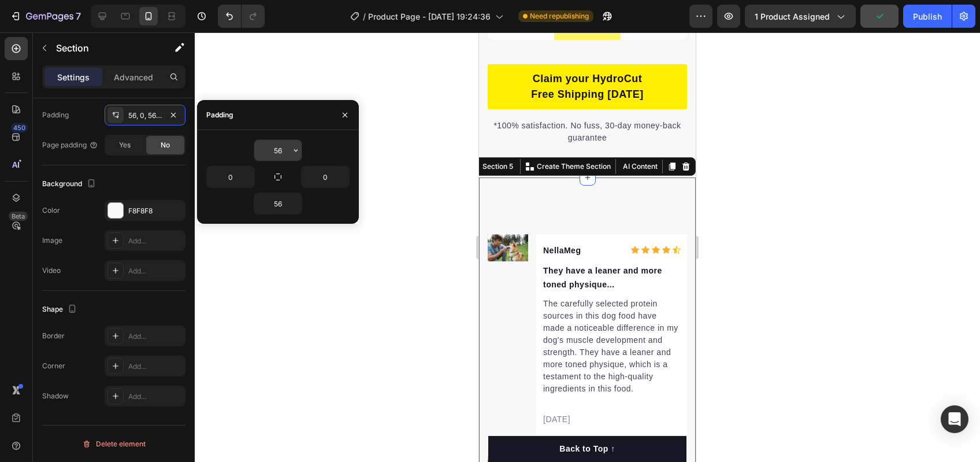
click at [279, 157] on input "56" at bounding box center [277, 150] width 47 height 21
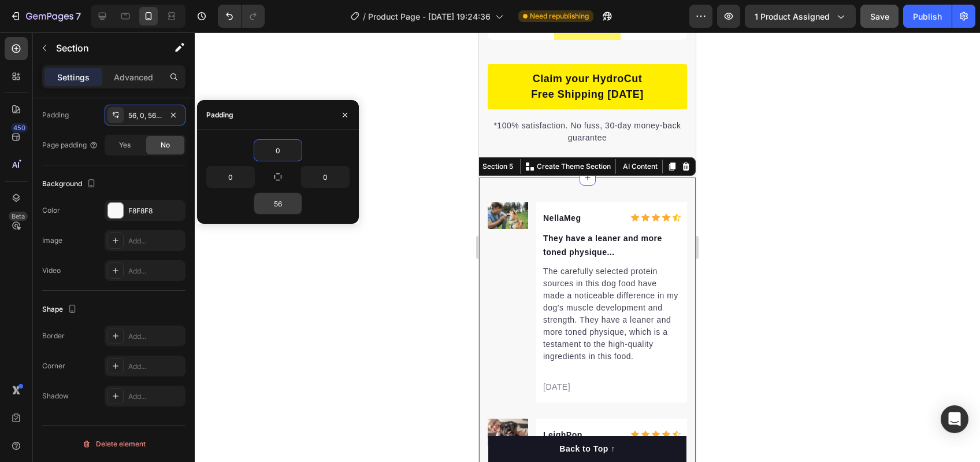
type input "0"
click at [273, 203] on input "56" at bounding box center [277, 203] width 47 height 21
type input "0"
click at [395, 242] on div at bounding box center [587, 246] width 785 height 429
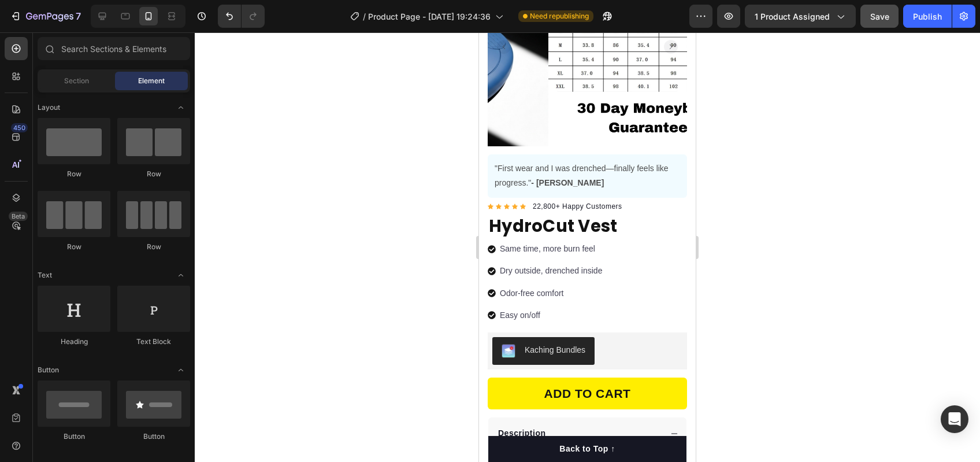
scroll to position [0, 0]
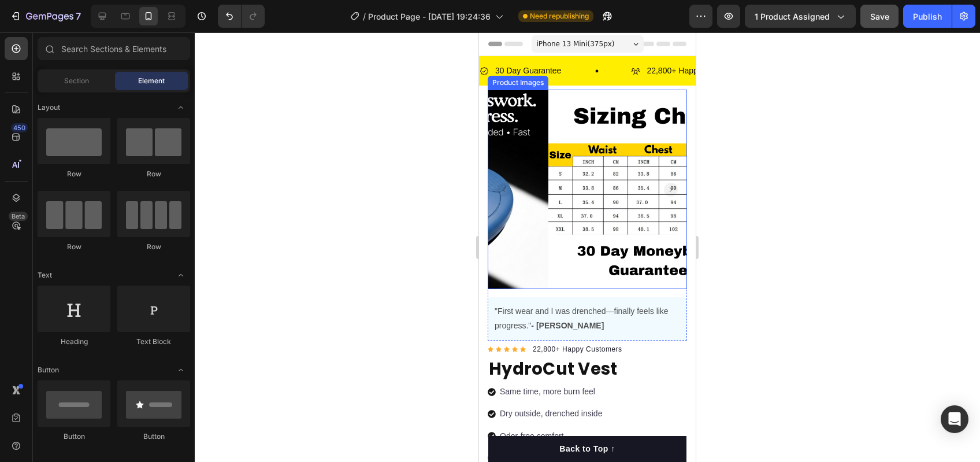
click at [503, 188] on rect "Carousel Back Arrow" at bounding box center [504, 190] width 14 height 14
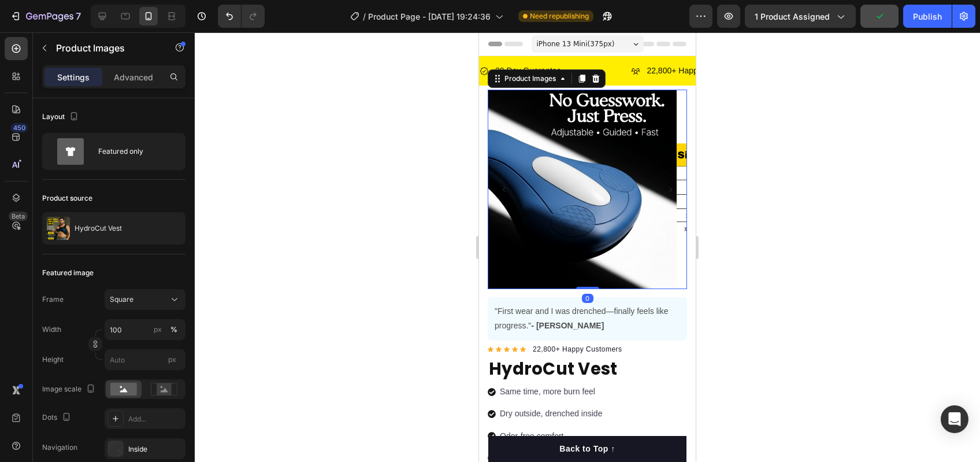
click at [503, 188] on rect "Carousel Back Arrow" at bounding box center [504, 190] width 14 height 14
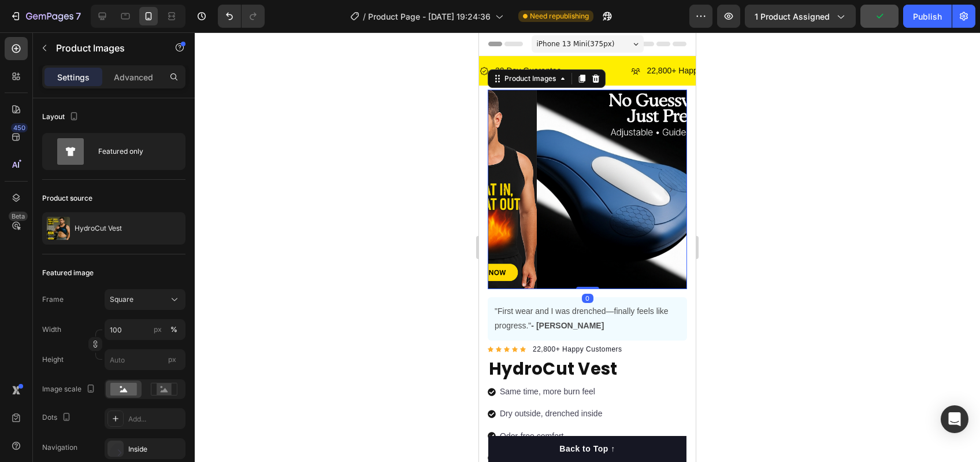
click at [503, 188] on rect "Carousel Back Arrow" at bounding box center [504, 190] width 14 height 14
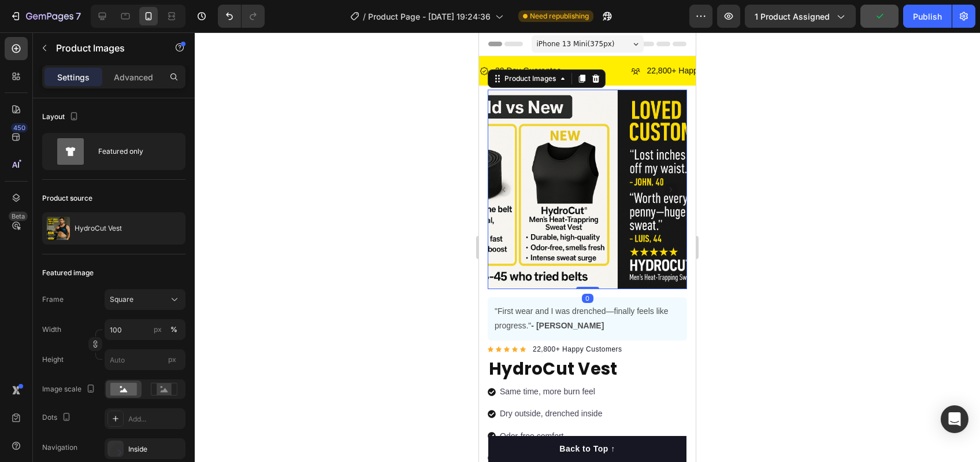
click at [503, 188] on rect "Carousel Back Arrow" at bounding box center [504, 190] width 14 height 14
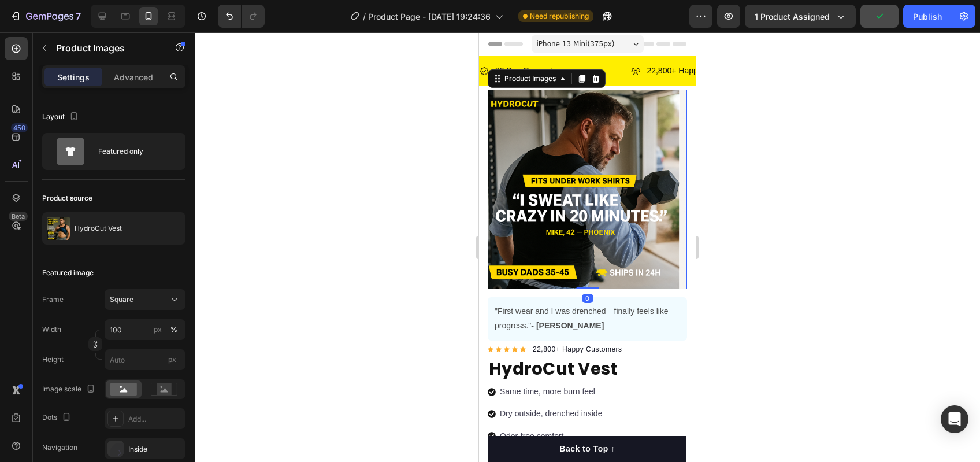
click at [503, 188] on rect "Carousel Back Arrow" at bounding box center [504, 190] width 14 height 14
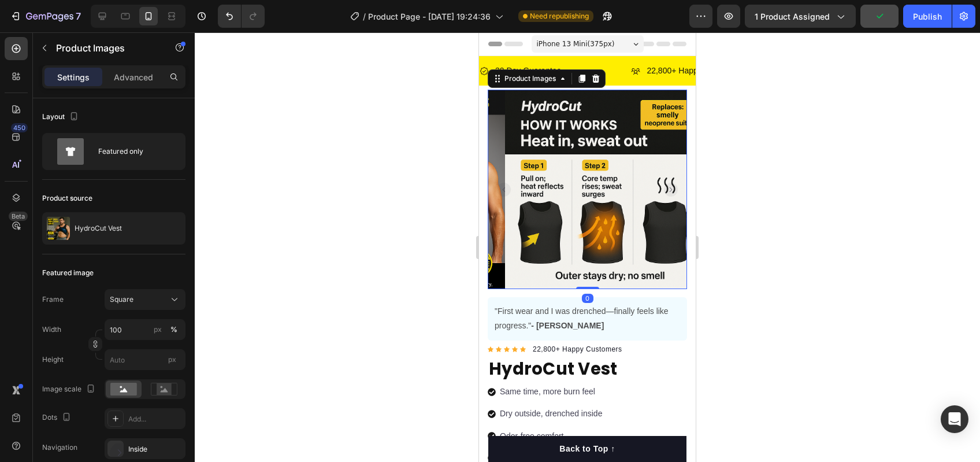
click at [503, 188] on rect "Carousel Back Arrow" at bounding box center [504, 190] width 14 height 14
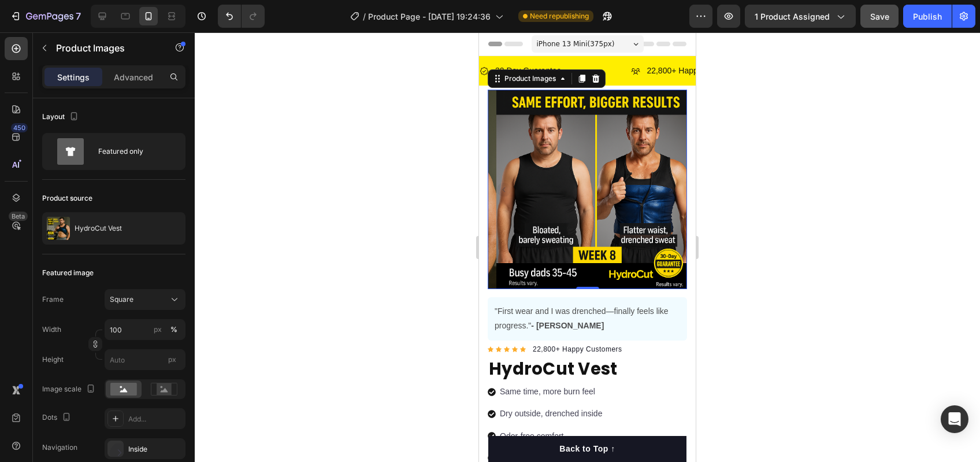
click at [501, 184] on rect "Carousel Back Arrow" at bounding box center [504, 190] width 14 height 14
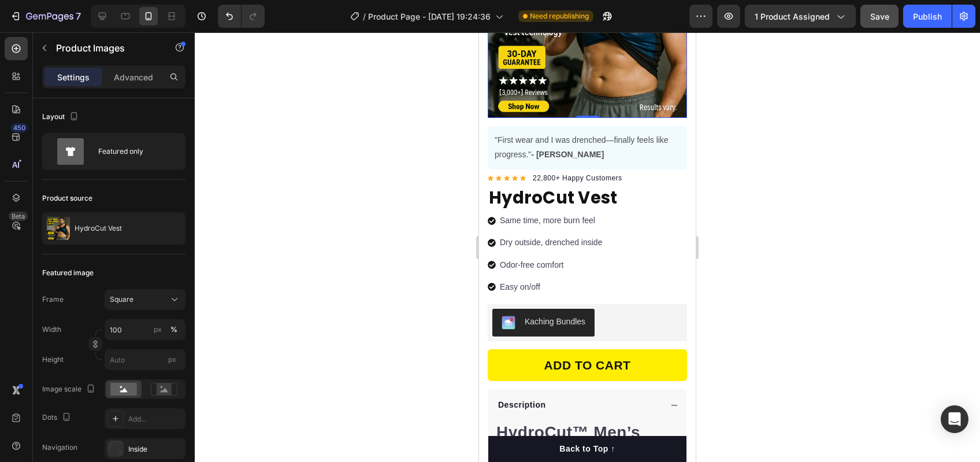
scroll to position [230, 0]
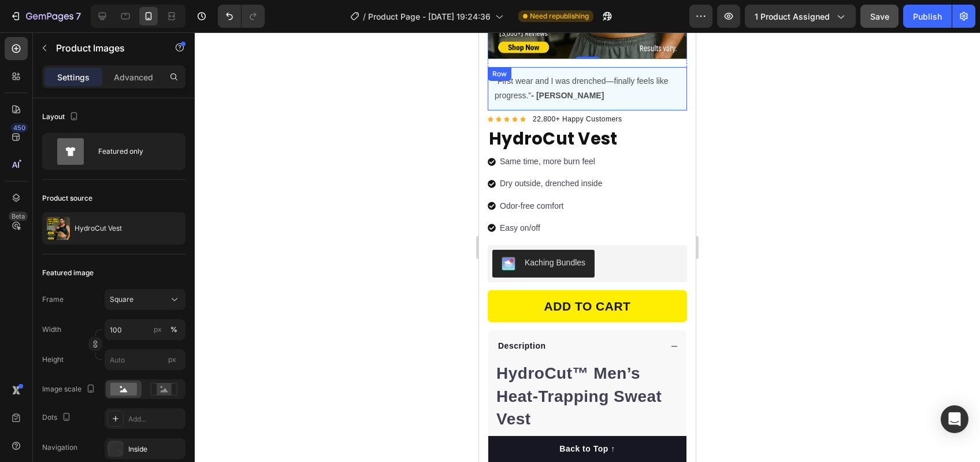
click at [628, 97] on div ""First wear and I was drenched—finally feels like progress." - [PERSON_NAME] Te…" at bounding box center [587, 88] width 199 height 43
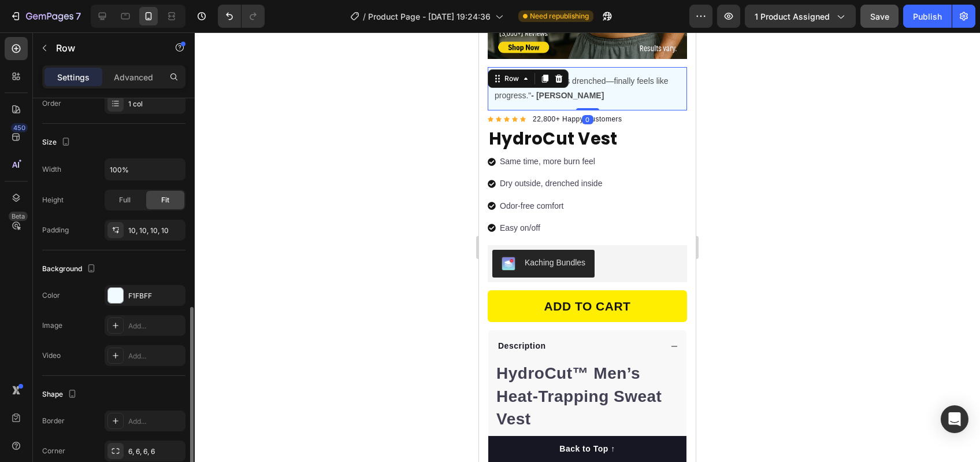
scroll to position [279, 0]
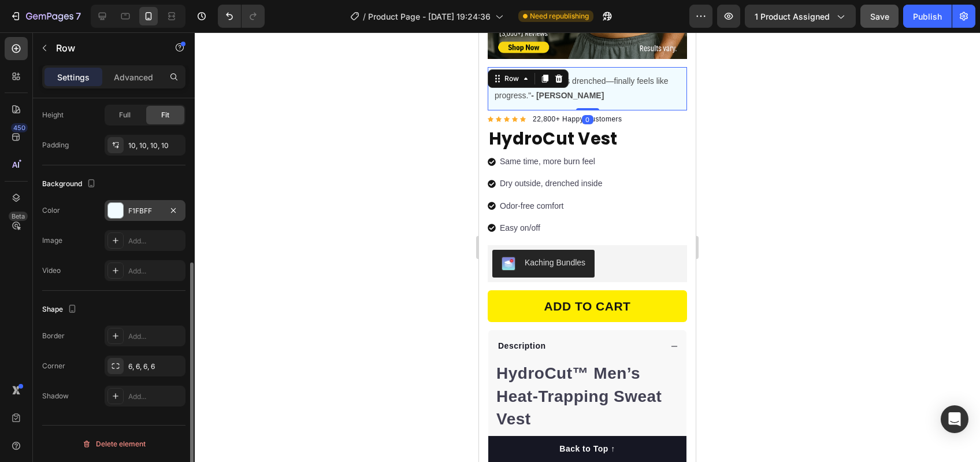
click at [139, 214] on div "F1FBFF" at bounding box center [145, 211] width 34 height 10
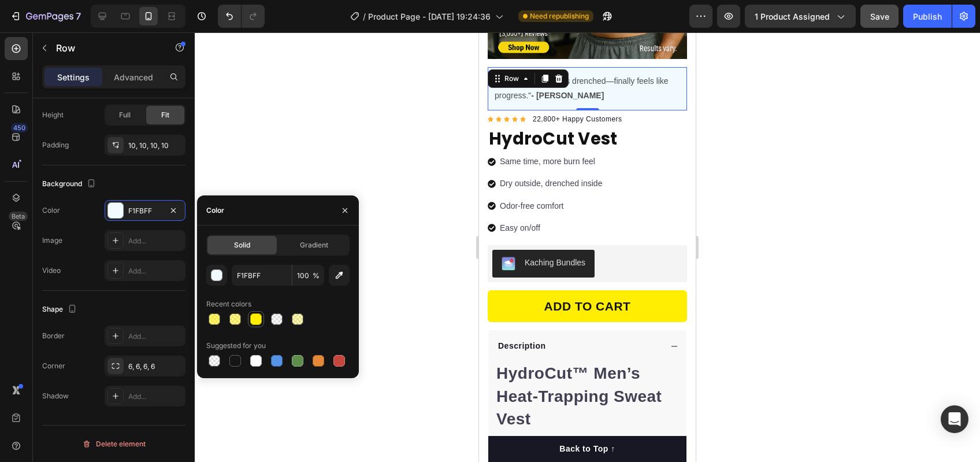
click at [254, 319] on div at bounding box center [256, 319] width 12 height 12
type input "FFEE00"
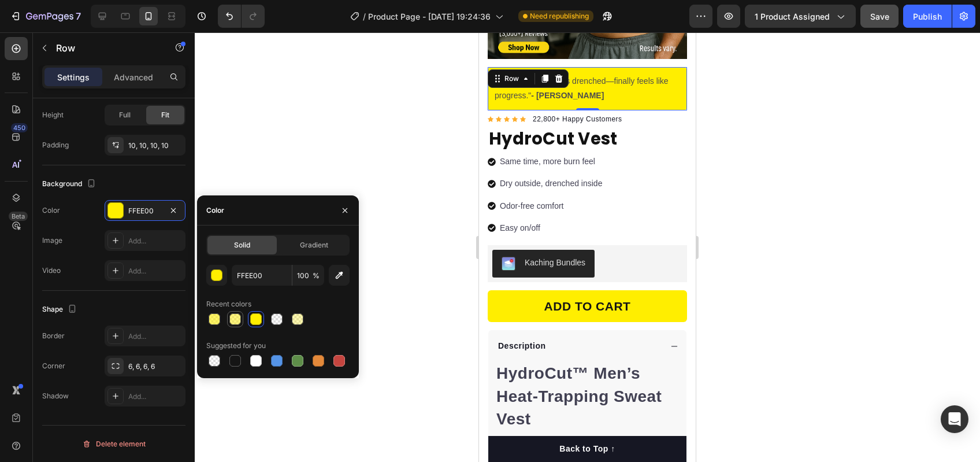
click at [238, 319] on div at bounding box center [235, 319] width 12 height 12
type input "50"
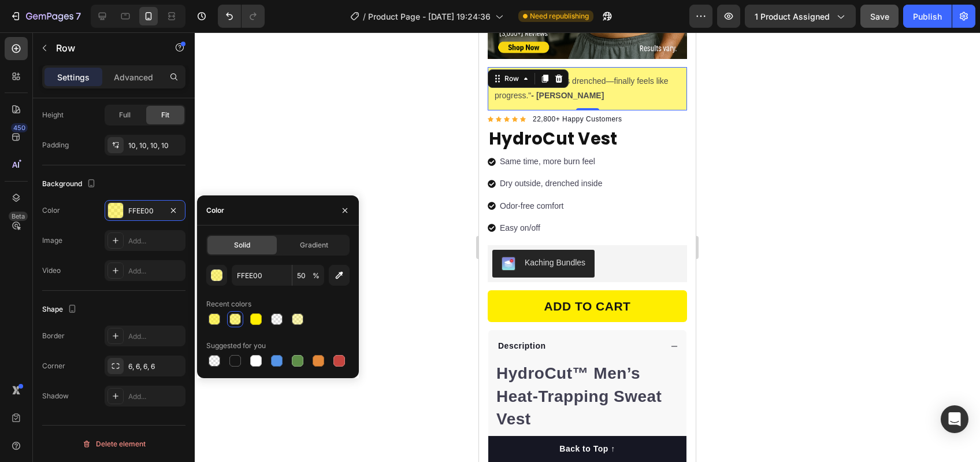
click at [428, 275] on div at bounding box center [587, 246] width 785 height 429
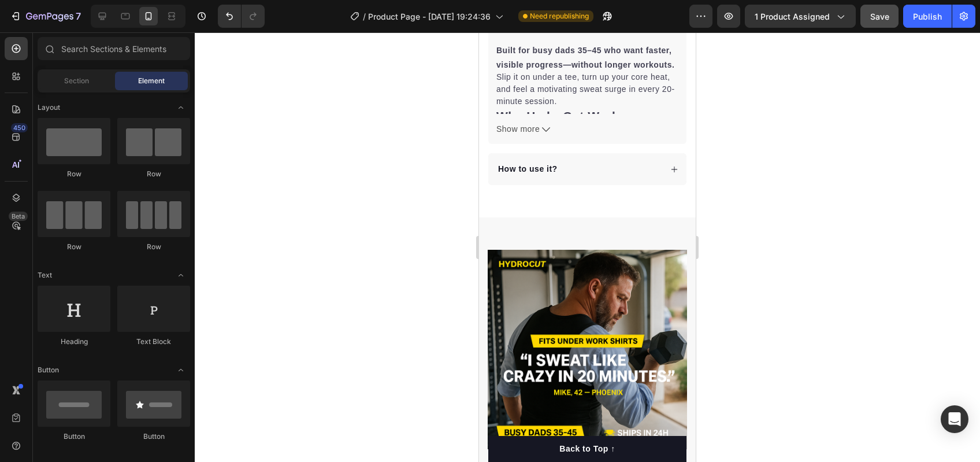
scroll to position [320, 0]
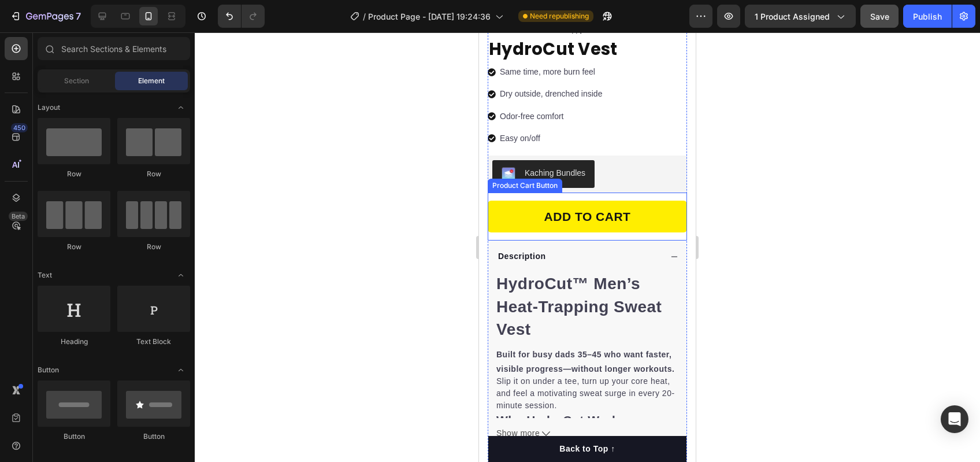
click at [670, 253] on icon at bounding box center [674, 257] width 8 height 8
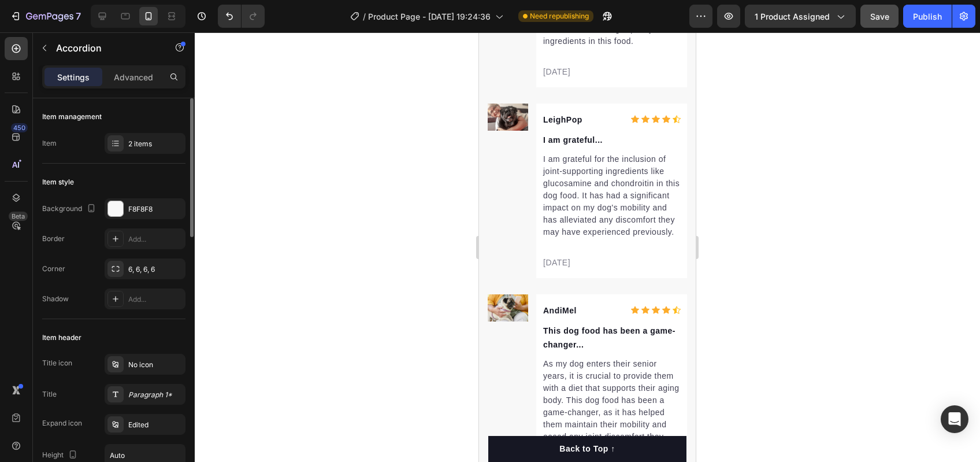
scroll to position [2872, 0]
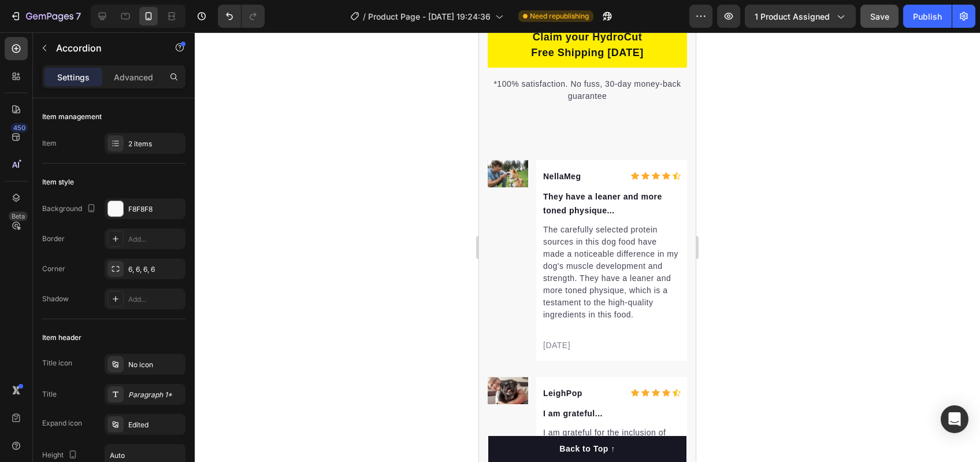
click at [565, 183] on p "NellaMeg" at bounding box center [570, 176] width 55 height 14
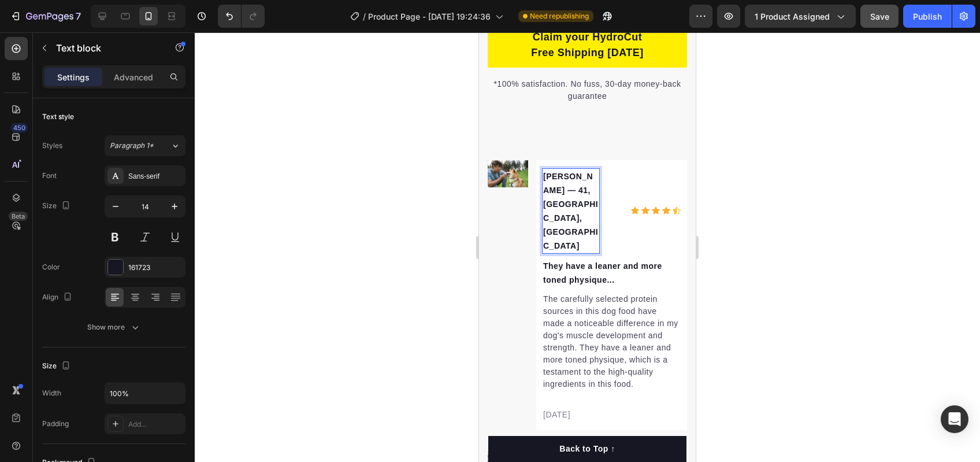
click at [563, 225] on p "[PERSON_NAME] — 41, [GEOGRAPHIC_DATA], [GEOGRAPHIC_DATA]" at bounding box center [570, 210] width 55 height 83
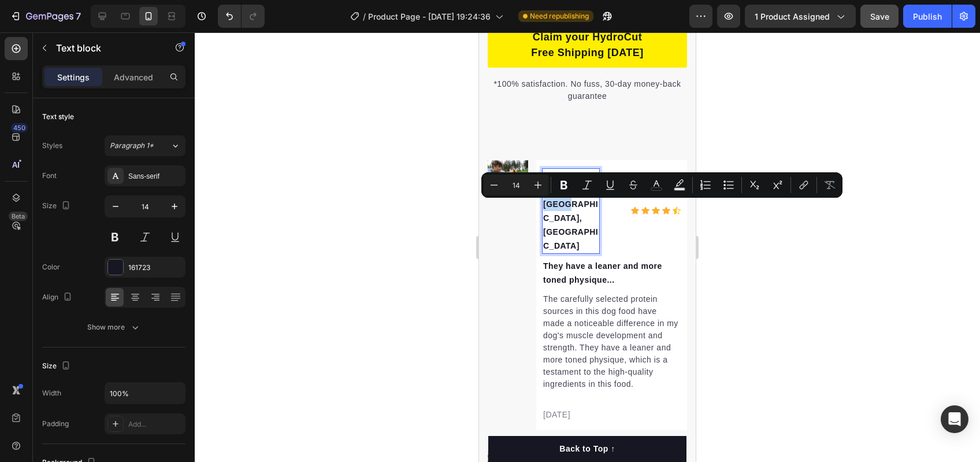
drag, startPoint x: 568, startPoint y: 233, endPoint x: 581, endPoint y: 207, distance: 29.2
click at [581, 207] on p "[PERSON_NAME] — 41, [GEOGRAPHIC_DATA], [GEOGRAPHIC_DATA]" at bounding box center [570, 210] width 55 height 83
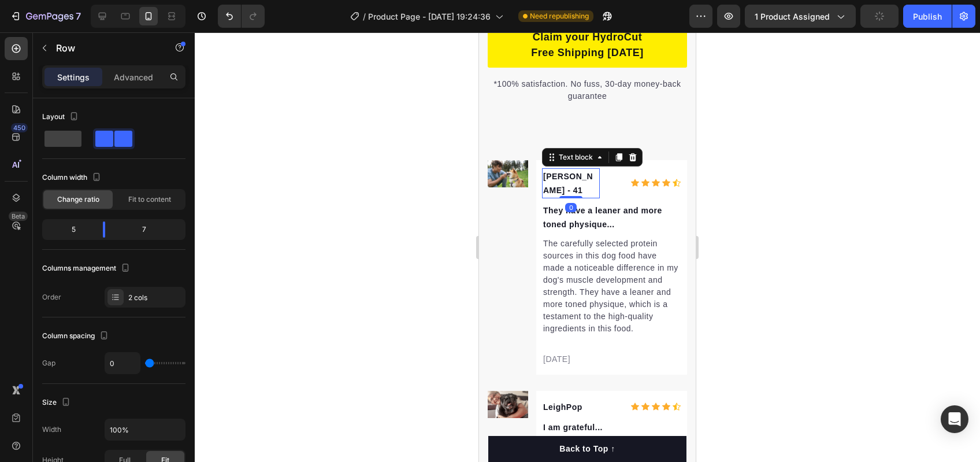
click at [570, 197] on p "[PERSON_NAME] - 41" at bounding box center [570, 183] width 55 height 28
click at [614, 198] on div "Icon Icon Icon Icon Icon Icon List Hoz" at bounding box center [640, 183] width 81 height 30
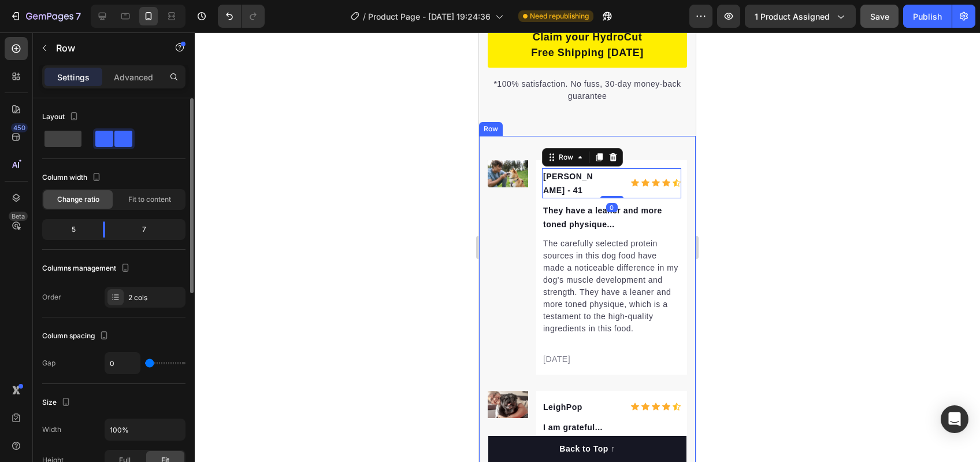
click at [84, 225] on div "5" at bounding box center [68, 229] width 49 height 16
click at [72, 228] on div "5" at bounding box center [68, 229] width 49 height 16
click at [77, 228] on div "5" at bounding box center [68, 229] width 49 height 16
click at [73, 229] on div "5" at bounding box center [68, 229] width 49 height 16
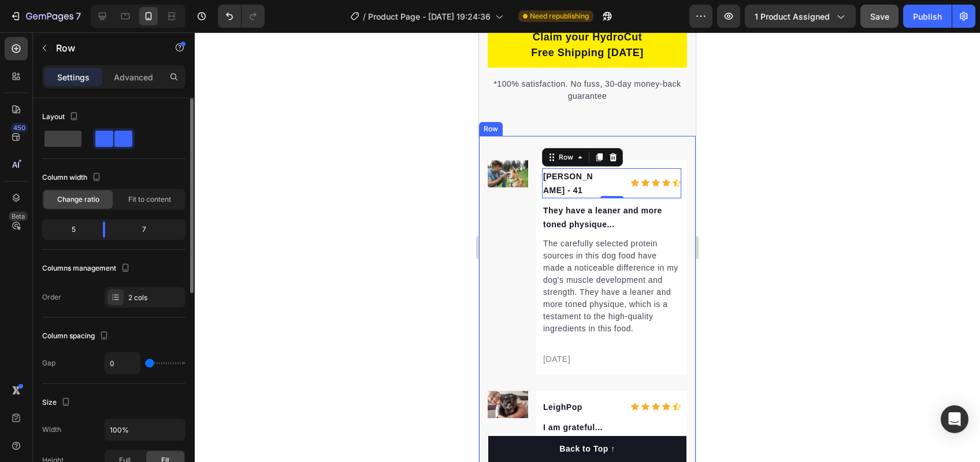
click at [154, 233] on div "7" at bounding box center [148, 229] width 69 height 16
click at [140, 203] on span "Fit to content" at bounding box center [149, 199] width 43 height 10
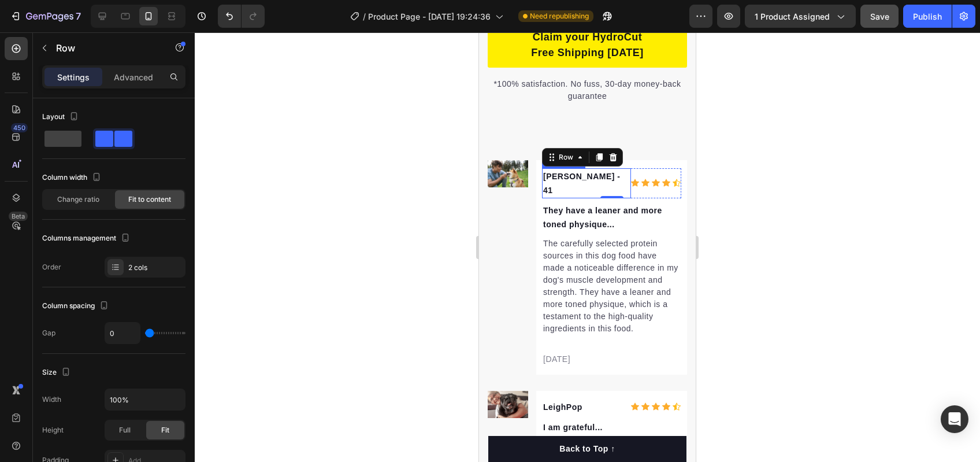
click at [590, 197] on p "[PERSON_NAME] - 41" at bounding box center [586, 183] width 87 height 28
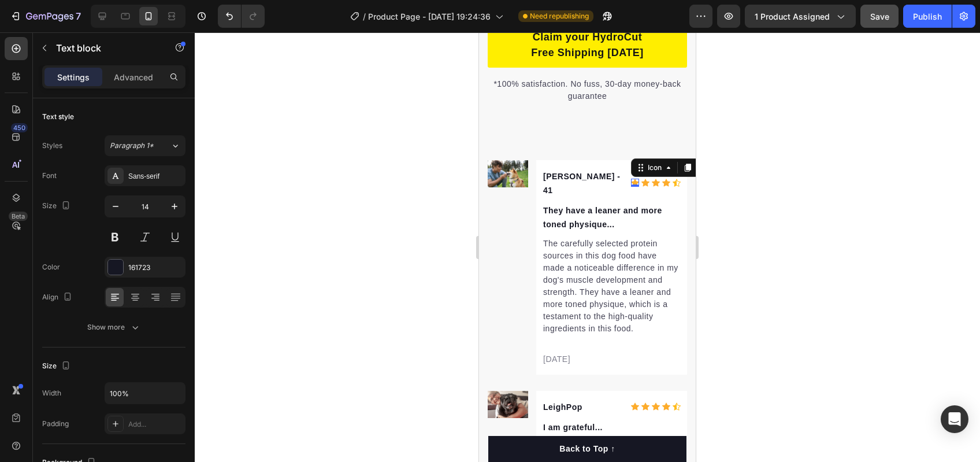
click at [631, 187] on div "Icon 0" at bounding box center [635, 183] width 8 height 8
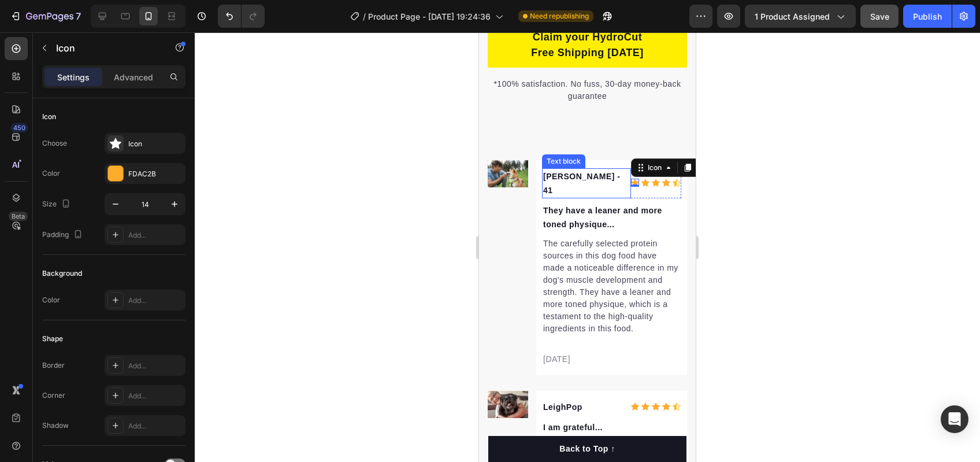
click at [592, 197] on p "[PERSON_NAME] - 41" at bounding box center [586, 183] width 87 height 28
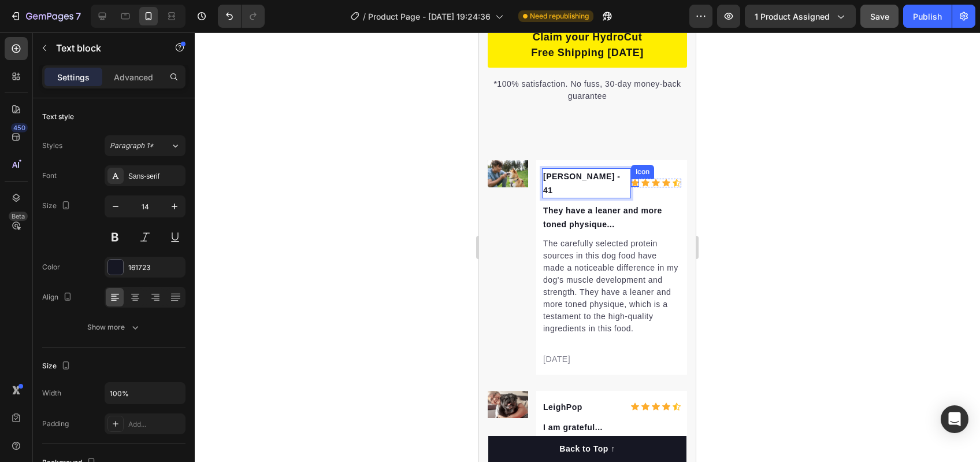
click at [631, 187] on div "Icon" at bounding box center [635, 183] width 8 height 8
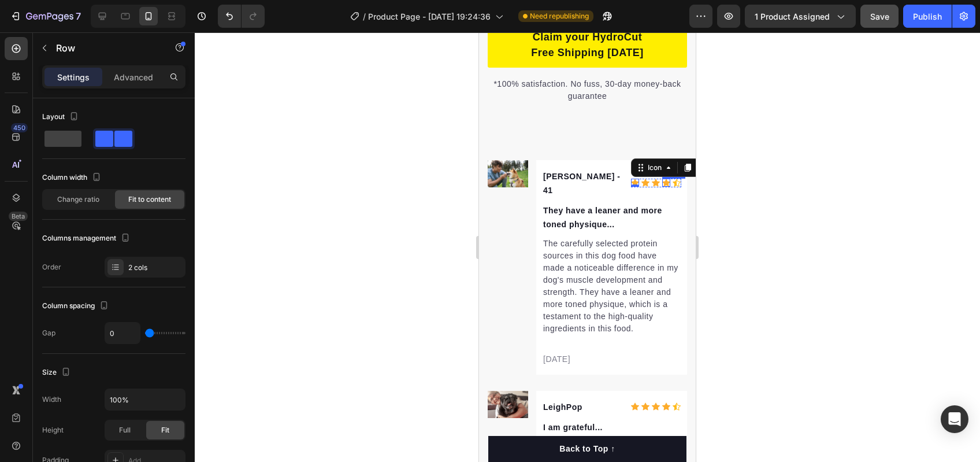
click at [664, 198] on div "[PERSON_NAME] - 41 Text block Icon 0 Icon Icon Icon Icon Icon List Hoz Row" at bounding box center [611, 183] width 139 height 30
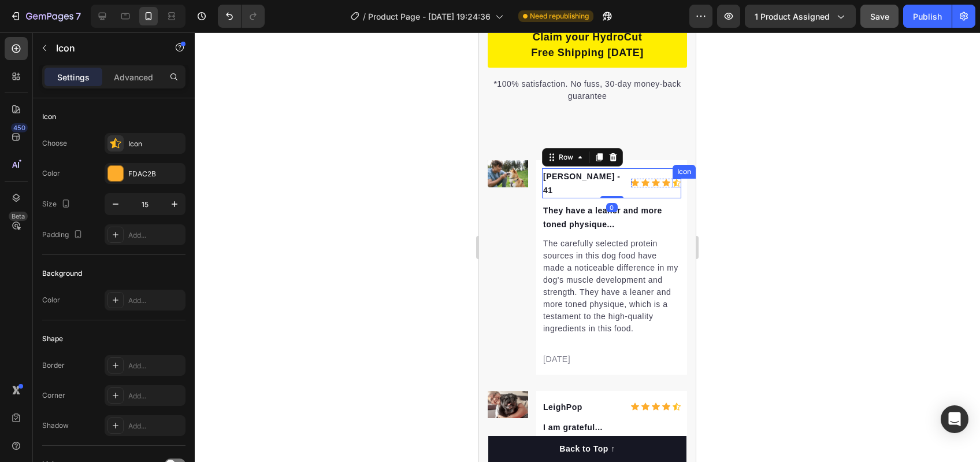
click at [673, 187] on div "Icon" at bounding box center [677, 183] width 9 height 9
click at [651, 198] on div "[PERSON_NAME] - 41 Text block Icon Icon Icon Icon Icon Icon List Hoz Row 0" at bounding box center [611, 183] width 139 height 30
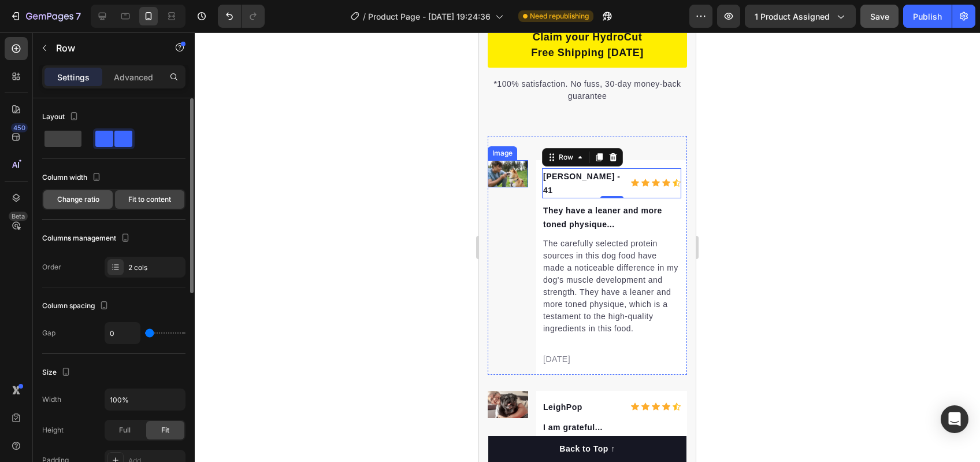
click at [89, 198] on span "Change ratio" at bounding box center [78, 199] width 42 height 10
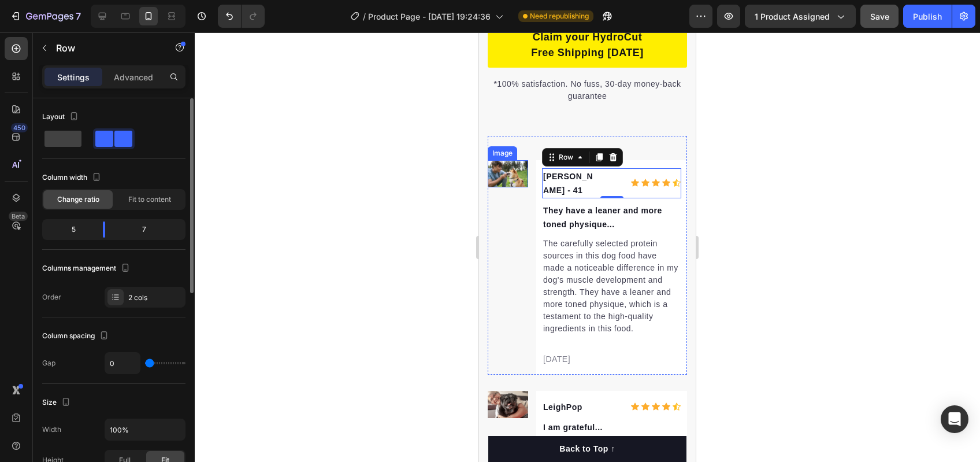
click at [77, 231] on div "5" at bounding box center [68, 229] width 49 height 16
click at [97, 0] on body "7 Version history / Product Page - [DATE] 19:24:36 Need republishing Preview 1 …" at bounding box center [490, 0] width 980 height 0
drag, startPoint x: 100, startPoint y: 228, endPoint x: 120, endPoint y: 228, distance: 20.2
click at [120, 0] on body "7 Version history / Product Page - [DATE] 19:24:36 Need republishing Preview 1 …" at bounding box center [490, 0] width 980 height 0
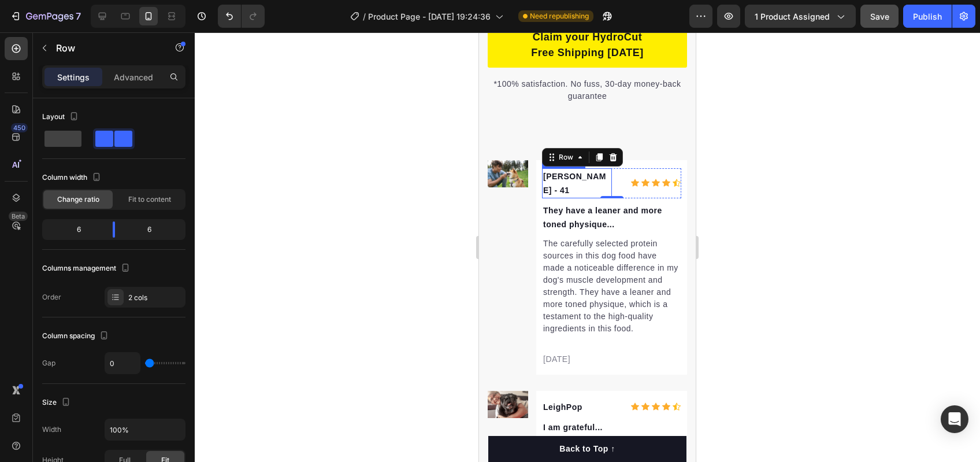
click at [588, 197] on p "[PERSON_NAME] - 41" at bounding box center [577, 183] width 68 height 28
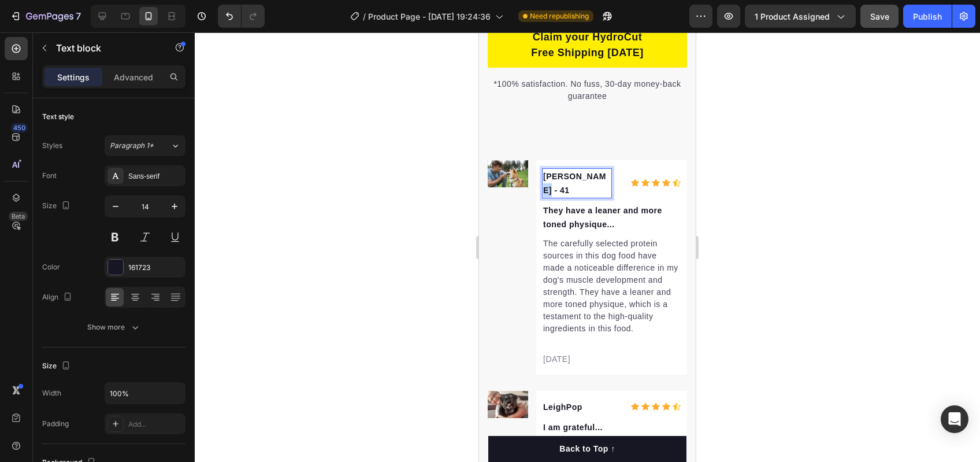
click at [591, 197] on p "[PERSON_NAME] - 41" at bounding box center [577, 183] width 68 height 28
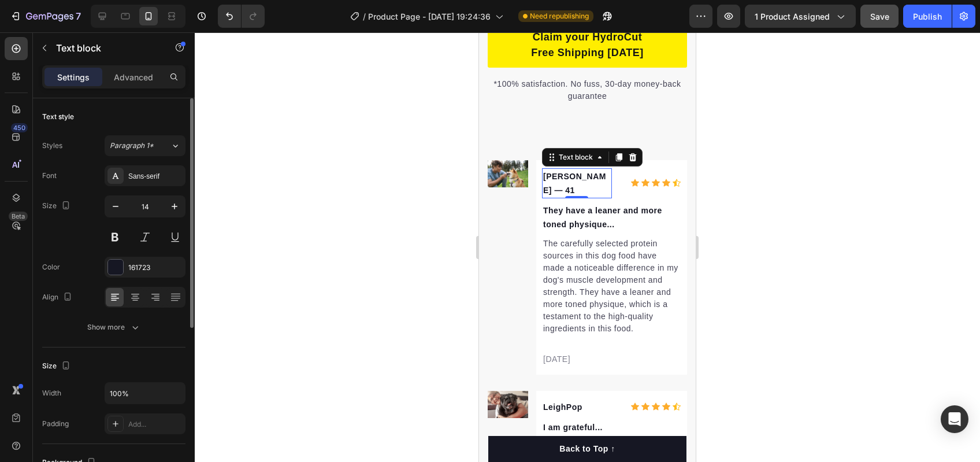
scroll to position [3070, 0]
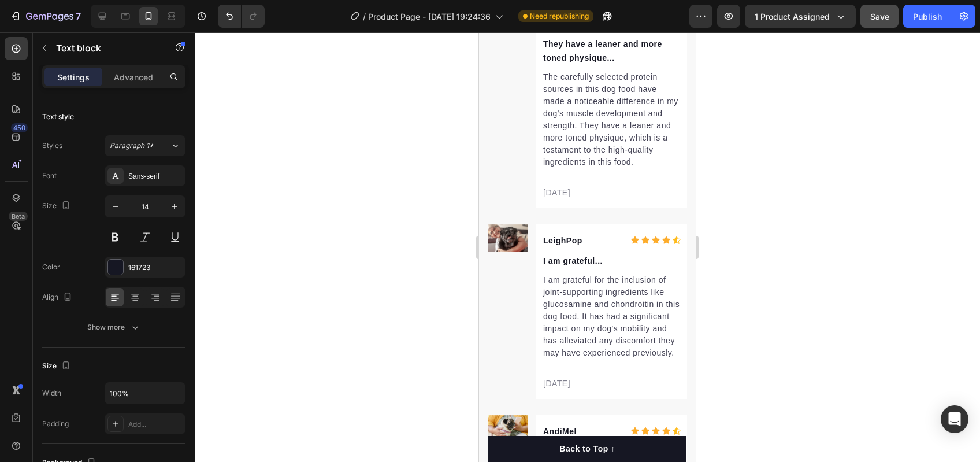
click at [563, 236] on div "Text block" at bounding box center [564, 241] width 39 height 10
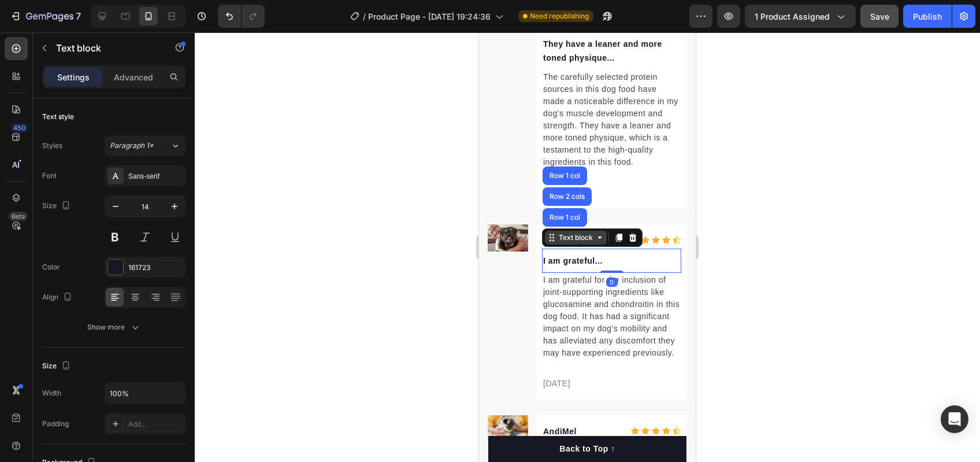
scroll to position [279, 0]
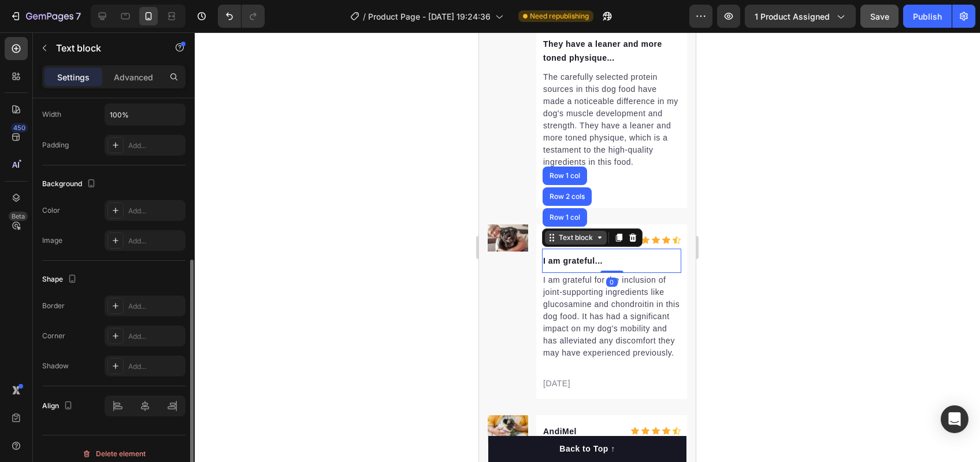
click at [563, 233] on p "LeighPop" at bounding box center [570, 240] width 55 height 14
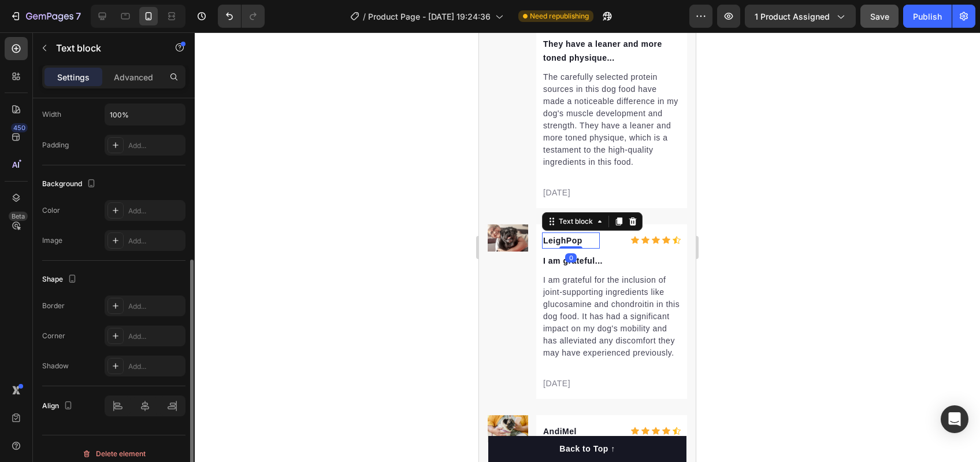
click at [568, 233] on p "LeighPop" at bounding box center [570, 240] width 55 height 14
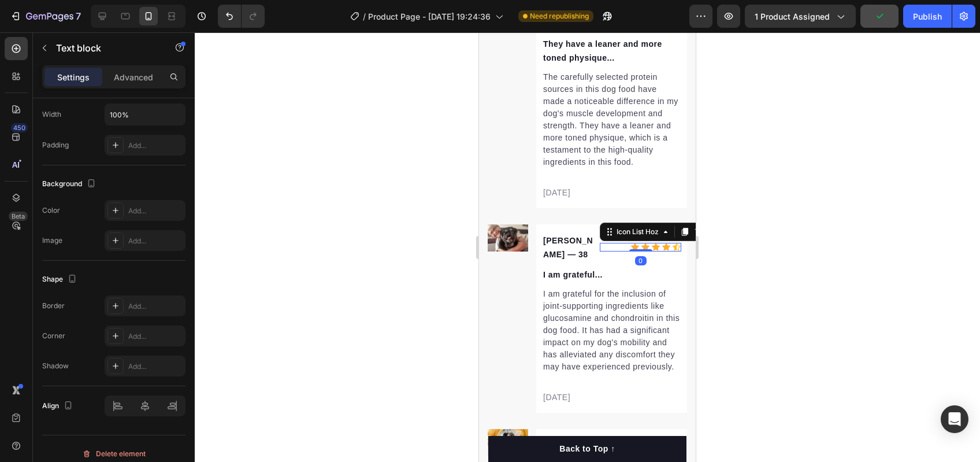
click at [618, 243] on div "Icon Icon Icon Icon Icon" at bounding box center [640, 247] width 81 height 9
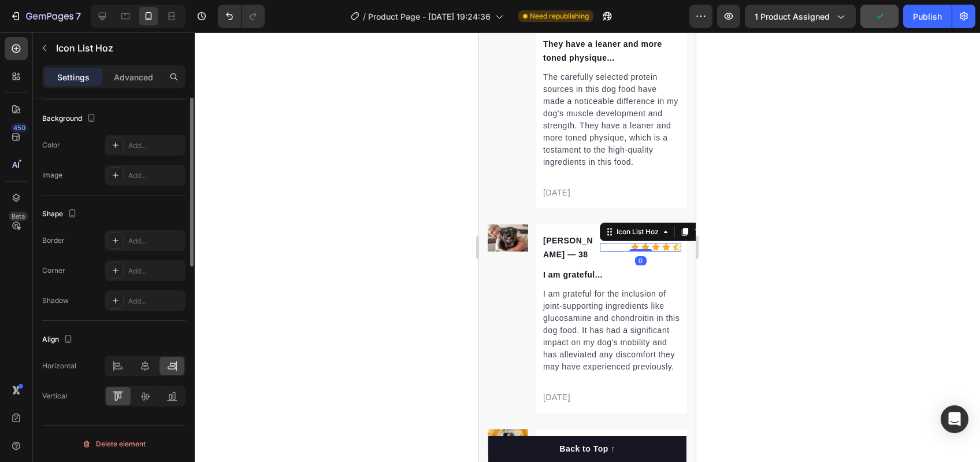
scroll to position [0, 0]
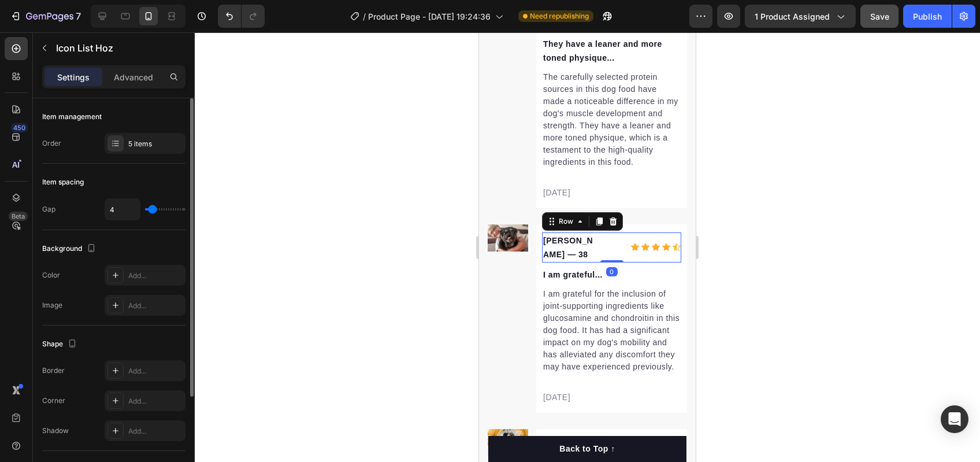
click at [608, 242] on div "Icon Icon Icon Icon Icon Icon List Hoz" at bounding box center [640, 247] width 81 height 30
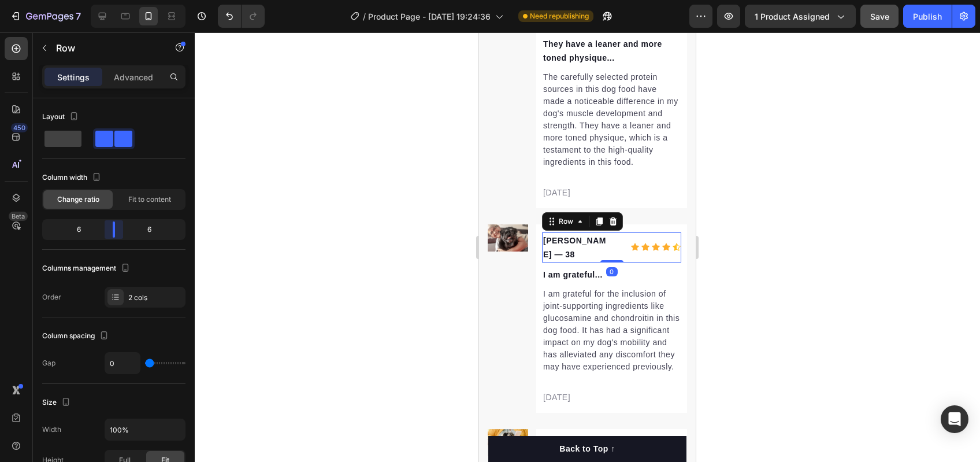
drag, startPoint x: 102, startPoint y: 236, endPoint x: 118, endPoint y: 235, distance: 16.2
click at [118, 0] on body "7 Version history / Product Page - [DATE] 19:24:36 Need republishing Preview 1 …" at bounding box center [490, 0] width 980 height 0
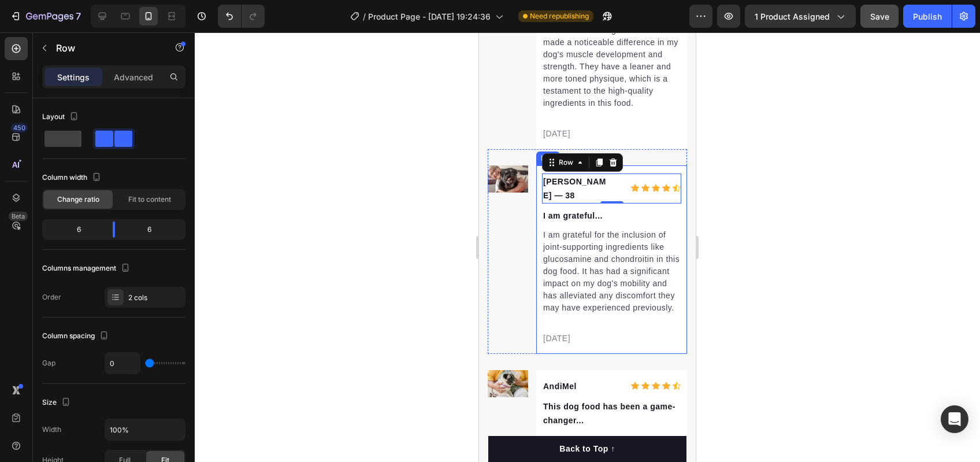
scroll to position [3248, 0]
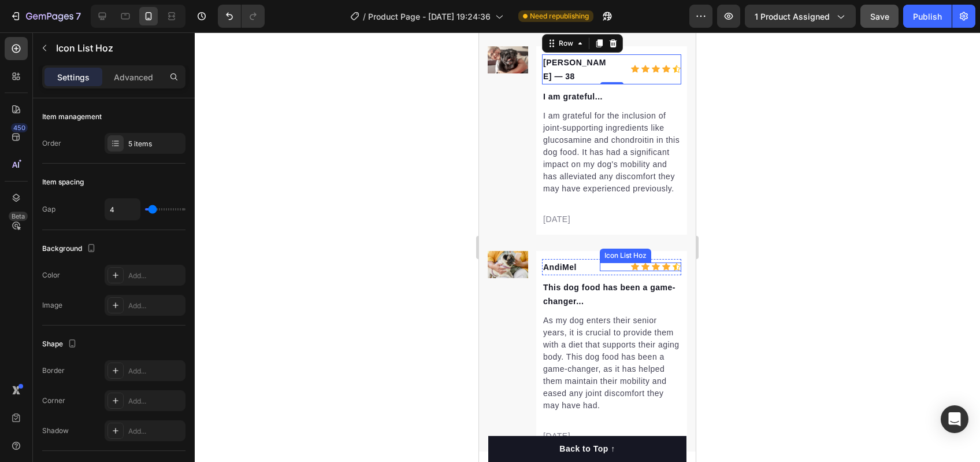
click at [602, 259] on div "Icon Icon Icon Icon Icon Icon List Hoz" at bounding box center [640, 267] width 81 height 16
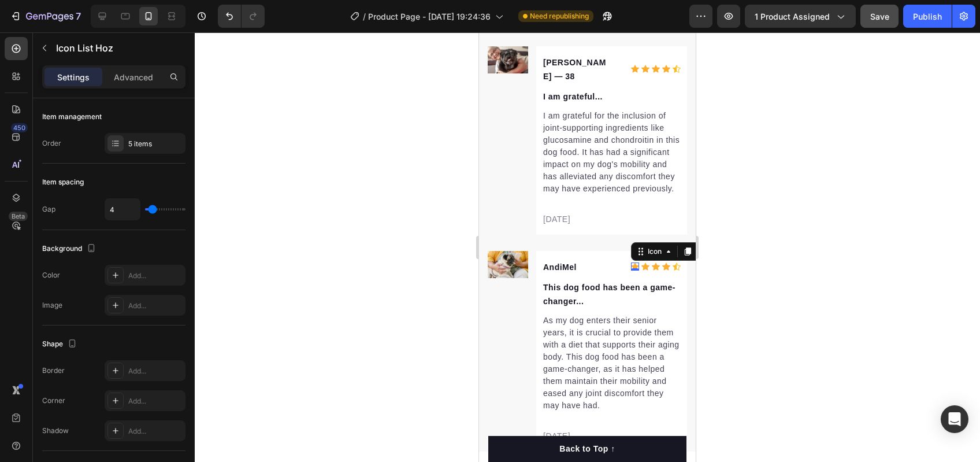
click at [631, 262] on icon at bounding box center [635, 266] width 8 height 8
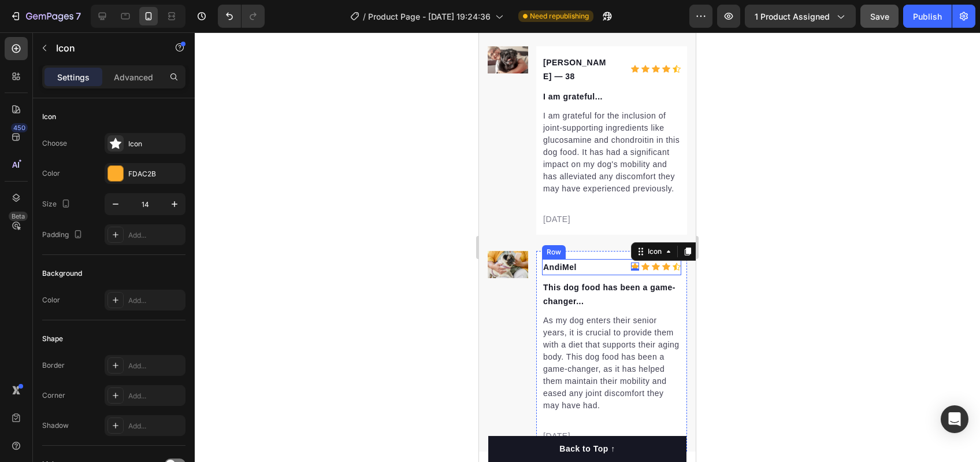
click at [617, 259] on div "AndiMel Text block Icon 0 Icon Icon Icon Icon Icon List Hoz Row" at bounding box center [611, 267] width 139 height 16
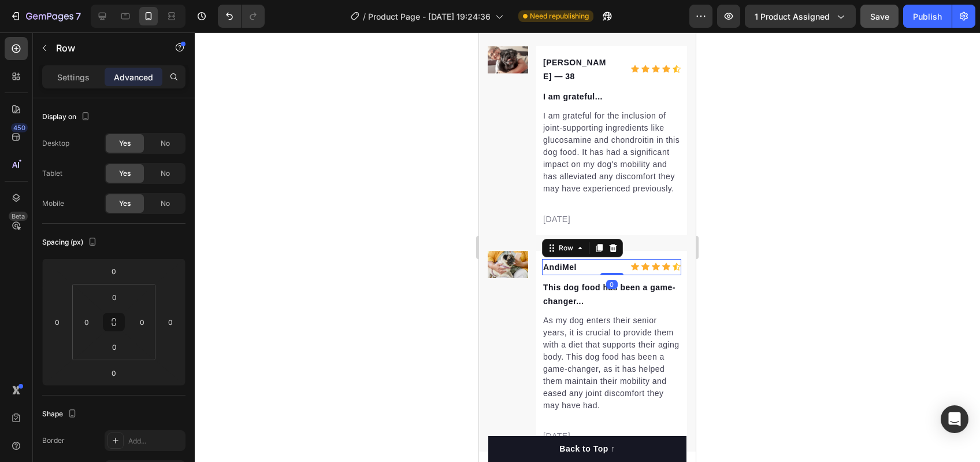
click at [604, 259] on div "Icon Icon Icon Icon Icon Icon List Hoz" at bounding box center [640, 267] width 81 height 16
click at [76, 72] on p "Settings" at bounding box center [73, 77] width 32 height 12
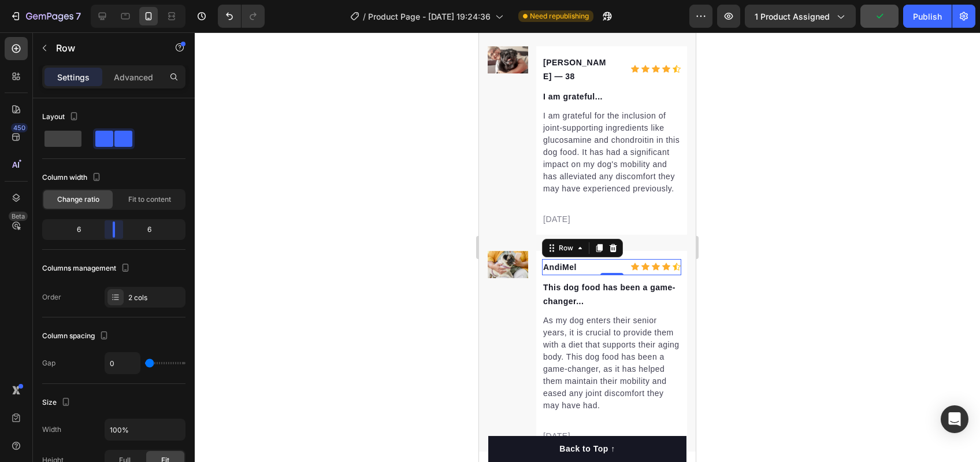
click at [119, 0] on body "7 Version history / Product Page - [DATE] 19:24:36 Need republishing Preview 1 …" at bounding box center [490, 0] width 980 height 0
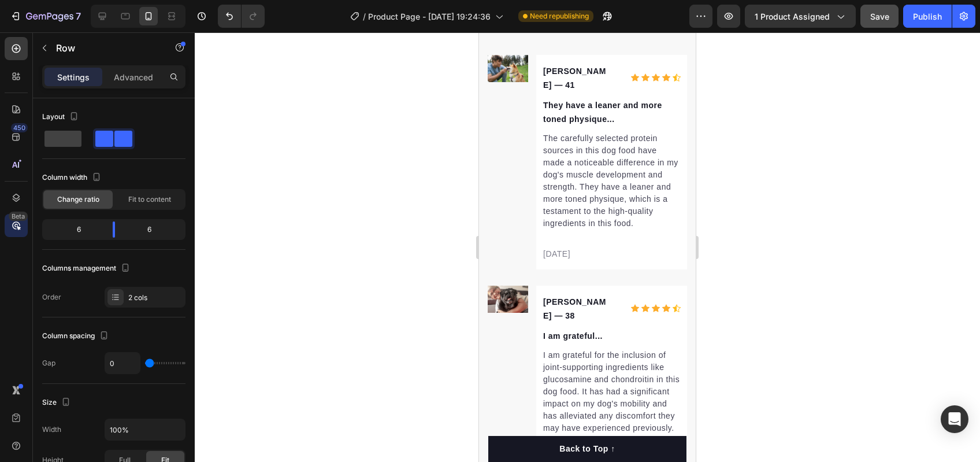
scroll to position [3149, 0]
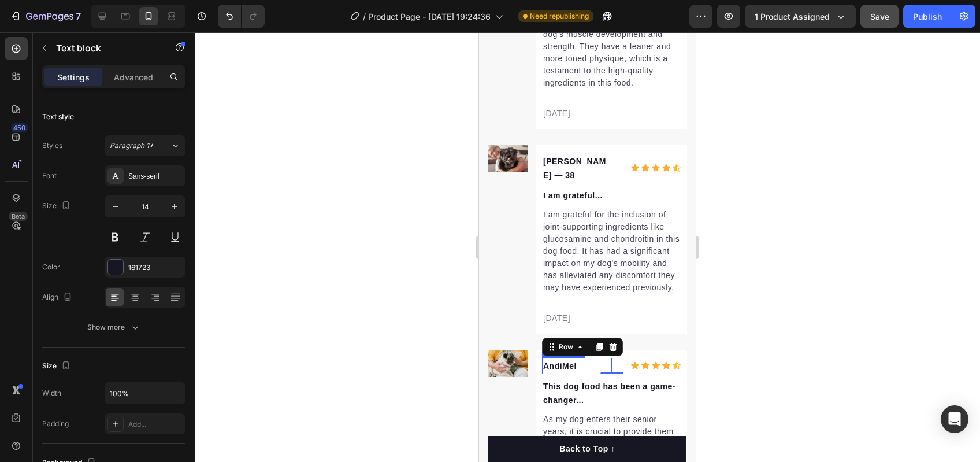
click at [565, 359] on p "AndiMel" at bounding box center [577, 366] width 68 height 14
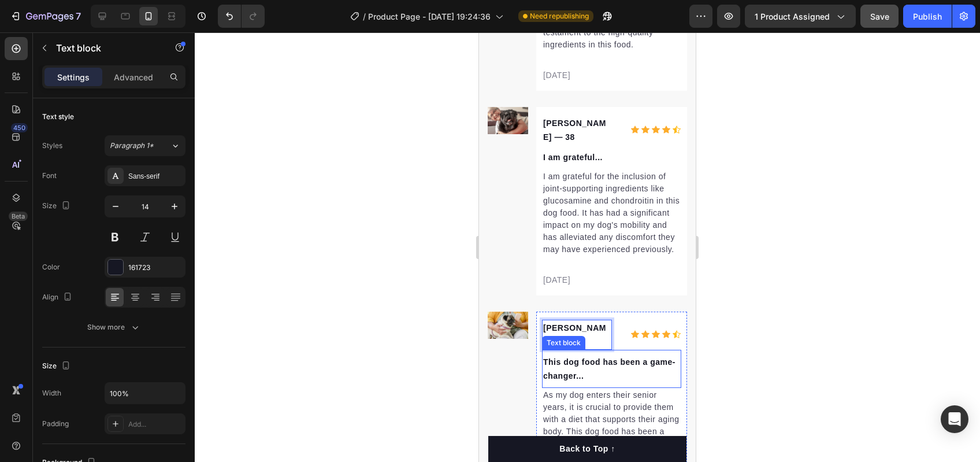
scroll to position [2975, 0]
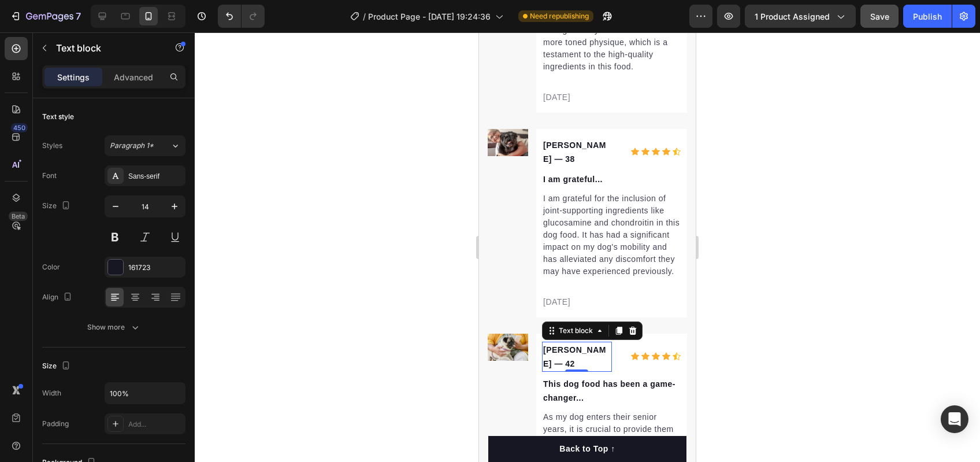
click at [579, 172] on p "I am grateful..." at bounding box center [611, 179] width 137 height 14
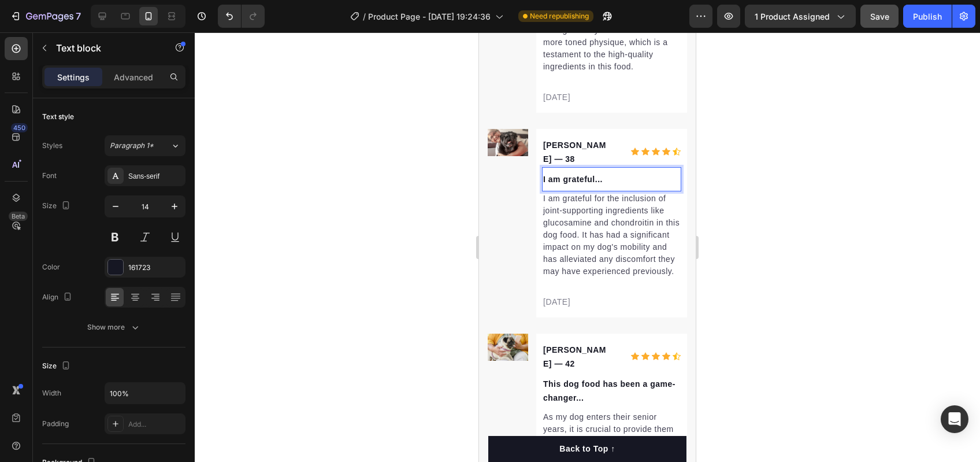
click at [582, 172] on p "I am grateful..." at bounding box center [611, 179] width 137 height 14
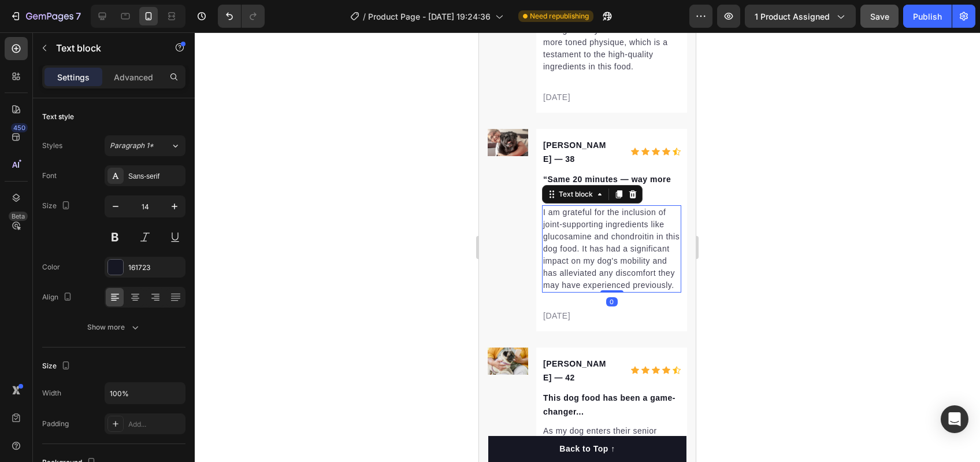
click at [633, 209] on p "I am grateful for the inclusion of joint-supporting ingredients like glucosamin…" at bounding box center [611, 248] width 137 height 85
click at [584, 310] on p "[DATE]" at bounding box center [611, 316] width 137 height 12
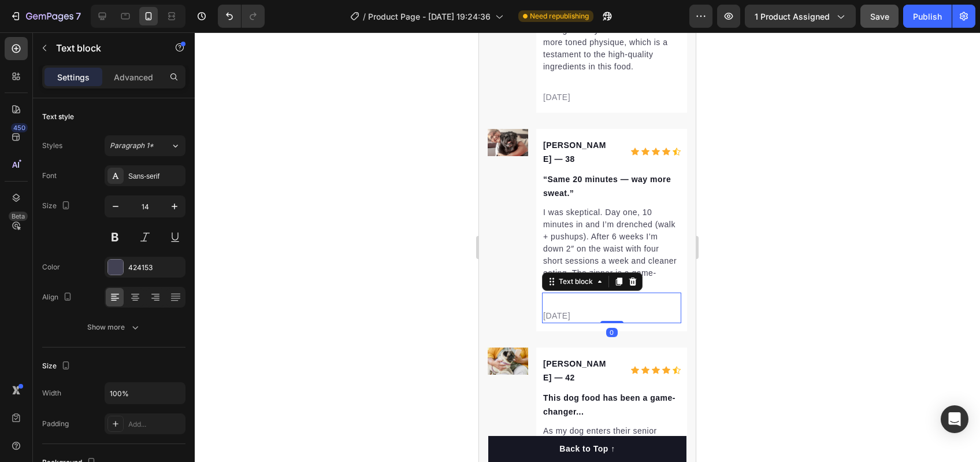
click at [584, 310] on p "[DATE]" at bounding box center [611, 316] width 137 height 12
click at [557, 310] on p "[DATE]" at bounding box center [611, 316] width 137 height 12
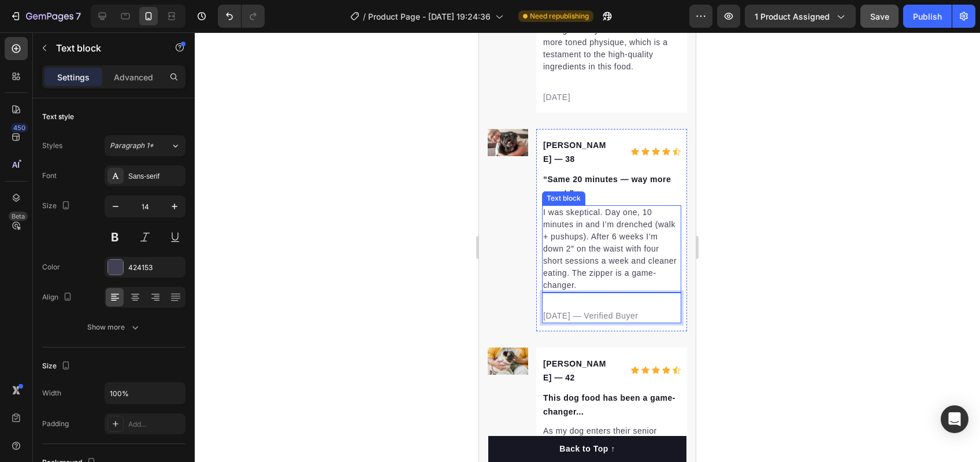
click at [572, 206] on p "I was skeptical. Day one, 10 minutes in and I’m drenched (walk + pushups). Afte…" at bounding box center [611, 248] width 137 height 85
click at [624, 217] on p "I was skeptical. Day one, 10 minutes in and I’m drenched (walk + pushups). Afte…" at bounding box center [611, 248] width 137 height 85
click at [615, 243] on p "I was skeptical. Day one, 10 minutes in and I’m drenched (walk + pushups). Afte…" at bounding box center [611, 248] width 137 height 85
click at [598, 224] on p "I was skeptical. Day one, 10 minutes in and I’m drenched (walk + pushups). Afte…" at bounding box center [611, 248] width 137 height 85
click at [604, 236] on p "I was skeptical. Day one, 10 minutes in and I’m drenched (walk + pushups). Afte…" at bounding box center [611, 248] width 137 height 85
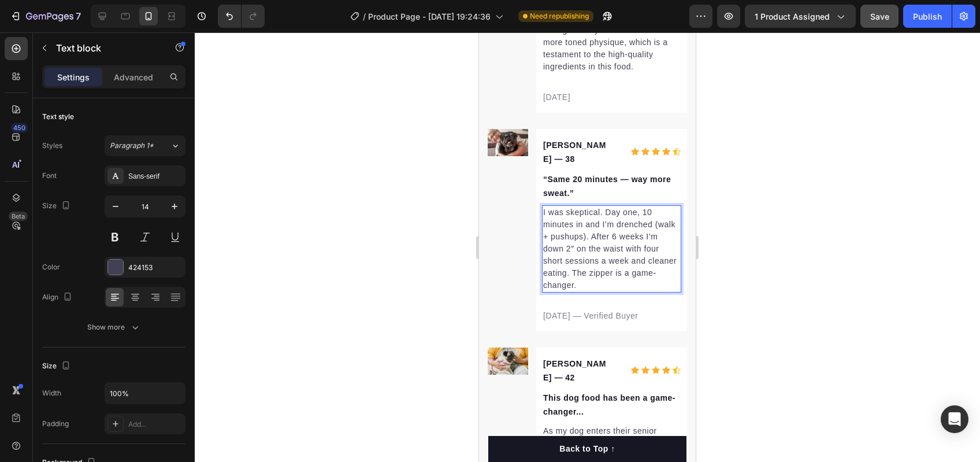
click at [609, 248] on p "I was skeptical. Day one, 10 minutes in and I’m drenched (walk + pushups). Afte…" at bounding box center [611, 248] width 137 height 85
click at [612, 254] on p "I was skeptical. Day one, 10 minutes in and I’m drenched (walk + pushups). Afte…" at bounding box center [611, 248] width 137 height 85
click at [620, 259] on p "I was skeptical. Day one, 10 minutes in and I’m drenched (walk + pushups). Afte…" at bounding box center [611, 248] width 137 height 85
click at [616, 251] on p "I was skeptical. Day one, 10 minutes in and I’m drenched (walk + pushups). Afte…" at bounding box center [611, 248] width 137 height 85
click at [589, 255] on p "I was skeptical. Day one, 10 minutes in and I’m drenched (walk + pushups). Afte…" at bounding box center [611, 248] width 137 height 85
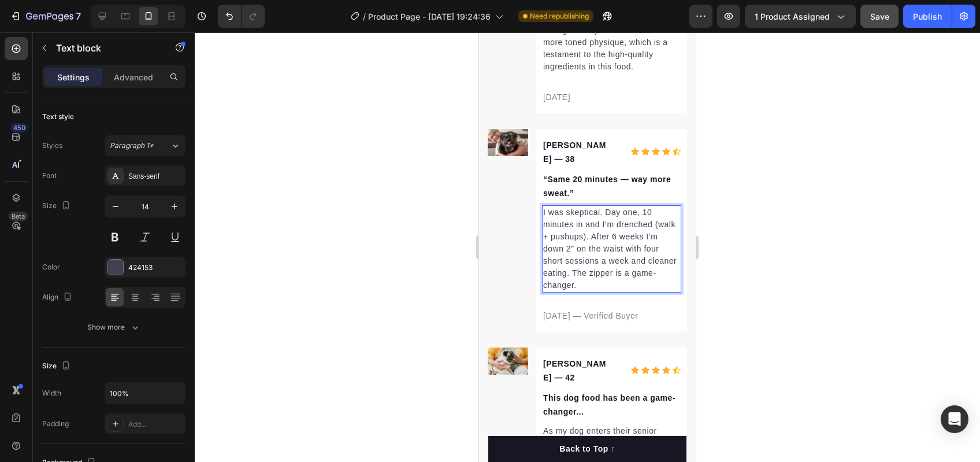
click at [632, 250] on p "I was skeptical. Day one, 10 minutes in and I’m drenched (walk + pushups). Afte…" at bounding box center [611, 248] width 137 height 85
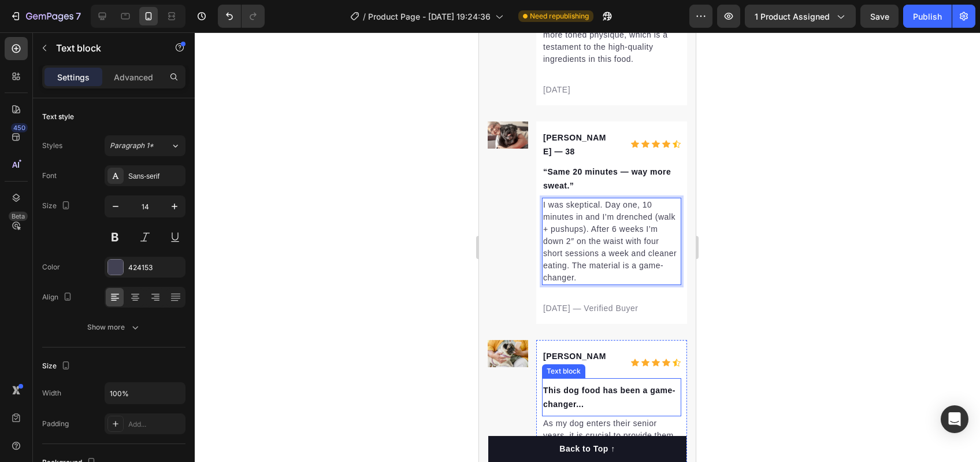
click at [605, 383] on p "This dog food has been a game-changer..." at bounding box center [611, 397] width 137 height 28
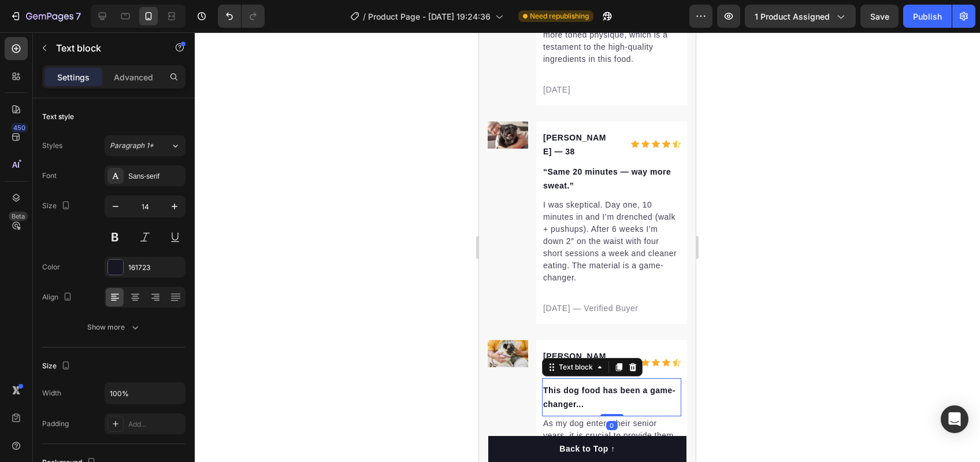
click at [605, 383] on p "This dog food has been a game-changer..." at bounding box center [611, 397] width 137 height 28
click at [621, 417] on p "As my dog enters their senior years, it is crucial to provide them with a diet …" at bounding box center [611, 465] width 137 height 97
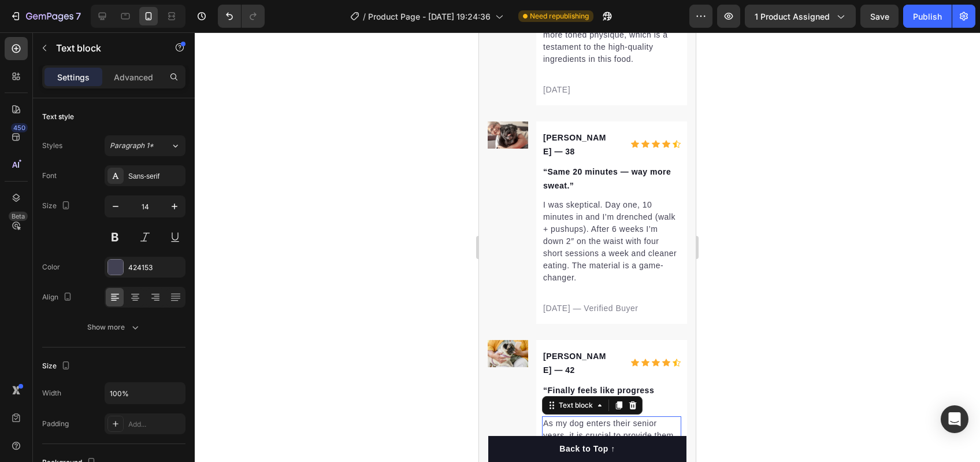
click at [621, 417] on p "As my dog enters their senior years, it is crucial to provide them with a diet …" at bounding box center [611, 465] width 137 height 97
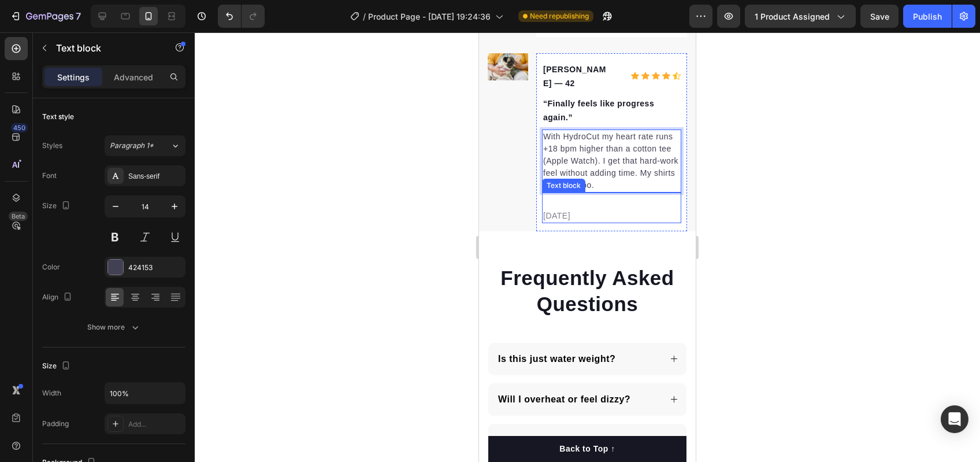
click at [570, 210] on p "[DATE]" at bounding box center [611, 216] width 137 height 12
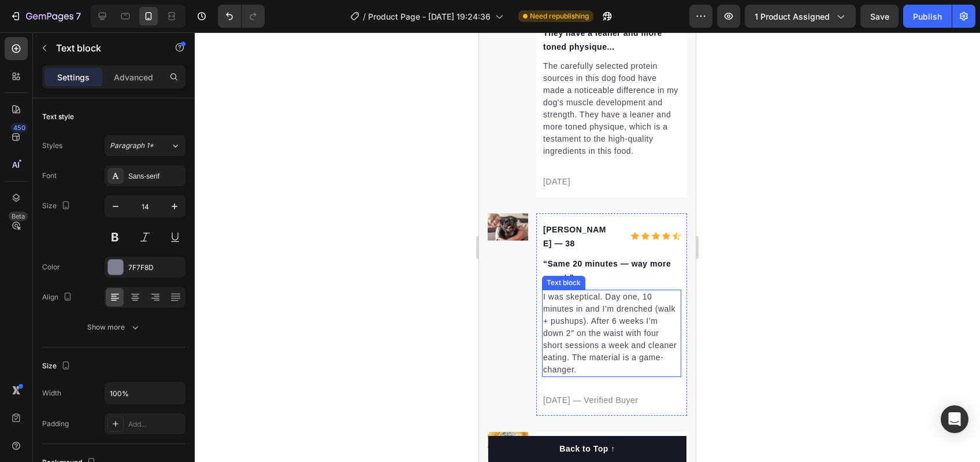
scroll to position [2772, 0]
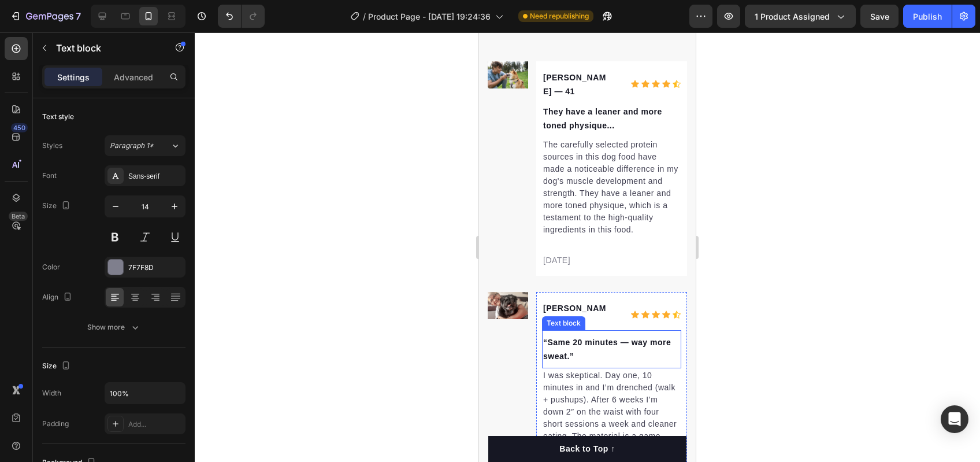
click at [582, 355] on p "“Same 20 minutes — way more sweat.”" at bounding box center [611, 349] width 137 height 28
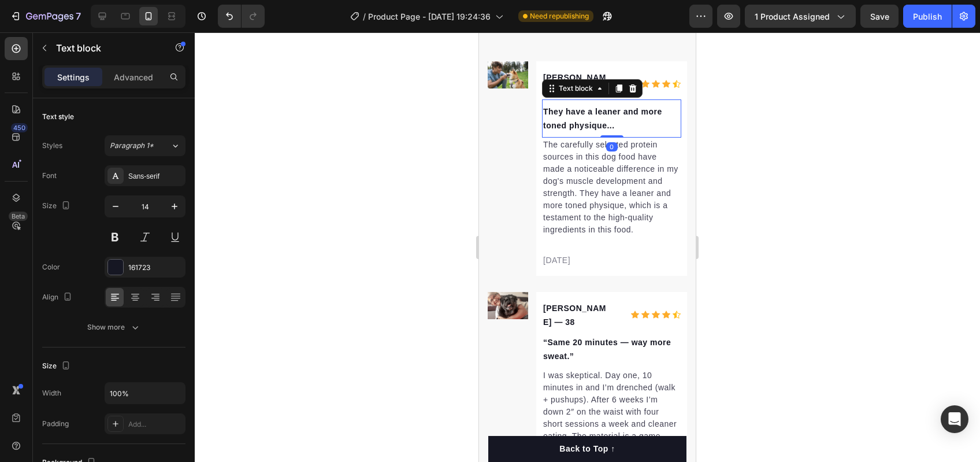
click at [571, 132] on p "They have a leaner and more toned physique..." at bounding box center [611, 119] width 137 height 28
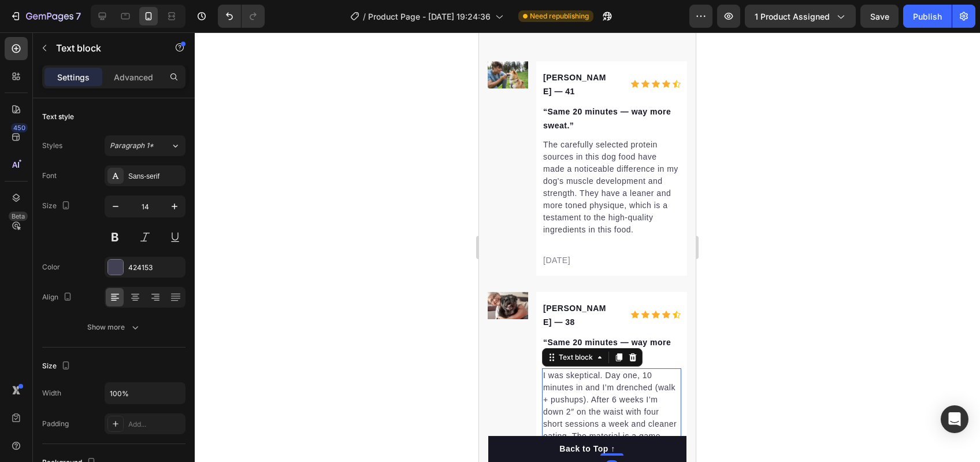
click at [612, 406] on p "I was skeptical. Day one, 10 minutes in and I’m drenched (walk + pushups). Afte…" at bounding box center [611, 411] width 137 height 85
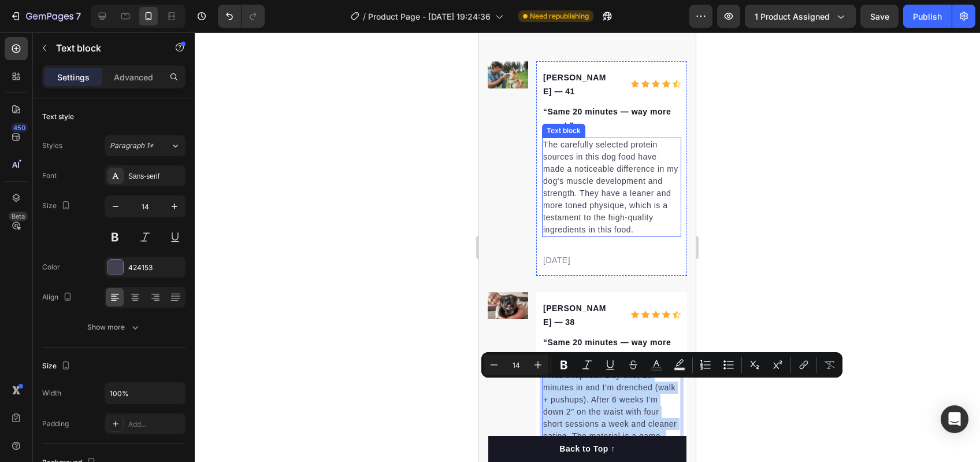
click at [596, 213] on p "The carefully selected protein sources in this dog food have made a noticeable …" at bounding box center [611, 187] width 137 height 97
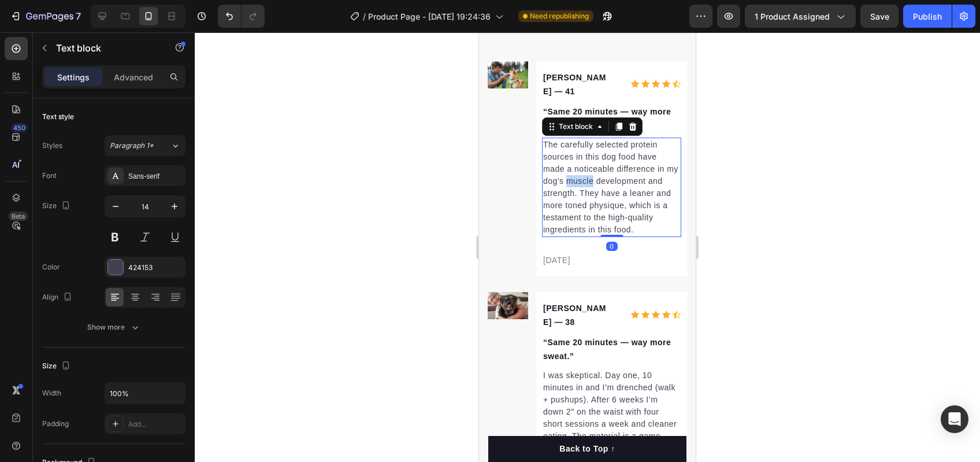
click at [596, 213] on p "The carefully selected protein sources in this dog food have made a noticeable …" at bounding box center [611, 187] width 137 height 97
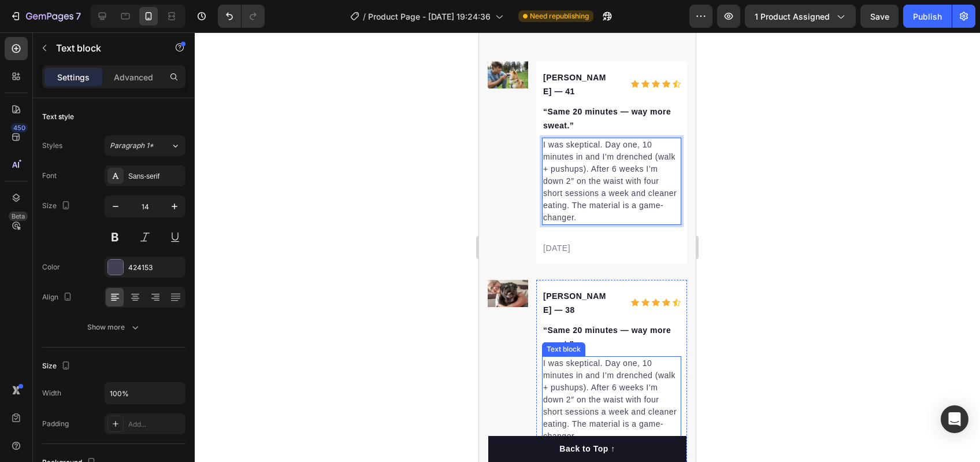
scroll to position [2911, 0]
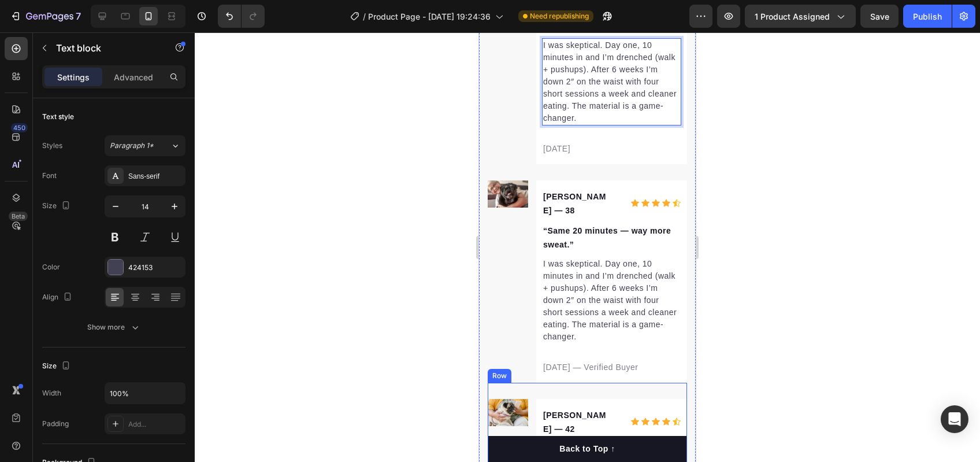
click at [584, 361] on p "[DATE] — Verified Buyer" at bounding box center [611, 367] width 137 height 12
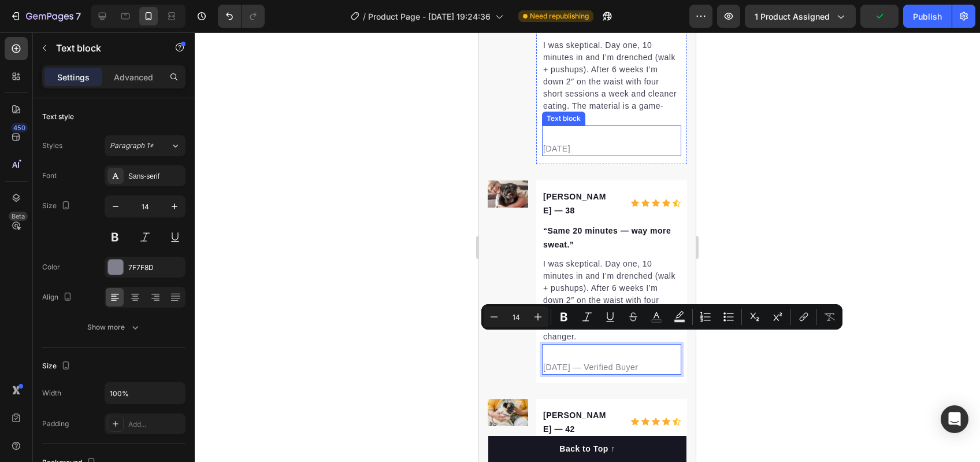
click at [586, 142] on div "[DATE]" at bounding box center [611, 149] width 139 height 14
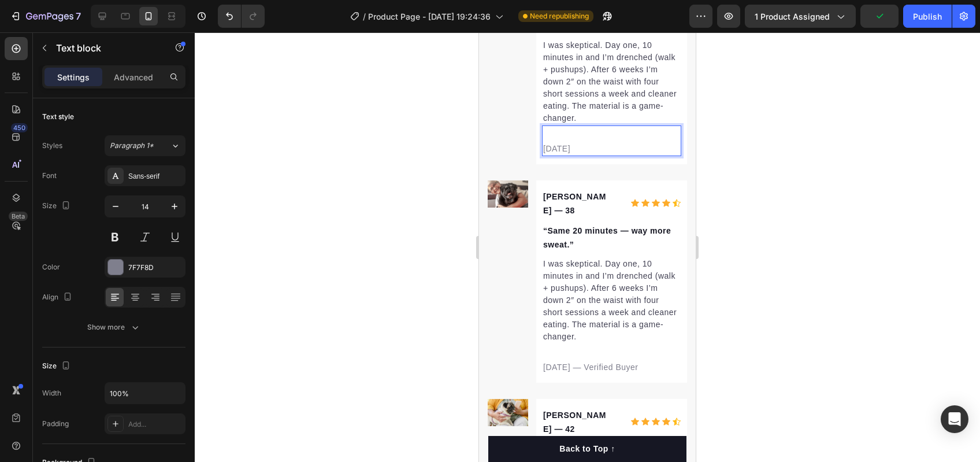
click at [587, 143] on p "[DATE]" at bounding box center [611, 149] width 137 height 12
click at [571, 143] on p "[DATE]" at bounding box center [611, 149] width 137 height 12
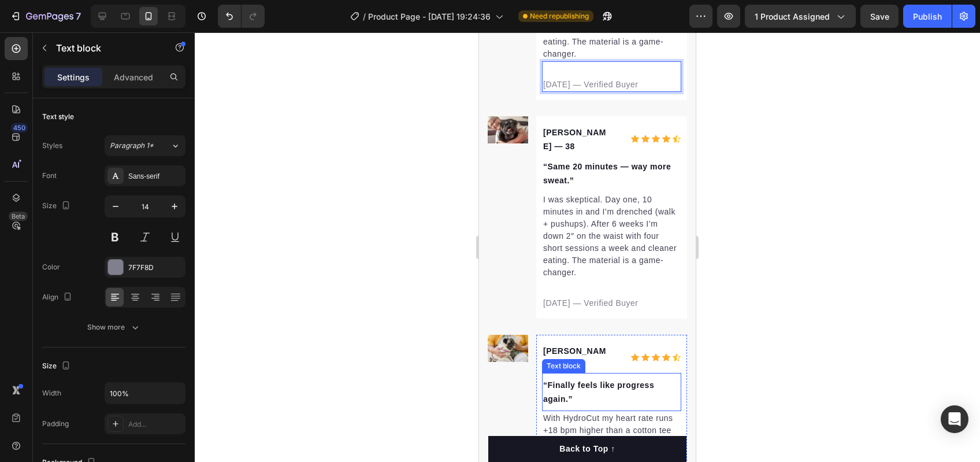
click at [606, 378] on p "“Finally feels like progress again.”" at bounding box center [611, 392] width 137 height 28
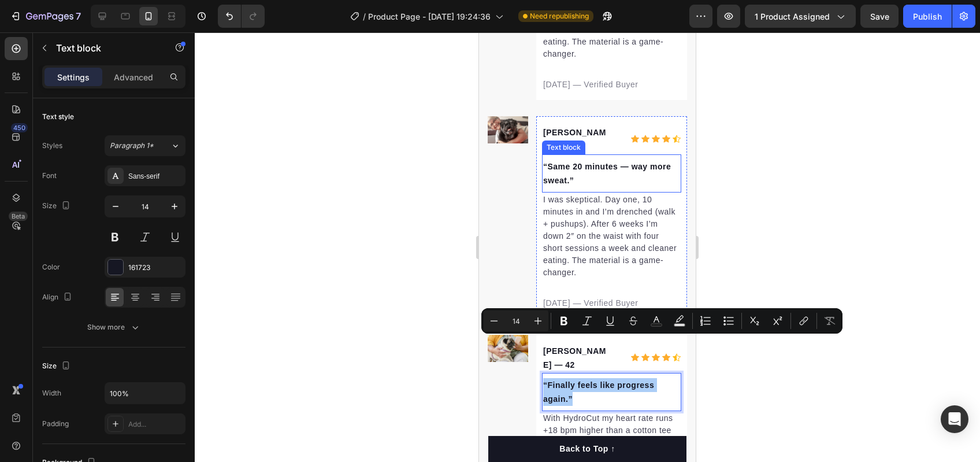
click at [595, 160] on p "“Same 20 minutes — way more sweat.”" at bounding box center [611, 174] width 137 height 28
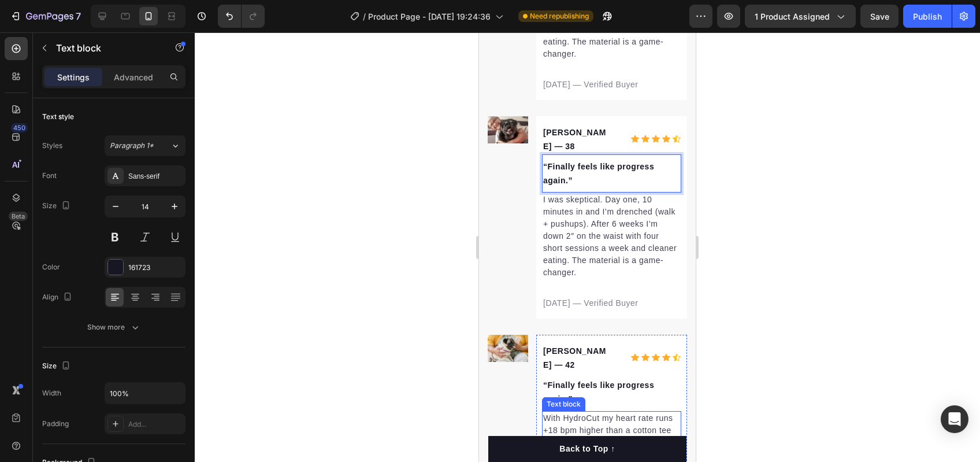
click at [617, 412] on p "With HydroCut my heart rate runs +18 bpm higher than a cotton tee (Apple Watch)…" at bounding box center [611, 442] width 137 height 61
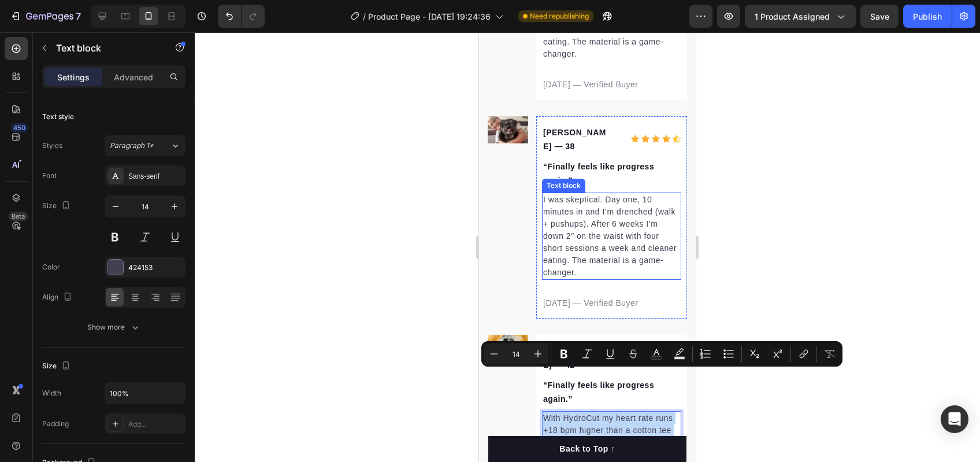
click at [576, 222] on p "I was skeptical. Day one, 10 minutes in and I’m drenched (walk + pushups). Afte…" at bounding box center [611, 236] width 137 height 85
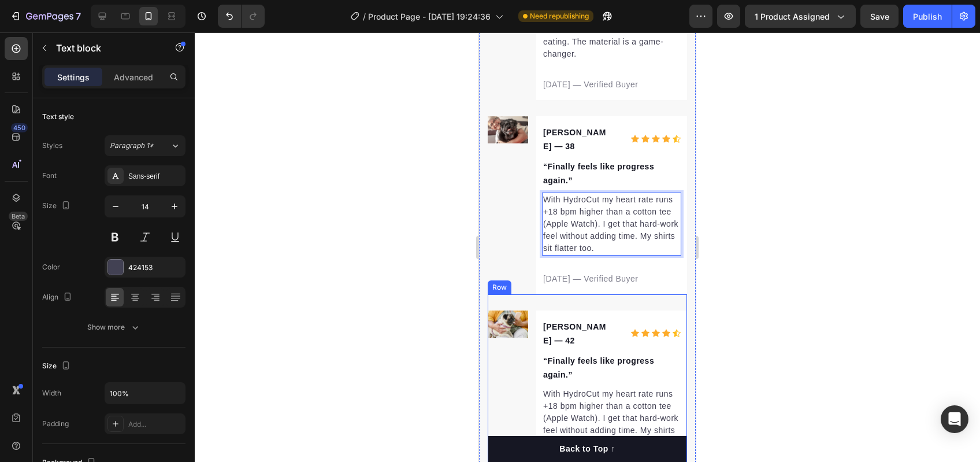
scroll to position [3114, 0]
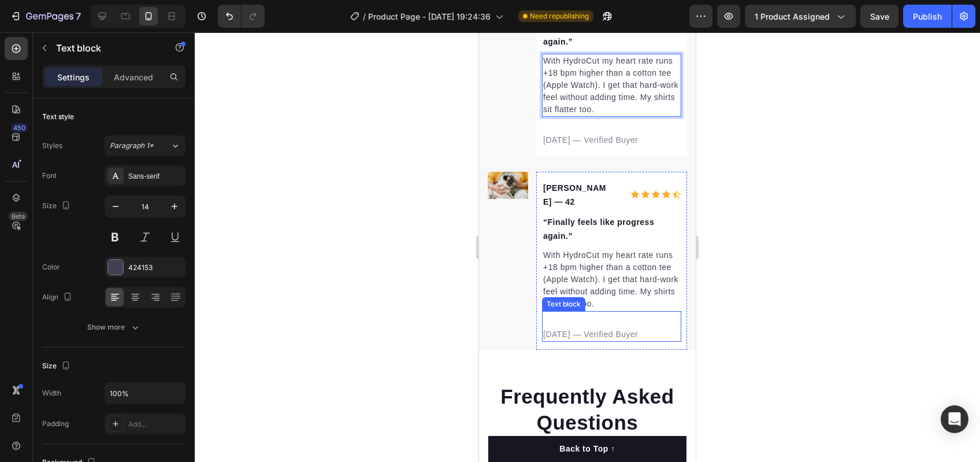
click at [585, 328] on p "07/27/2025 — Verified Buyer" at bounding box center [611, 334] width 137 height 12
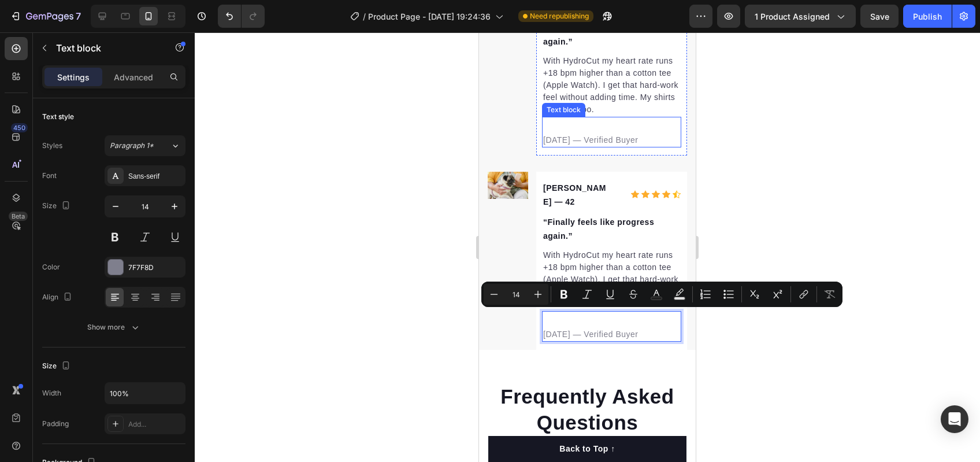
click at [596, 134] on p "[DATE] — Verified Buyer" at bounding box center [611, 140] width 137 height 12
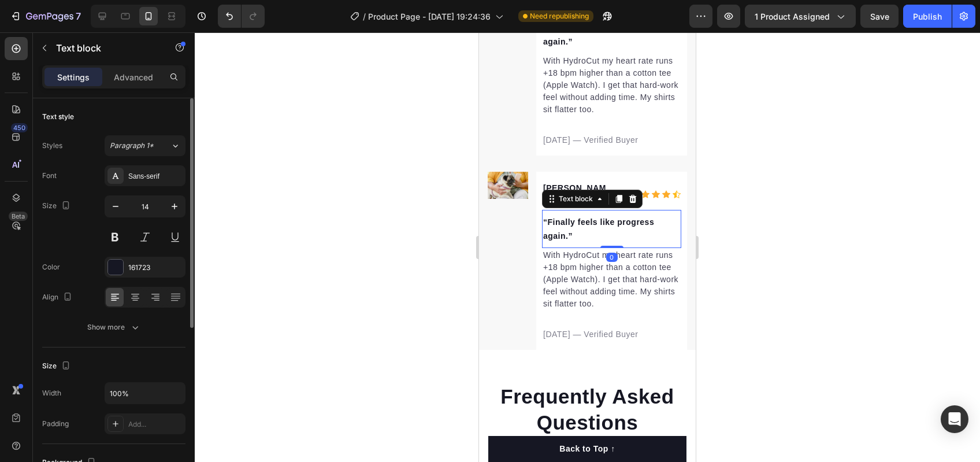
click at [563, 215] on p "“Finally feels like progress again.”" at bounding box center [611, 229] width 137 height 28
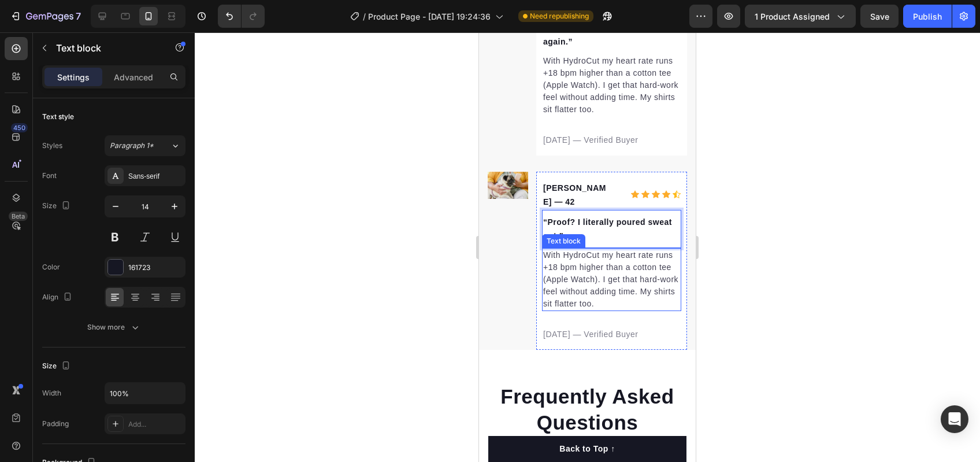
click at [607, 253] on p "With HydroCut my heart rate runs +18 bpm higher than a cotton tee (Apple Watch)…" at bounding box center [611, 279] width 137 height 61
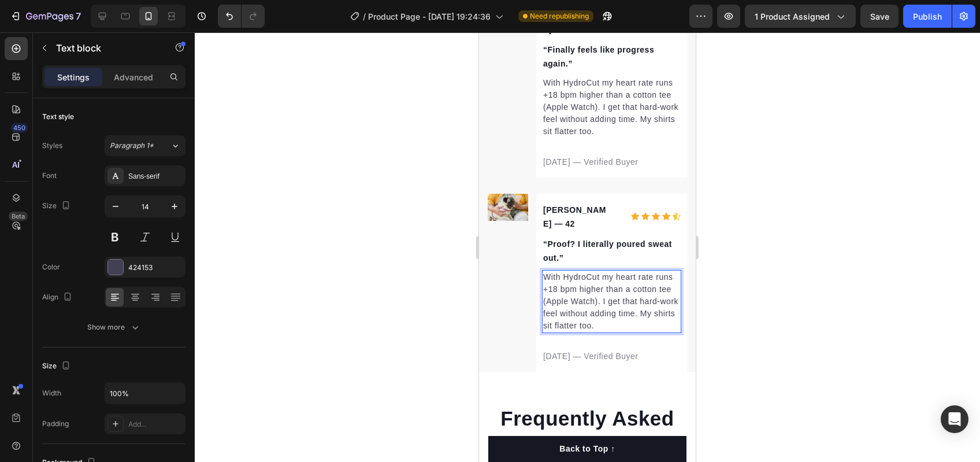
scroll to position [3084, 0]
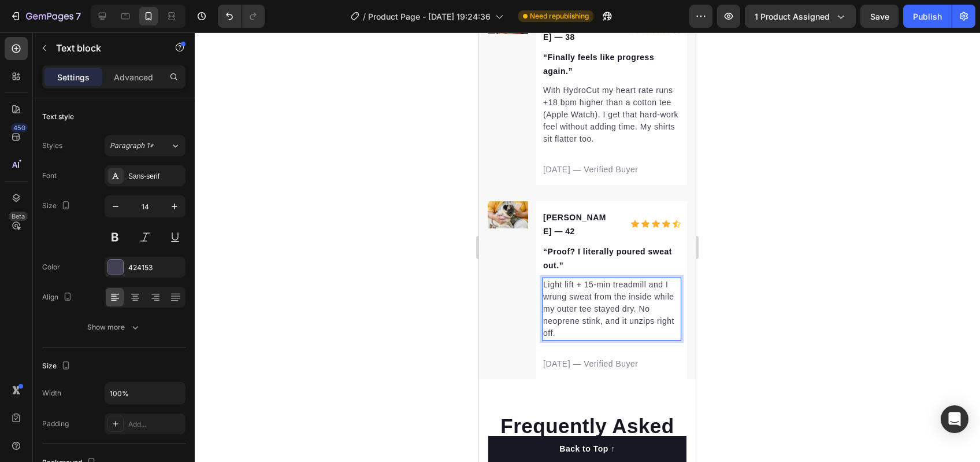
click at [659, 294] on p "Light lift + 15-min treadmill and I wrung sweat from the inside while my outer …" at bounding box center [611, 309] width 137 height 61
click at [584, 358] on p "07/27/2025 — Verified Buyer" at bounding box center [611, 364] width 137 height 12
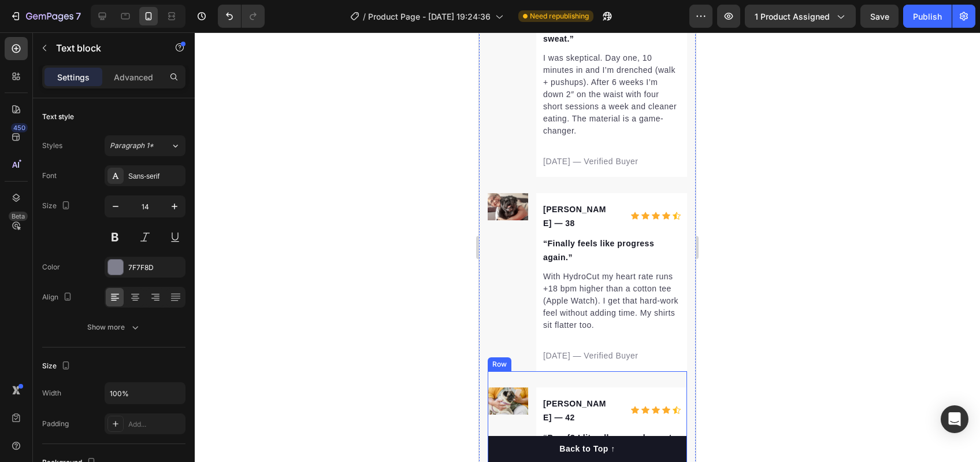
scroll to position [2911, 0]
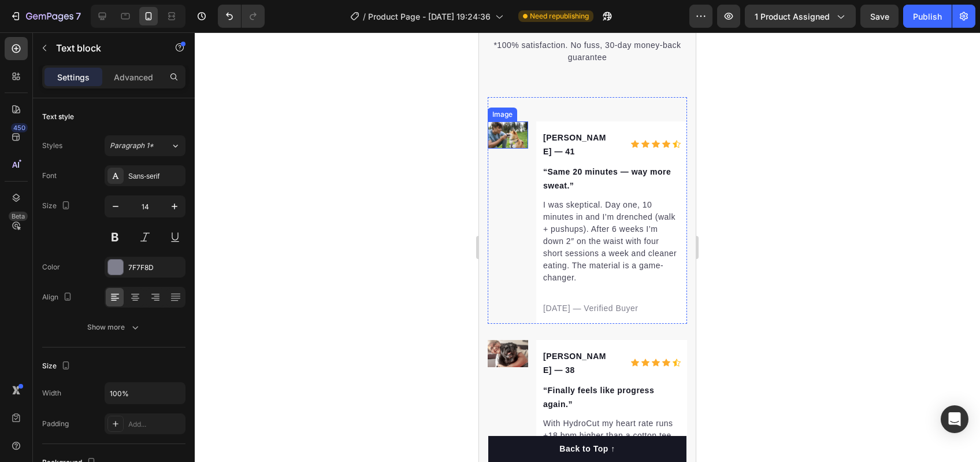
click at [507, 149] on img at bounding box center [508, 134] width 40 height 27
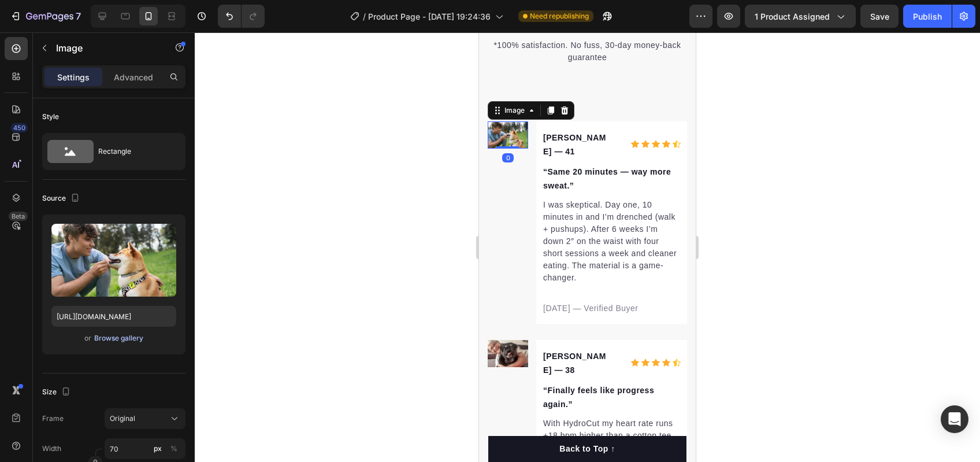
click at [101, 338] on div "Browse gallery" at bounding box center [118, 338] width 49 height 10
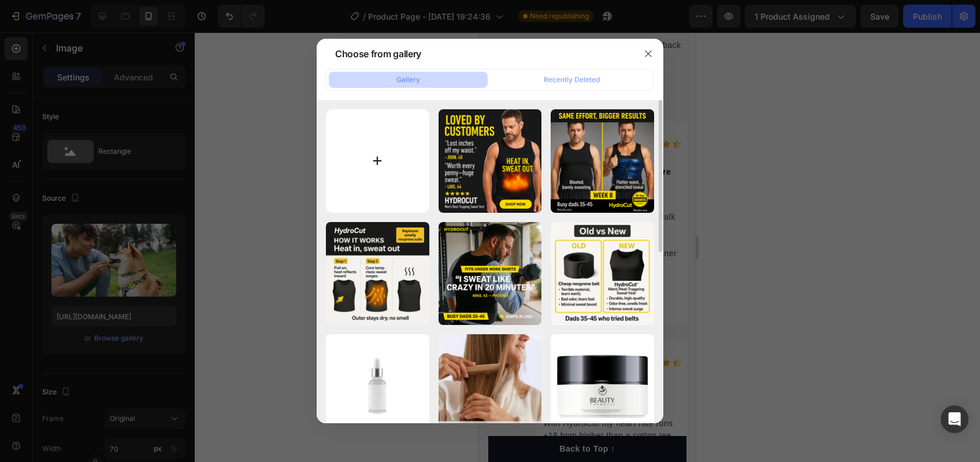
click at [389, 139] on input "file" at bounding box center [377, 160] width 103 height 103
type input "C:\fakepath\download.jpg"
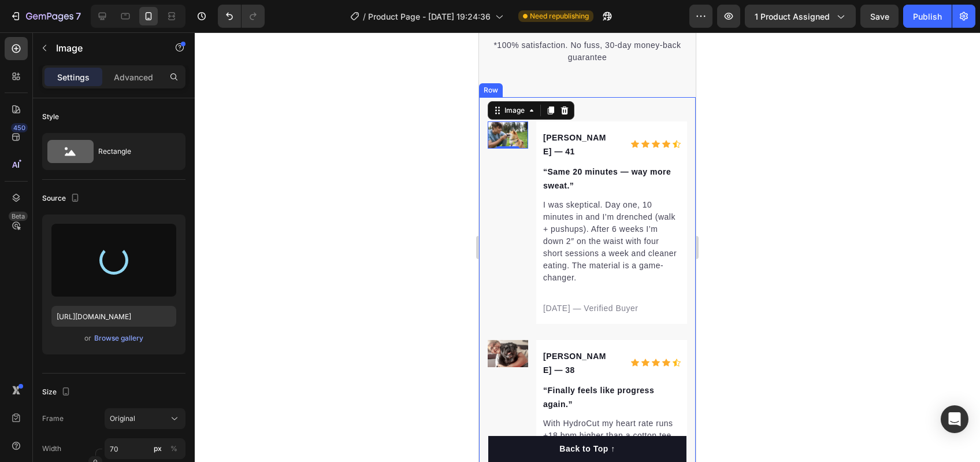
type input "https://cdn.shopify.com/s/files/1/0724/8953/3592/files/gempages_581550177500791…"
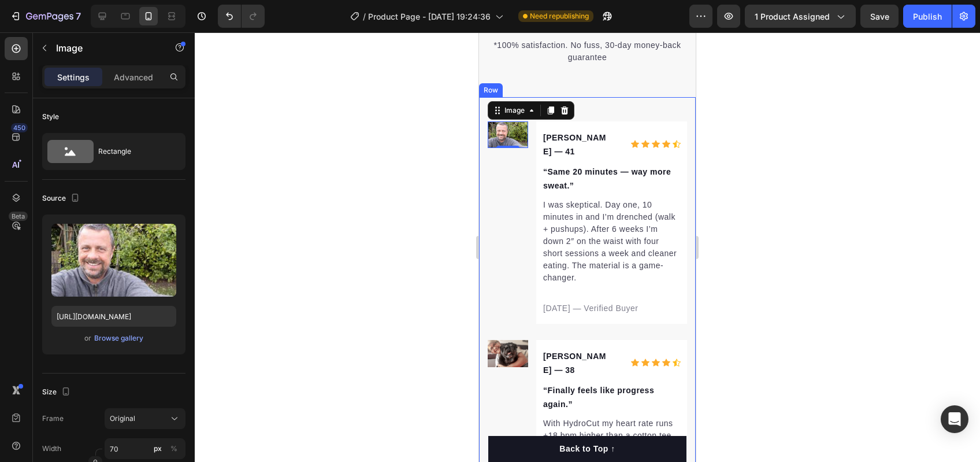
click at [483, 379] on div "Image 0 Jason D. — 41 Text block Icon Icon Icon Icon Icon Icon List Hoz Row “Sa…" at bounding box center [587, 404] width 217 height 615
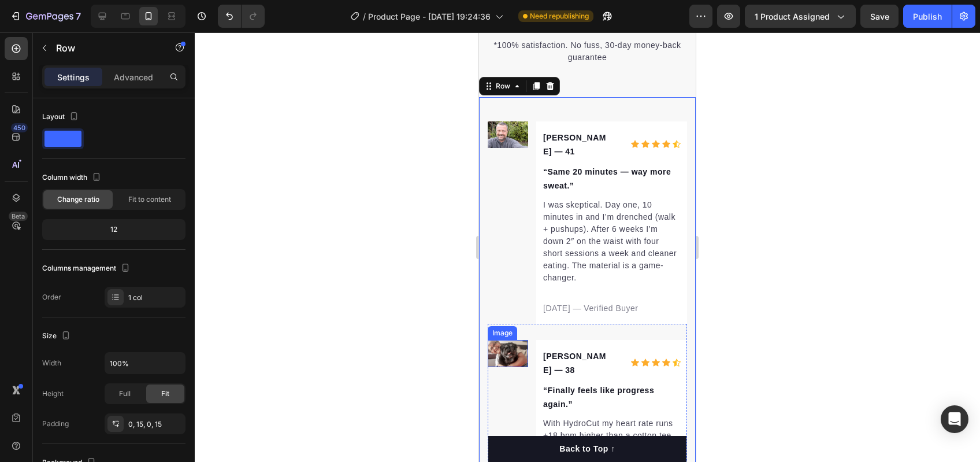
click at [505, 367] on img at bounding box center [508, 353] width 40 height 27
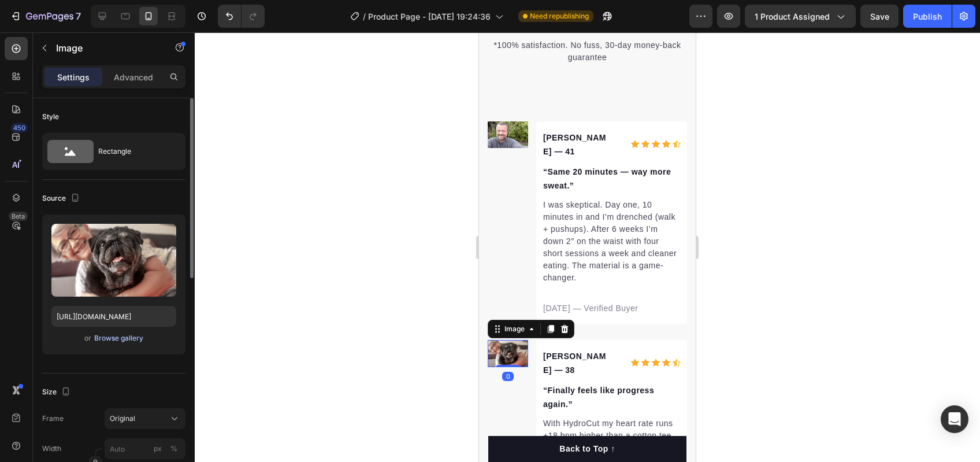
click at [95, 339] on div "Browse gallery" at bounding box center [118, 338] width 49 height 10
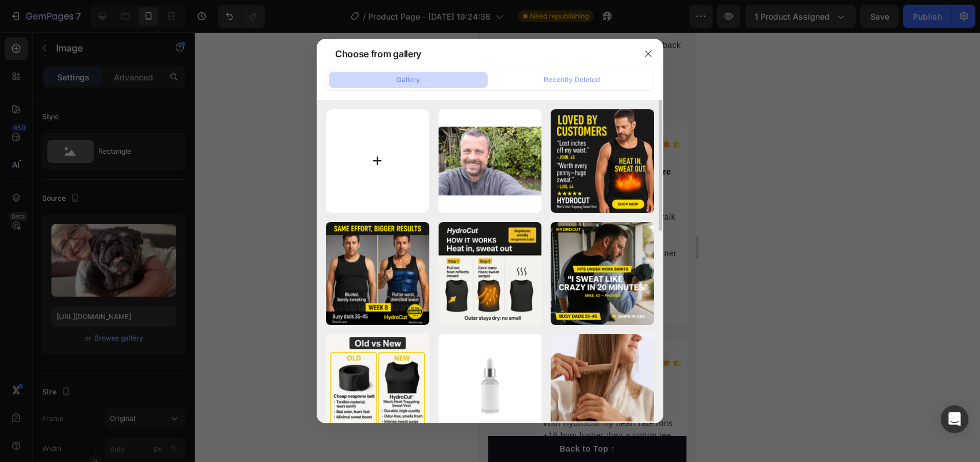
click at [337, 198] on input "file" at bounding box center [377, 160] width 103 height 103
type input "C:\fakepath\images-1.jpg"
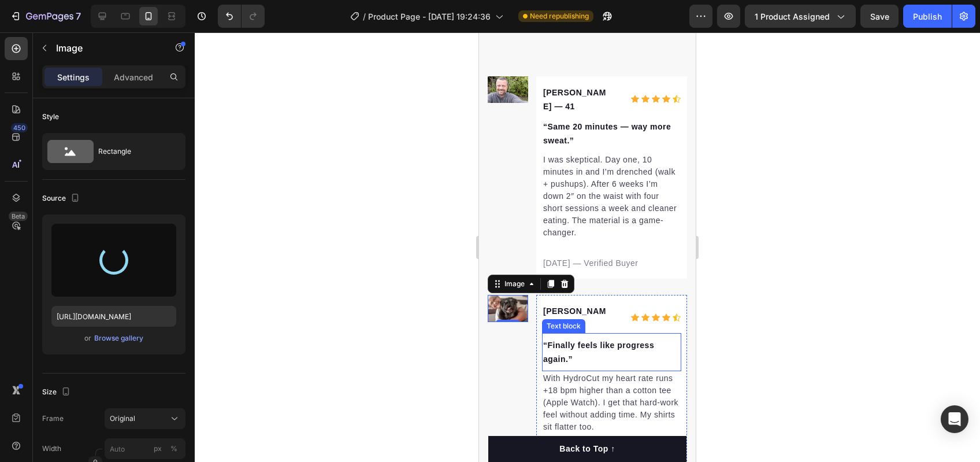
type input "https://cdn.shopify.com/s/files/1/0724/8953/3592/files/gempages_581550177500791…"
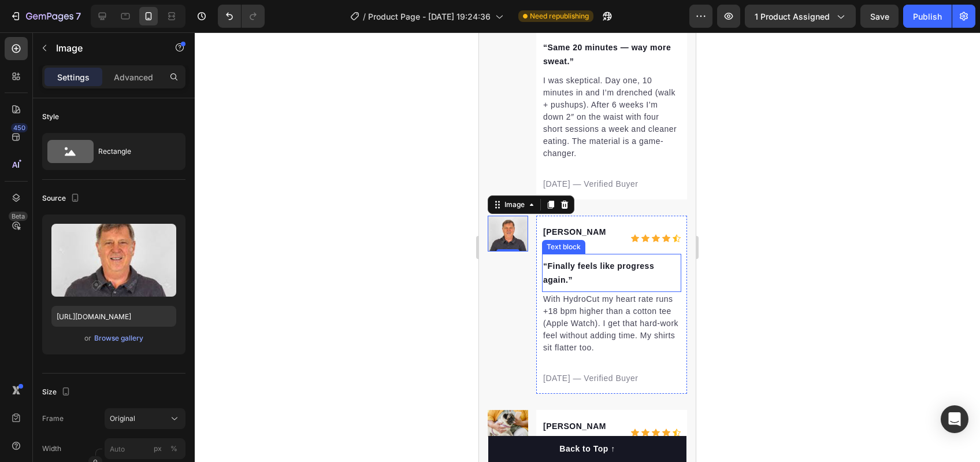
scroll to position [3125, 0]
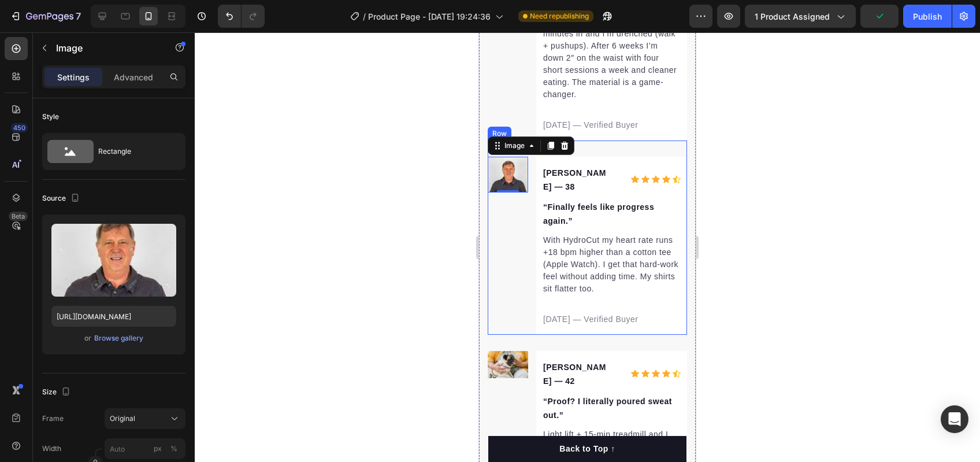
click at [519, 287] on div "Image 0" at bounding box center [508, 246] width 40 height 178
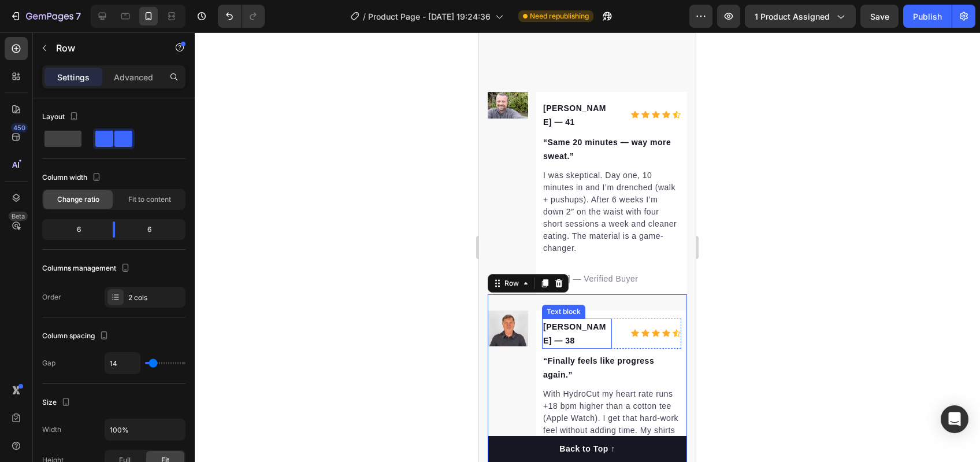
scroll to position [3054, 0]
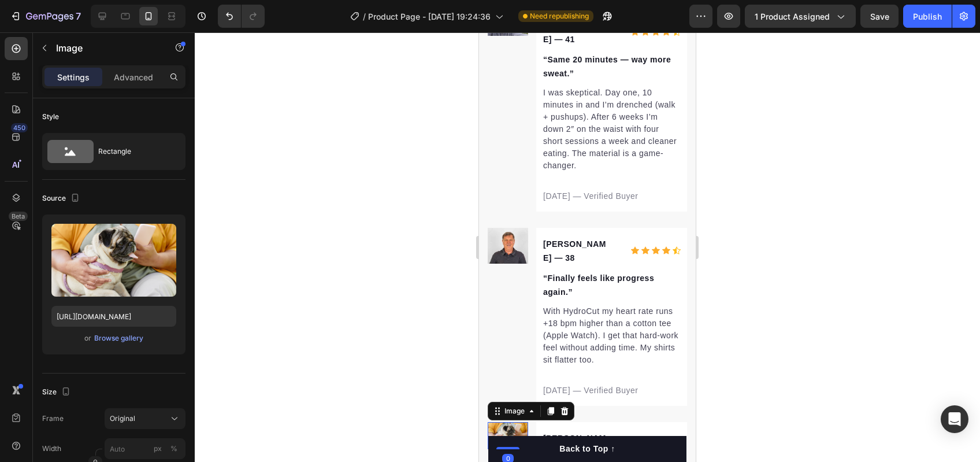
click at [526, 422] on img at bounding box center [508, 435] width 40 height 27
click at [104, 339] on div "Browse gallery" at bounding box center [118, 338] width 49 height 10
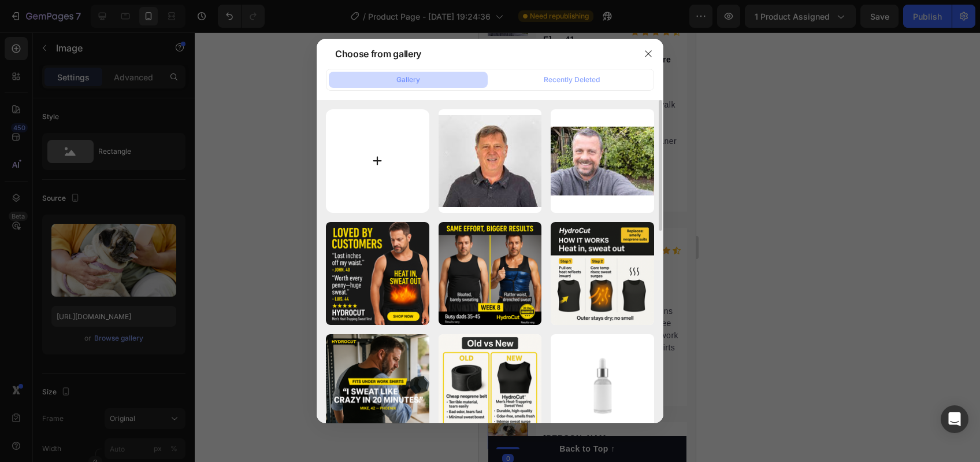
click at [379, 158] on input "file" at bounding box center [377, 160] width 103 height 103
type input "C:\fakepath\images.jpg"
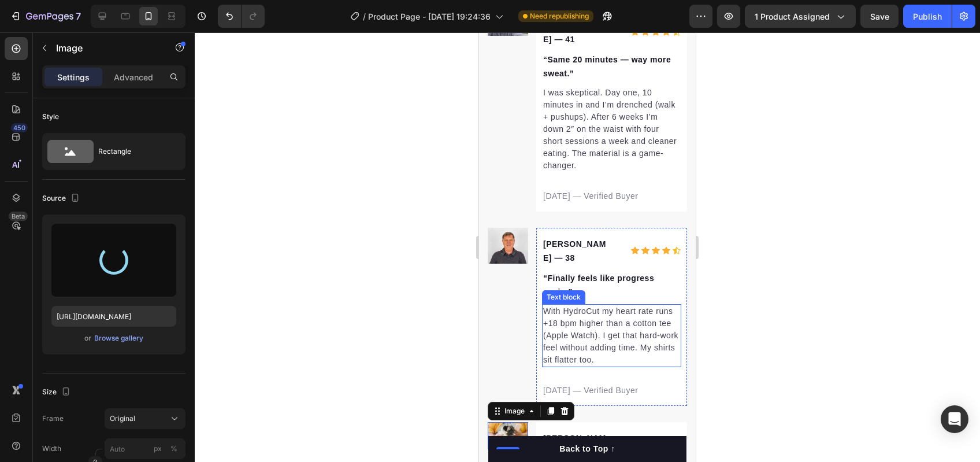
scroll to position [3254, 0]
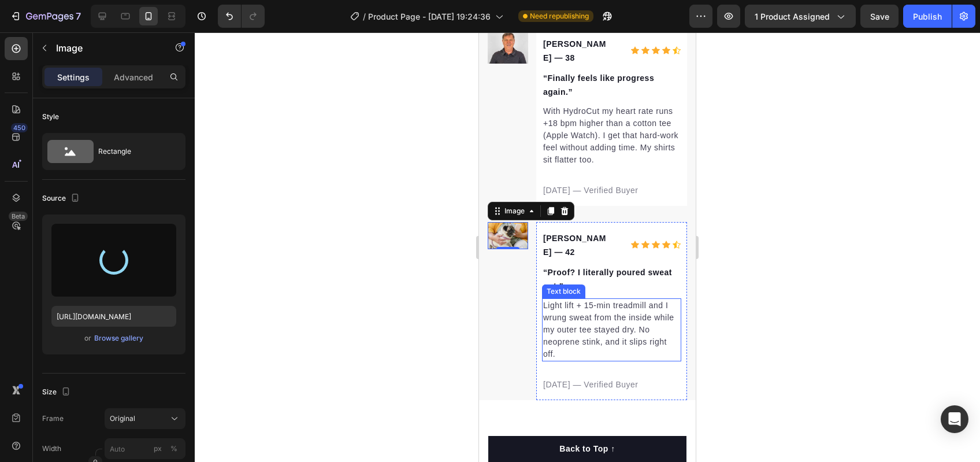
type input "https://cdn.shopify.com/s/files/1/0724/8953/3592/files/gempages_581550177500791…"
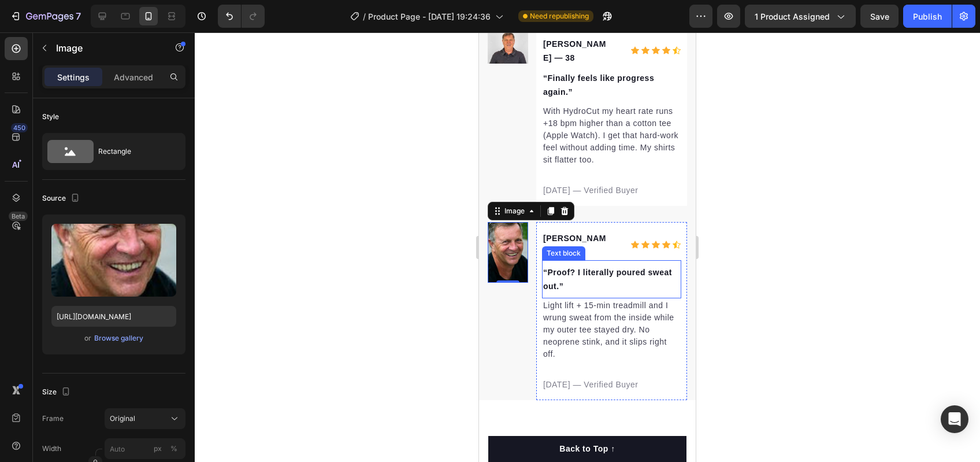
scroll to position [3093, 0]
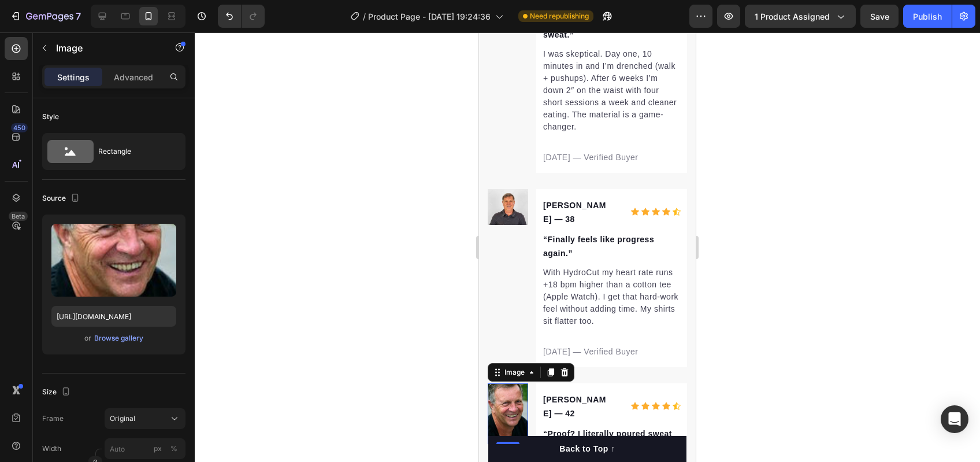
click at [767, 252] on div at bounding box center [587, 246] width 785 height 429
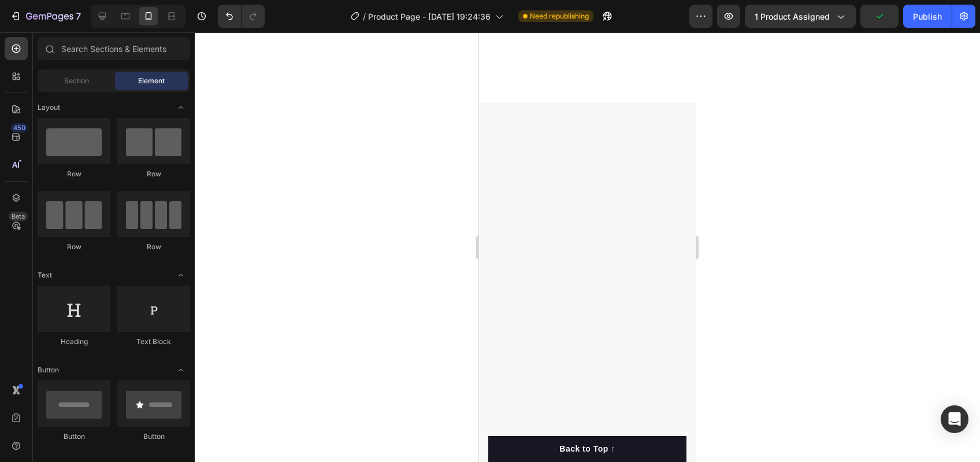
scroll to position [0, 0]
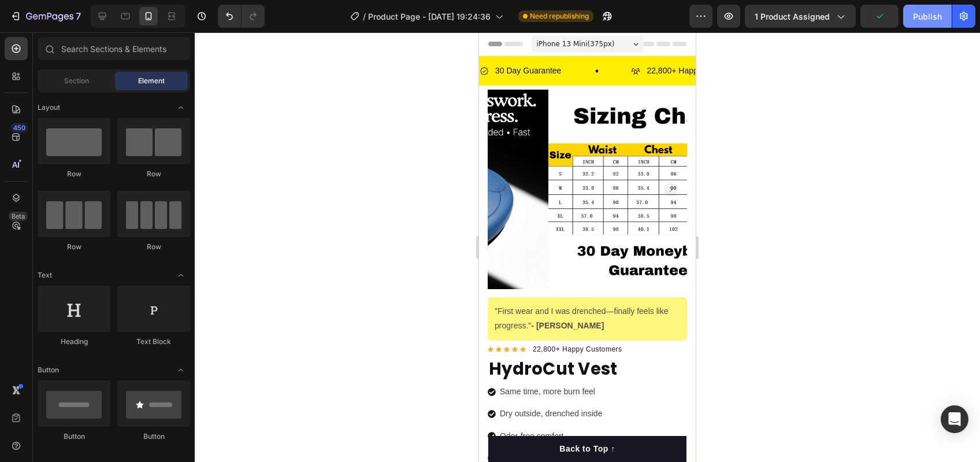
click at [921, 23] on button "Publish" at bounding box center [927, 16] width 49 height 23
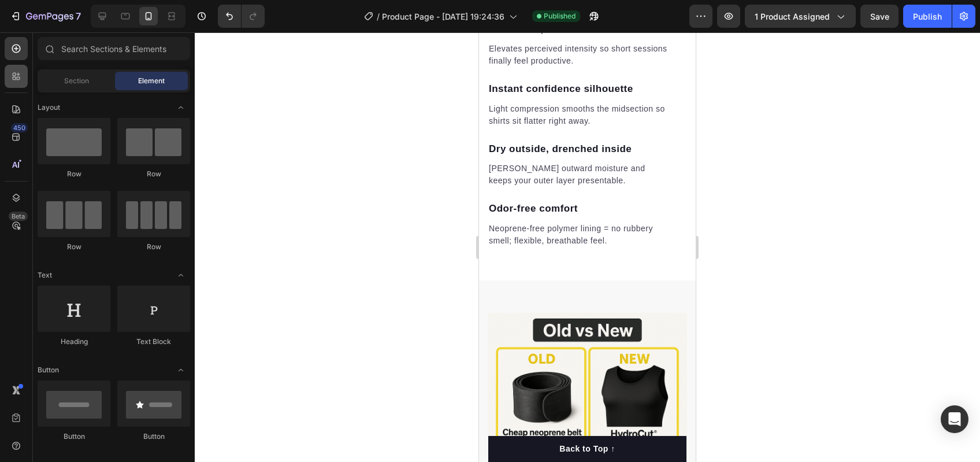
scroll to position [1773, 0]
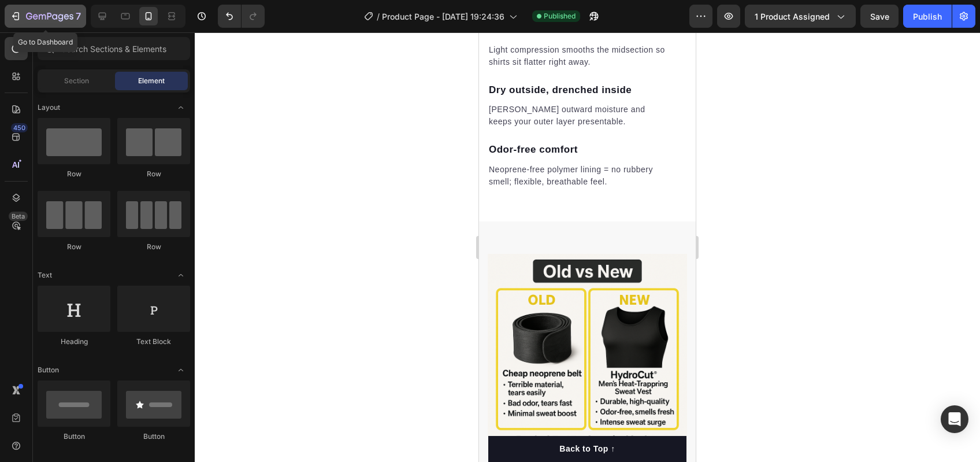
click at [17, 15] on icon "button" at bounding box center [16, 16] width 12 height 12
